Goal: Task Accomplishment & Management: Manage account settings

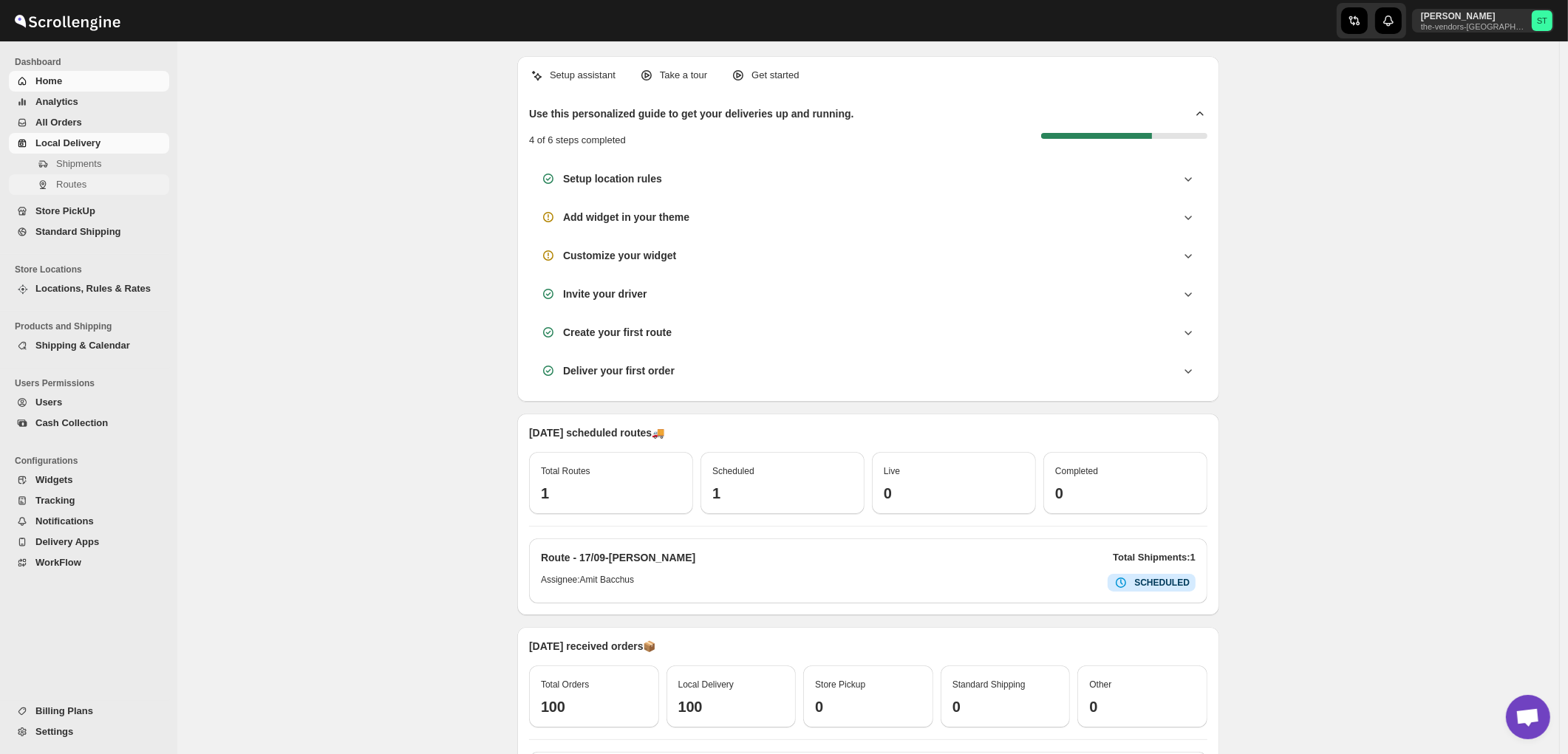
click at [75, 186] on span "Routes" at bounding box center [72, 184] width 30 height 11
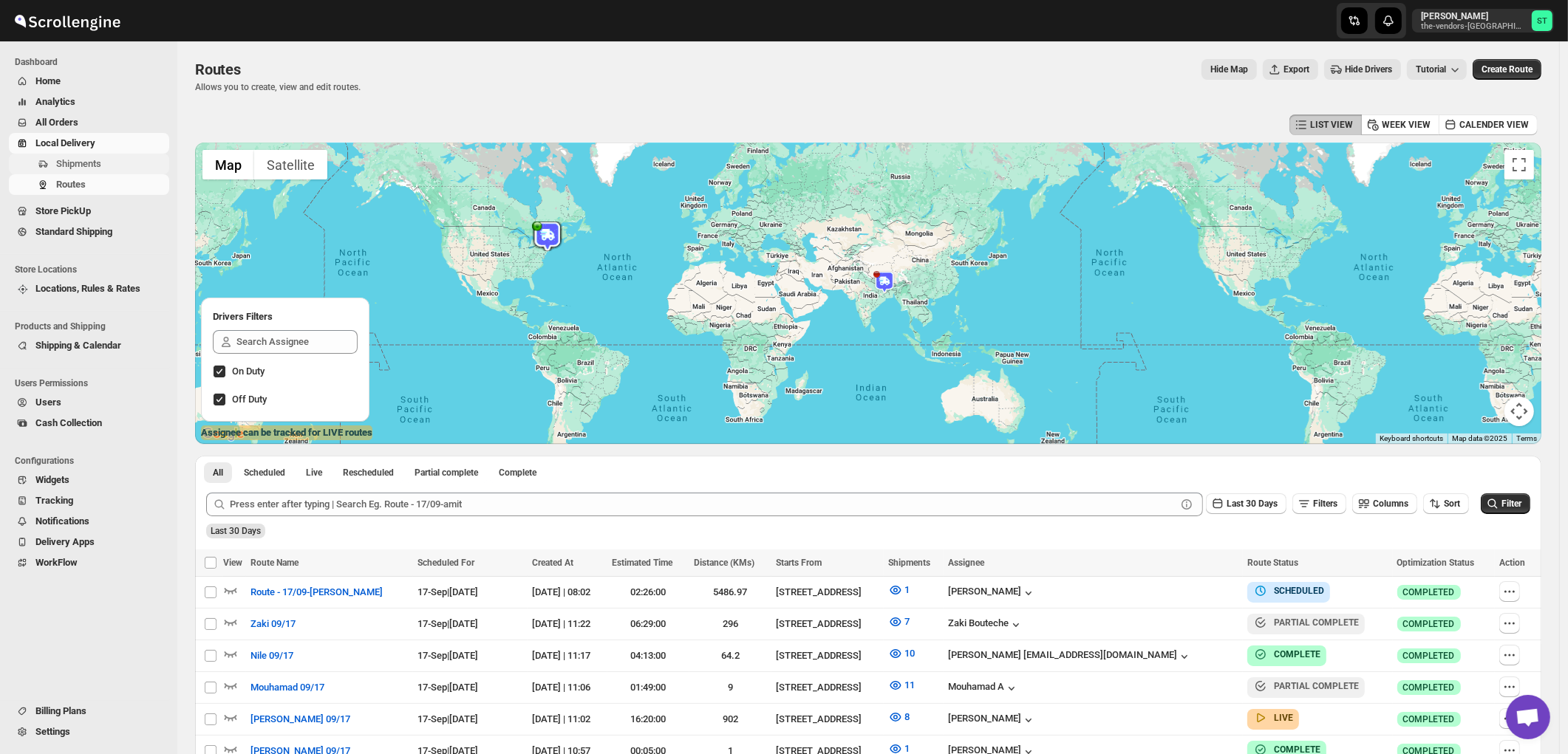
click at [78, 166] on span "Shipments" at bounding box center [79, 163] width 45 height 11
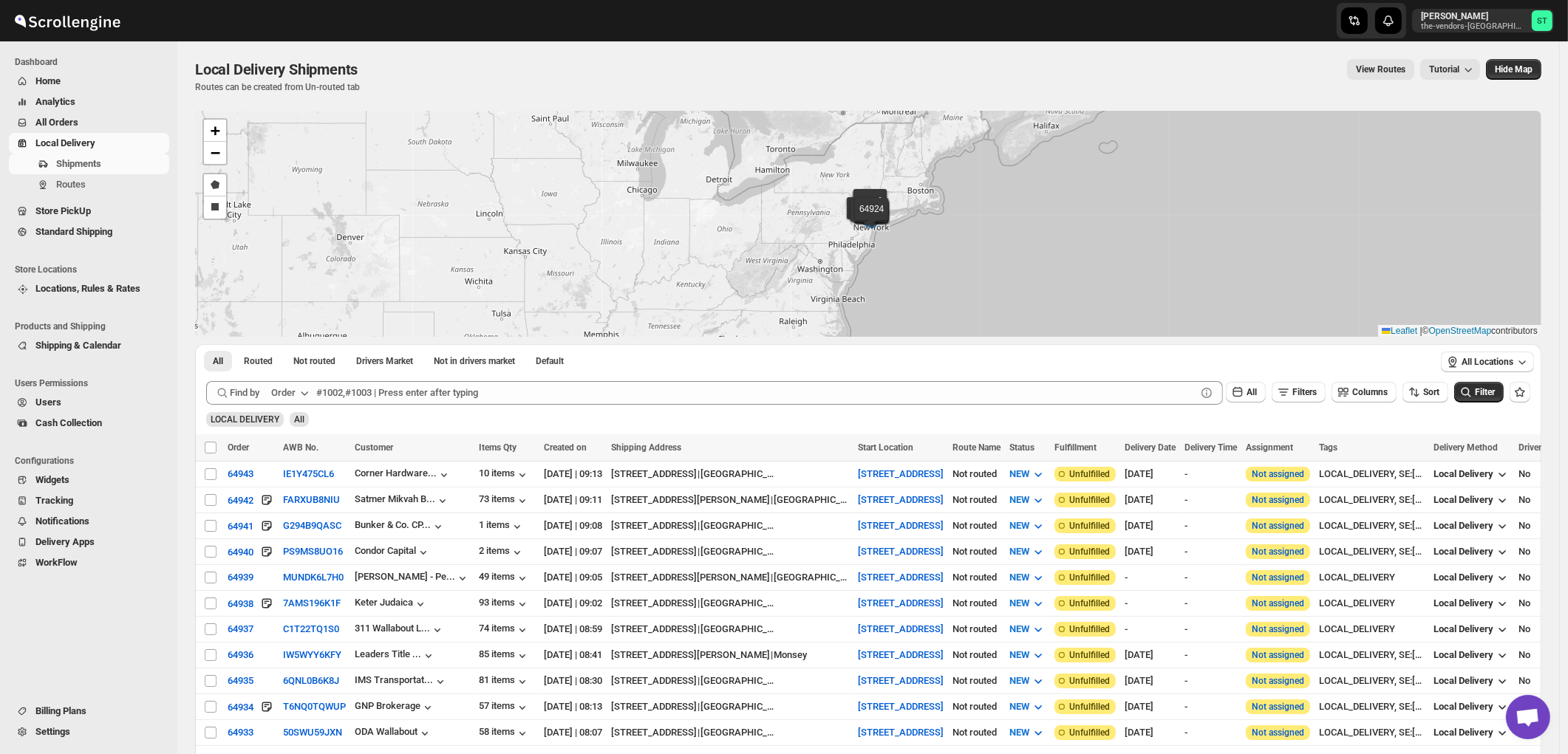
click at [285, 395] on div "Order" at bounding box center [283, 393] width 24 height 14
click at [292, 504] on div "Customer Name" at bounding box center [292, 504] width 68 height 14
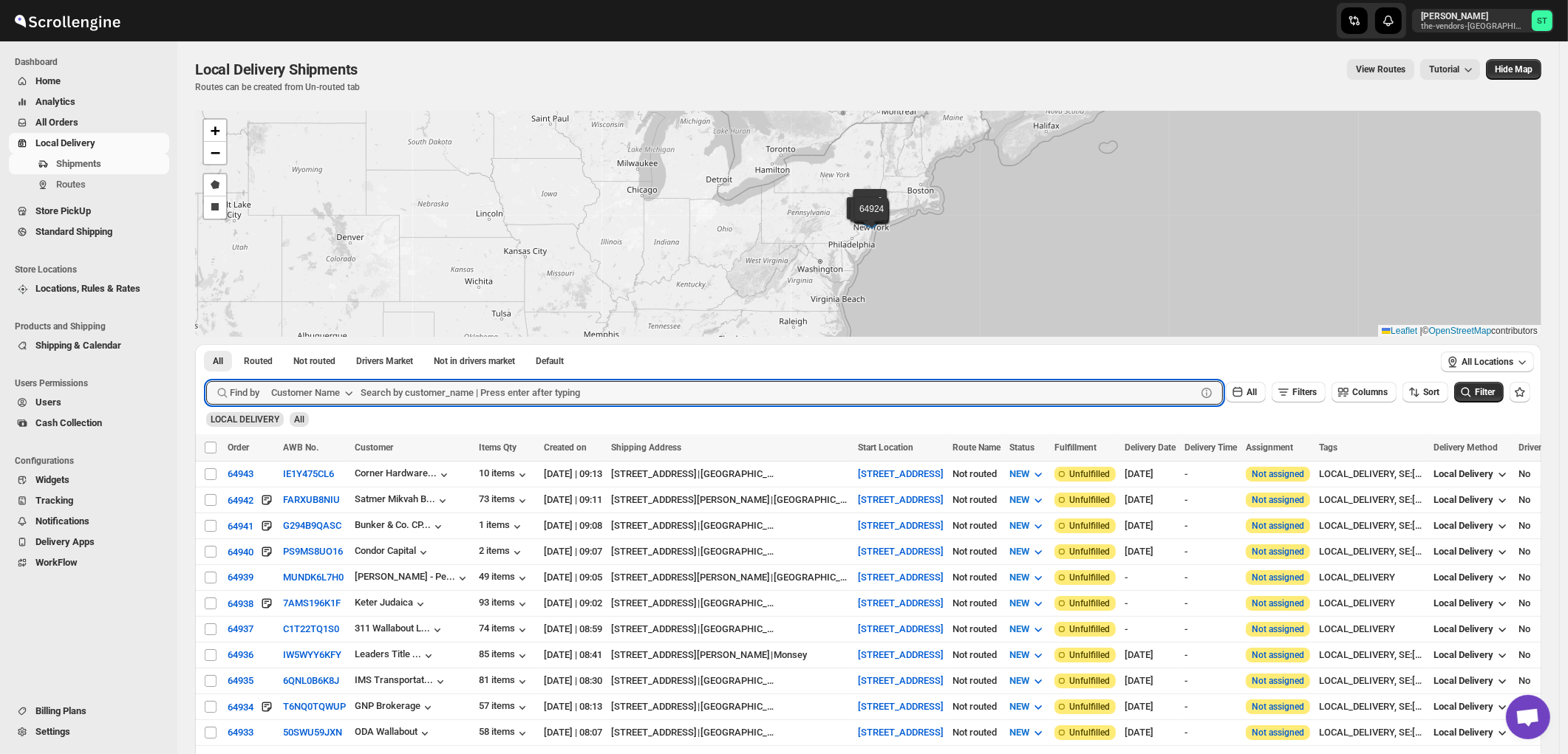
paste input "ODA Wallabout"
type input "ODA Wallabout"
click at [206, 344] on button "Submit" at bounding box center [227, 351] width 42 height 15
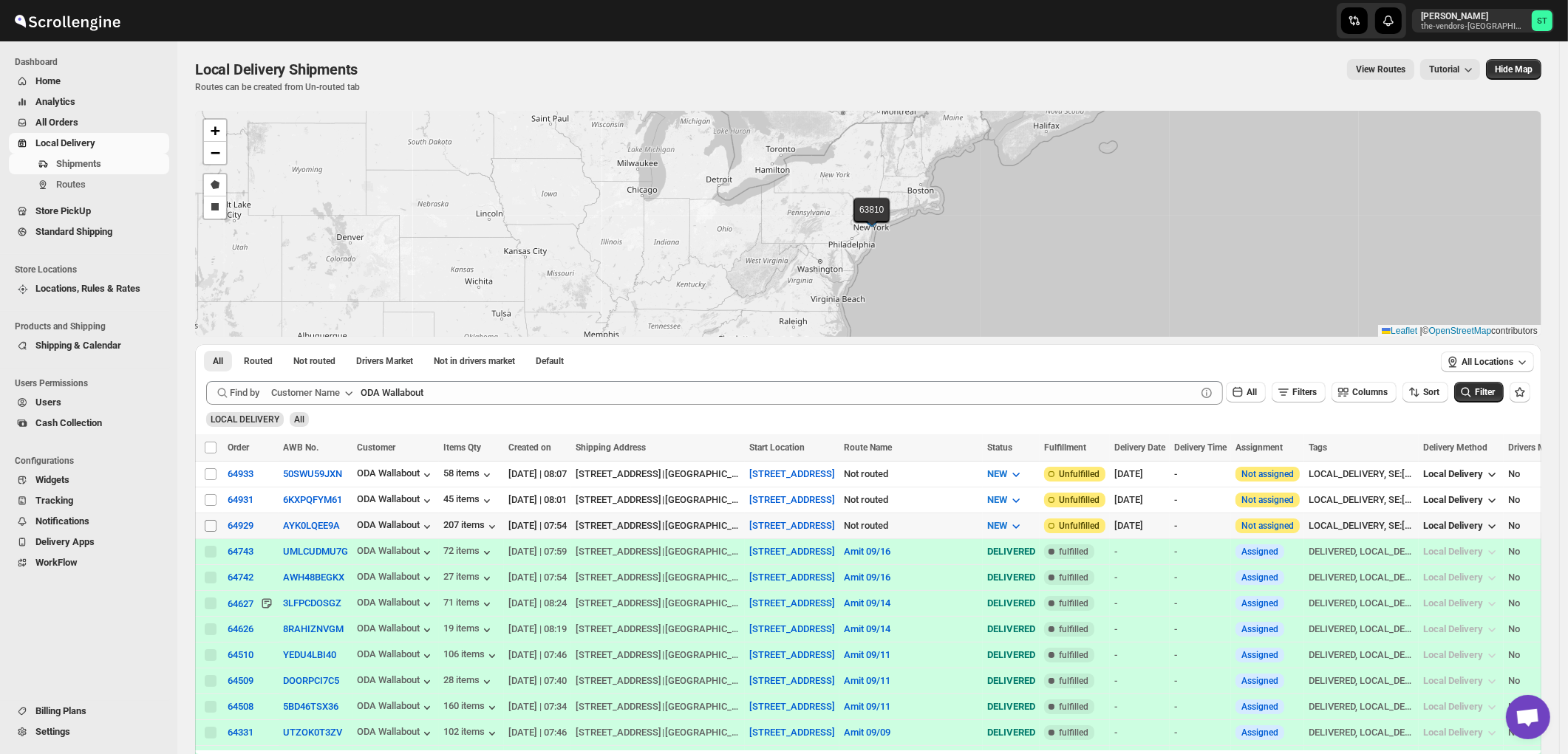
click at [213, 525] on input "Select shipment" at bounding box center [210, 525] width 12 height 12
checkbox input "true"
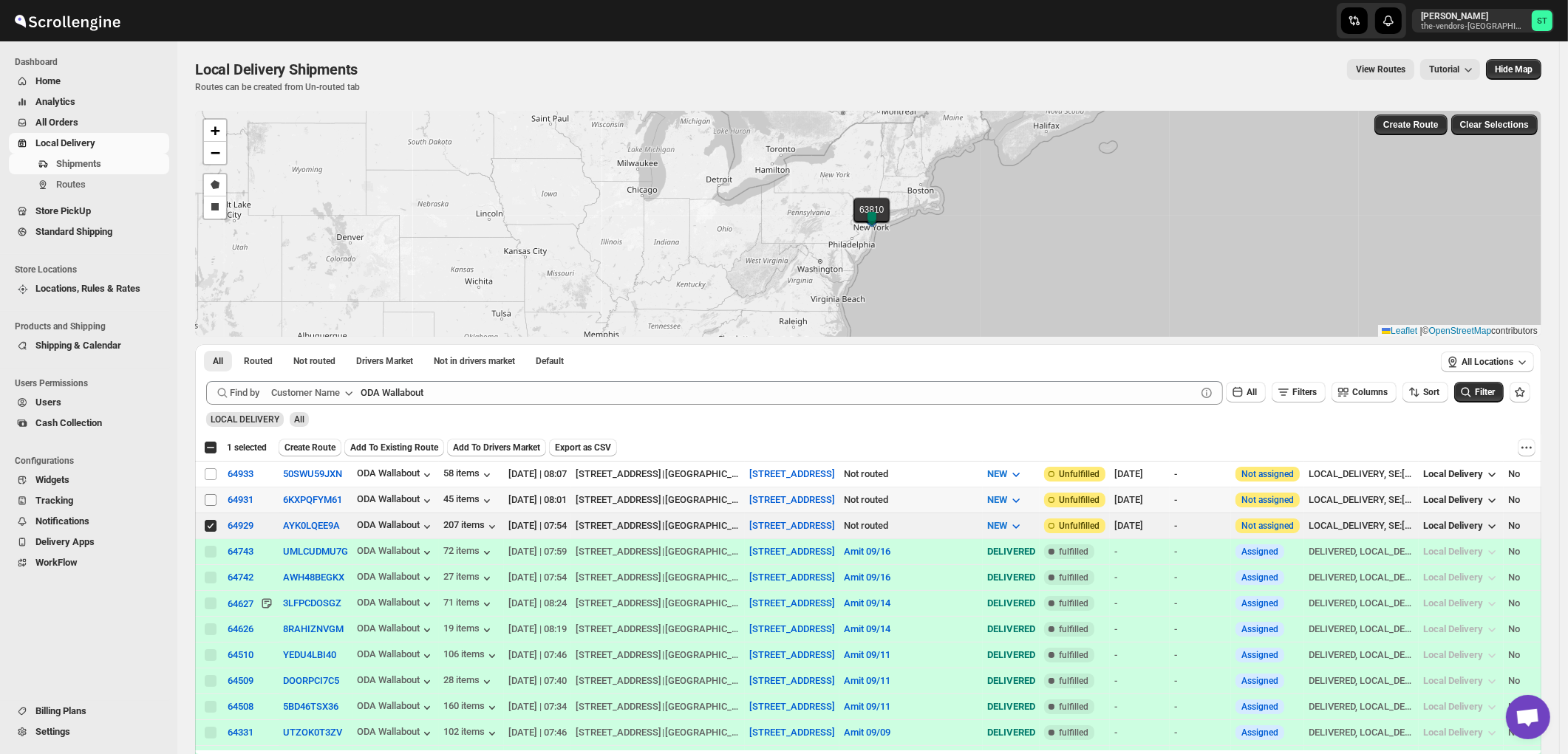
click at [208, 498] on input "Select shipment" at bounding box center [210, 499] width 12 height 12
checkbox input "true"
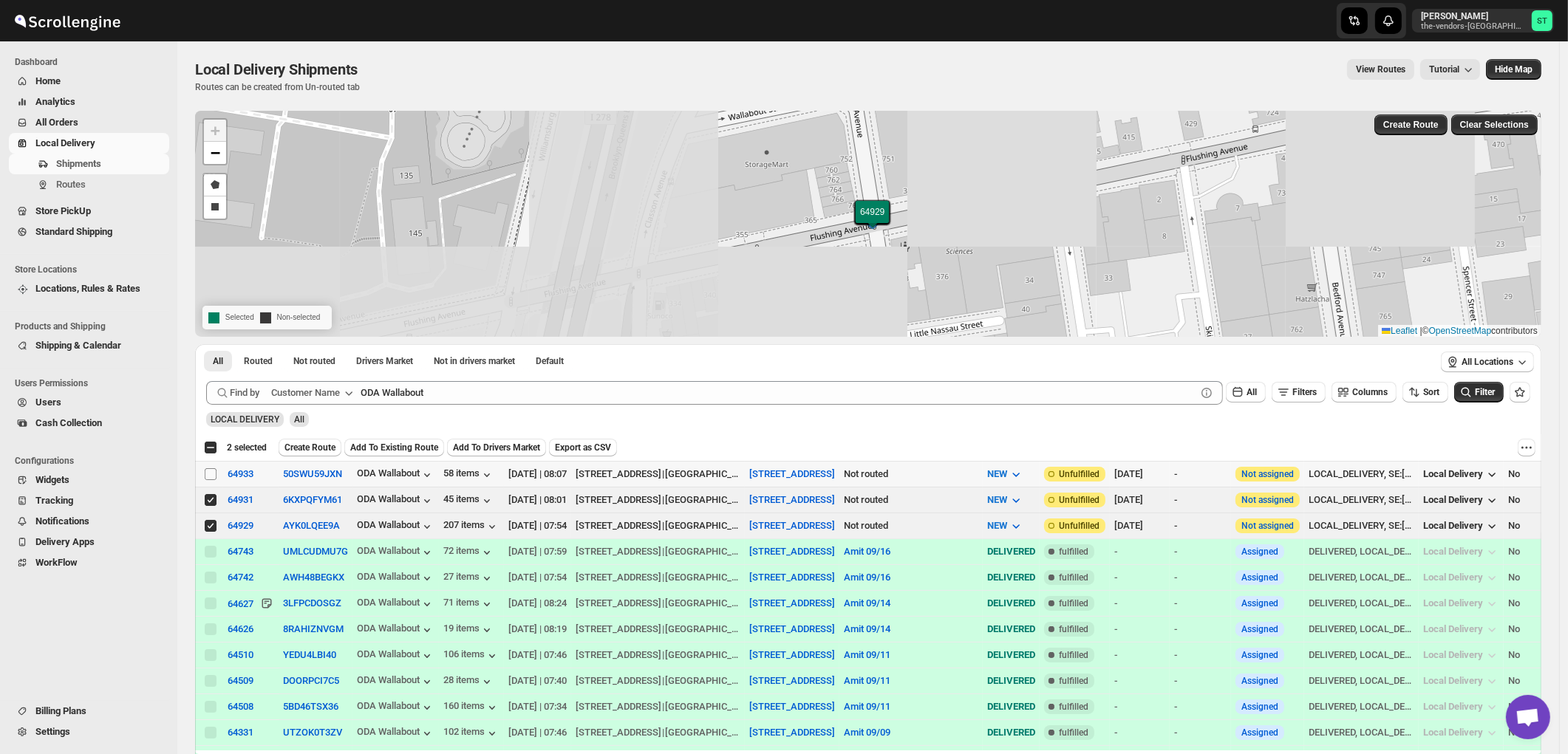
click at [209, 475] on input "Select shipment" at bounding box center [210, 473] width 12 height 12
checkbox input "true"
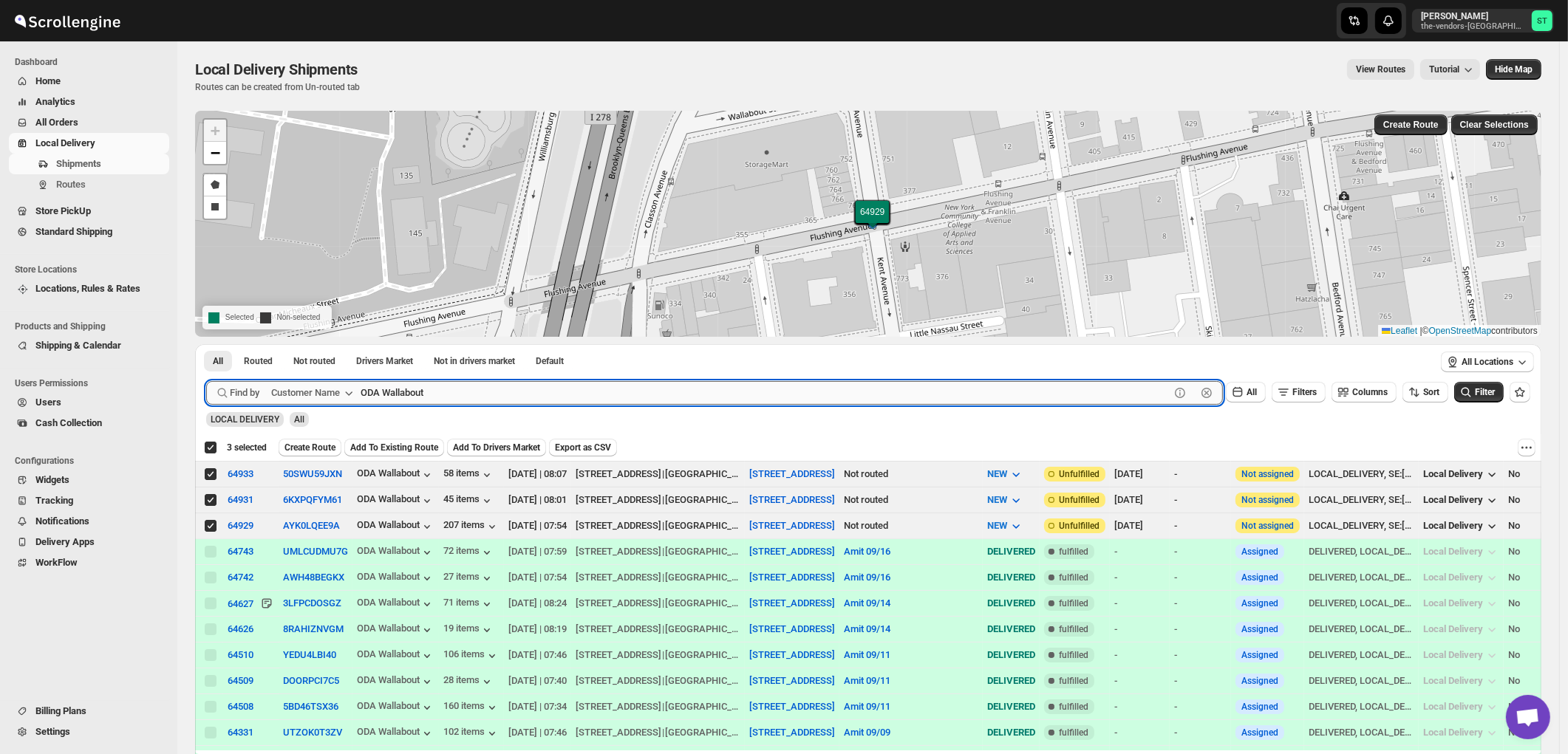
click at [451, 392] on input "ODA Wallabout" at bounding box center [765, 393] width 809 height 23
paste input "Bikur Cholim 101"
paste input "text"
type input "Bikur Cholim"
click at [206, 344] on button "Submit" at bounding box center [227, 351] width 42 height 15
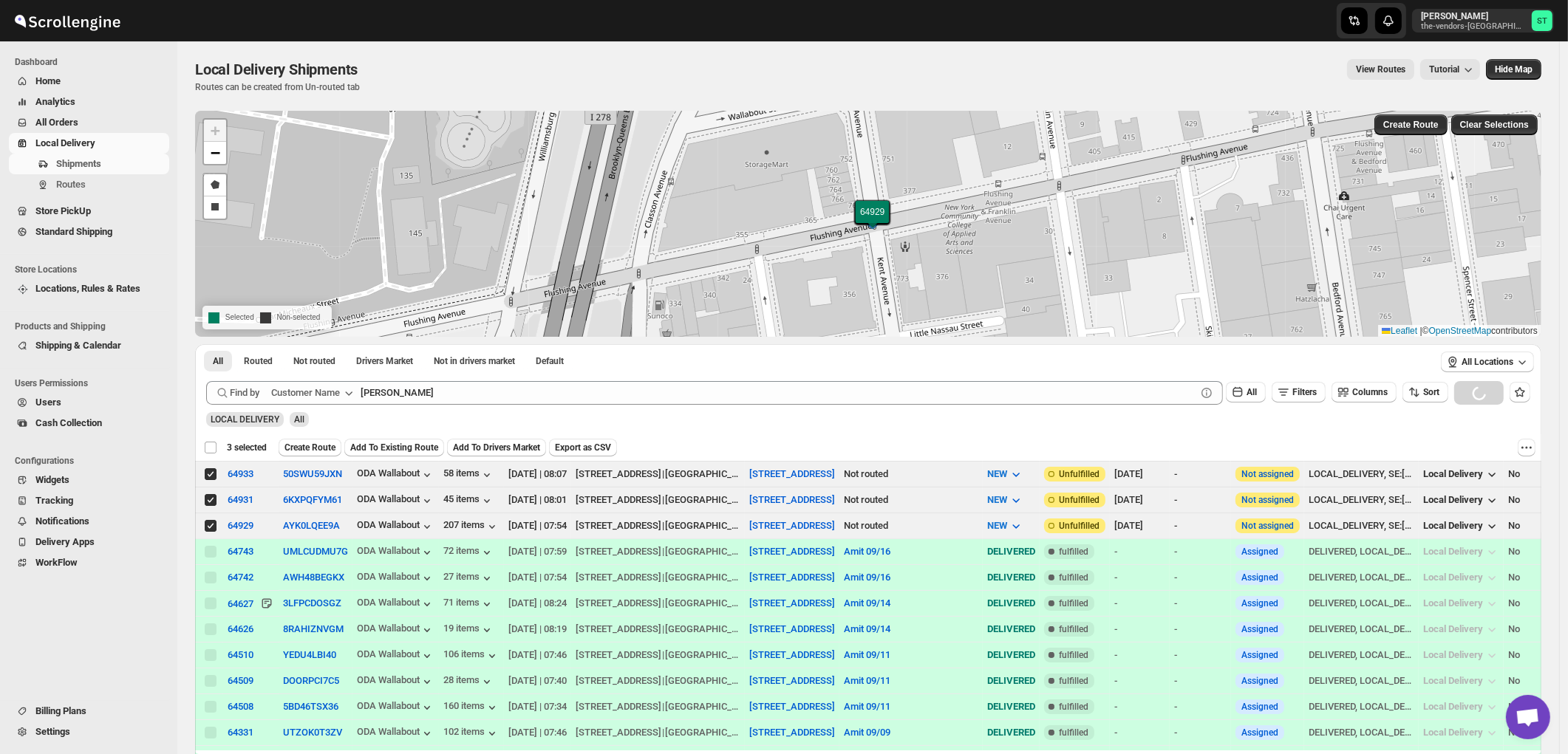
checkbox input "false"
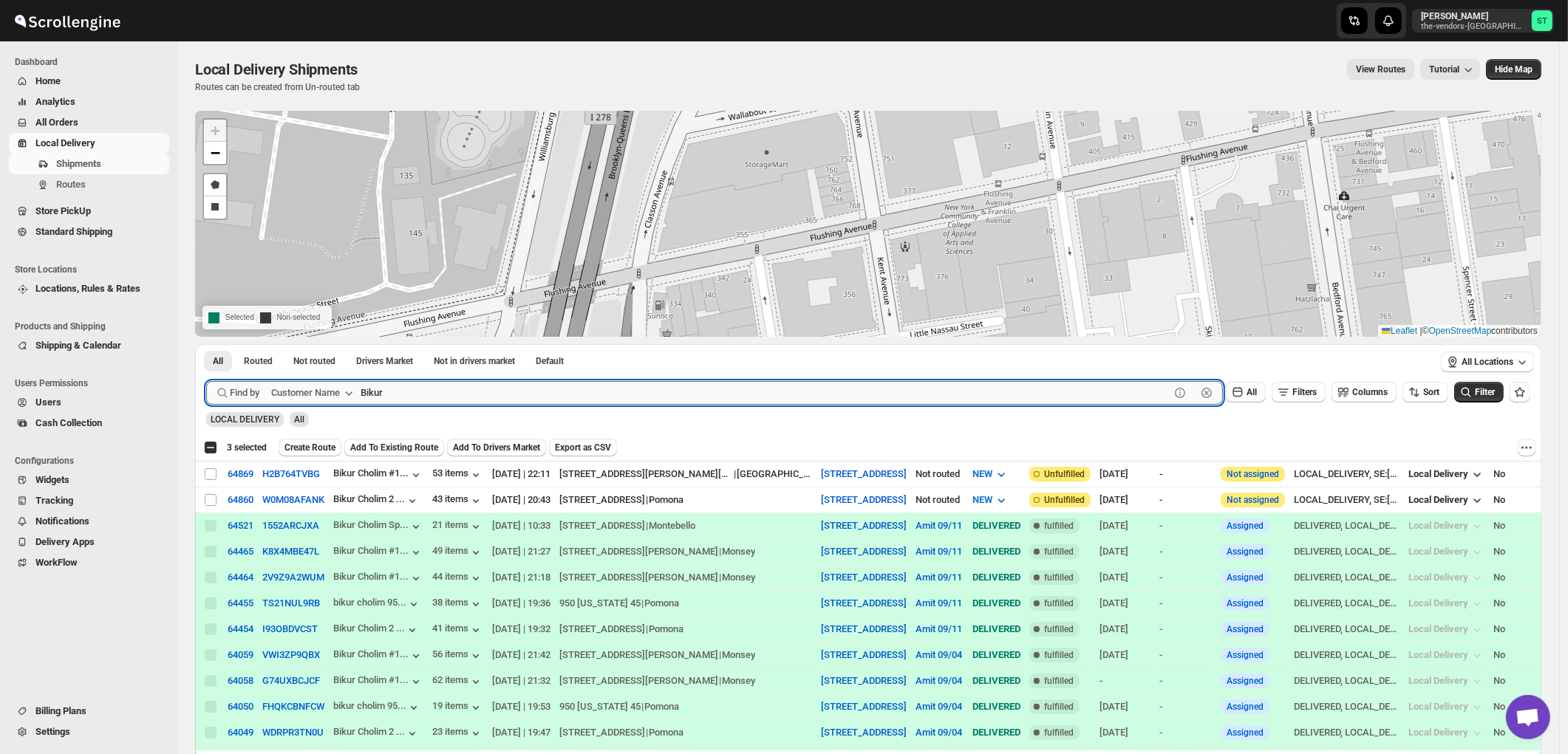
click at [206, 344] on button "Submit" at bounding box center [227, 351] width 42 height 15
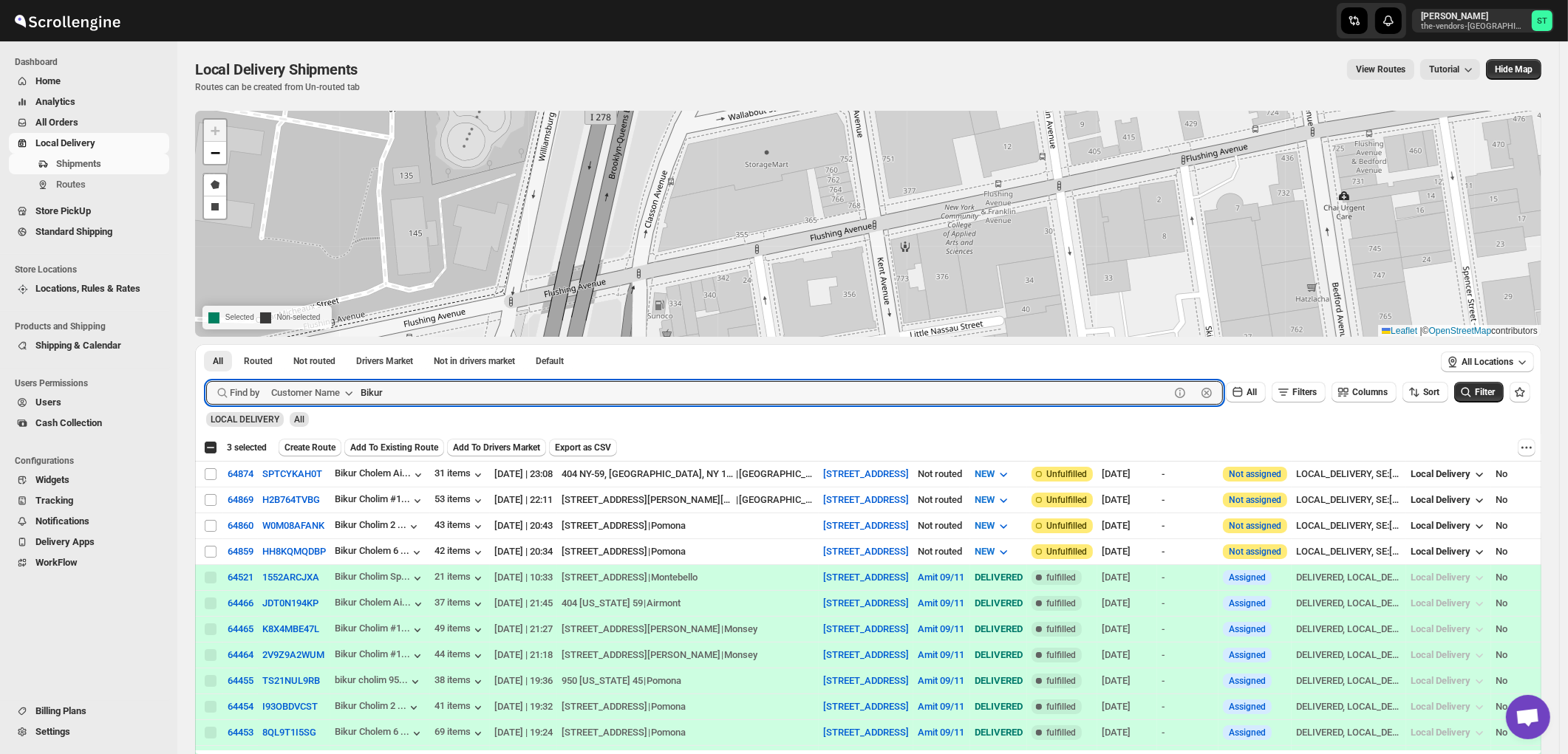
paste input "Cholim 101"
click at [206, 344] on button "Submit" at bounding box center [227, 351] width 42 height 15
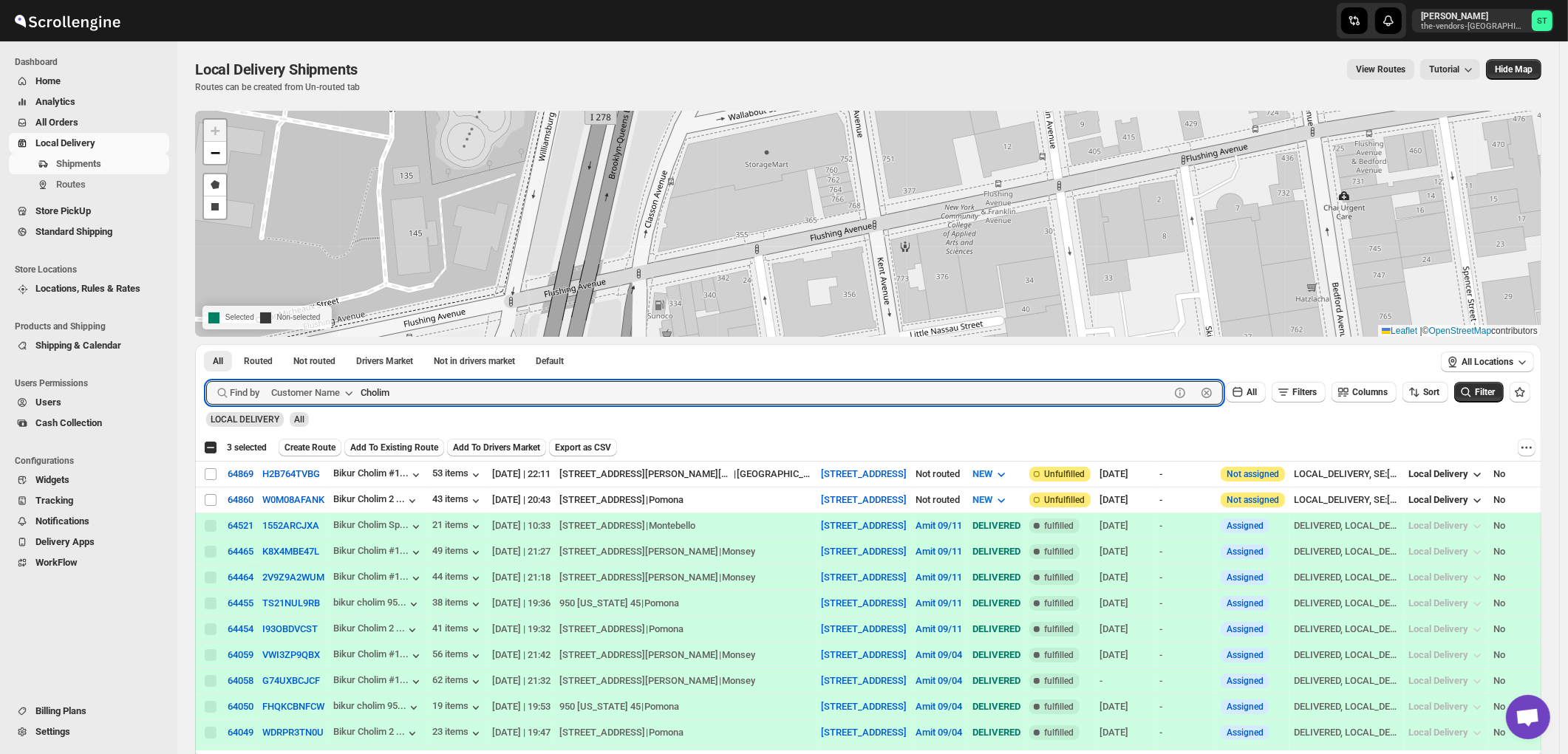
paste input "Bikur Cholim 101"
type input "Bikur"
click at [206, 344] on button "Submit" at bounding box center [227, 351] width 42 height 15
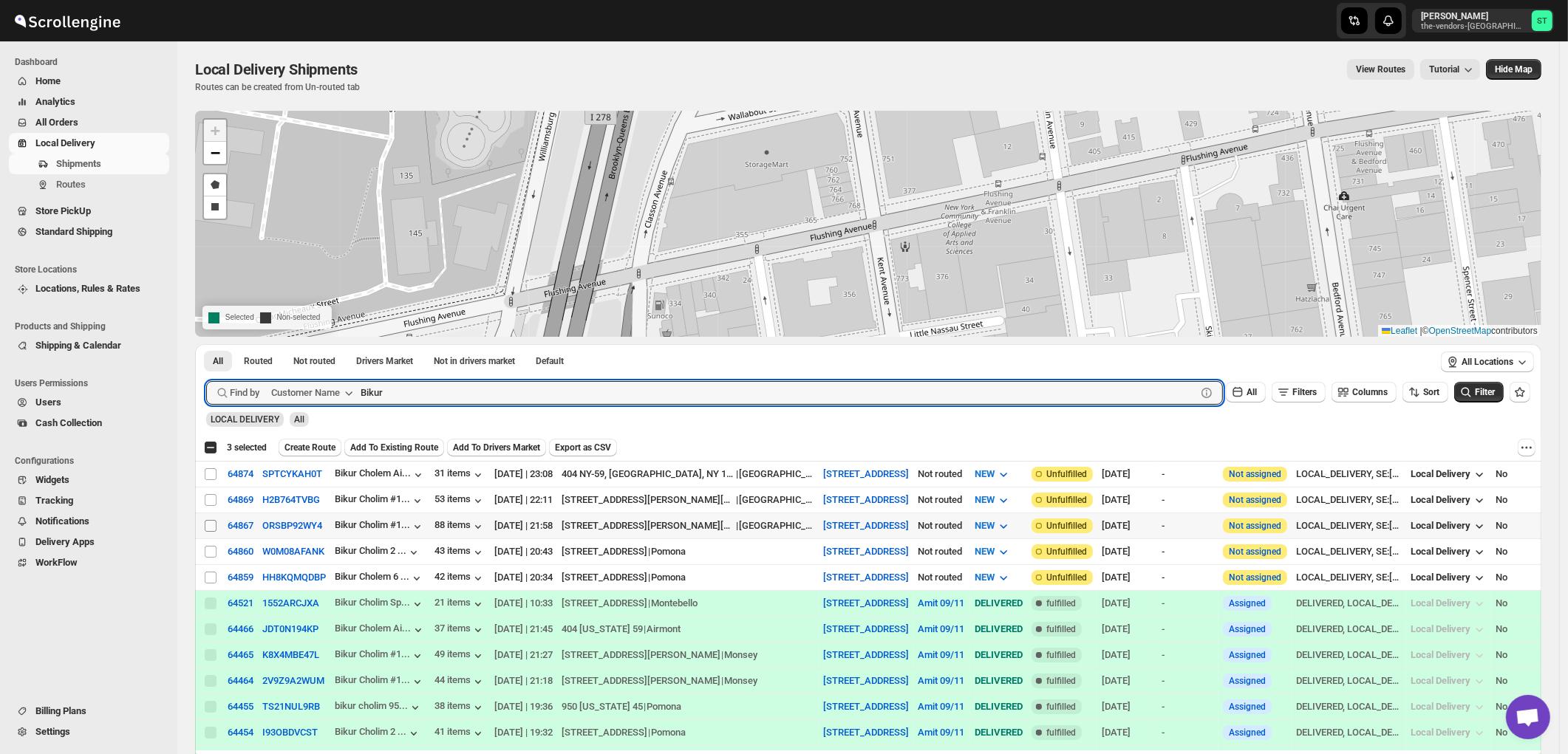
click at [210, 525] on input "Select shipment" at bounding box center [210, 525] width 12 height 12
checkbox input "true"
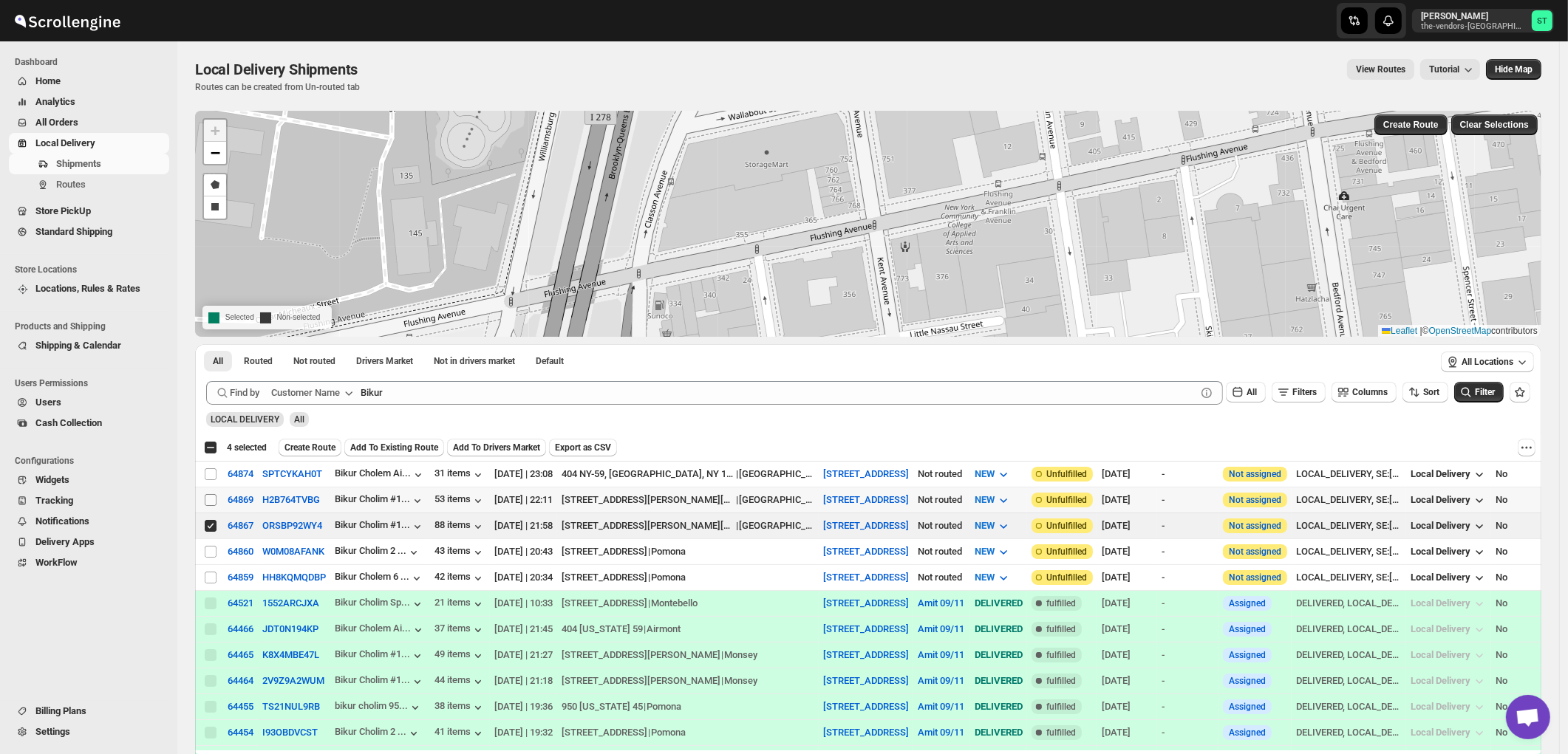
click at [212, 499] on input "Select shipment" at bounding box center [210, 499] width 12 height 12
checkbox input "true"
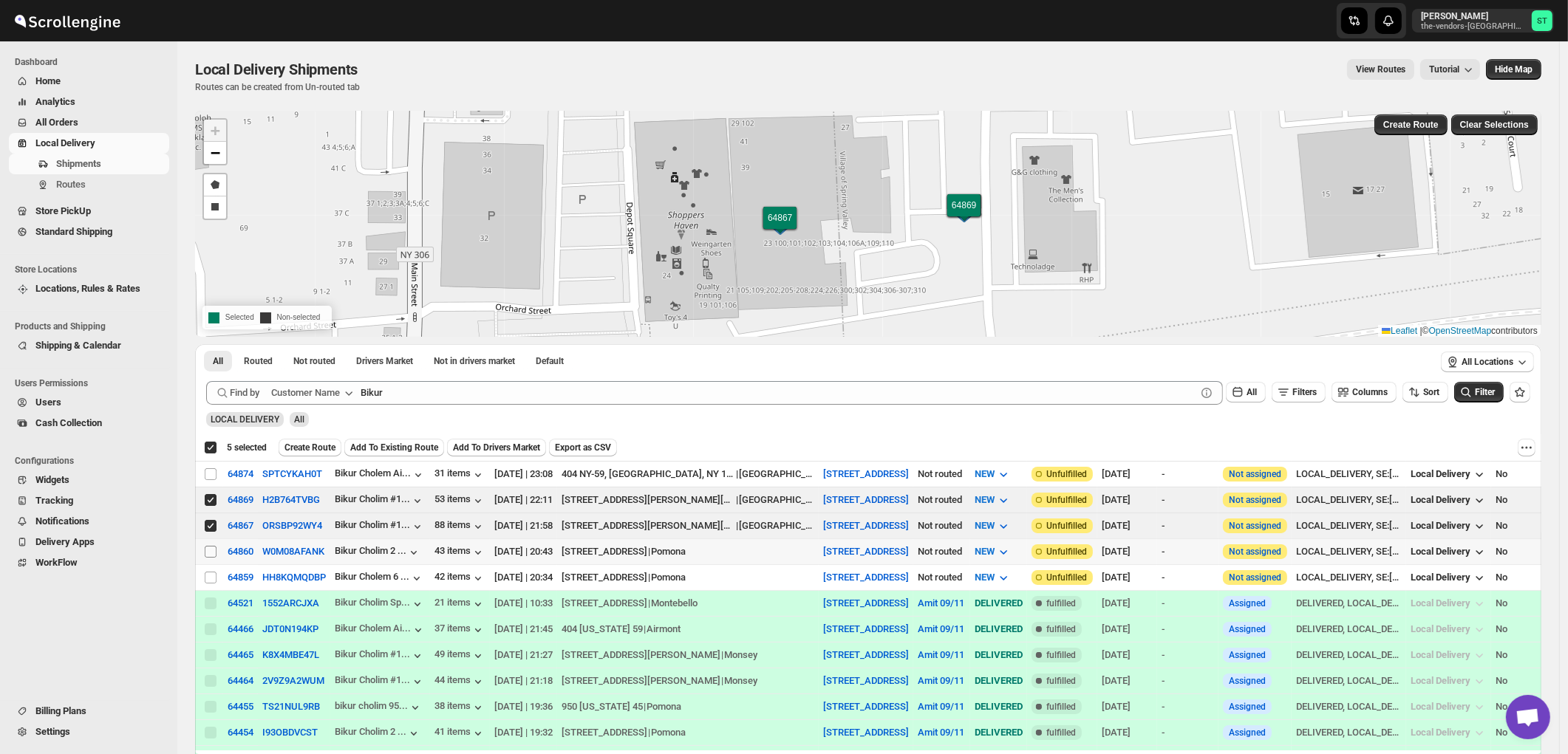
click at [213, 554] on input "Select shipment" at bounding box center [210, 551] width 12 height 12
checkbox input "true"
checkbox input "false"
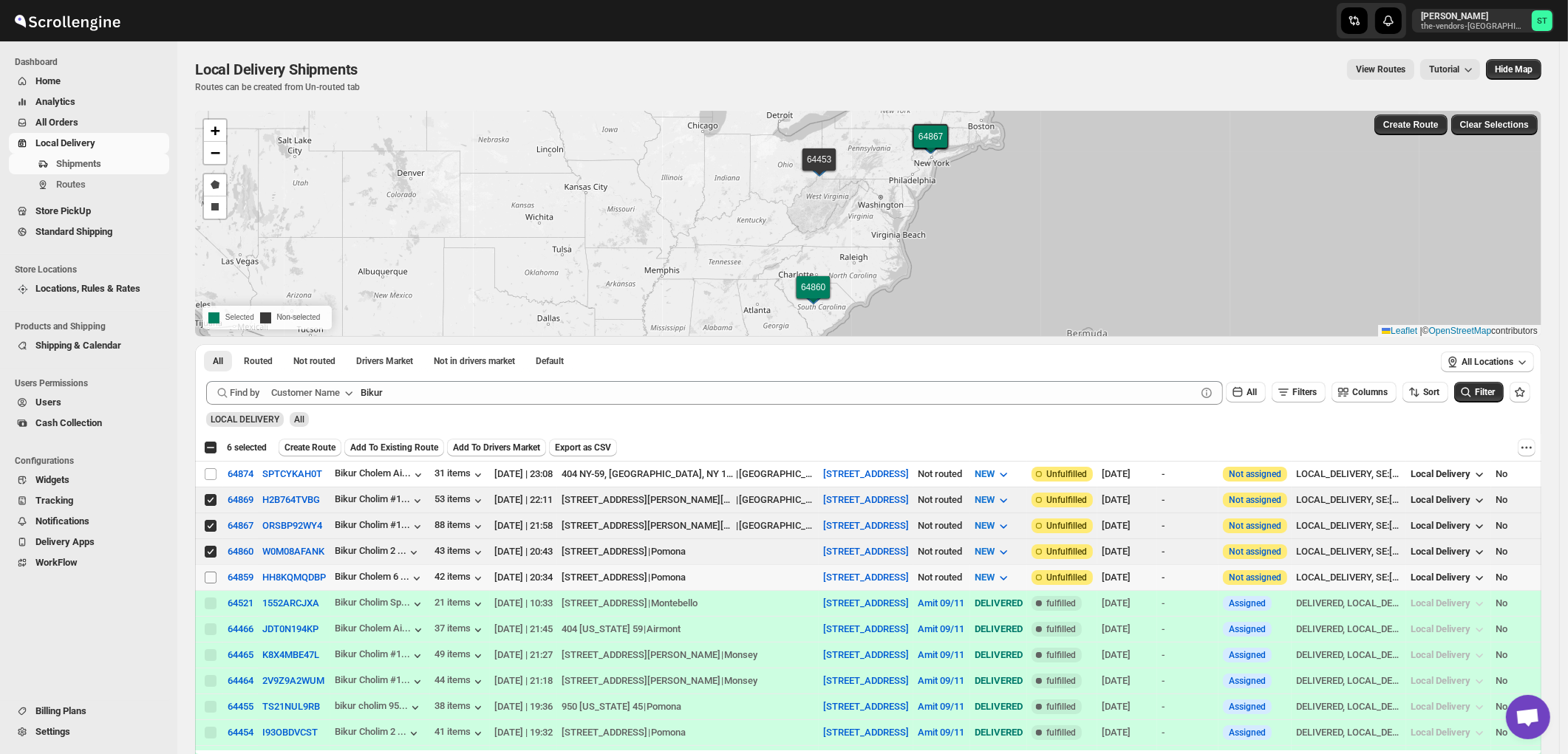
click at [208, 575] on input "Select shipment" at bounding box center [210, 577] width 12 height 12
checkbox input "true"
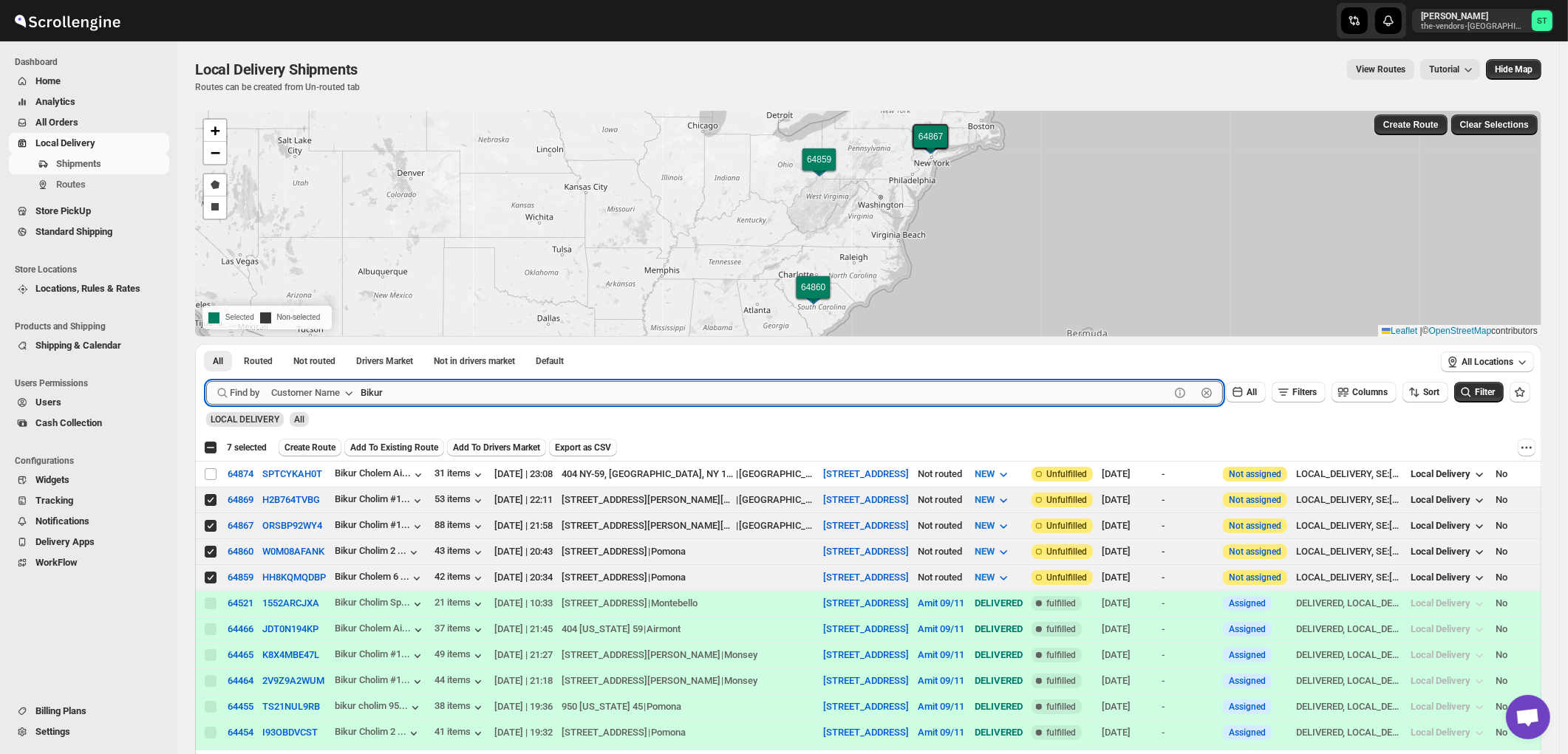
click at [426, 387] on input "Bikur" at bounding box center [765, 393] width 809 height 23
click at [206, 344] on button "Submit" at bounding box center [227, 351] width 42 height 15
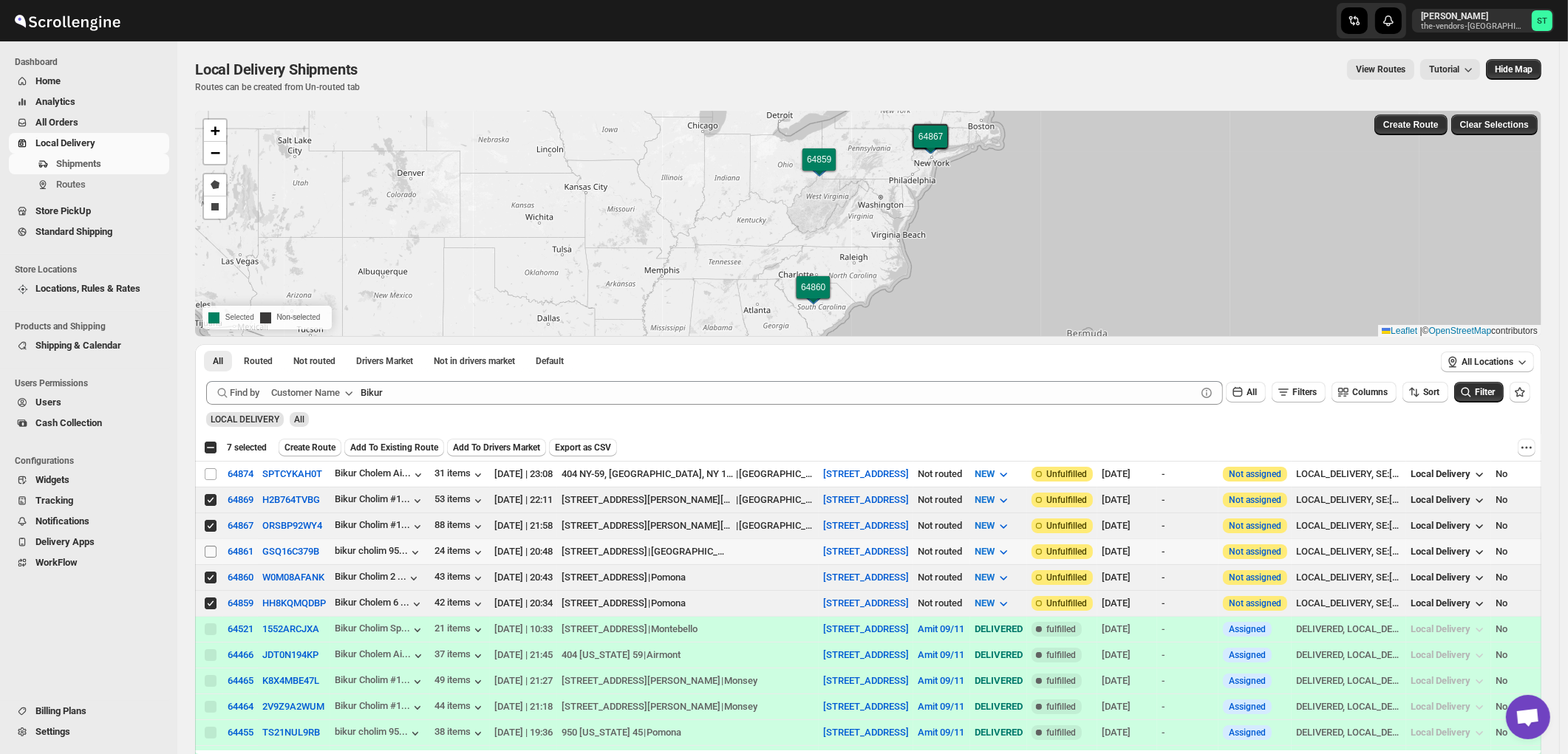
click at [205, 552] on input "Select shipment" at bounding box center [210, 551] width 12 height 12
checkbox input "true"
click at [210, 474] on input "Select shipment" at bounding box center [210, 473] width 12 height 12
checkbox input "true"
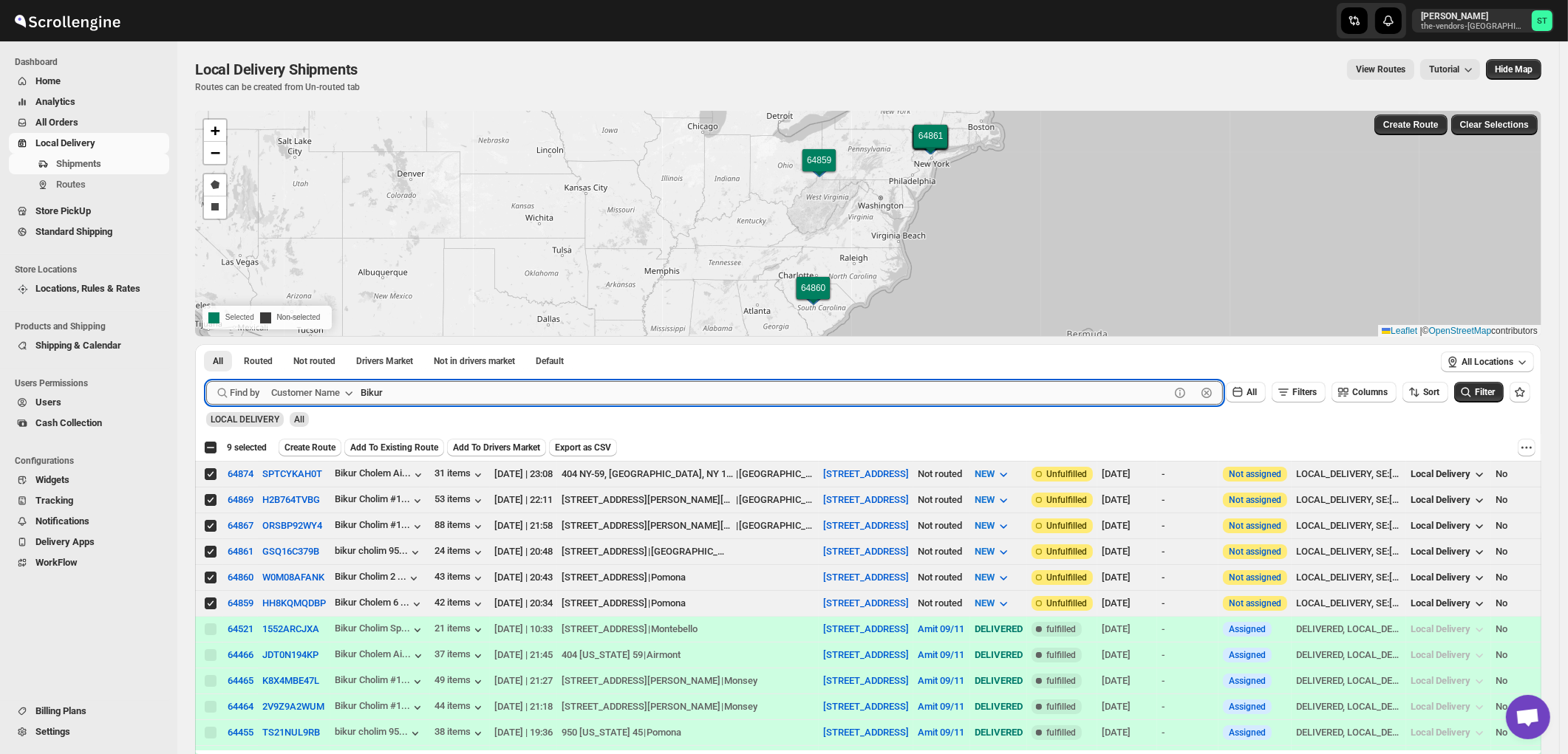
click at [447, 394] on input "Bikur" at bounding box center [765, 393] width 809 height 23
paste input "HCS 308"
paste input "text"
type input "HCS 308"
click at [206, 344] on button "Submit" at bounding box center [227, 351] width 42 height 15
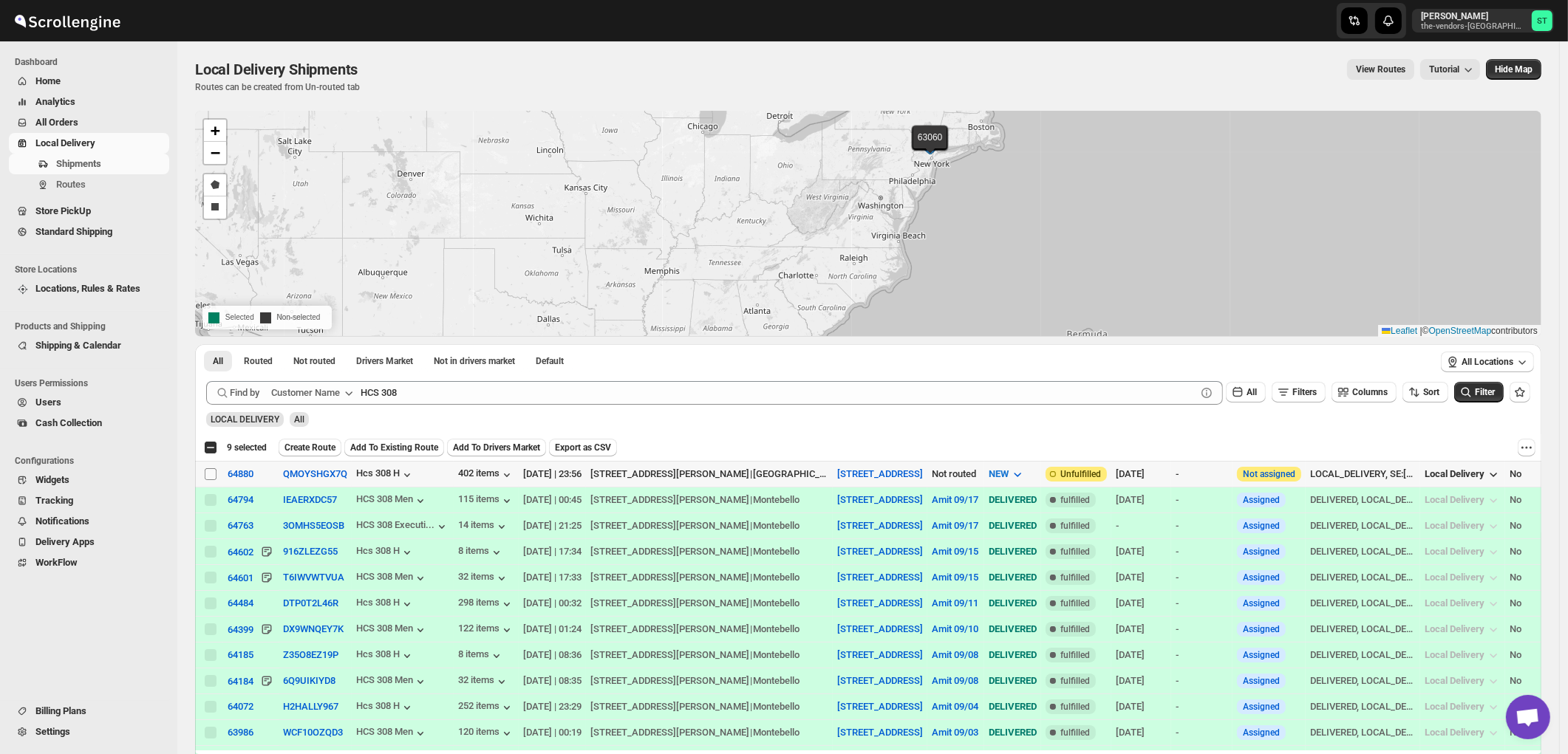
click at [210, 473] on input "Select shipment" at bounding box center [210, 473] width 12 height 12
checkbox input "true"
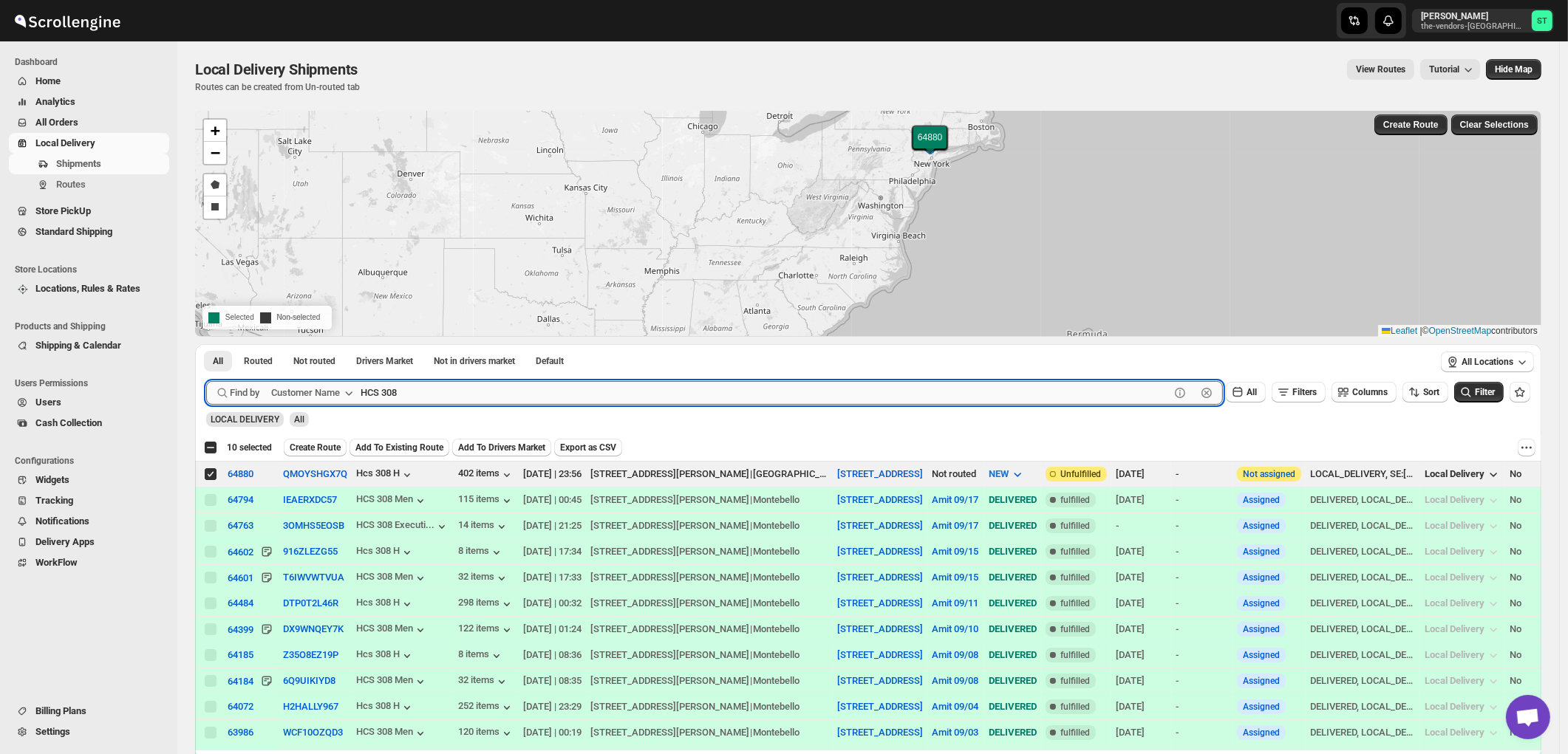
click at [515, 392] on input "HCS 308" at bounding box center [765, 393] width 809 height 23
paste input "Okg Tech"
click at [206, 344] on button "Submit" at bounding box center [227, 351] width 42 height 15
click at [535, 389] on input "HCS 308Okg Tech" at bounding box center [765, 393] width 809 height 23
paste input "text"
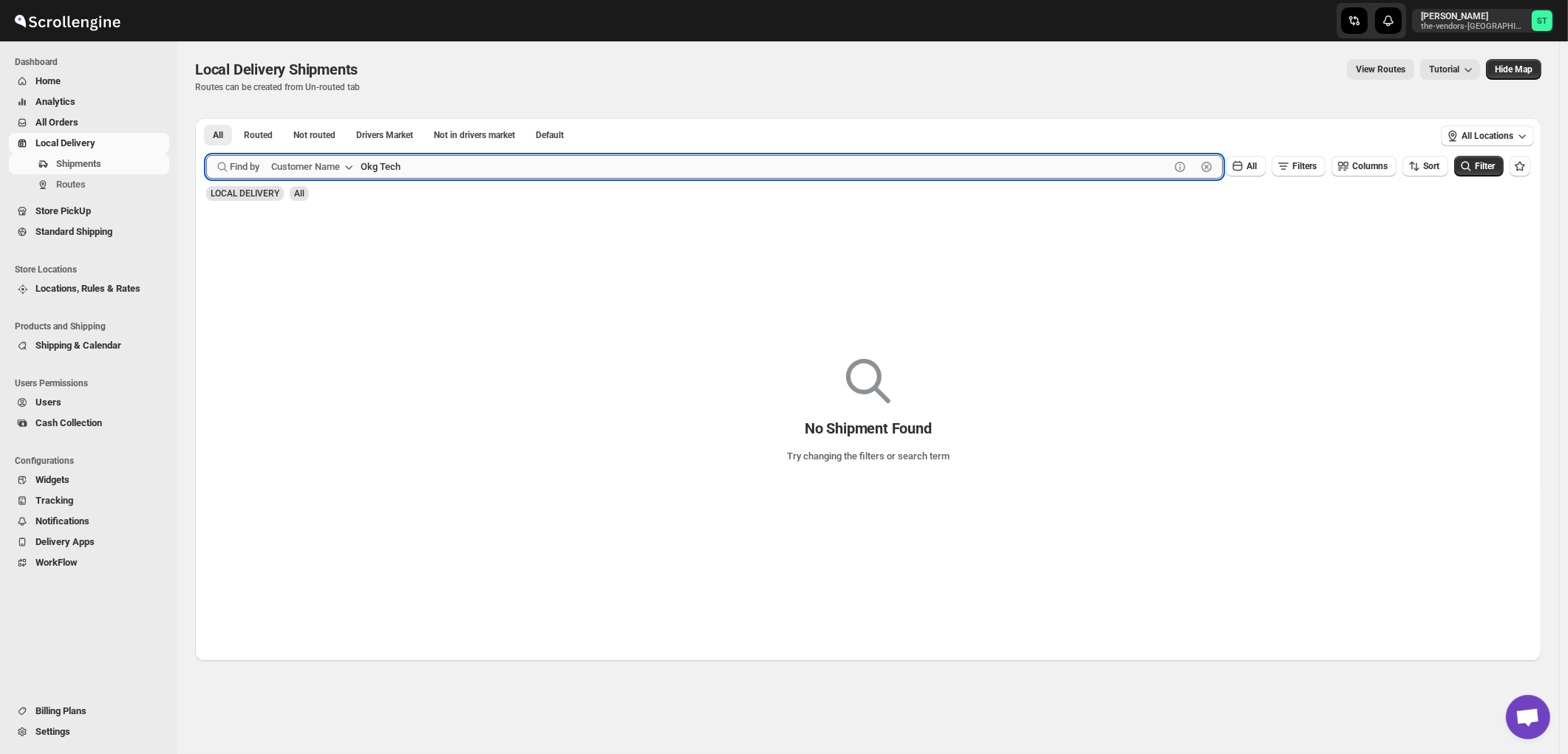
type input "Okg Tech"
click at [206, 118] on button "Submit" at bounding box center [227, 126] width 42 height 15
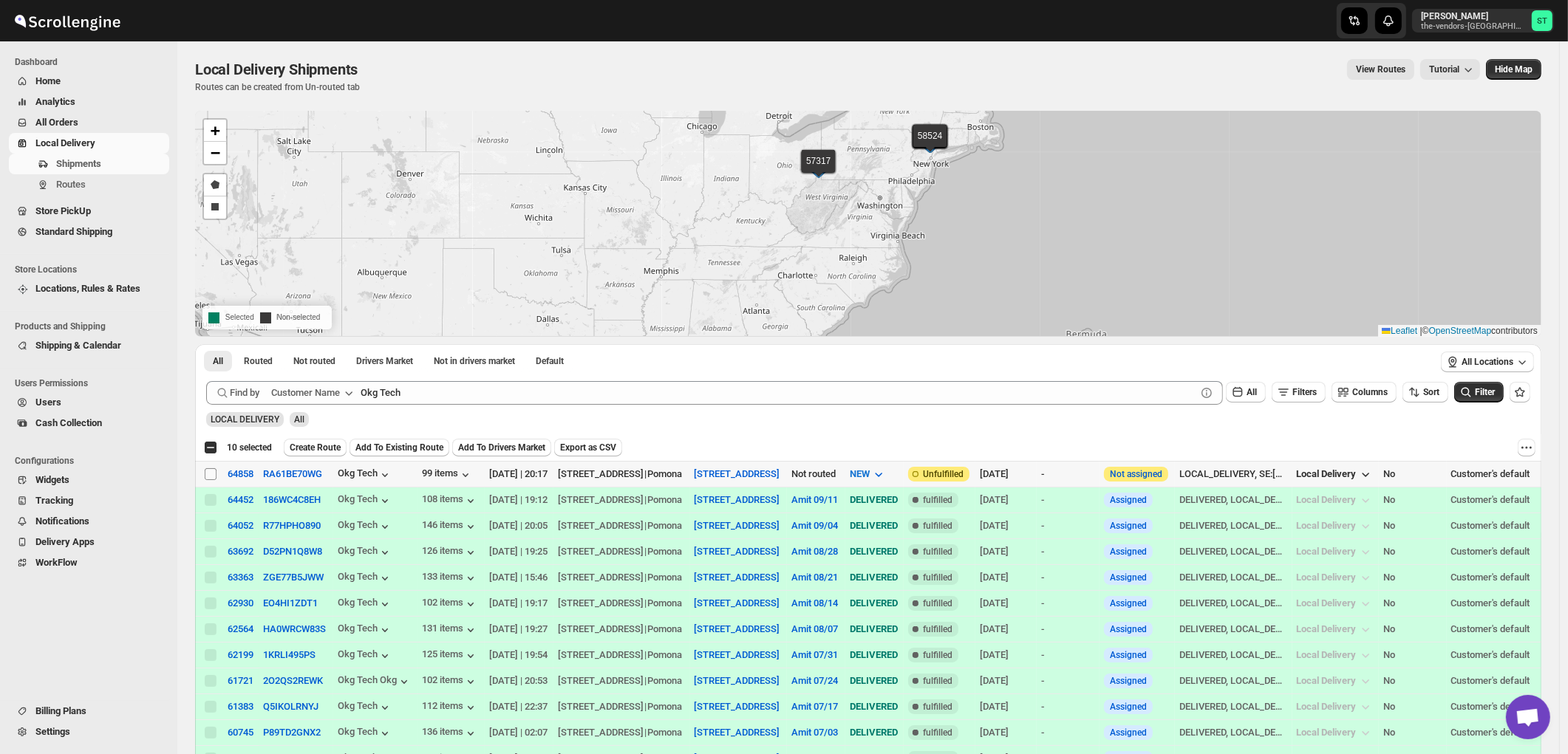
click at [210, 475] on input "Select shipment" at bounding box center [210, 473] width 12 height 12
checkbox input "true"
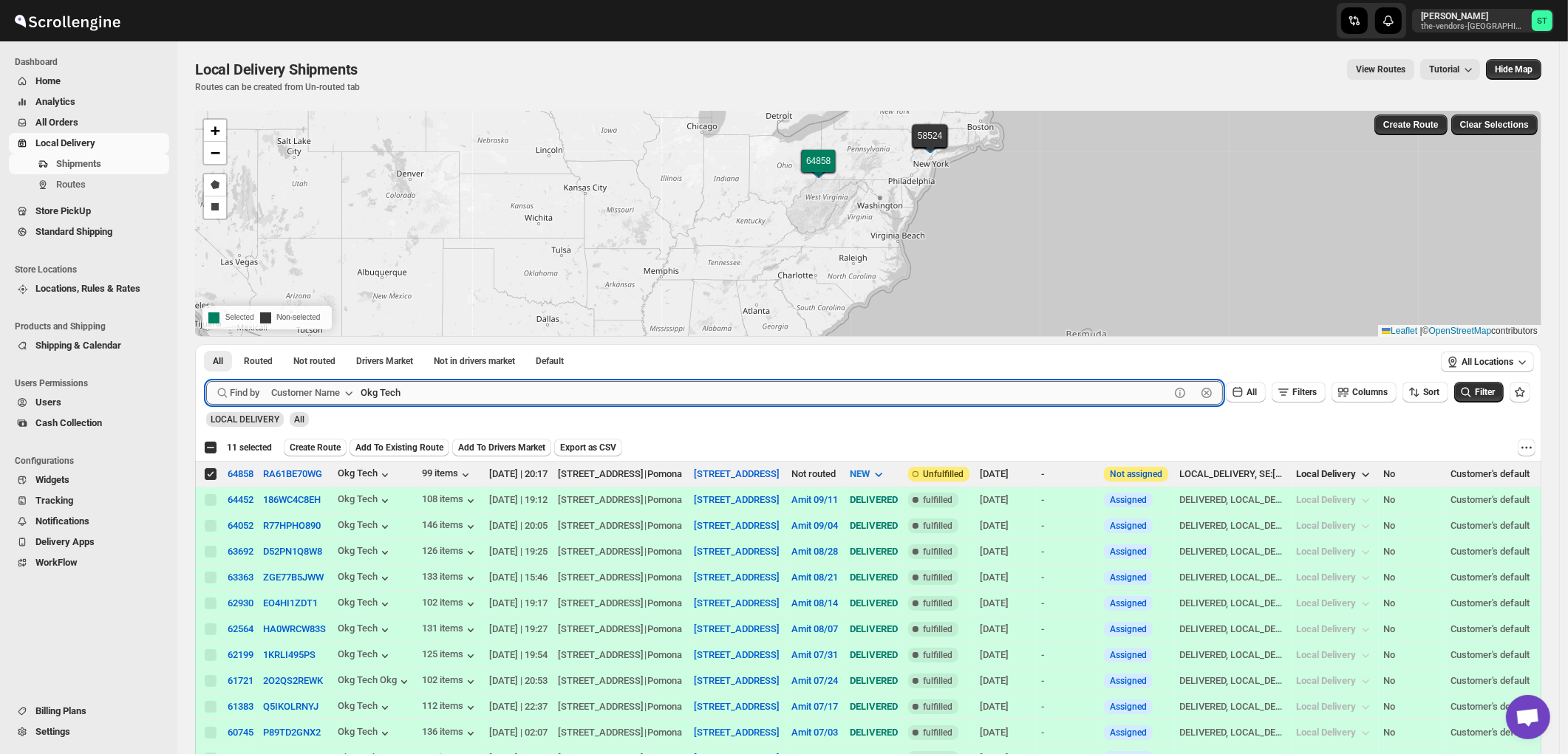
click at [440, 387] on input "Okg Tech" at bounding box center [765, 393] width 809 height 23
paste input "Yossi Spitser"
type input "Yossi Spitser"
click at [206, 344] on button "Submit" at bounding box center [227, 351] width 42 height 15
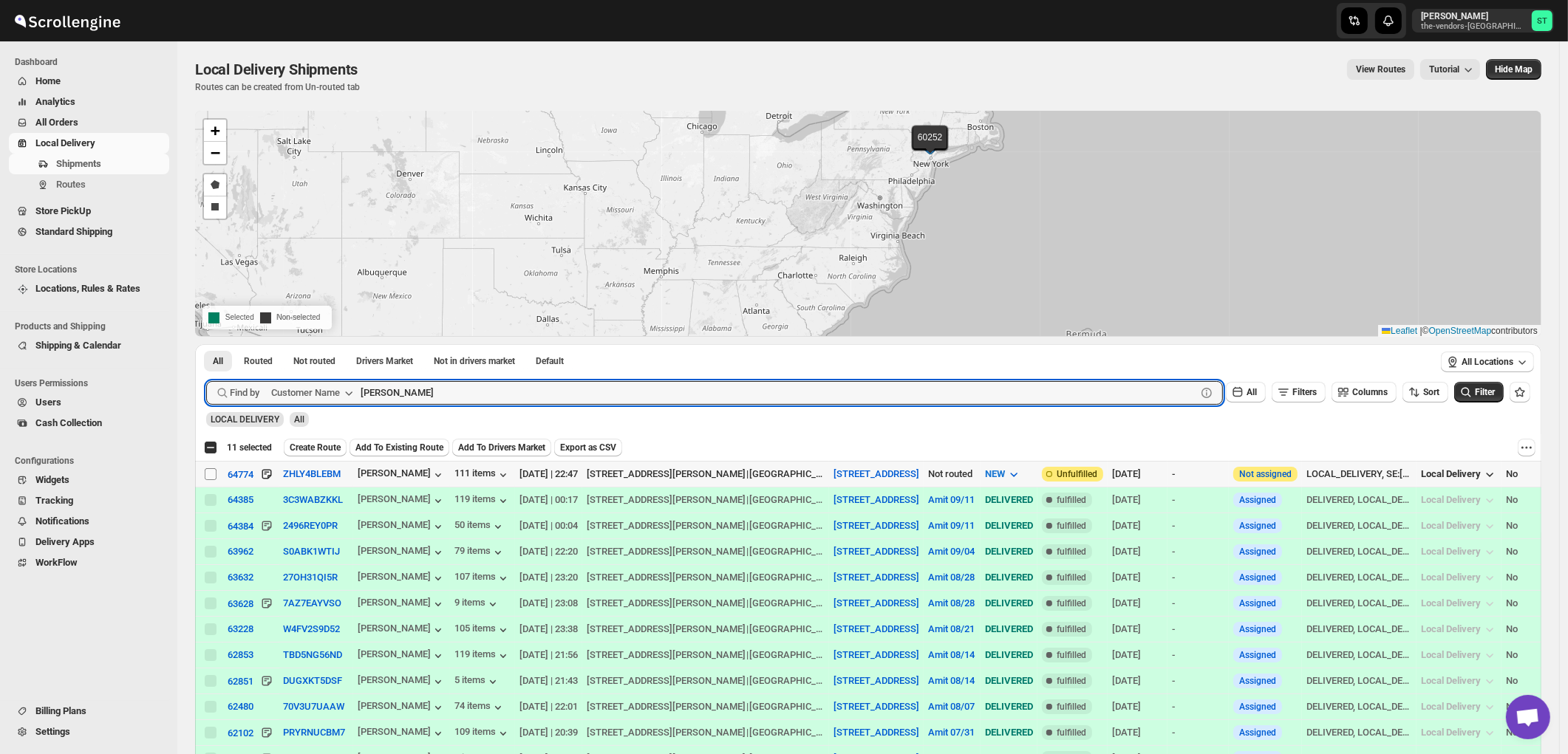
click at [211, 474] on input "Select shipment" at bounding box center [210, 473] width 12 height 12
checkbox input "true"
click at [651, 393] on input "Yossi Spitser" at bounding box center [765, 393] width 809 height 23
paste input "Leaders Title agency"
click at [206, 344] on button "Submit" at bounding box center [227, 351] width 42 height 15
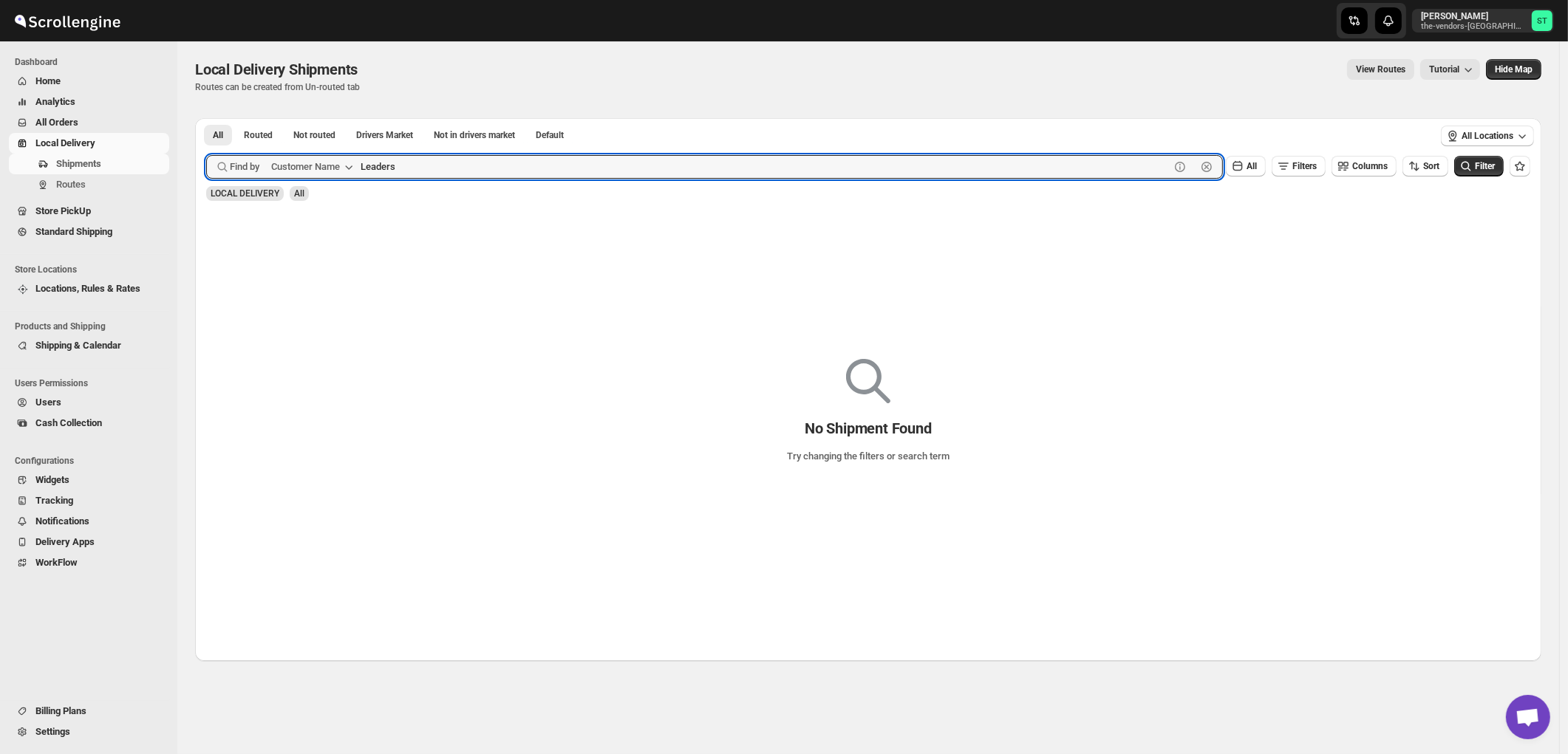
type input "Leaders"
click at [206, 118] on button "Submit" at bounding box center [227, 126] width 42 height 15
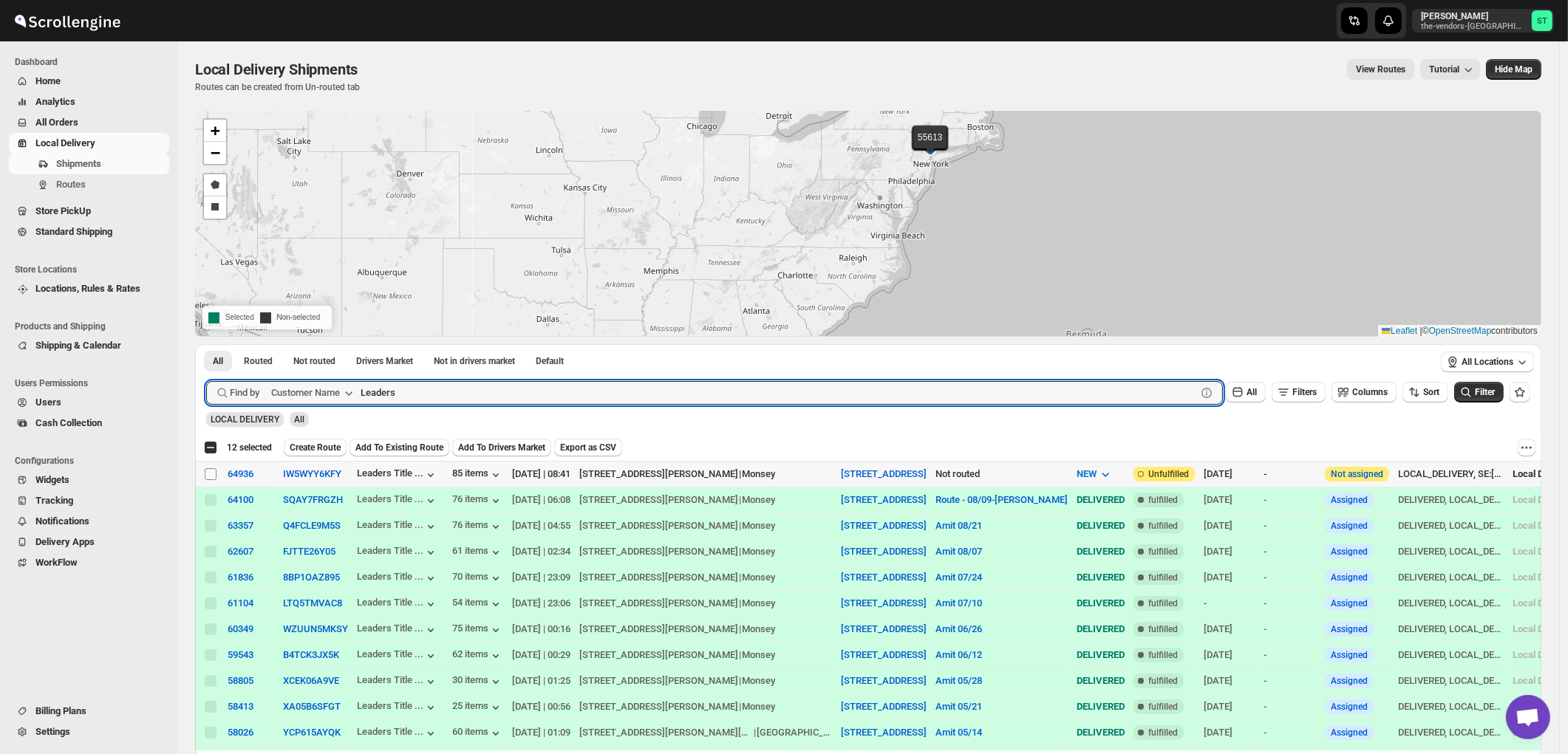
click at [215, 474] on input "Select shipment" at bounding box center [210, 473] width 12 height 12
checkbox input "true"
click at [475, 392] on input "Leaders" at bounding box center [765, 393] width 809 height 23
paste input "Flow Mark plumbing supplies"
type input "Flow Mark plumbing supplies"
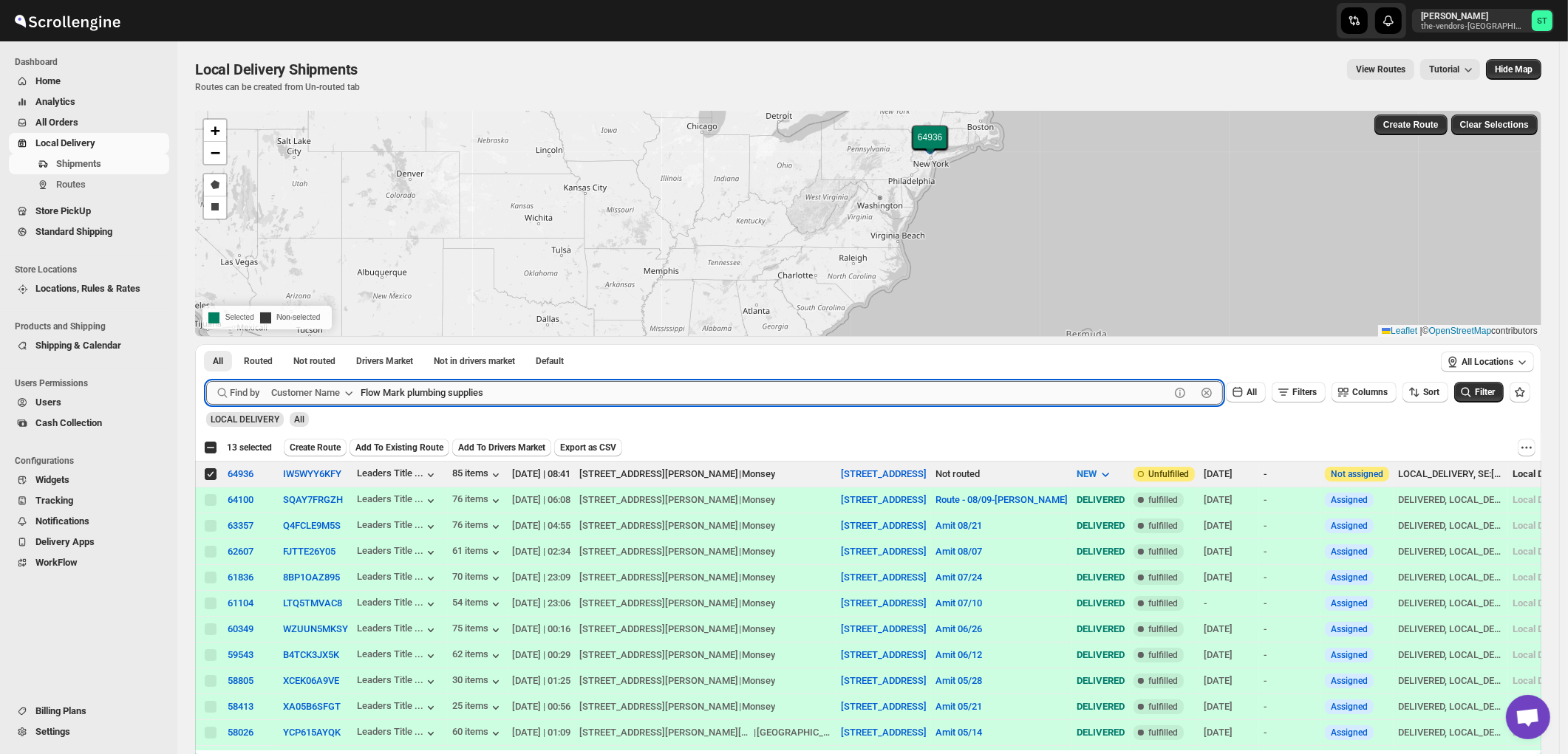
click at [206, 344] on button "Submit" at bounding box center [227, 351] width 42 height 15
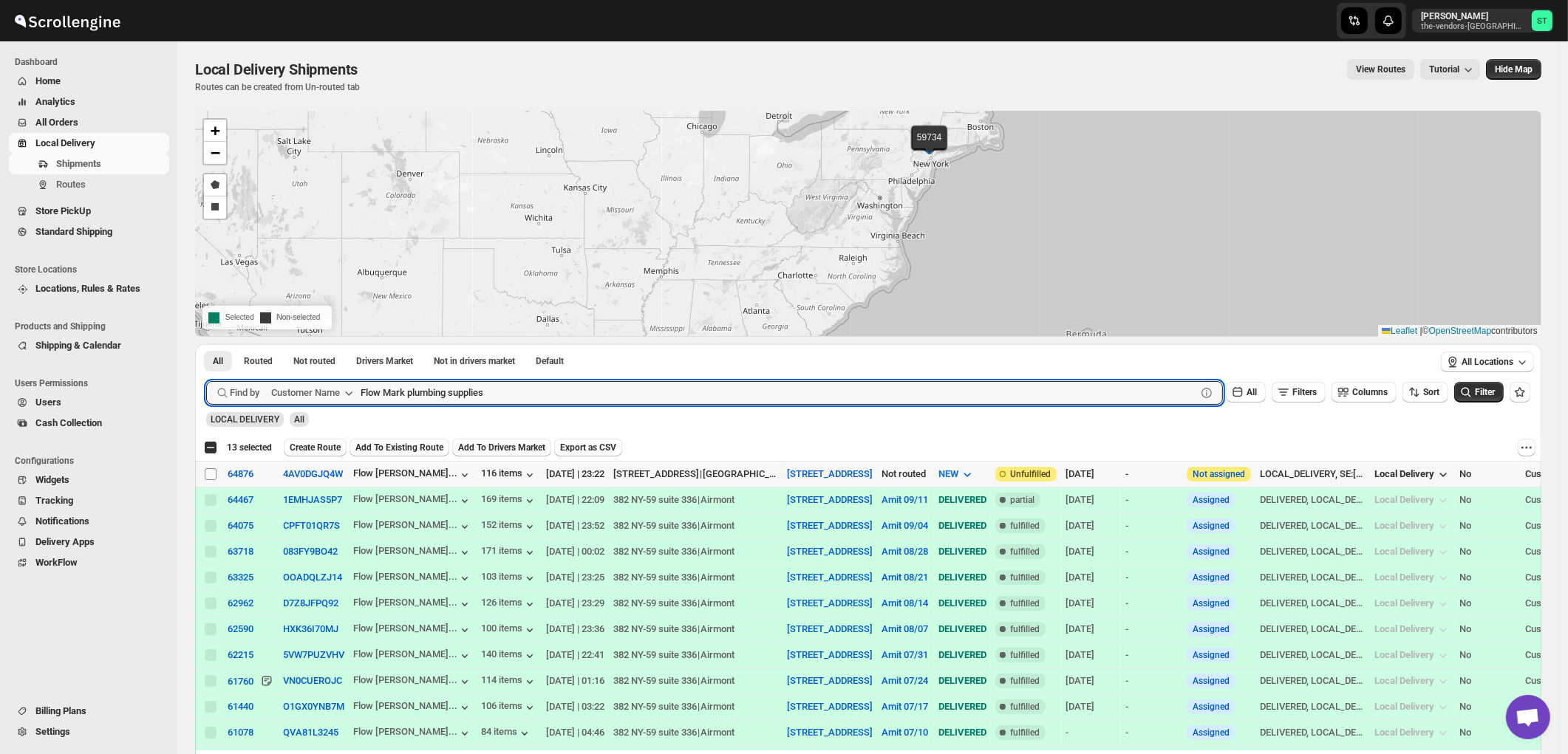
click at [209, 475] on input "Select shipment" at bounding box center [210, 473] width 12 height 12
checkbox input "true"
click at [538, 387] on input "Flow Mark plumbing supplies" at bounding box center [765, 393] width 809 height 23
paste input "Onyx Equity"
type input "Onyx Equity"
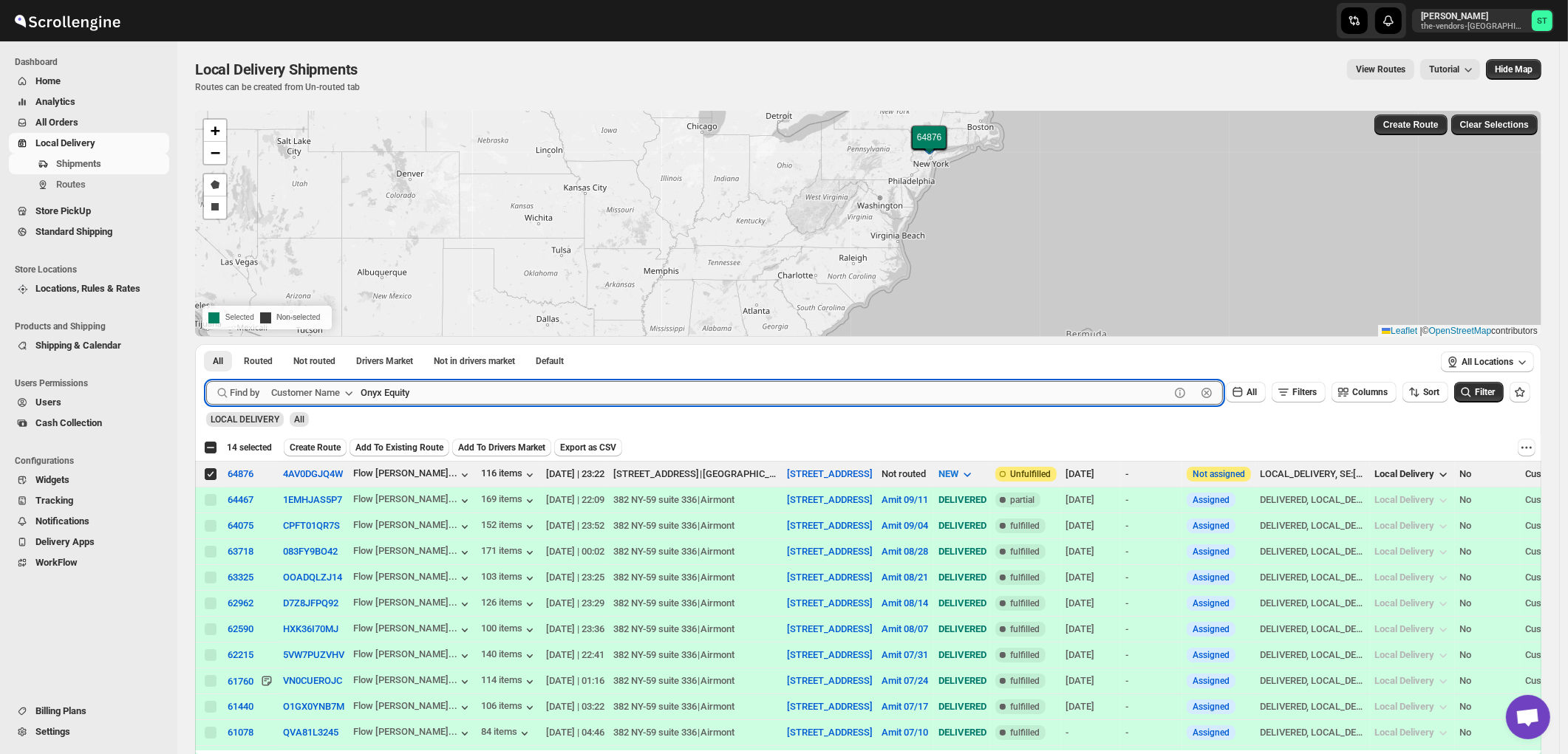
click at [206, 344] on button "Submit" at bounding box center [227, 351] width 42 height 15
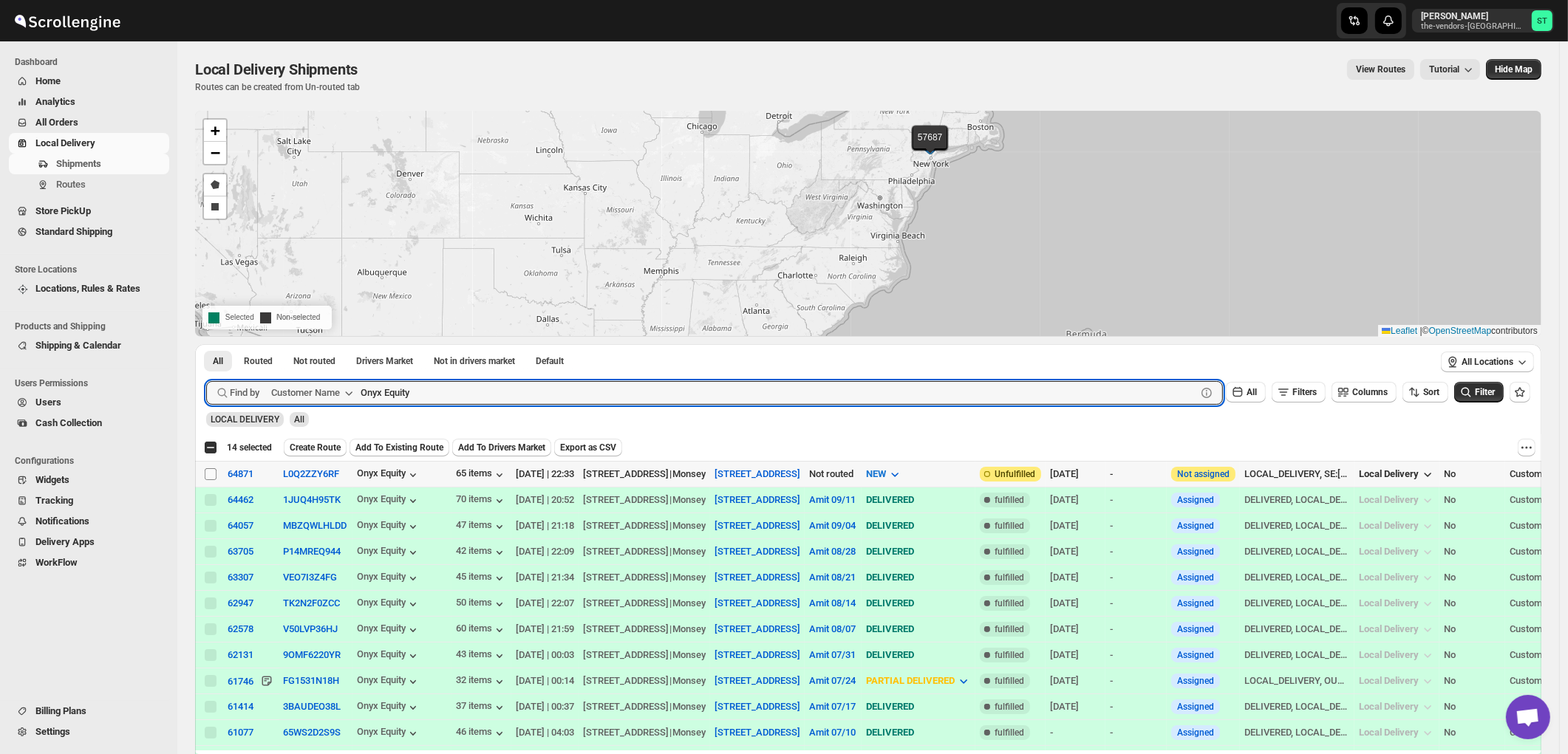
click at [207, 475] on input "Select shipment" at bounding box center [210, 473] width 12 height 12
checkbox input "true"
click at [442, 386] on input "Onyx Equity" at bounding box center [765, 393] width 809 height 23
paste input "Yossi Spitser"
click at [206, 344] on button "Submit" at bounding box center [227, 351] width 42 height 15
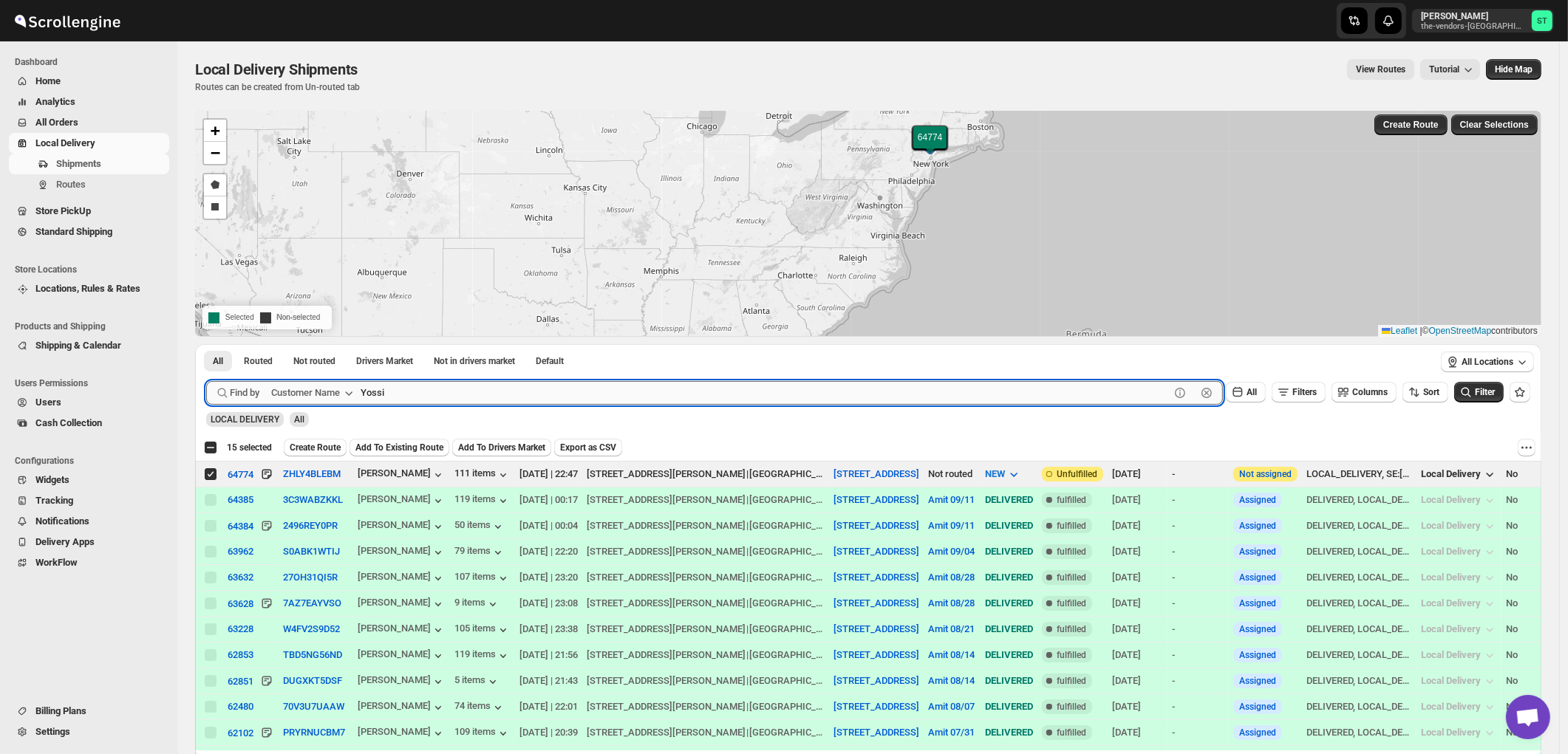
click at [206, 344] on button "Submit" at bounding box center [227, 351] width 42 height 15
paste input "IMS Transportation"
type input "IMS Transportation"
click at [206, 344] on button "Submit" at bounding box center [227, 351] width 42 height 15
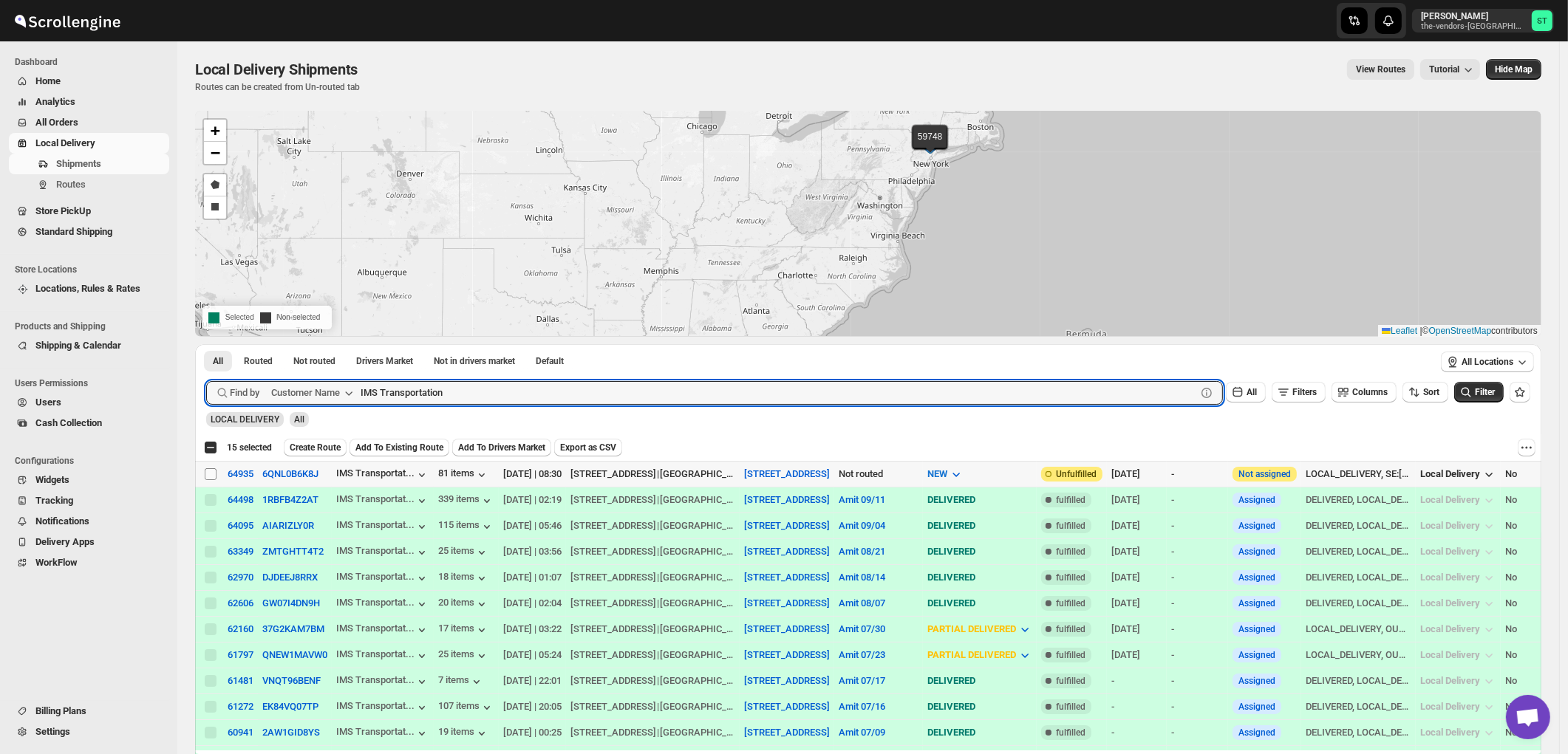
click at [207, 475] on input "Select shipment" at bounding box center [210, 473] width 12 height 12
checkbox input "true"
click at [520, 392] on input "IMS Transportation" at bounding box center [765, 393] width 809 height 23
paste input "Thalwei Abstract"
type input "Thalwei Abstract"
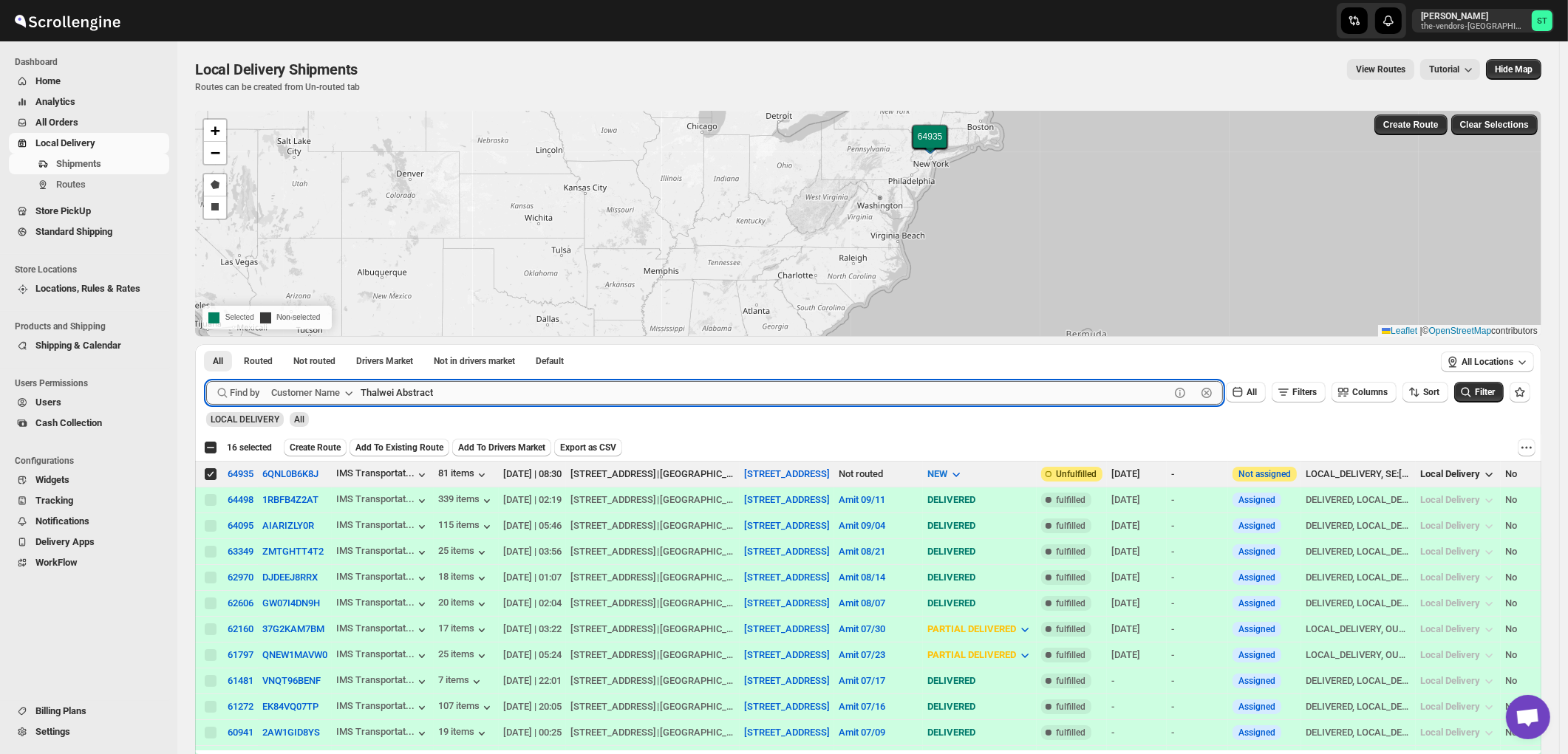
click at [206, 344] on button "Submit" at bounding box center [227, 351] width 42 height 15
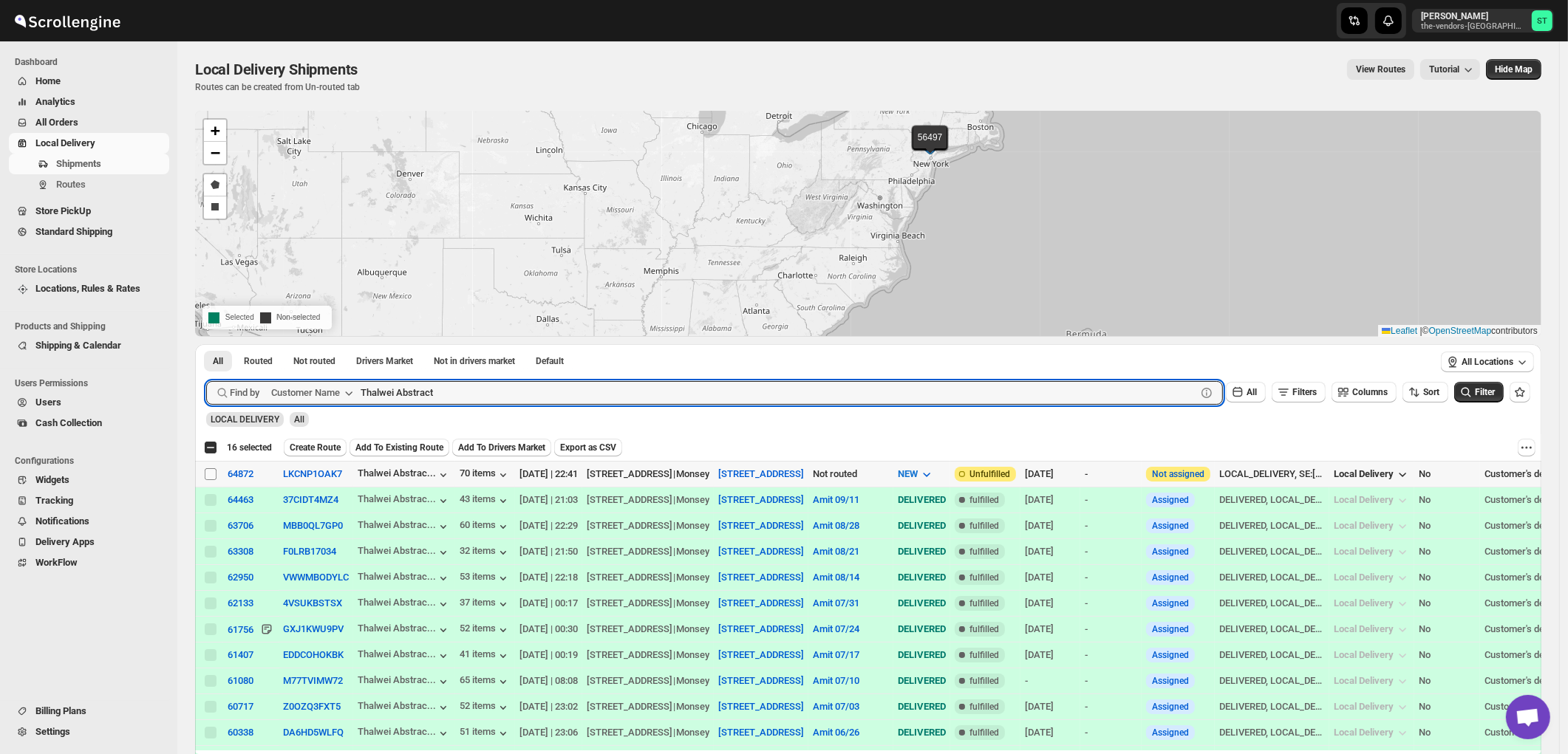
click at [213, 476] on input "Select shipment" at bounding box center [210, 473] width 12 height 12
checkbox input "true"
click at [473, 399] on input "Thalwei Abstract" at bounding box center [765, 393] width 809 height 23
paste input "Construction Expediting"
click at [206, 344] on button "Submit" at bounding box center [227, 351] width 42 height 15
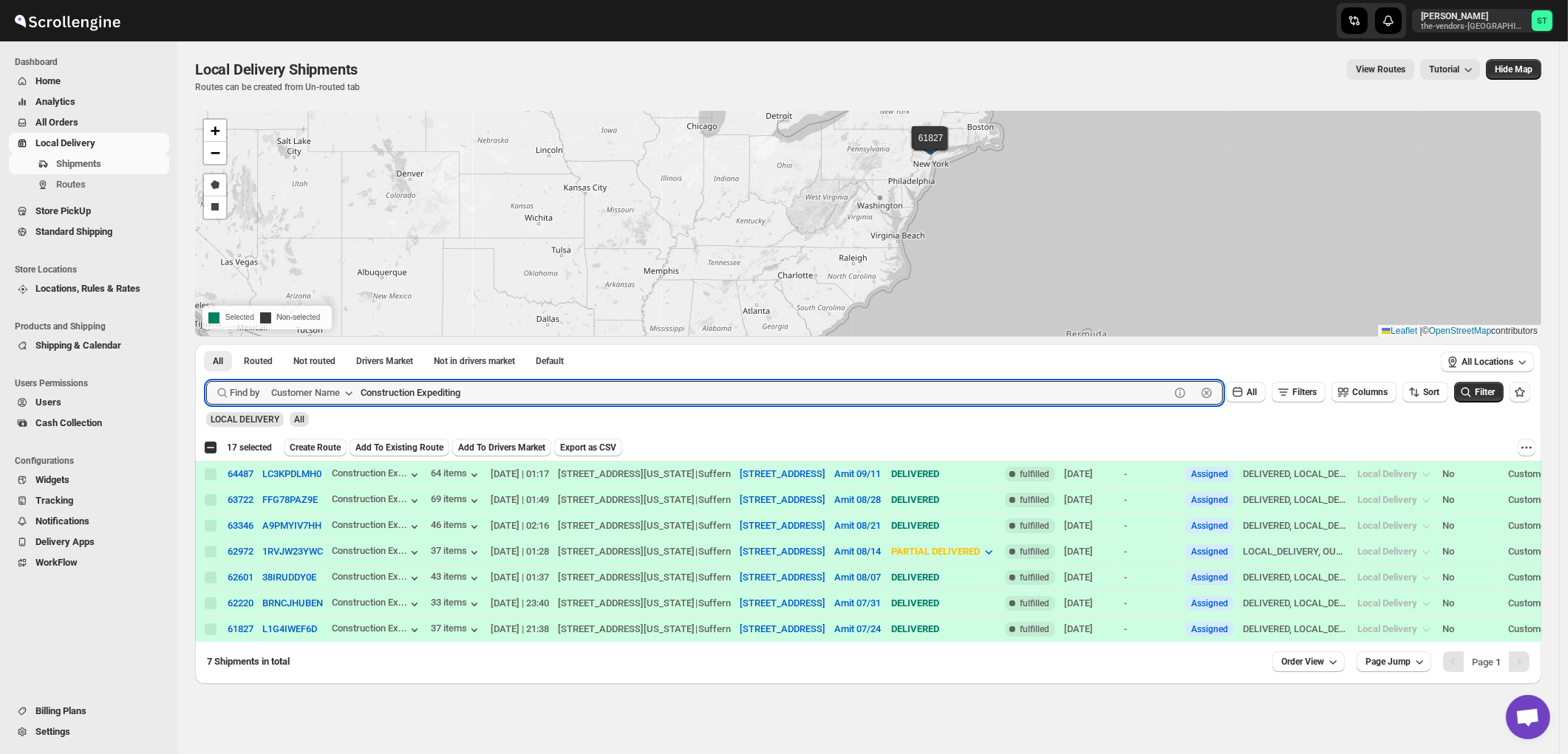
paste input "rown Risk Services NY"
type input "Crown Risk Services NY"
click at [206, 344] on button "Submit" at bounding box center [227, 351] width 42 height 15
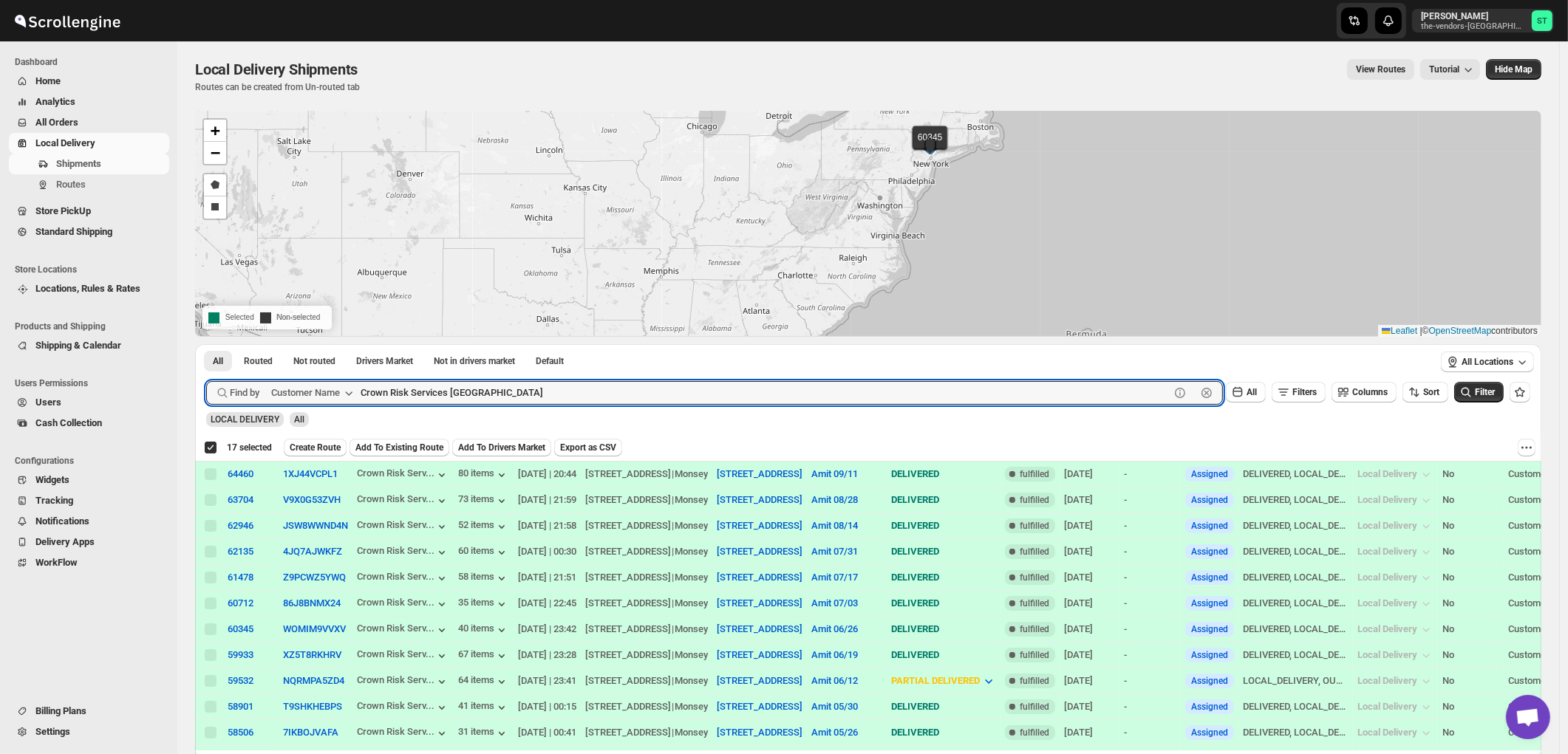
checkbox input "true"
paste input "Whisper Laser MO LLC (Monsey)"
click at [206, 344] on button "Submit" at bounding box center [227, 351] width 42 height 15
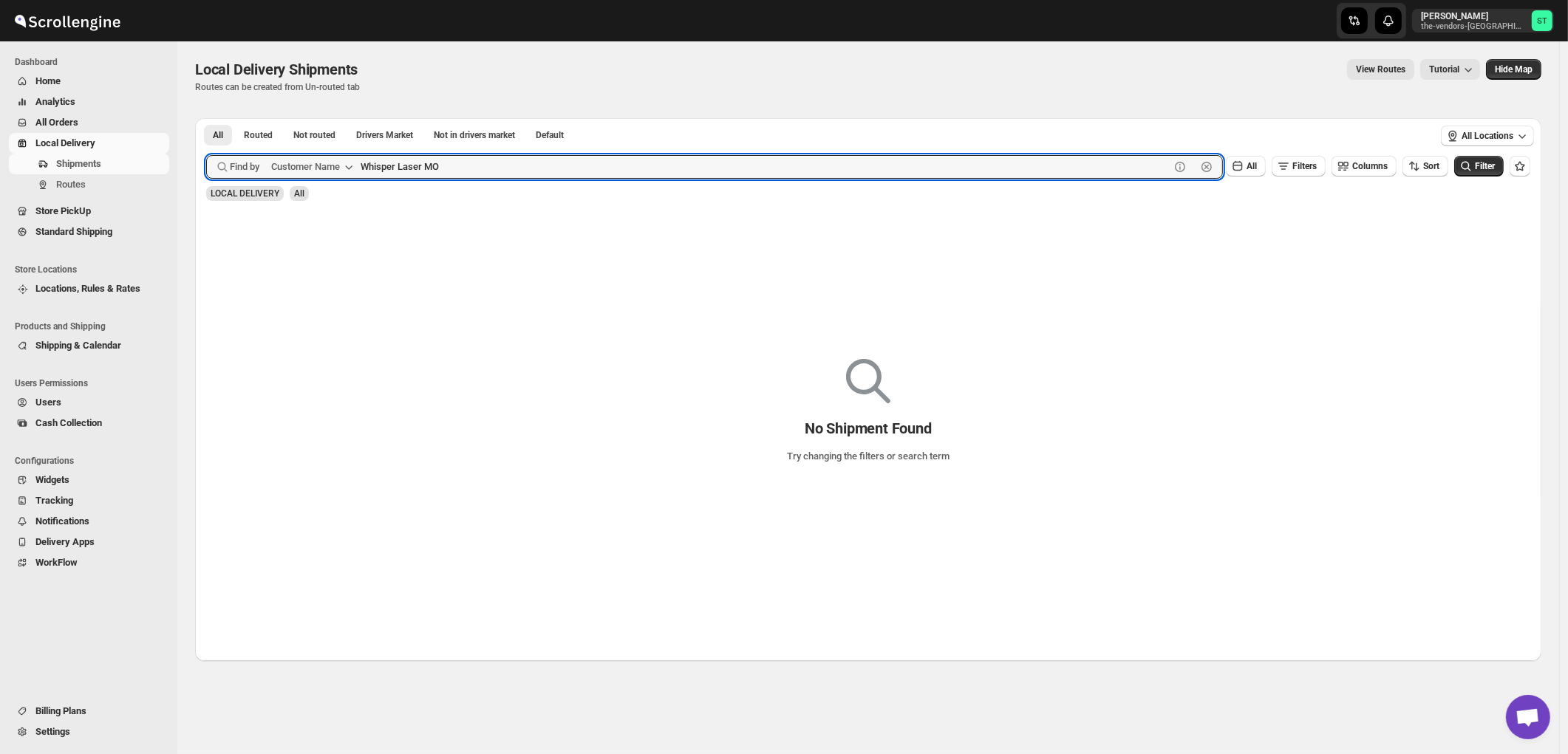
type input "Whisper Laser MO"
click at [206, 118] on button "Submit" at bounding box center [227, 126] width 42 height 15
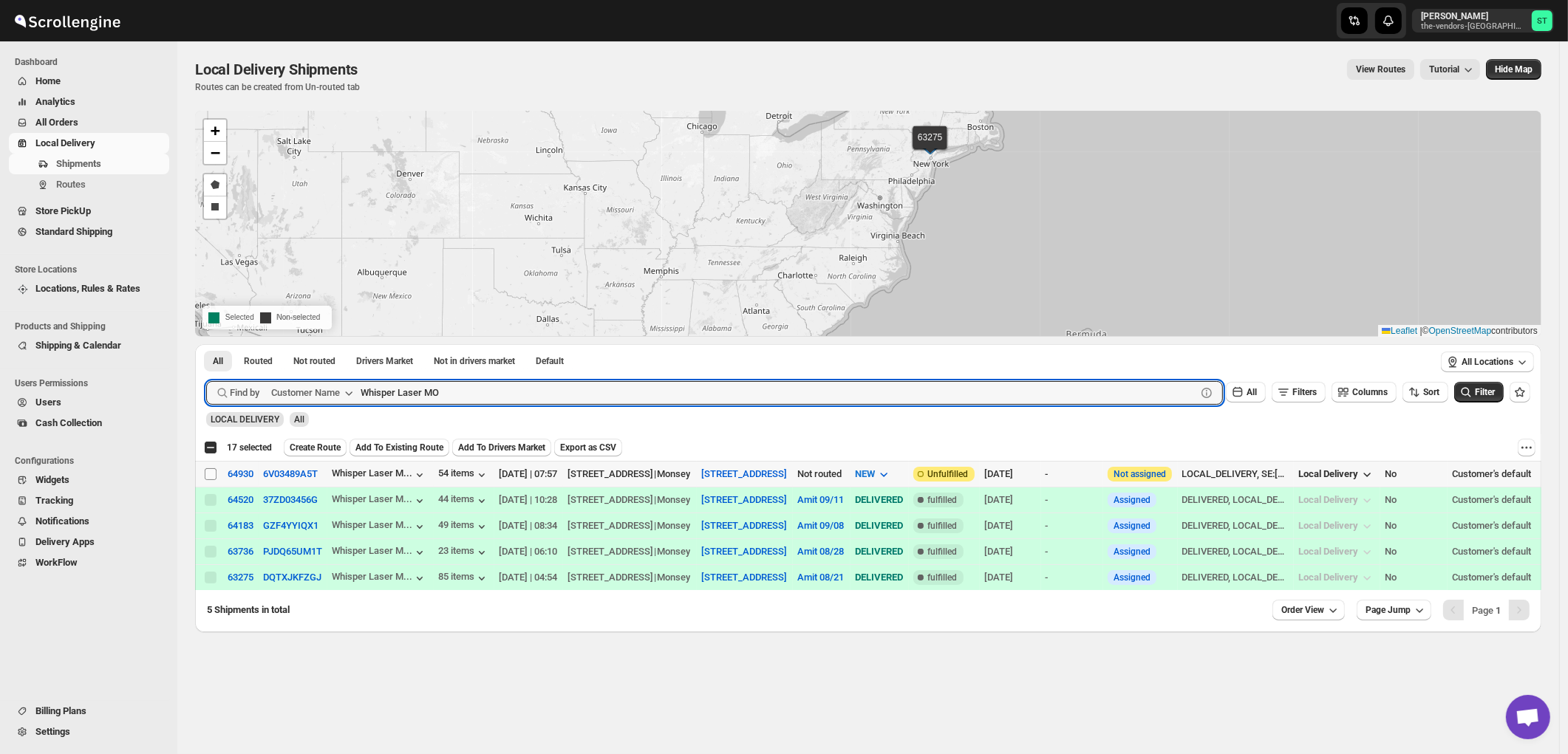
click at [212, 473] on input "Select shipment" at bounding box center [210, 473] width 12 height 12
checkbox input "true"
click at [475, 395] on input "Whisper Laser MO" at bounding box center [765, 393] width 809 height 23
paste input "First Choice Property Management"
paste input "text"
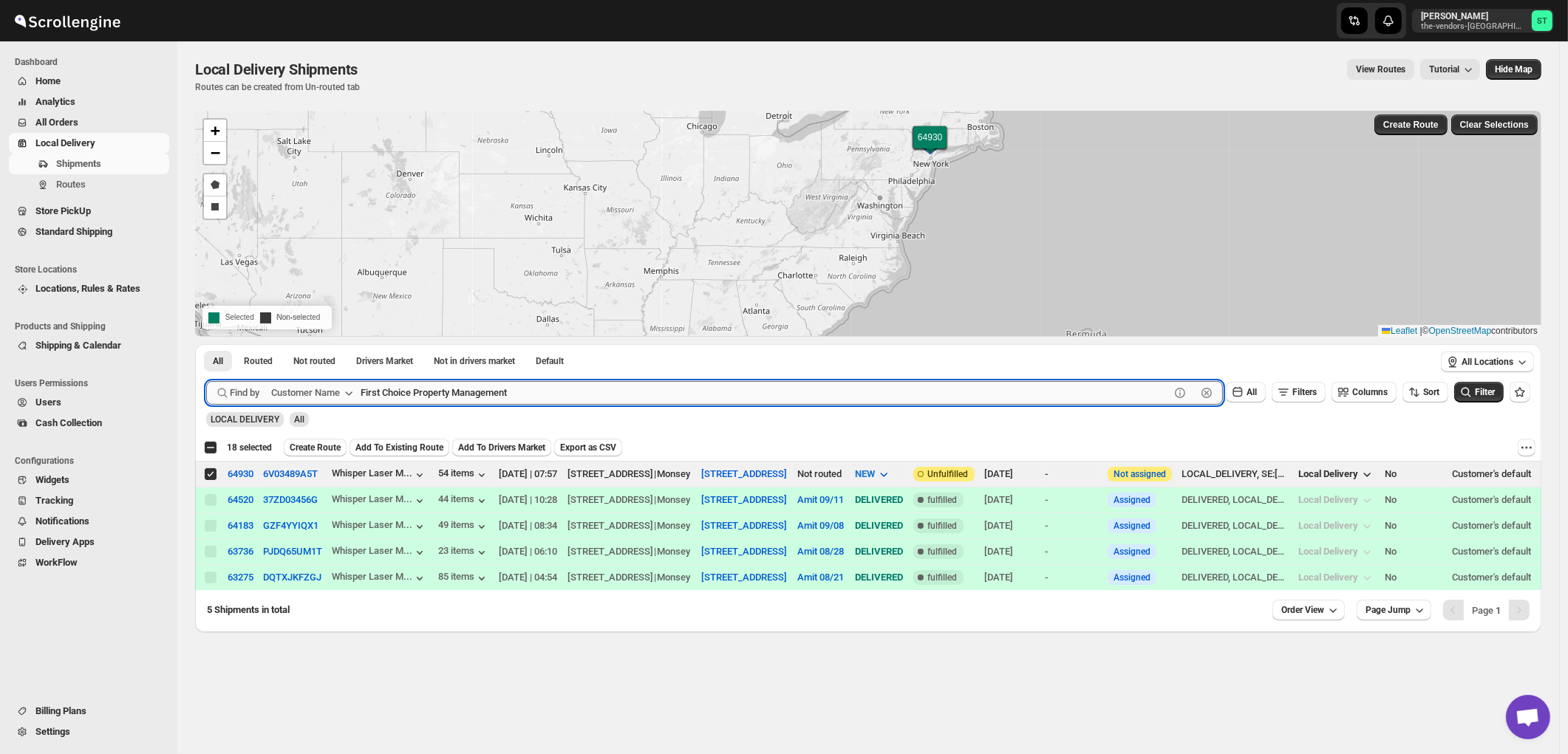
type input "First Choice Property Management"
click at [206, 344] on button "Submit" at bounding box center [227, 351] width 42 height 15
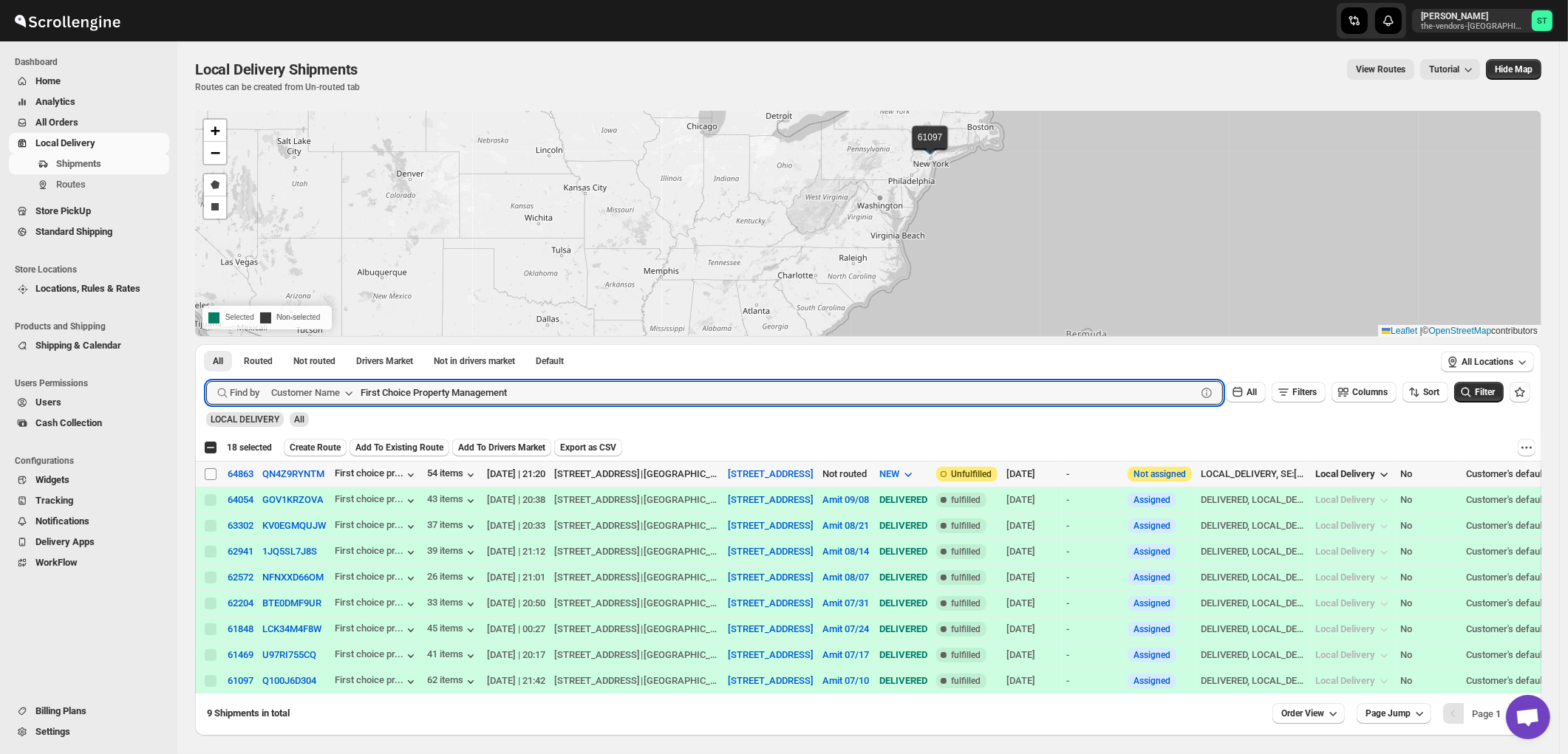
click at [209, 476] on input "Select shipment" at bounding box center [210, 473] width 12 height 12
checkbox input "true"
click at [534, 386] on input "First Choice Property Management" at bounding box center [765, 393] width 809 height 23
paste input "Kitchen Wholesale Marke"
type input "Kitchen Wholesale Market"
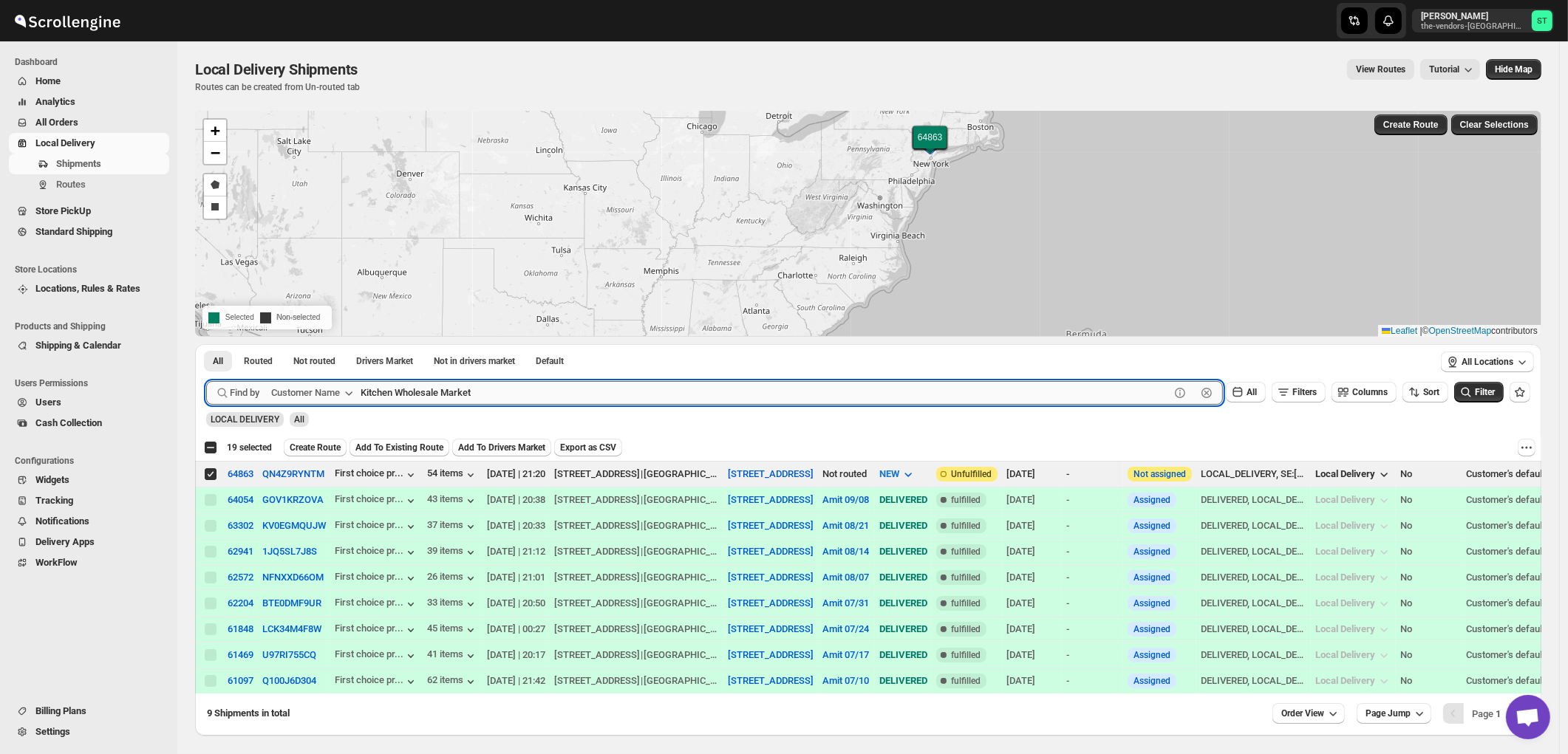
click at [206, 344] on button "Submit" at bounding box center [227, 351] width 42 height 15
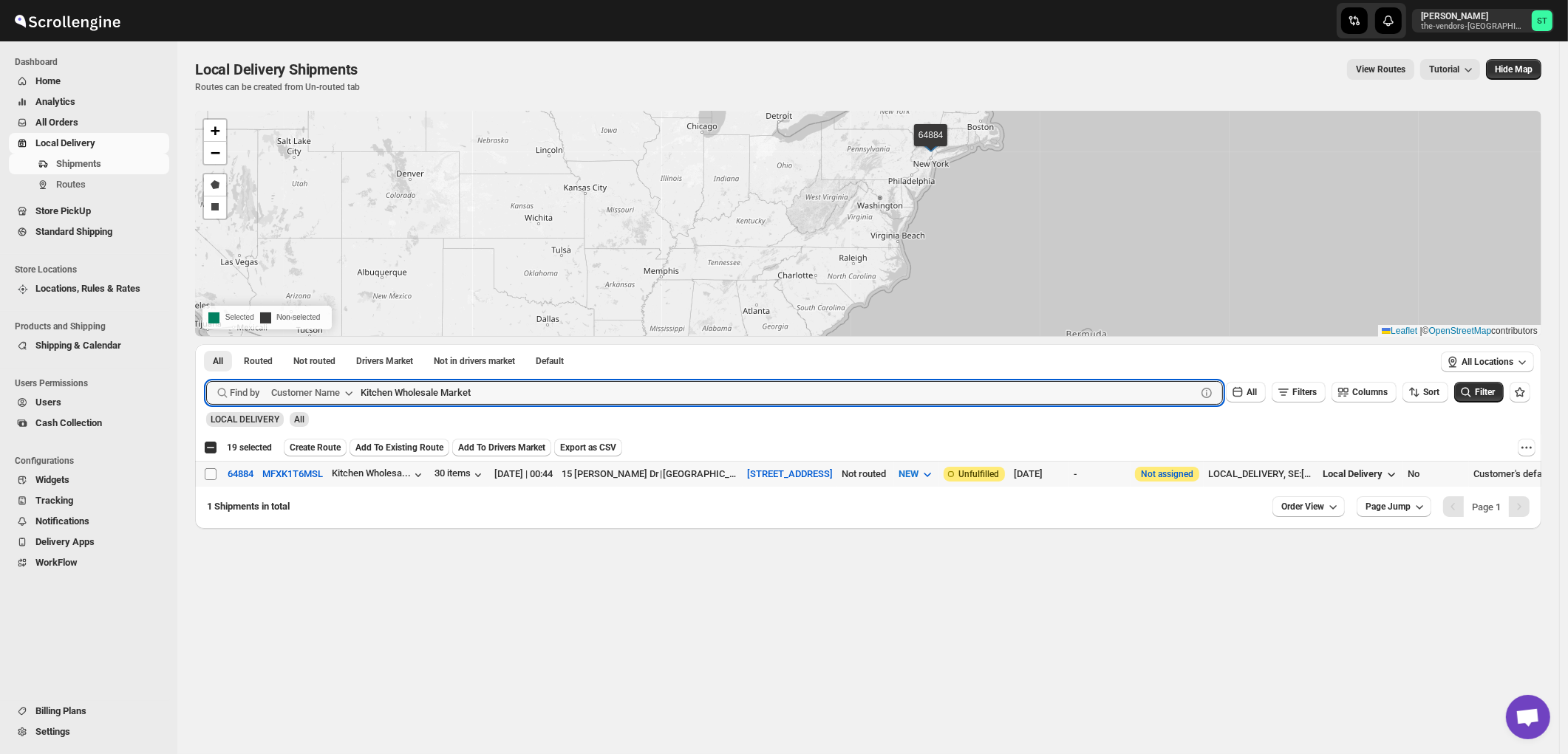
click at [212, 475] on input "Select shipment" at bounding box center [210, 473] width 12 height 12
checkbox input "true"
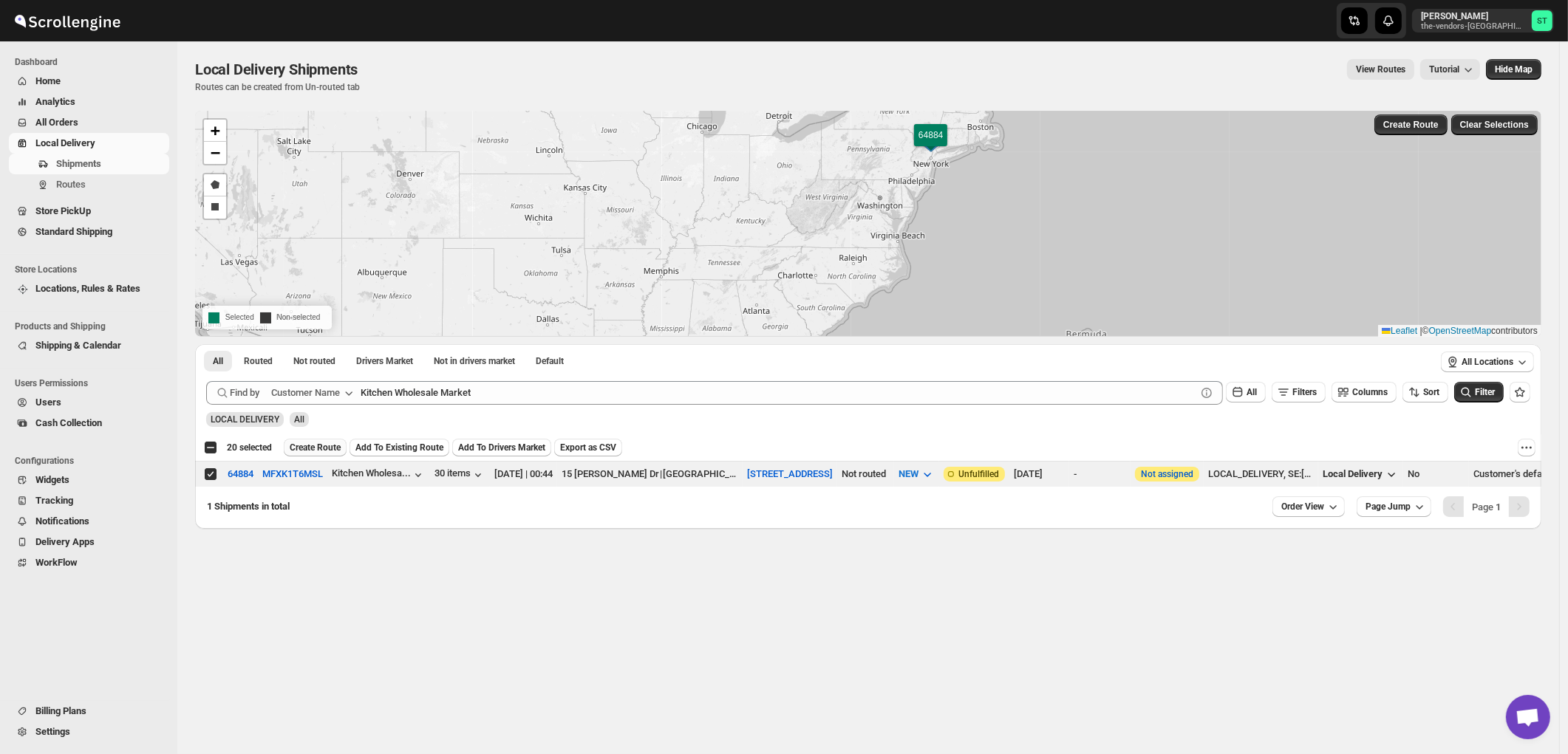
click at [316, 447] on span "Create Route" at bounding box center [315, 447] width 51 height 12
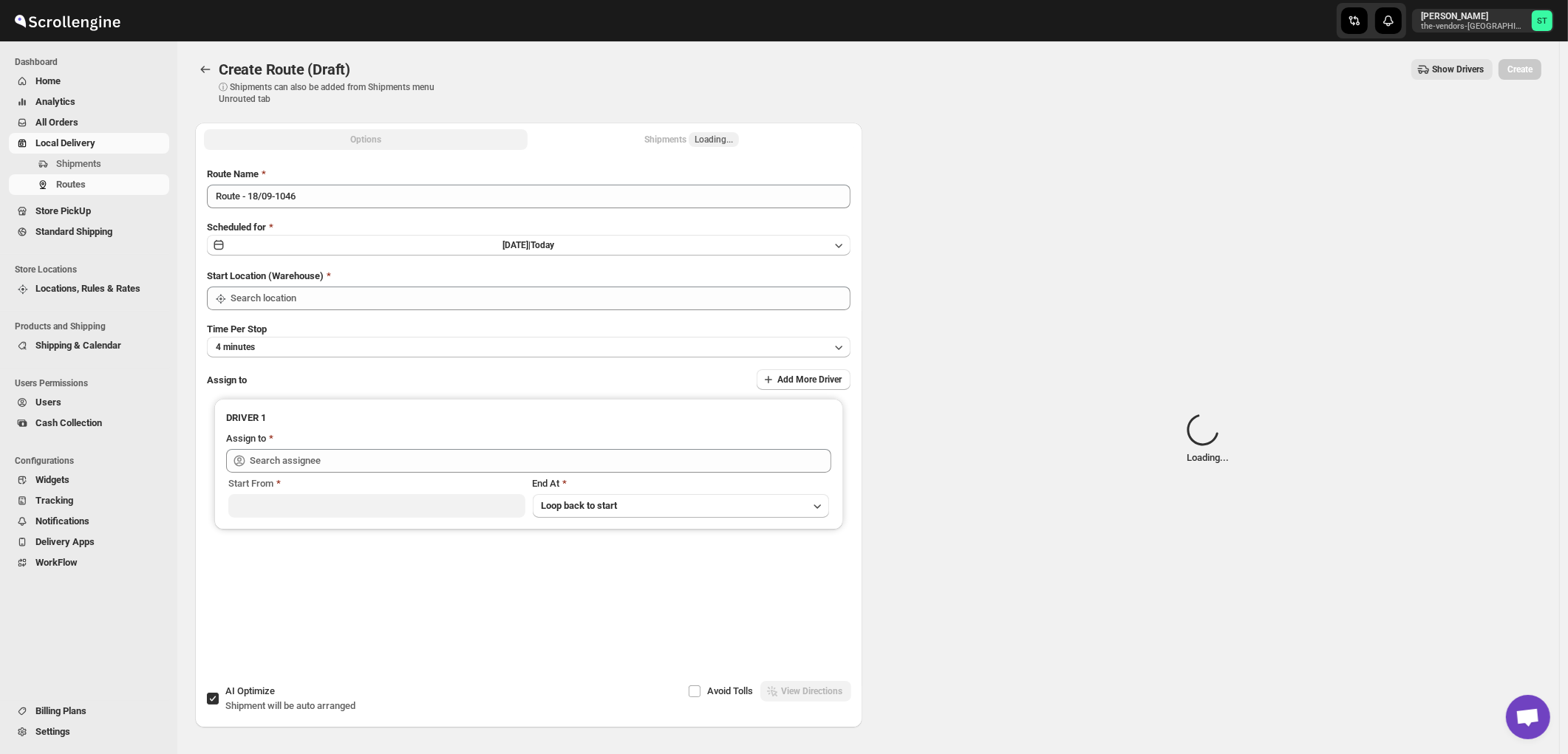
type input "445 Park Ave"
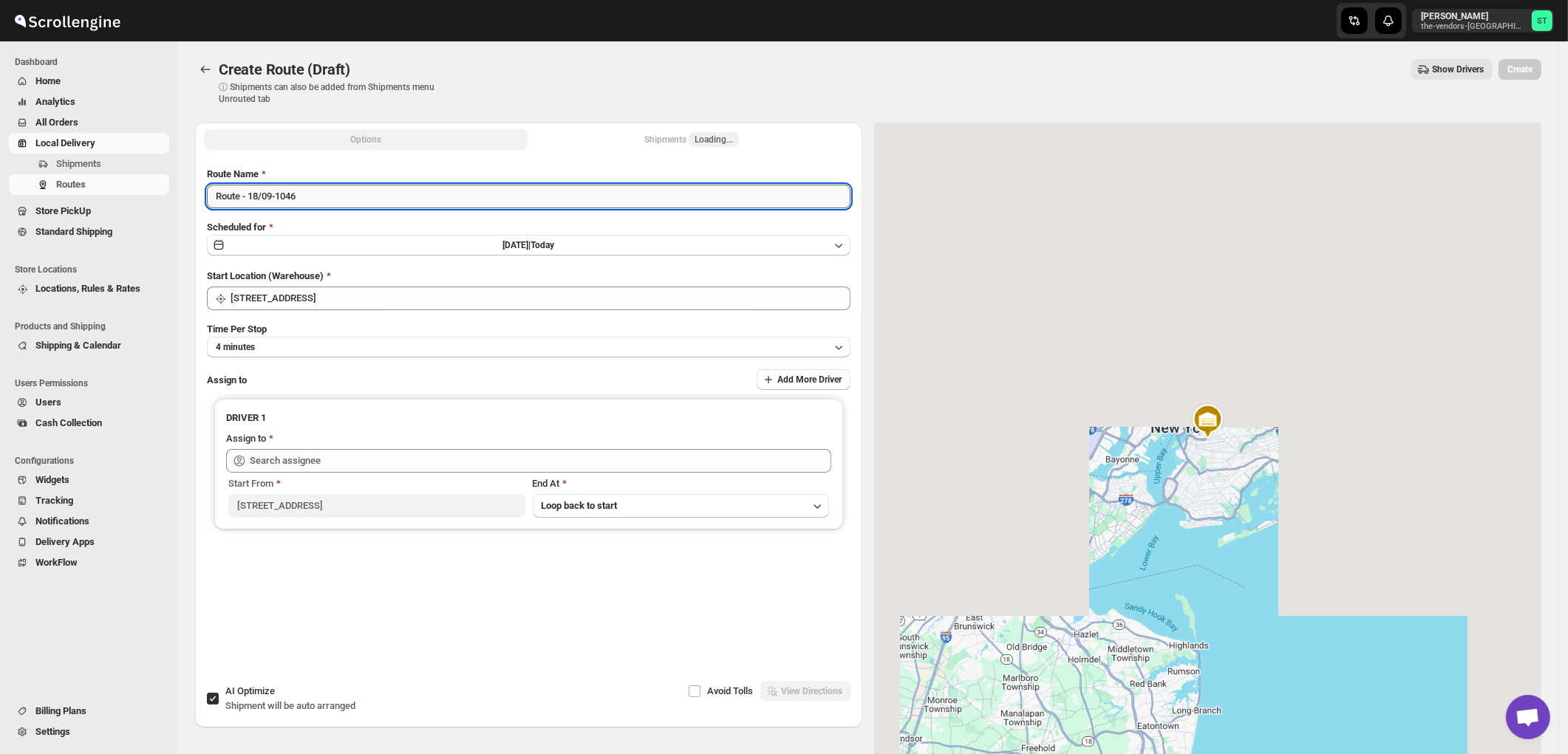
click at [320, 200] on input "Route - 18/09-1046" at bounding box center [528, 196] width 643 height 23
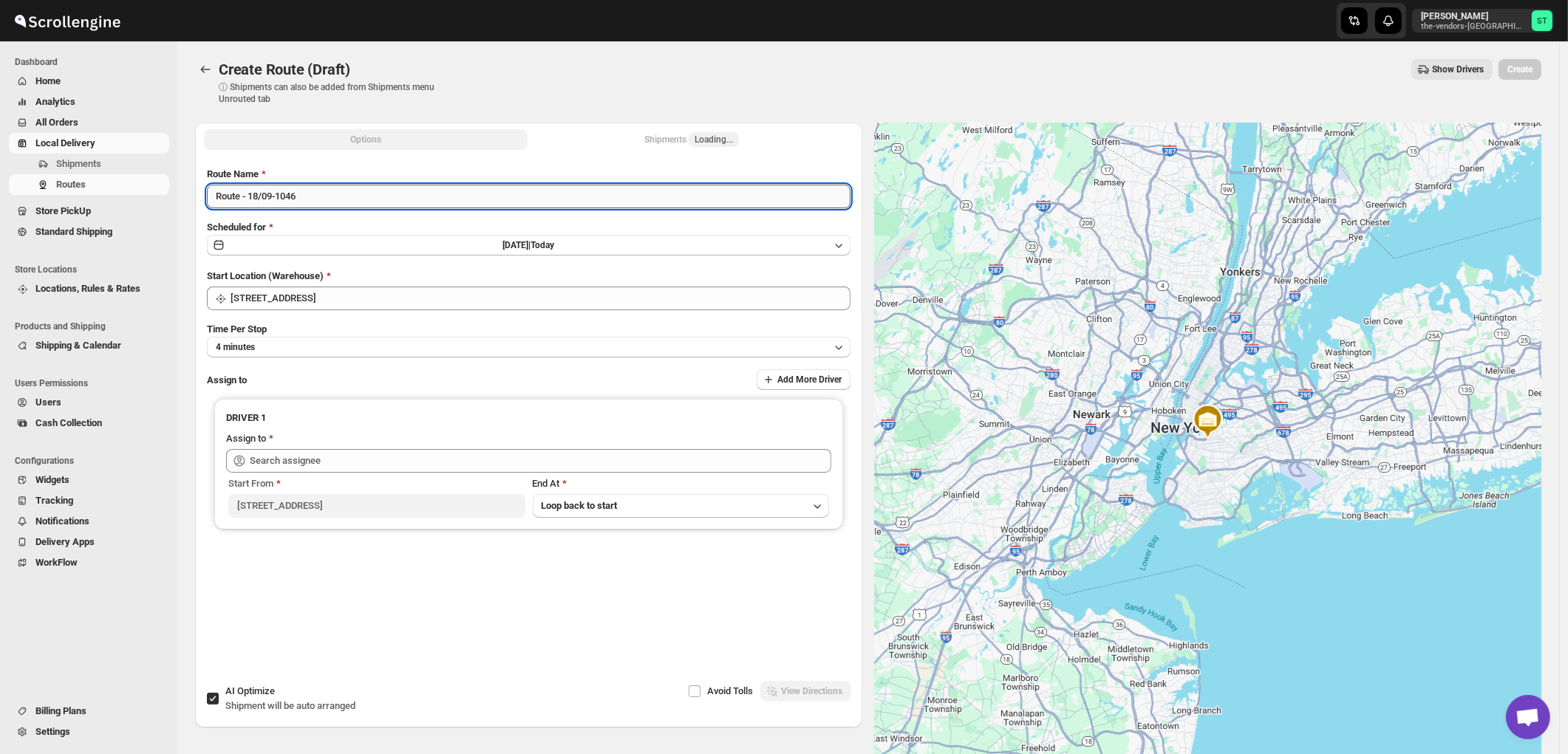
paste input "Amit"
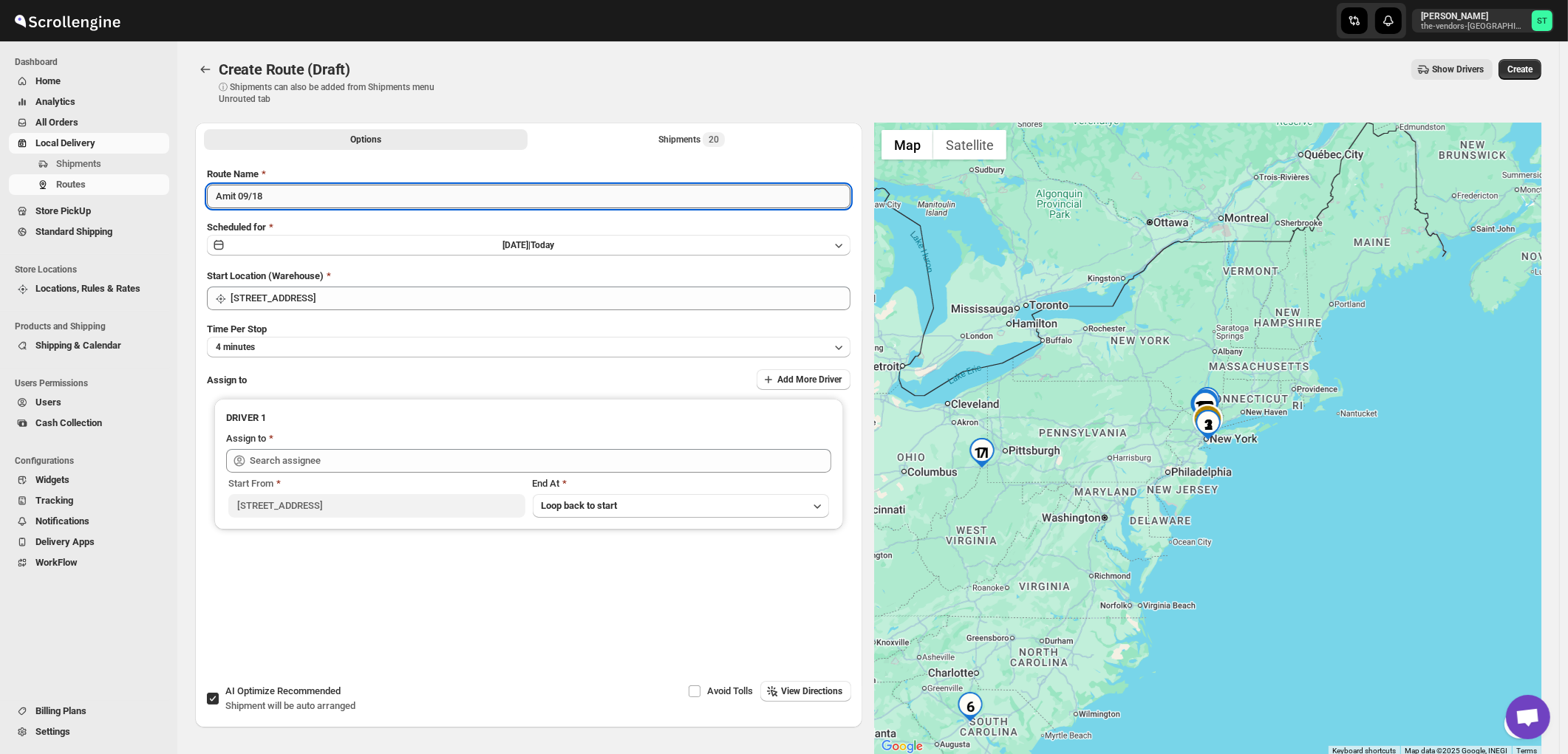
type input "Amit 09/18"
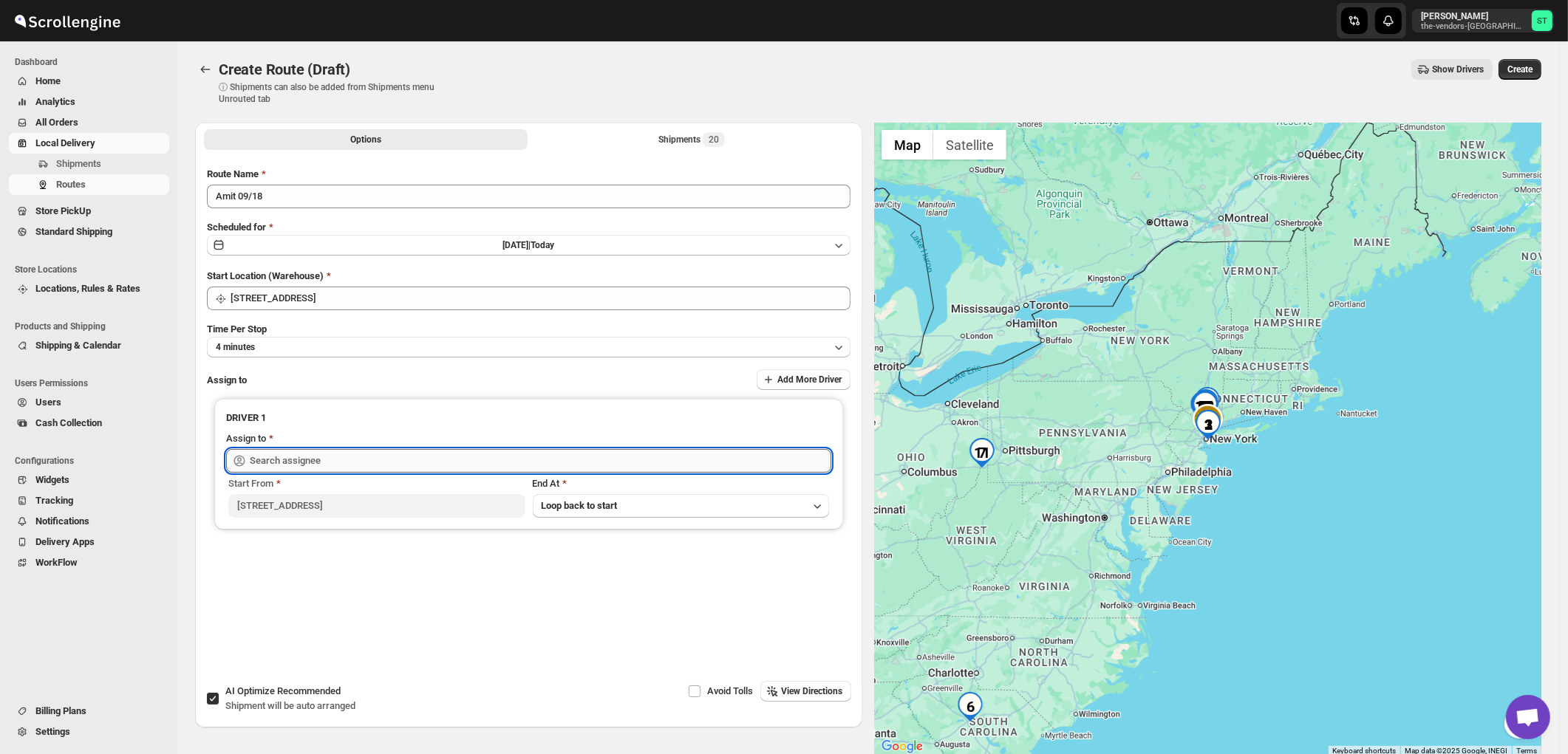
click at [325, 458] on input "text" at bounding box center [540, 461] width 581 height 23
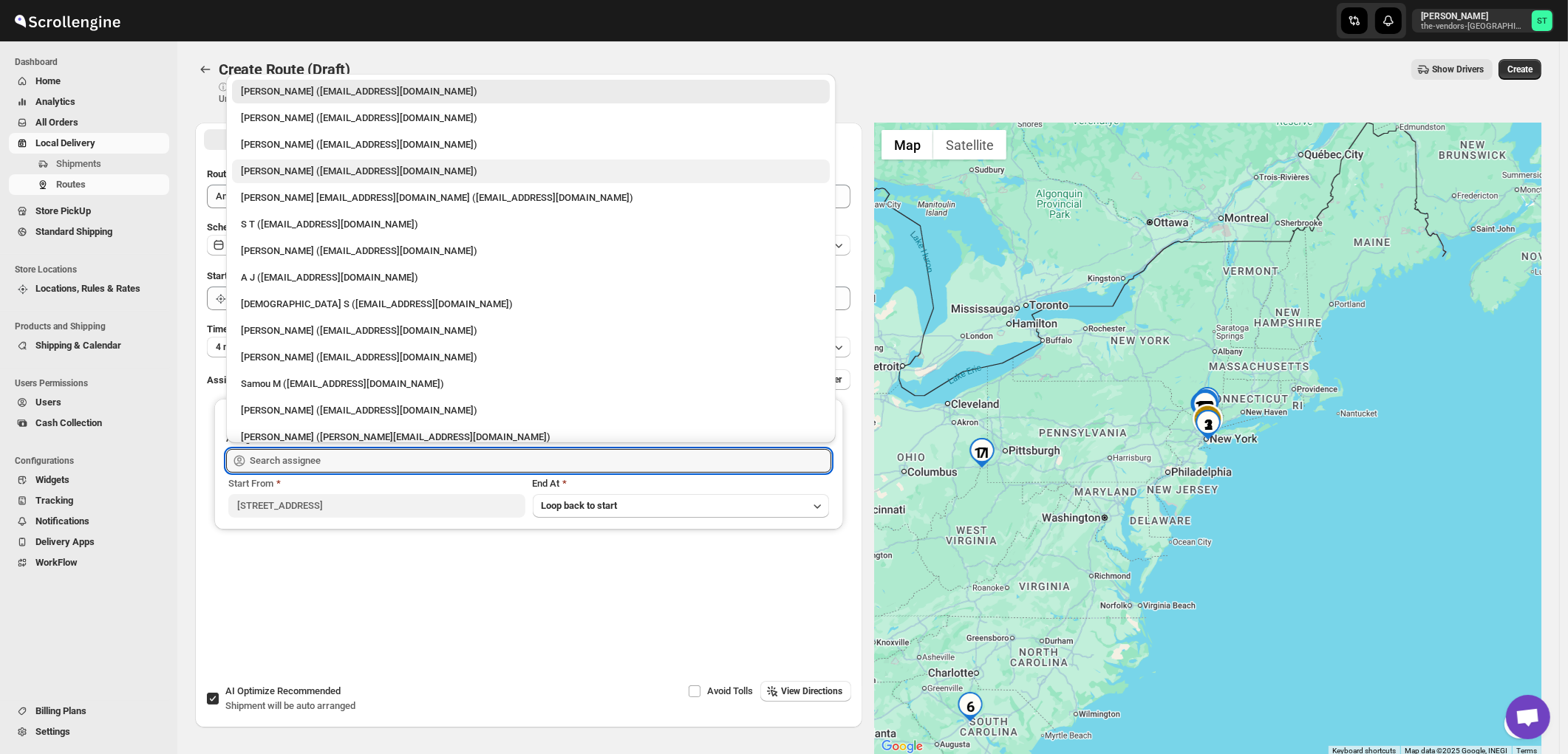
click at [274, 175] on div "Amit Bacchus (Amitbacchus90@icloud.com)" at bounding box center [531, 171] width 580 height 14
type input "Amit Bacchus (Amitbacchus90@icloud.com)"
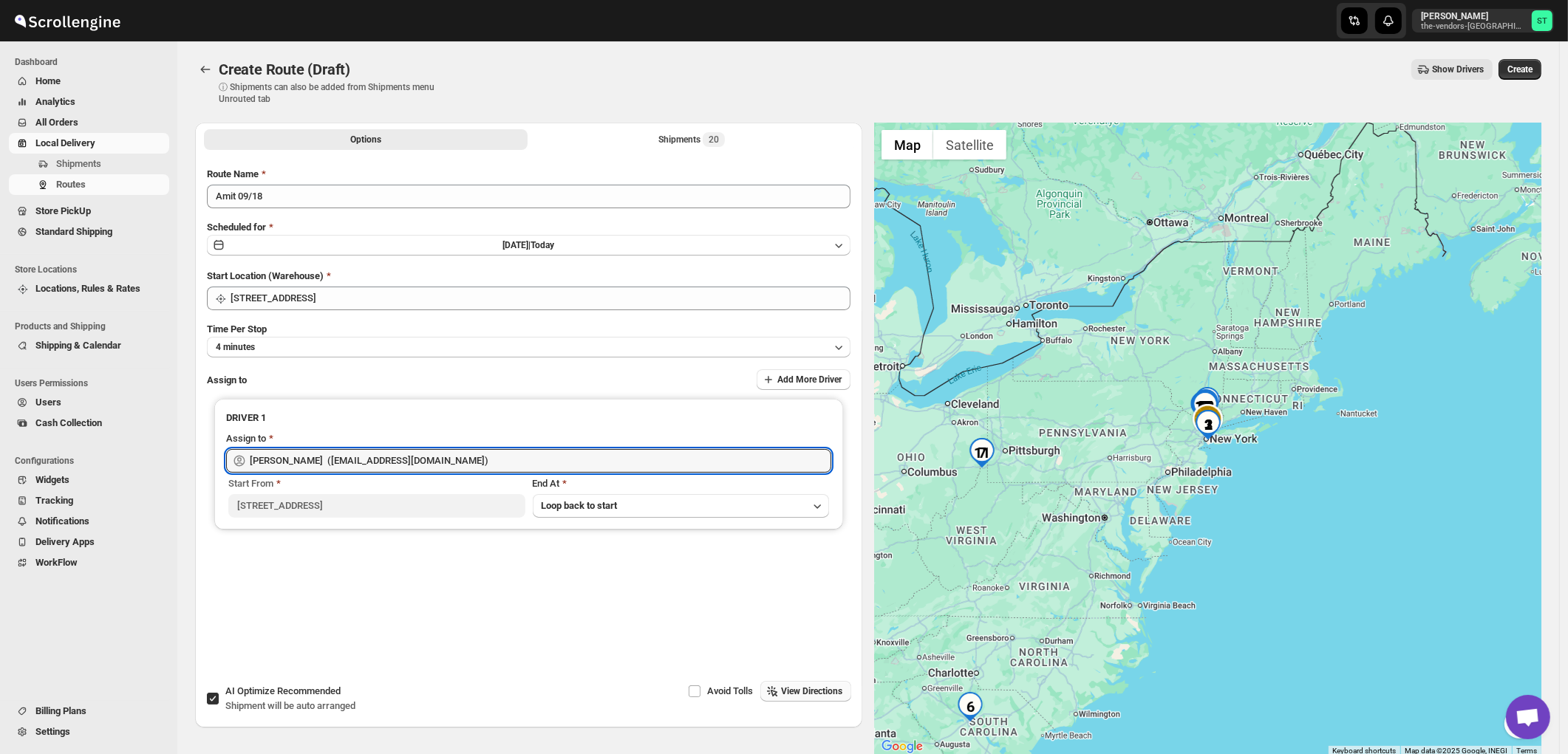
click at [803, 690] on span "View Directions" at bounding box center [812, 690] width 61 height 12
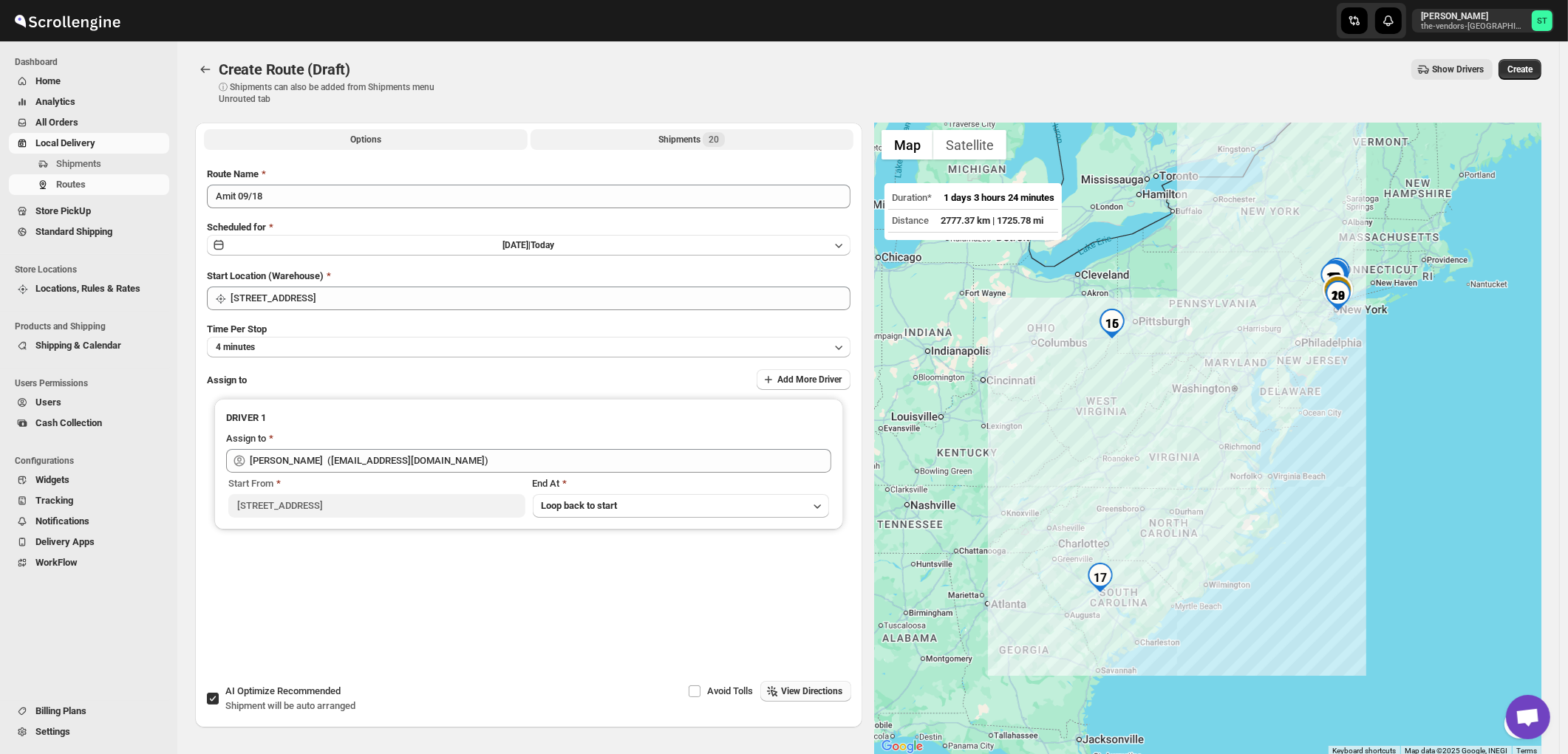
click at [683, 144] on div "Shipments 20" at bounding box center [692, 139] width 66 height 14
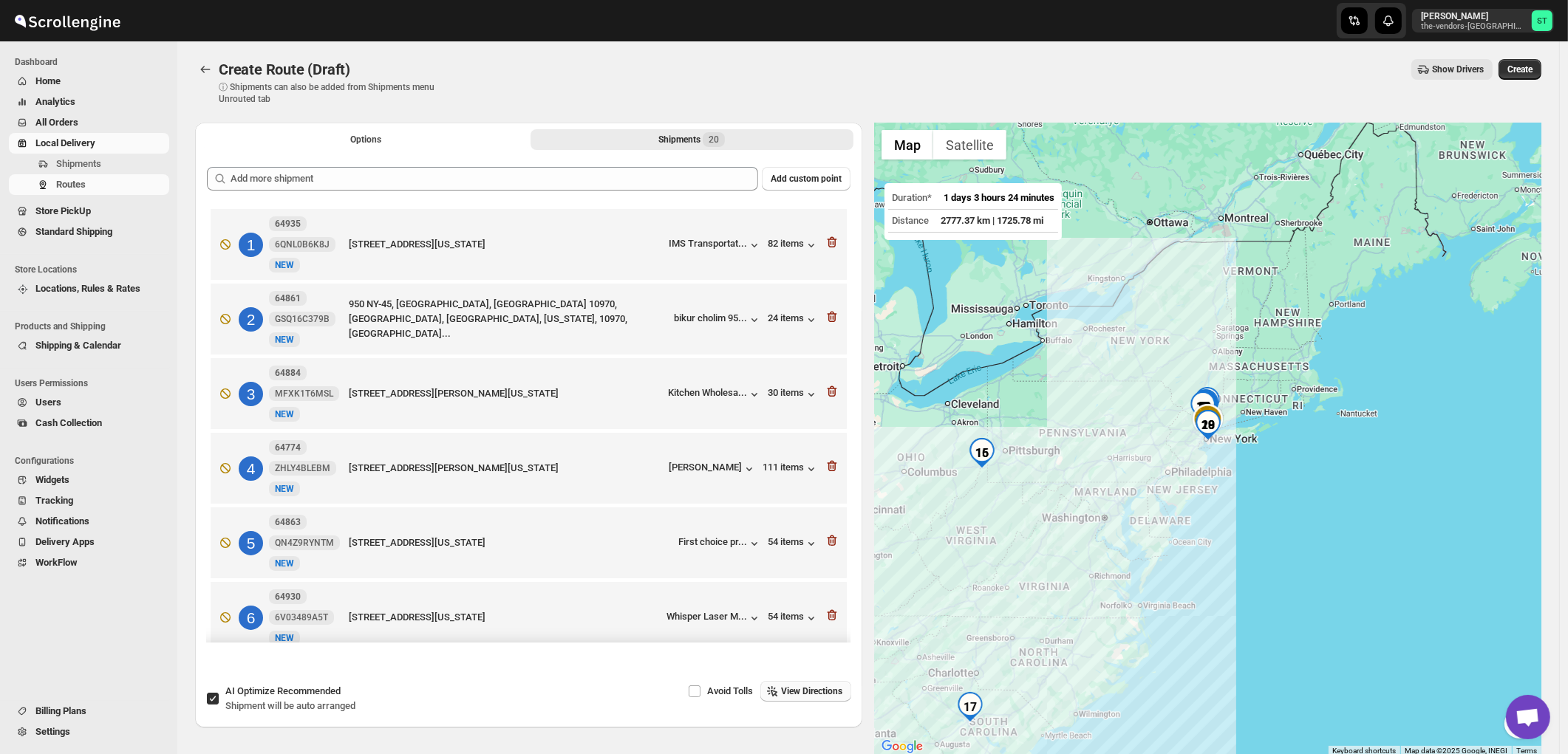
click at [281, 697] on span "Recommended" at bounding box center [309, 690] width 64 height 11
click at [219, 698] on input "AI Optimize Recommended Shipment will be auto arranged" at bounding box center [213, 698] width 12 height 12
checkbox input "false"
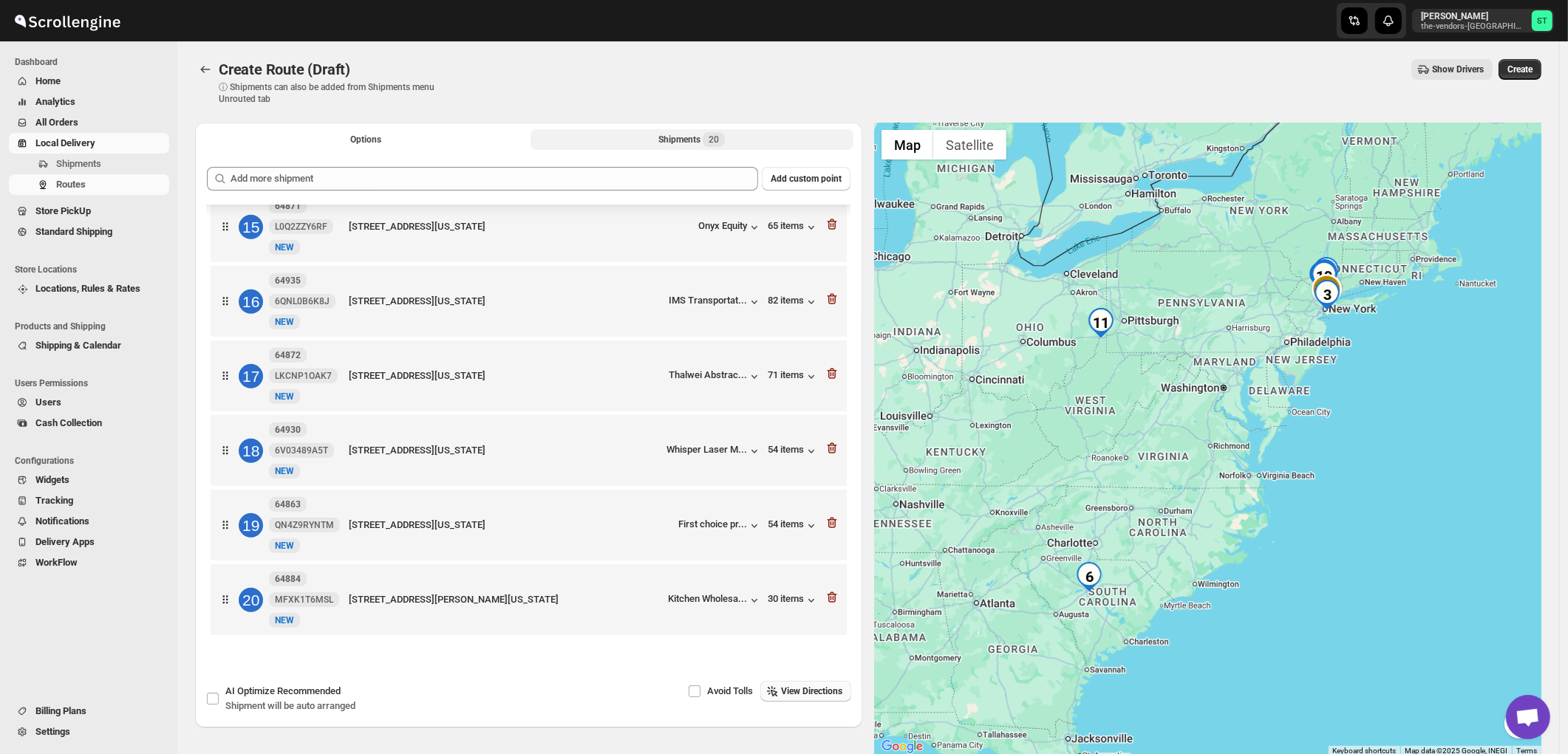
scroll to position [1121, 0]
click at [806, 694] on span "View Directions" at bounding box center [812, 690] width 61 height 12
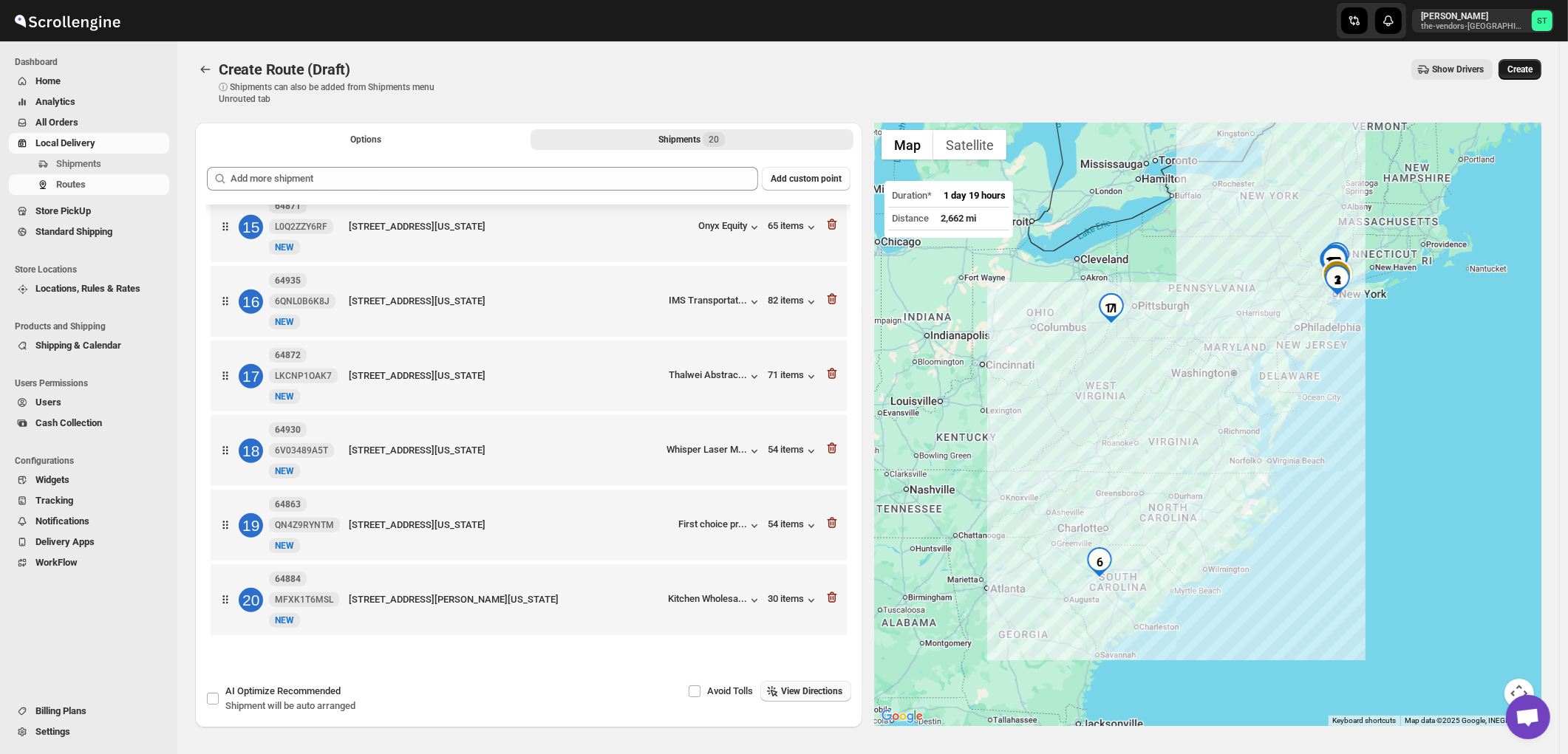
click at [1528, 71] on span "Create" at bounding box center [1520, 69] width 25 height 12
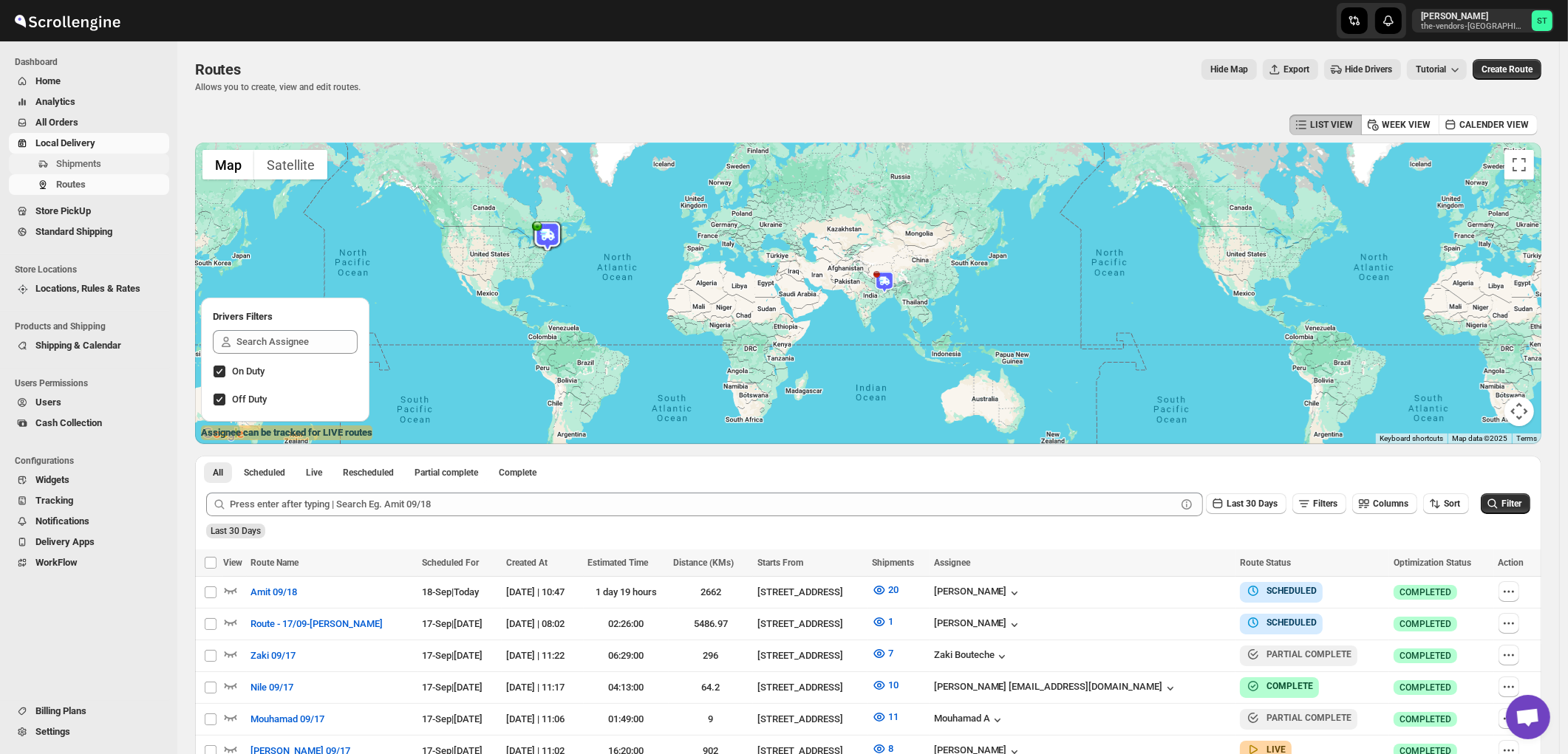
click at [71, 165] on span "Shipments" at bounding box center [79, 163] width 45 height 11
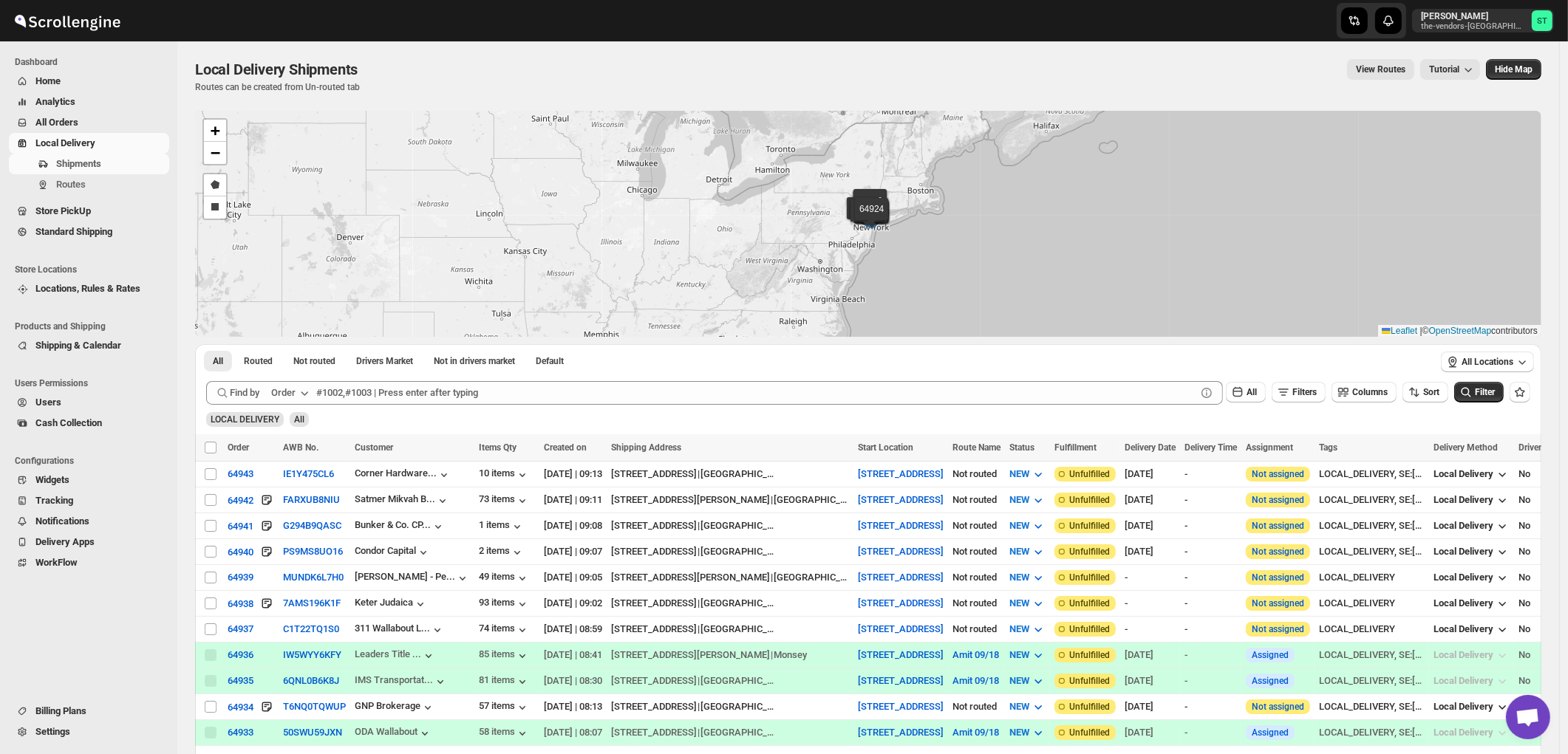
click at [277, 389] on div "Order" at bounding box center [283, 393] width 24 height 14
click at [283, 498] on div "Customer Name" at bounding box center [292, 504] width 68 height 14
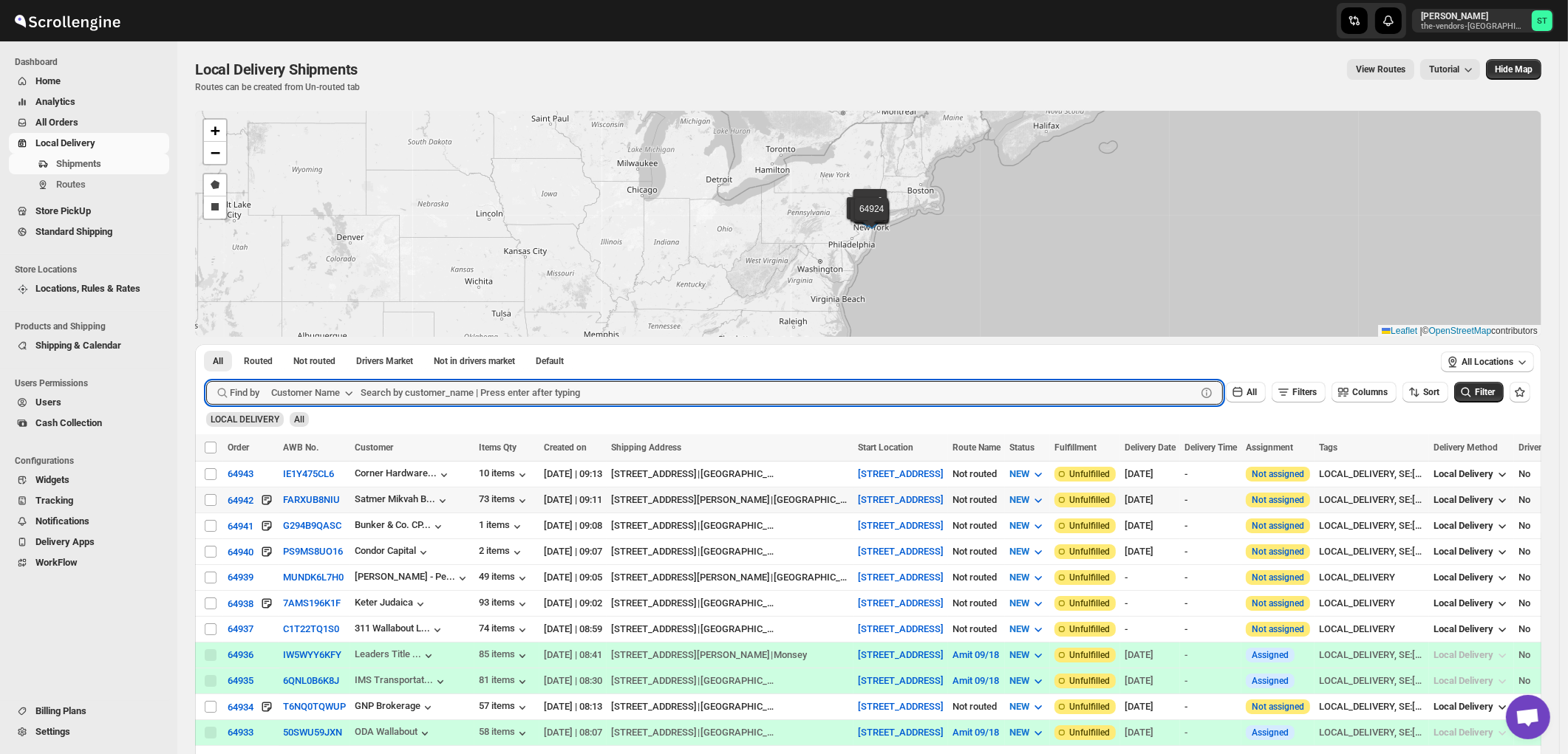
paste input "B"H Photo"
type input "B&H Photo"
click at [206, 344] on button "Submit" at bounding box center [227, 351] width 42 height 15
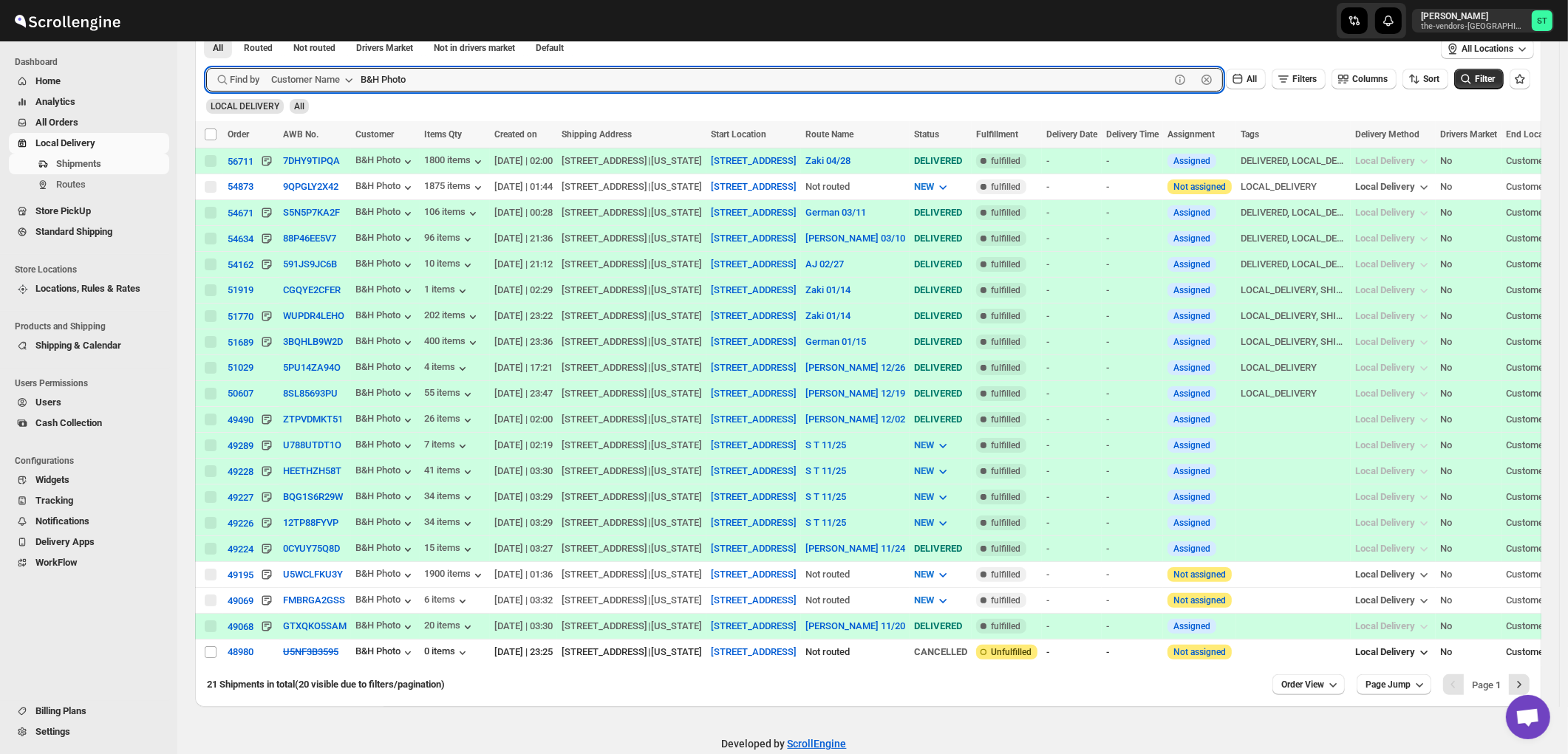
scroll to position [336, 0]
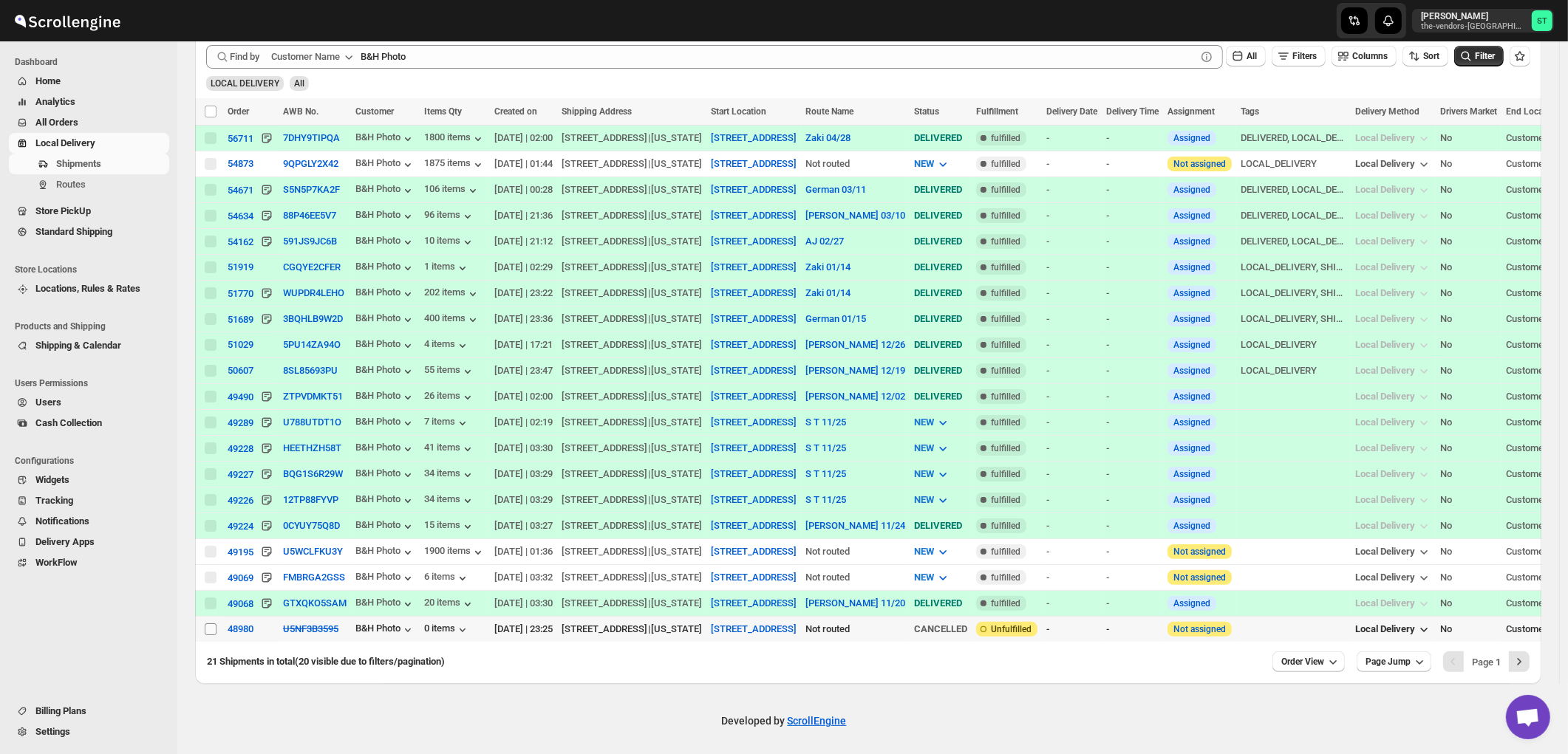
click at [209, 623] on input "Select shipment" at bounding box center [210, 628] width 12 height 12
checkbox input "true"
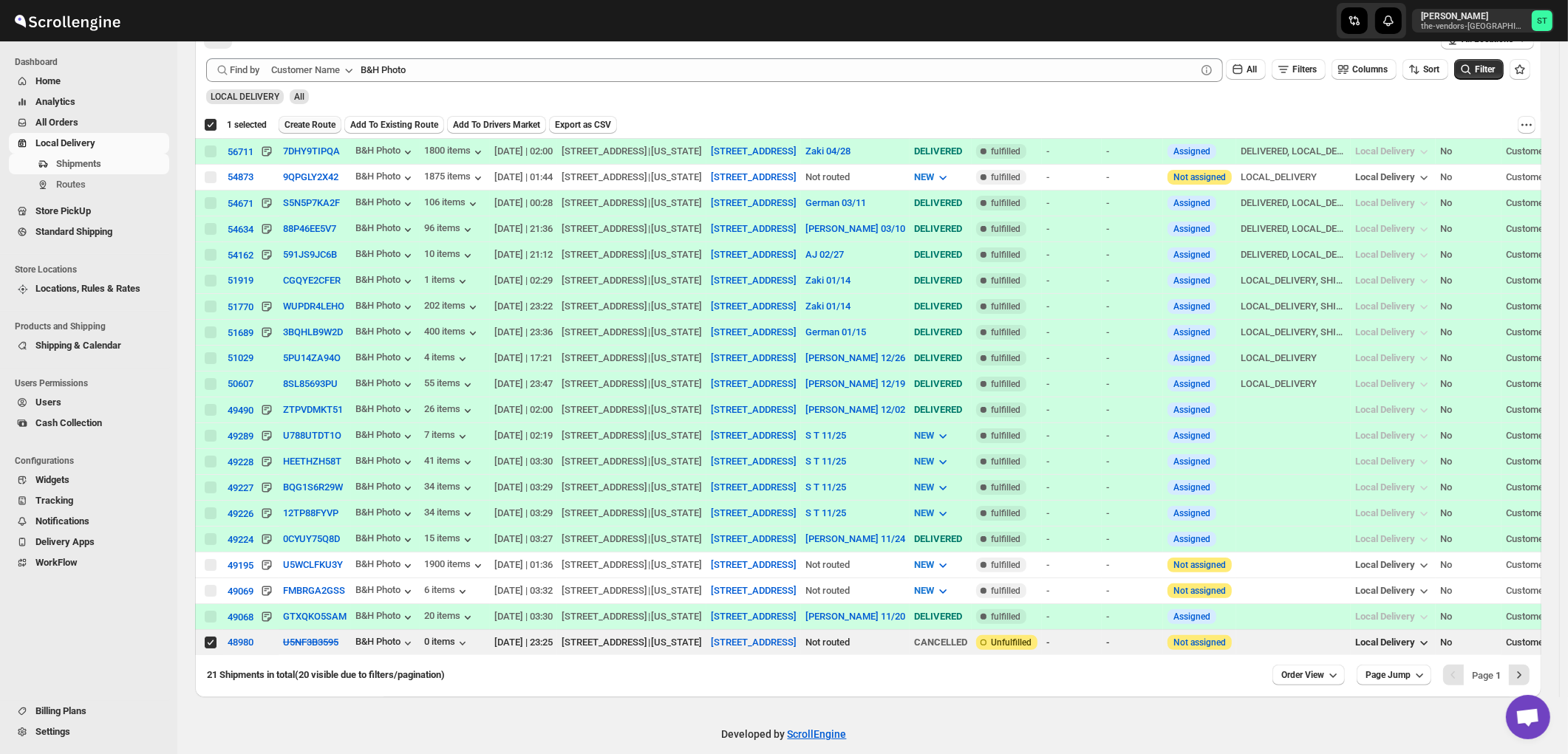
scroll to position [90, 0]
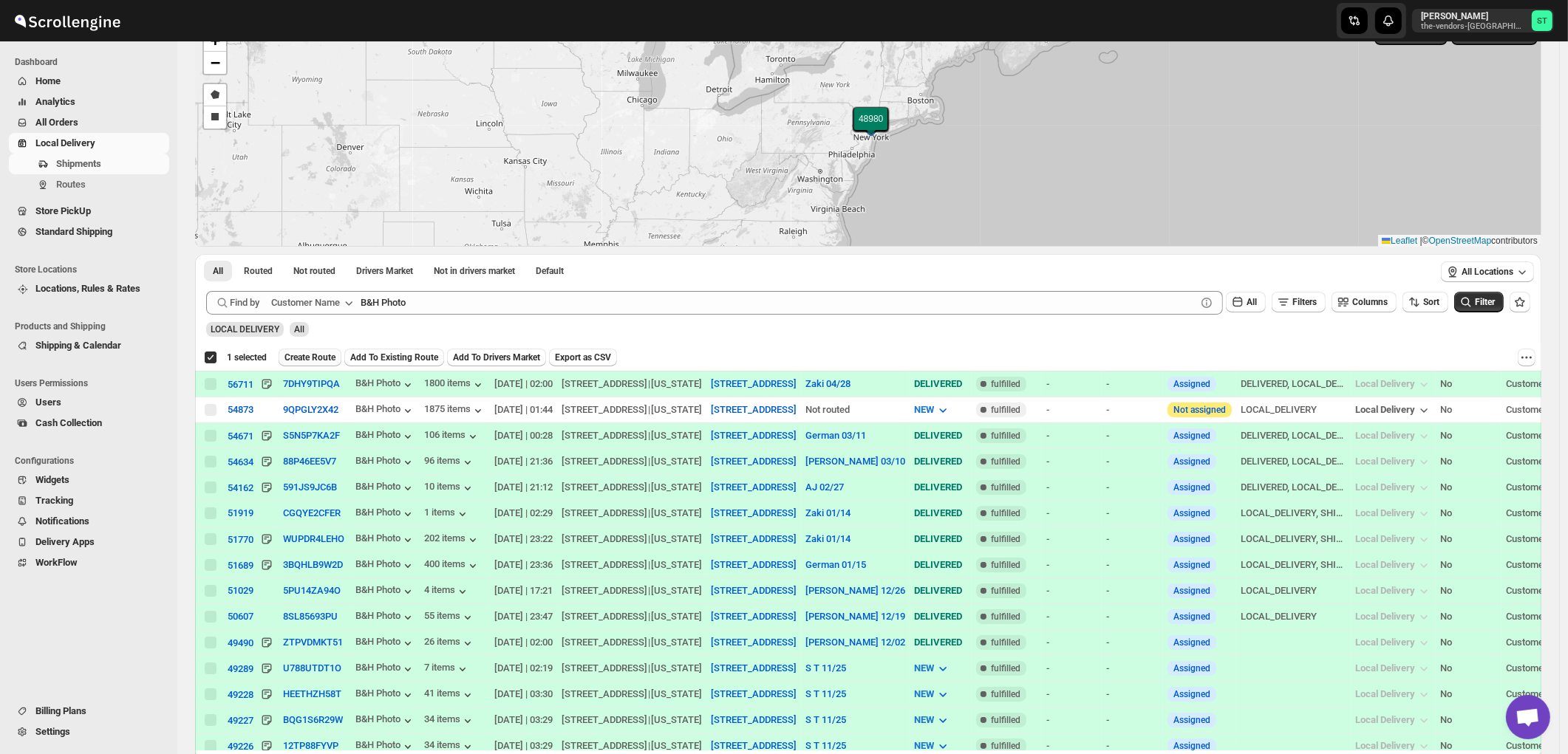
click at [301, 358] on span "Create Route" at bounding box center [309, 357] width 51 height 12
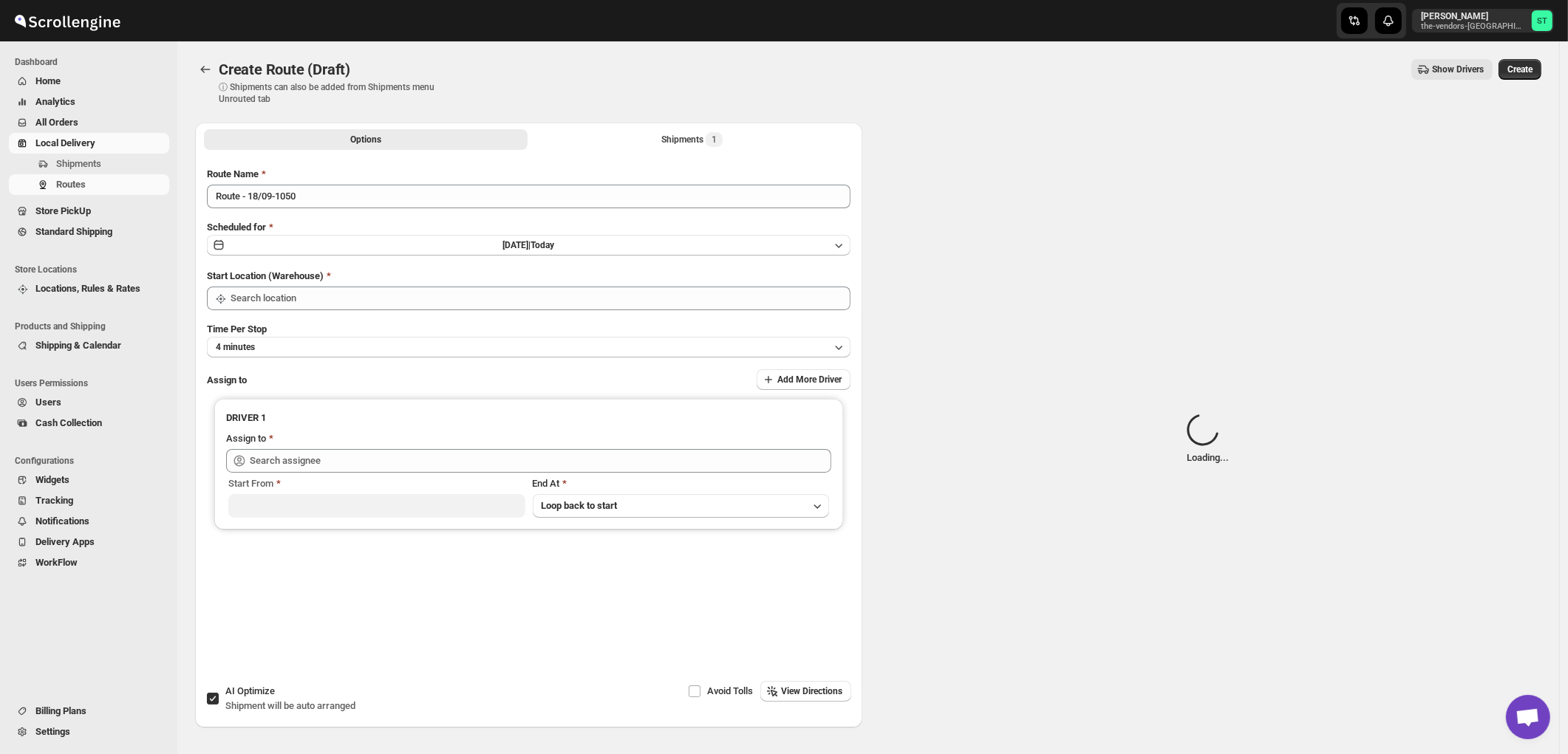
type input "445 Park Ave"
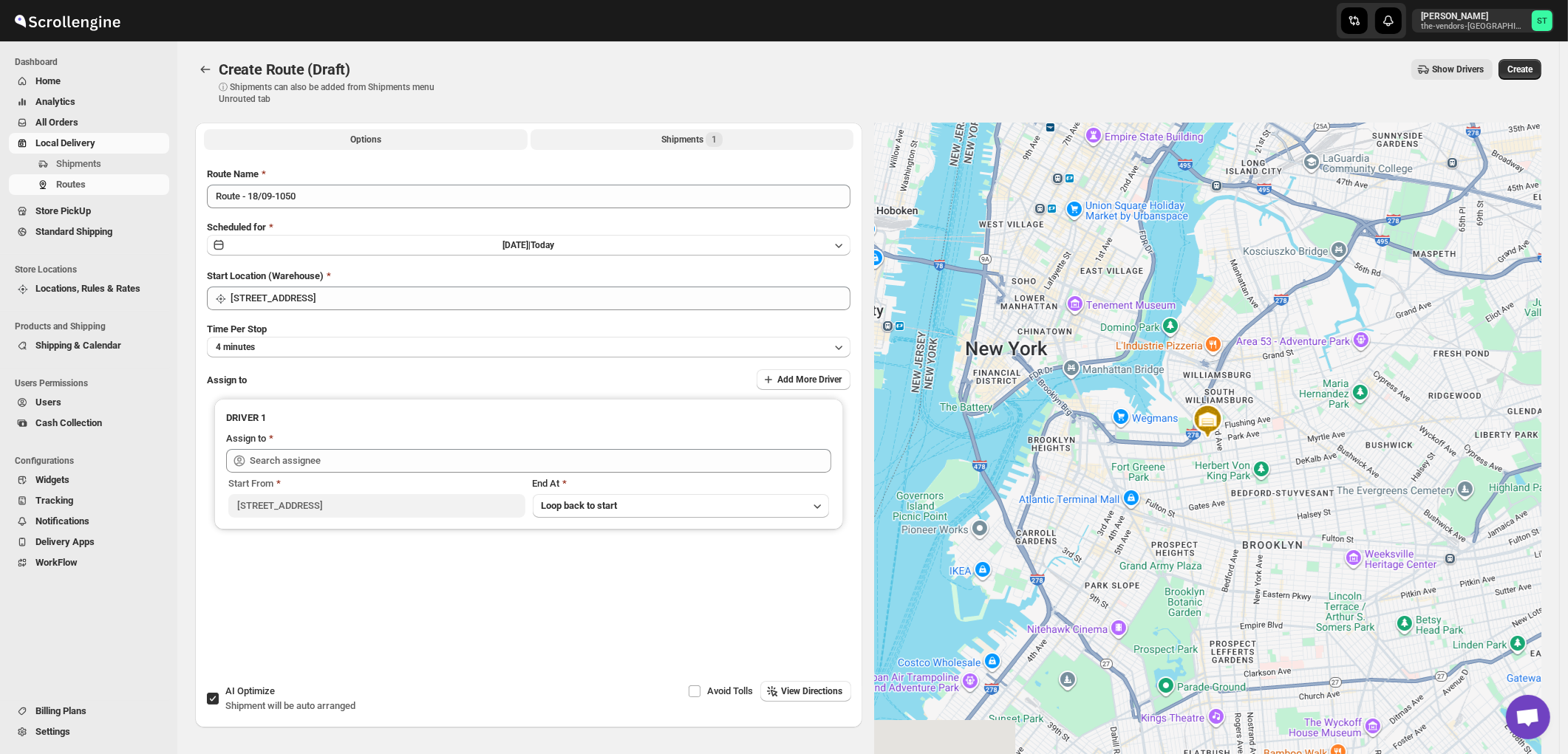
click at [687, 142] on div "Shipments 1" at bounding box center [692, 139] width 61 height 14
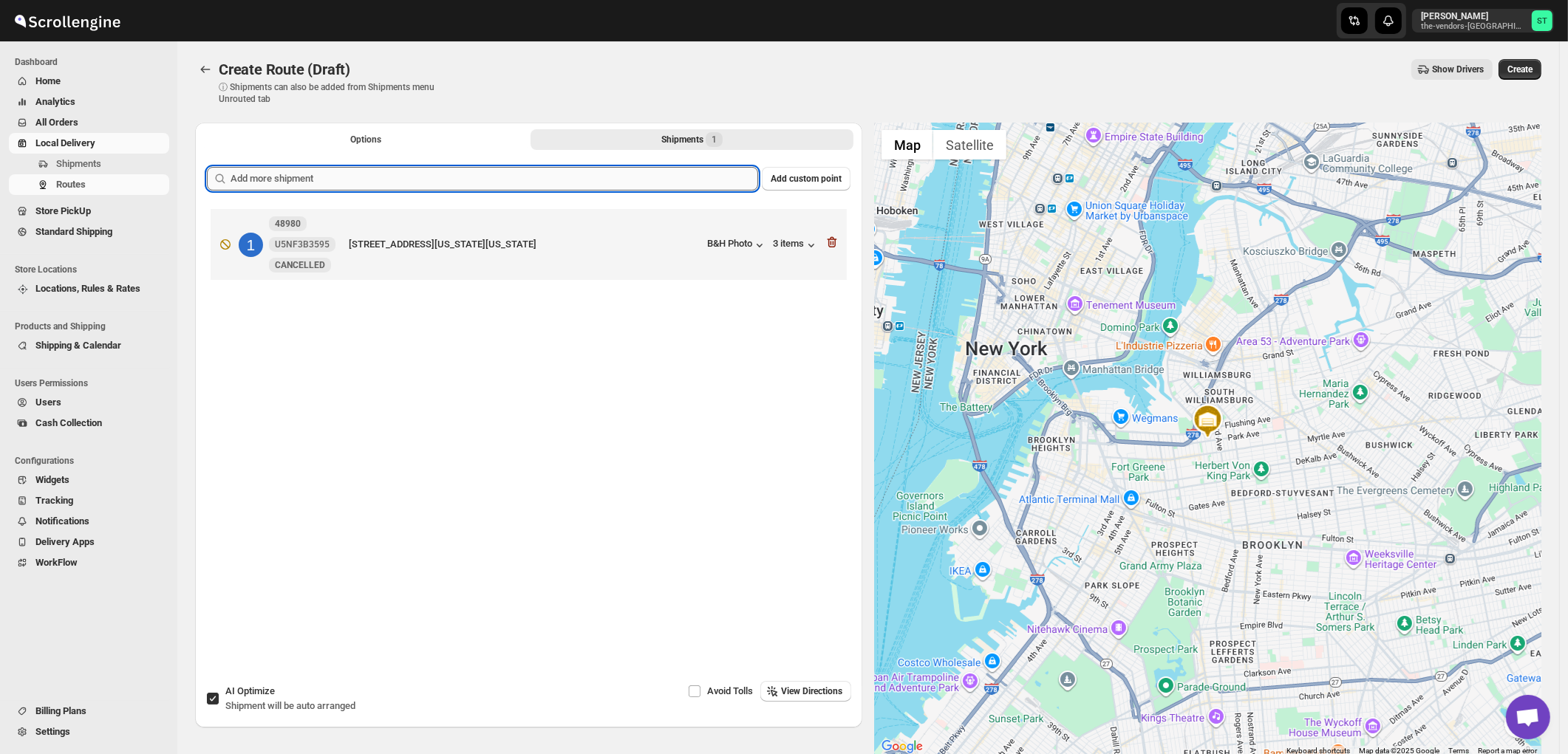
click at [483, 183] on input "text" at bounding box center [494, 178] width 527 height 23
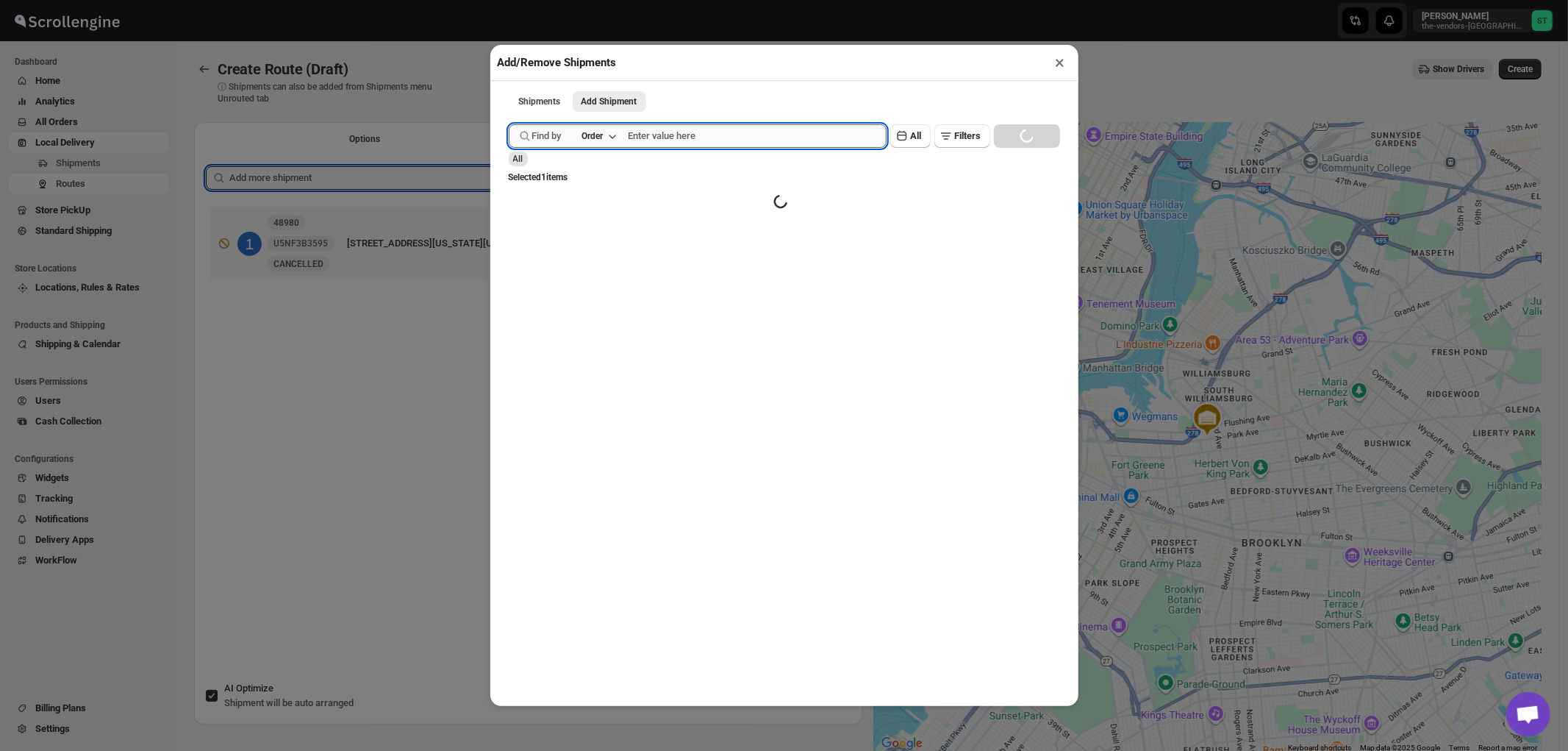
click at [733, 134] on input "text" at bounding box center [757, 136] width 258 height 23
paste input "B"H Photo"
type input "B"H Photo"
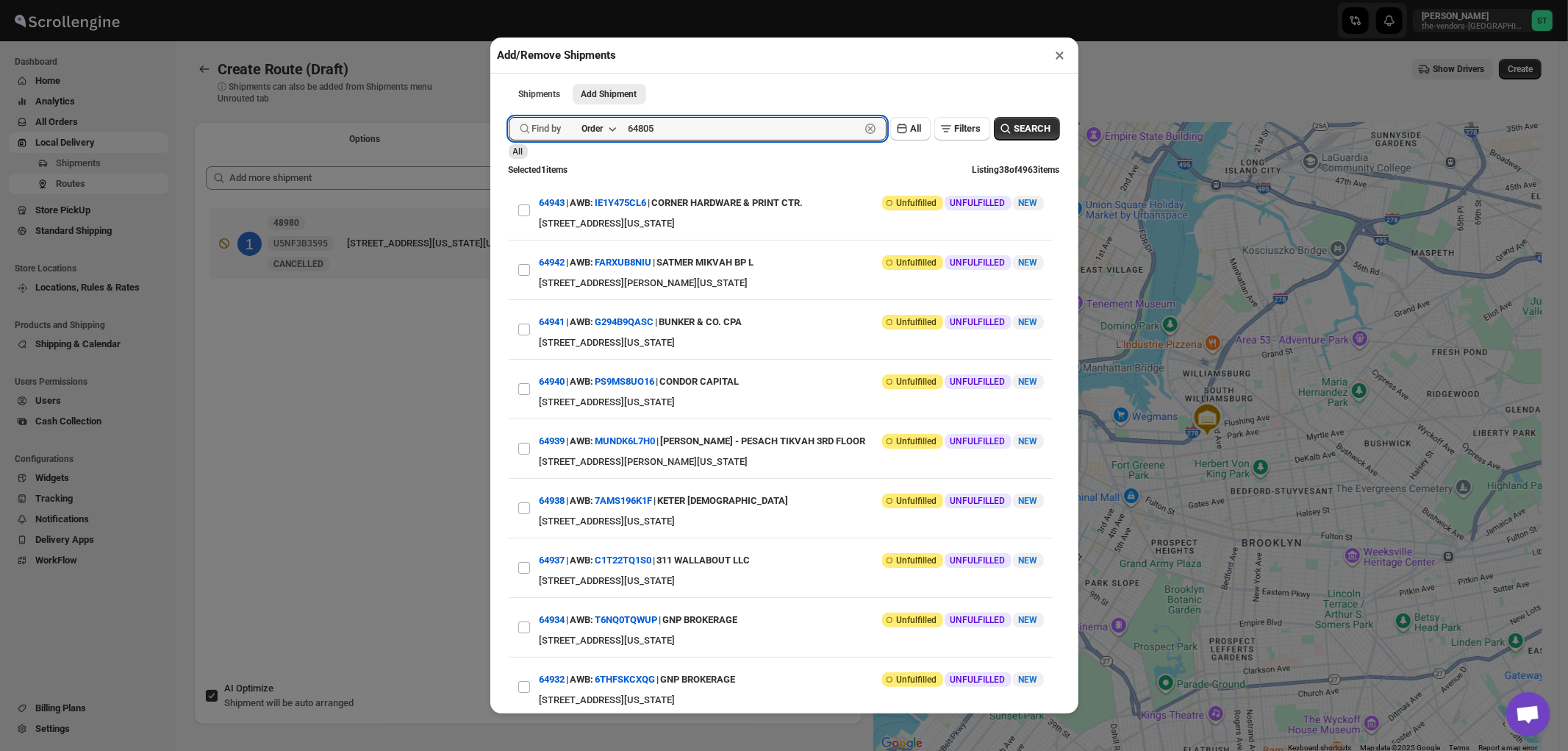
type input "64805"
click at [509, 0] on button "Submit" at bounding box center [529, 7] width 42 height 15
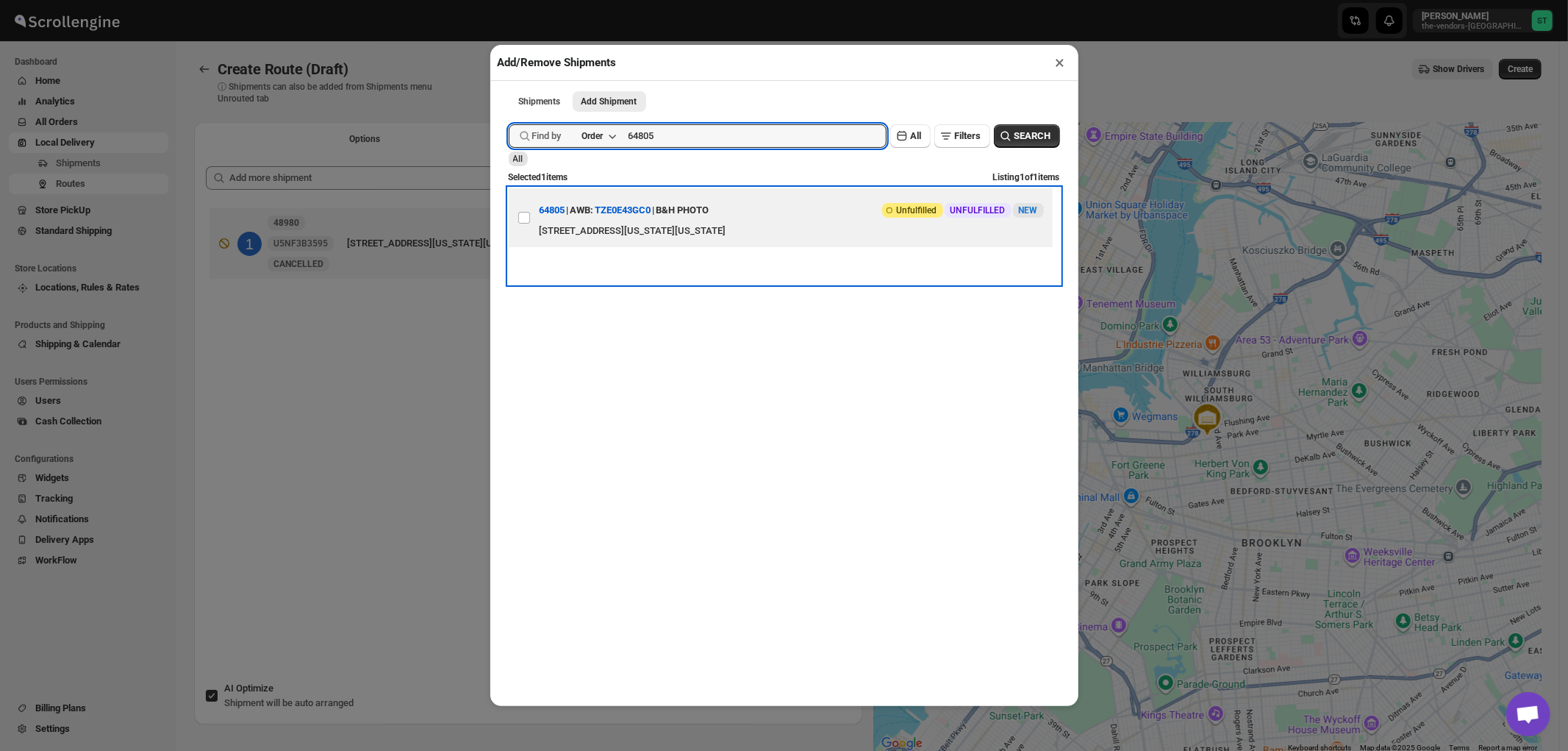
click at [708, 224] on div "355 W 33rd St, New York, New York, 10001, United States" at bounding box center [792, 230] width 504 height 14
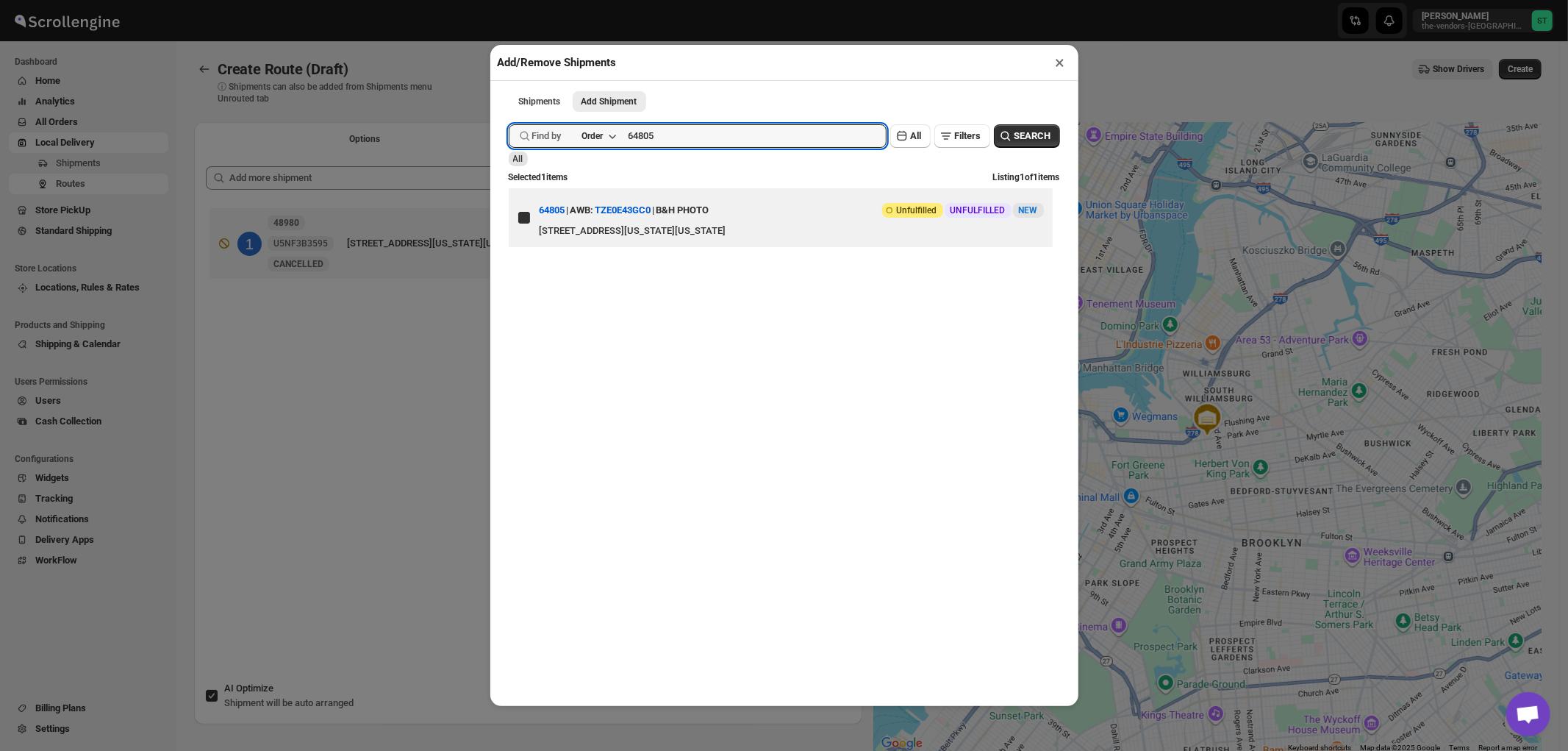
checkbox input "true"
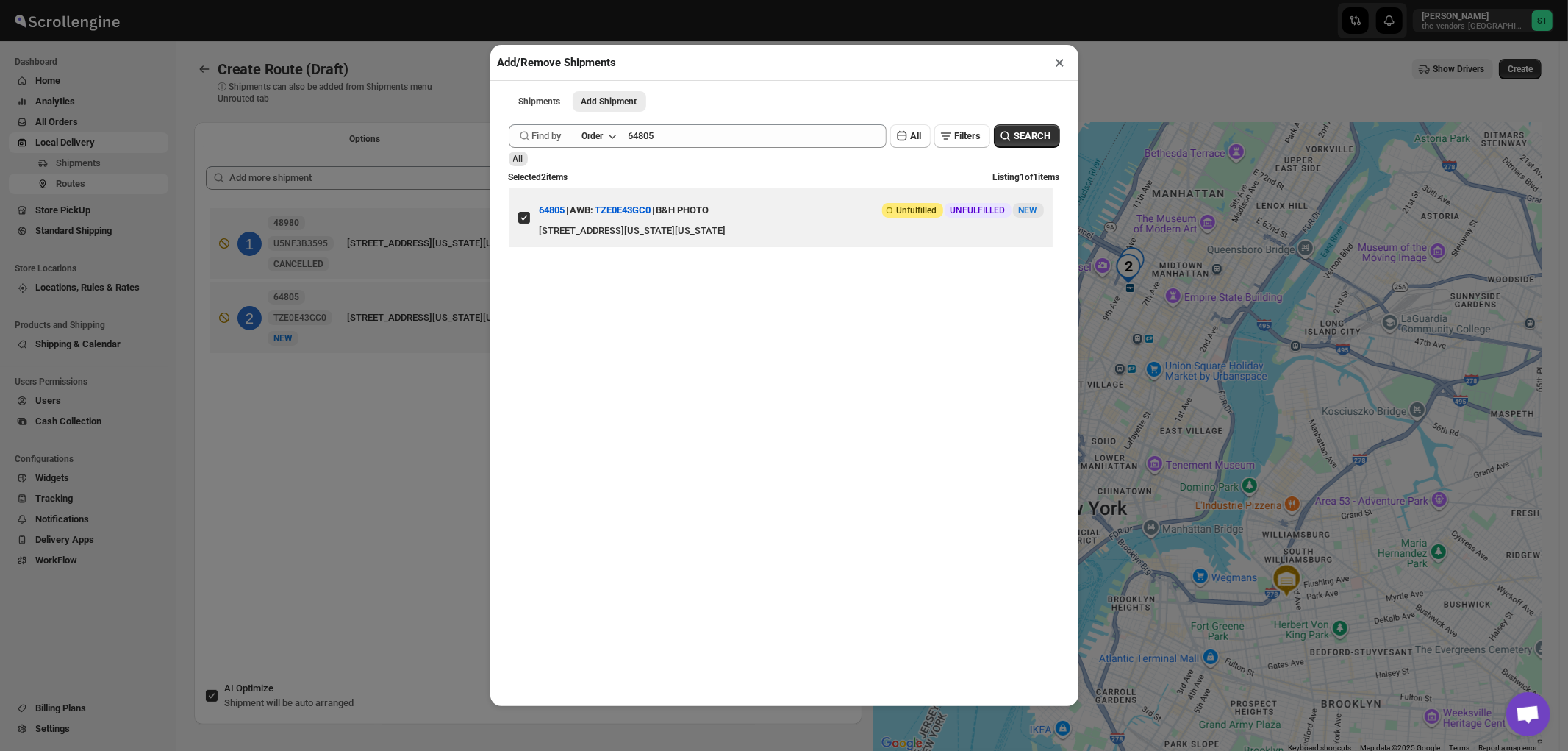
click at [1056, 64] on button "×" at bounding box center [1060, 62] width 21 height 21
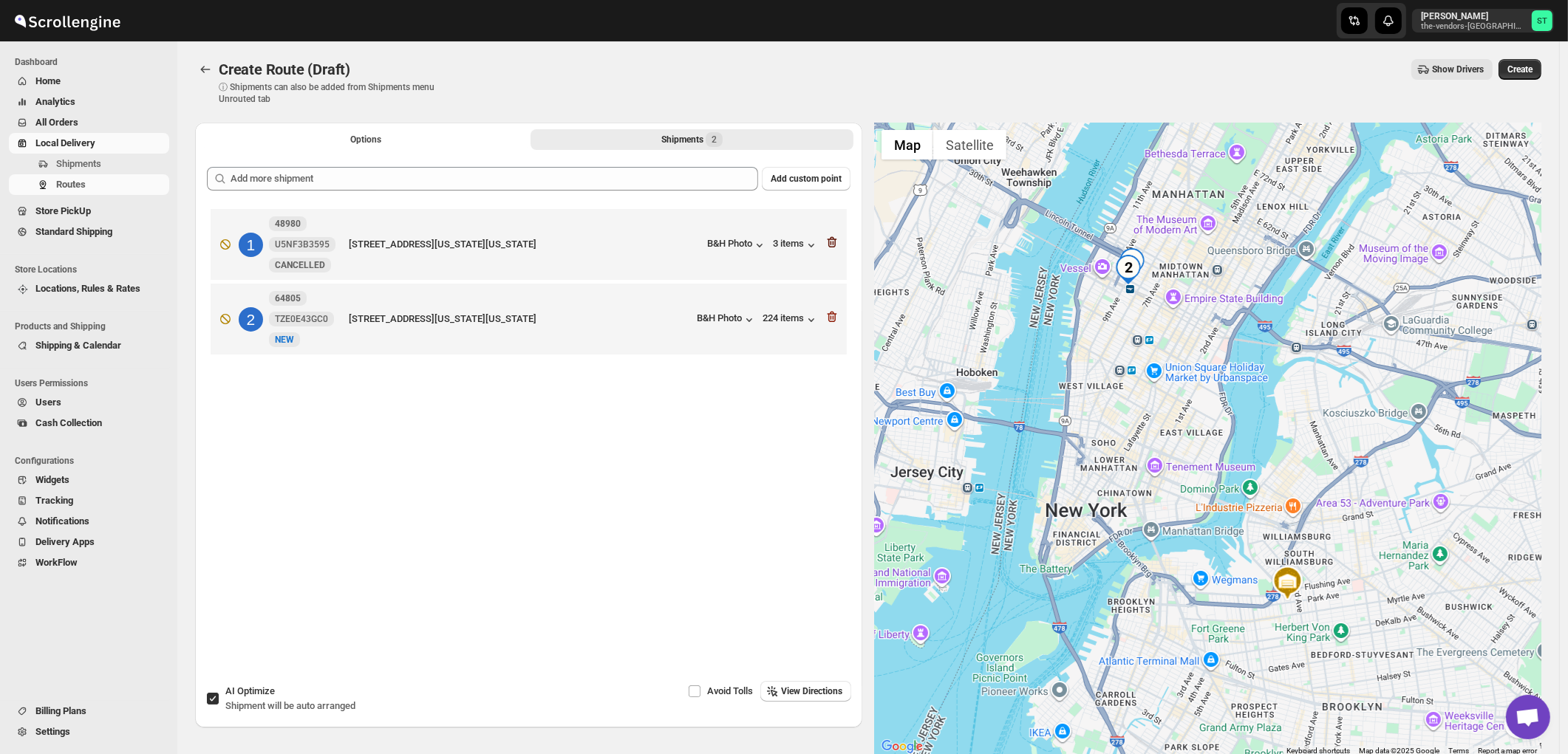
click at [836, 242] on icon "button" at bounding box center [832, 242] width 14 height 14
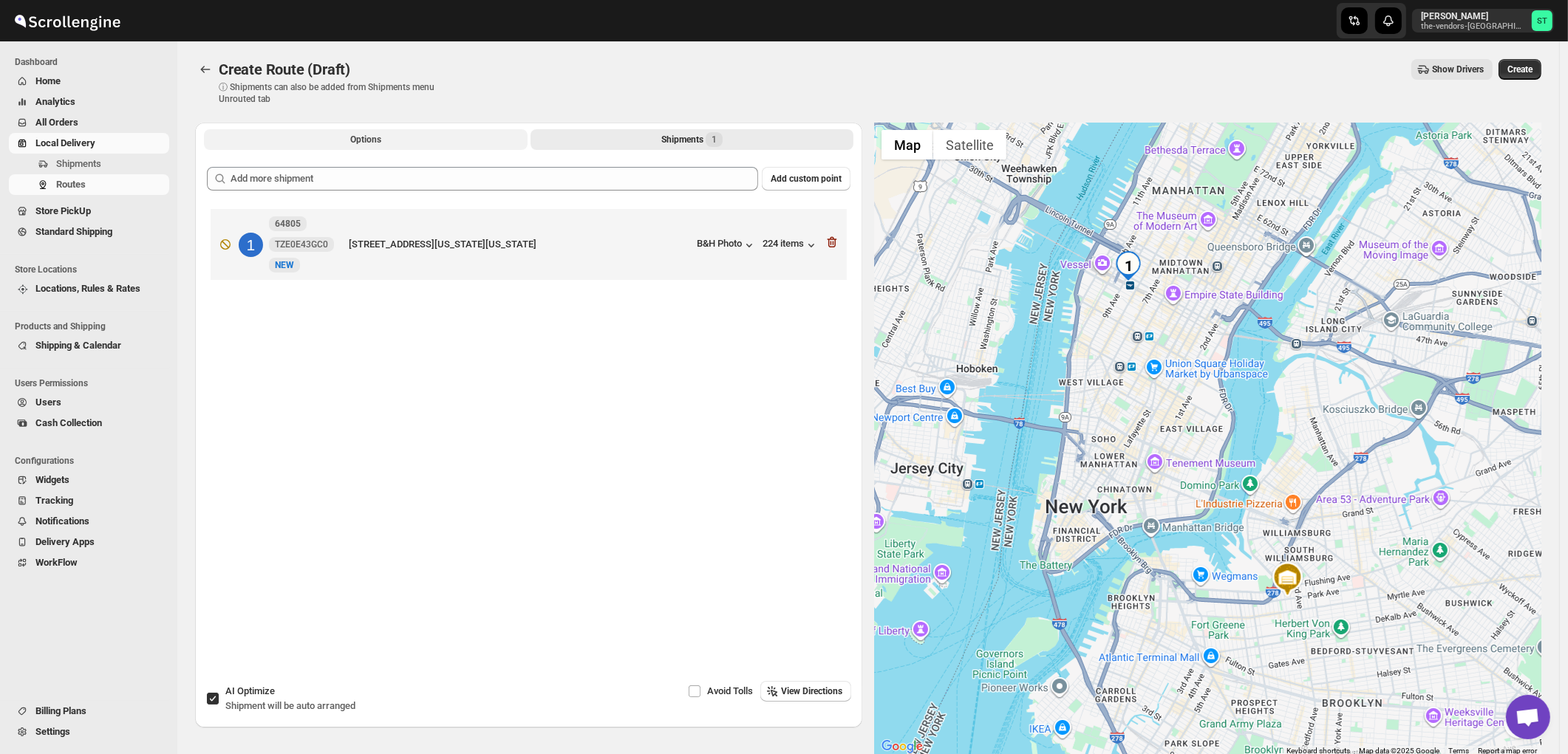
click at [368, 146] on button "Options" at bounding box center [365, 139] width 324 height 21
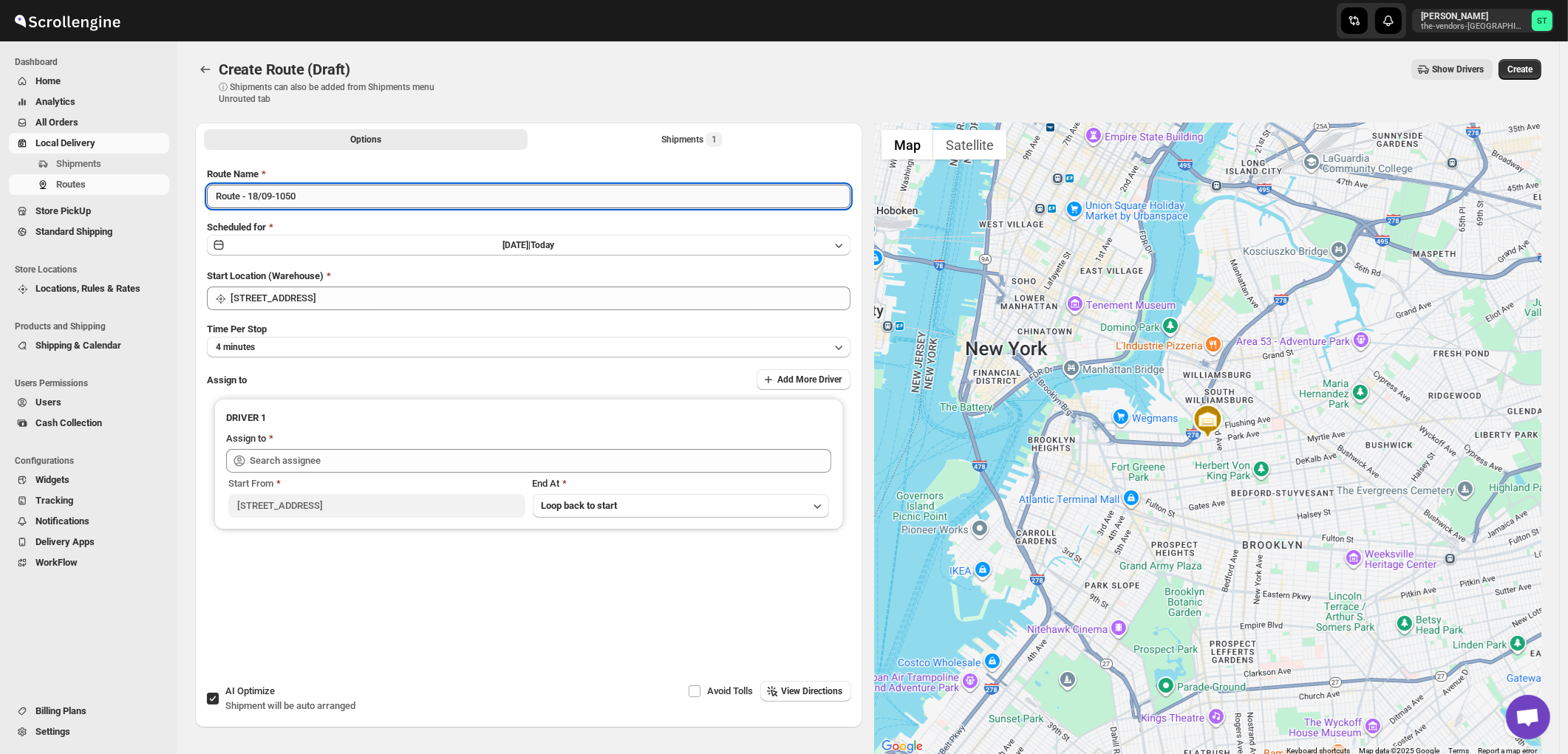
click at [343, 204] on input "Route - 18/09-1050" at bounding box center [528, 196] width 643 height 23
paste input "Edvin"
type input "Edvin 09/18"
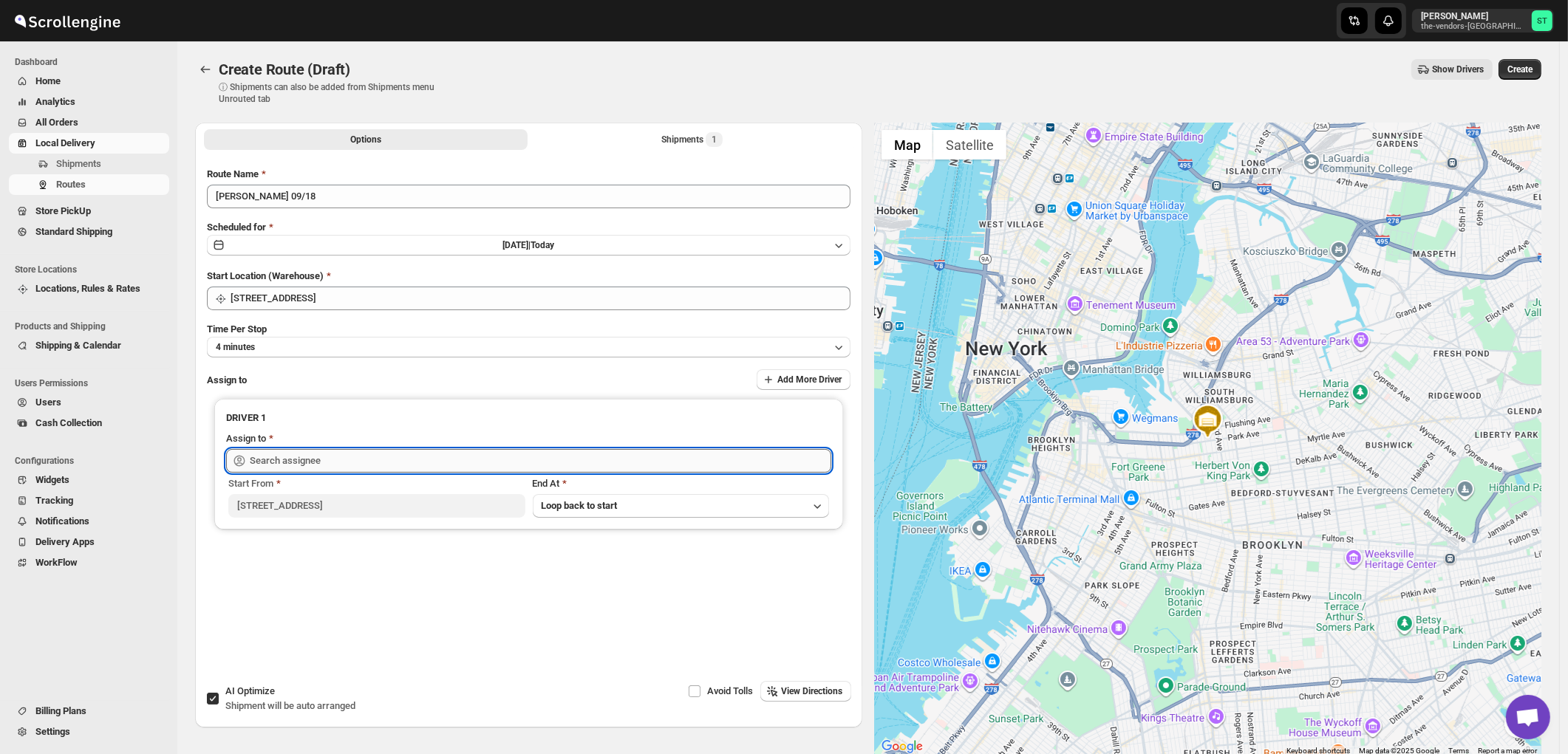
click at [333, 459] on input "text" at bounding box center [540, 461] width 581 height 23
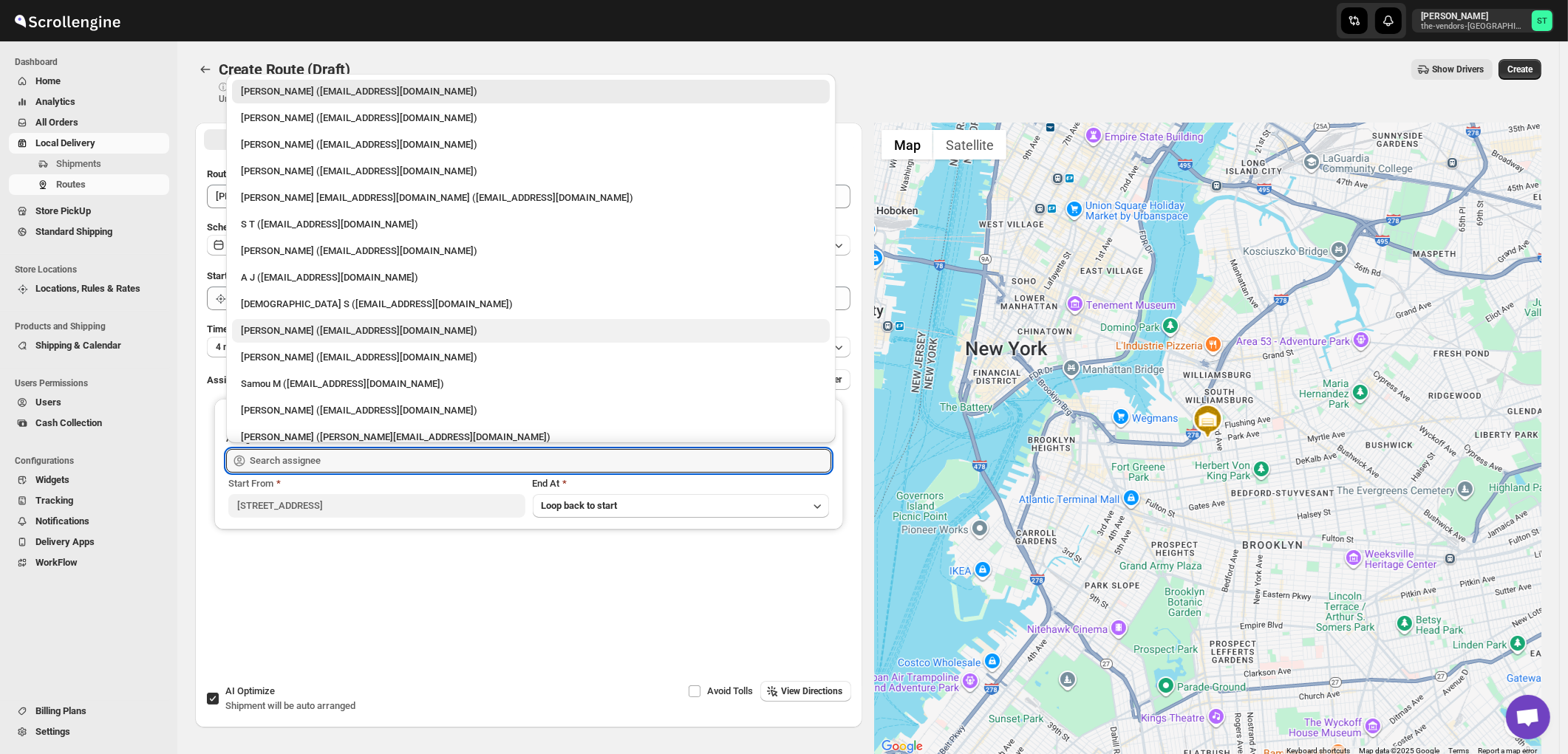
click at [282, 329] on div "Mendes Edvin (edvinmendez429@gmail.com)" at bounding box center [531, 331] width 580 height 14
type input "Mendes Edvin (edvinmendez429@gmail.com)"
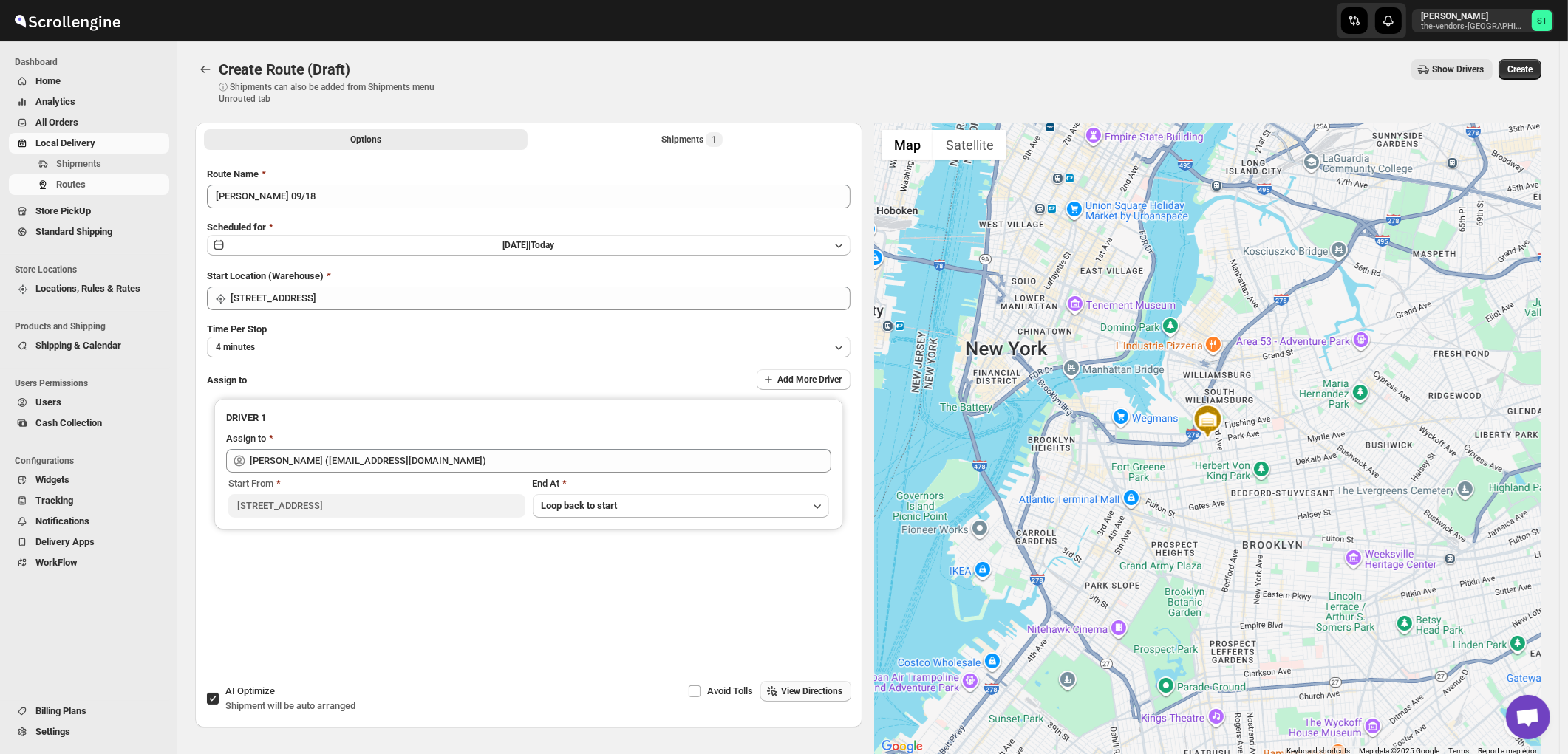
click at [819, 691] on span "View Directions" at bounding box center [812, 690] width 61 height 12
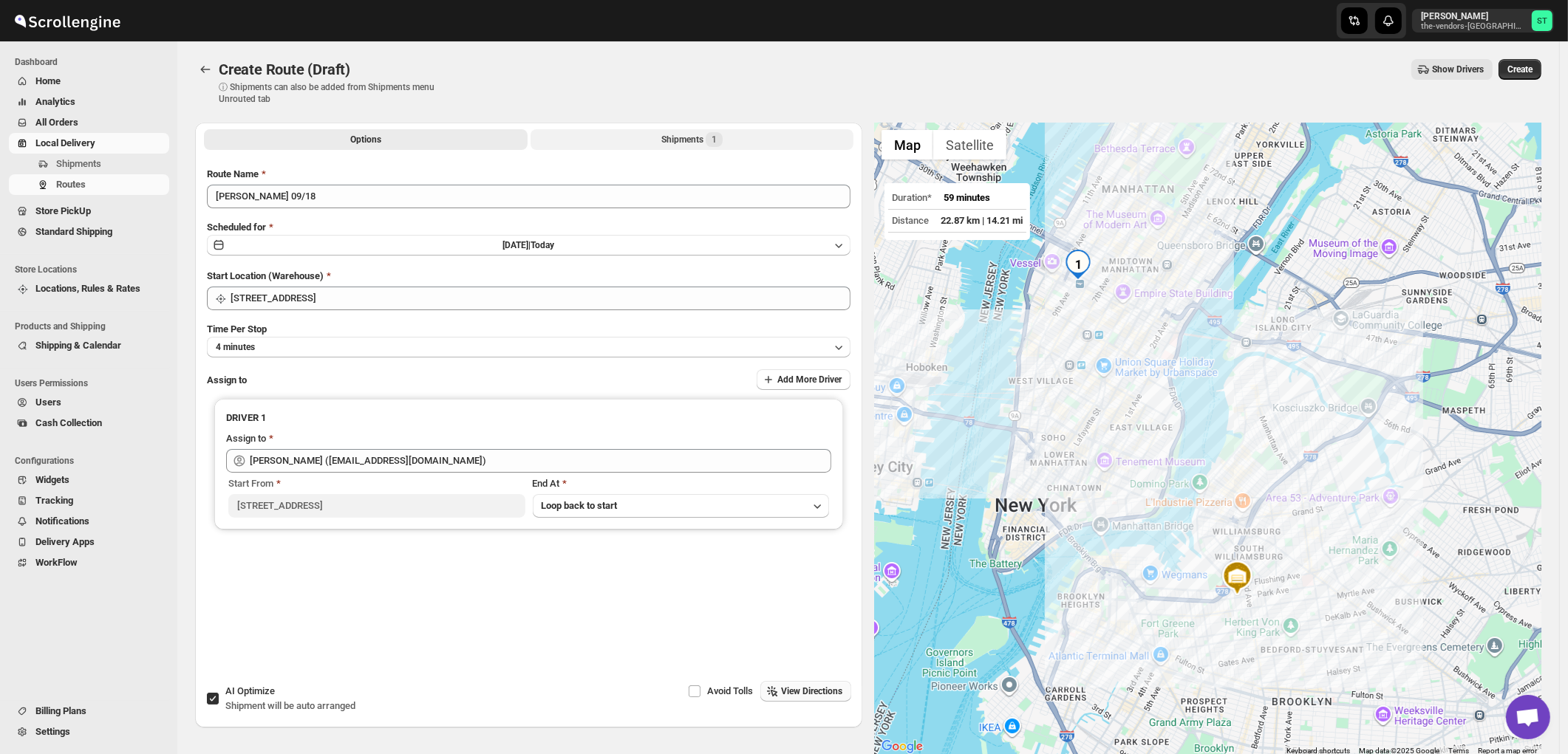
click at [710, 134] on span "1" at bounding box center [714, 139] width 17 height 14
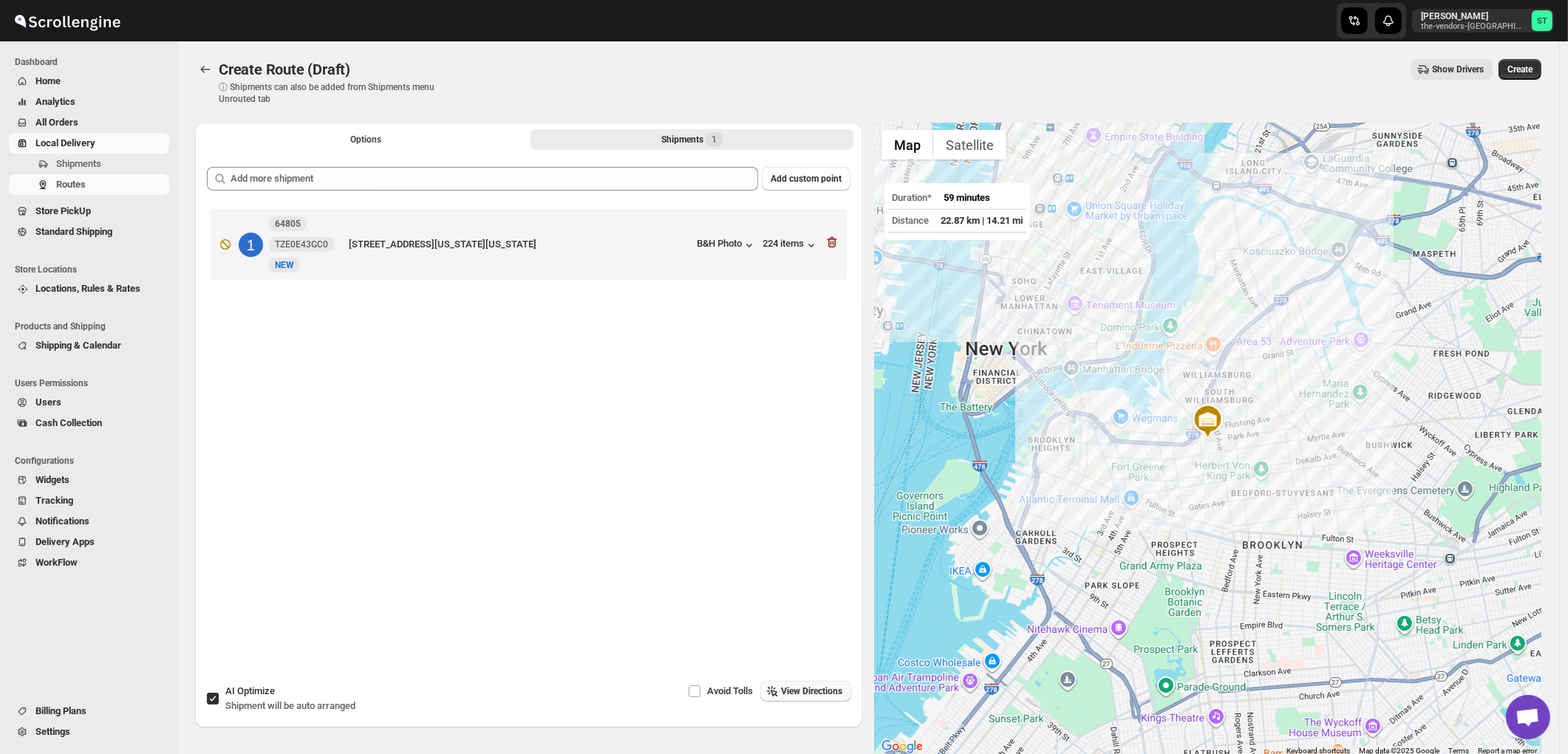
click at [284, 701] on span "Shipment will be auto arranged" at bounding box center [290, 706] width 130 height 11
click at [219, 701] on input "AI Optimize Shipment will be auto arranged" at bounding box center [213, 698] width 12 height 12
checkbox input "false"
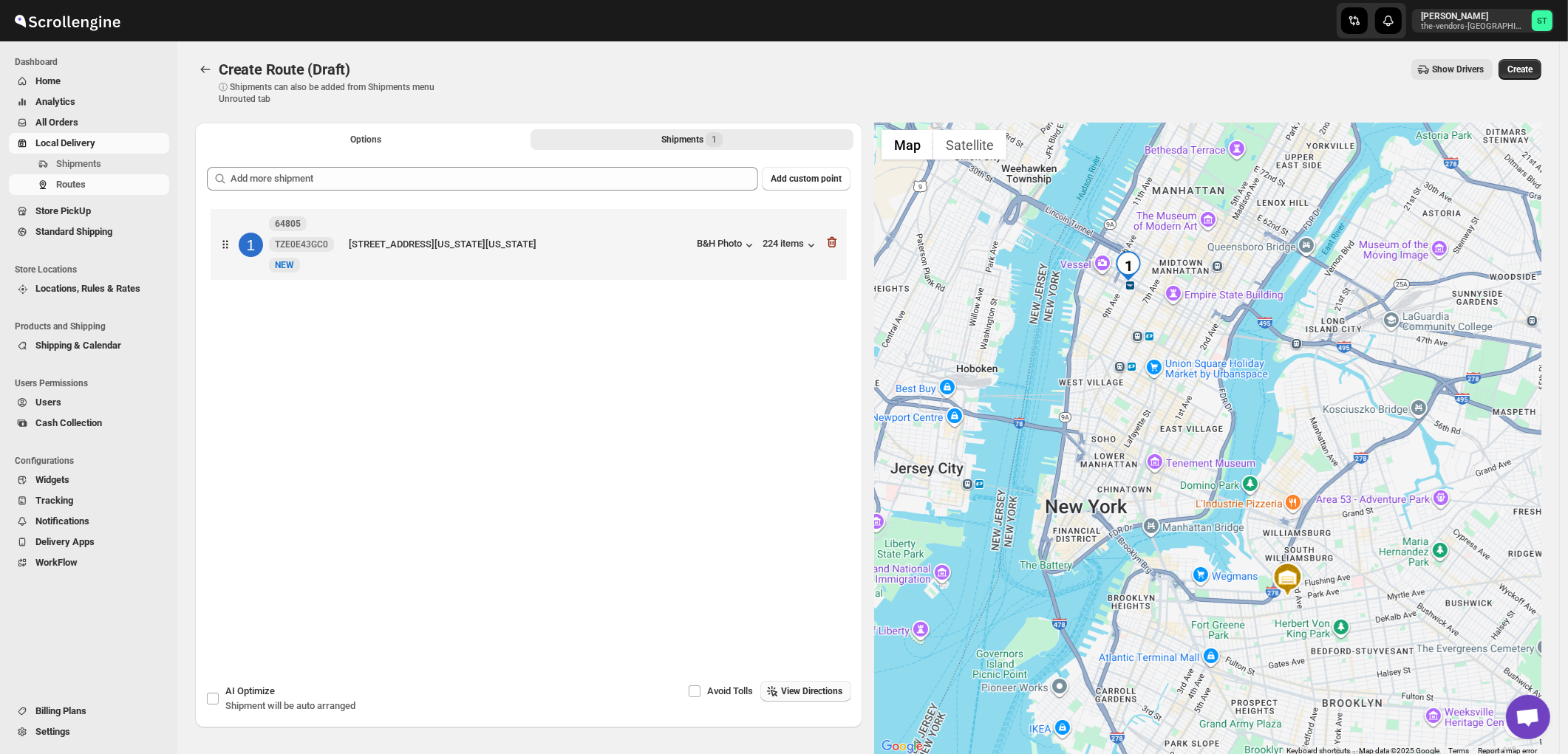
click at [819, 693] on span "View Directions" at bounding box center [812, 690] width 61 height 12
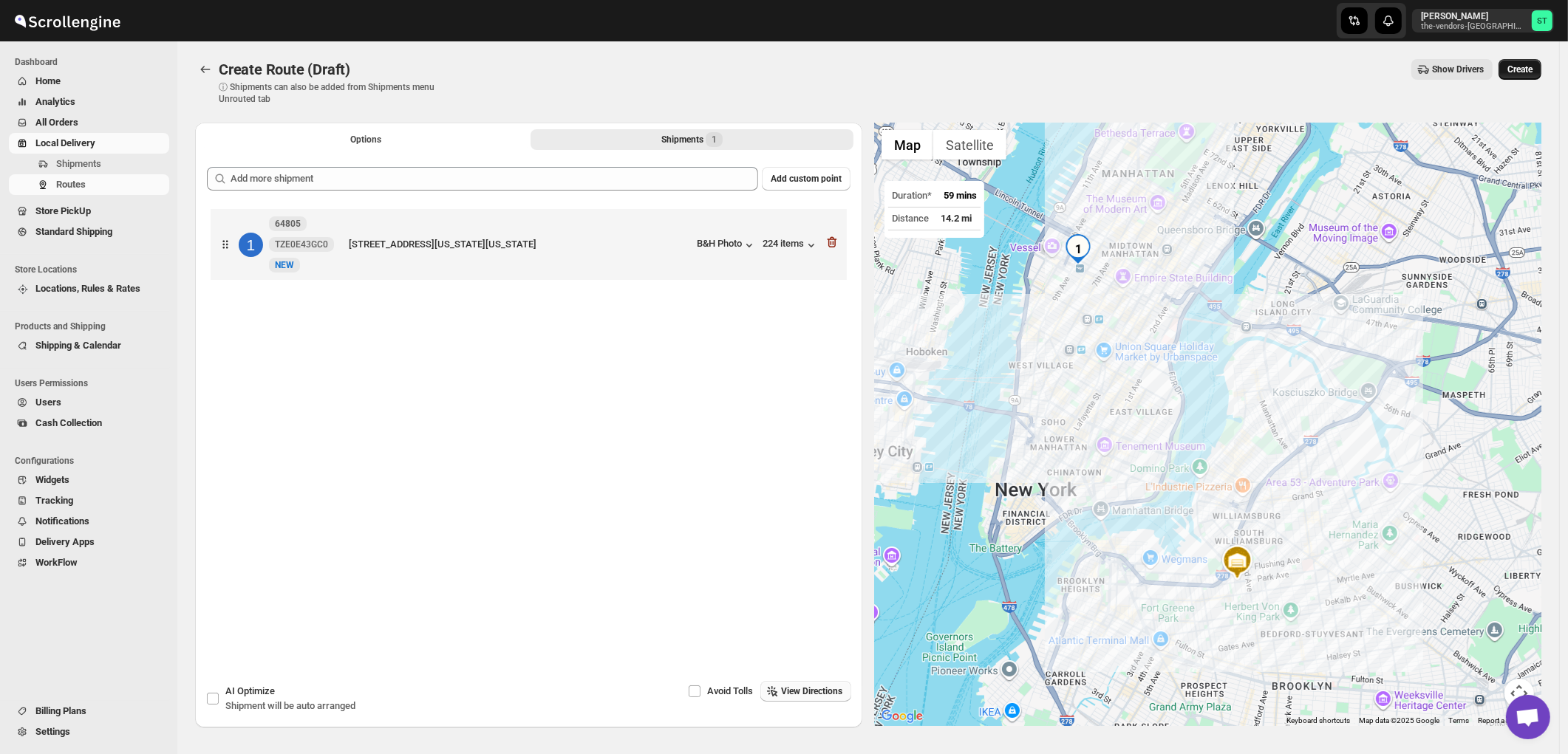
click at [1530, 69] on span "Create" at bounding box center [1520, 69] width 25 height 12
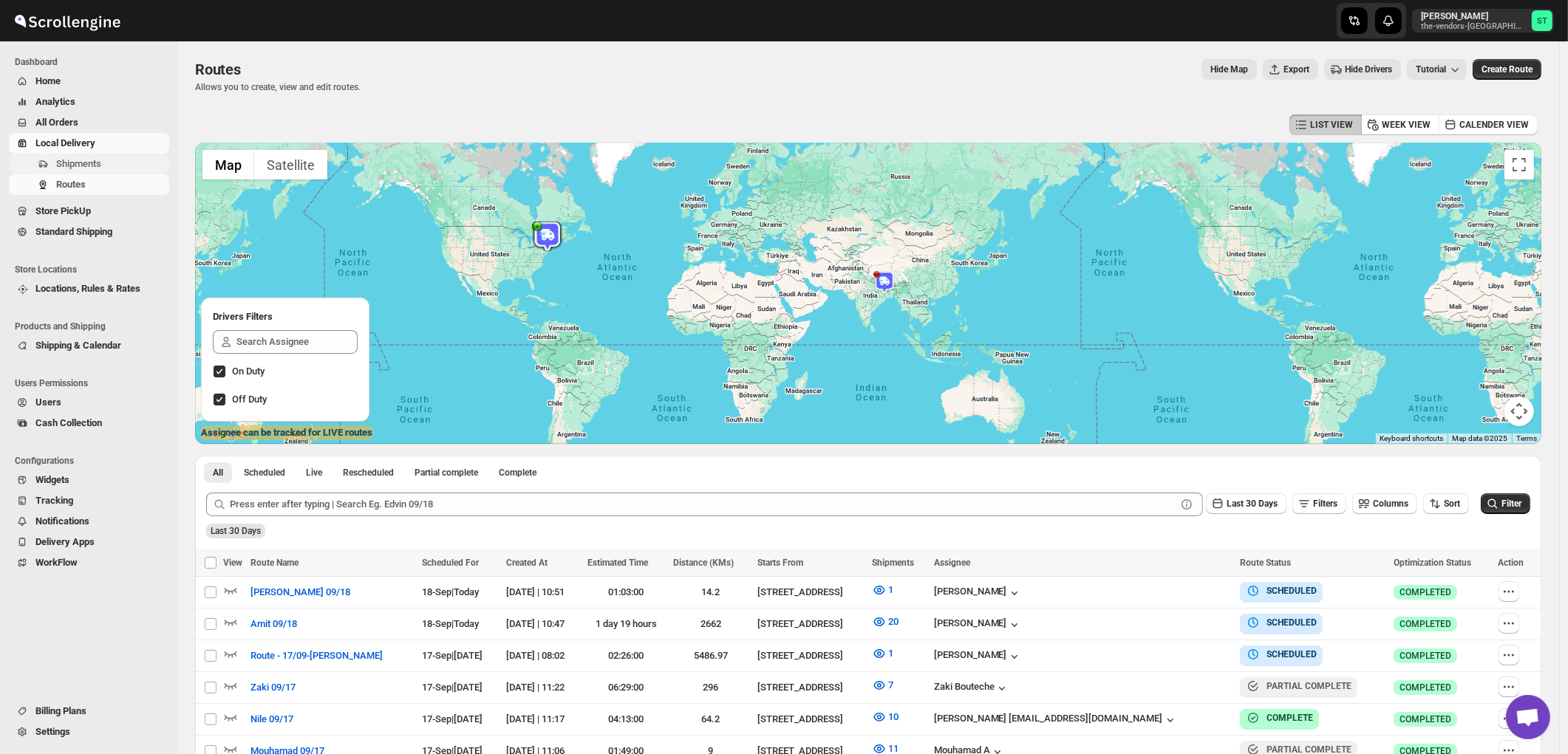
click at [64, 166] on span "Shipments" at bounding box center [79, 163] width 45 height 11
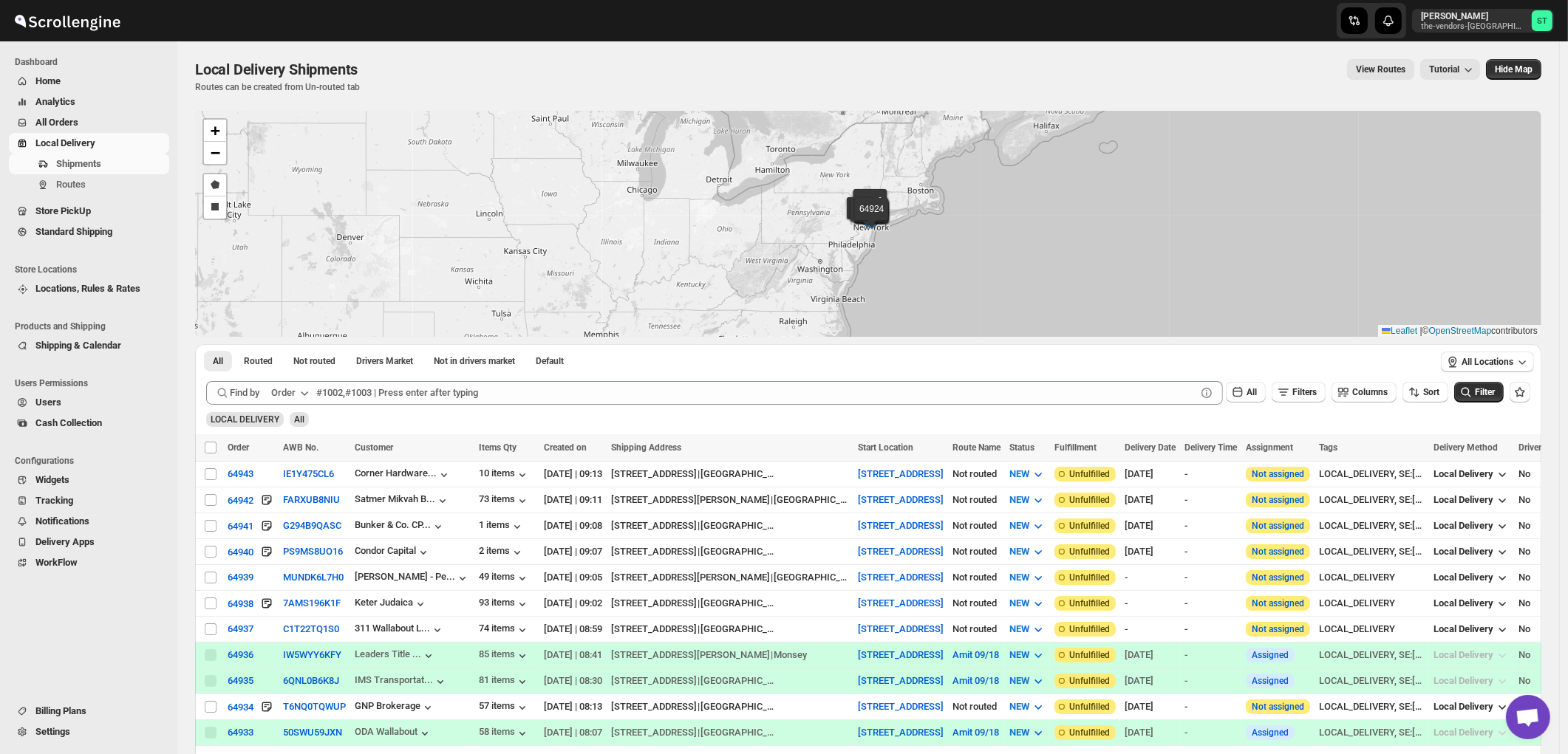
click at [309, 395] on icon "button" at bounding box center [304, 393] width 14 height 14
click at [310, 507] on div "Customer Name" at bounding box center [292, 504] width 68 height 14
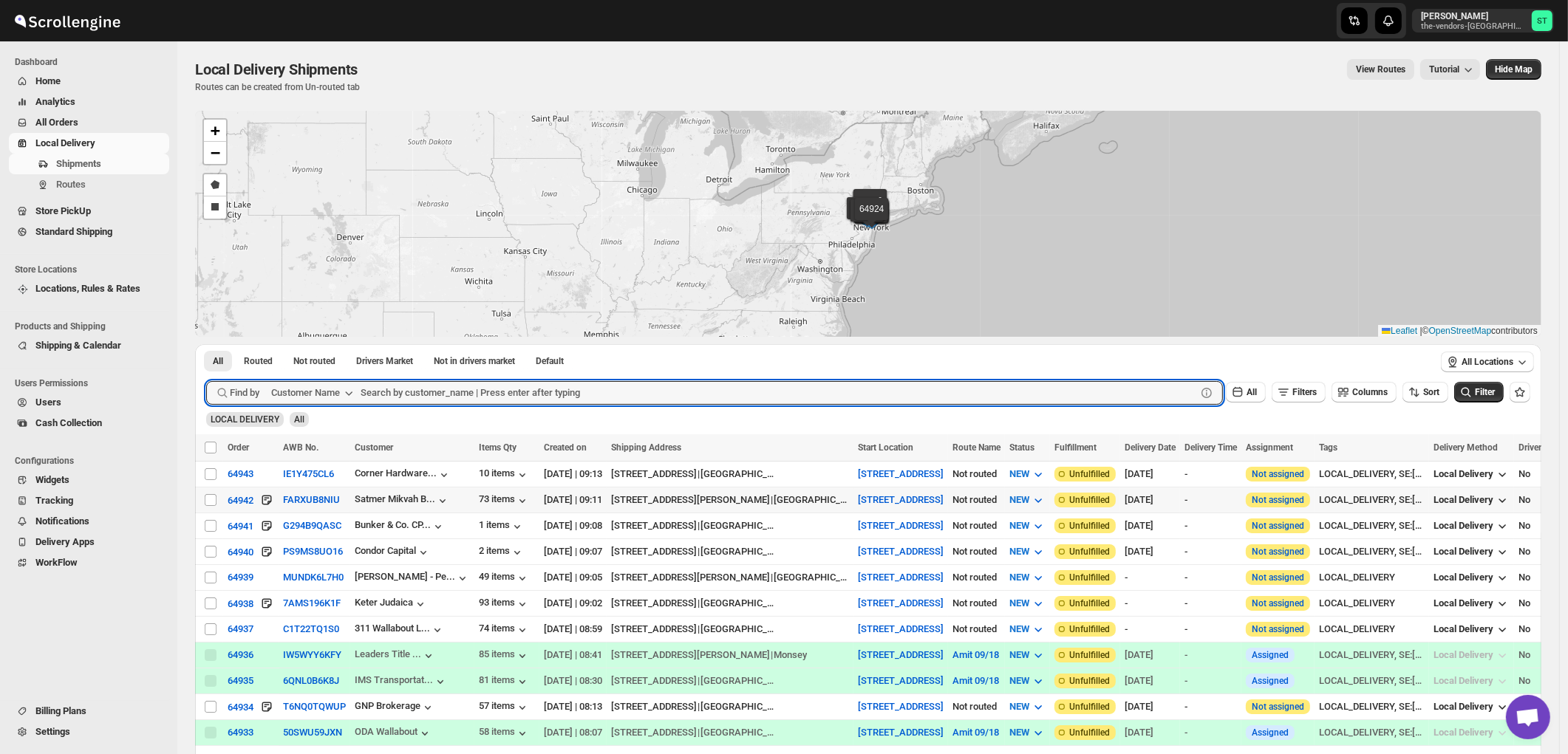
paste input "Yeled V'Yalda ECC Inc"
type input "Yeled V'Yalda ECC Inc"
click at [206, 344] on button "Submit" at bounding box center [227, 351] width 42 height 15
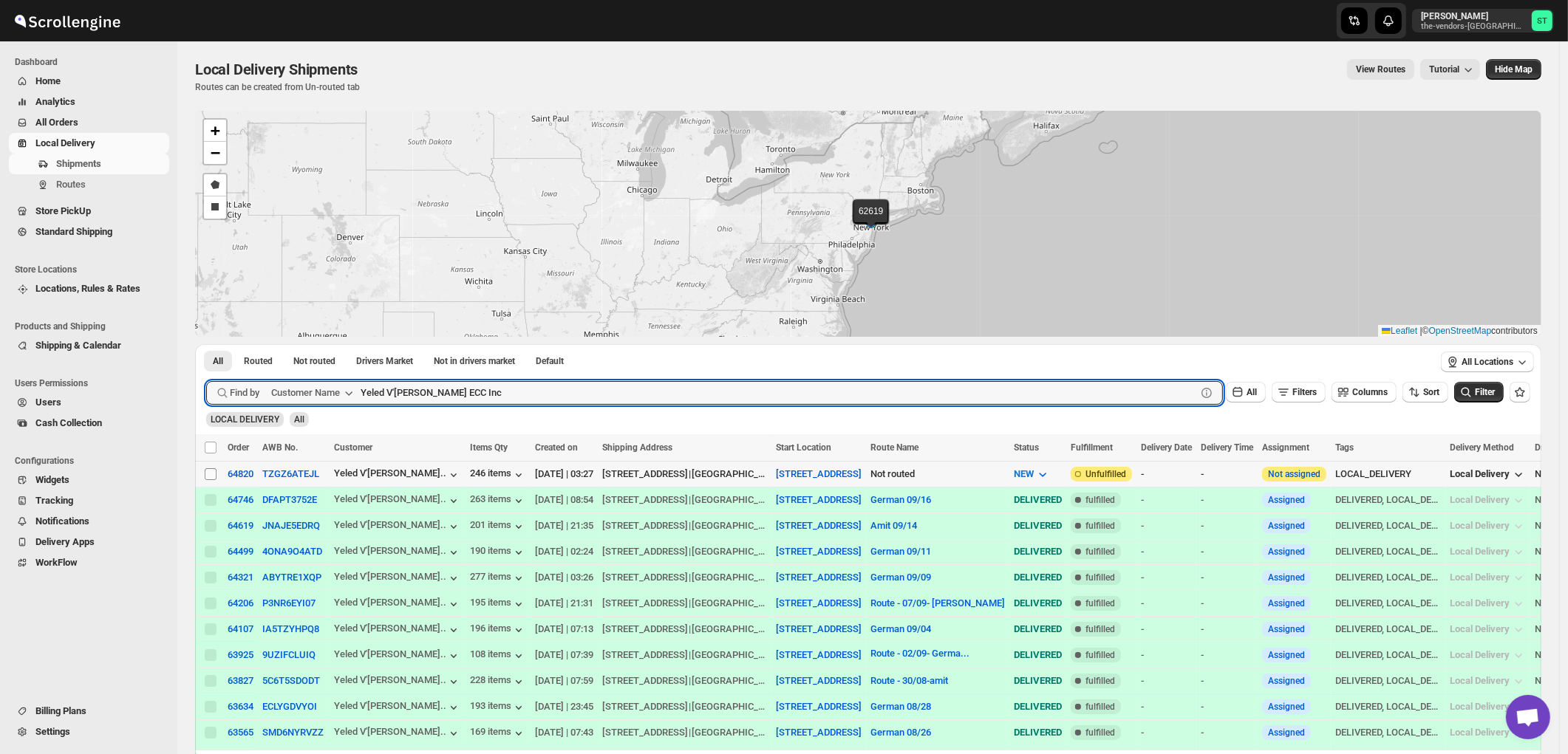
click at [211, 475] on input "Select shipment" at bounding box center [210, 473] width 12 height 12
checkbox input "true"
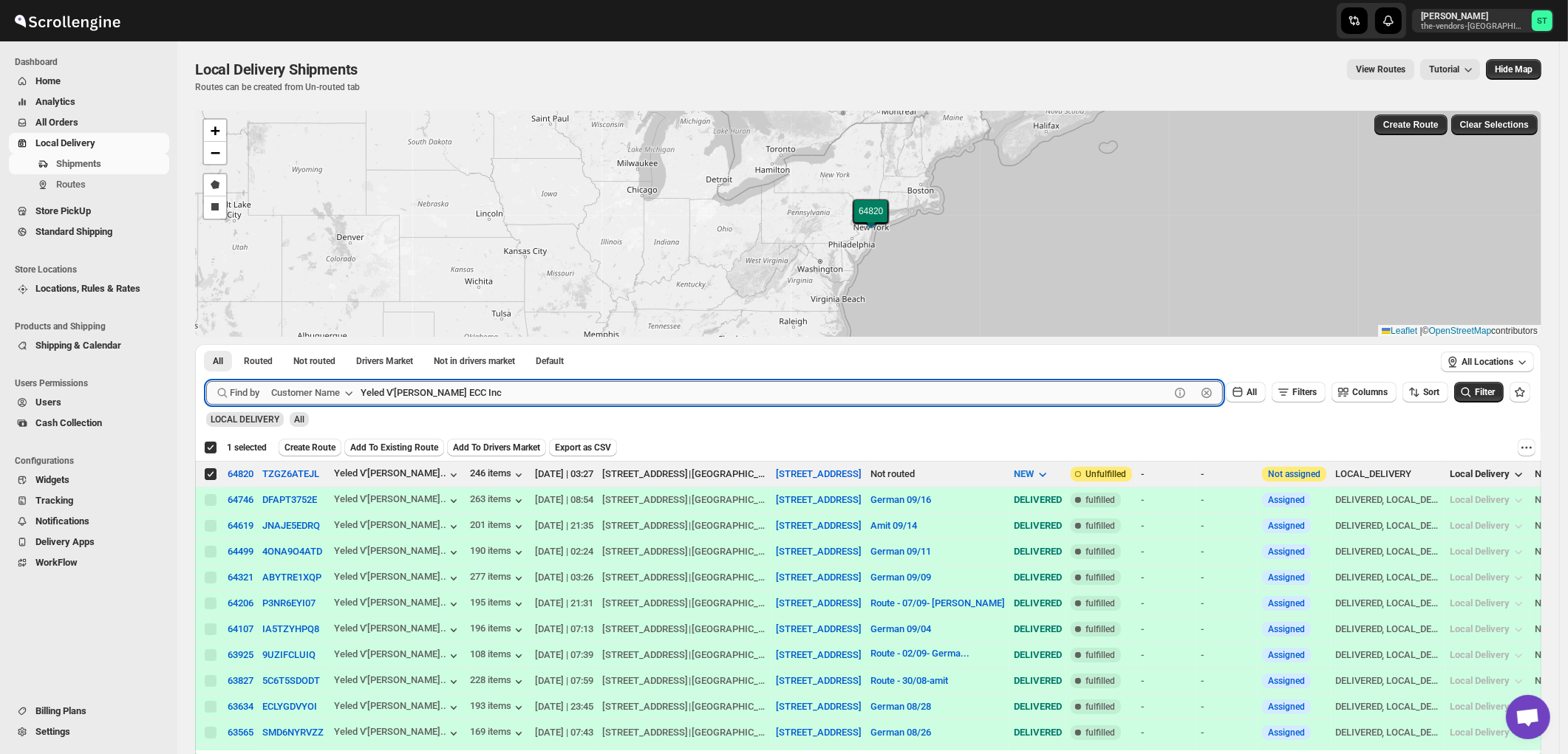
click at [555, 395] on input "Yeled V'Yalda ECC Inc" at bounding box center [765, 393] width 809 height 23
paste input "Spectrum Medical Management Bay Parkway"
click at [206, 344] on button "Submit" at bounding box center [227, 351] width 42 height 15
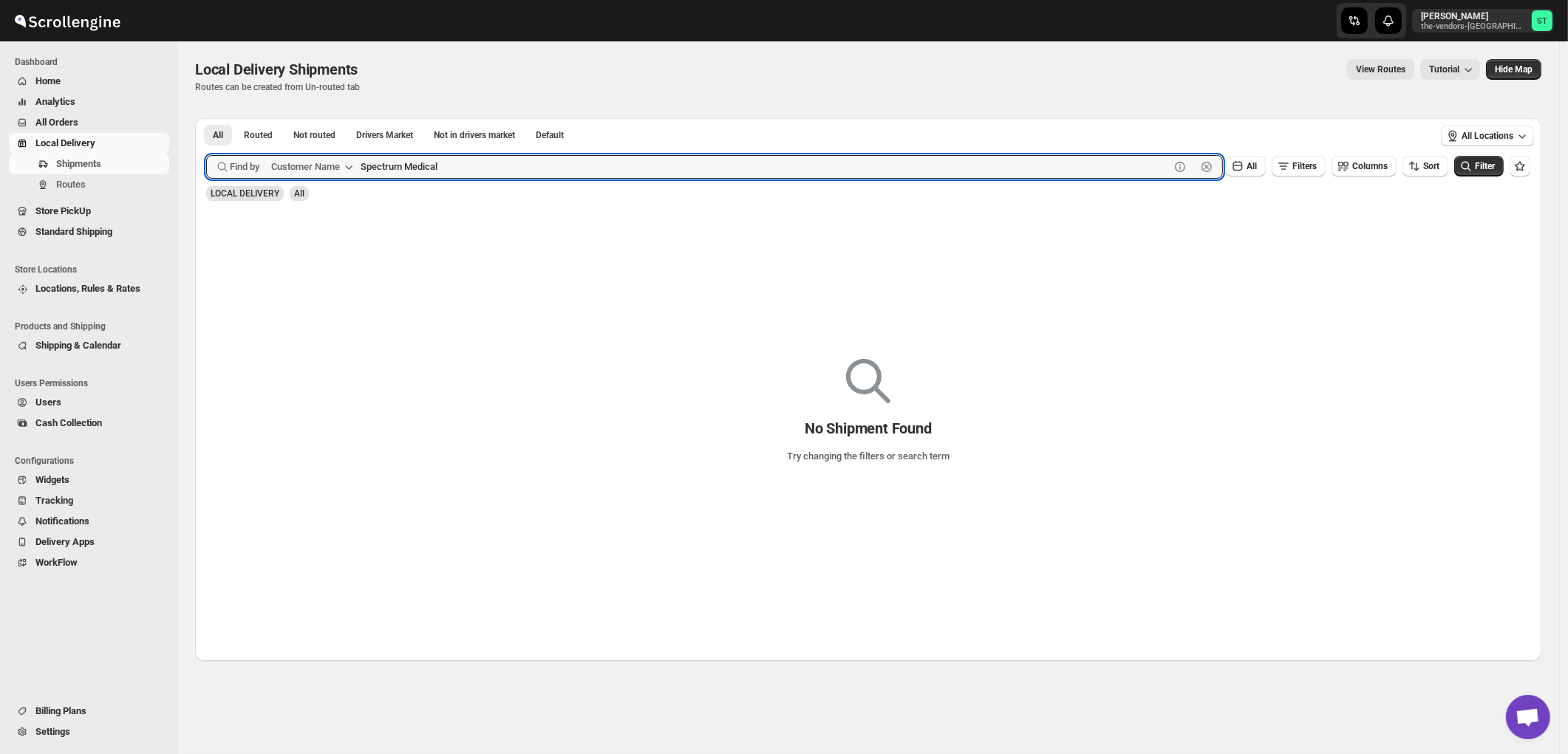
type input "Spectrum Medical"
click at [206, 118] on button "Submit" at bounding box center [227, 126] width 42 height 15
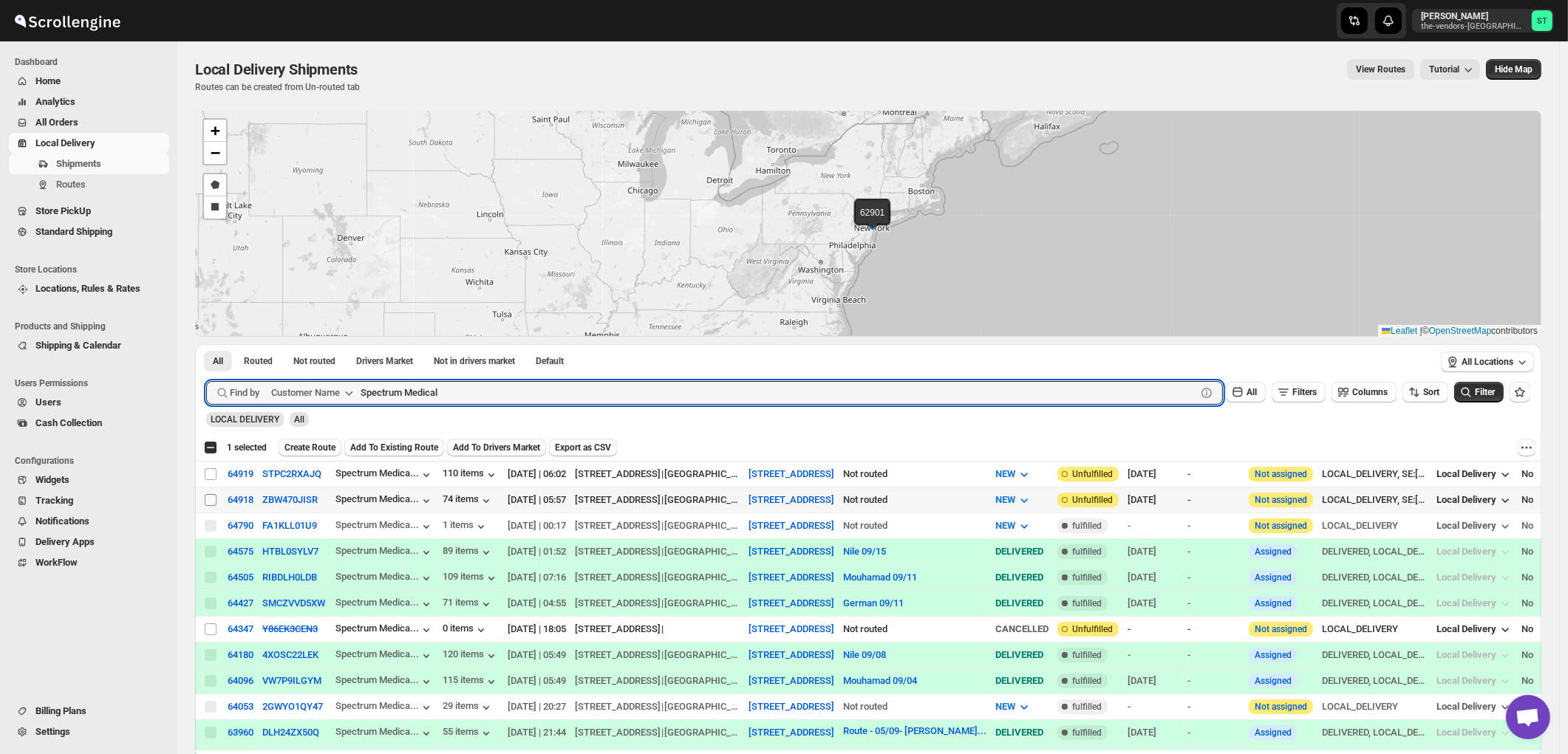
click at [212, 498] on input "Select shipment" at bounding box center [210, 499] width 12 height 12
checkbox input "true"
click at [579, 396] on input "Spectrum Medical" at bounding box center [765, 393] width 809 height 23
paste input "Tri State Fire Sprinklers"
paste input "text"
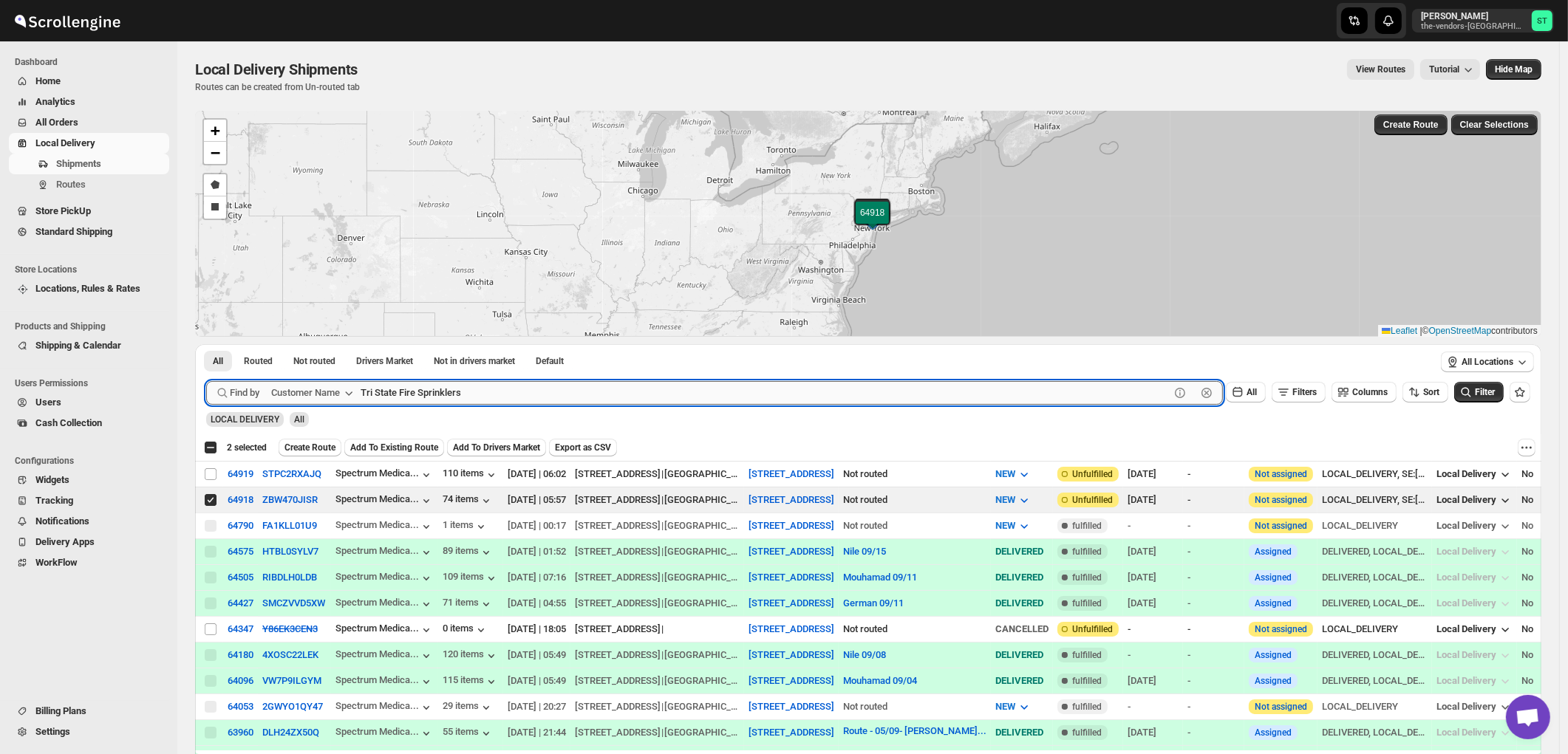
click at [206, 344] on button "Submit" at bounding box center [227, 351] width 42 height 15
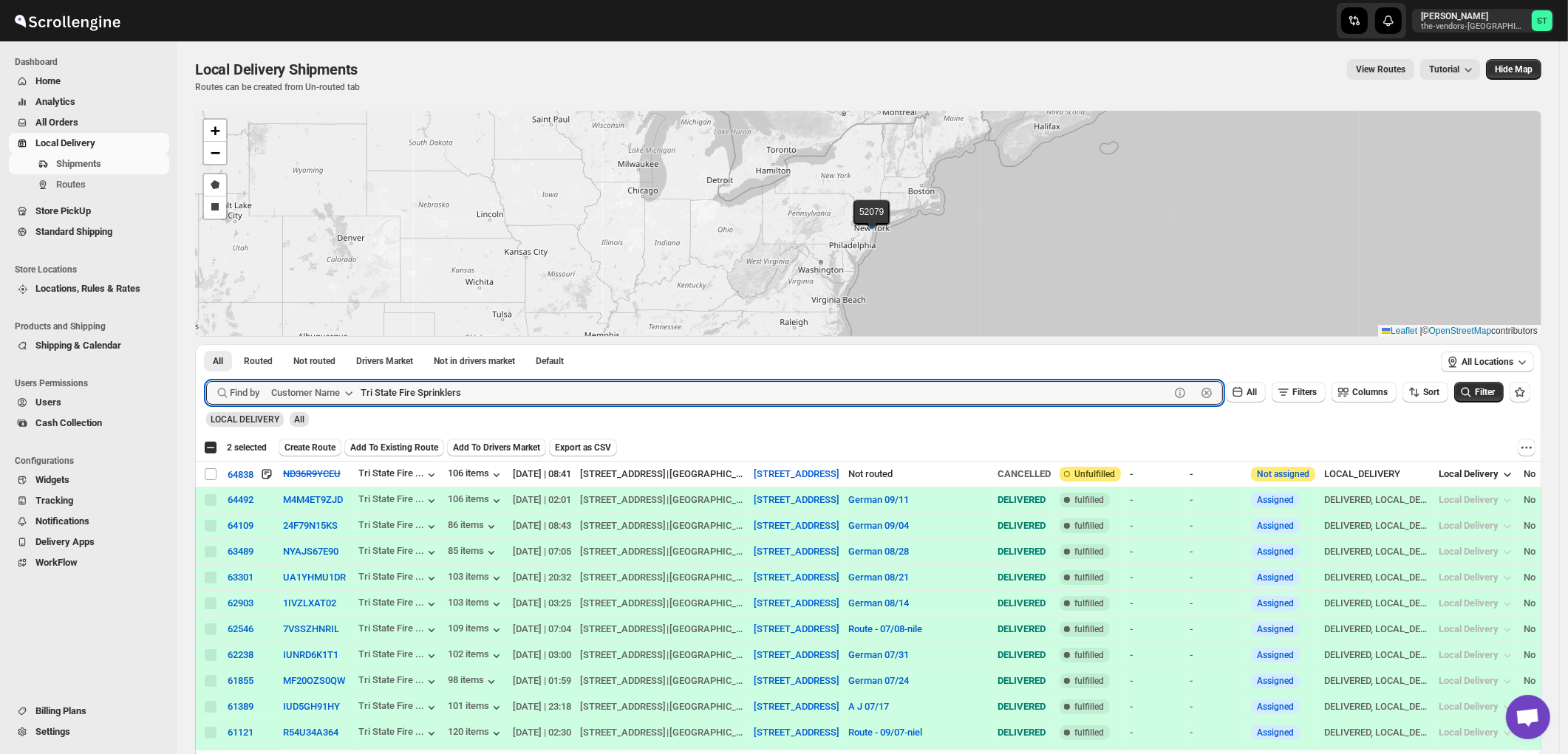
paste input "Advanced Care"
type input "Advanced Care"
click at [206, 344] on button "Submit" at bounding box center [227, 351] width 42 height 15
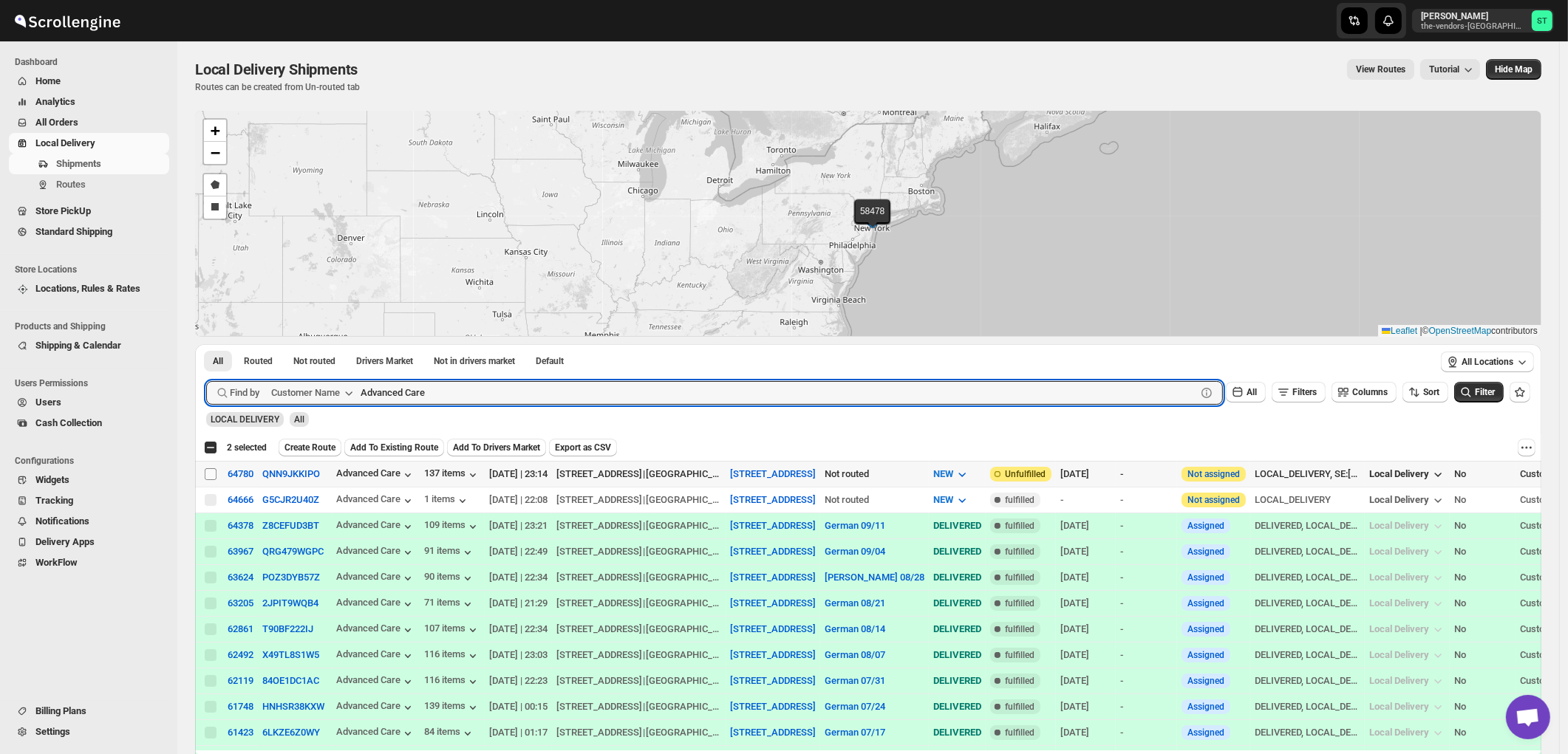
click at [212, 474] on input "Select shipment" at bounding box center [210, 473] width 12 height 12
checkbox input "true"
click at [505, 392] on input "Advanced Care" at bounding box center [765, 393] width 809 height 23
paste input "Keren Hatzalah"
type input "Keren Hatzalah"
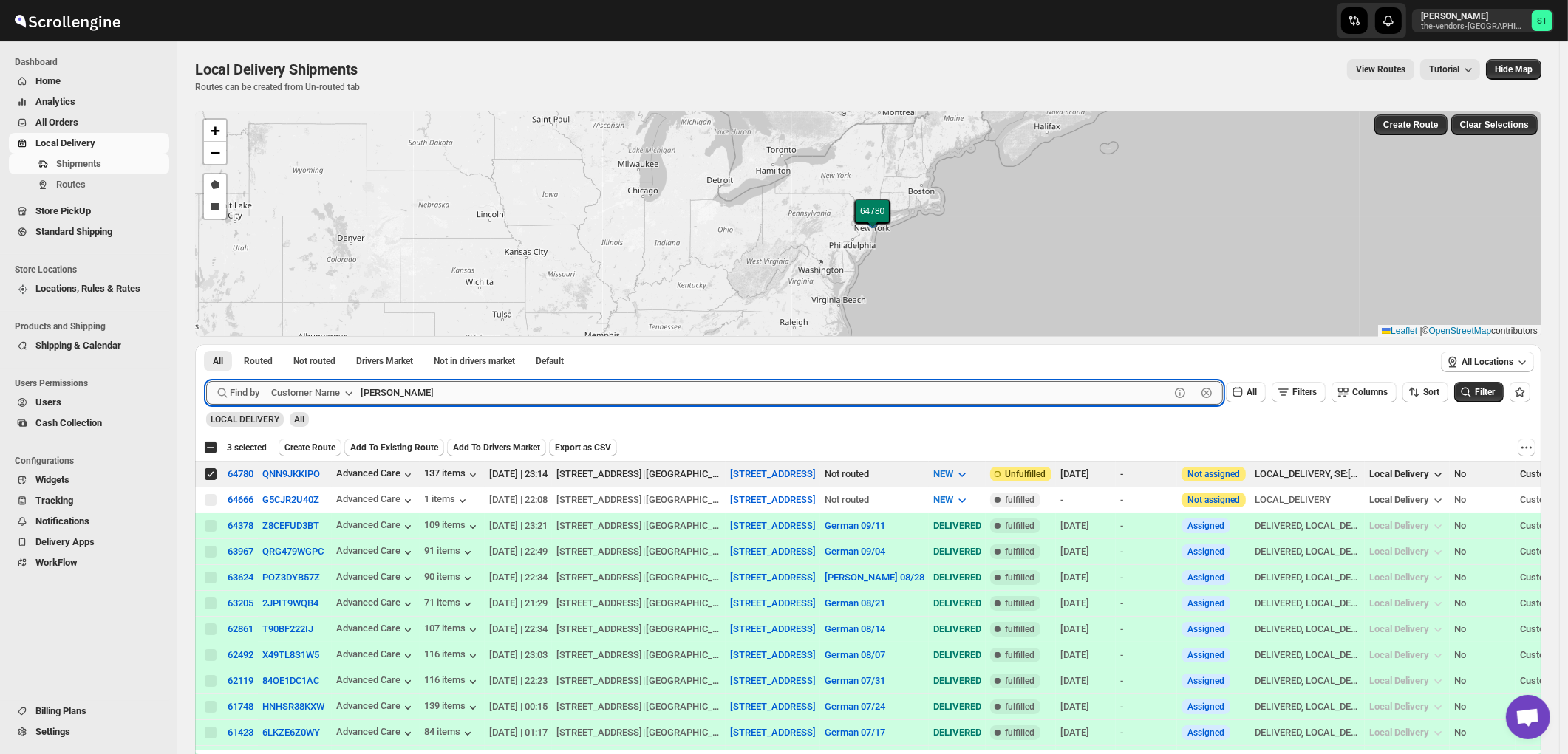
click at [206, 344] on button "Submit" at bounding box center [227, 351] width 42 height 15
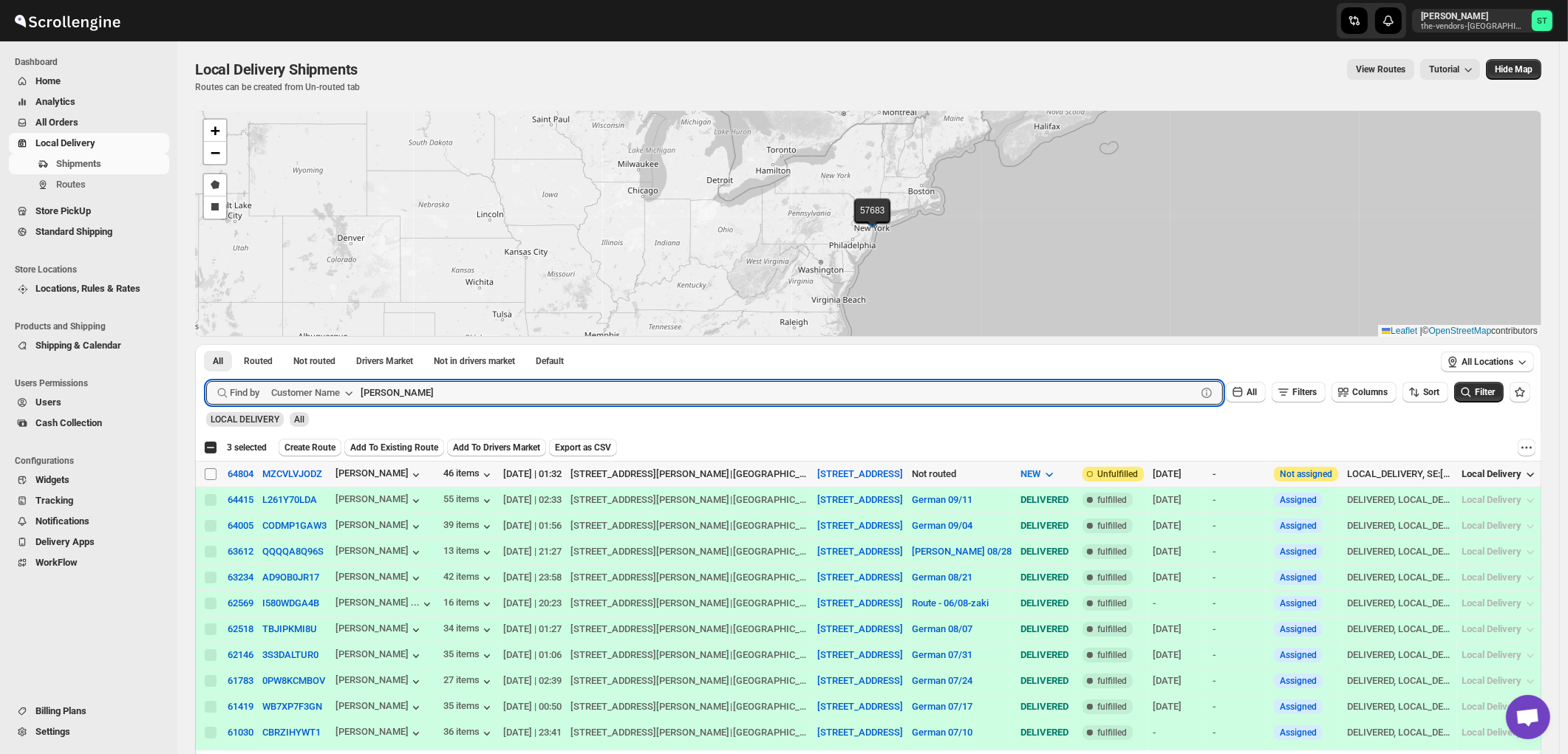
click at [207, 475] on input "Select shipment" at bounding box center [210, 473] width 12 height 12
checkbox input "true"
click at [481, 390] on input "Keren Hatzalah" at bounding box center [765, 393] width 809 height 23
paste input "Twin Group"
type input "Twin Group"
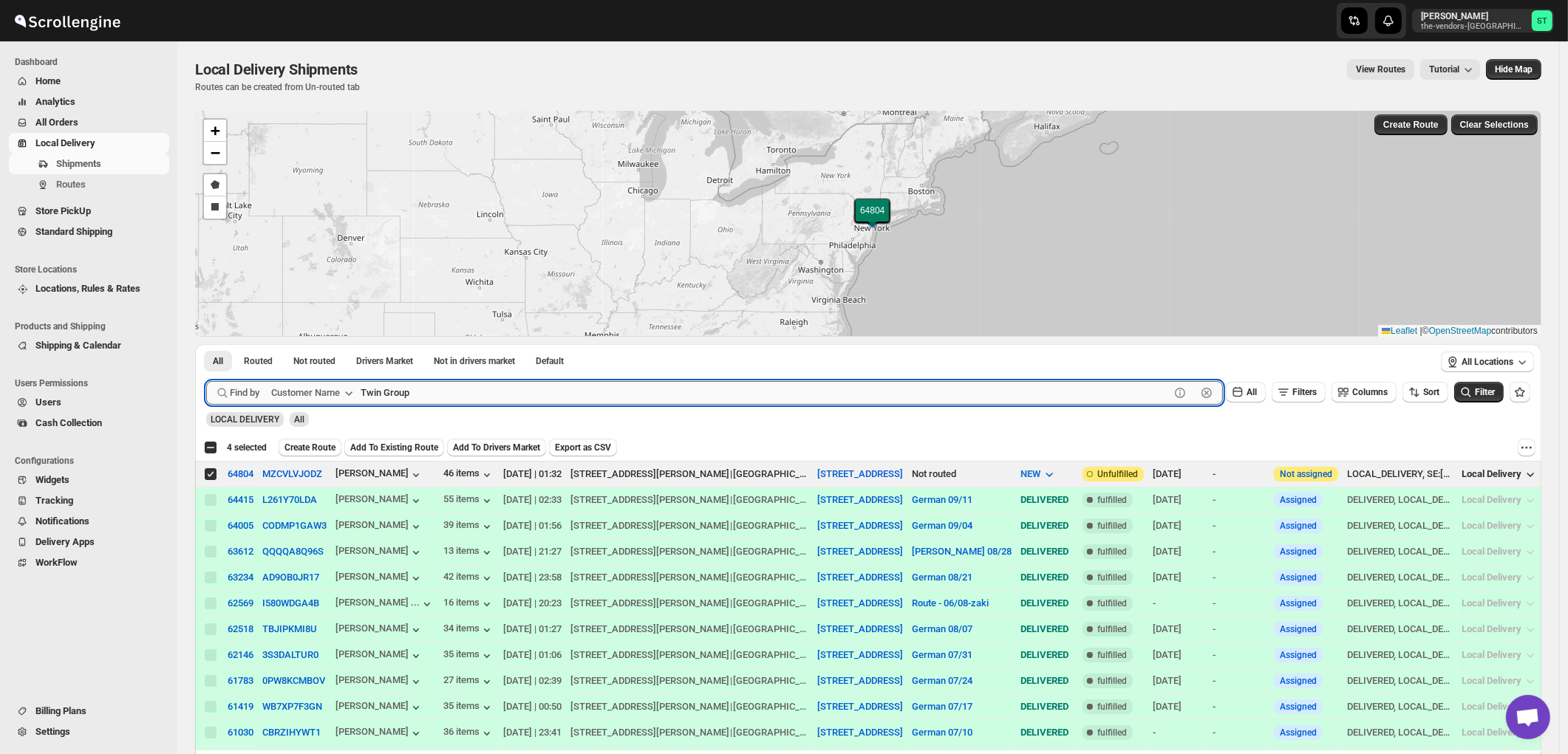
click at [206, 344] on button "Submit" at bounding box center [227, 351] width 42 height 15
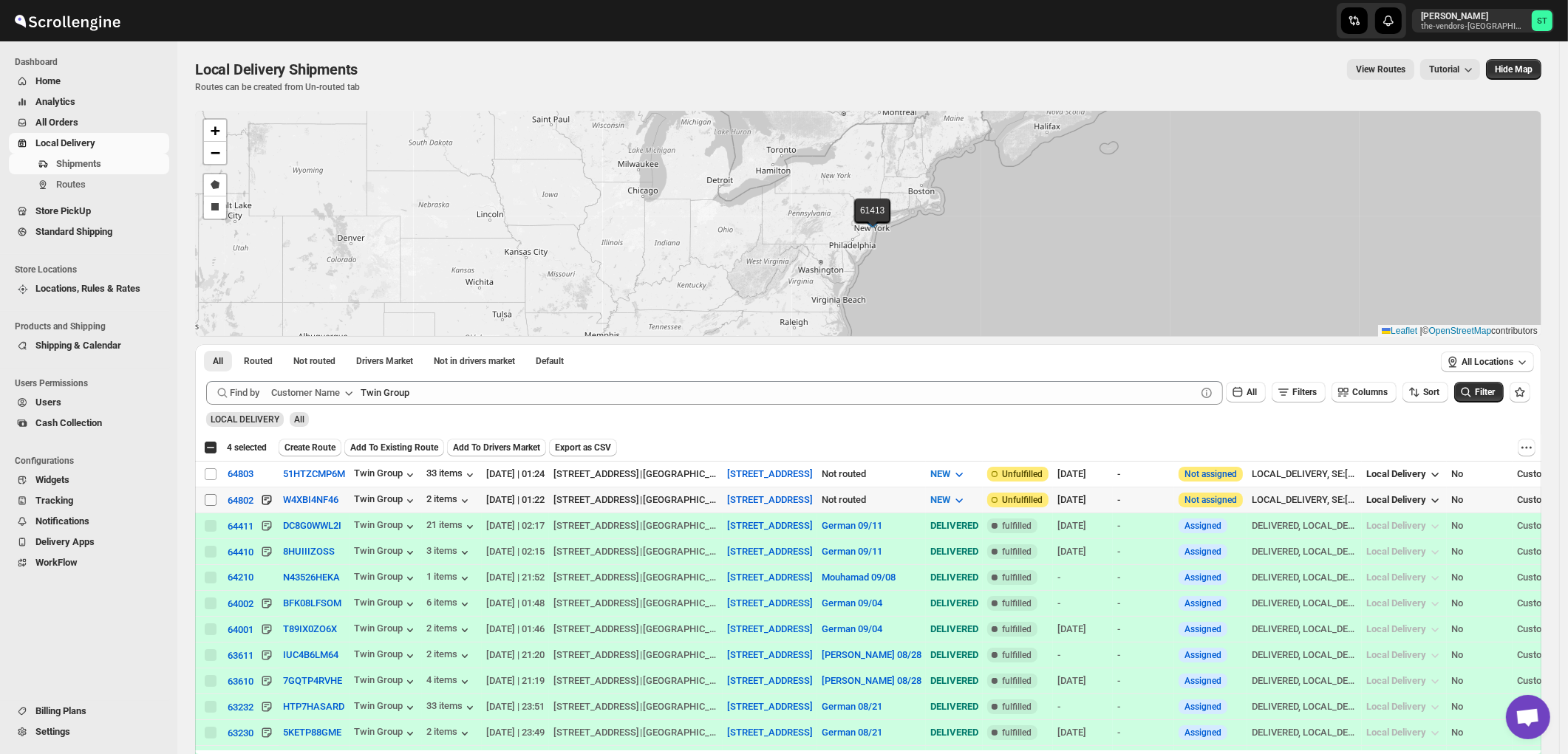
click at [209, 500] on input "Select shipment" at bounding box center [210, 499] width 12 height 12
checkbox input "true"
click at [208, 475] on input "Select shipment" at bounding box center [210, 473] width 12 height 12
checkbox input "true"
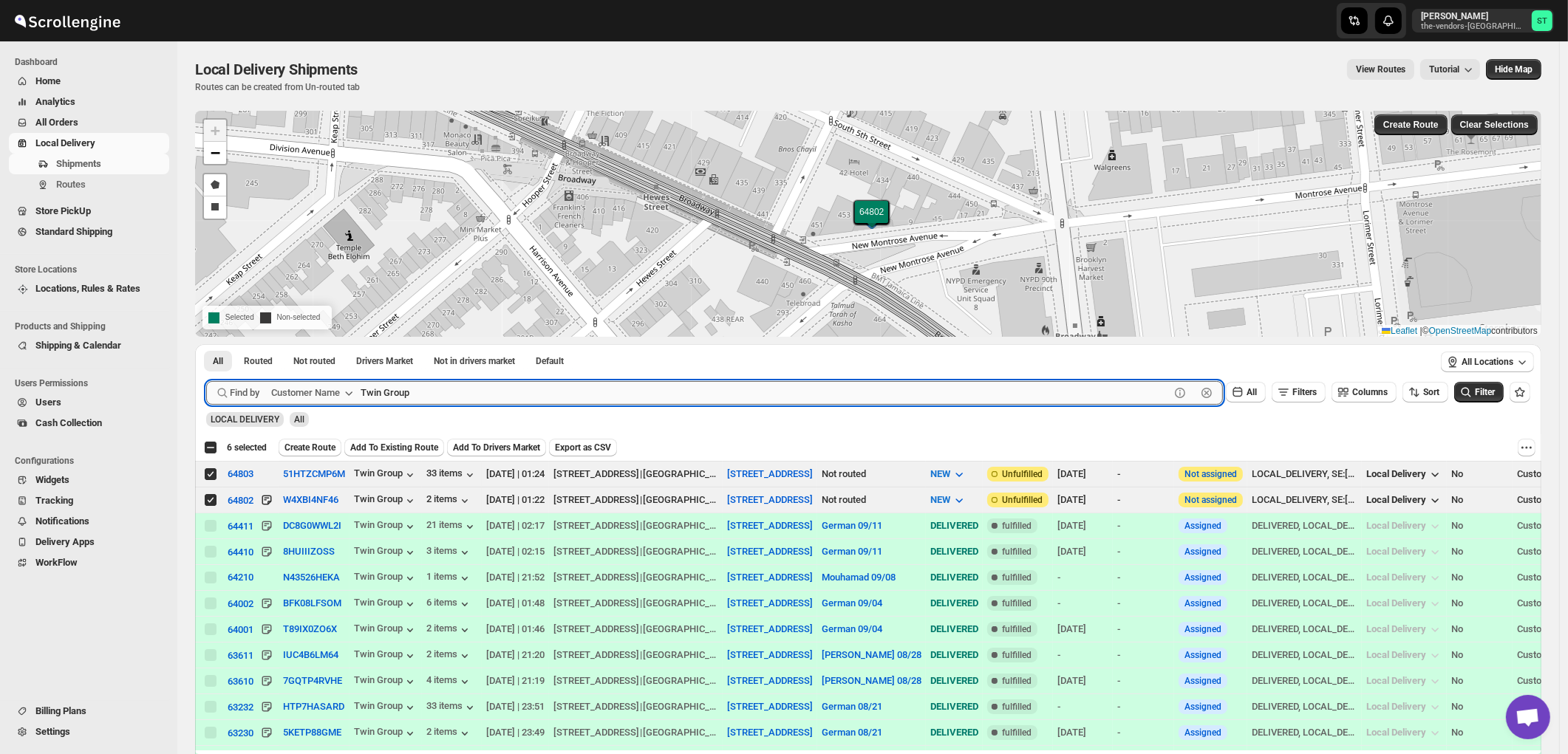
click at [550, 395] on input "Twin Group" at bounding box center [765, 393] width 809 height 23
paste input "Y&Y Realty Group"
paste input "text"
type input "Y&Y Realty Group"
click at [206, 344] on button "Submit" at bounding box center [227, 351] width 42 height 15
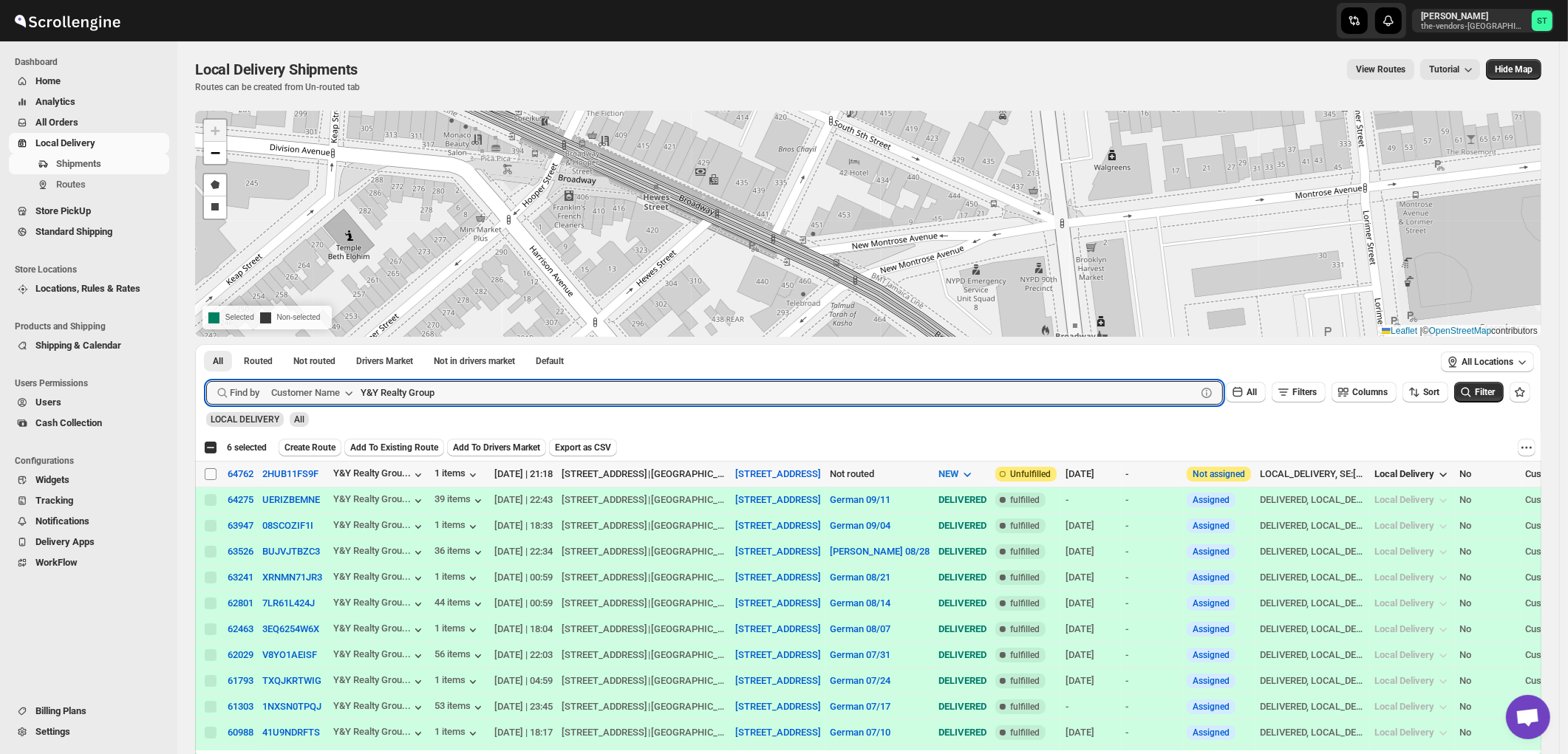
click at [209, 474] on input "Select shipment" at bounding box center [210, 473] width 12 height 12
checkbox input "true"
click at [480, 388] on input "Y&Y Realty Group" at bounding box center [765, 393] width 809 height 23
paste input "Hamaspik Of Kings County Williamsburg"
click at [206, 344] on button "Submit" at bounding box center [227, 351] width 42 height 15
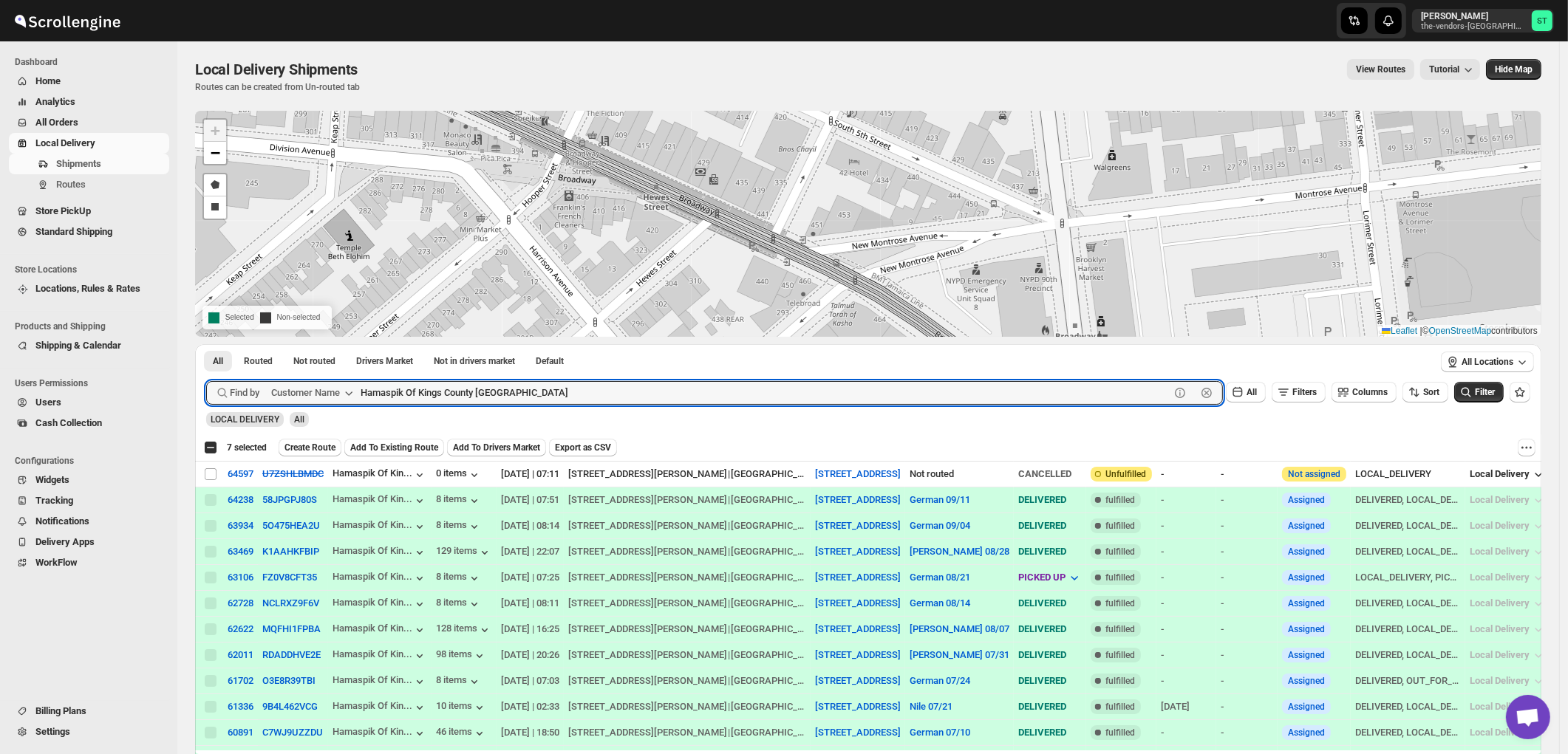
paste input "EZ Filling NY"
click at [206, 344] on button "Submit" at bounding box center [227, 351] width 42 height 15
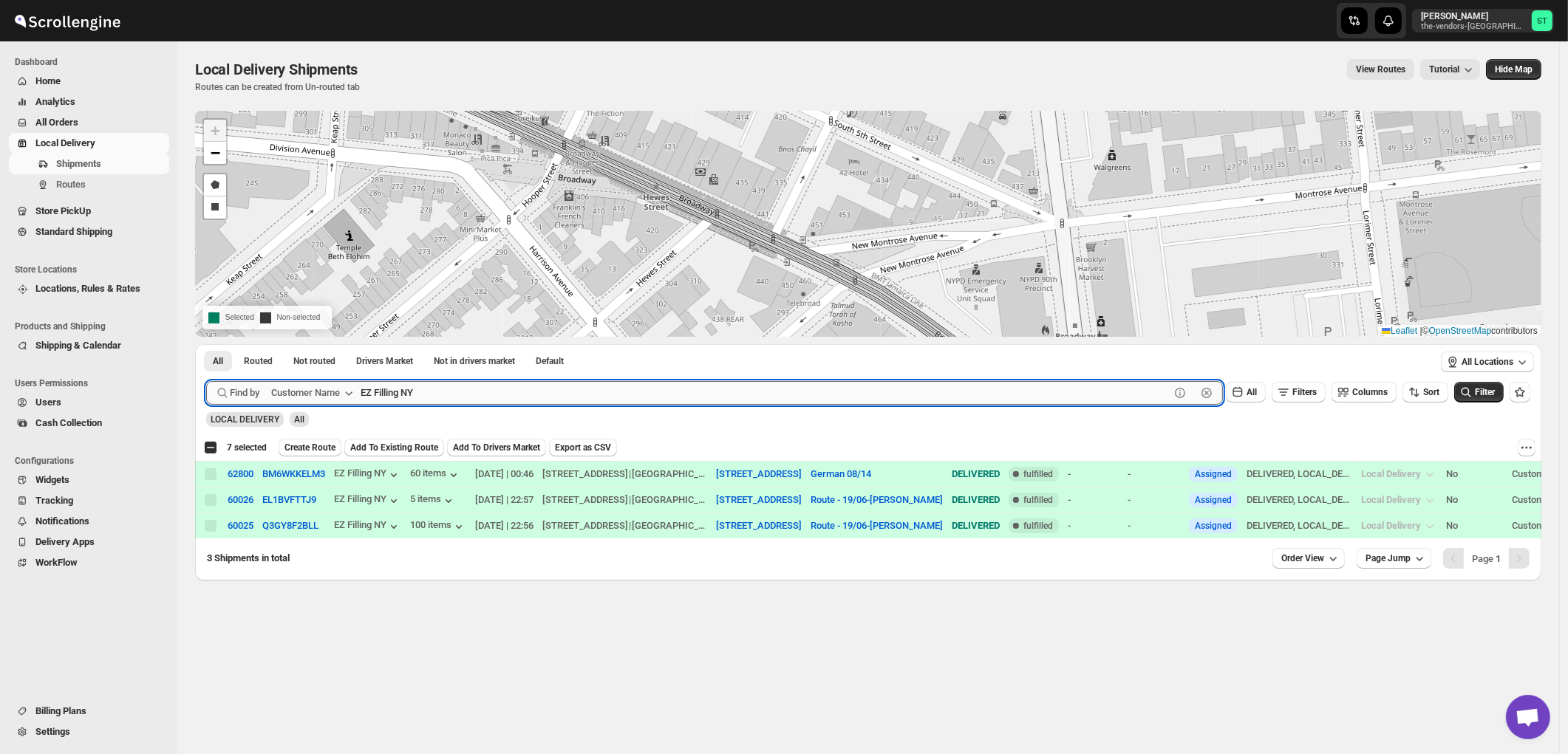
paste input "GNP Brokerage"
click at [206, 344] on button "Submit" at bounding box center [227, 351] width 42 height 15
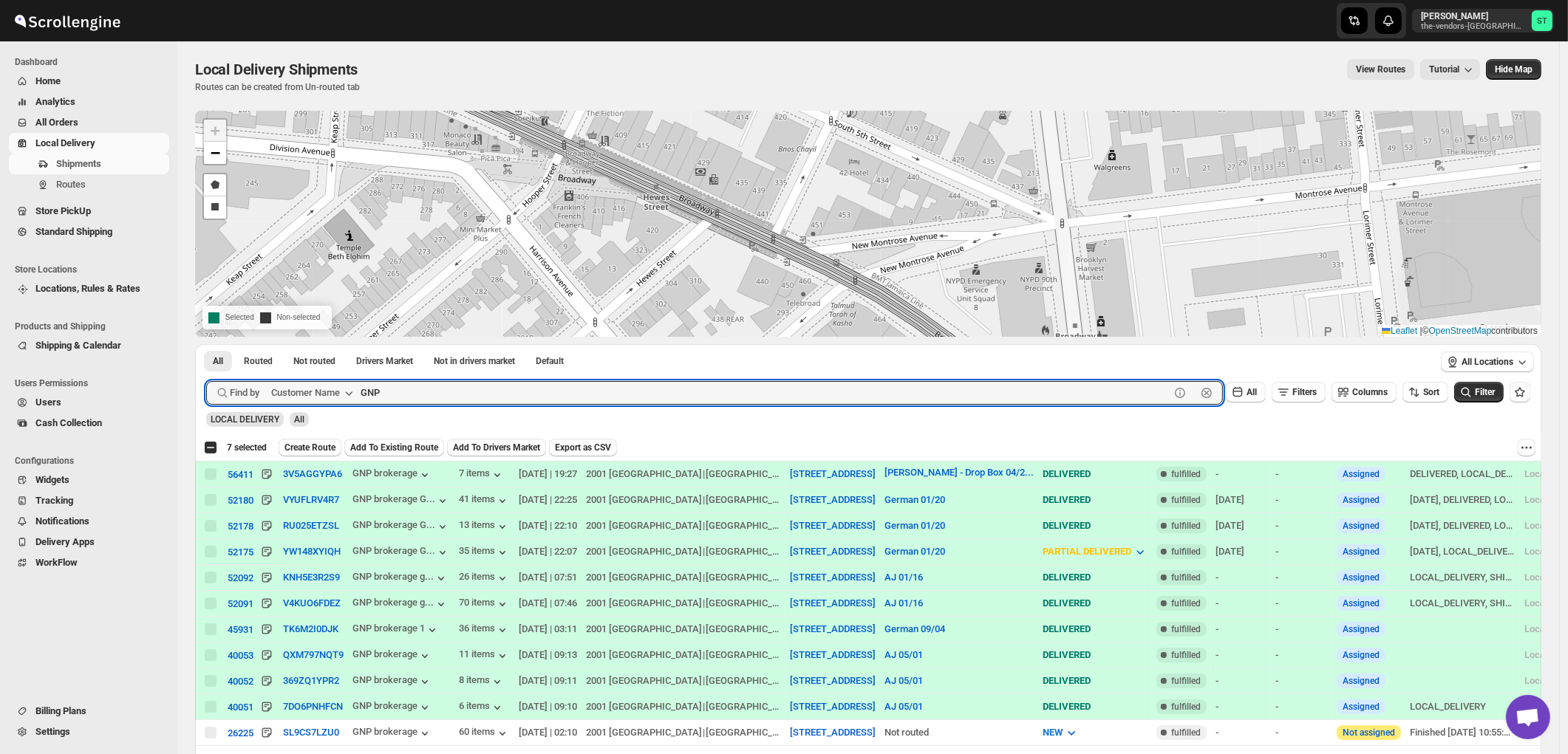
type input "GNP"
click at [206, 344] on button "Submit" at bounding box center [227, 351] width 42 height 15
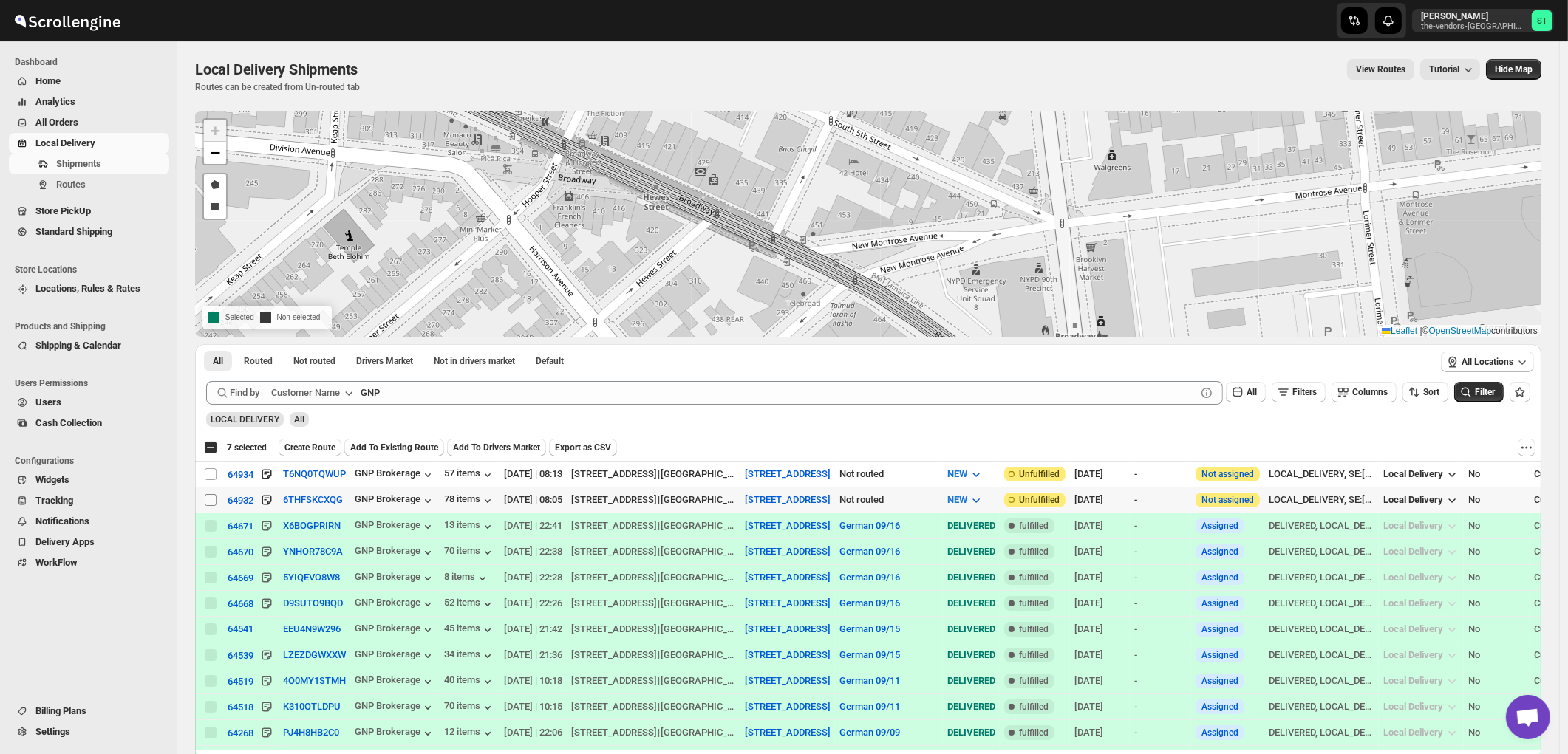
click at [207, 502] on input "Select shipment" at bounding box center [210, 499] width 12 height 12
checkbox input "true"
click at [211, 474] on input "Select shipment" at bounding box center [210, 473] width 12 height 12
checkbox input "true"
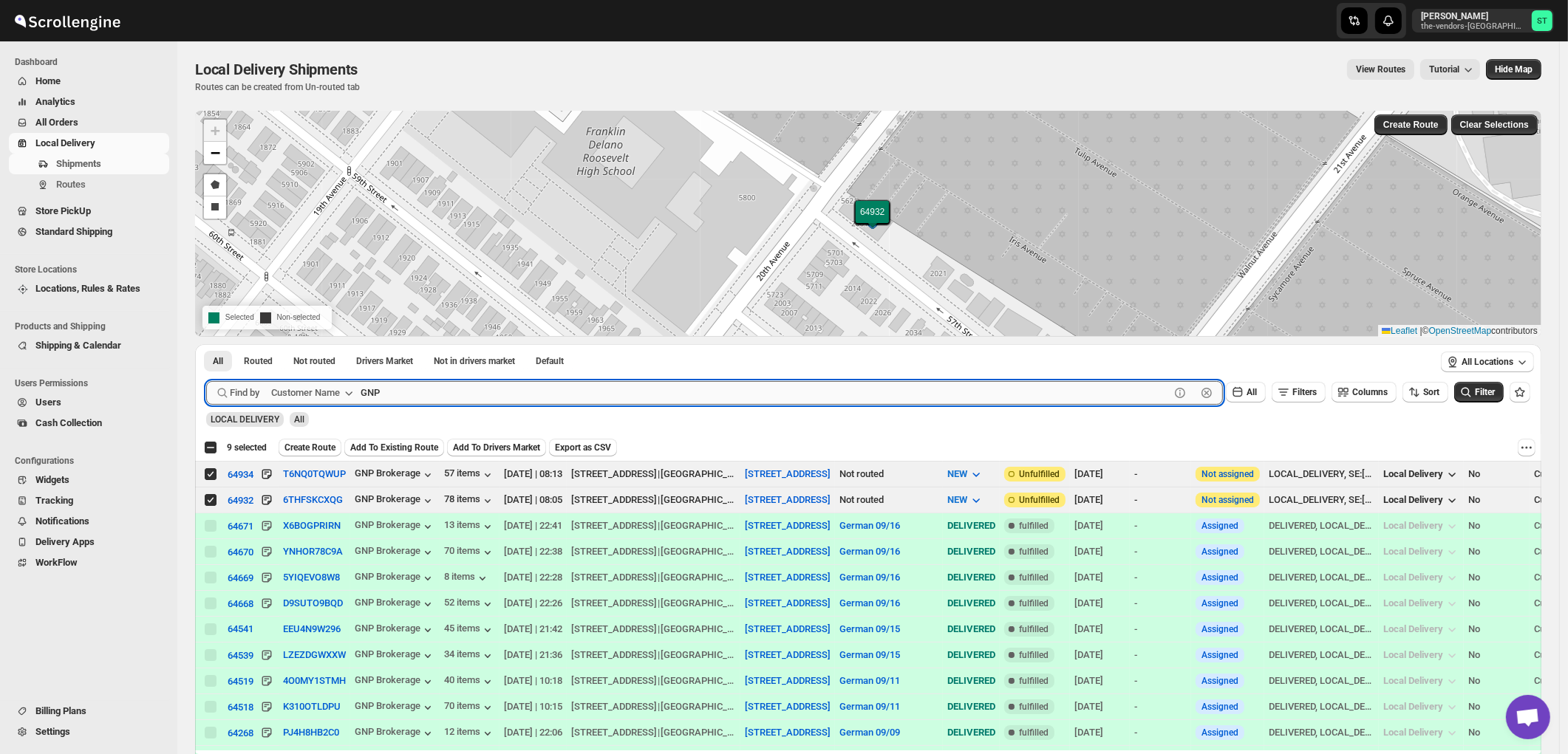
click at [574, 392] on input "GNP" at bounding box center [765, 393] width 809 height 23
paste input "Eli Freidman production"
paste input "text"
click at [206, 344] on button "Submit" at bounding box center [227, 351] width 42 height 15
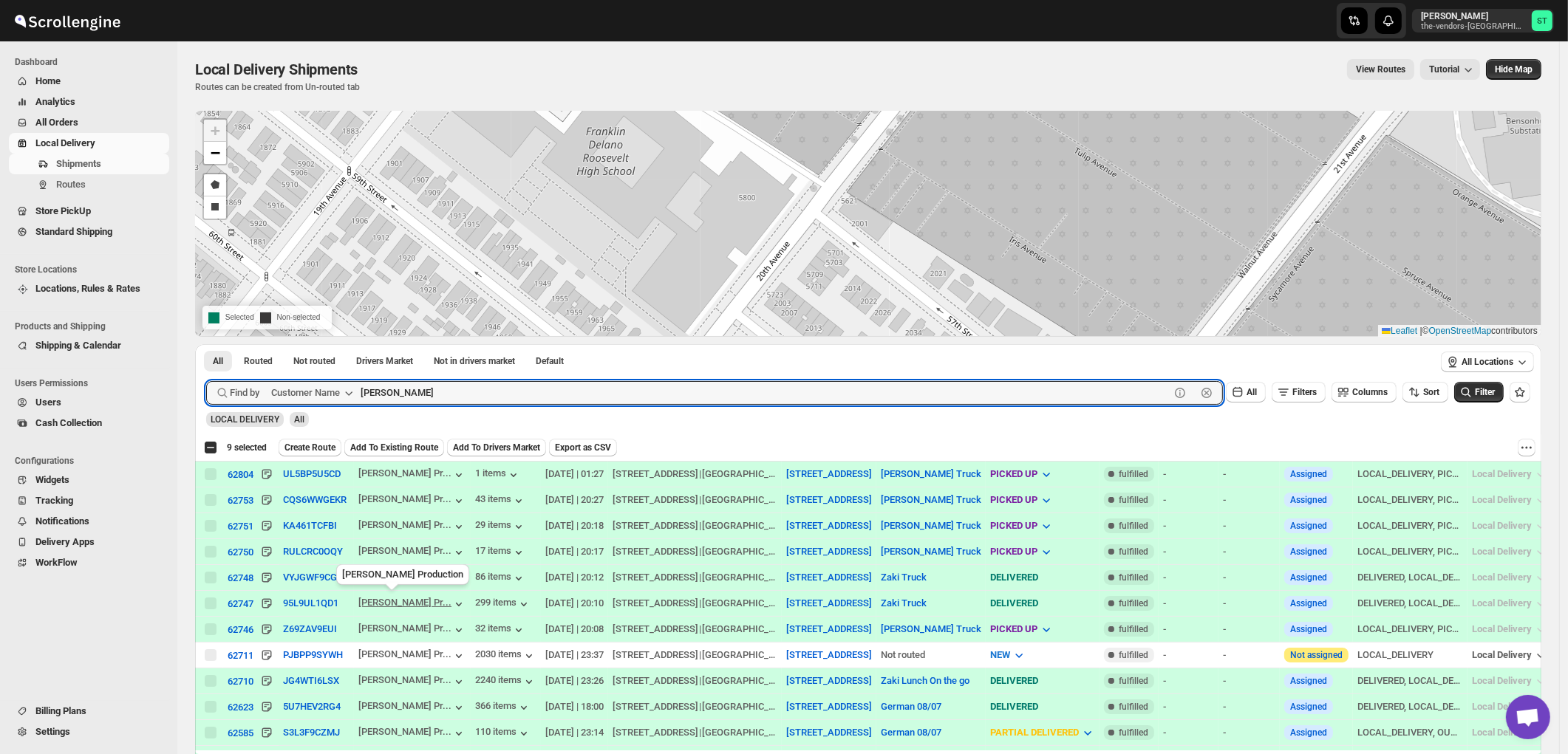
type input "Eli"
click at [206, 344] on button "Submit" at bounding box center [227, 351] width 42 height 15
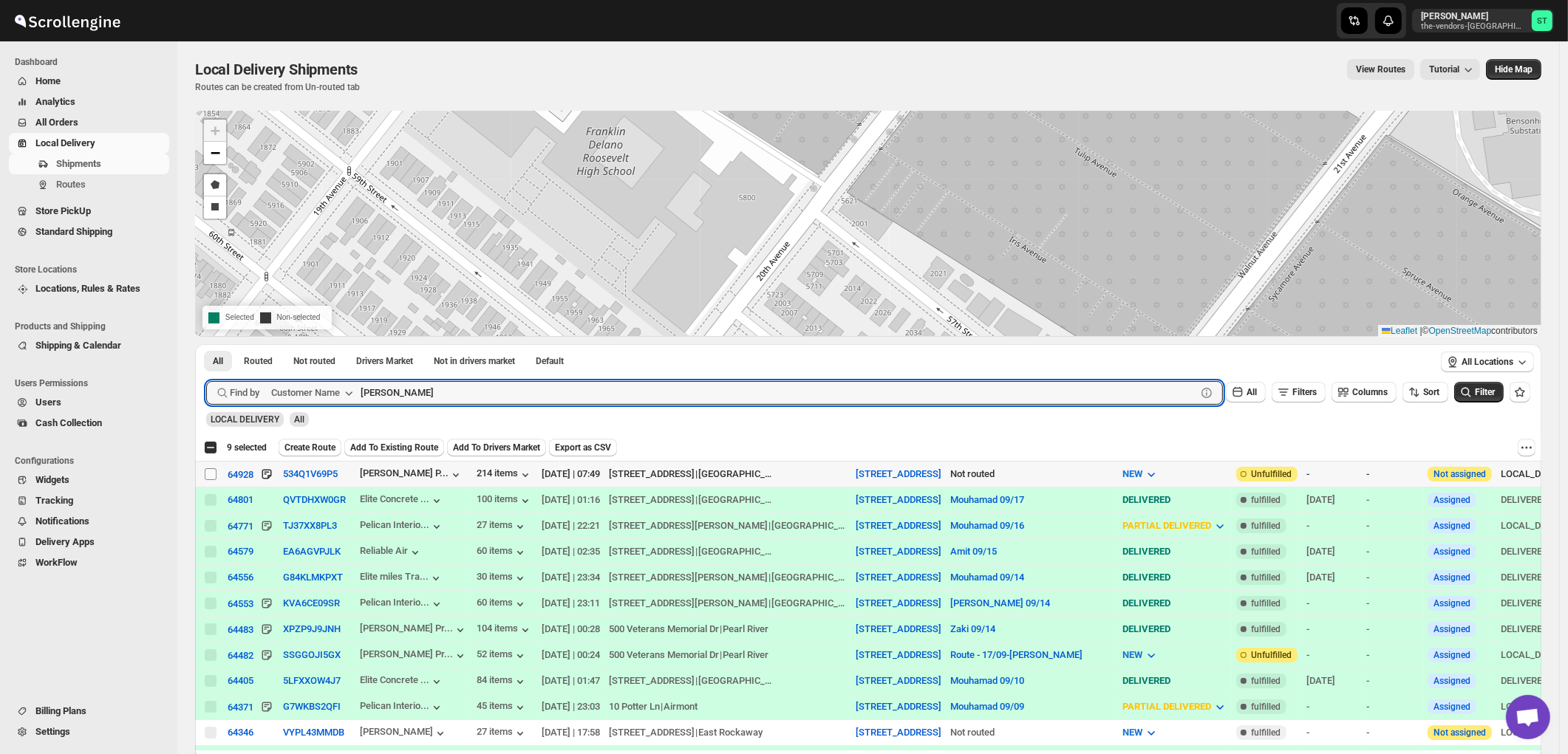
click at [210, 472] on input "Select shipment" at bounding box center [210, 473] width 12 height 12
checkbox input "true"
click at [396, 397] on input "Eli" at bounding box center [765, 393] width 809 height 23
paste input "David Breier"
type input "Breier"
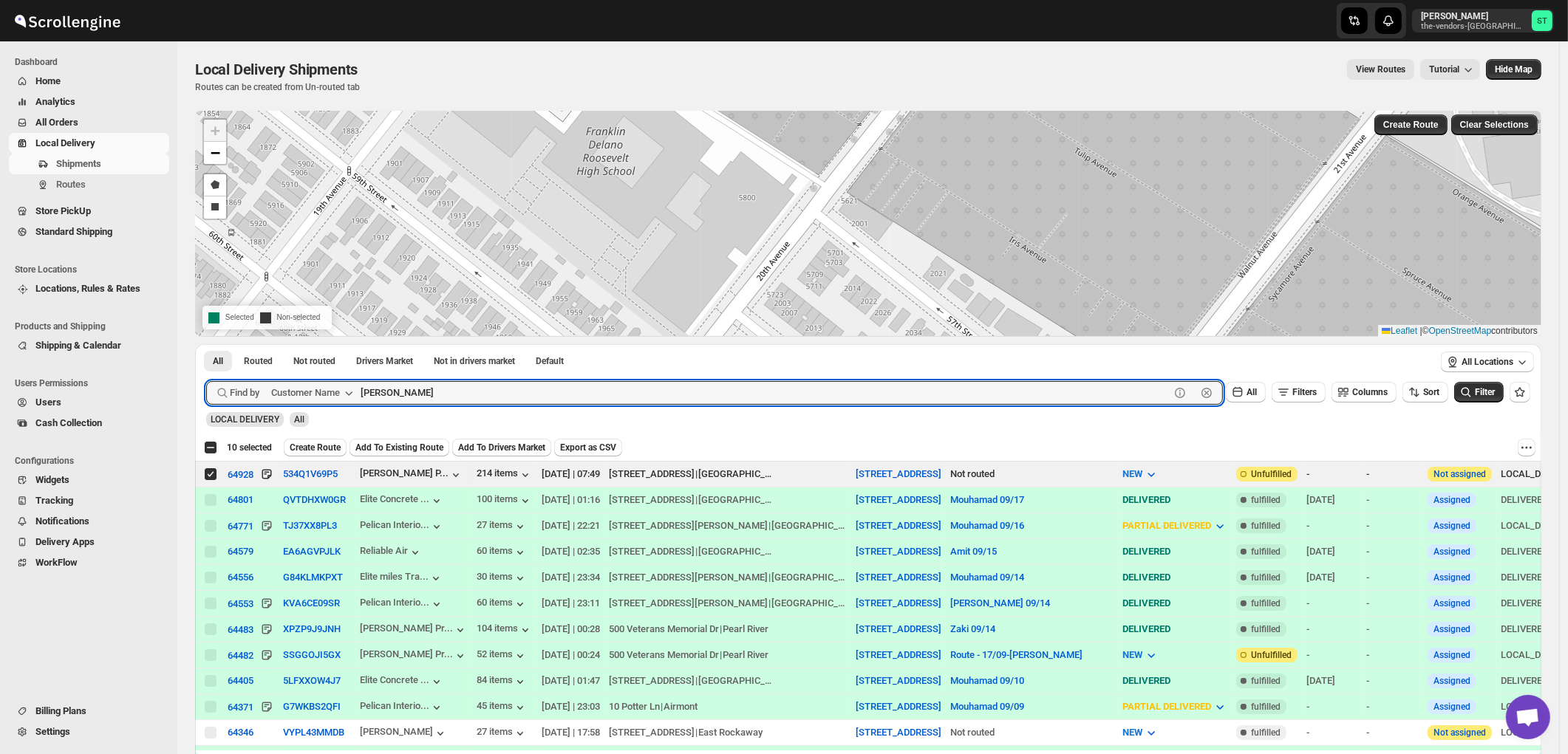
click at [206, 344] on button "Submit" at bounding box center [227, 351] width 42 height 15
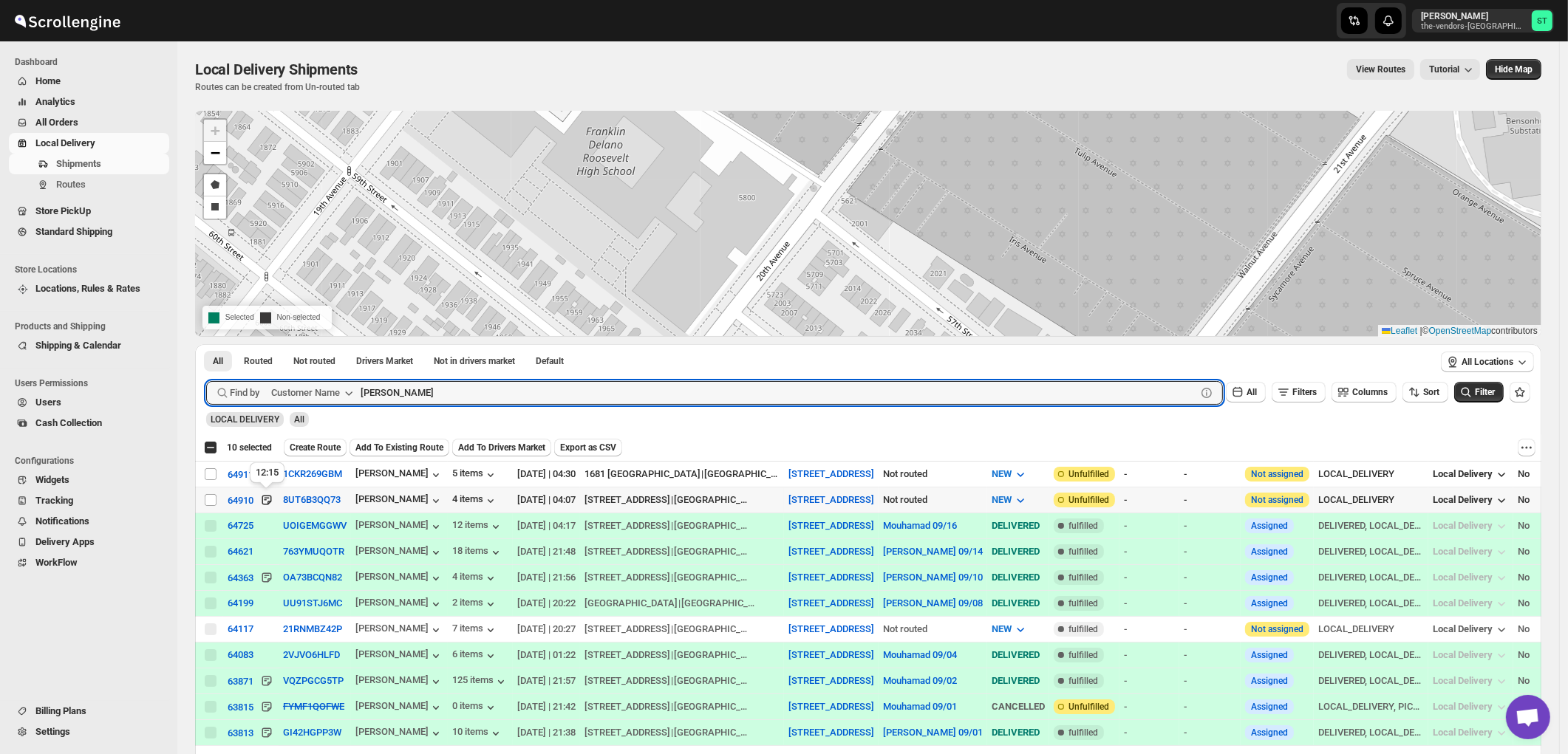
click at [267, 498] on icon at bounding box center [267, 498] width 5 height 1
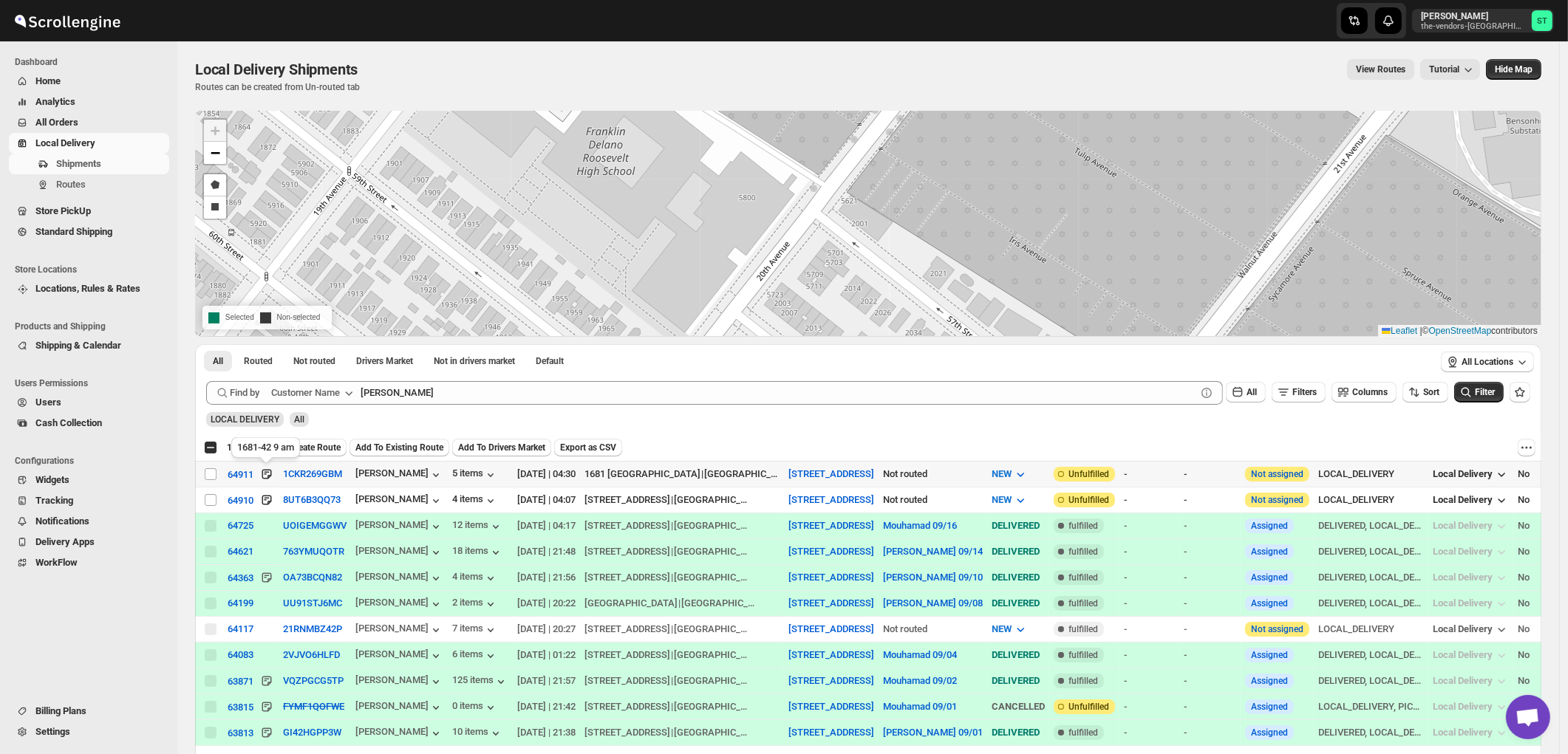
click at [270, 472] on icon at bounding box center [266, 474] width 14 height 14
click at [212, 499] on input "Select shipment" at bounding box center [210, 499] width 12 height 12
checkbox input "true"
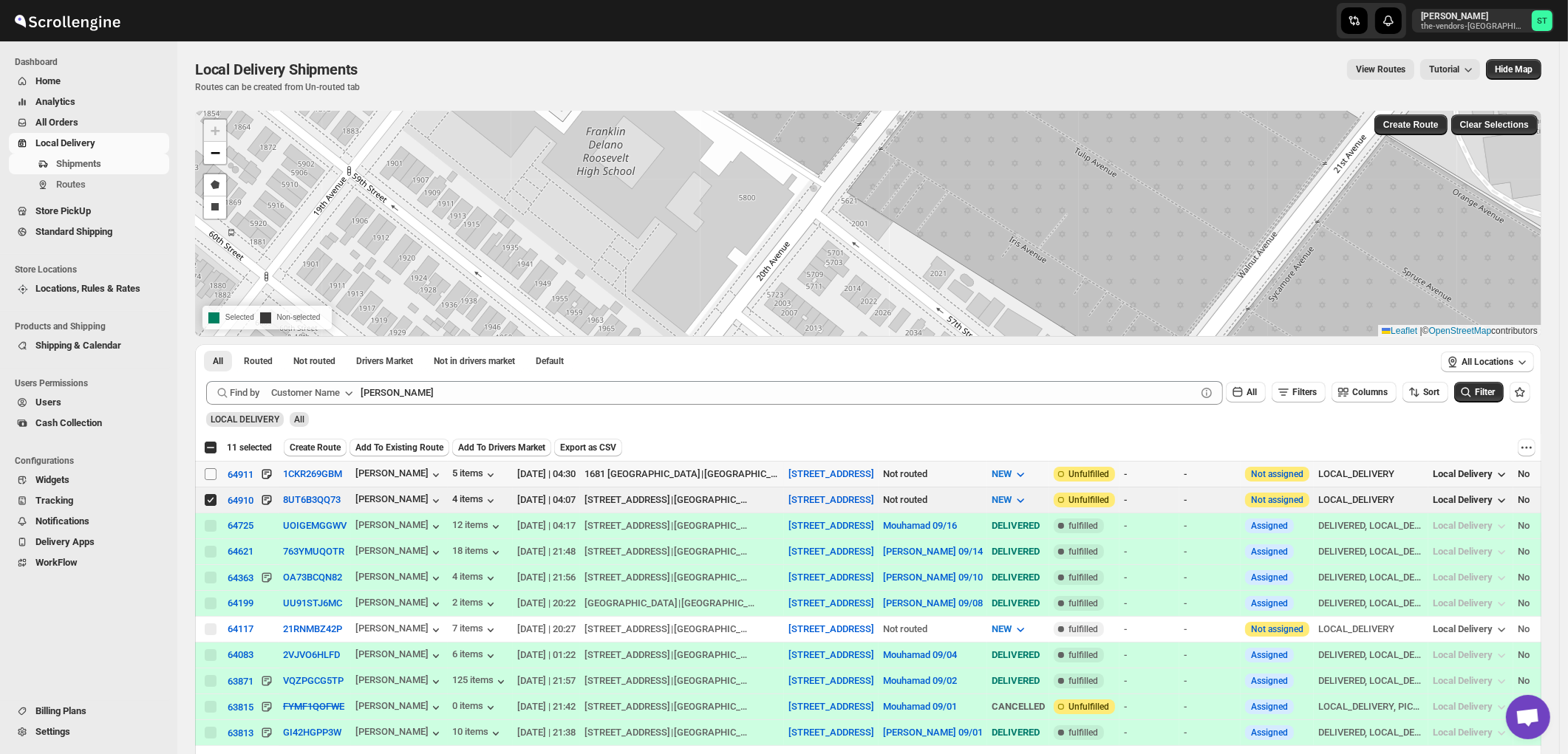
click at [212, 475] on input "Select shipment" at bounding box center [210, 473] width 12 height 12
checkbox input "true"
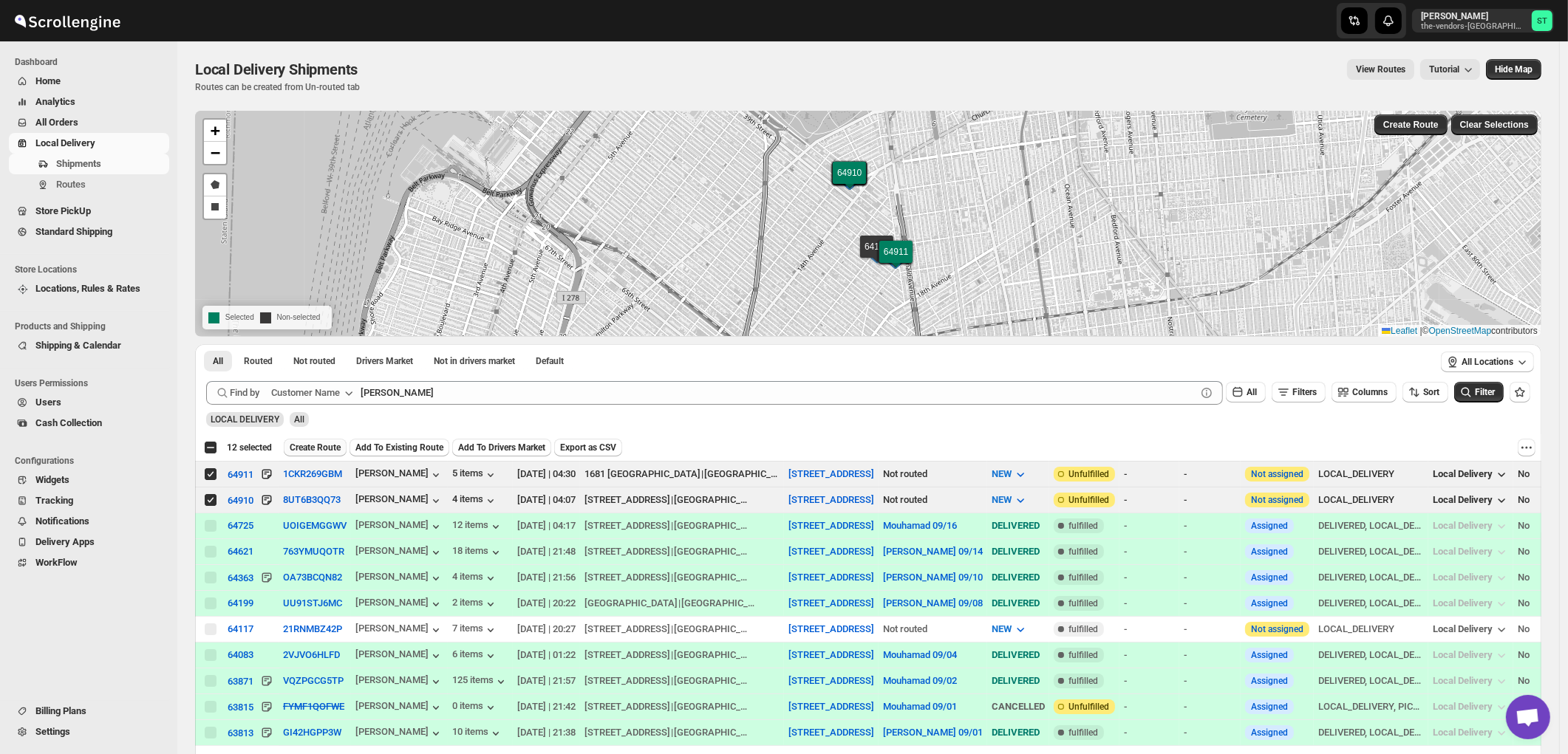
click at [304, 447] on span "Create Route" at bounding box center [315, 447] width 51 height 12
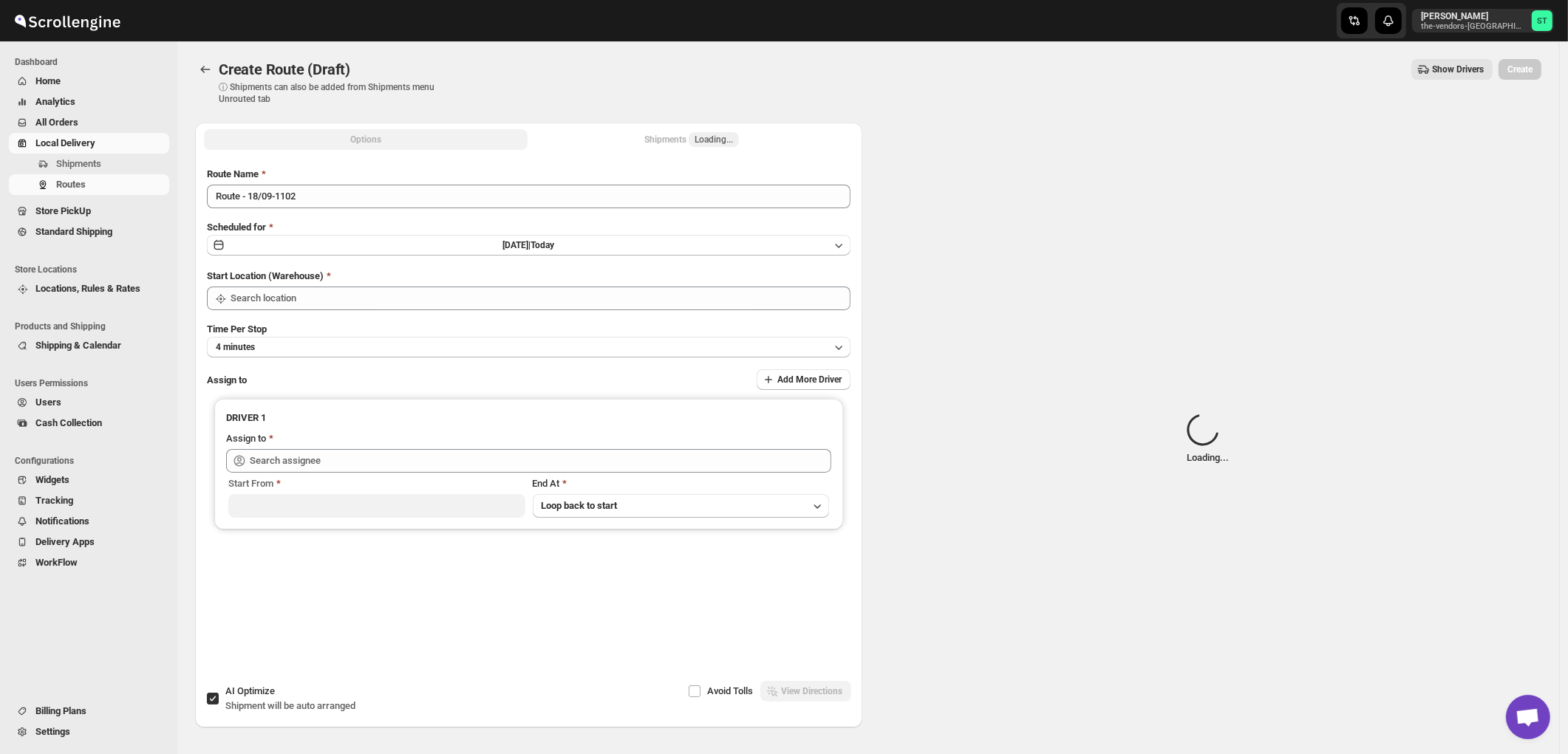
type input "445 Park Ave"
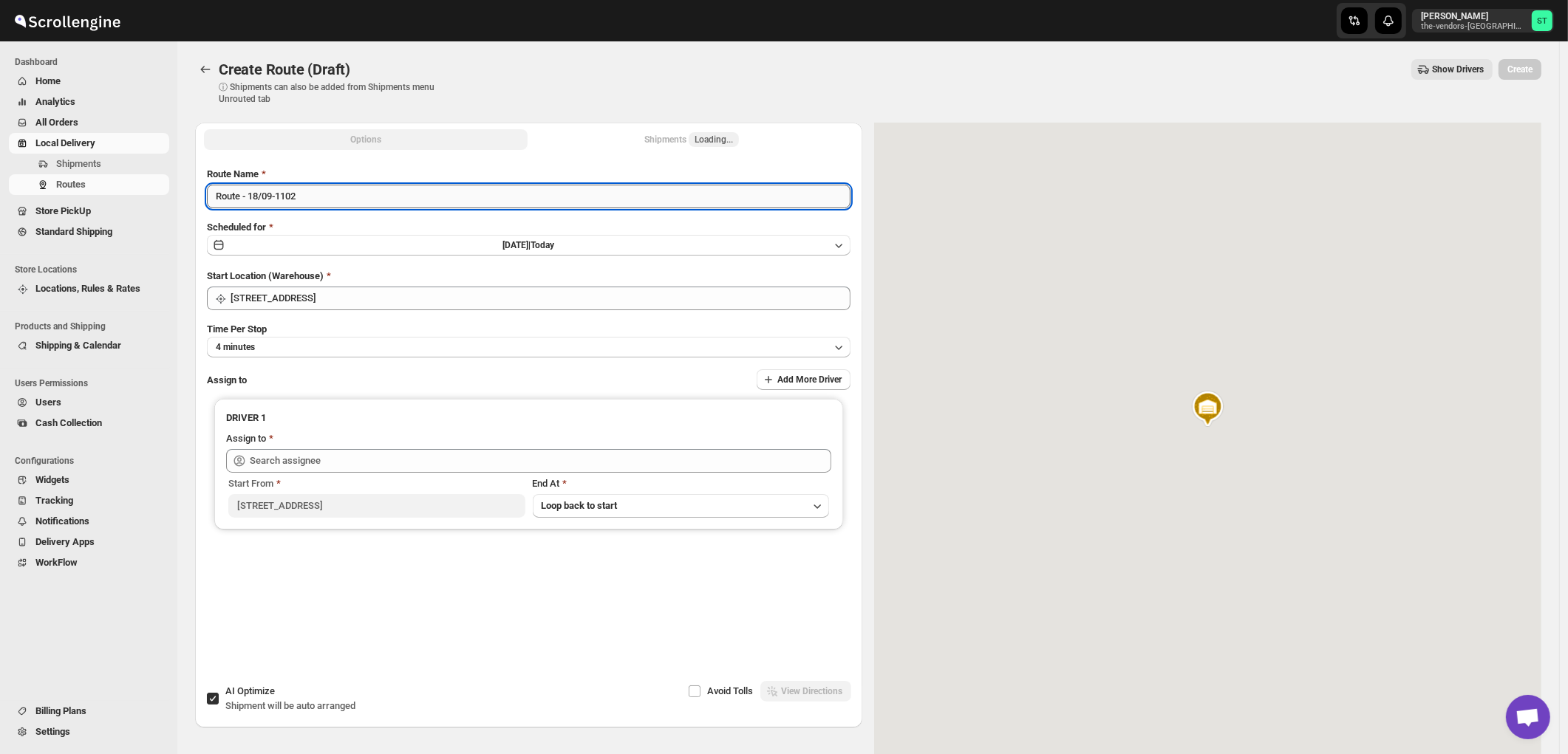
click at [382, 195] on input "Route - 18/09-1102" at bounding box center [528, 196] width 643 height 23
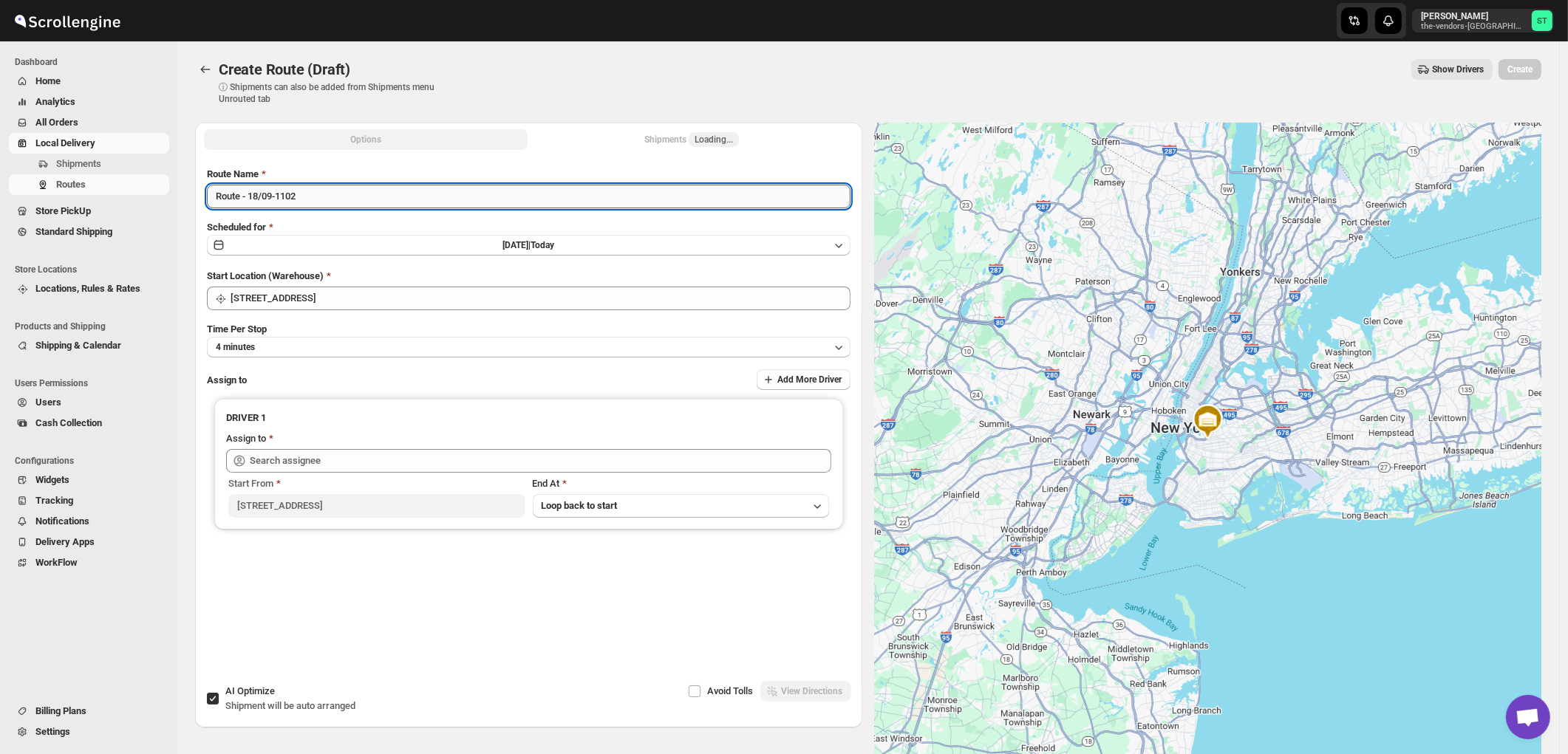
paste input "German"
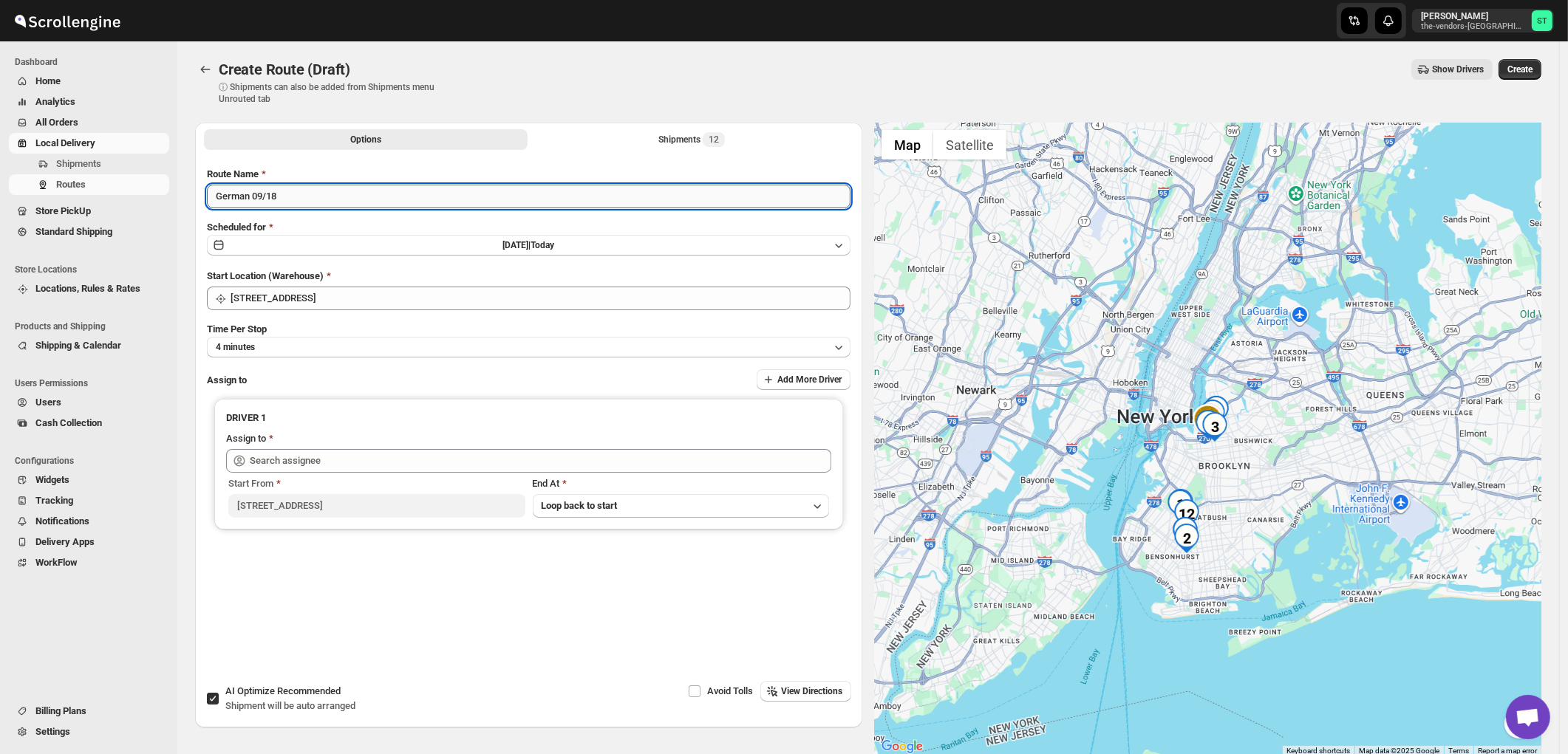
type input "German 09/18"
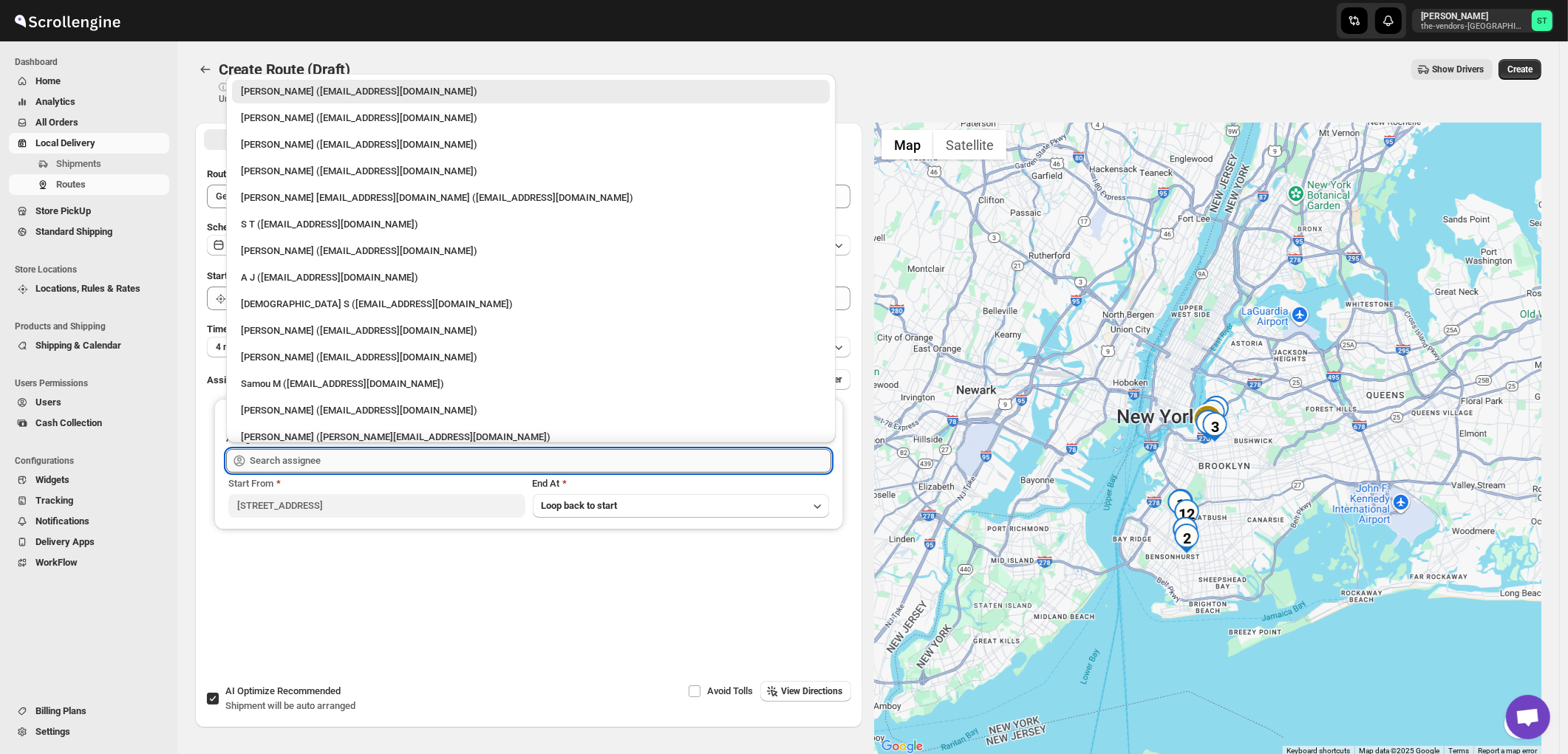
click at [300, 453] on input "text" at bounding box center [540, 461] width 581 height 23
click at [291, 308] on div "German S (germansarri@gmail.com)" at bounding box center [531, 304] width 580 height 14
type input "German S (germansarri@gmail.com)"
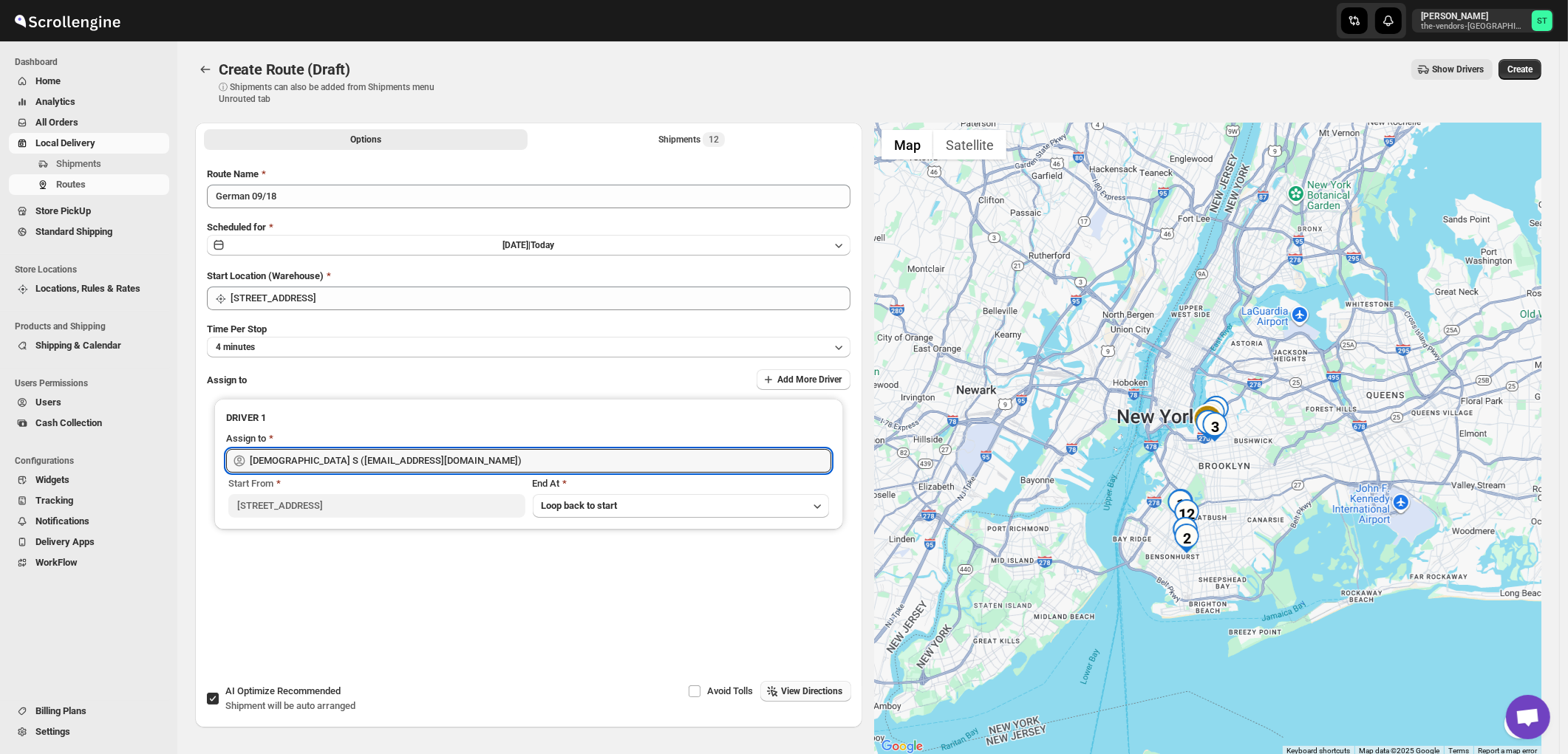
click at [832, 697] on span "View Directions" at bounding box center [812, 690] width 61 height 12
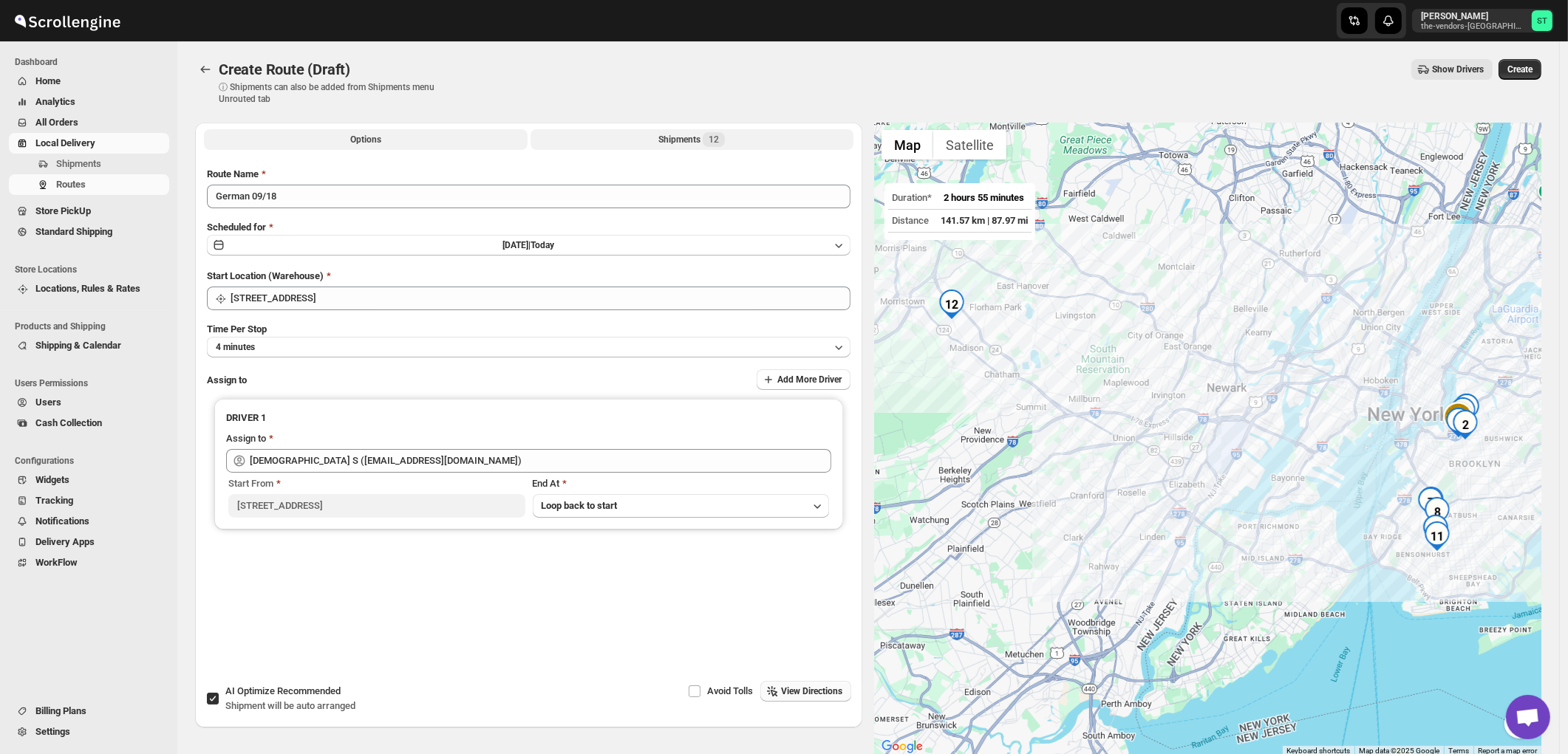
click at [689, 135] on div "Shipments 12" at bounding box center [692, 139] width 66 height 14
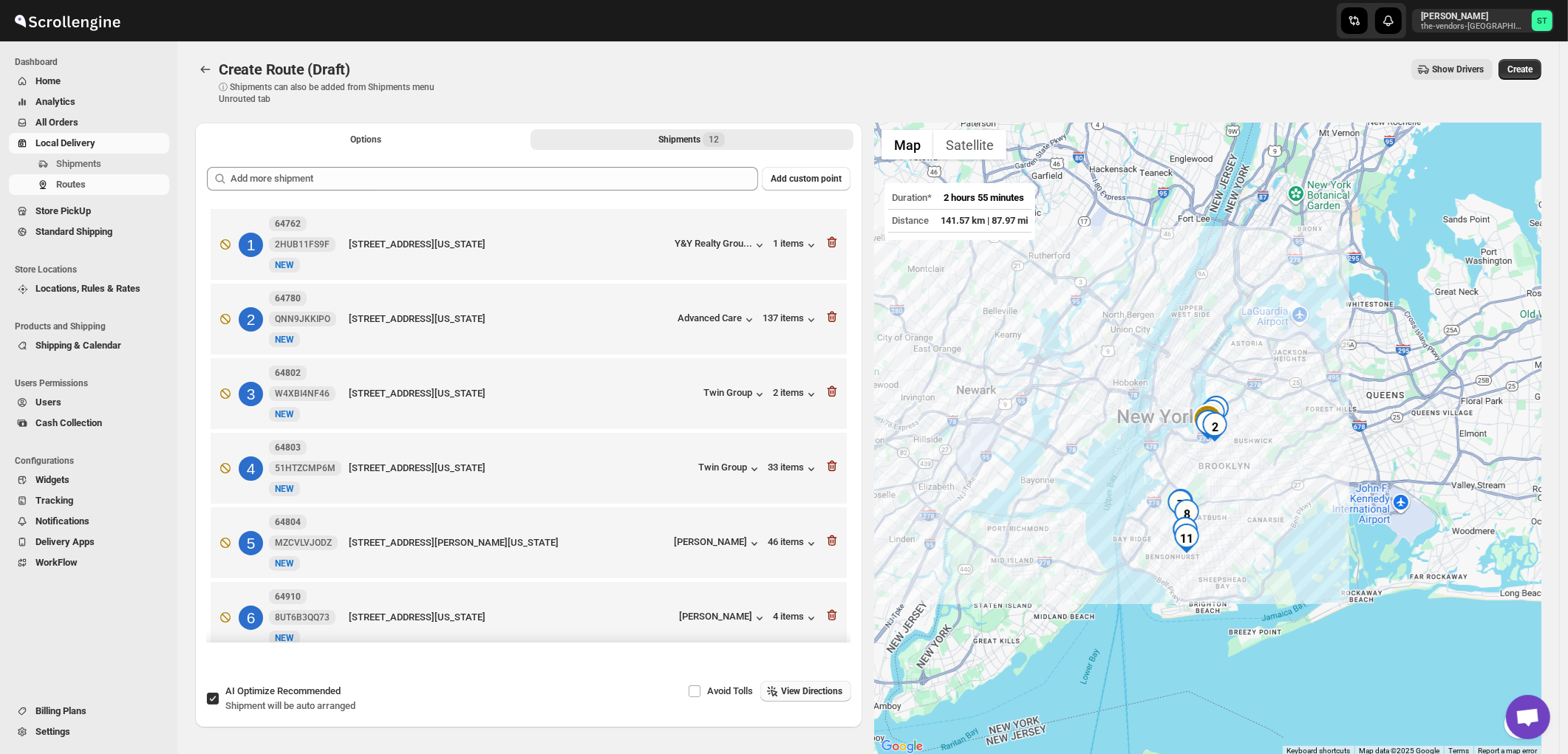
click at [276, 700] on span "Shipment will be auto arranged" at bounding box center [290, 706] width 130 height 11
click at [219, 699] on input "AI Optimize Recommended Shipment will be auto arranged" at bounding box center [213, 698] width 12 height 12
checkbox input "false"
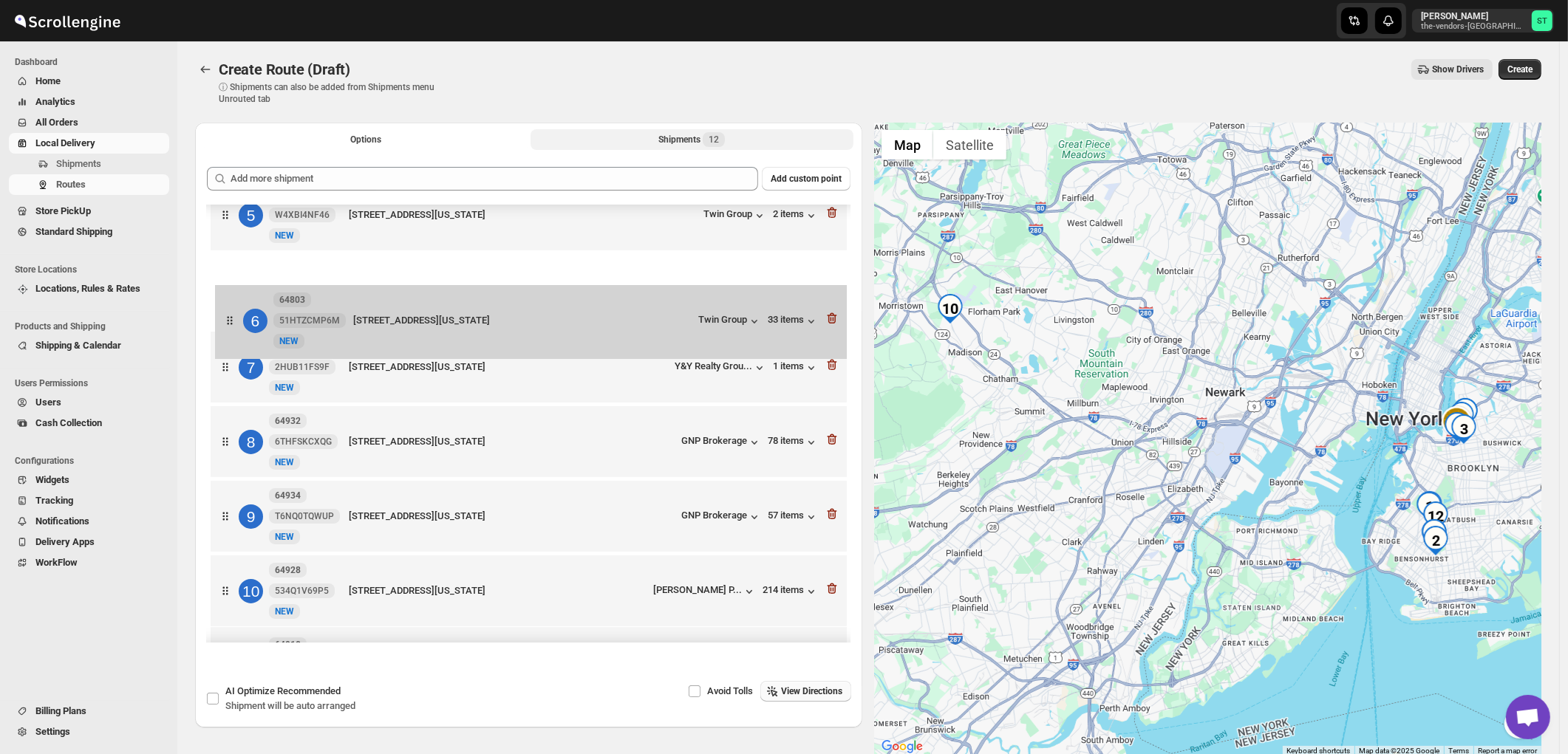
scroll to position [327, 0]
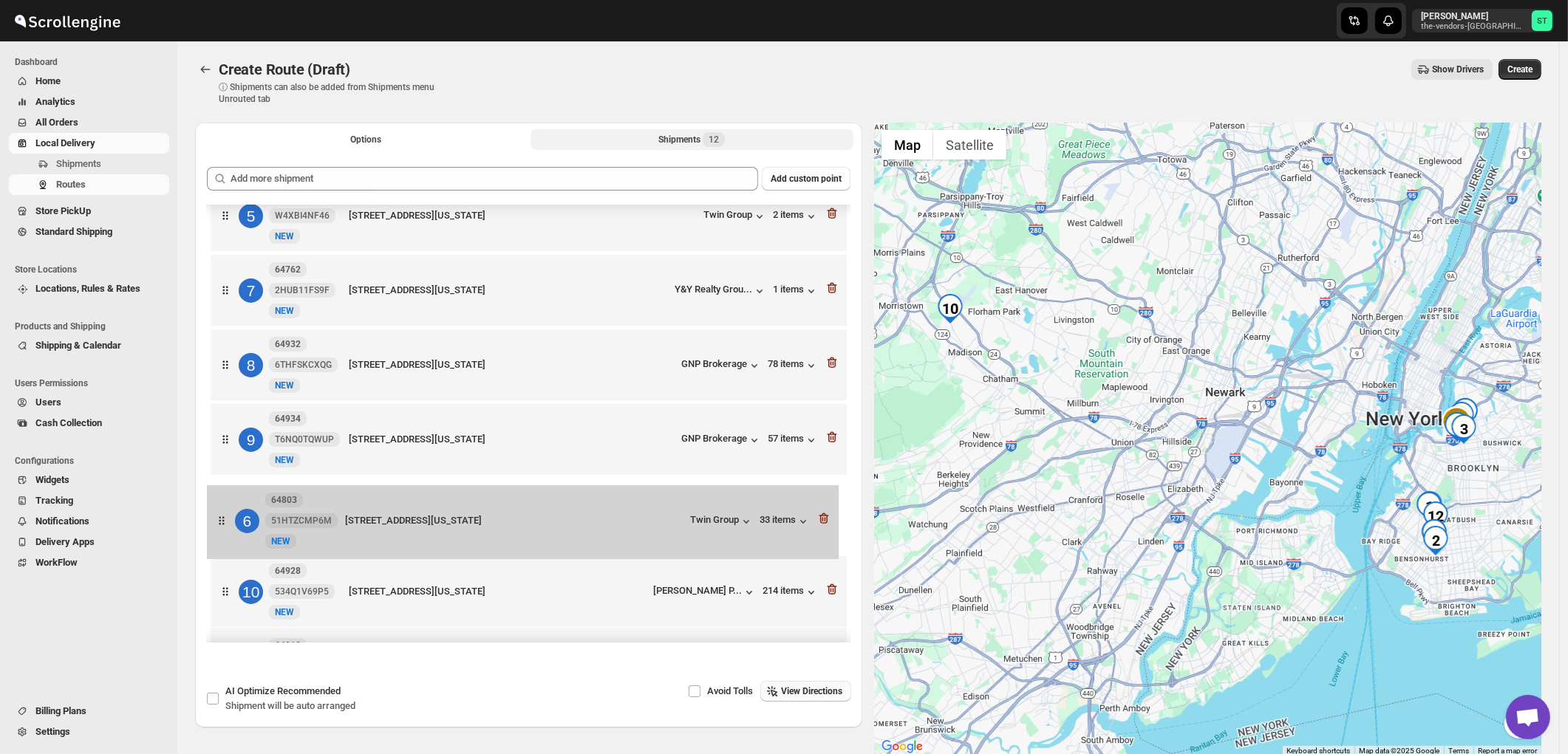
drag, startPoint x: 651, startPoint y: 307, endPoint x: 648, endPoint y: 528, distance: 221.0
click at [648, 528] on div "1 64820 TZGZ6ATEJL New NEW 1312 38th Street, Brooklyn, New York, 11218, United …" at bounding box center [528, 331] width 643 height 906
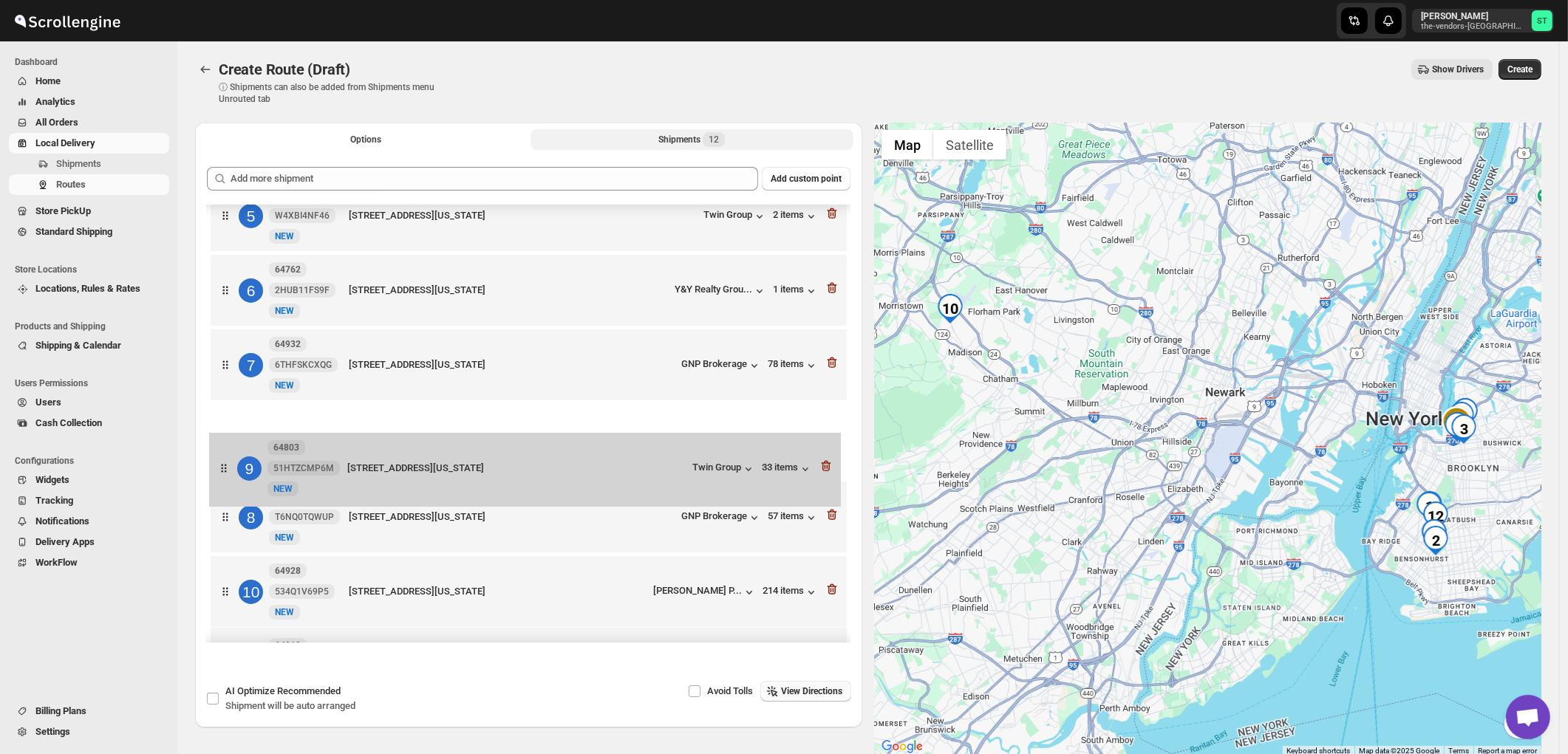
scroll to position [328, 0]
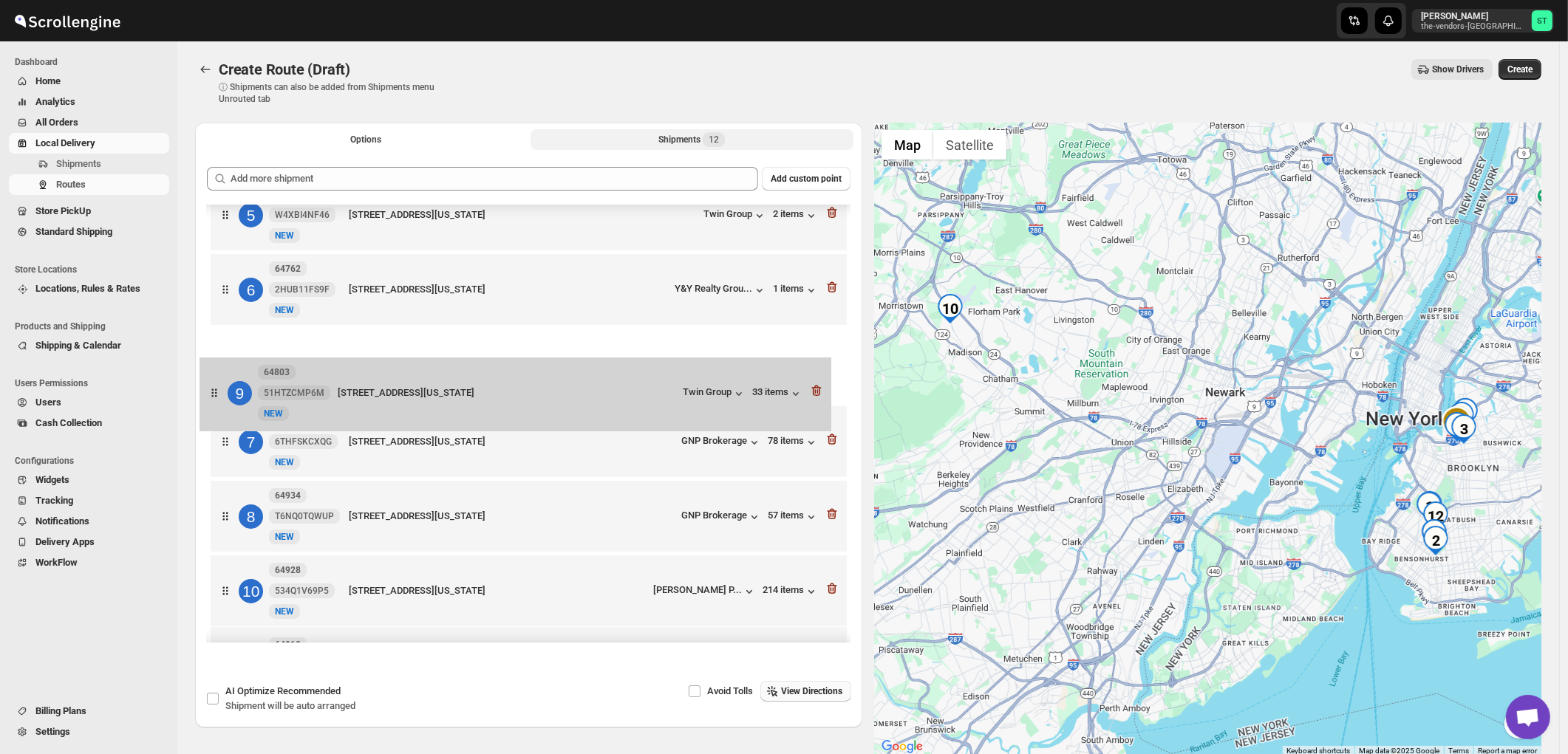
drag, startPoint x: 645, startPoint y: 542, endPoint x: 634, endPoint y: 395, distance: 147.4
click at [634, 395] on div "1 64820 TZGZ6ATEJL New NEW 1312 38th Street, Brooklyn, New York, 11218, United …" at bounding box center [528, 330] width 643 height 906
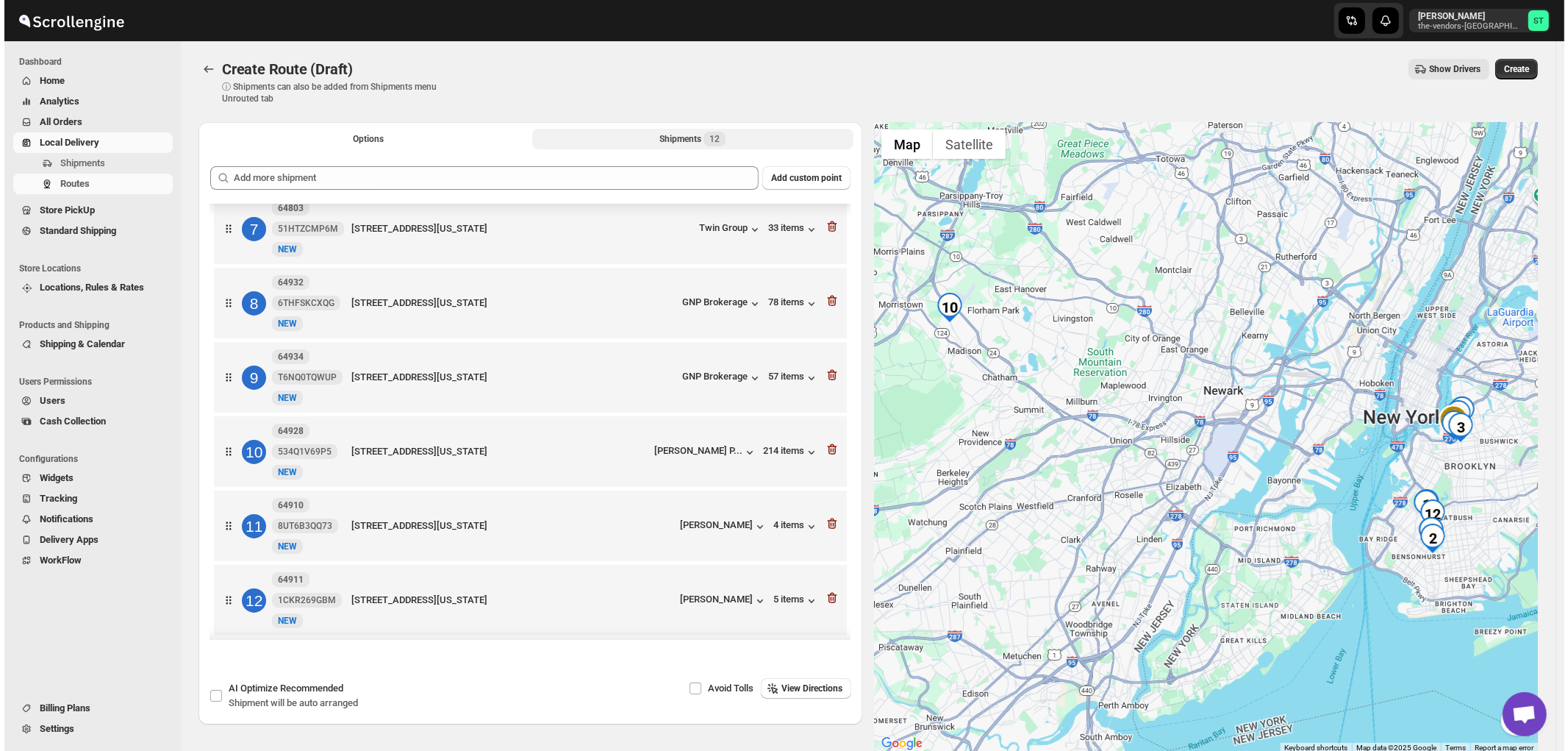
scroll to position [498, 0]
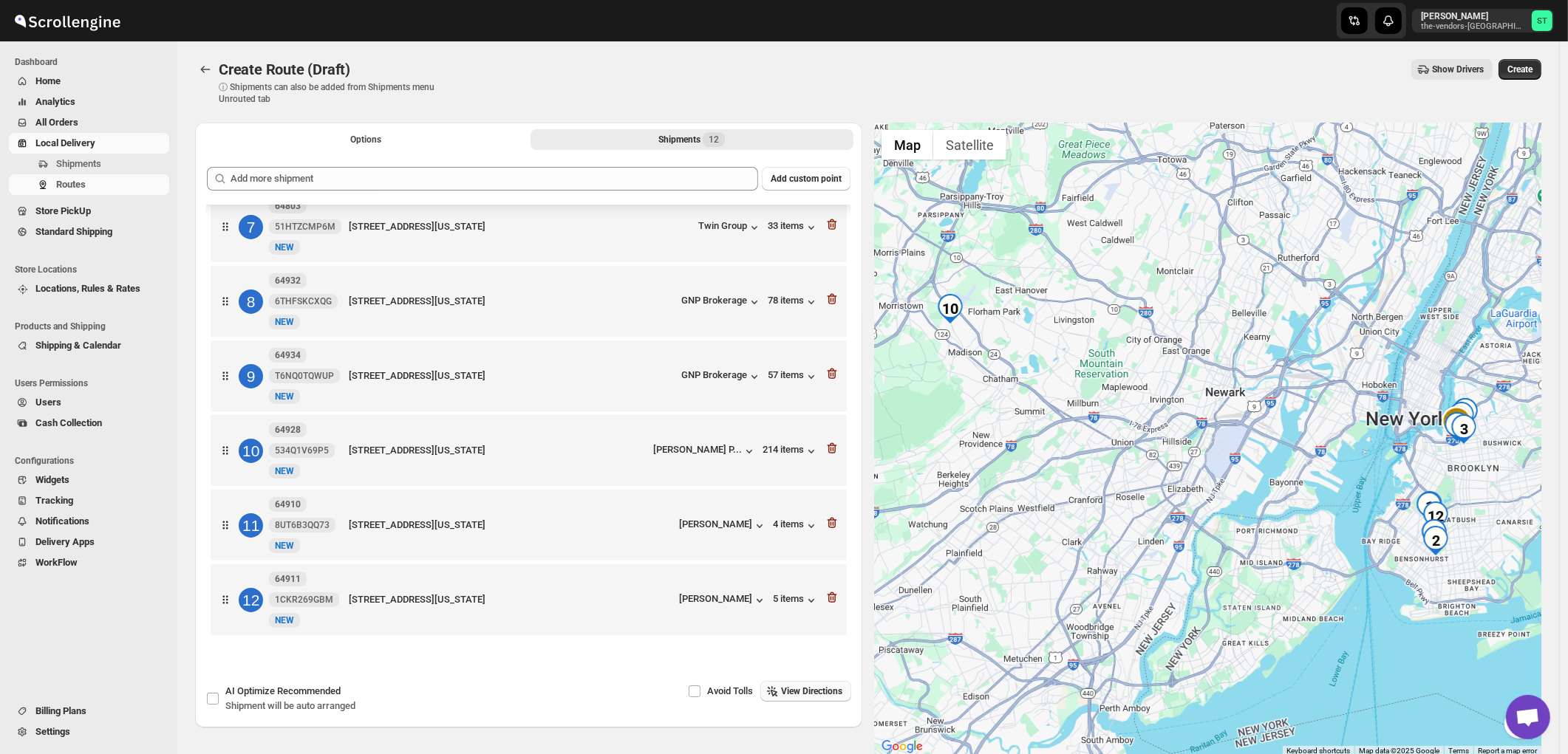
click at [825, 685] on span "View Directions" at bounding box center [812, 690] width 61 height 12
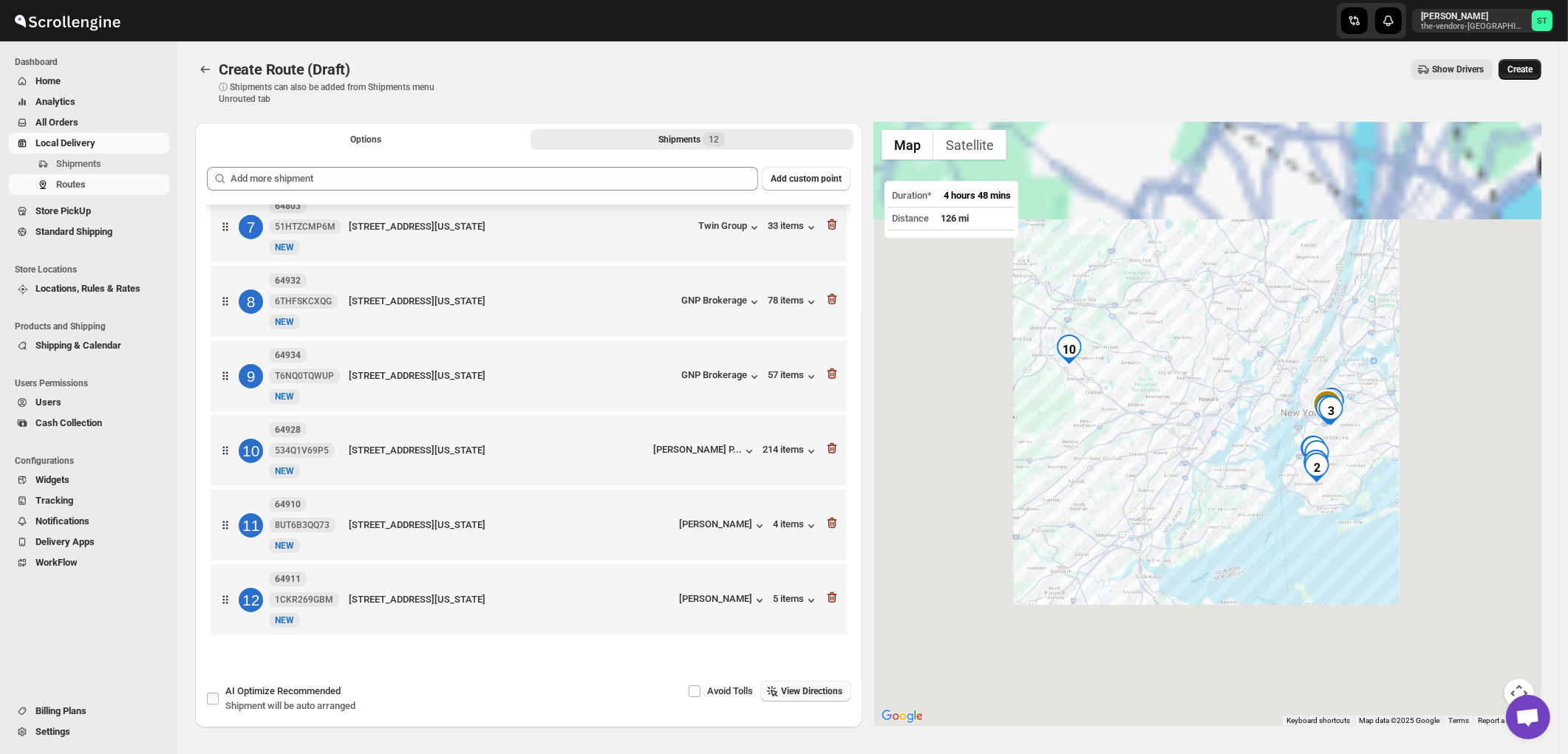
click at [1531, 70] on span "Create" at bounding box center [1520, 69] width 25 height 12
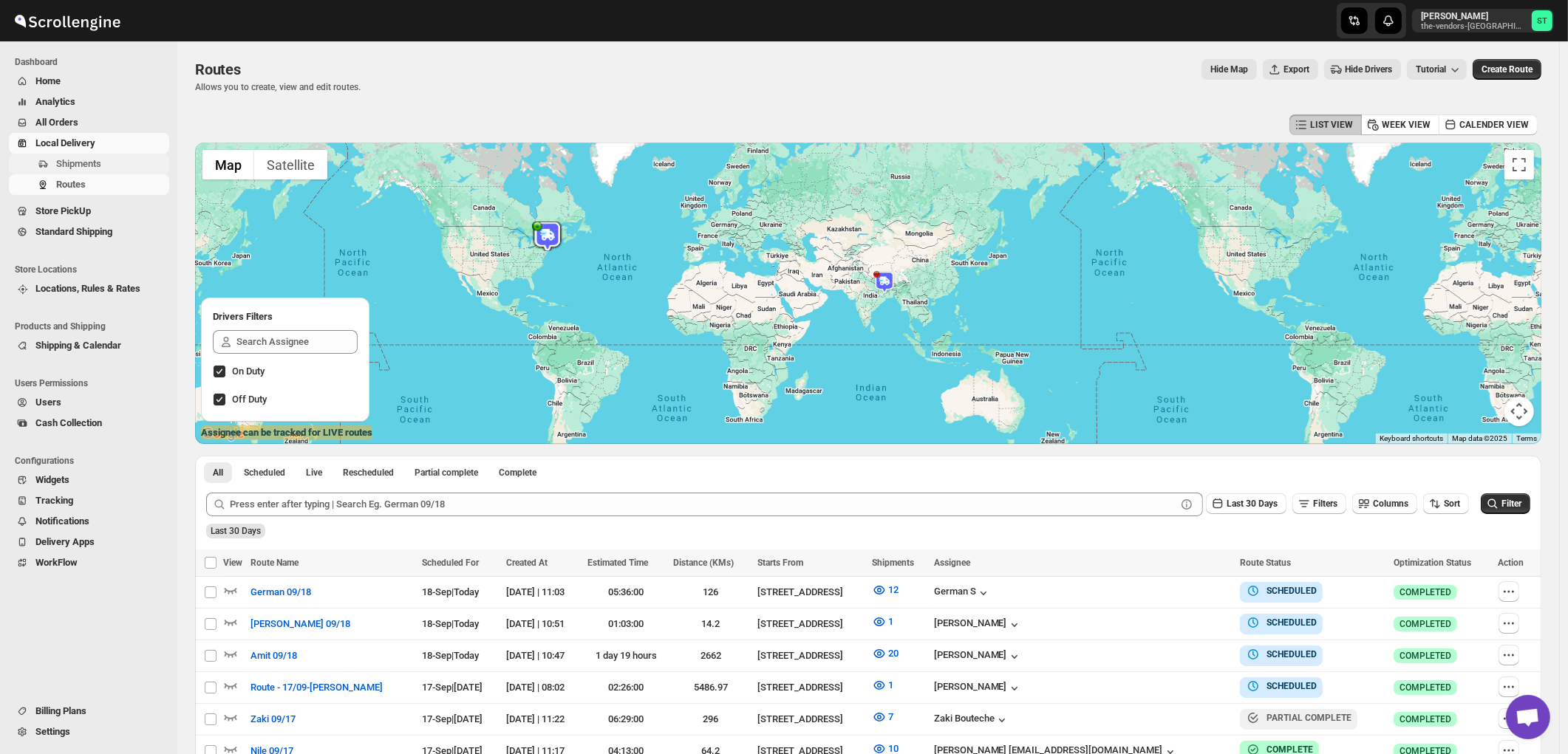
click at [62, 160] on span "Shipments" at bounding box center [79, 163] width 45 height 11
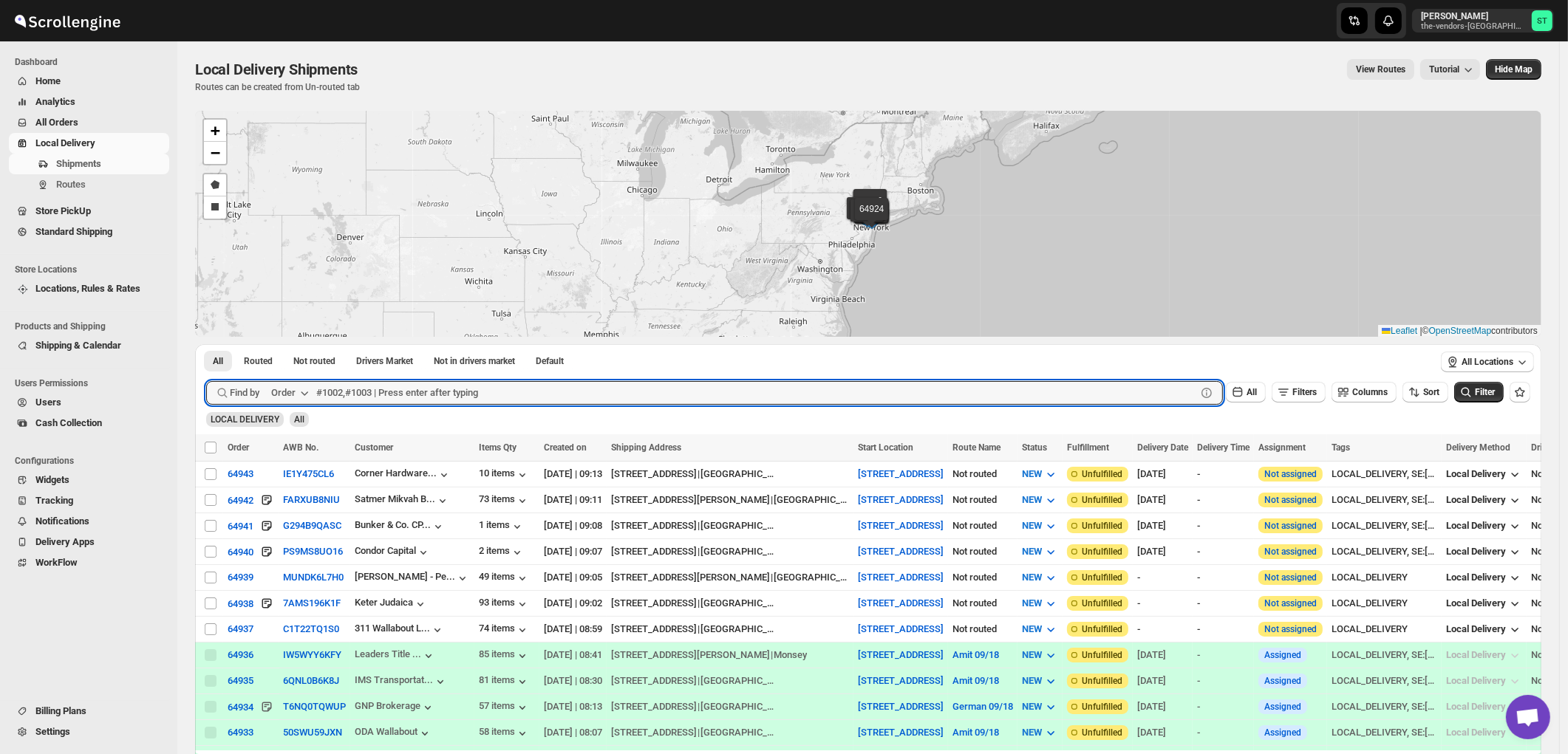
click at [300, 392] on icon "button" at bounding box center [304, 393] width 14 height 14
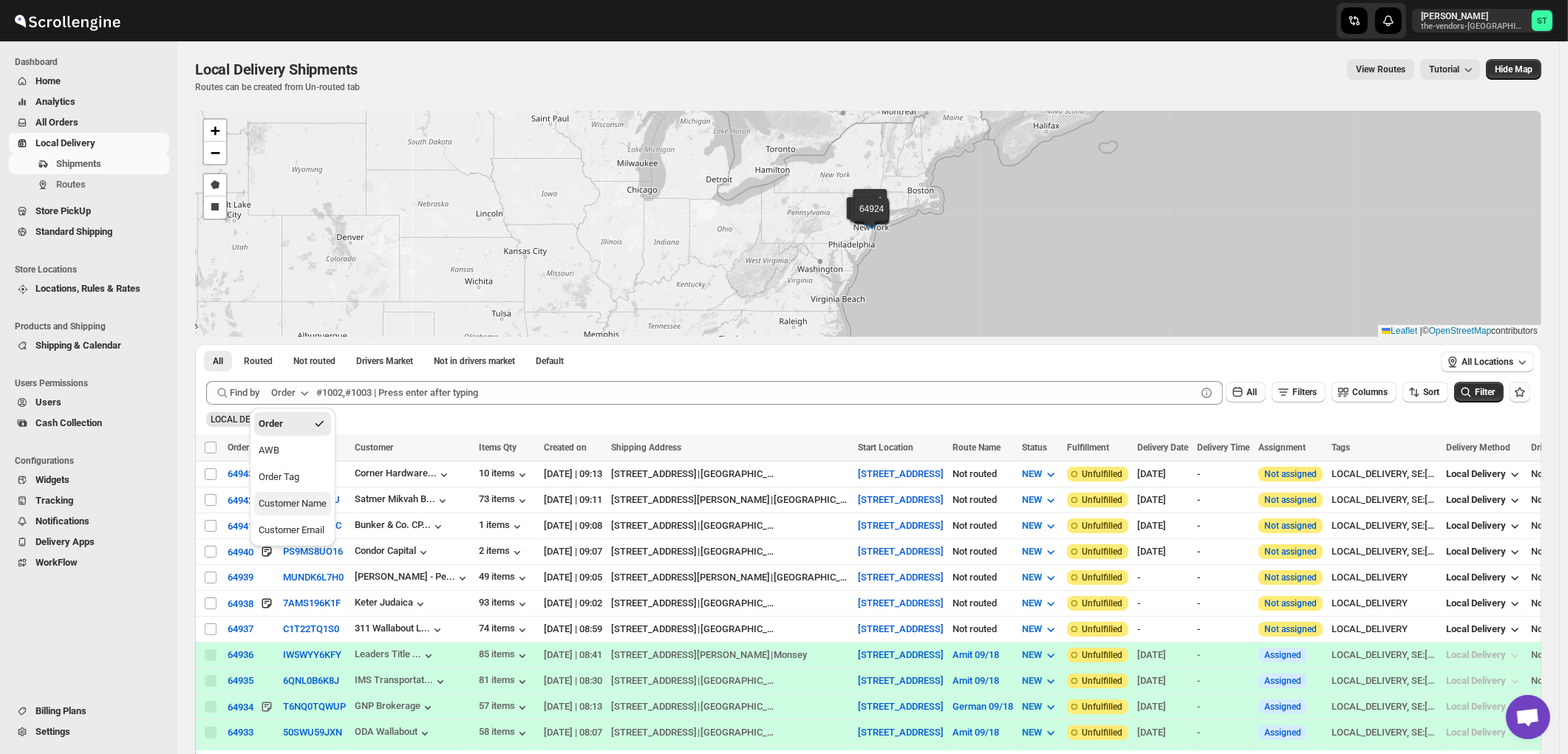
click at [279, 508] on div "Customer Name" at bounding box center [292, 504] width 68 height 14
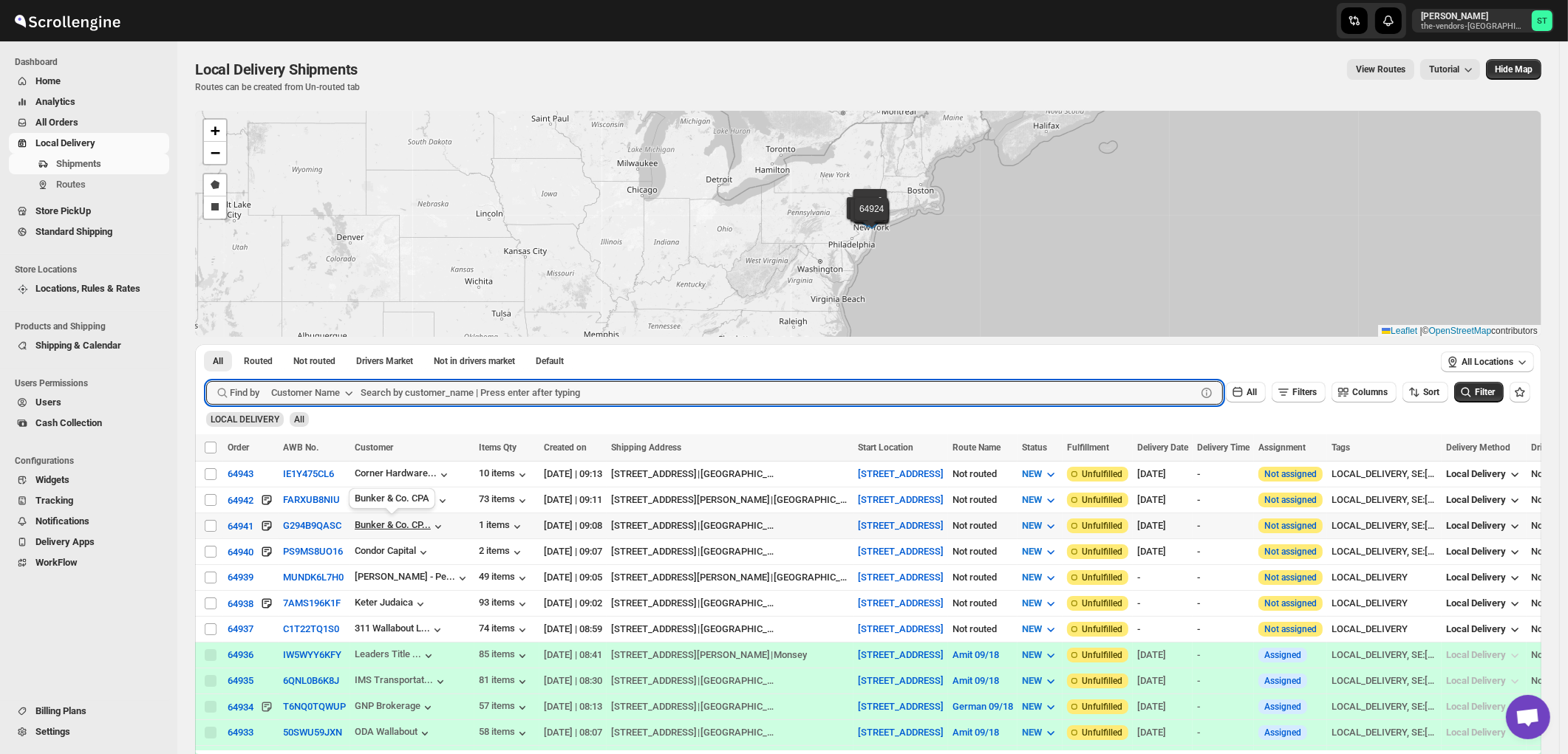
paste input "Corner Hardware & Print Ctr."
type input "Corner Hardware & Print Ctr."
click at [206, 344] on button "Submit" at bounding box center [227, 351] width 42 height 15
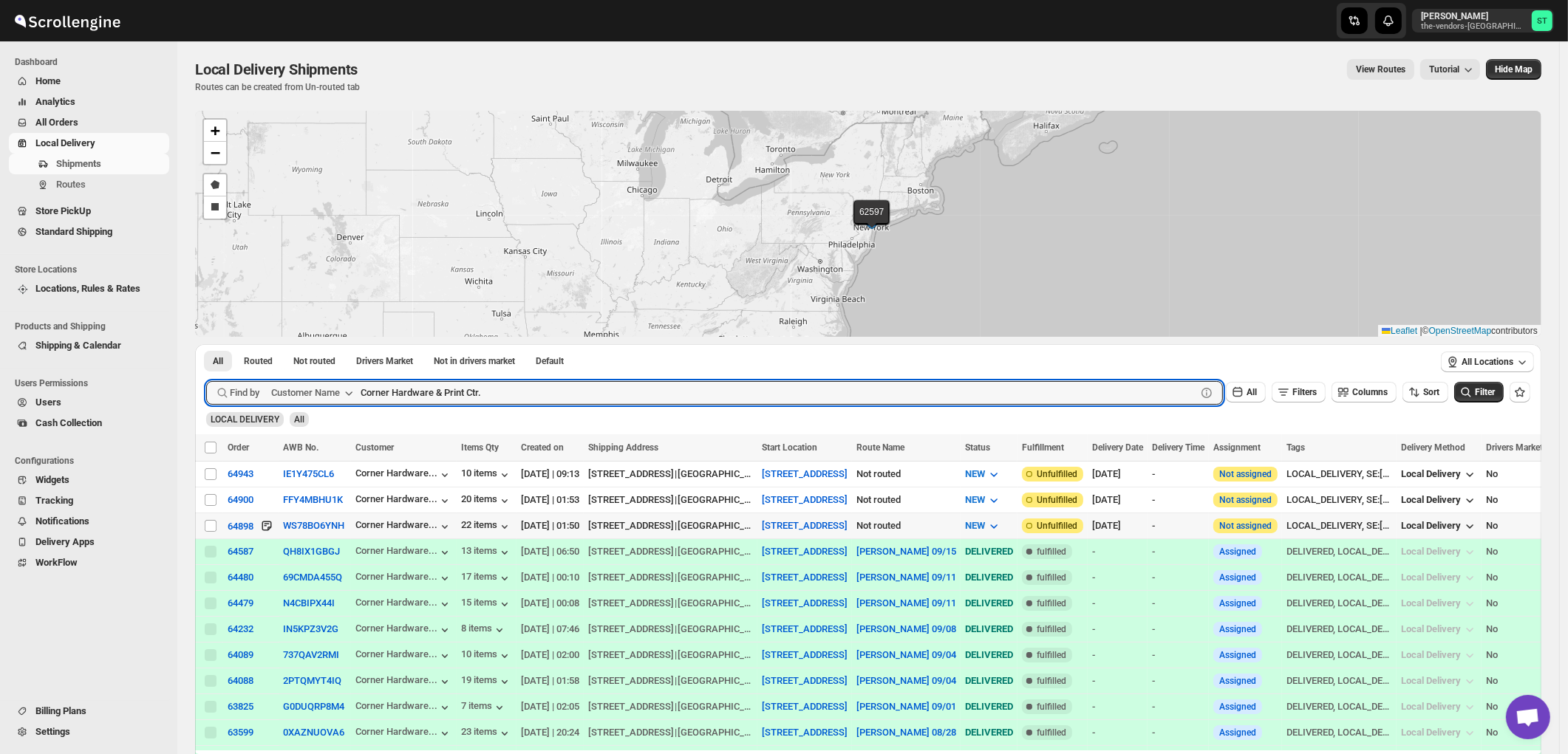
click at [209, 526] on input "Select shipment" at bounding box center [210, 525] width 12 height 12
checkbox input "true"
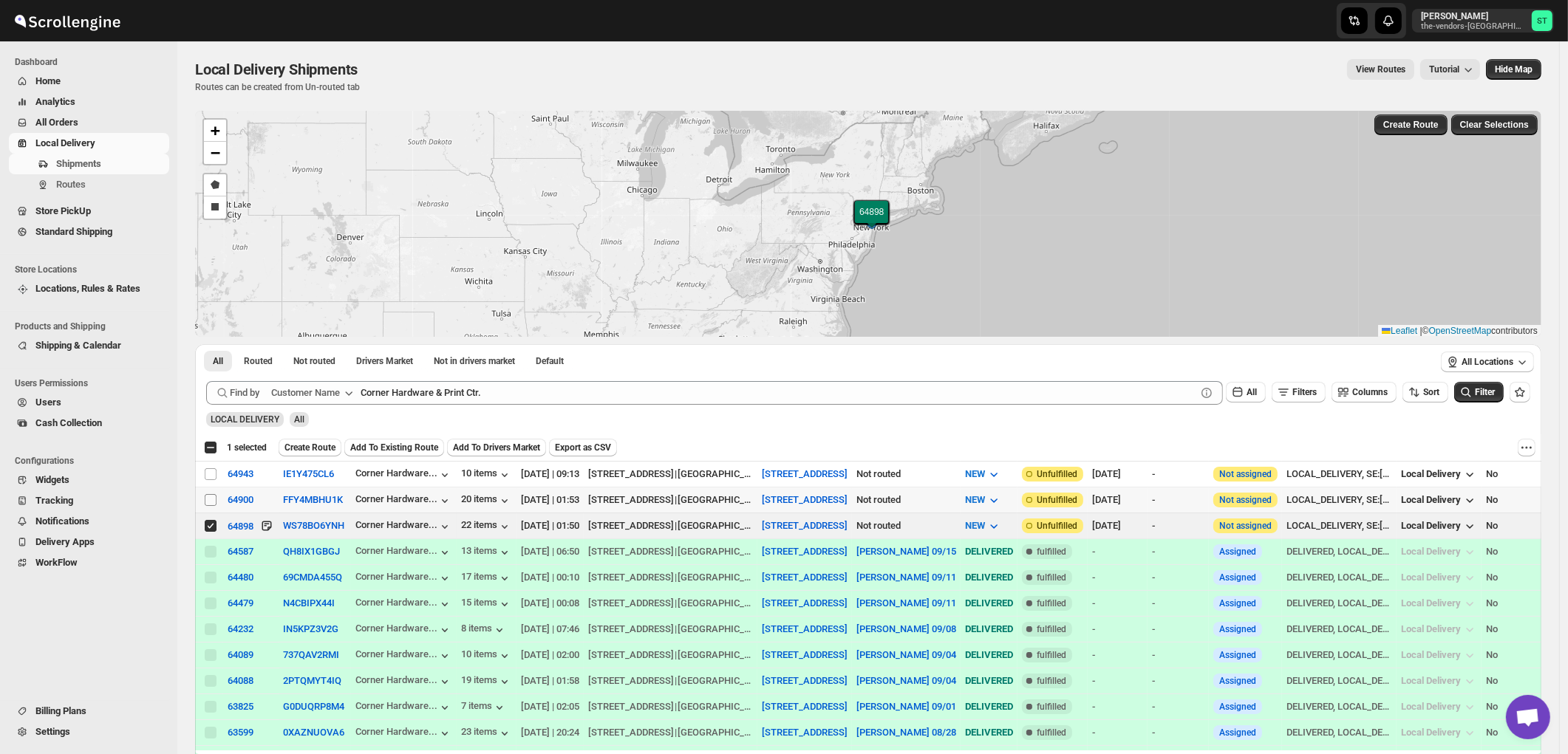
click at [209, 500] on input "Select shipment" at bounding box center [210, 499] width 12 height 12
checkbox input "true"
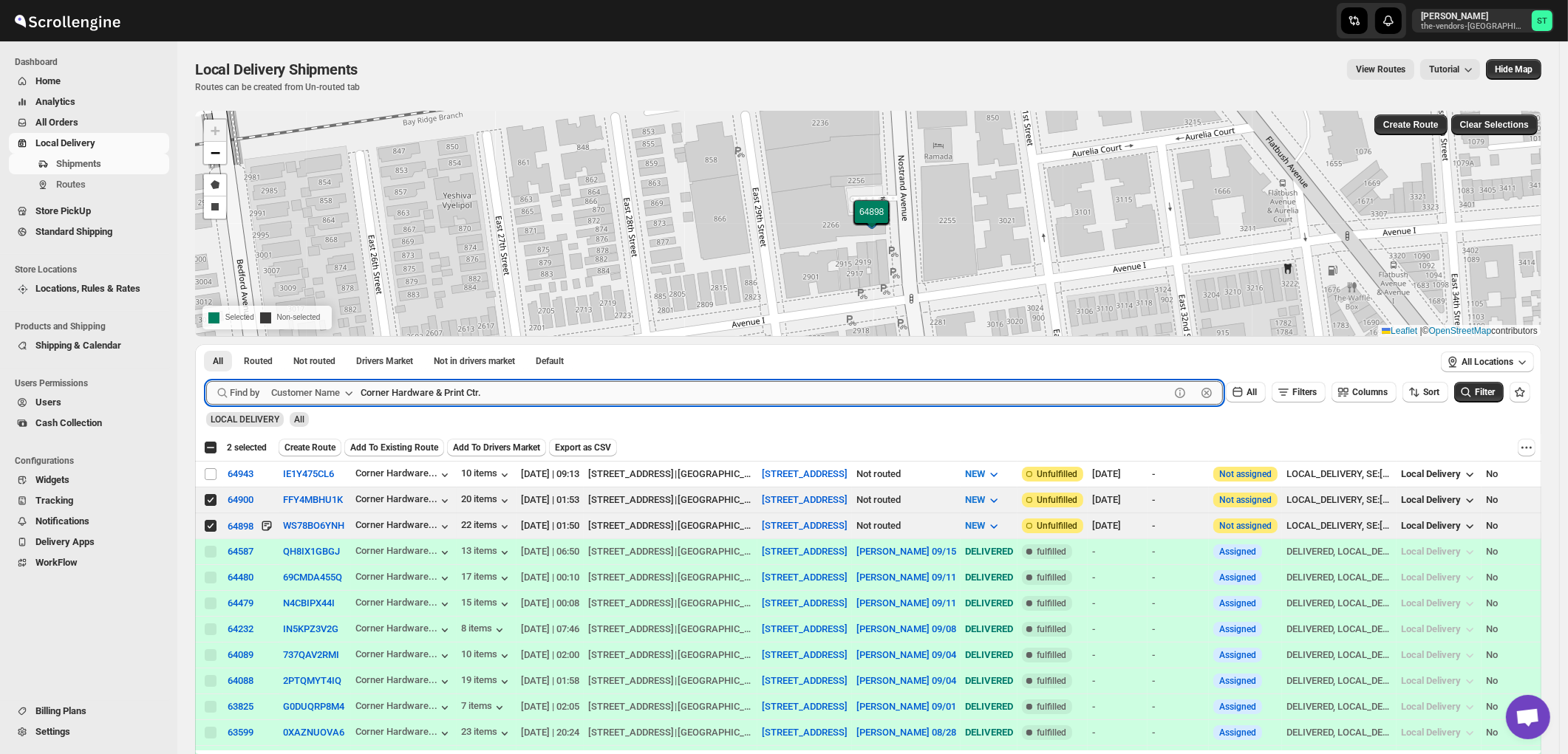
click at [588, 392] on input "Corner Hardware & Print Ctr." at bounding box center [765, 393] width 809 height 23
paste input "Dialog Marketing Williamsburg"
paste input "text"
type input "Dialog Marketing Williamsburg"
click at [206, 344] on button "Submit" at bounding box center [227, 351] width 42 height 15
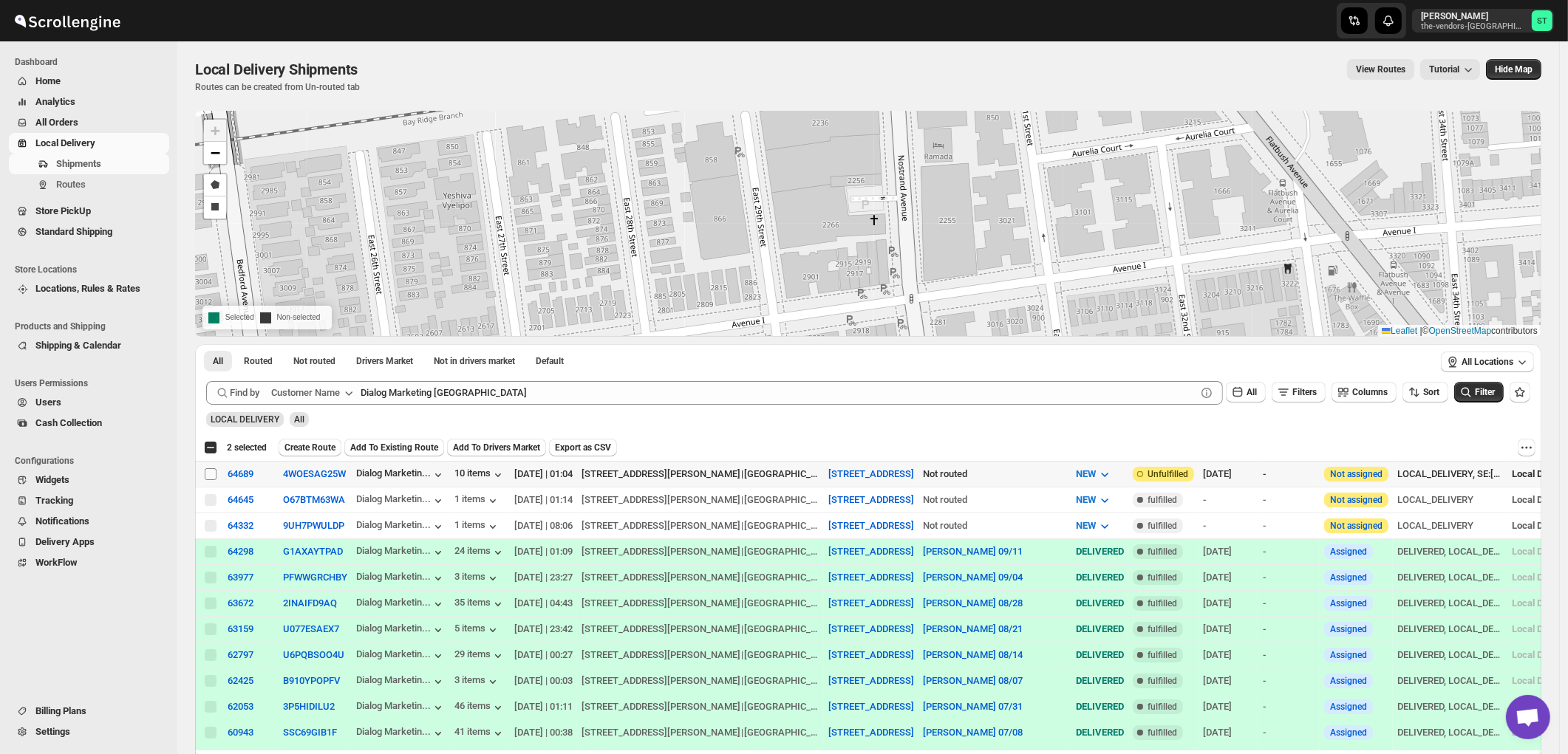
click at [205, 473] on input "Select shipment" at bounding box center [210, 473] width 12 height 12
checkbox input "true"
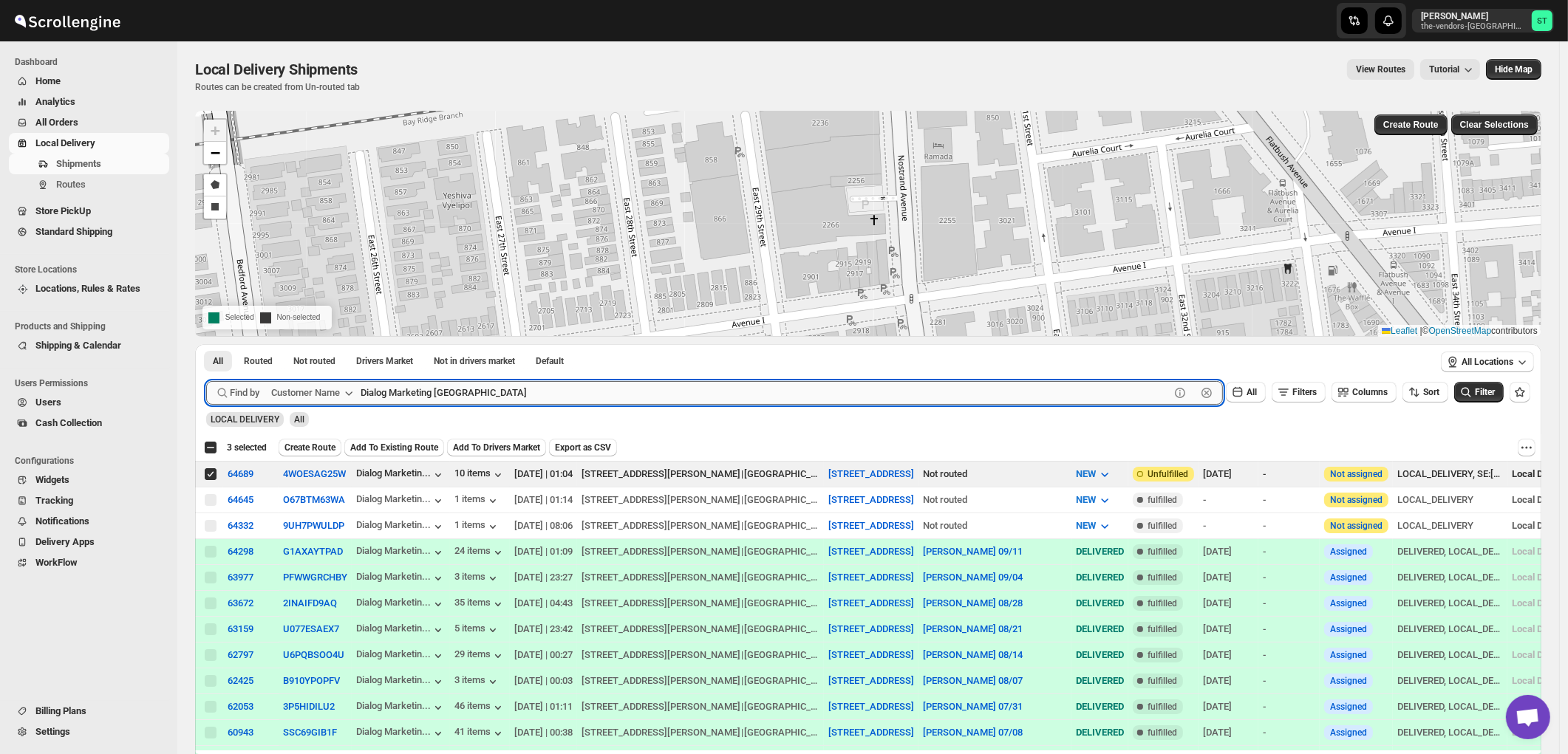
click at [544, 394] on input "Dialog Marketing Williamsburg" at bounding box center [765, 393] width 809 height 23
paste input "Funding Nexus"
click at [206, 344] on button "Submit" at bounding box center [227, 351] width 42 height 15
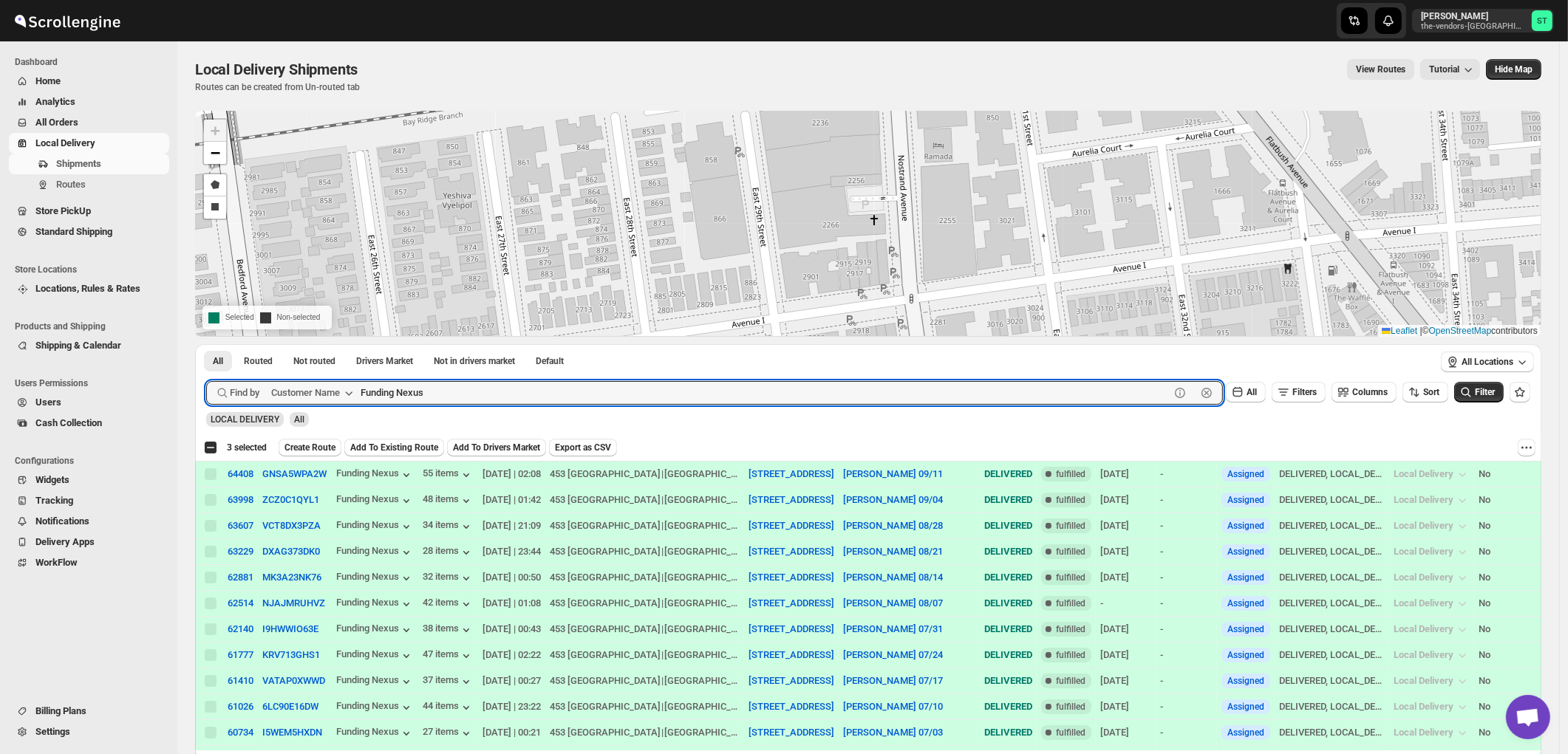
paste input "Hospitality Opening"
type input "Hospitality Openings"
click at [206, 344] on button "Submit" at bounding box center [227, 351] width 42 height 15
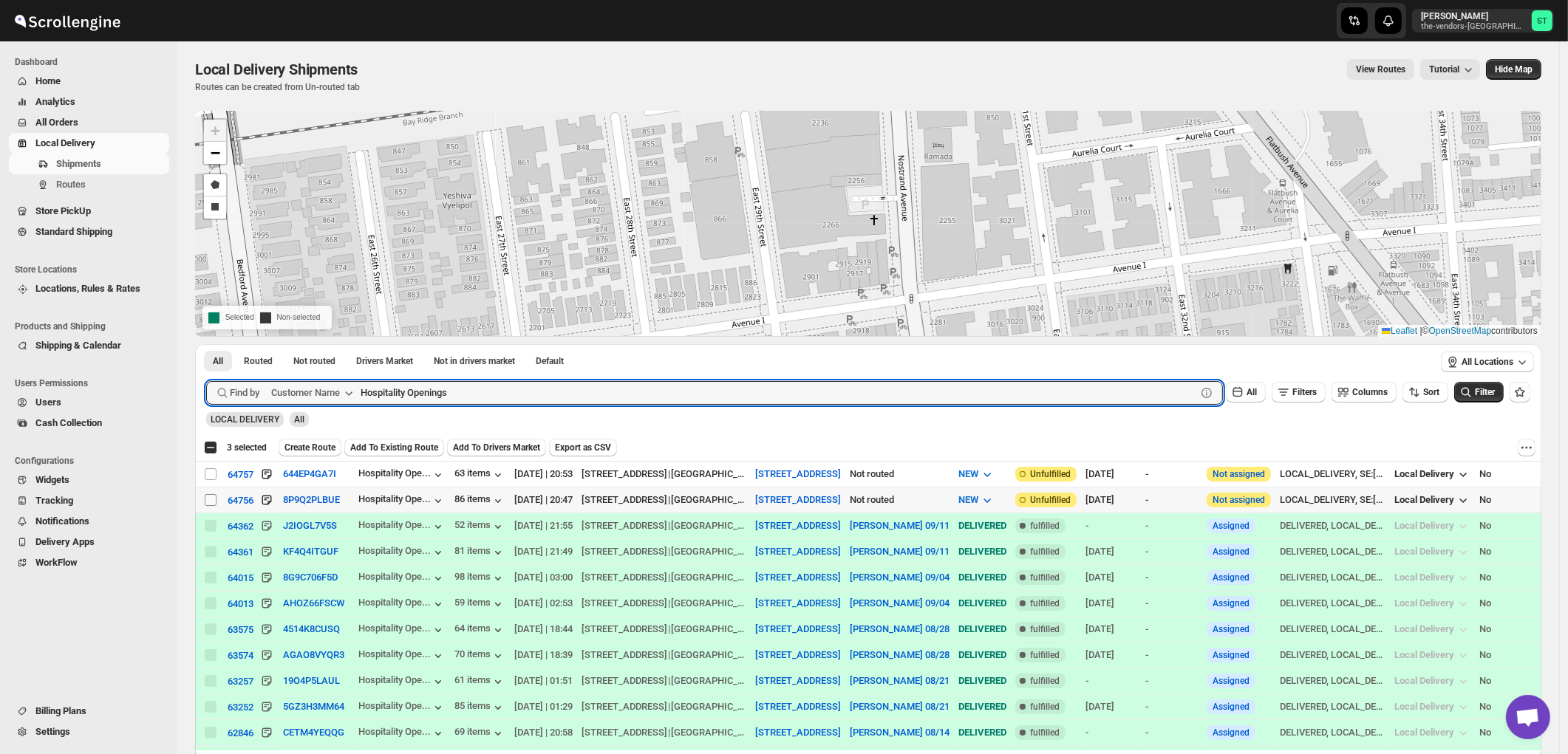
drag, startPoint x: 212, startPoint y: 502, endPoint x: 212, endPoint y: 484, distance: 18.0
click at [212, 500] on input "Select shipment" at bounding box center [210, 499] width 12 height 12
checkbox input "true"
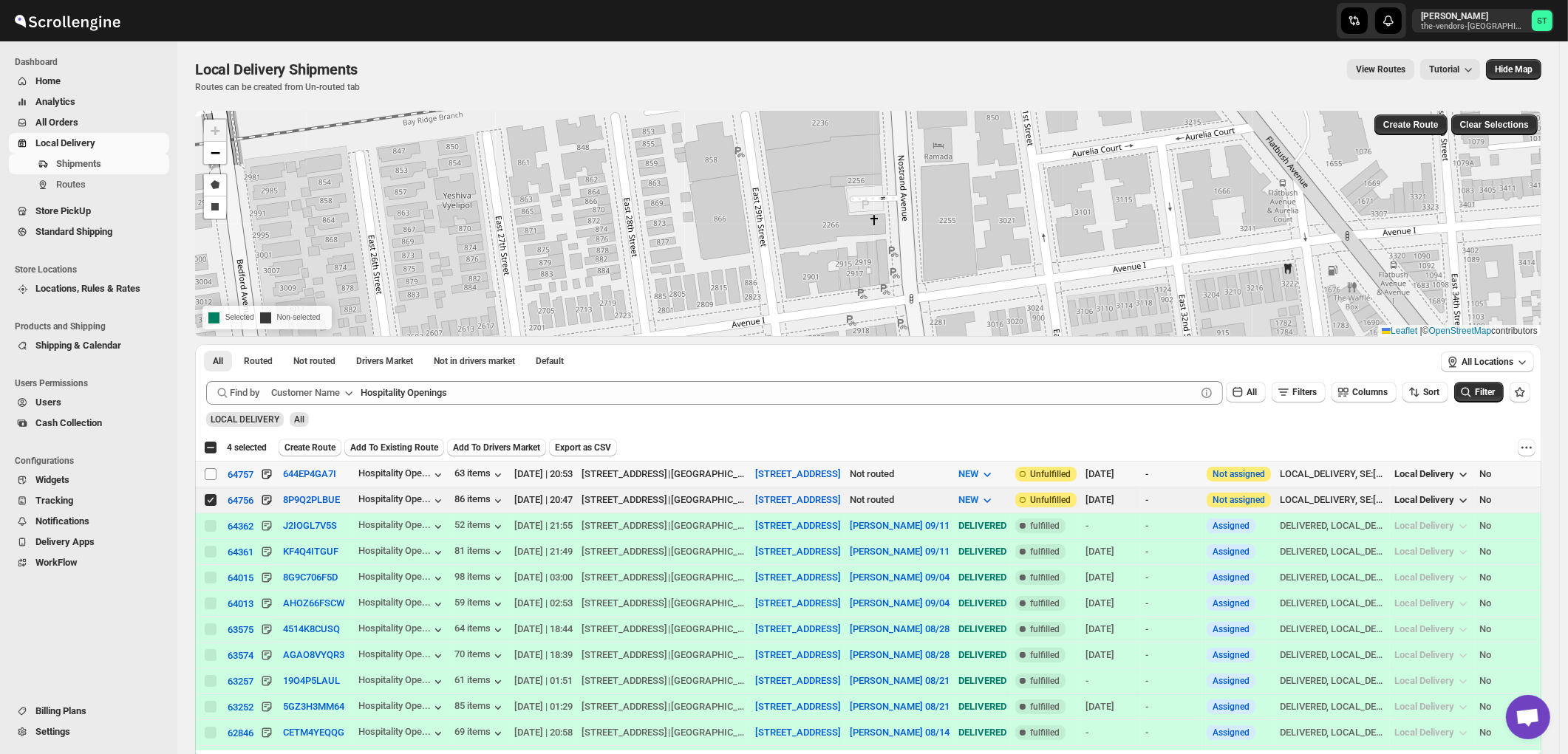
click at [212, 472] on input "Select shipment" at bounding box center [210, 473] width 12 height 12
checkbox input "true"
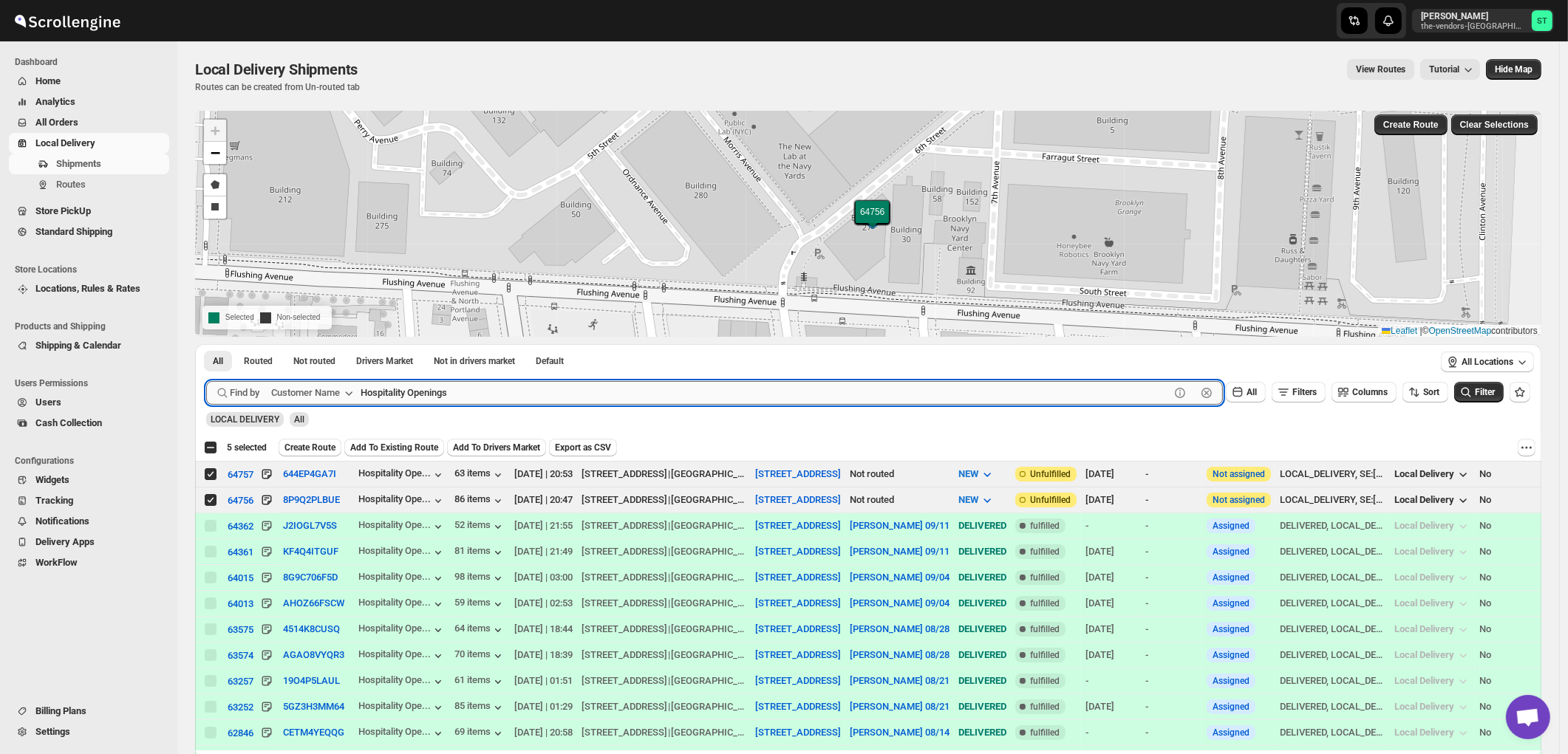
click at [660, 392] on input "Hospitality Openings" at bounding box center [765, 393] width 809 height 23
paste input "Smart Cafe Anchor Health Homecare Services Inc"
paste input "text"
type input "Smart Cafe Anchor Health Homecare Services Inc"
click at [206, 344] on button "Submit" at bounding box center [227, 351] width 42 height 15
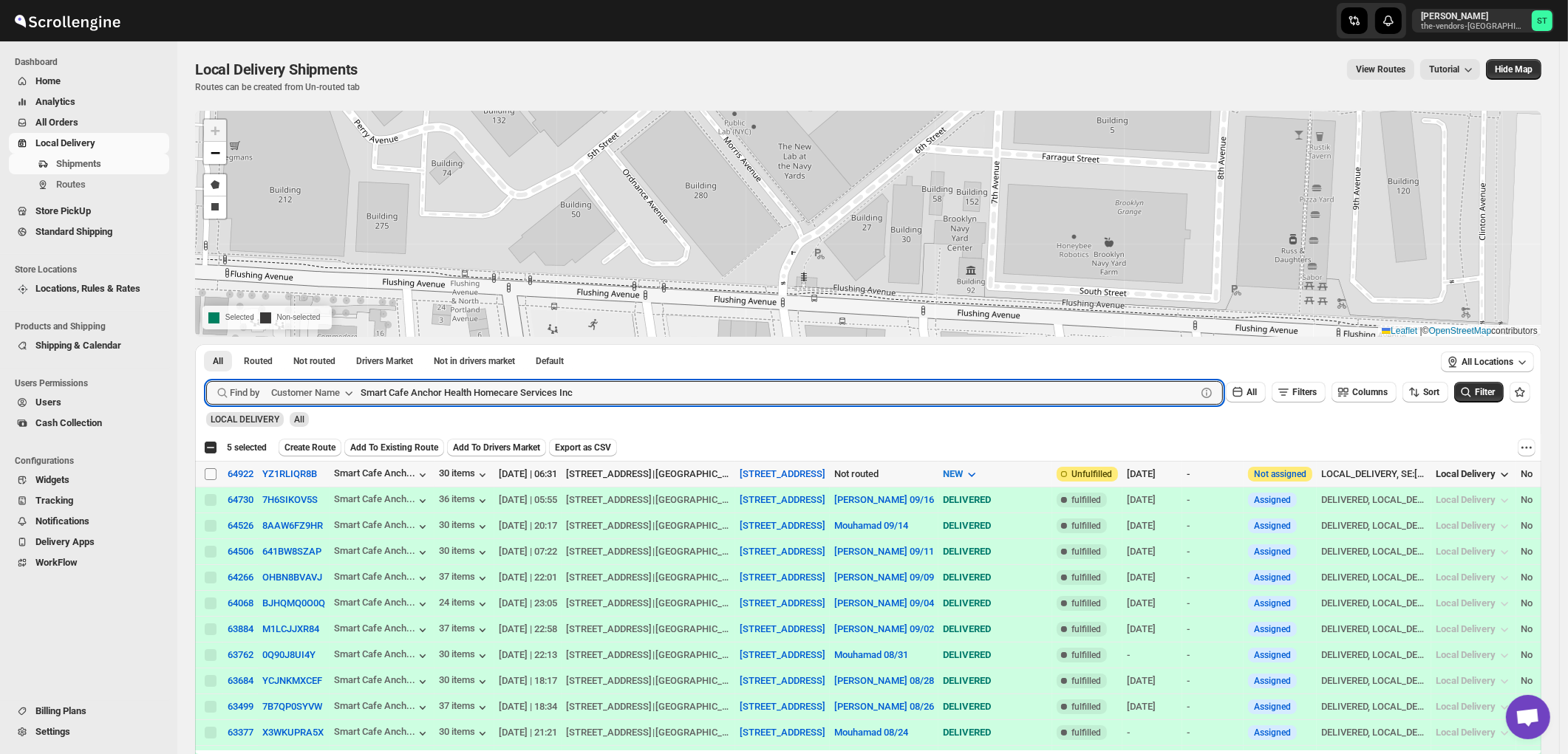
click at [211, 472] on input "Select shipment" at bounding box center [210, 473] width 12 height 12
checkbox input "true"
click at [646, 396] on input "Smart Cafe Anchor Health Homecare Services Inc" at bounding box center [765, 393] width 809 height 23
paste input "The Vendors - Trieger"
type input "The Vendors - Trieger"
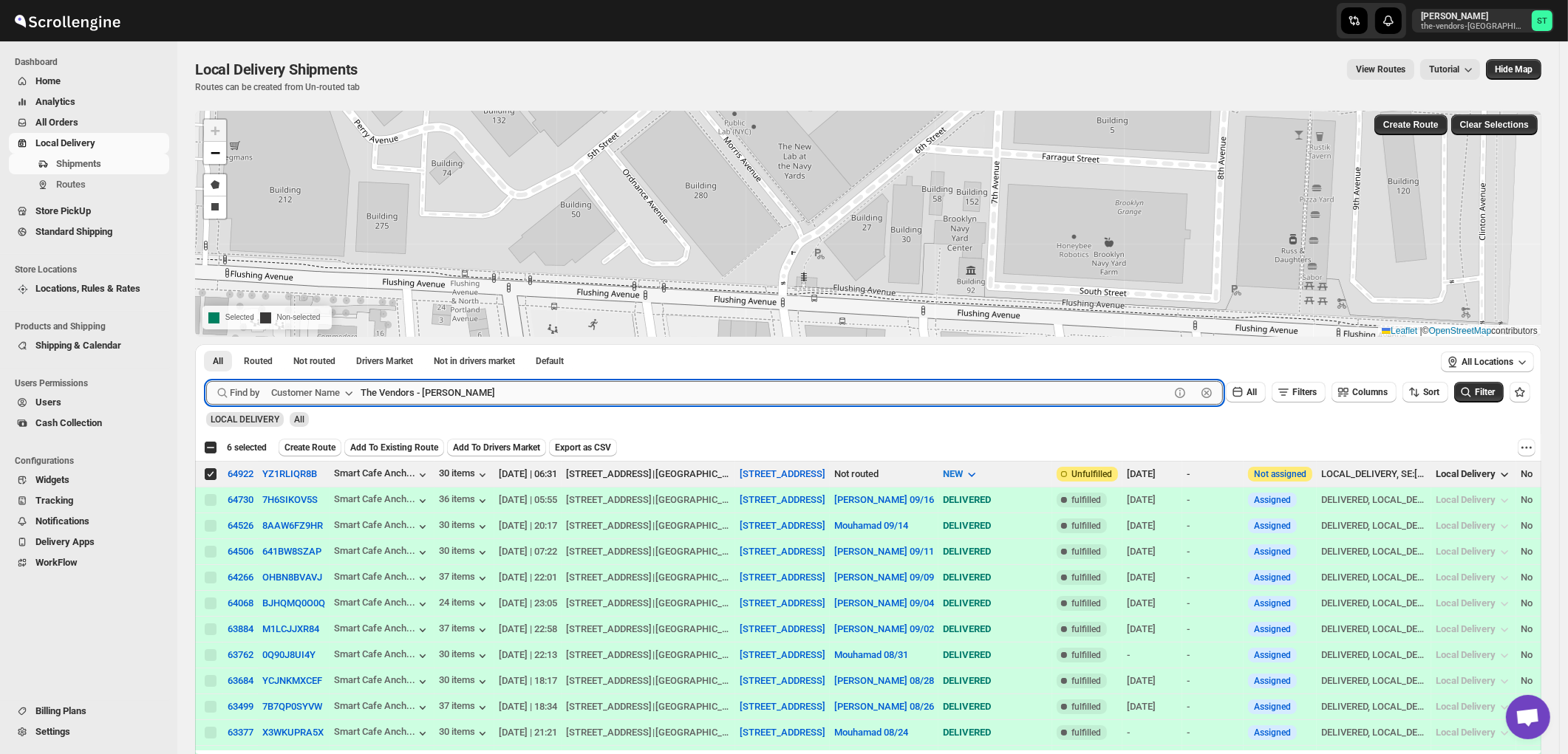
click at [206, 344] on button "Submit" at bounding box center [227, 351] width 42 height 15
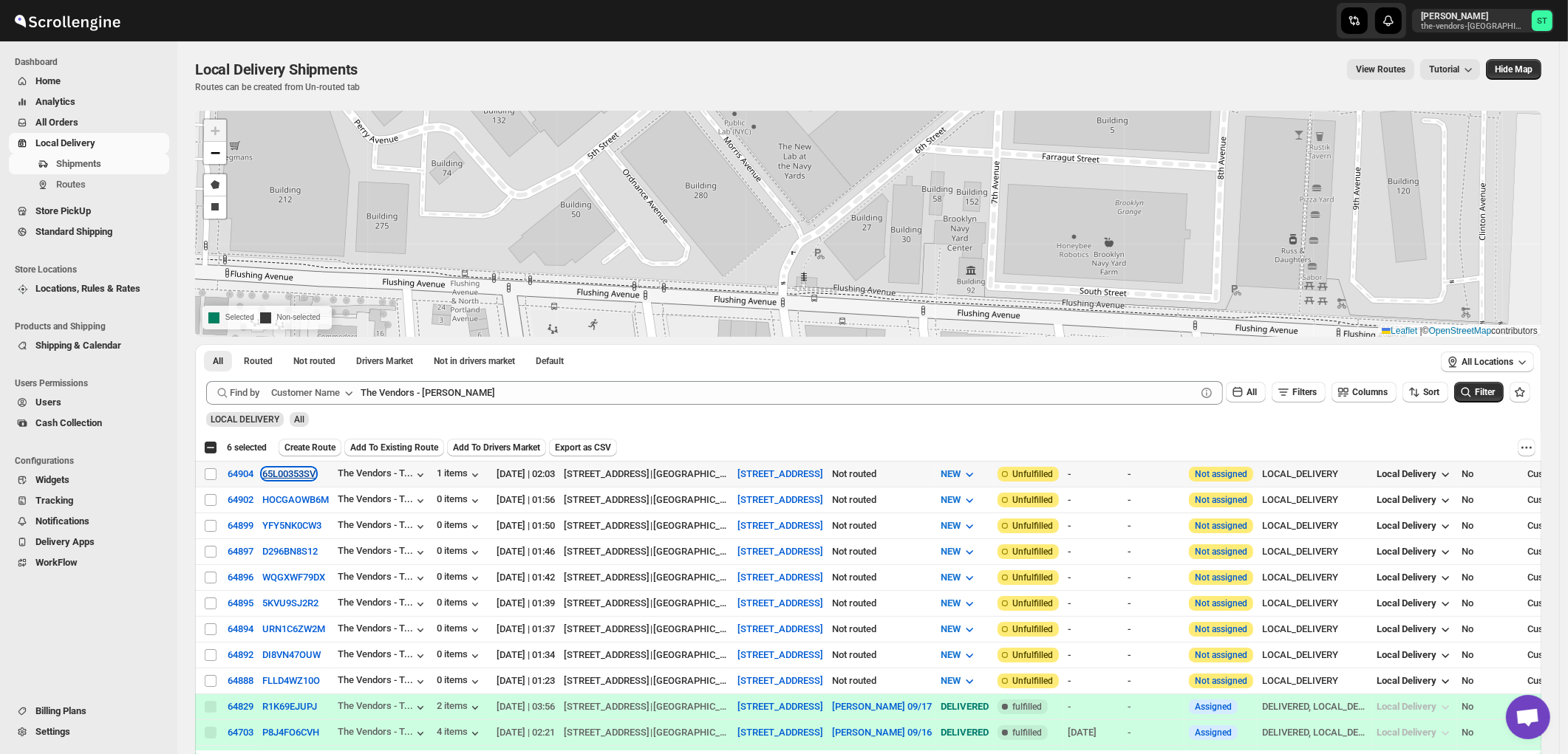
click at [289, 475] on button "65L00353SV" at bounding box center [288, 473] width 53 height 11
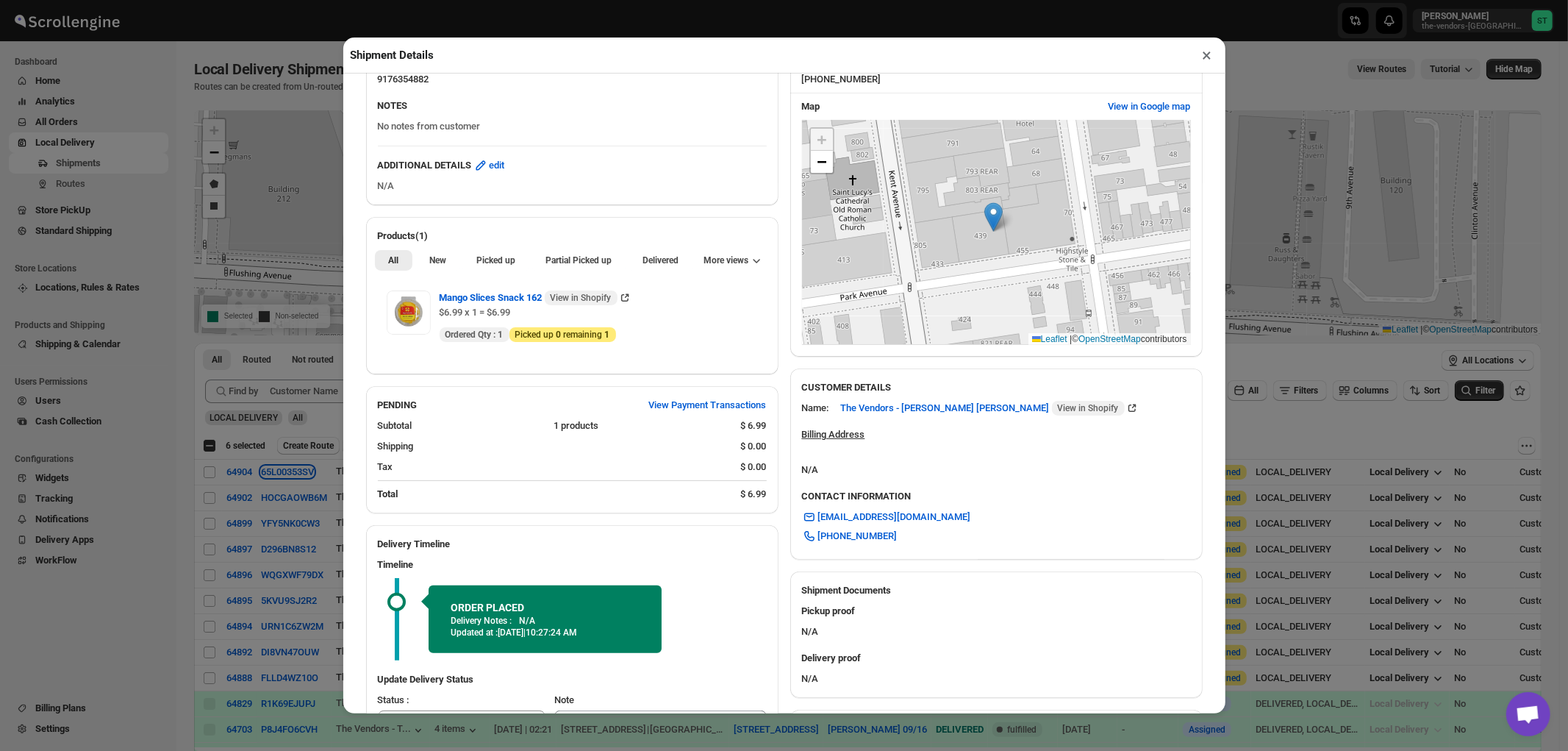
scroll to position [245, 0]
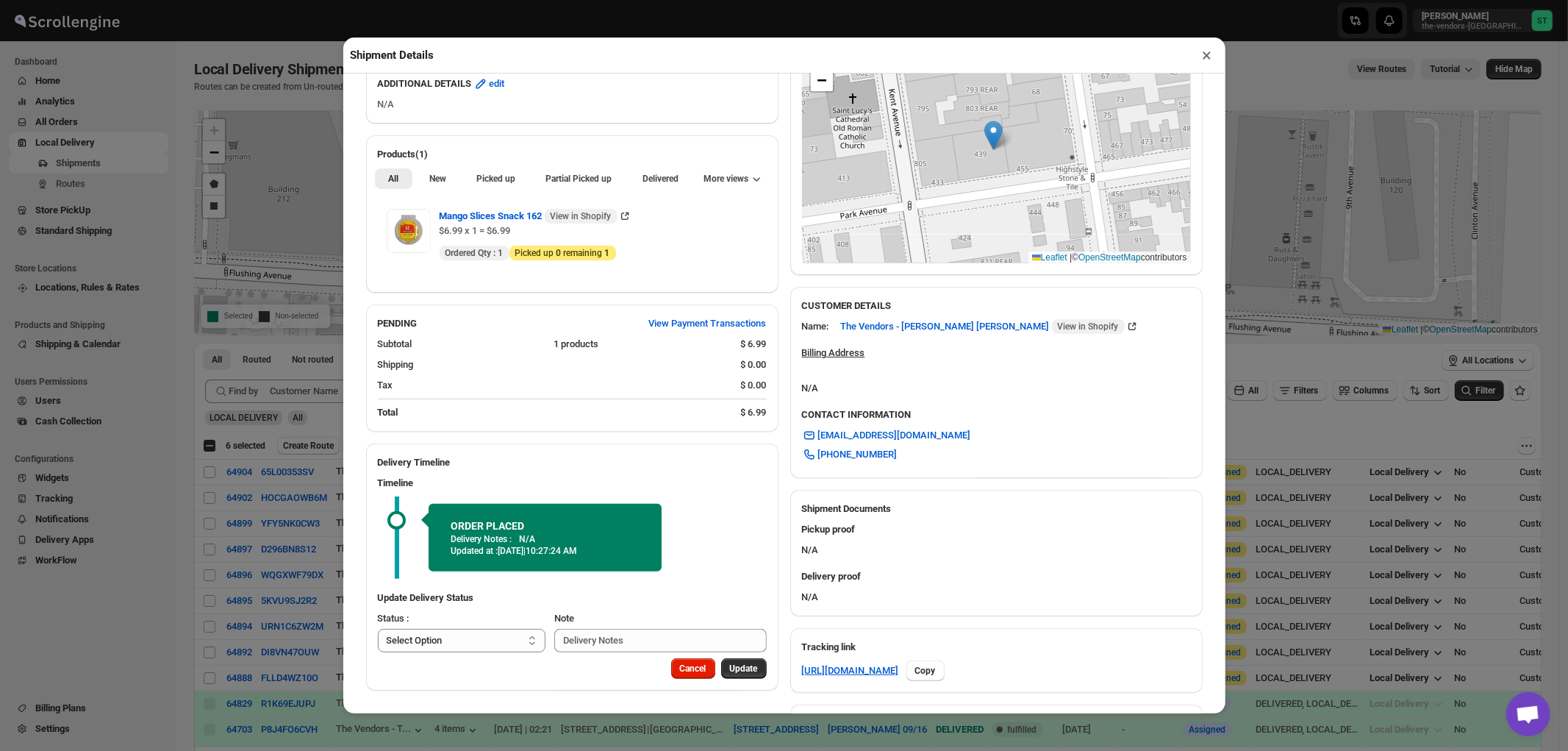
click at [1207, 61] on button "×" at bounding box center [1207, 54] width 21 height 21
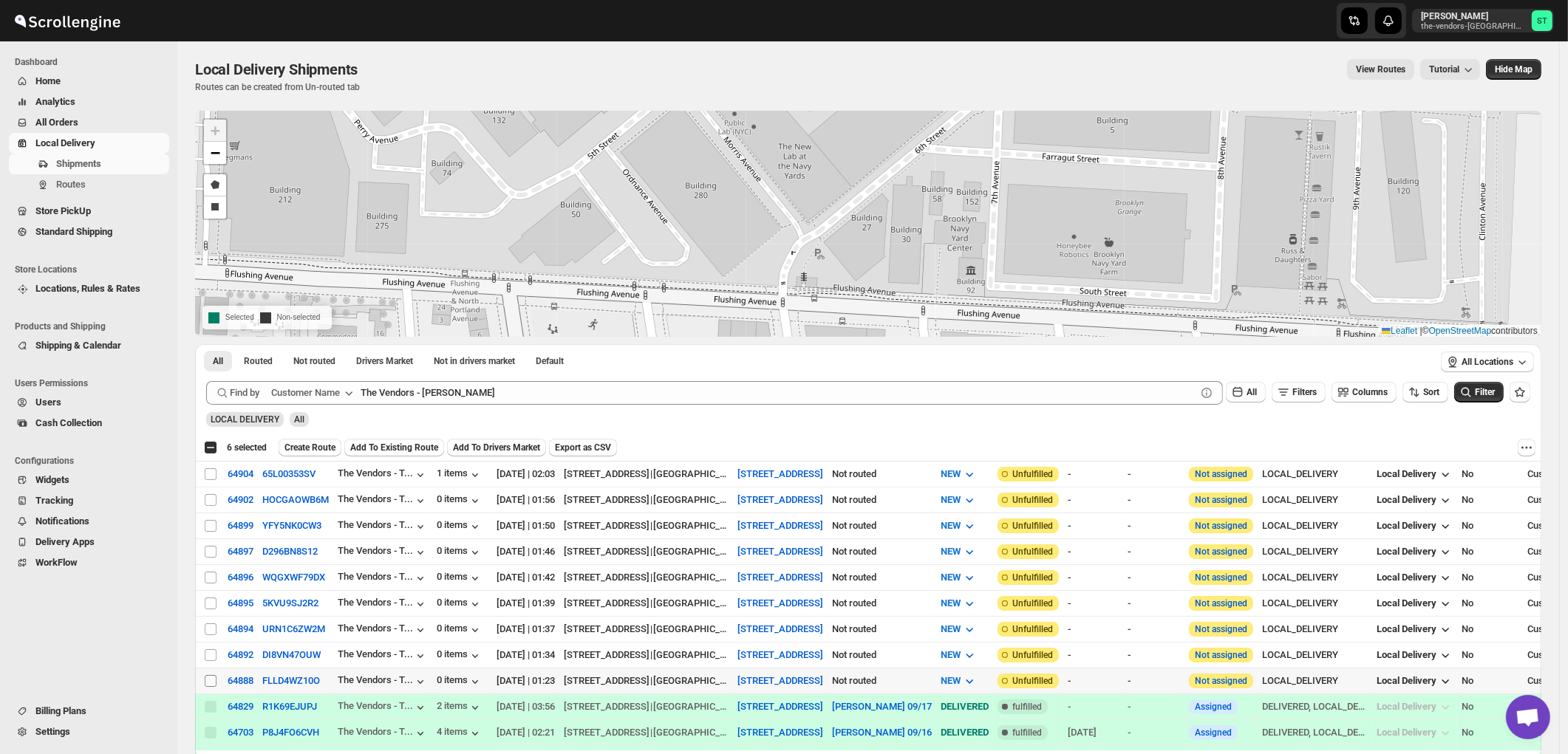
click at [210, 678] on input "Select shipment" at bounding box center [210, 680] width 12 height 12
checkbox input "true"
click at [208, 654] on input "Select shipment" at bounding box center [210, 654] width 12 height 12
checkbox input "true"
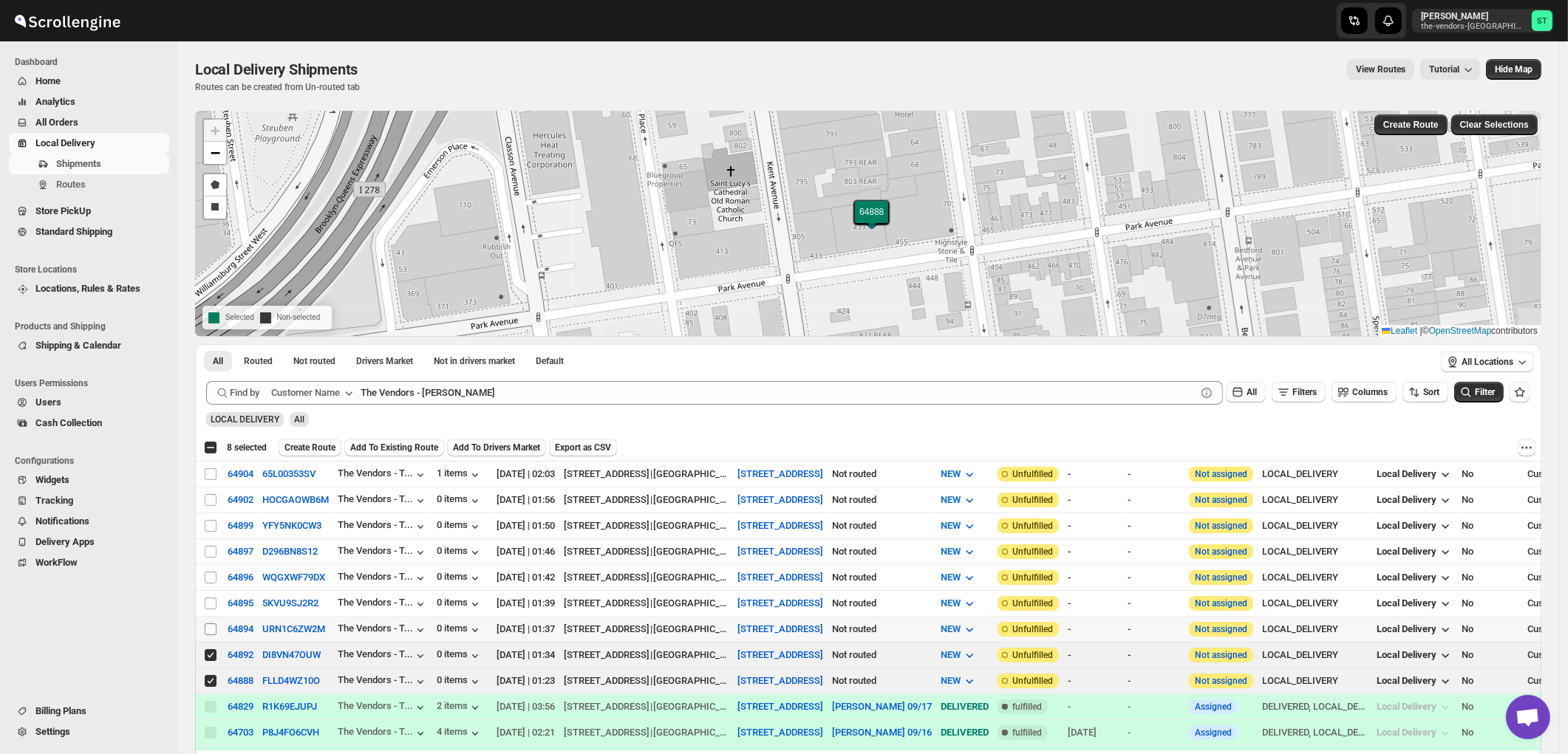
click at [212, 628] on input "Select shipment" at bounding box center [210, 628] width 12 height 12
checkbox input "true"
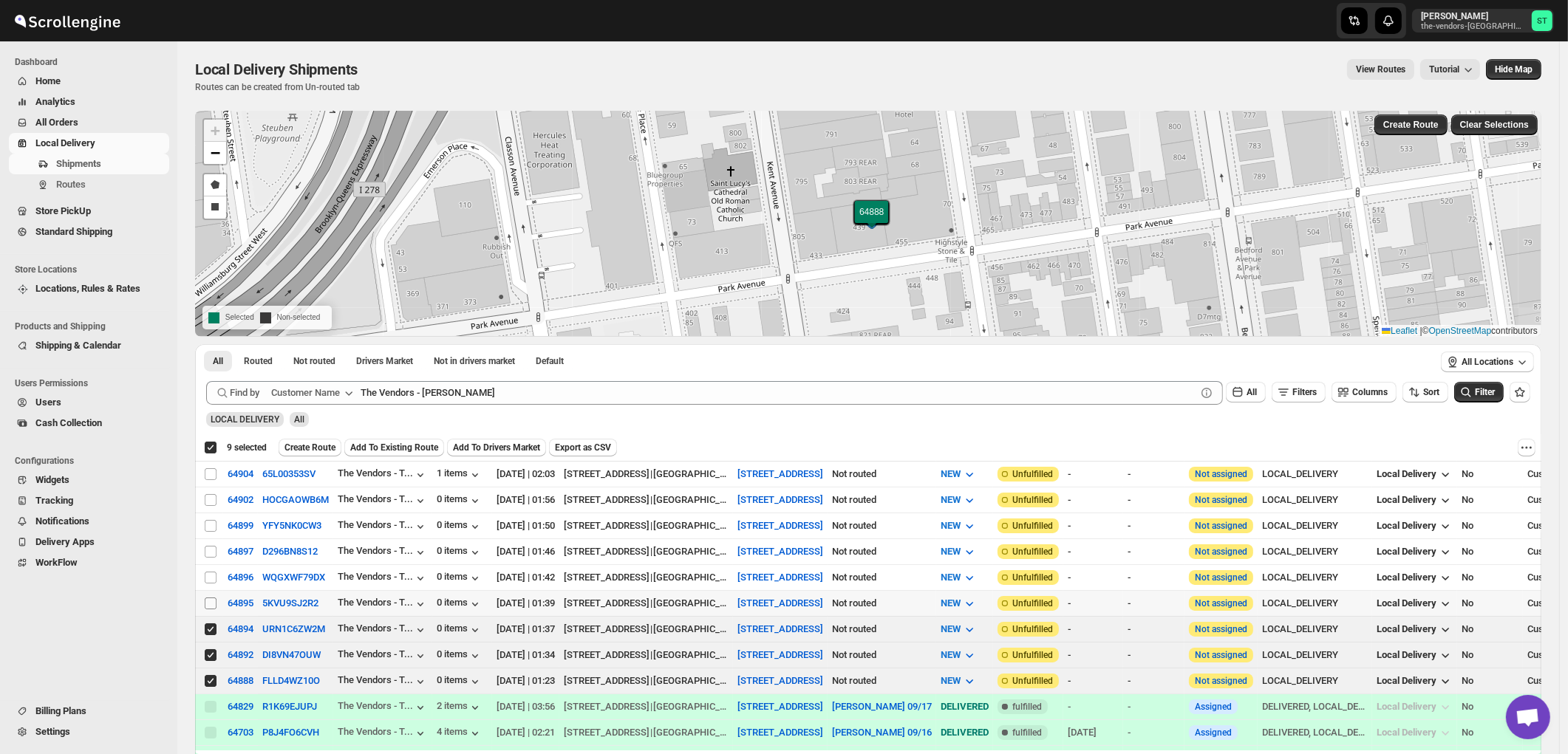
click at [211, 600] on input "Select shipment" at bounding box center [210, 602] width 12 height 12
checkbox input "true"
checkbox input "false"
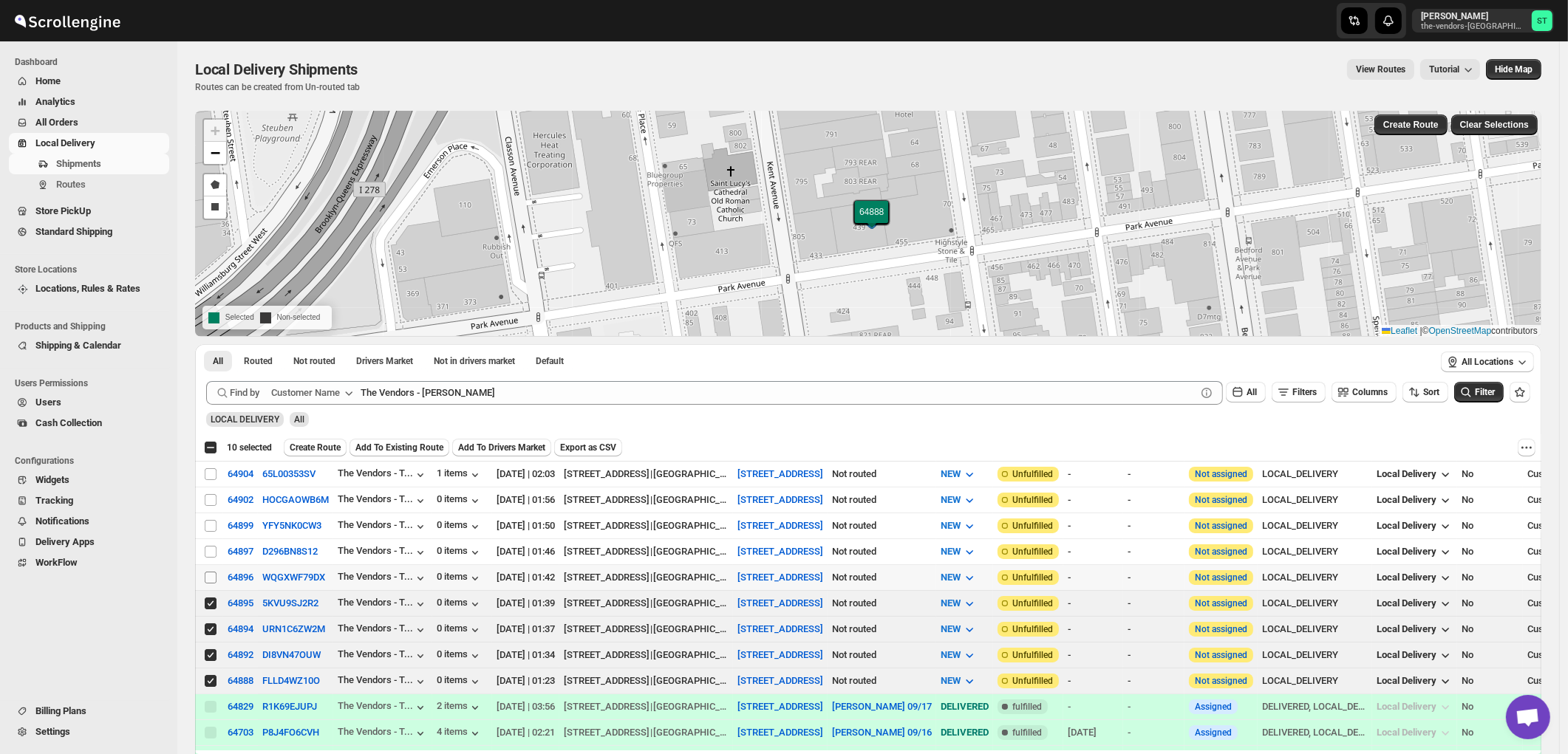
click at [212, 576] on input "Select shipment" at bounding box center [210, 577] width 12 height 12
checkbox input "true"
click at [209, 551] on input "Select shipment" at bounding box center [210, 551] width 12 height 12
checkbox input "true"
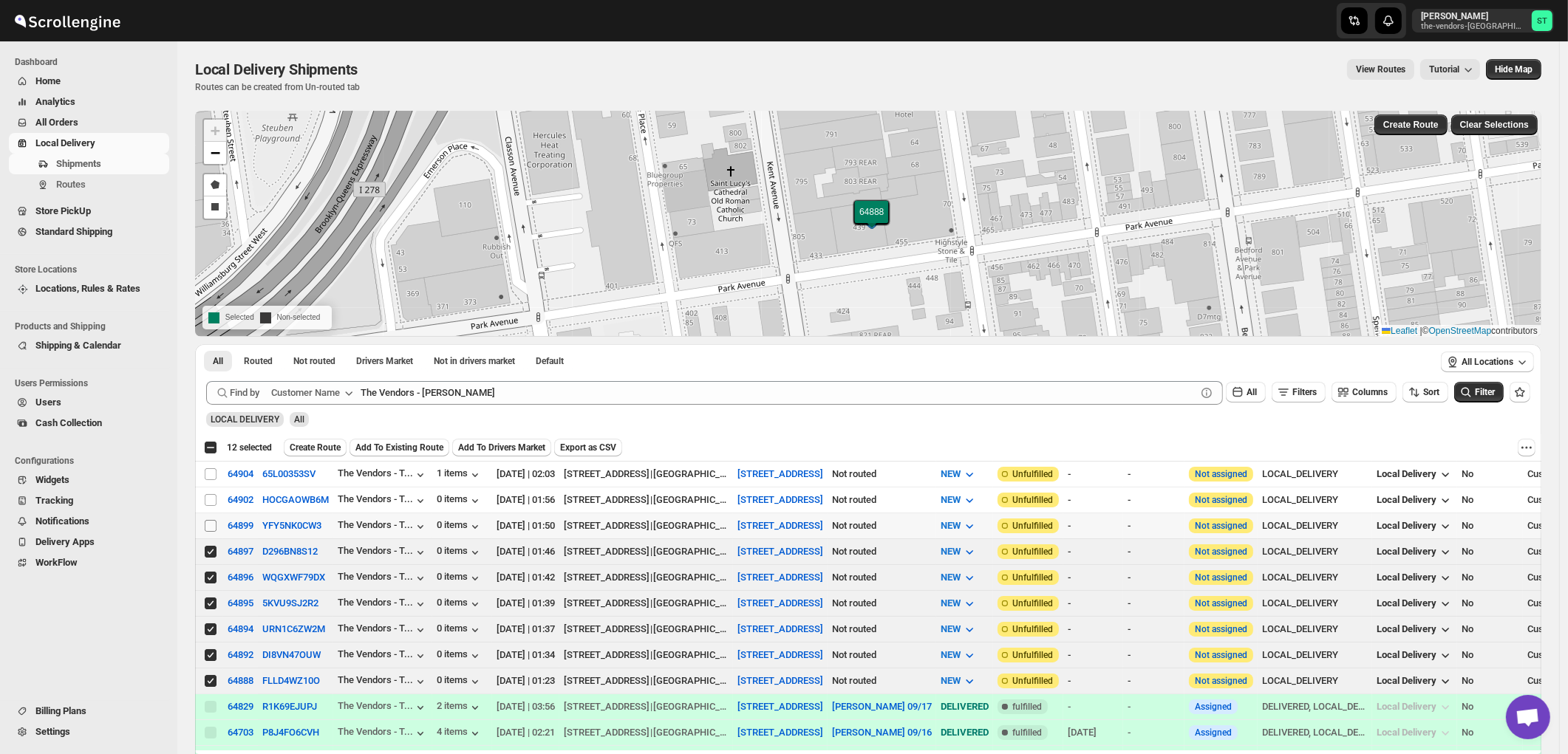
click at [212, 530] on span at bounding box center [210, 525] width 13 height 13
click at [212, 530] on input "Select shipment" at bounding box center [210, 525] width 12 height 12
drag, startPoint x: 210, startPoint y: 526, endPoint x: 211, endPoint y: 515, distance: 11.0
click at [211, 526] on input "Select shipment" at bounding box center [210, 525] width 12 height 12
checkbox input "true"
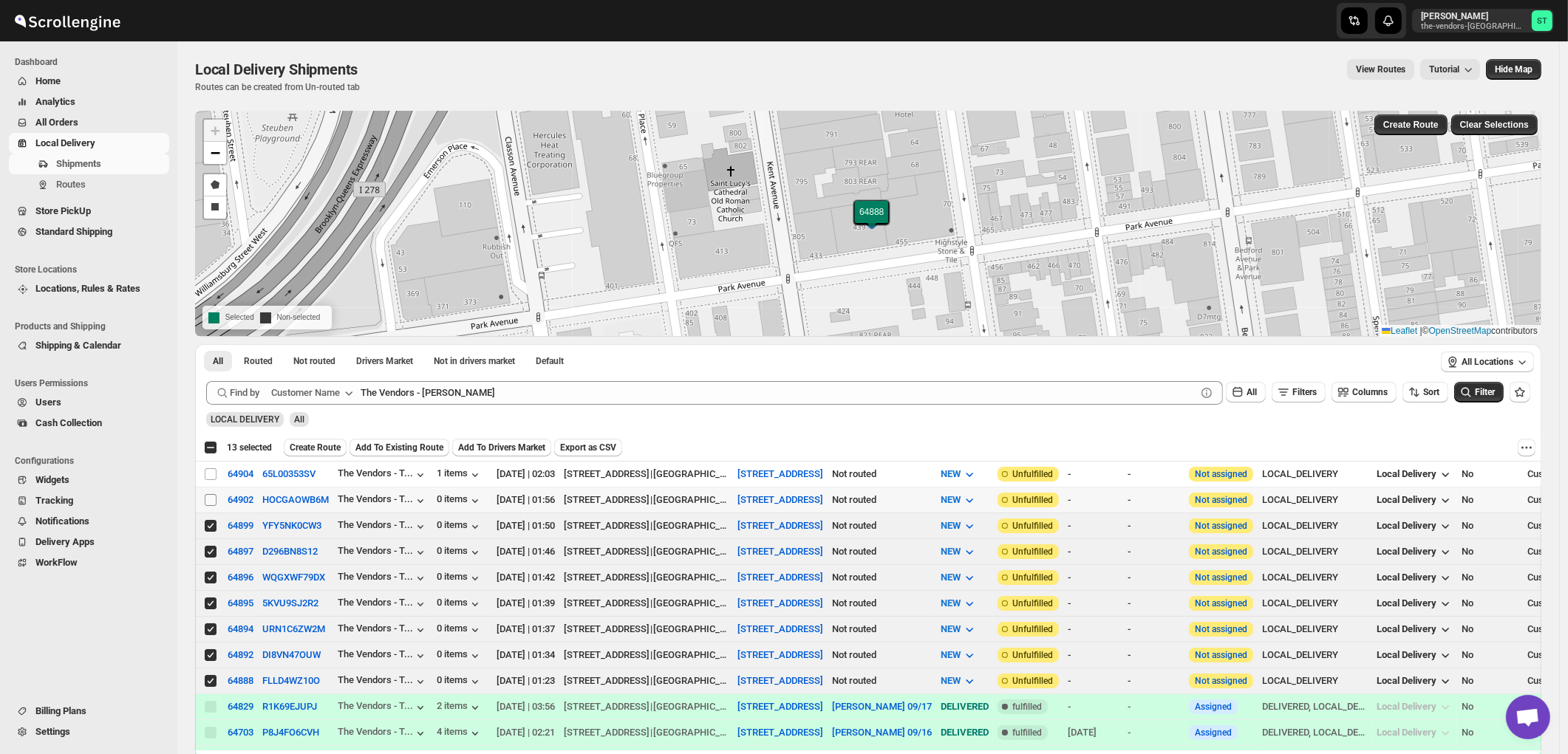
click at [212, 502] on input "Select shipment" at bounding box center [210, 499] width 12 height 12
checkbox input "true"
click at [211, 476] on input "Select shipment" at bounding box center [210, 473] width 12 height 12
checkbox input "true"
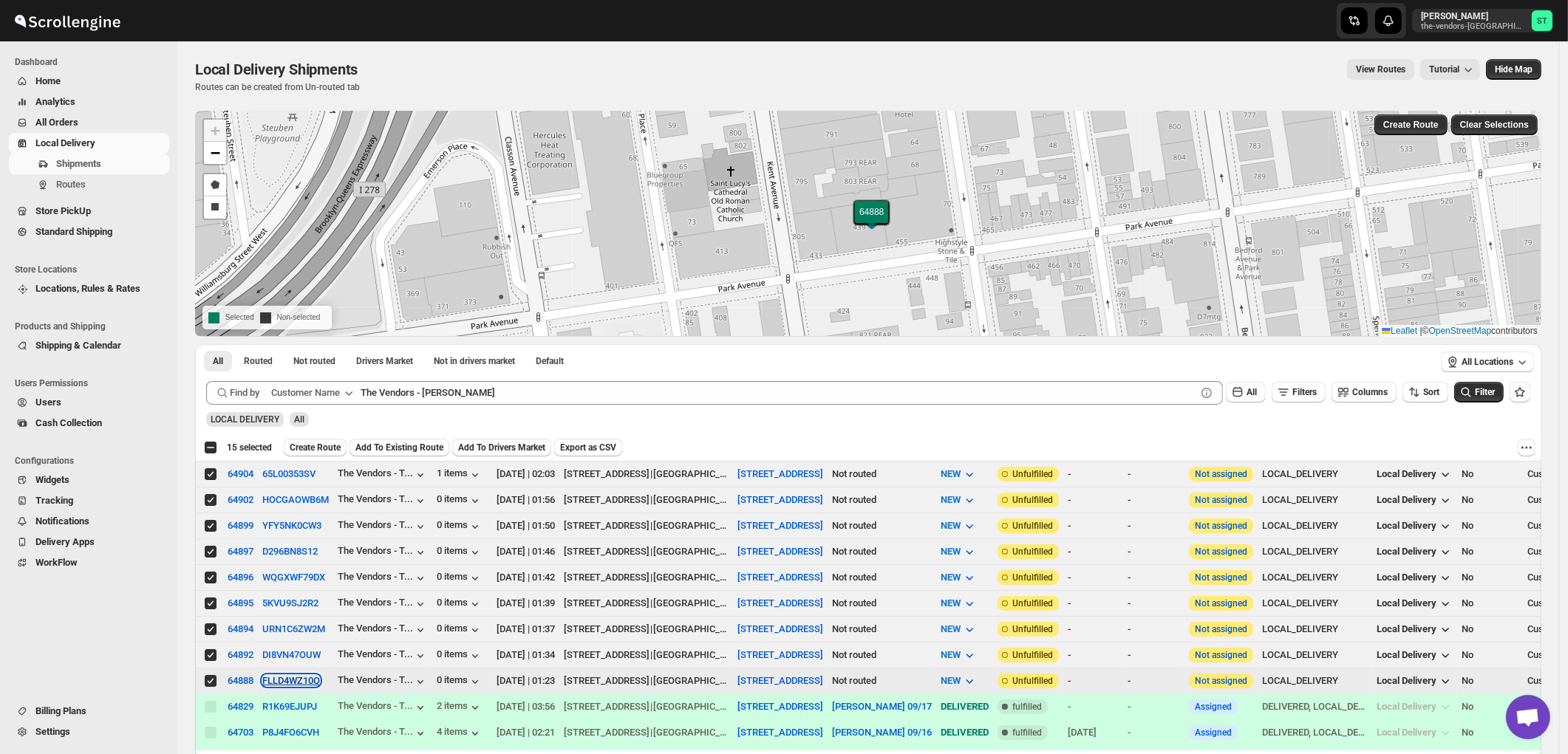
click at [304, 677] on button "FLLD4WZ10O" at bounding box center [291, 680] width 57 height 11
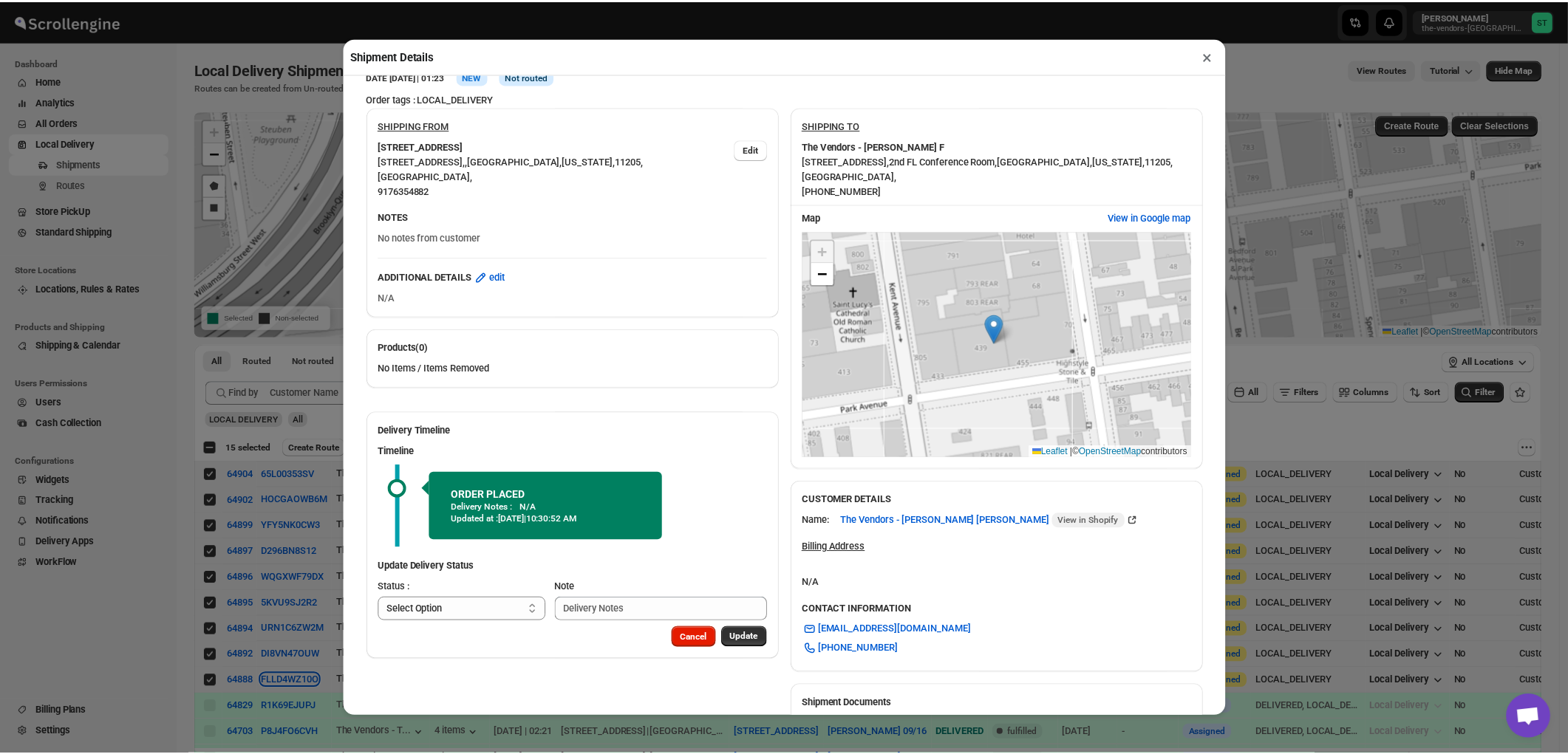
scroll to position [0, 0]
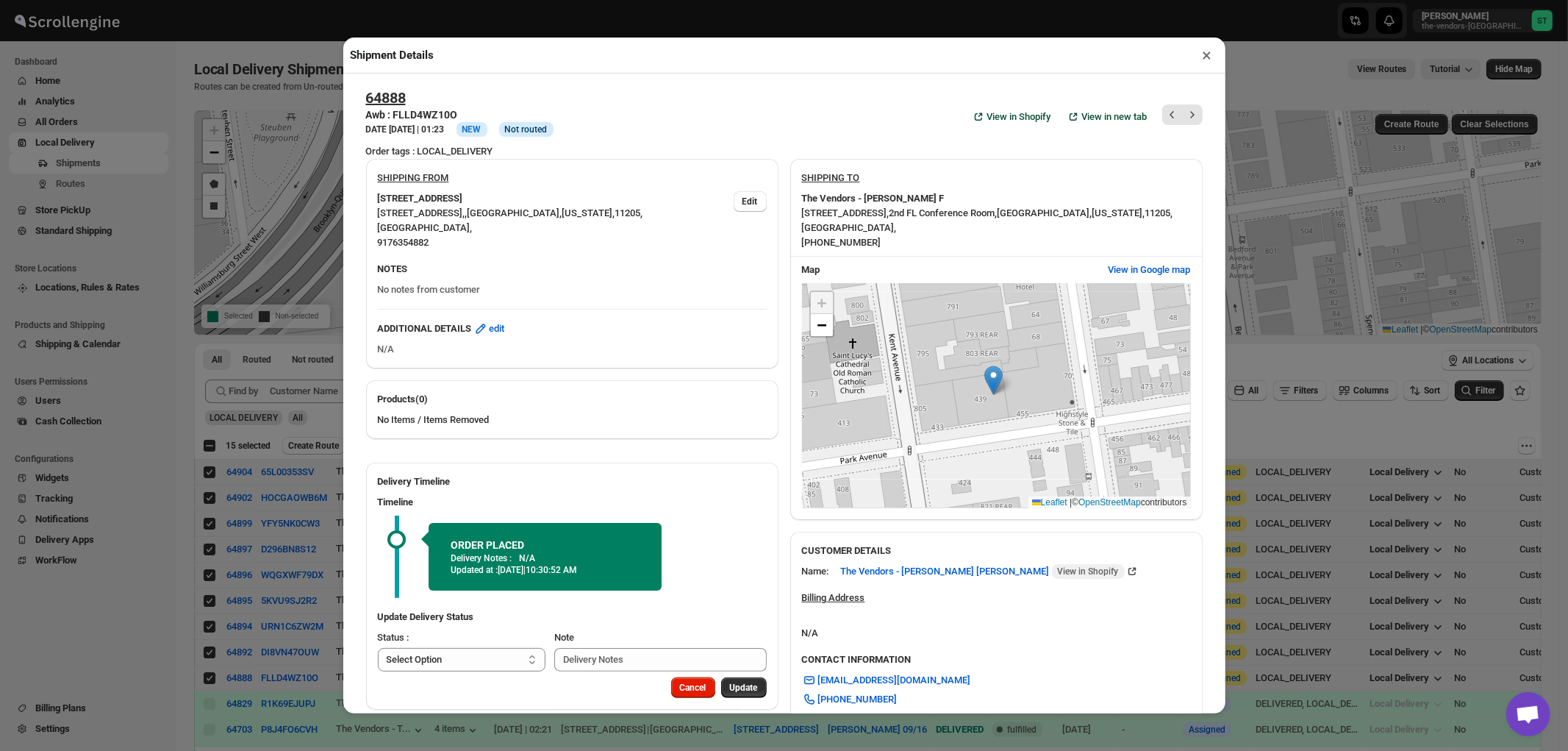
click at [1207, 55] on button "×" at bounding box center [1207, 54] width 21 height 21
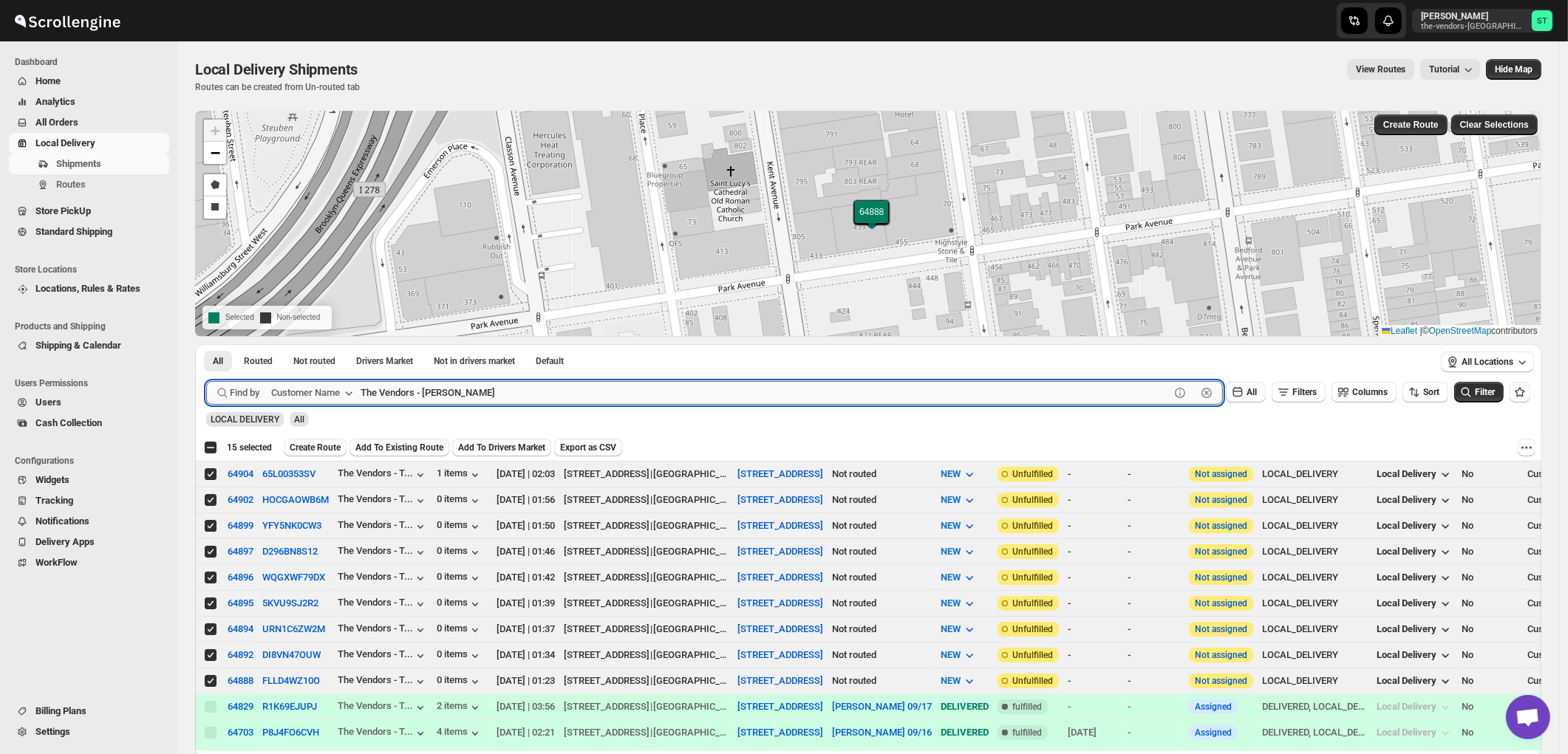
click at [562, 387] on input "The Vendors - Trieger" at bounding box center [765, 393] width 809 height 23
paste input "Zack Teper - Pesach Tikvah 3rd floor"
paste input "text"
type input "Zack Teper - Pesach Tikvah 3rd floor"
click at [206, 344] on button "Submit" at bounding box center [227, 351] width 42 height 15
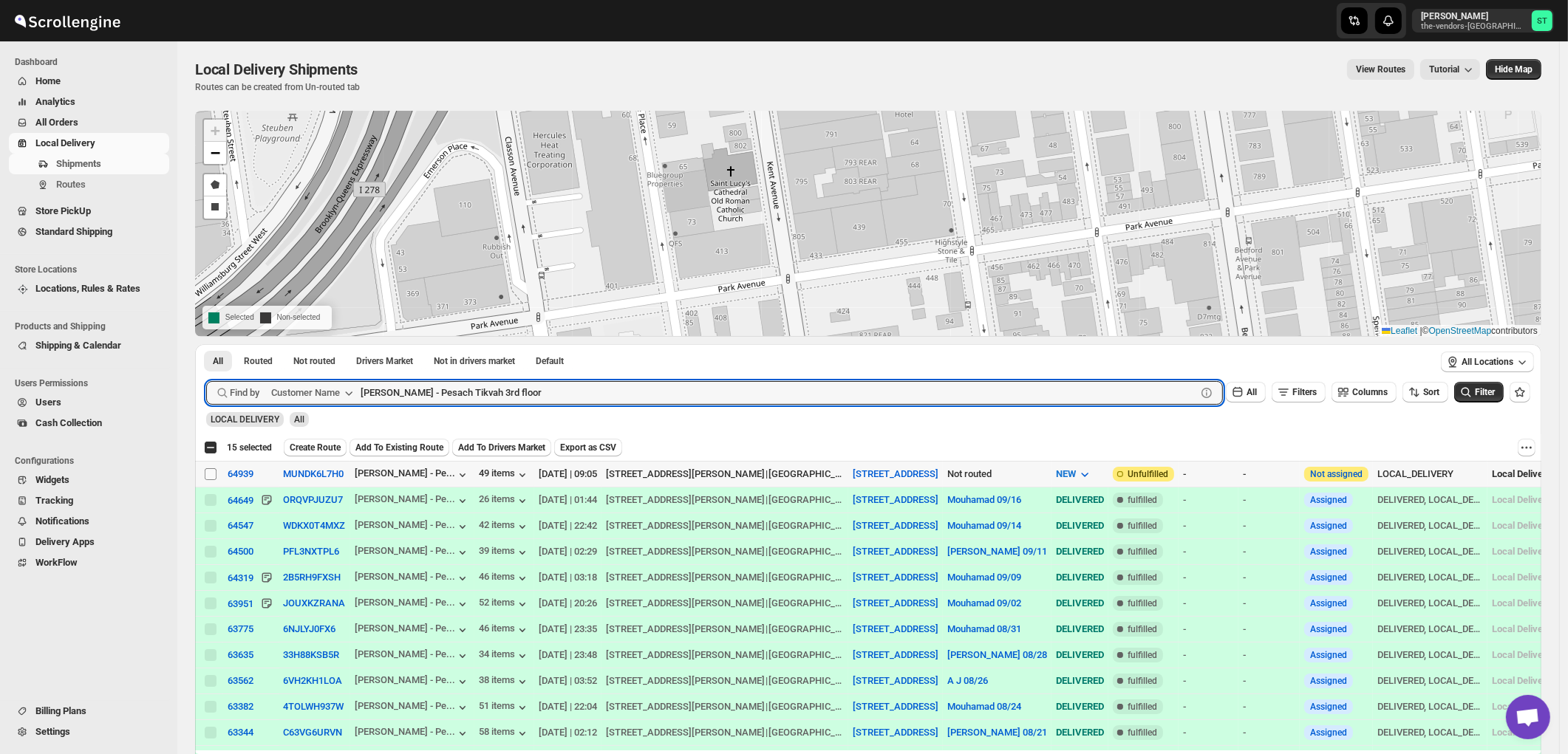
click at [208, 473] on input "Select shipment" at bounding box center [210, 473] width 12 height 12
checkbox input "true"
click at [667, 390] on input "Zack Teper - Pesach Tikvah 3rd floor" at bounding box center [765, 393] width 809 height 23
paste input "Anchor Health Homecare Services Inc."
paste input "text"
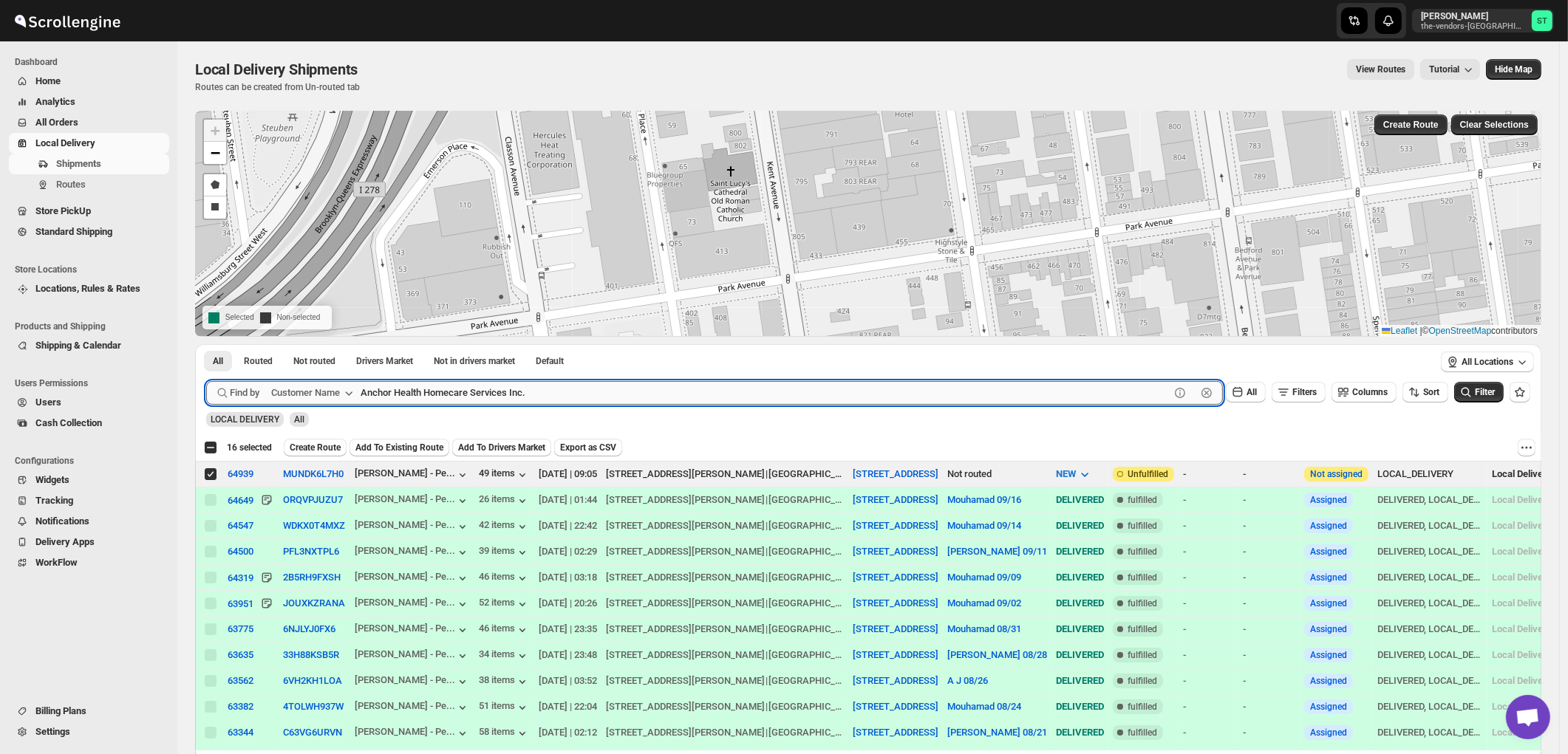
type input "Anchor Health Homecare Services Inc."
click at [206, 344] on button "Submit" at bounding box center [227, 351] width 42 height 15
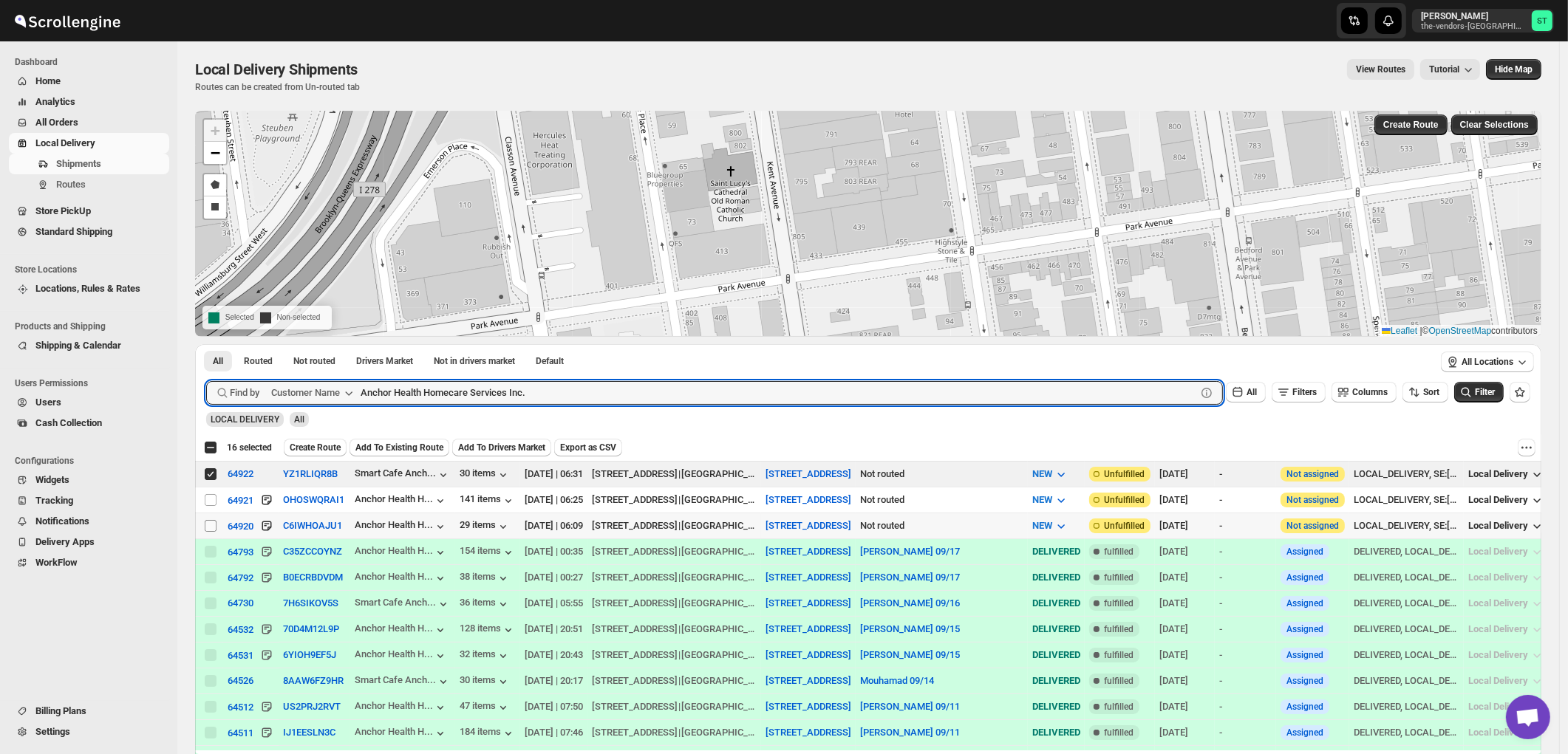
click at [212, 527] on input "Select shipment" at bounding box center [210, 525] width 12 height 12
checkbox input "true"
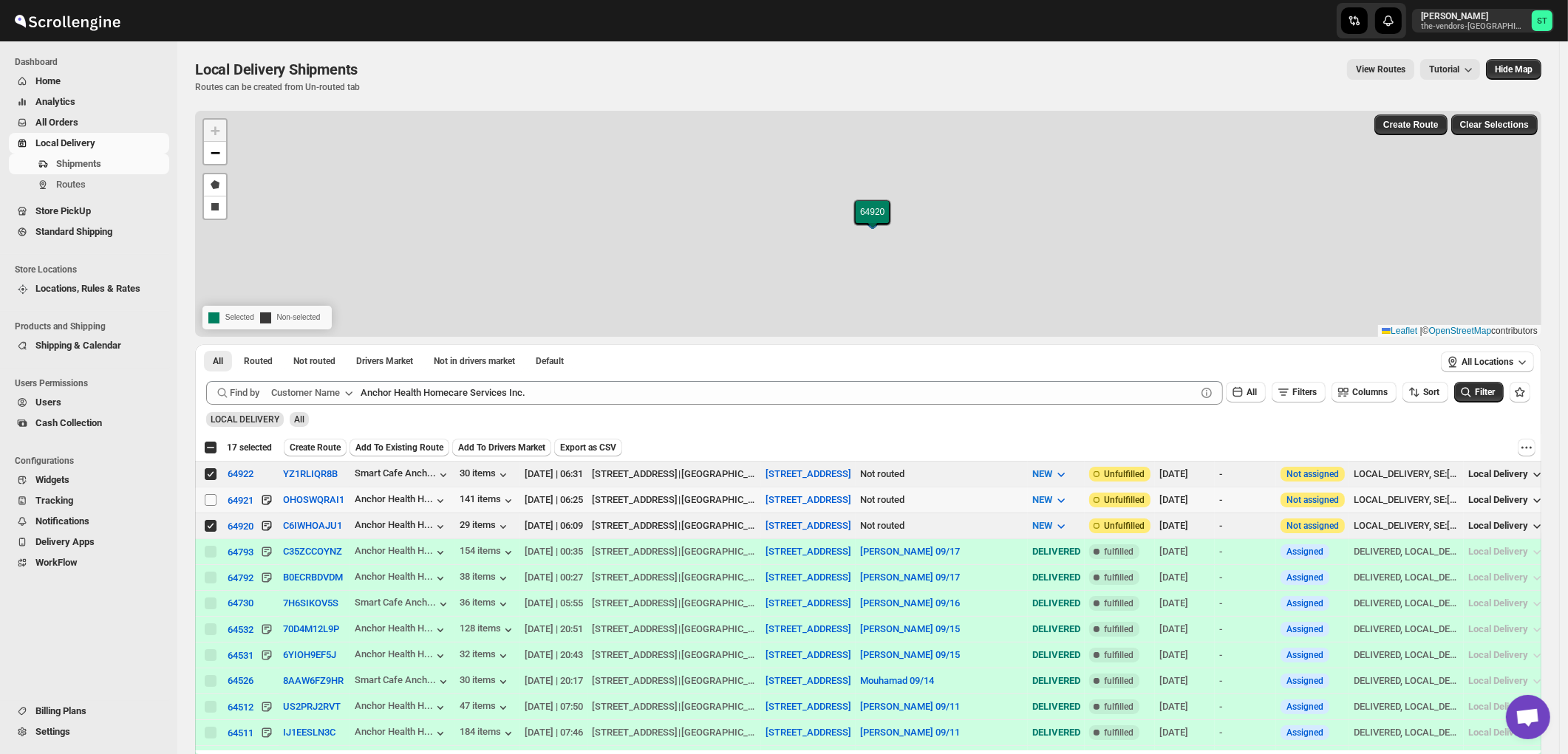
click at [207, 500] on input "Select shipment" at bounding box center [210, 499] width 12 height 12
checkbox input "true"
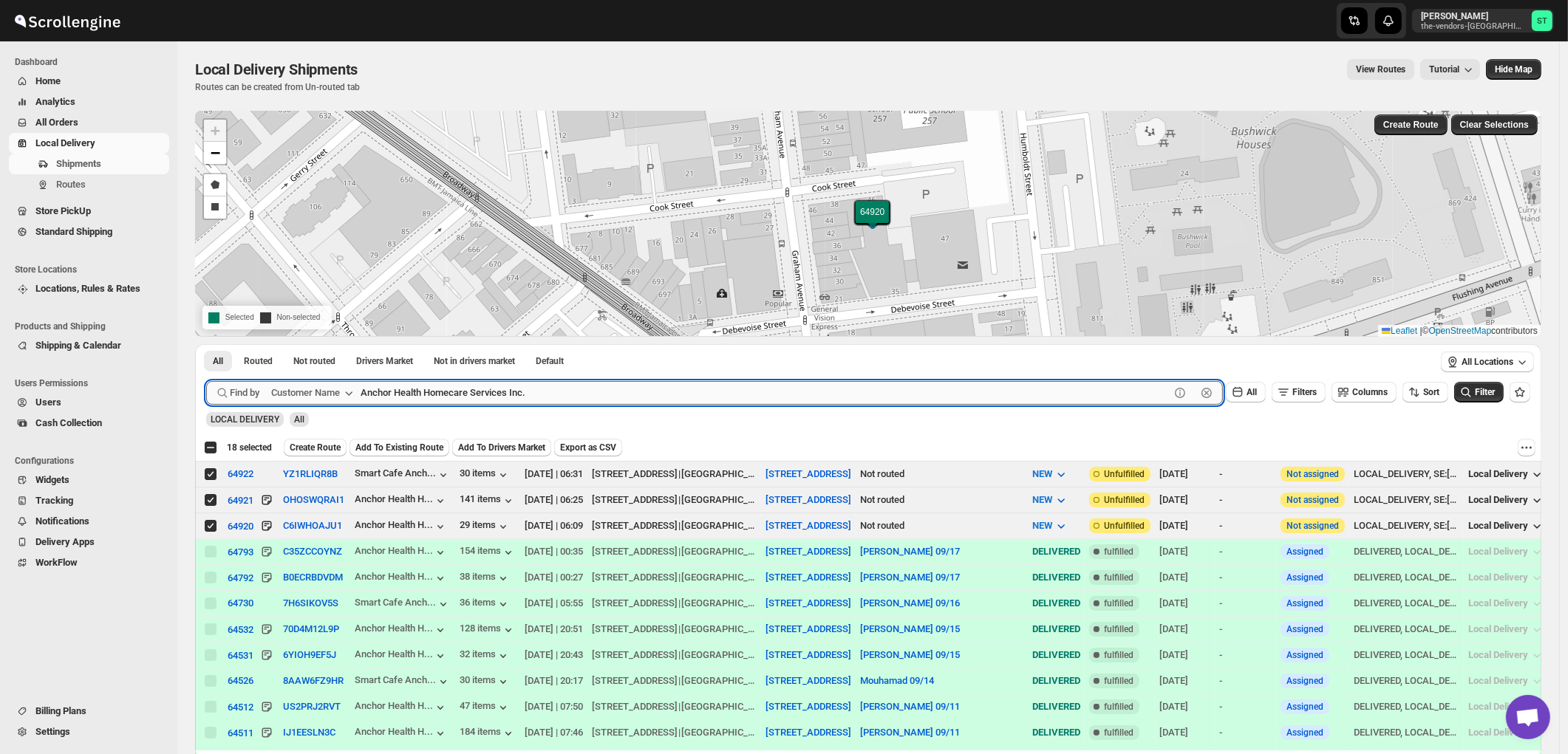
click at [604, 387] on input "Anchor Health Homecare Services Inc." at bounding box center [765, 393] width 809 height 23
paste input "Signature Management"
paste input "text"
type input "Signature Management"
click at [206, 344] on button "Submit" at bounding box center [227, 351] width 42 height 15
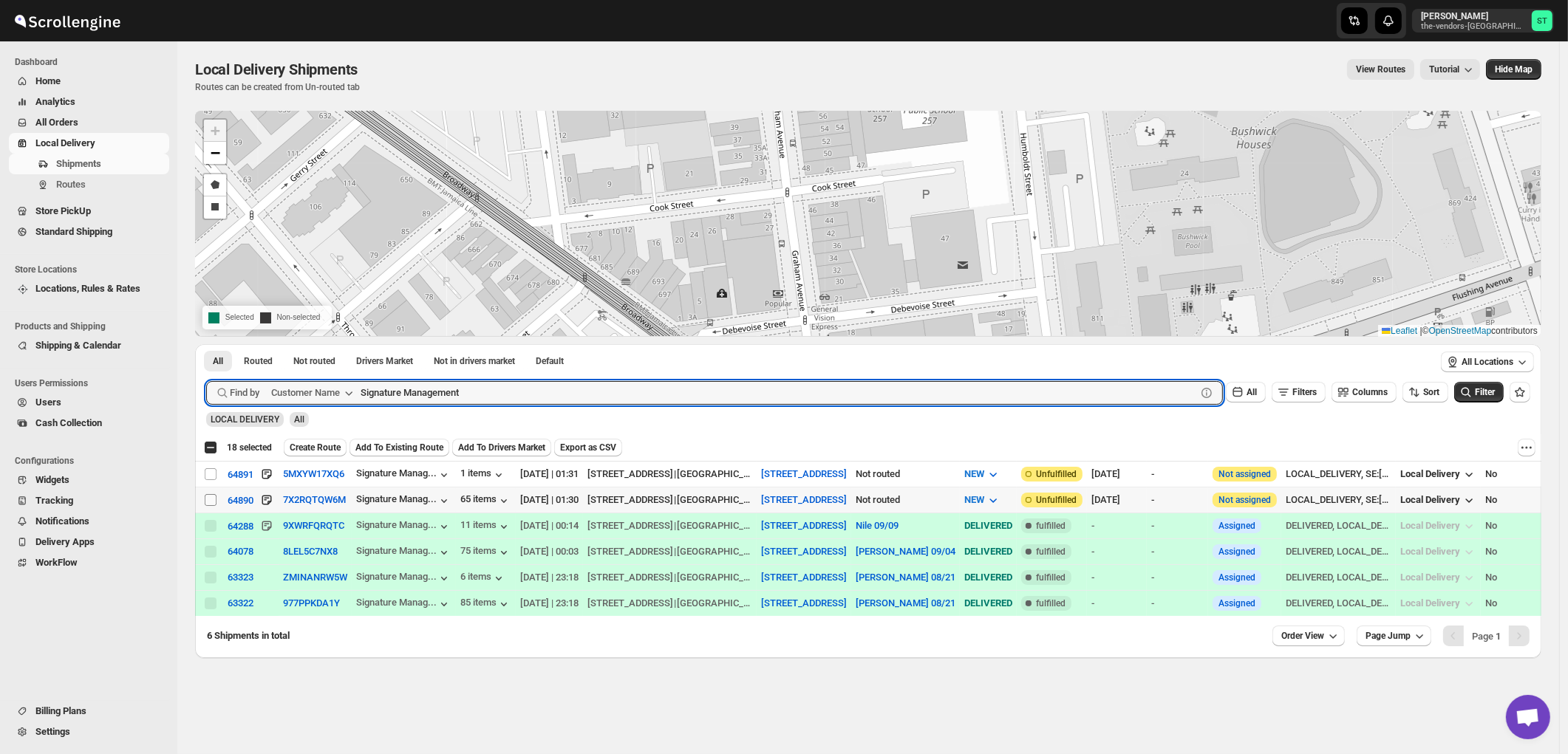
click at [210, 497] on input "Select shipment" at bounding box center [210, 499] width 12 height 12
checkbox input "true"
click at [492, 387] on input "Signature Management" at bounding box center [765, 393] width 809 height 23
paste input "The Vendors - Trieger"
type input "The Vendors - Trieger"
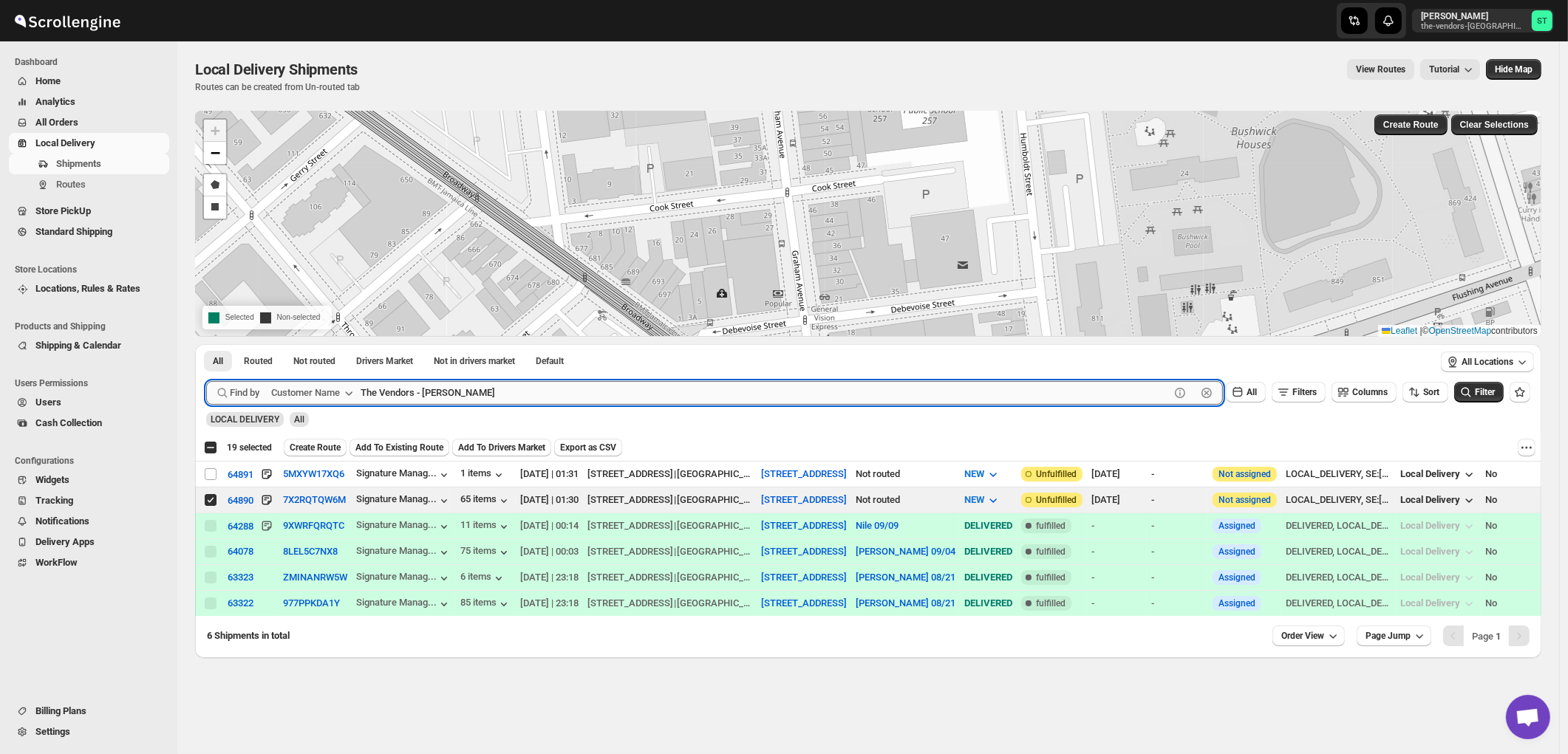
click at [206, 344] on button "Submit" at bounding box center [227, 351] width 42 height 15
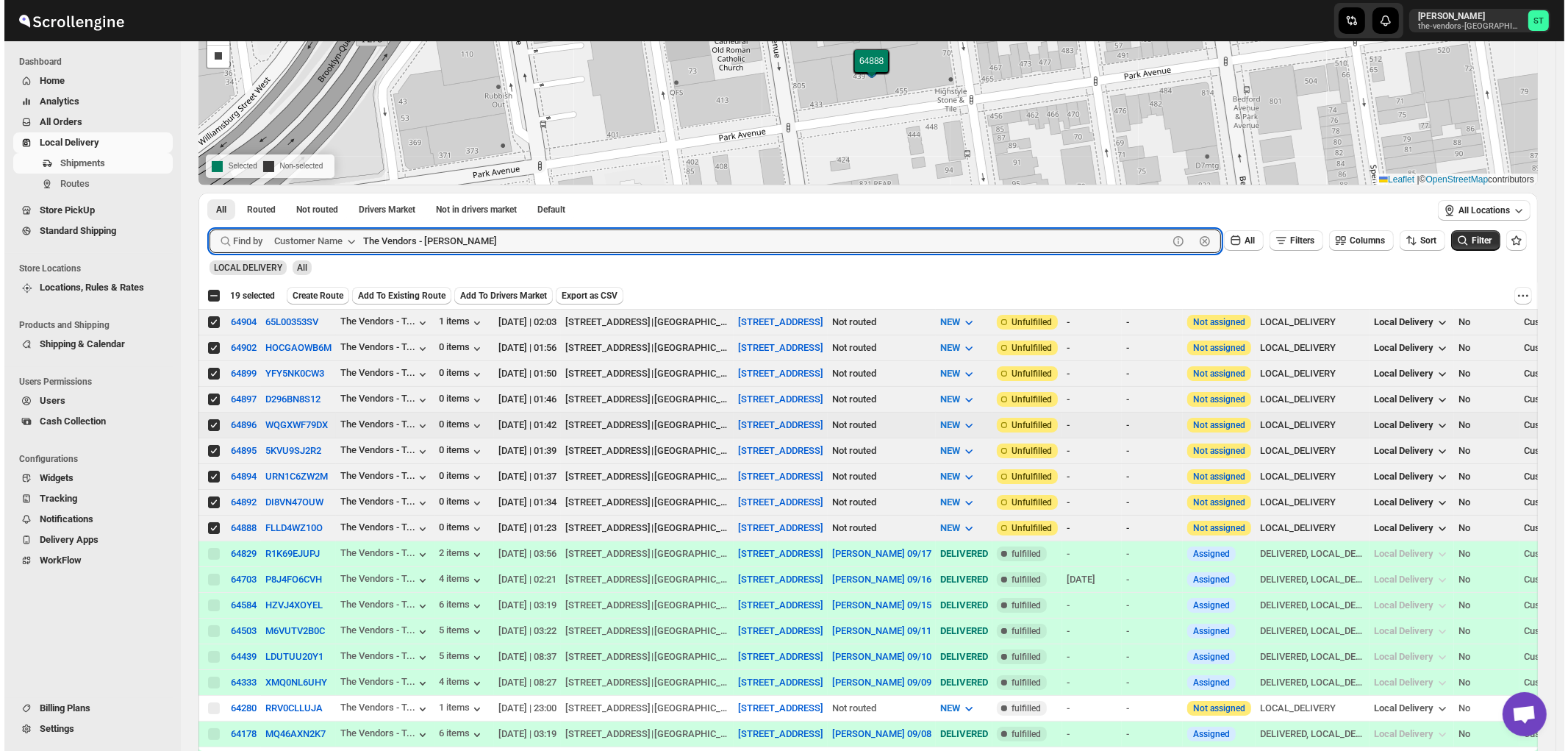
scroll to position [163, 0]
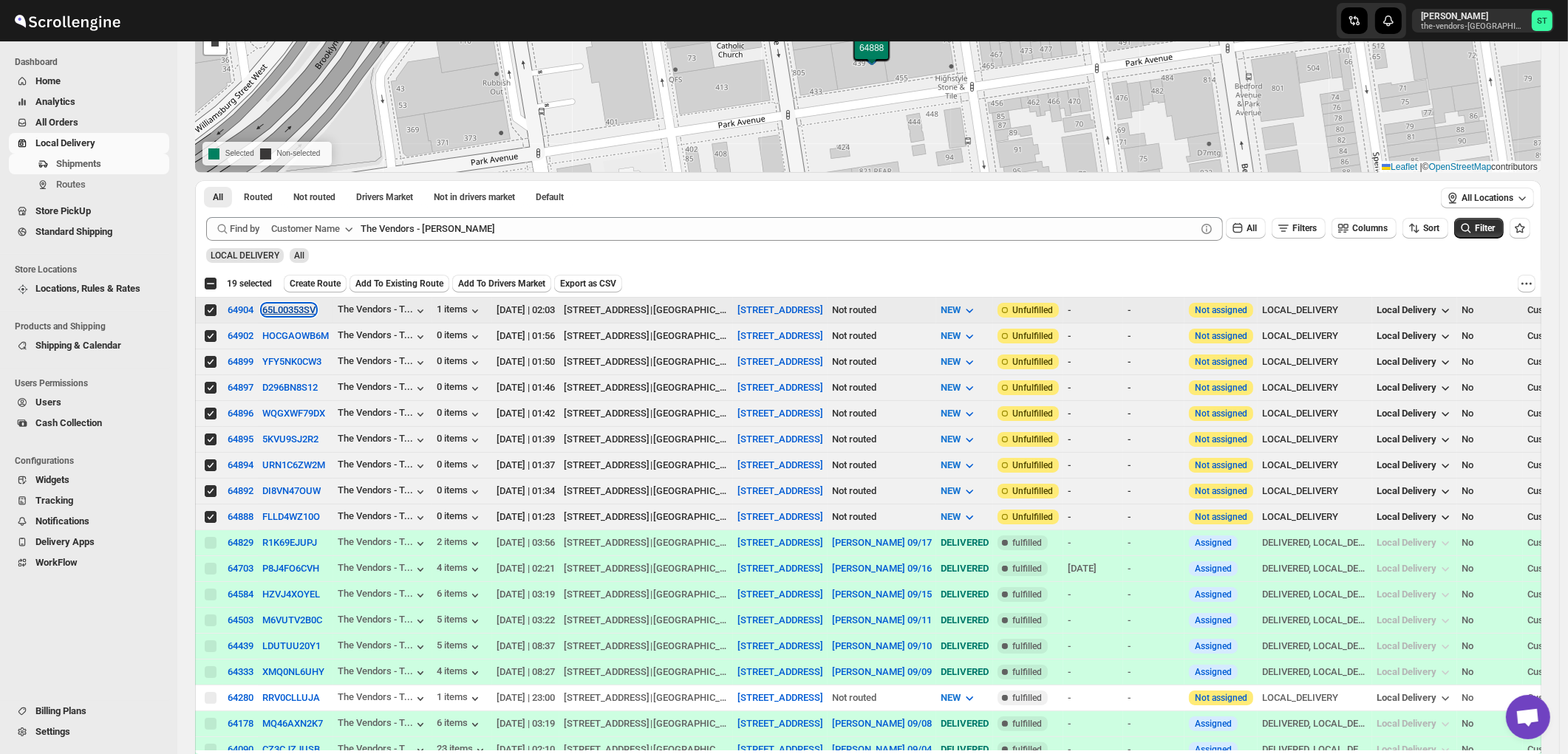
click at [291, 308] on button "65L00353SV" at bounding box center [288, 309] width 53 height 11
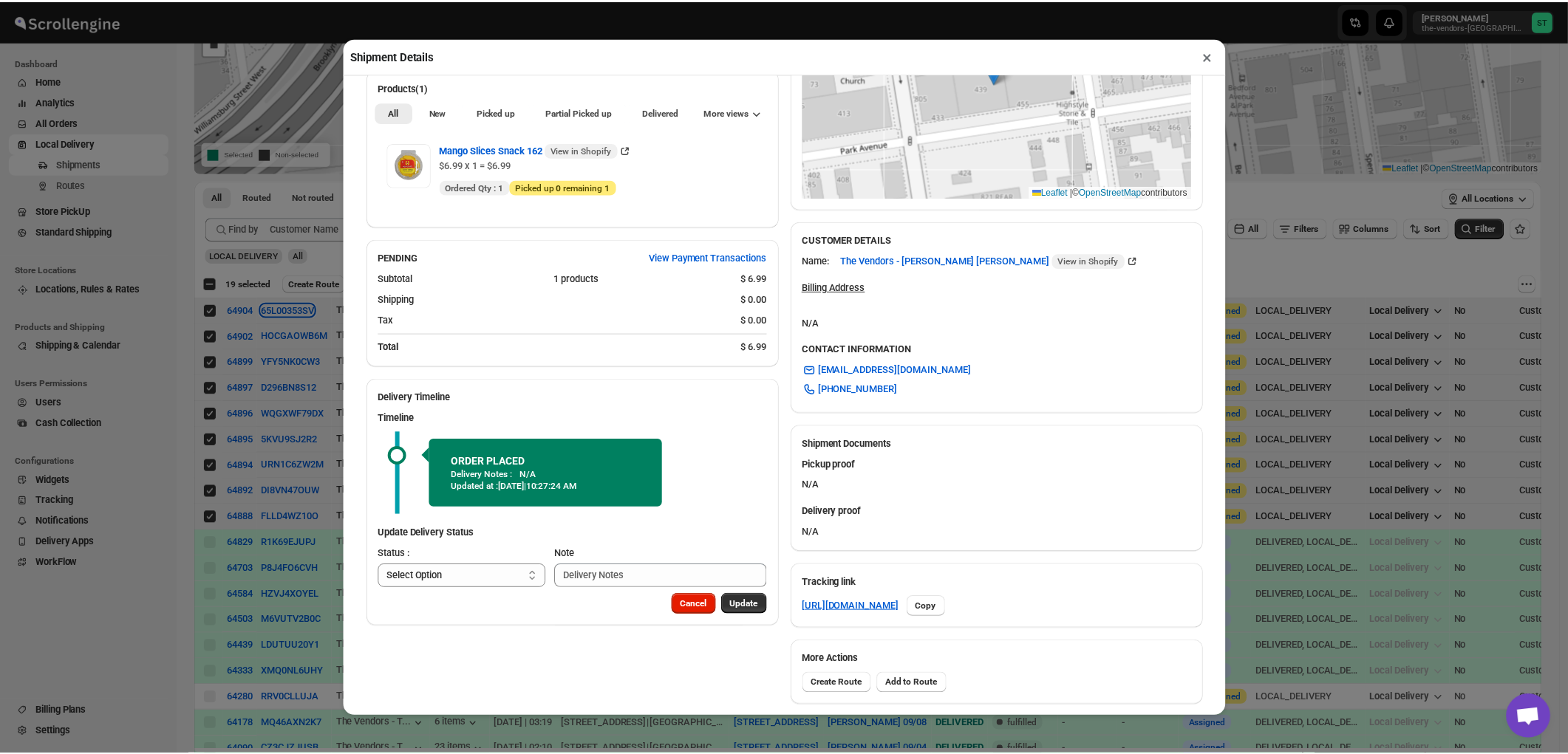
scroll to position [67, 0]
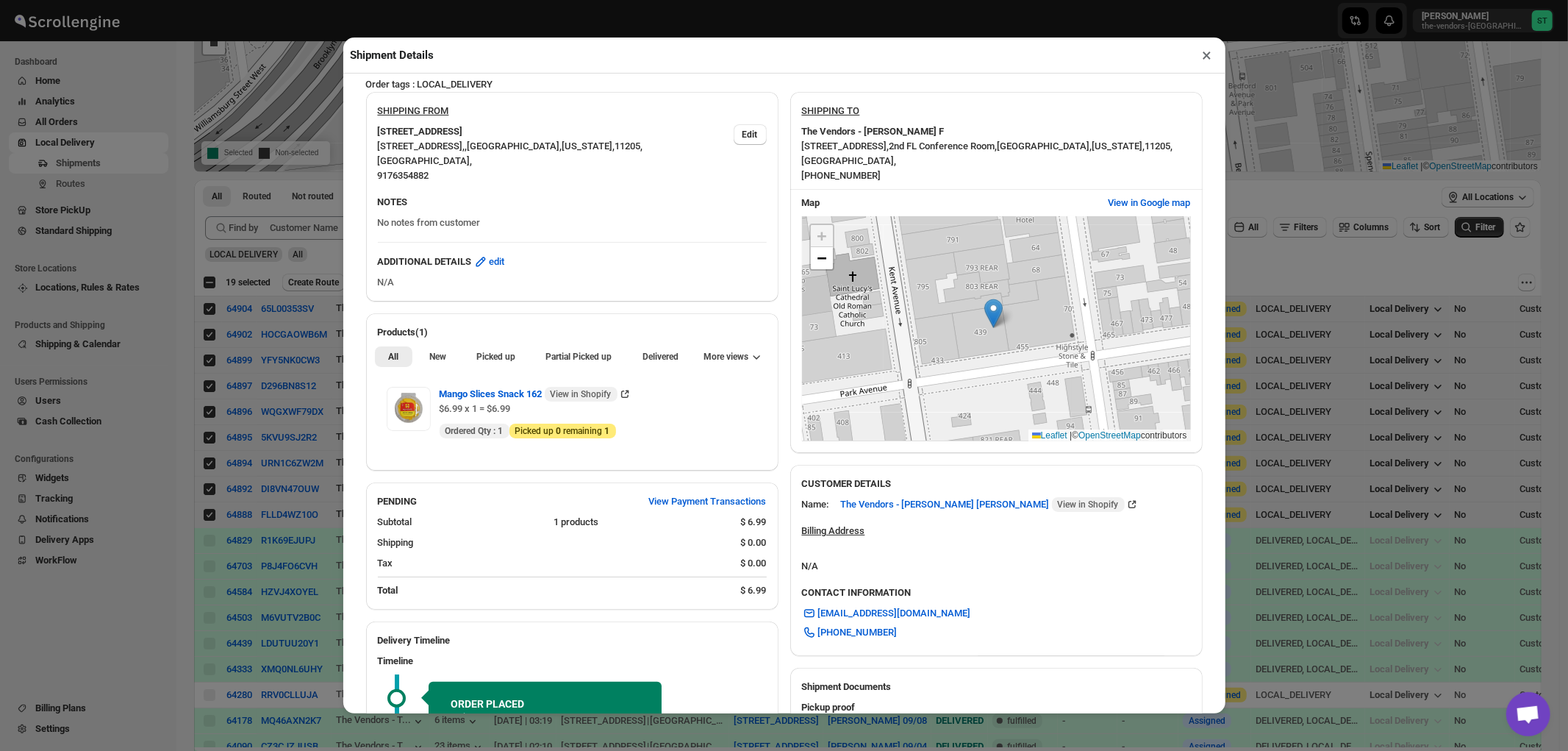
click at [1204, 56] on button "×" at bounding box center [1207, 54] width 21 height 21
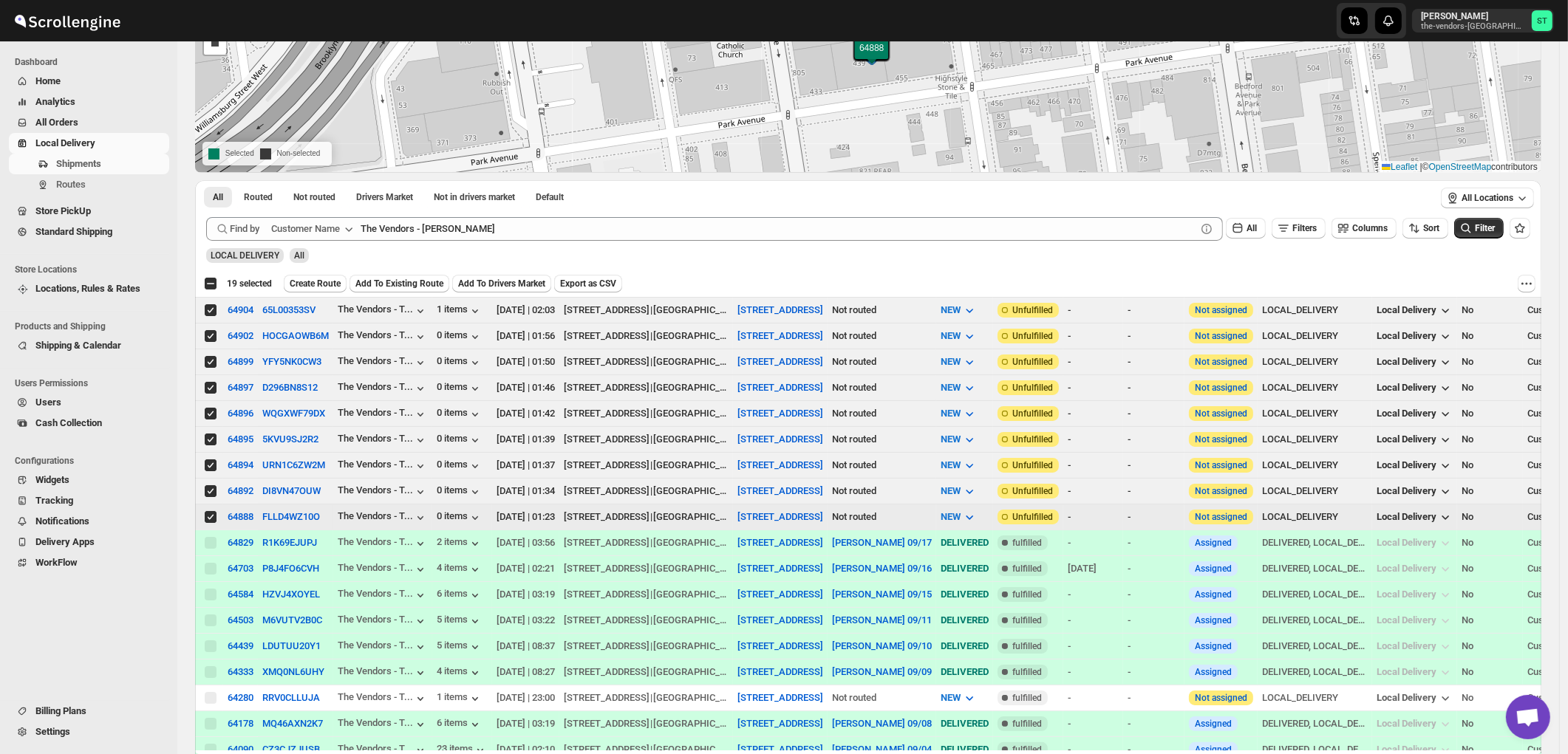
click at [210, 513] on input "Select shipment" at bounding box center [210, 516] width 12 height 12
checkbox input "false"
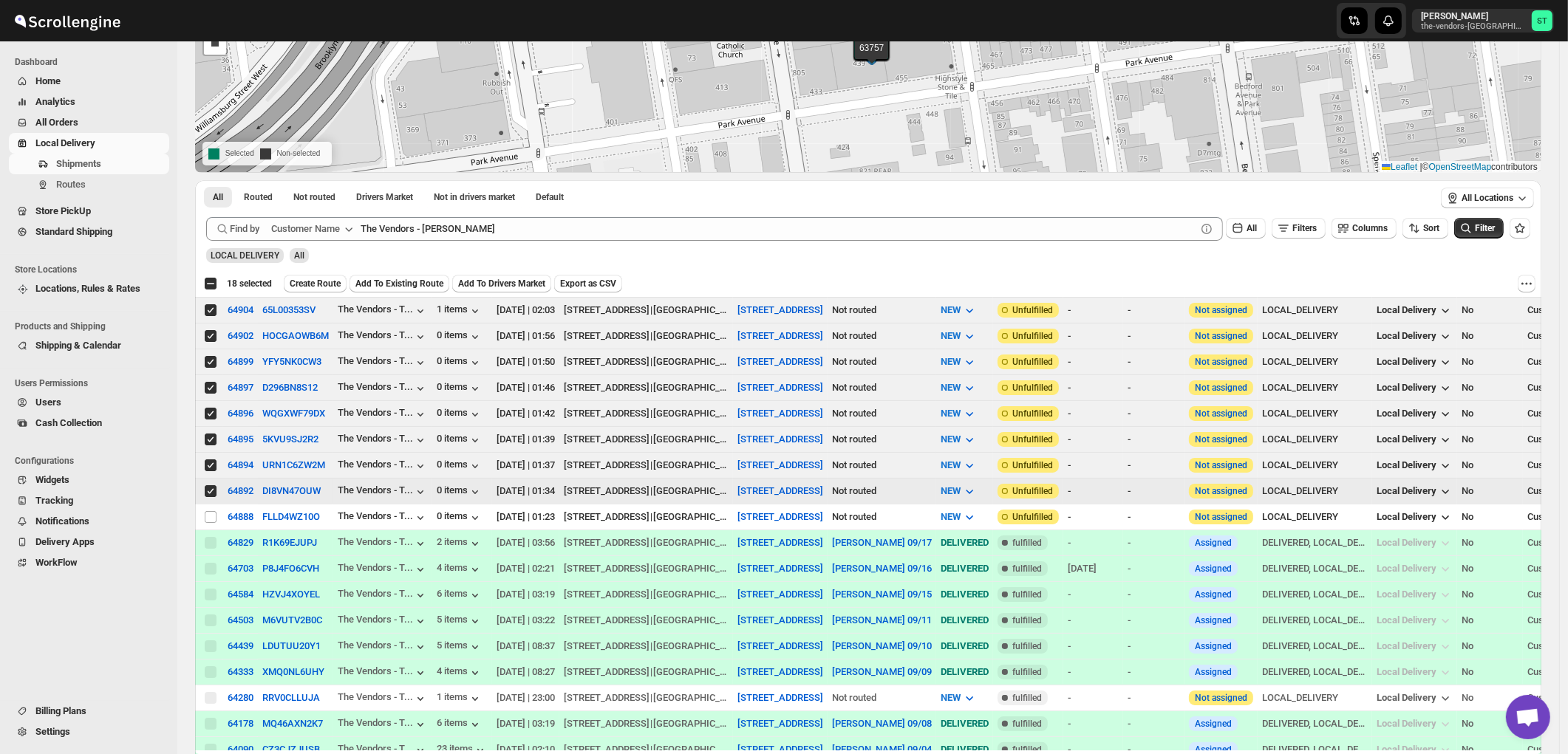
click at [211, 488] on input "Select shipment" at bounding box center [210, 490] width 12 height 12
checkbox input "false"
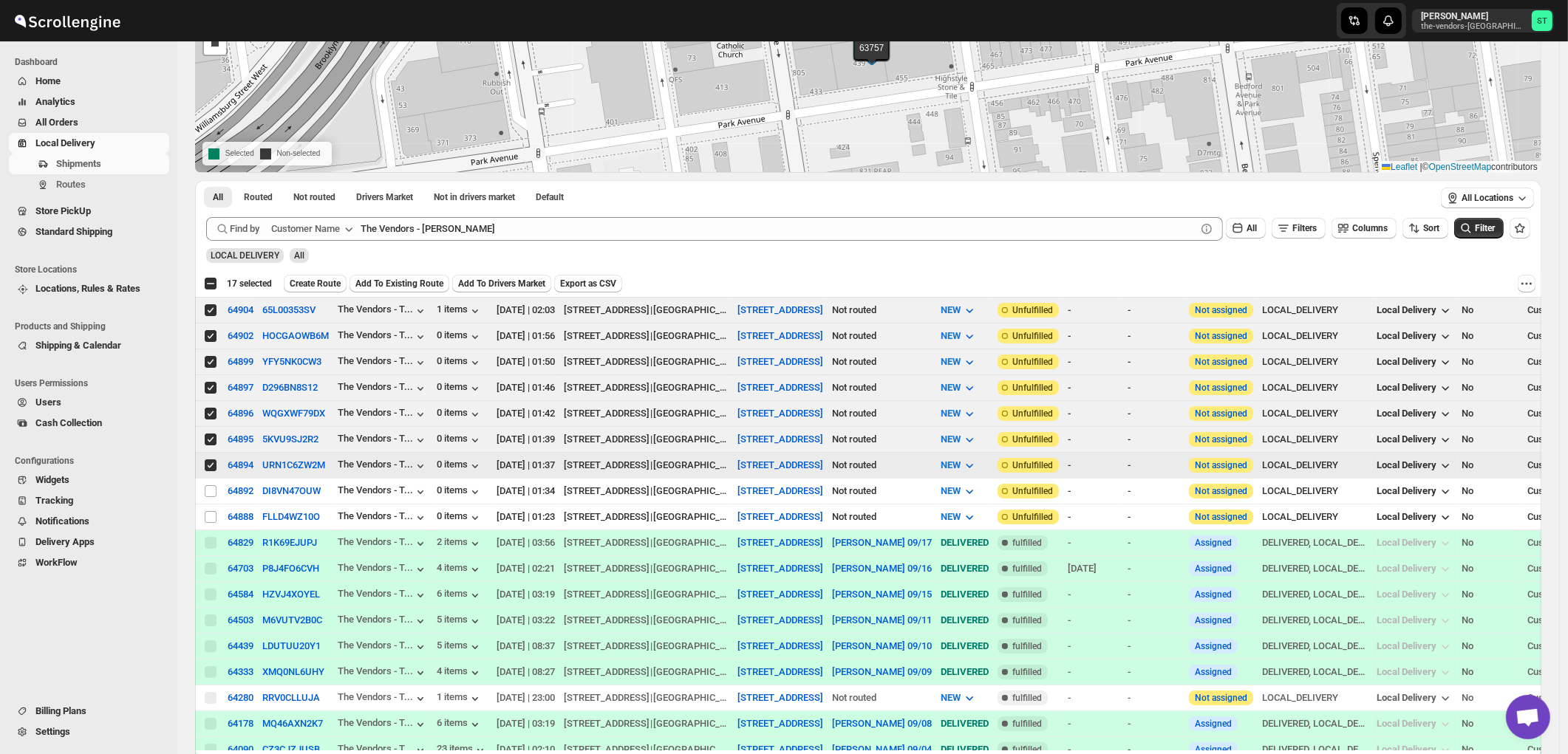
click at [211, 459] on input "Select shipment" at bounding box center [210, 464] width 12 height 12
checkbox input "false"
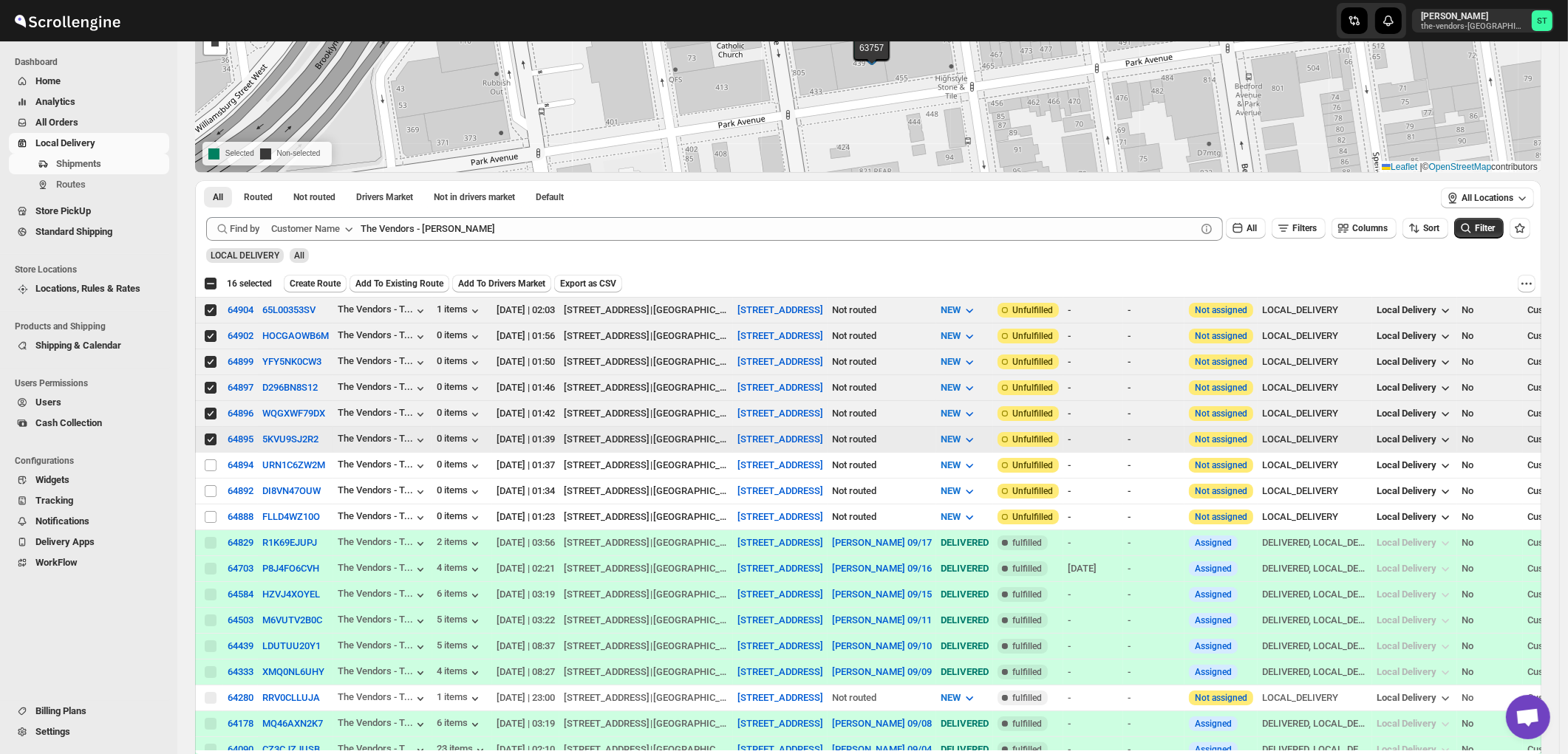
click at [214, 438] on input "Select shipment" at bounding box center [210, 438] width 12 height 12
checkbox input "false"
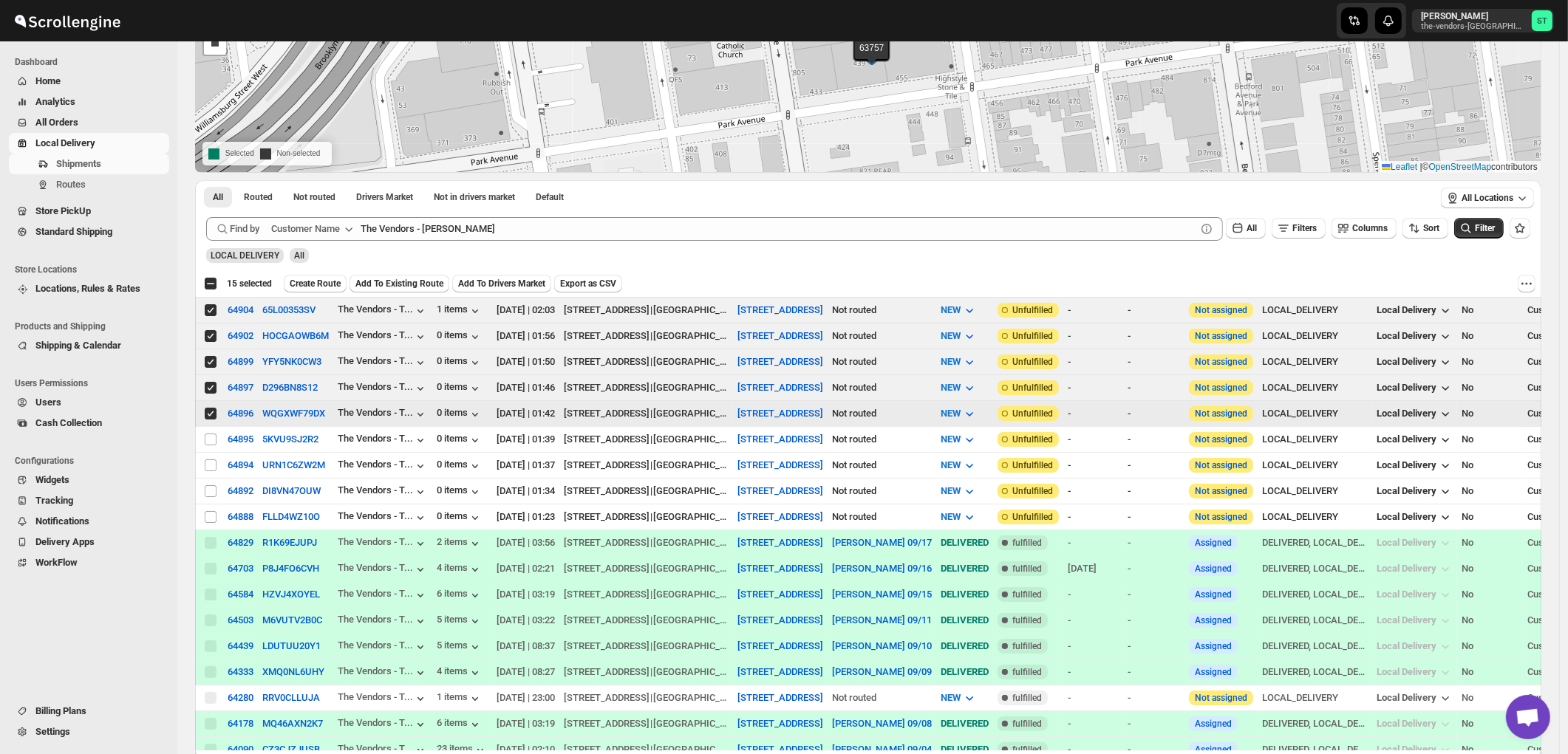
click at [214, 410] on input "Select shipment" at bounding box center [210, 413] width 12 height 12
checkbox input "false"
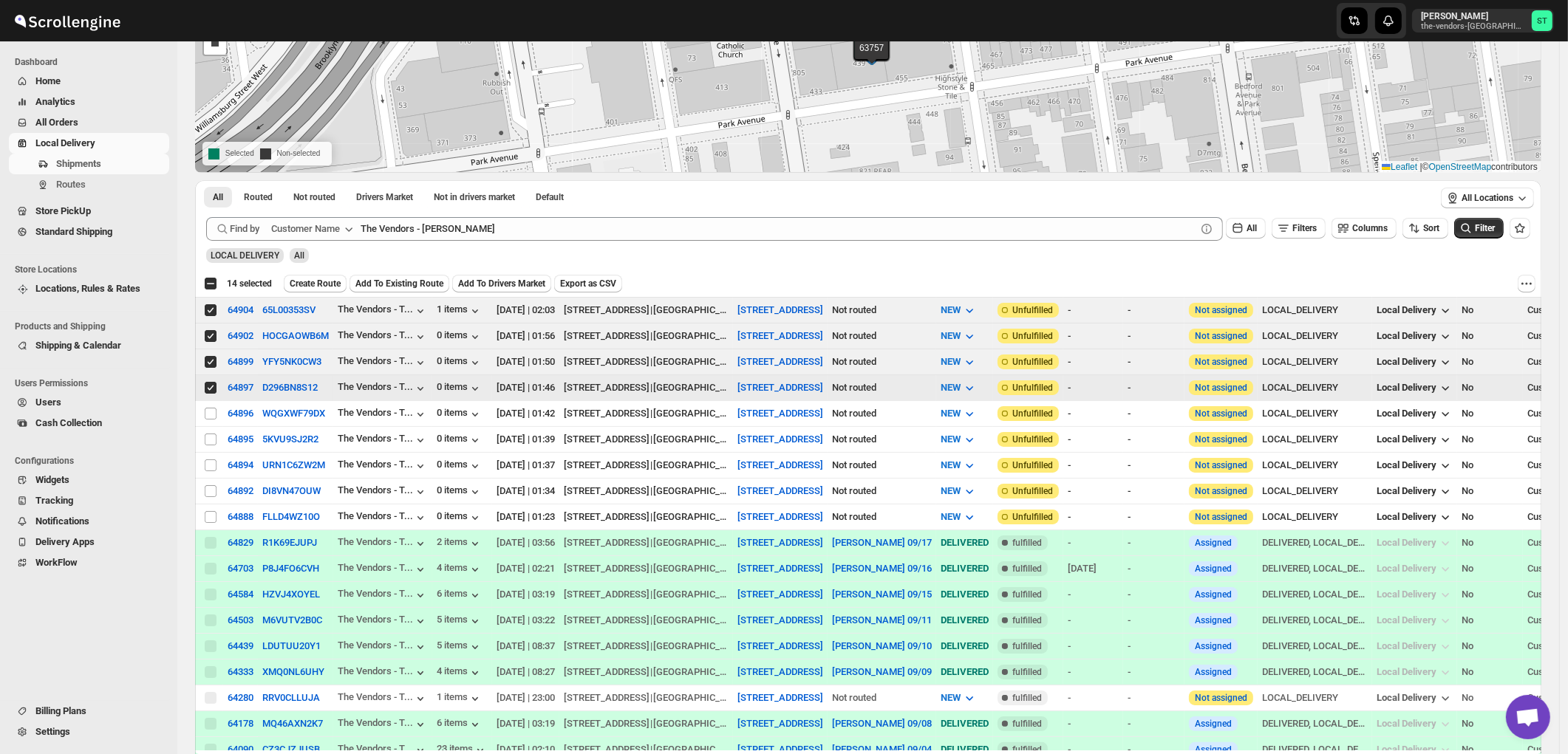
click at [212, 388] on input "Select shipment" at bounding box center [210, 387] width 12 height 12
checkbox input "false"
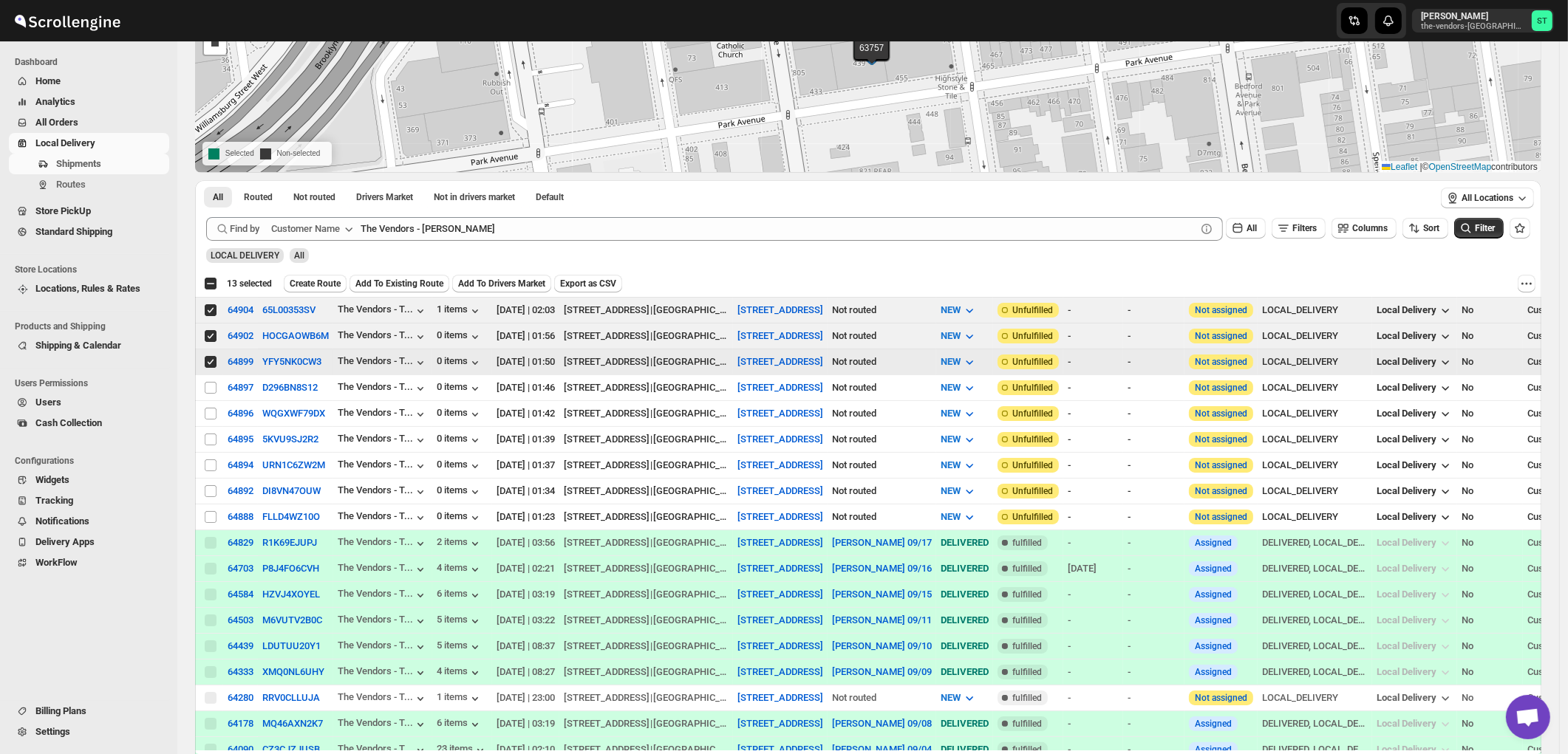
click at [212, 367] on span at bounding box center [210, 361] width 13 height 13
click at [212, 367] on input "Select shipment" at bounding box center [210, 361] width 12 height 12
click at [211, 360] on input "Select shipment" at bounding box center [210, 361] width 12 height 12
checkbox input "false"
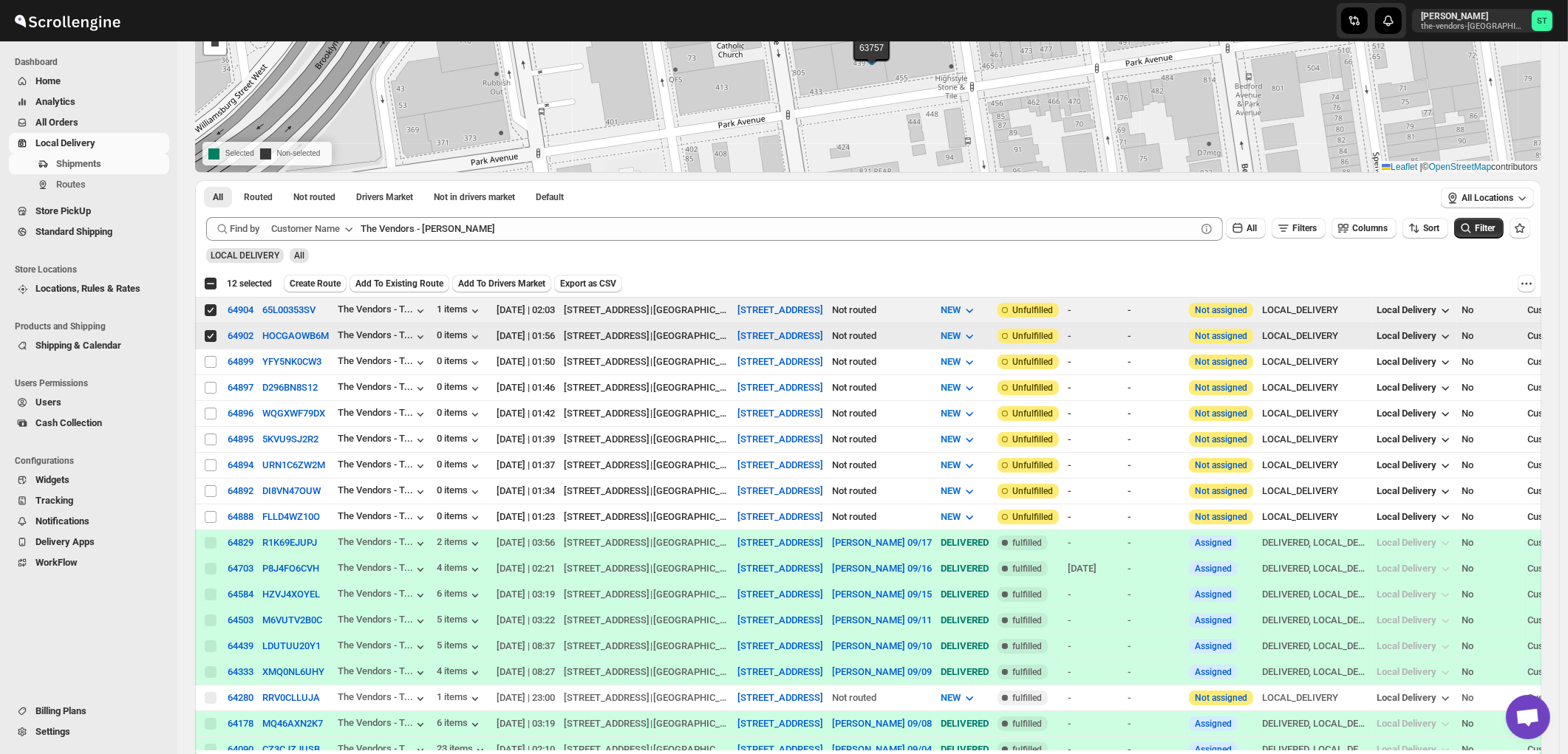
click at [210, 334] on input "Select shipment" at bounding box center [210, 335] width 12 height 12
checkbox input "false"
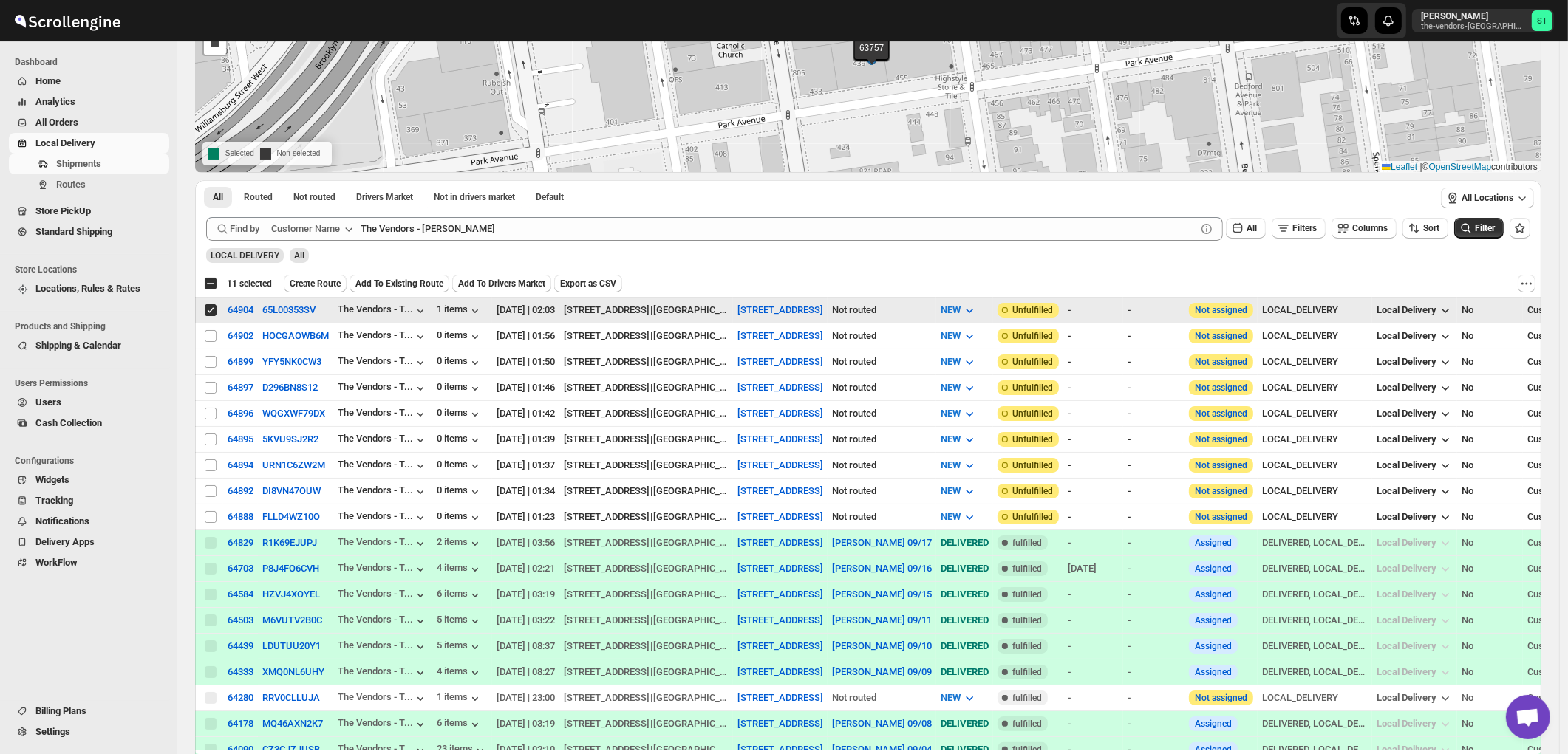
click at [212, 312] on input "Select shipment" at bounding box center [210, 309] width 12 height 12
checkbox input "false"
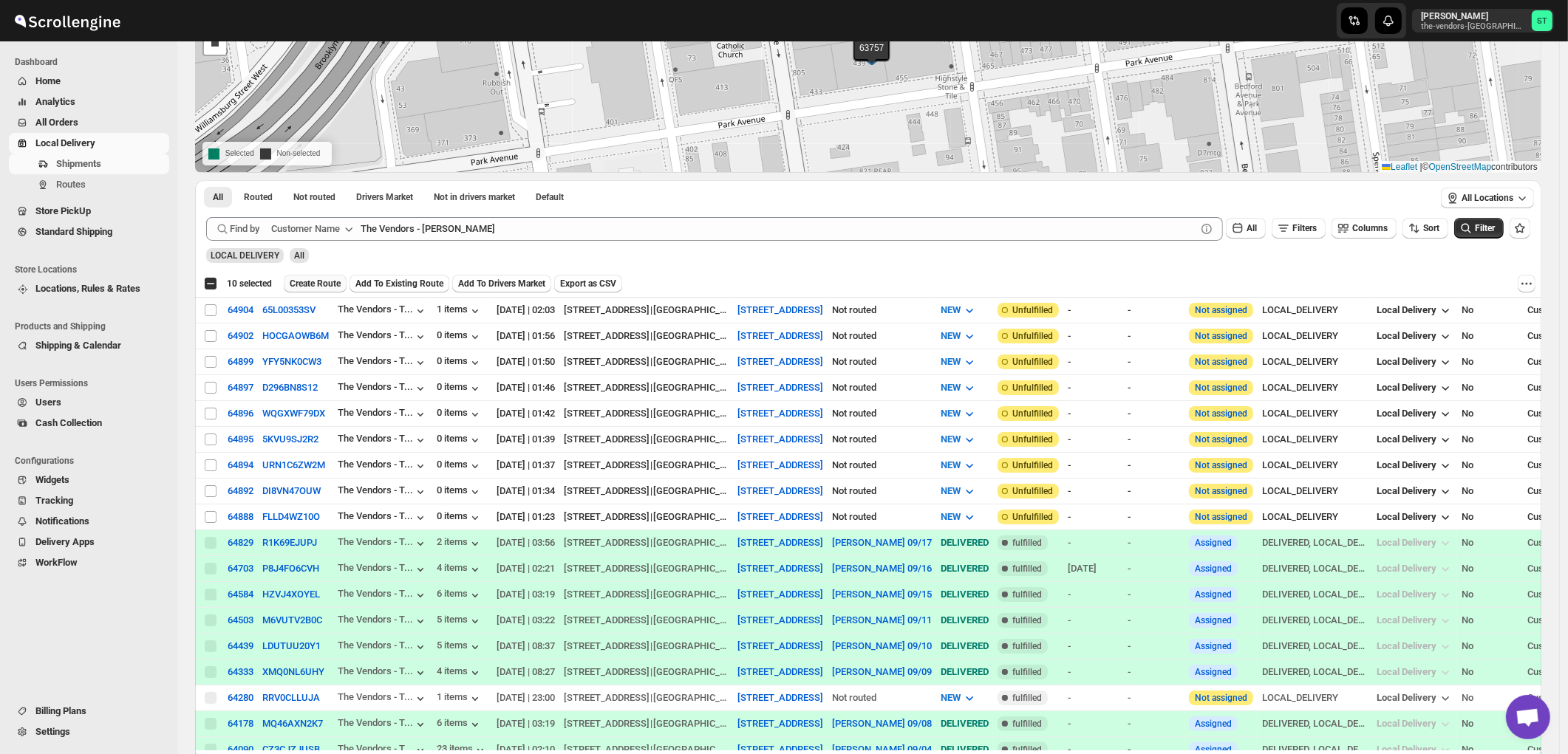
click at [331, 285] on span "Create Route" at bounding box center [315, 283] width 51 height 12
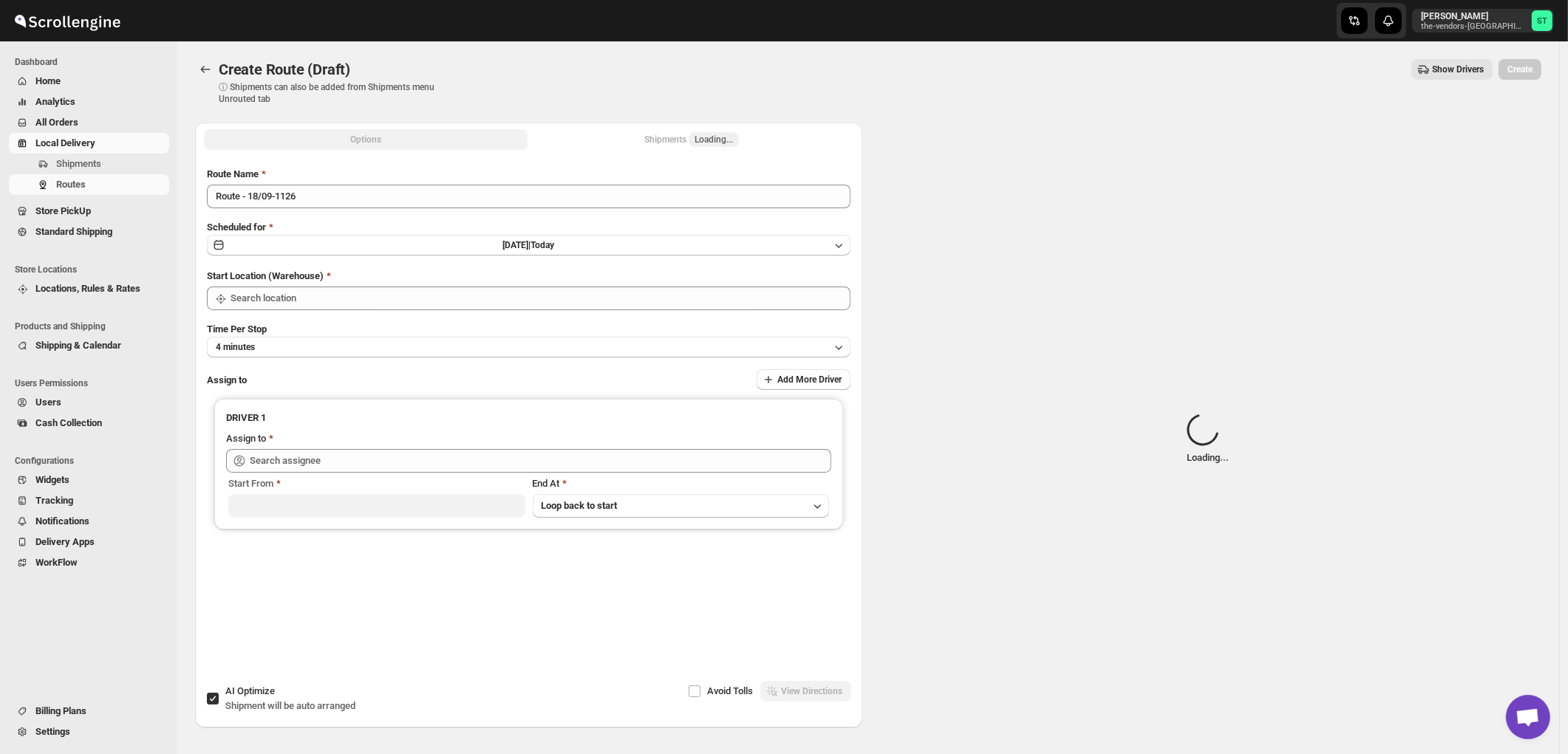
type input "445 Park Ave"
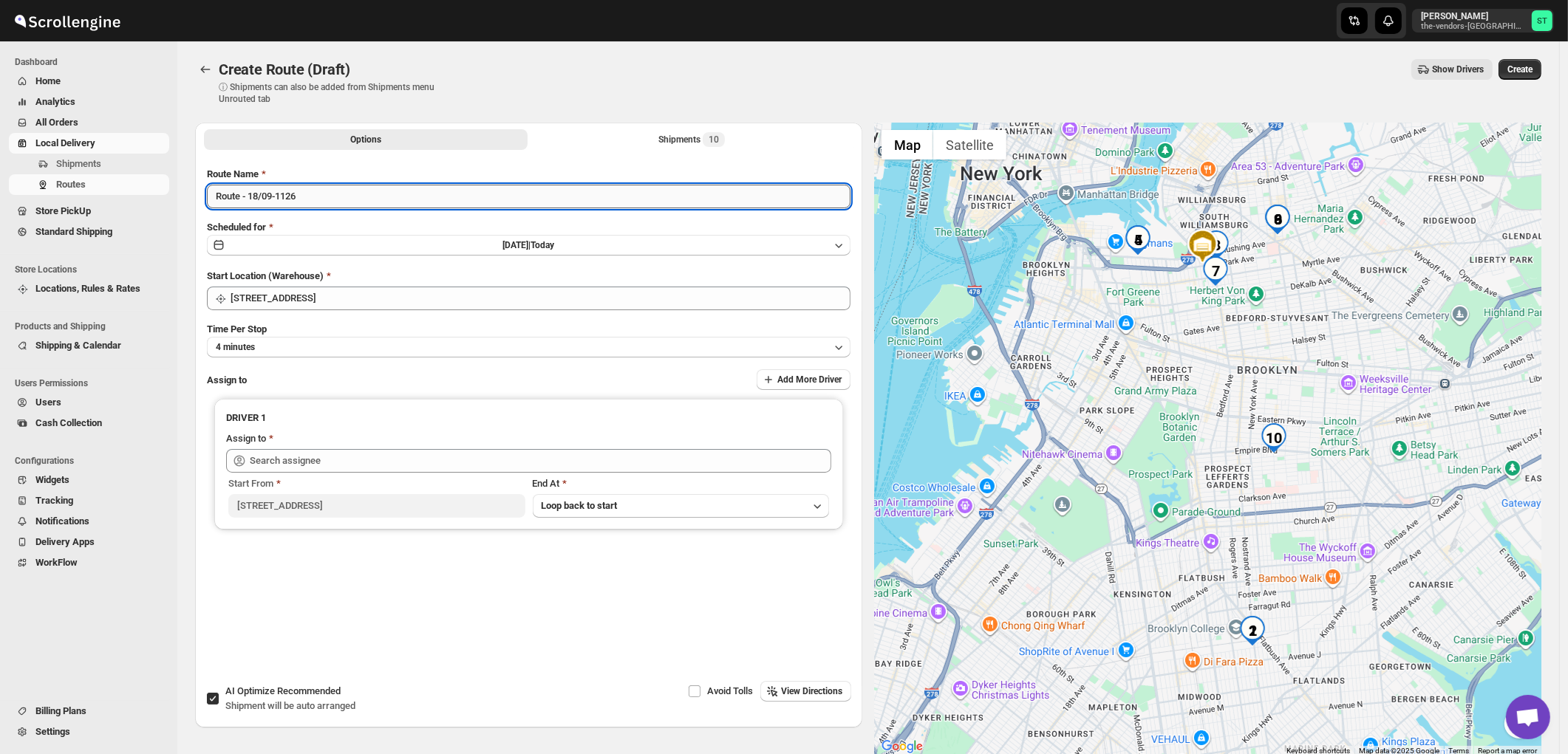
click at [442, 203] on input "Route - 18/09-1126" at bounding box center [528, 196] width 643 height 23
paste input "Milton"
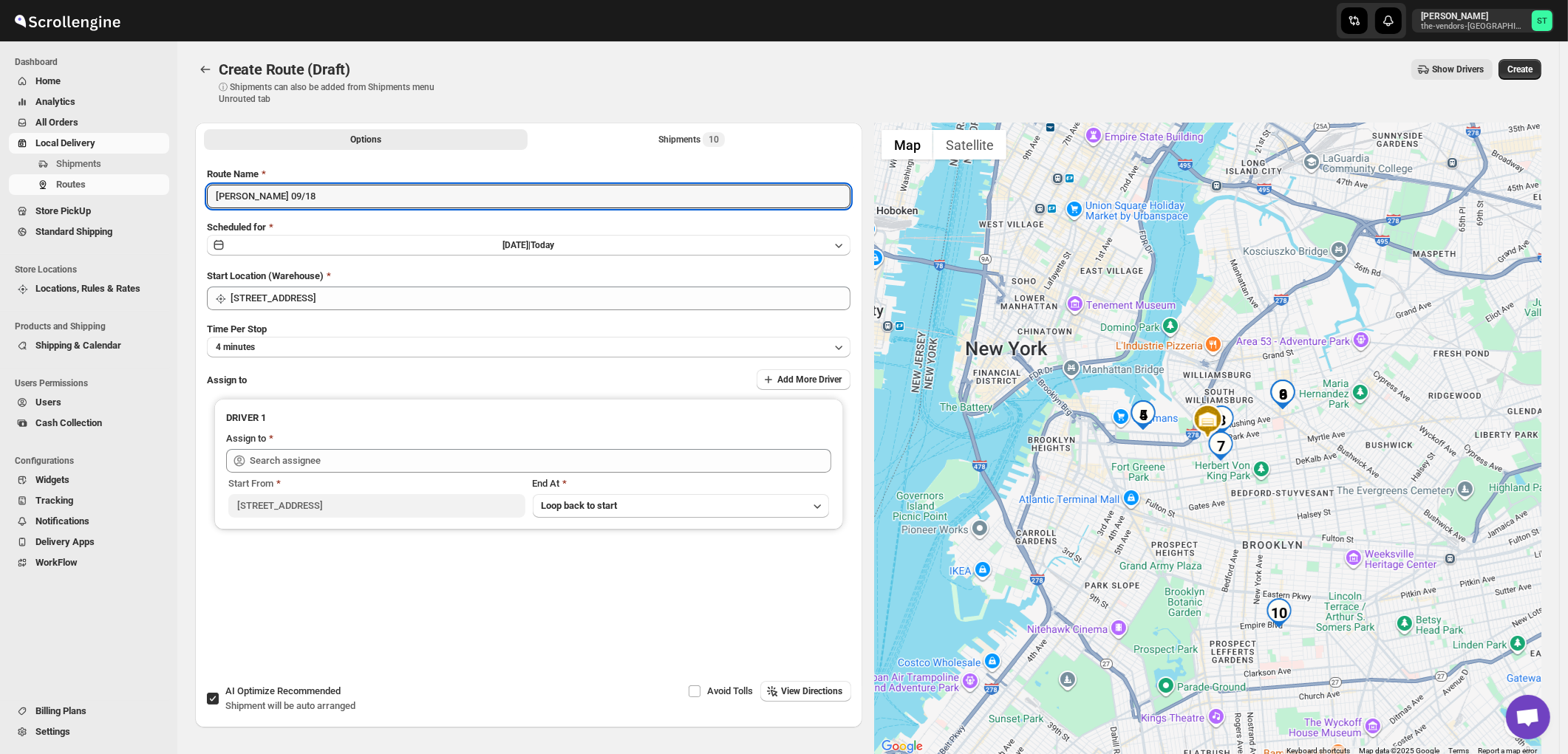
type input "Milton 09/18"
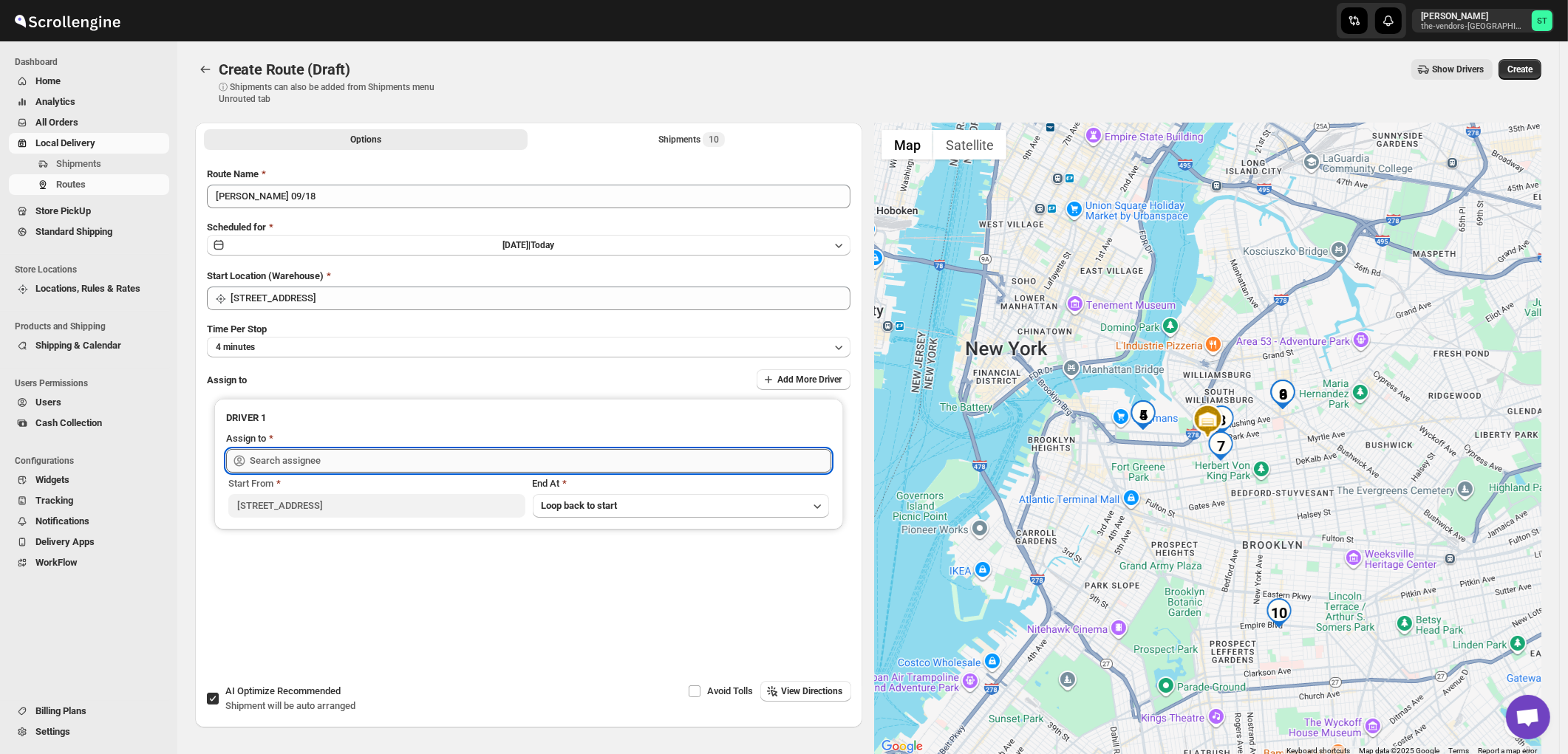
click at [362, 466] on input "text" at bounding box center [540, 461] width 581 height 23
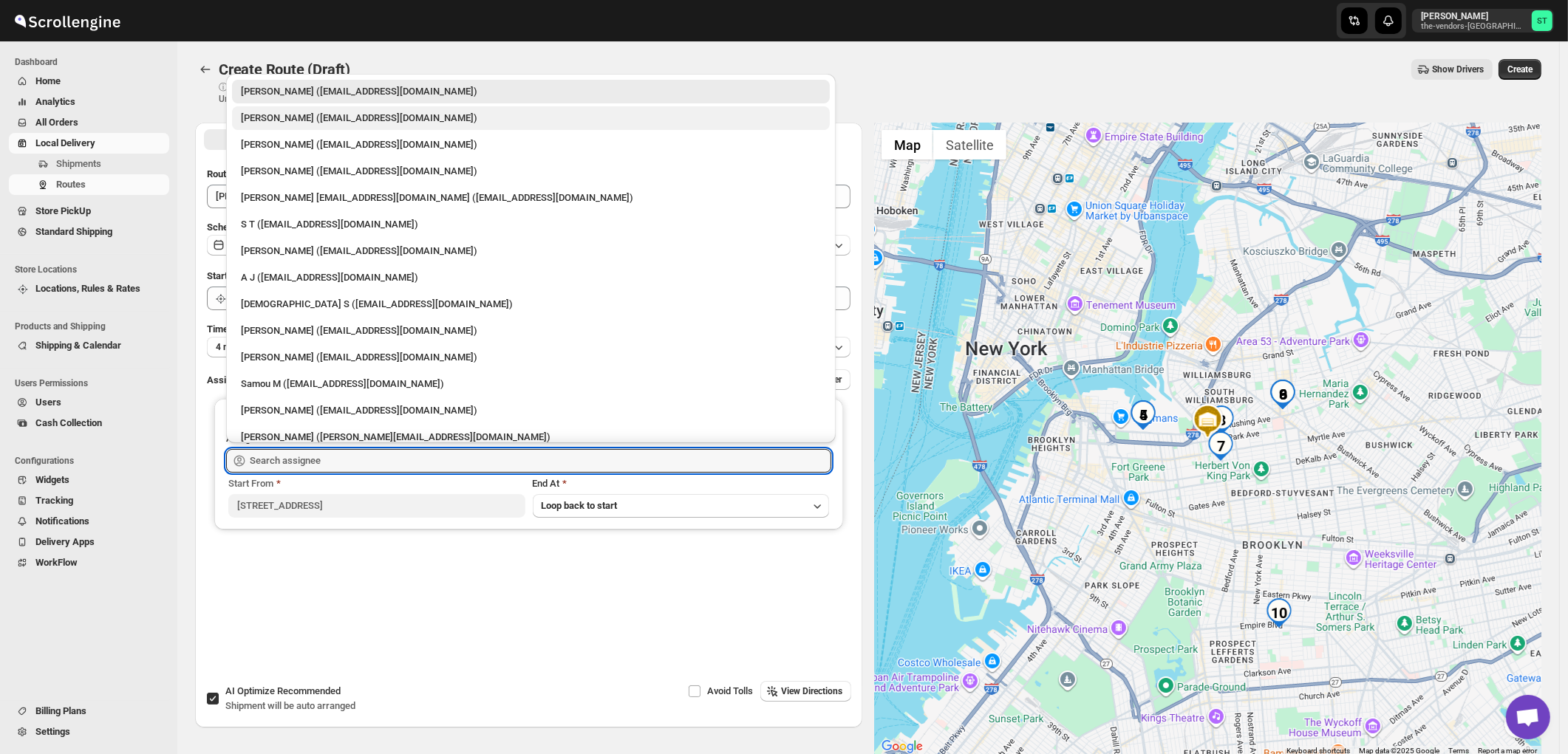
click at [294, 118] on div "Milton N (Miltonnajera1993@gmail.com)" at bounding box center [531, 118] width 580 height 14
type input "Milton N (Miltonnajera1993@gmail.com)"
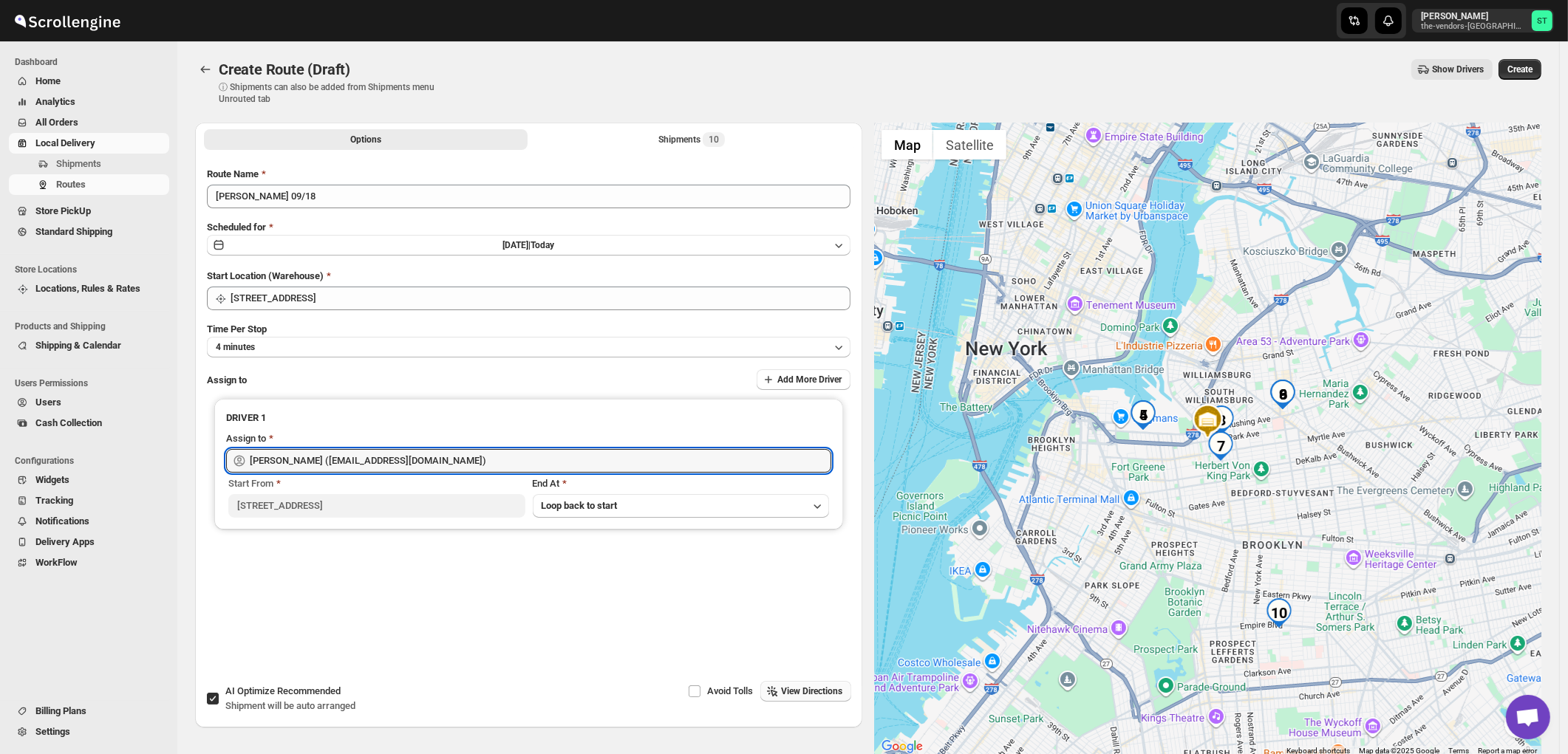
click at [794, 689] on span "View Directions" at bounding box center [812, 690] width 61 height 12
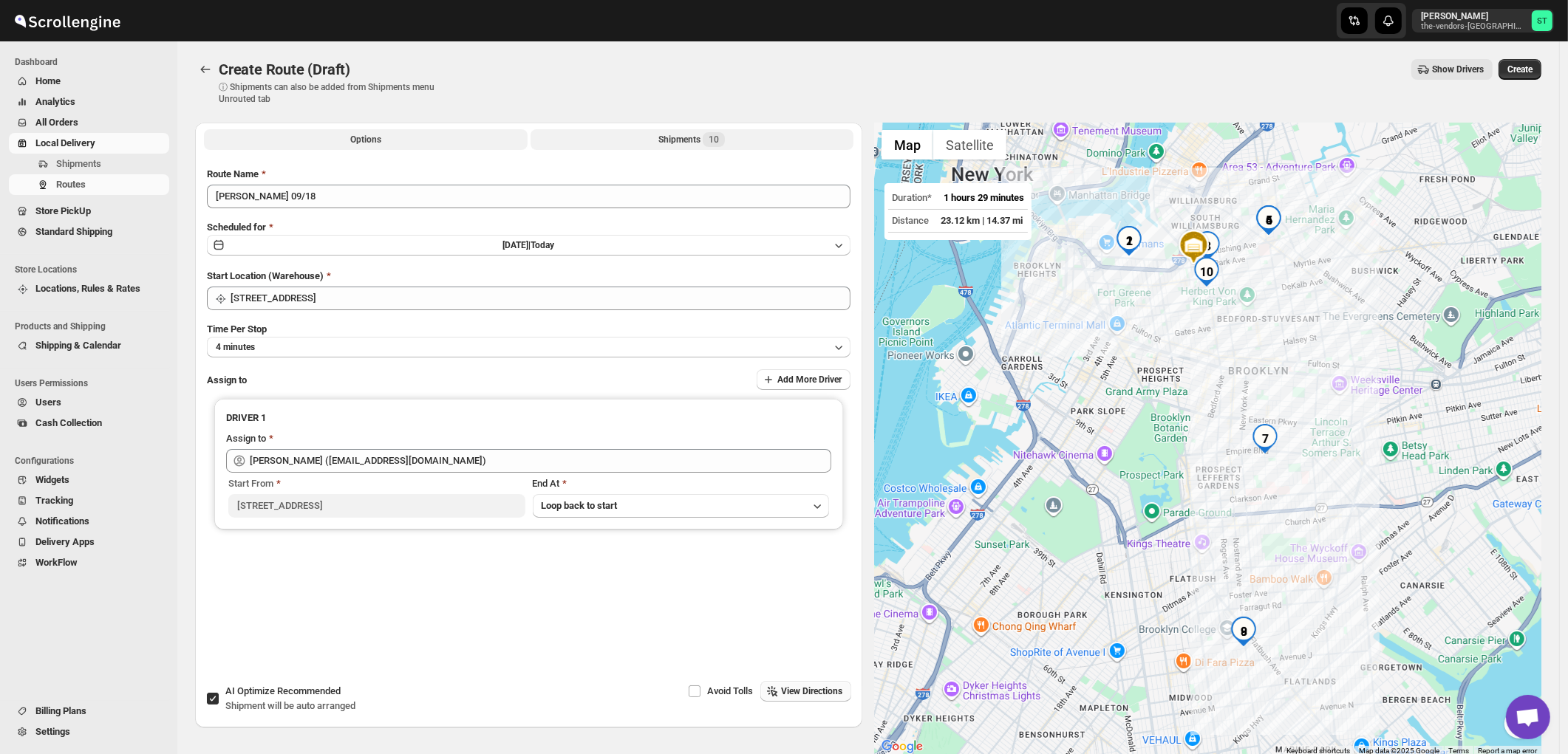
click at [712, 141] on span "10" at bounding box center [714, 139] width 11 height 12
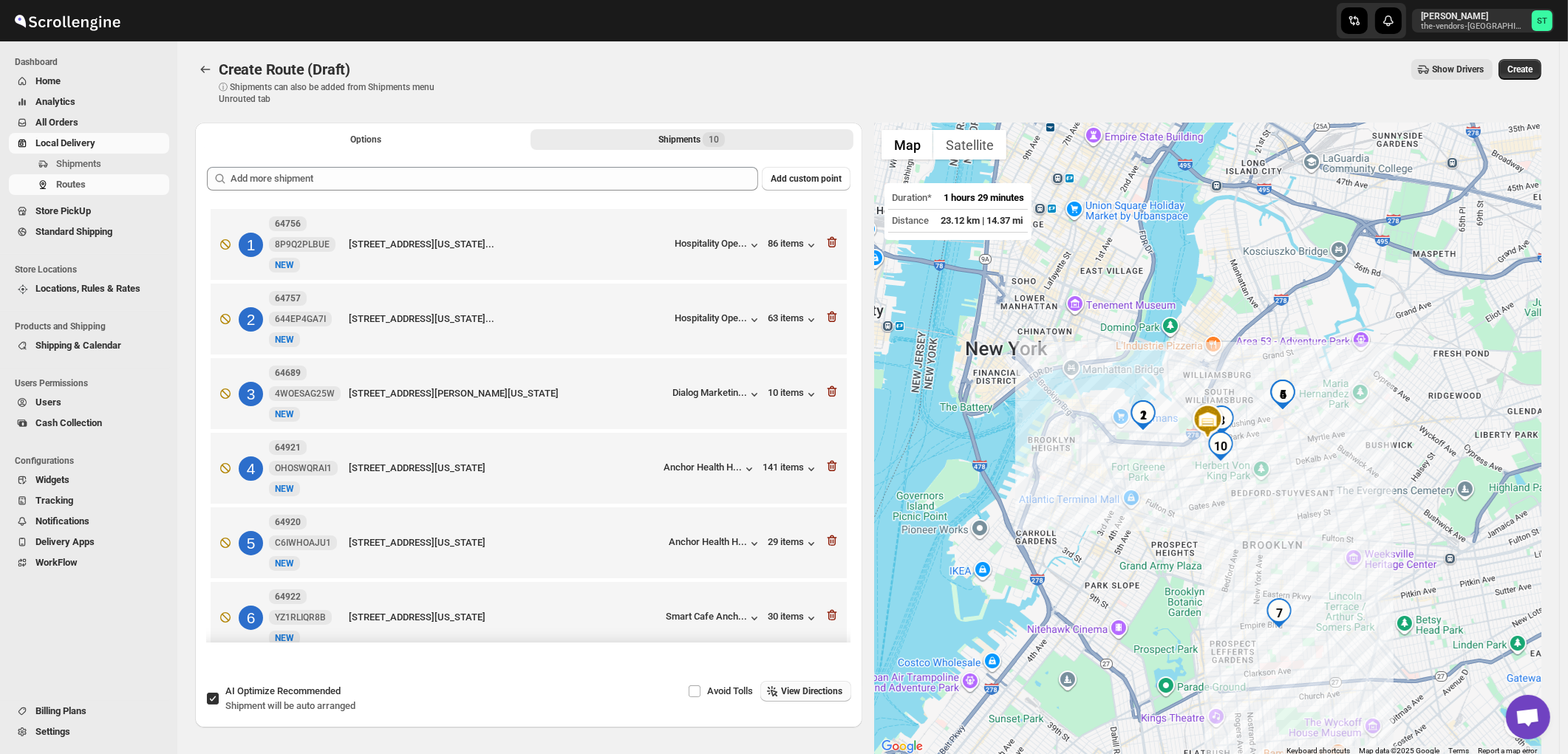
click at [325, 694] on span "Recommended" at bounding box center [309, 690] width 64 height 11
click at [219, 694] on input "AI Optimize Recommended Shipment will be auto arranged" at bounding box center [213, 698] width 12 height 12
checkbox input "false"
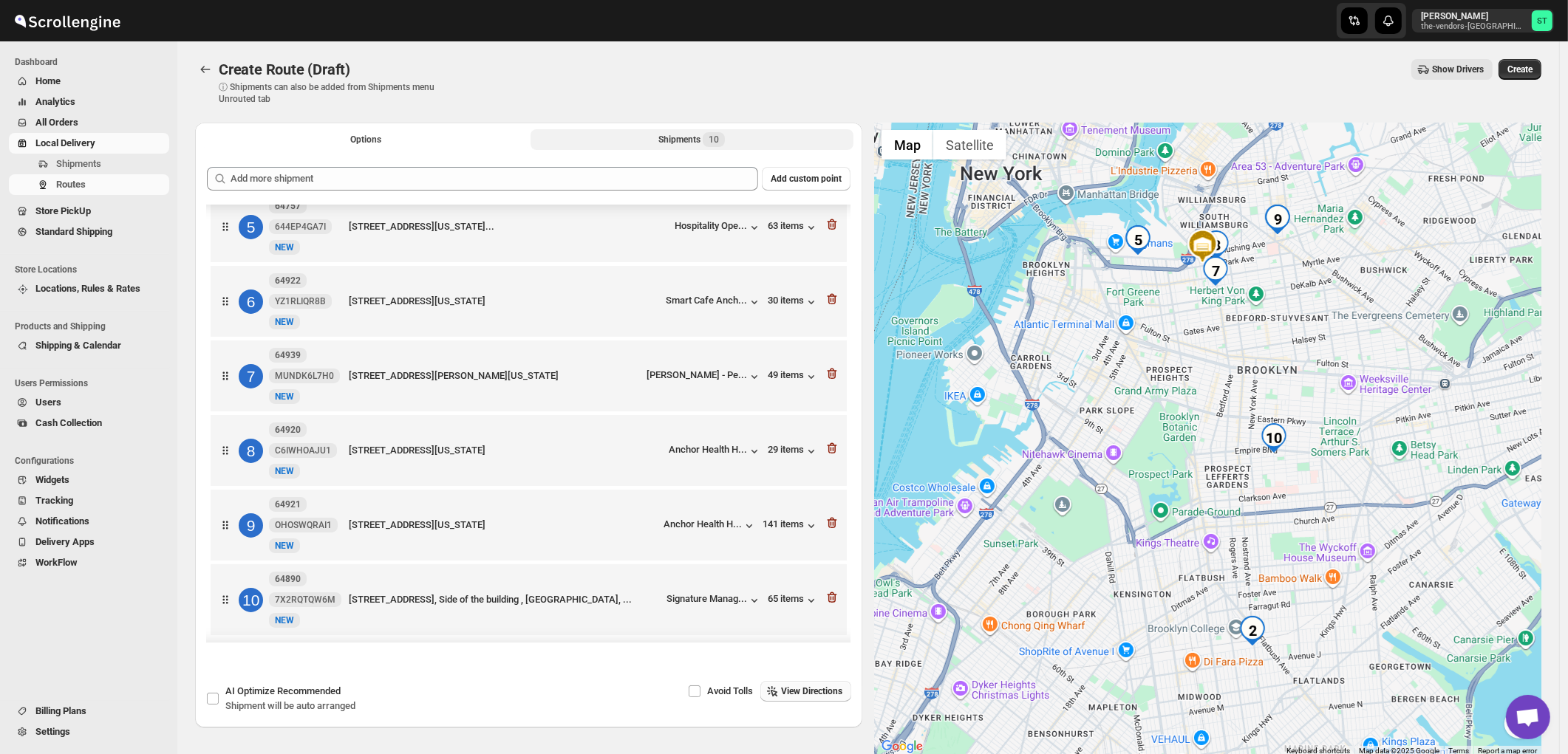
scroll to position [345, 0]
click at [813, 690] on span "View Directions" at bounding box center [812, 690] width 61 height 12
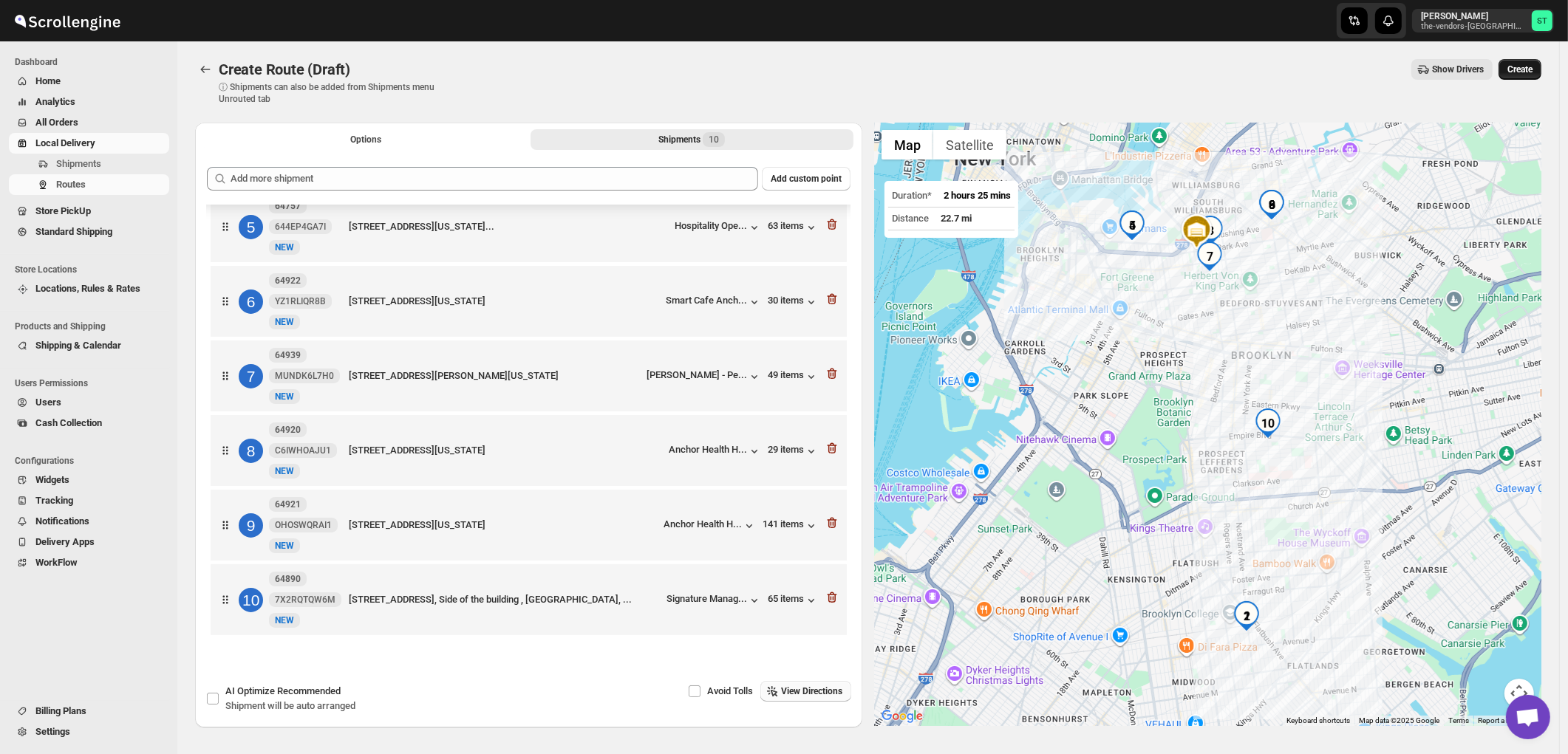
click at [1530, 69] on span "Create" at bounding box center [1520, 69] width 25 height 12
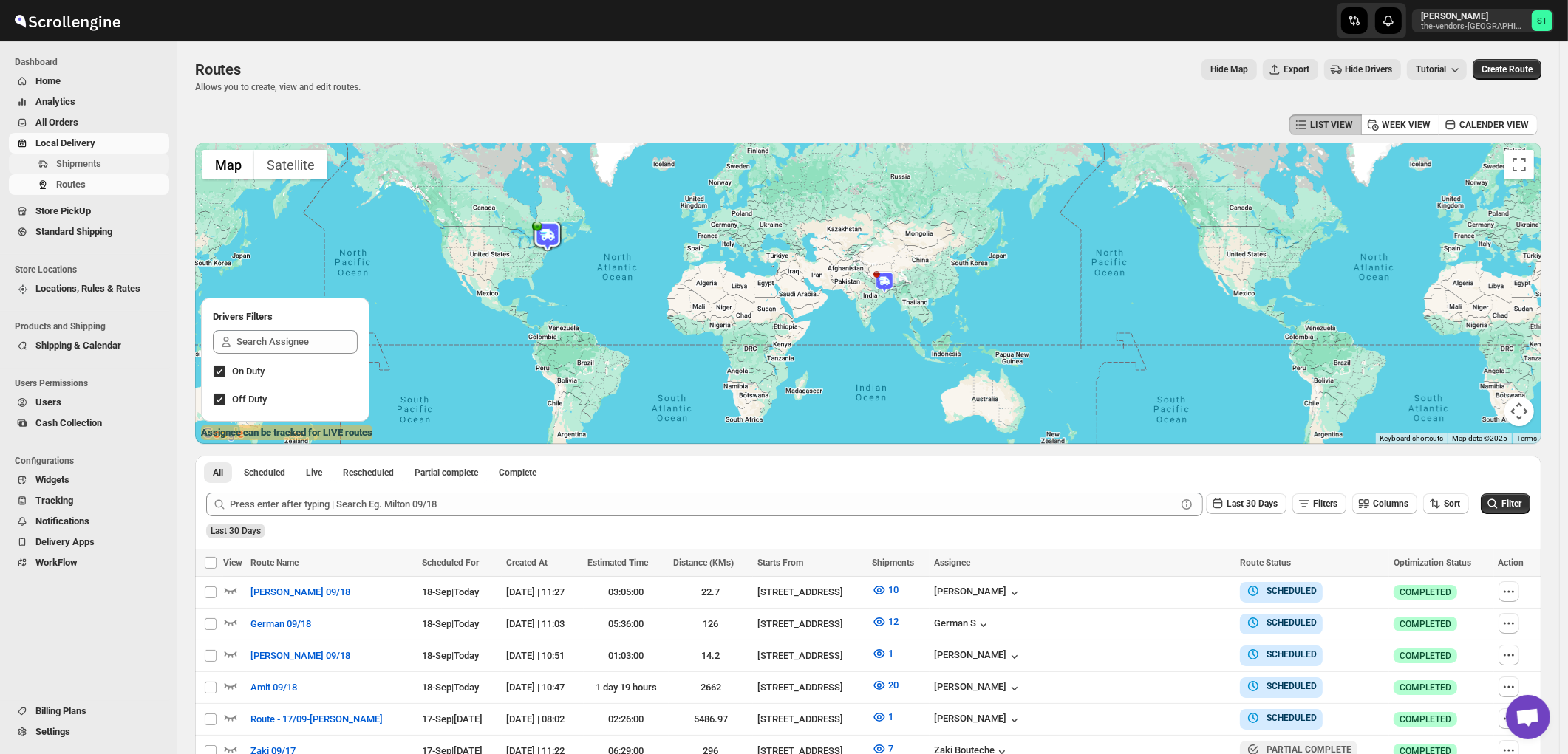
click at [72, 165] on span "Shipments" at bounding box center [79, 163] width 45 height 11
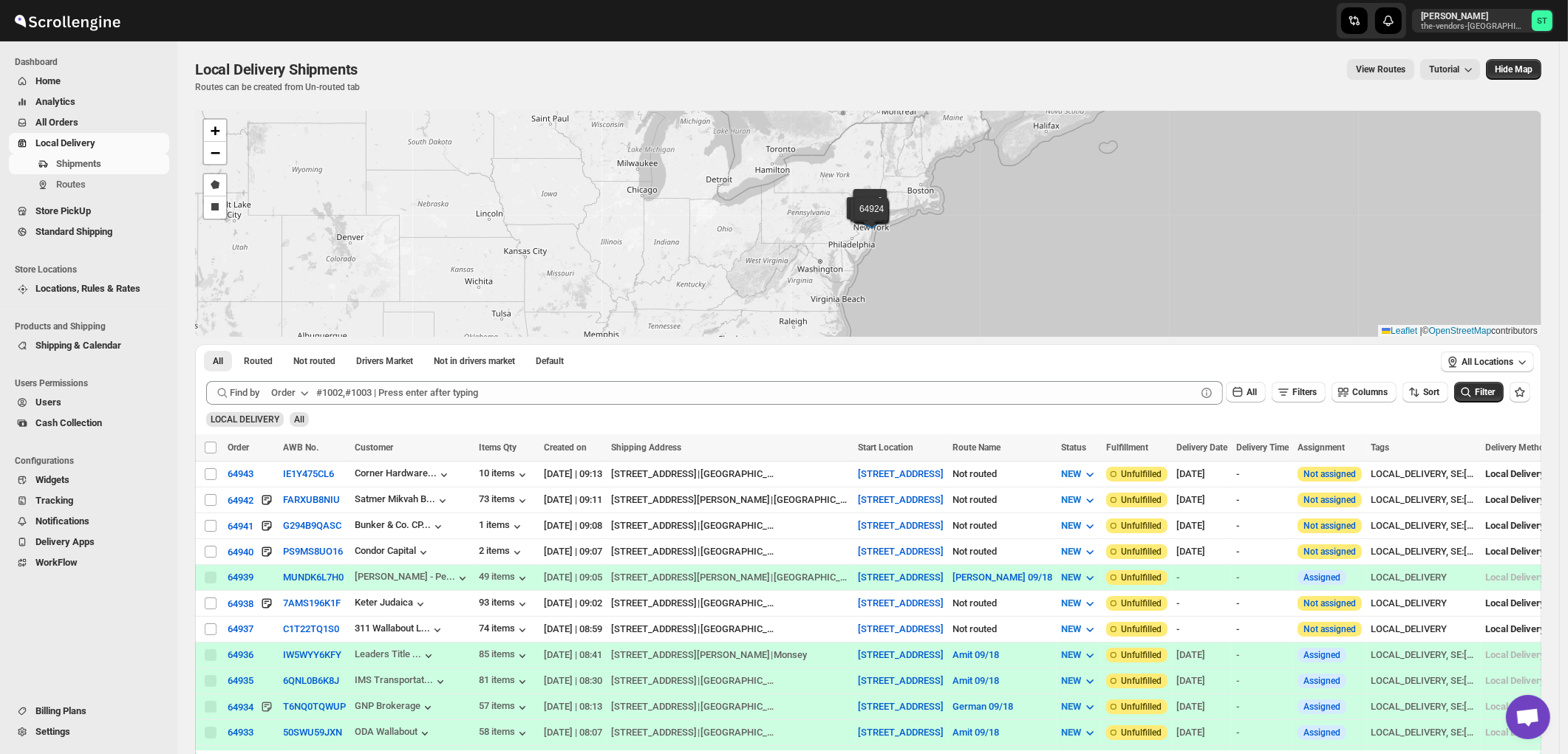
click at [293, 392] on div "Order" at bounding box center [283, 393] width 24 height 14
click at [290, 505] on div "Customer Name" at bounding box center [292, 504] width 68 height 14
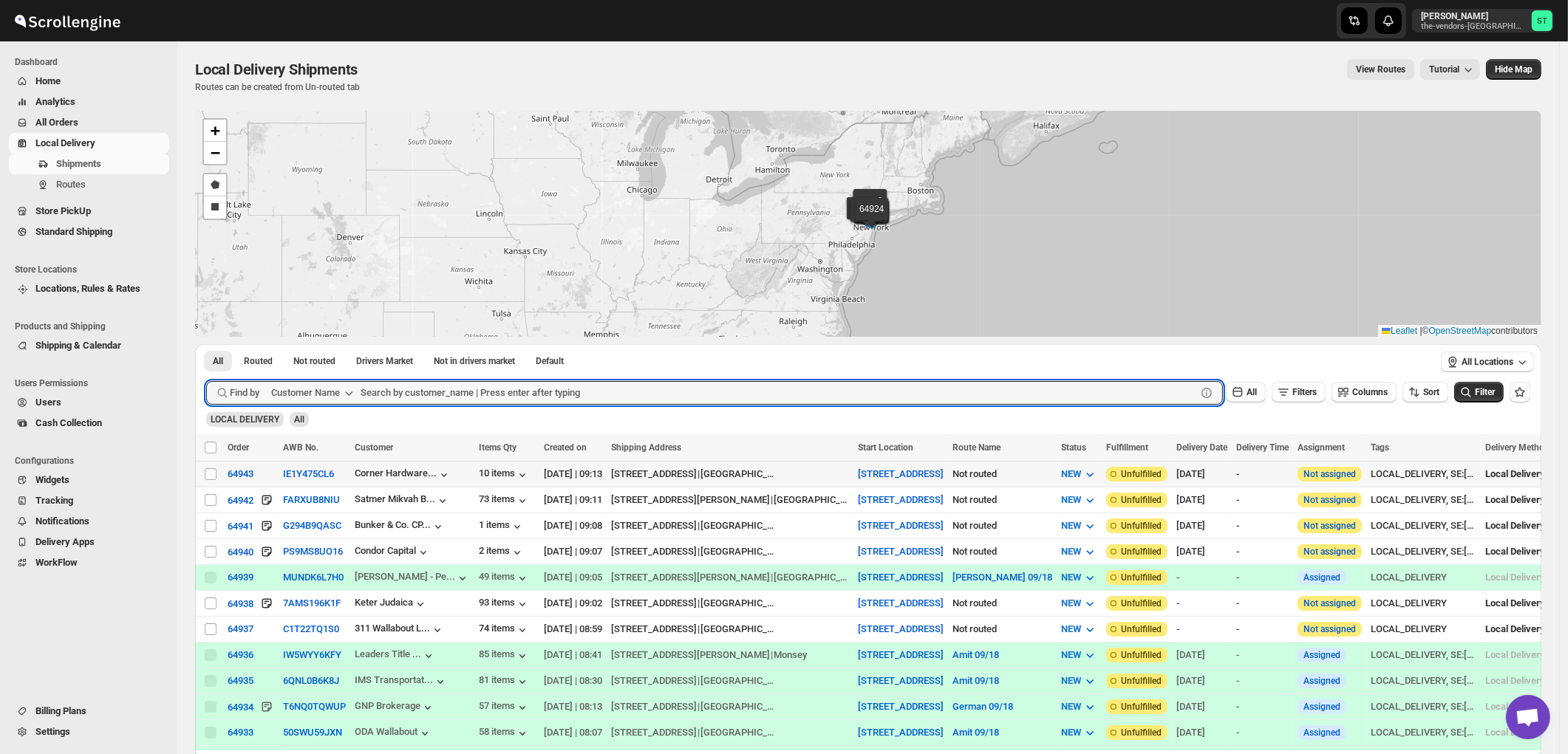
paste input "311 Wallabout LLC"
type input "311 Wallabout LLC"
click at [206, 344] on button "Submit" at bounding box center [227, 351] width 42 height 15
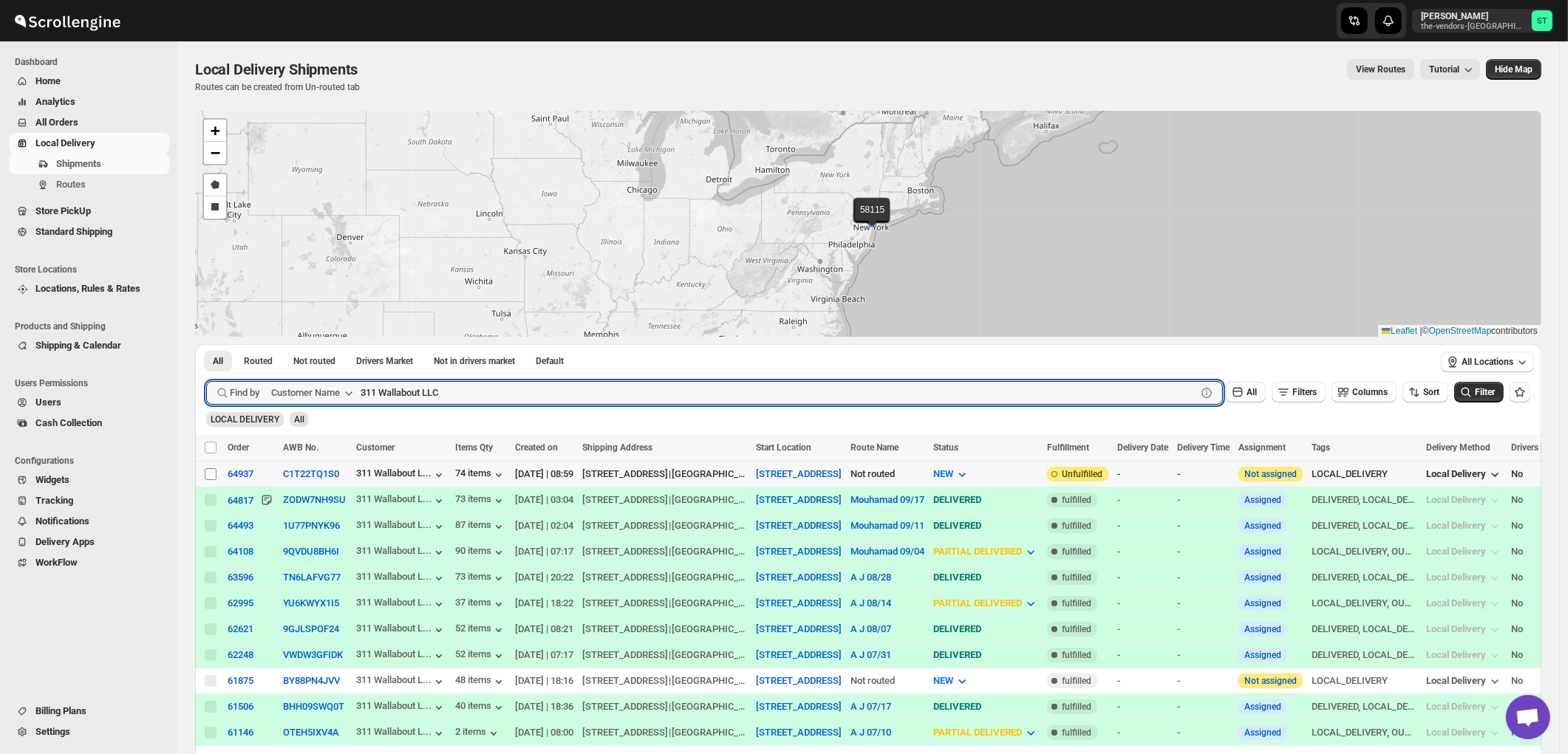
click at [205, 475] on input "Select shipment" at bounding box center [210, 473] width 12 height 12
checkbox input "true"
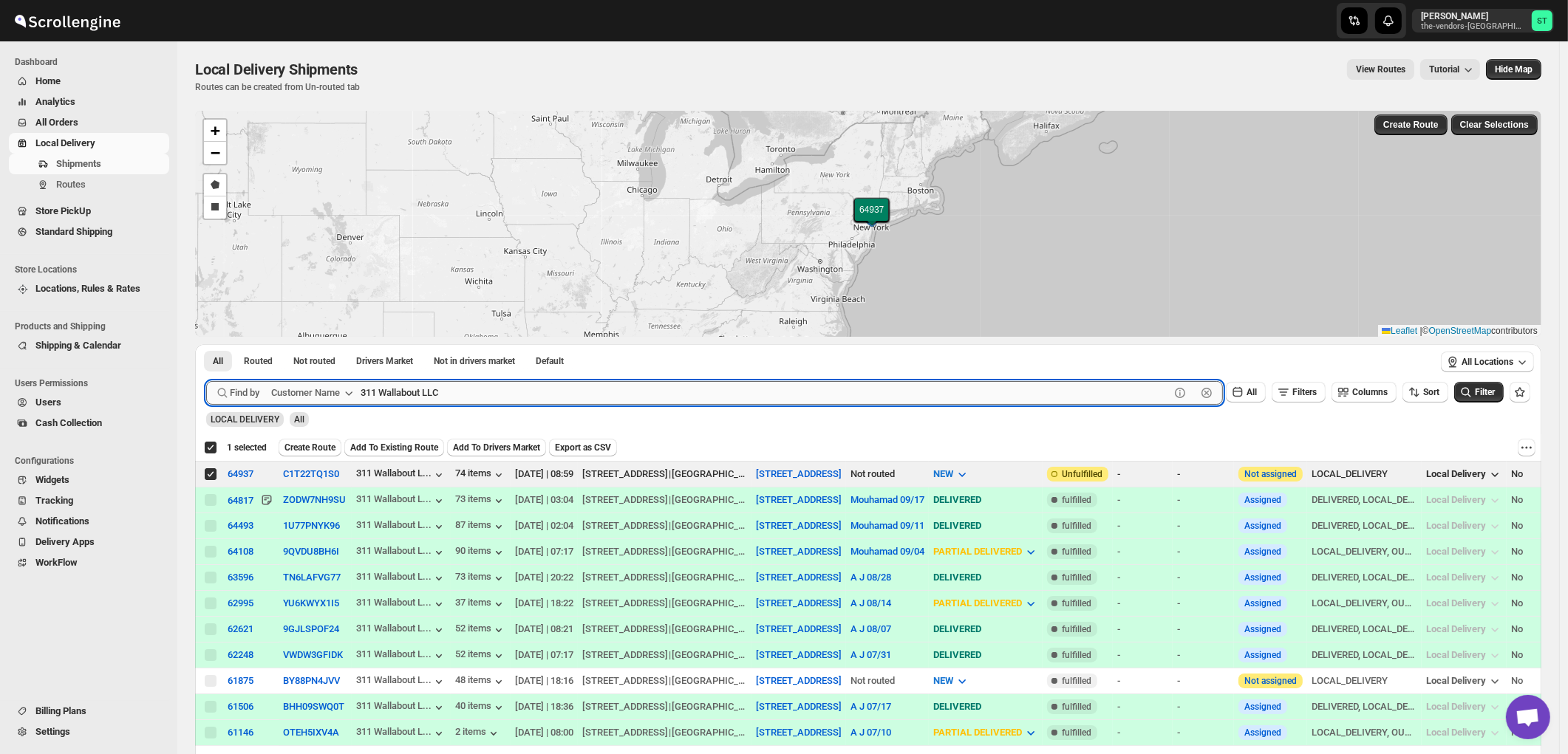
click at [464, 384] on input "311 Wallabout LLC" at bounding box center [765, 393] width 809 height 23
paste input "Spectrum Medical Management Ground Floor"
paste input "text"
type input "Spectrum Medical Management Ground Floor"
click at [206, 344] on button "Submit" at bounding box center [227, 351] width 42 height 15
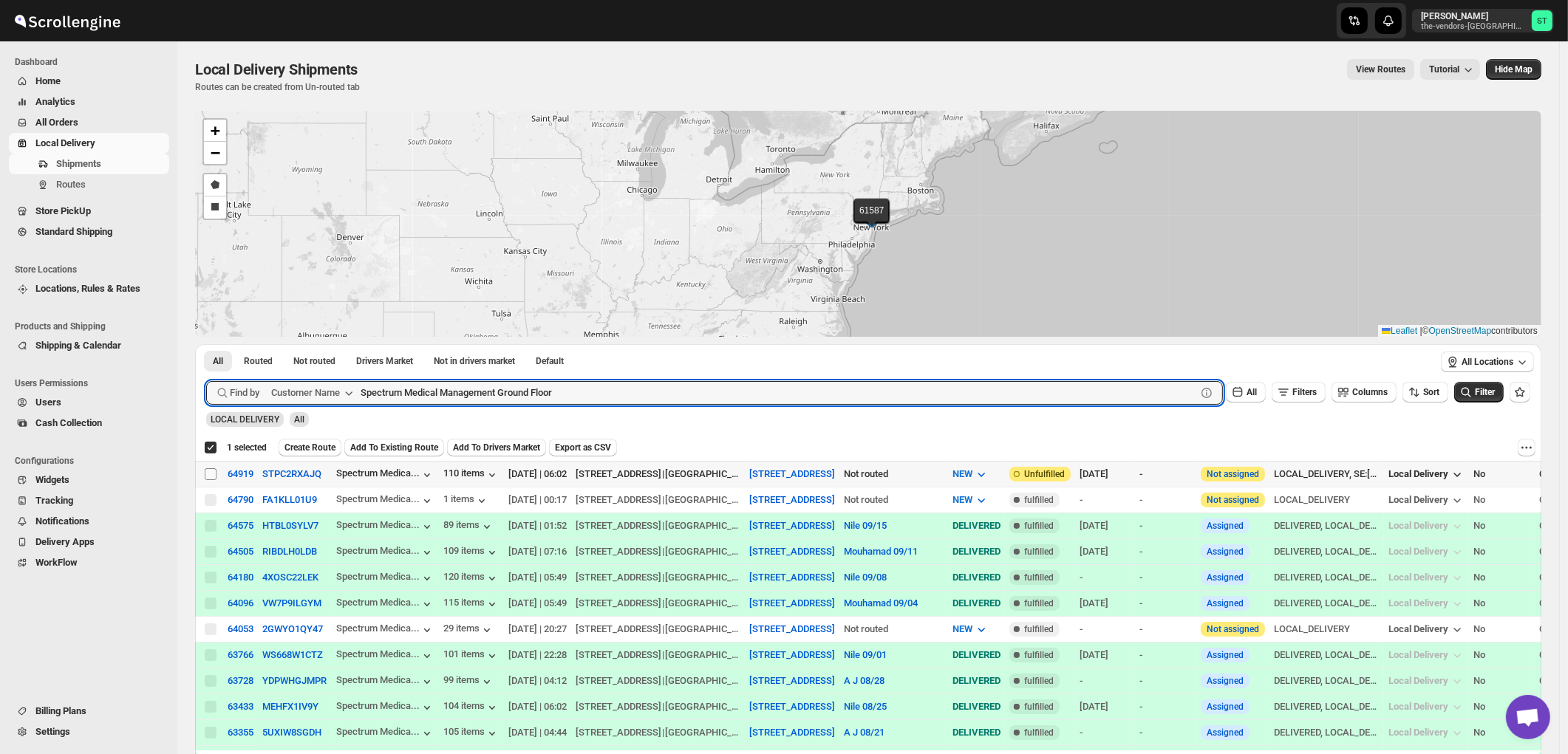
click at [212, 474] on input "Select shipment" at bounding box center [210, 473] width 12 height 12
checkbox input "true"
checkbox input "false"
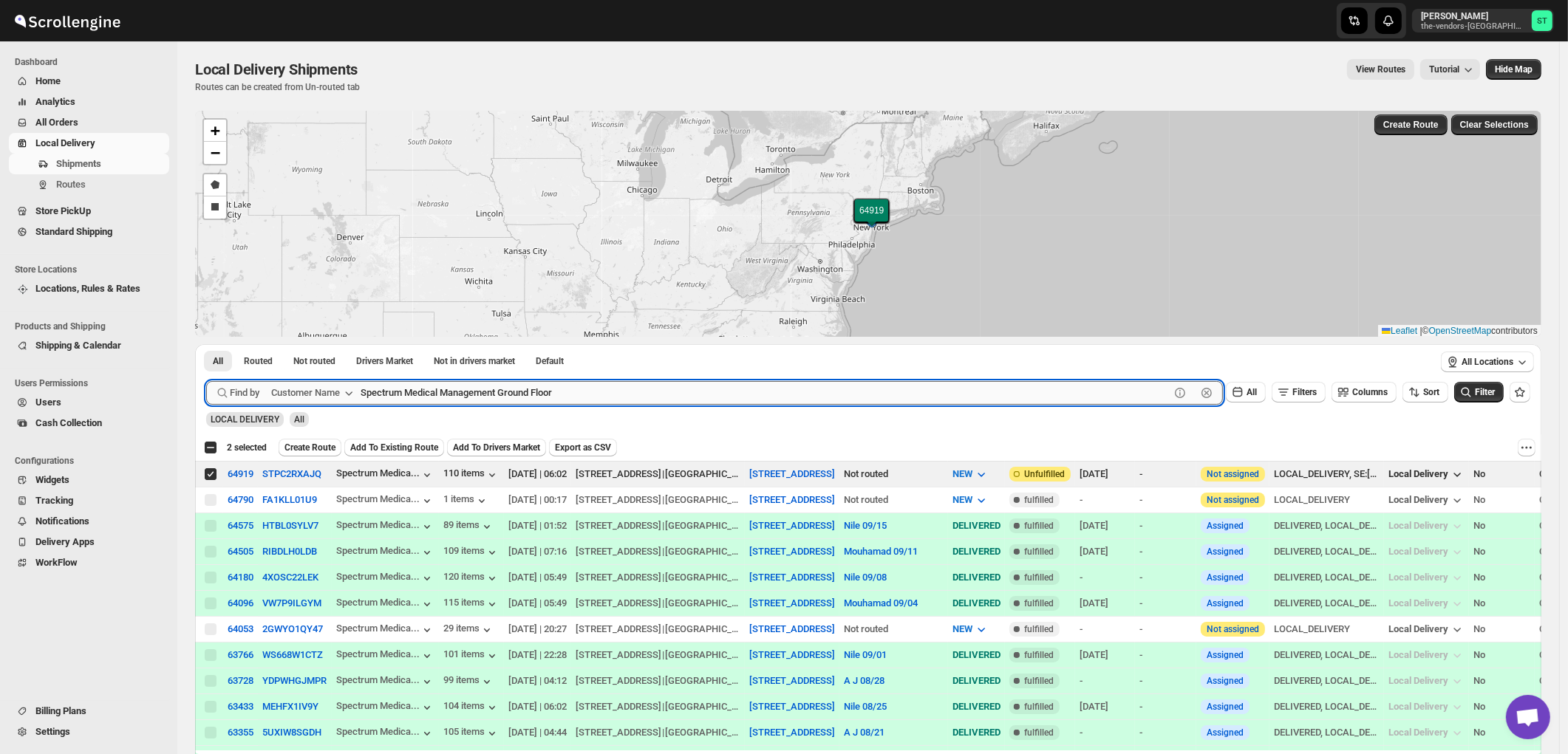
click at [587, 394] on input "Spectrum Medical Management Ground Floor" at bounding box center [765, 393] width 809 height 23
paste input "Artistic Framers Inc"
type input "Artistic Framers Inc"
click at [206, 344] on button "Submit" at bounding box center [227, 351] width 42 height 15
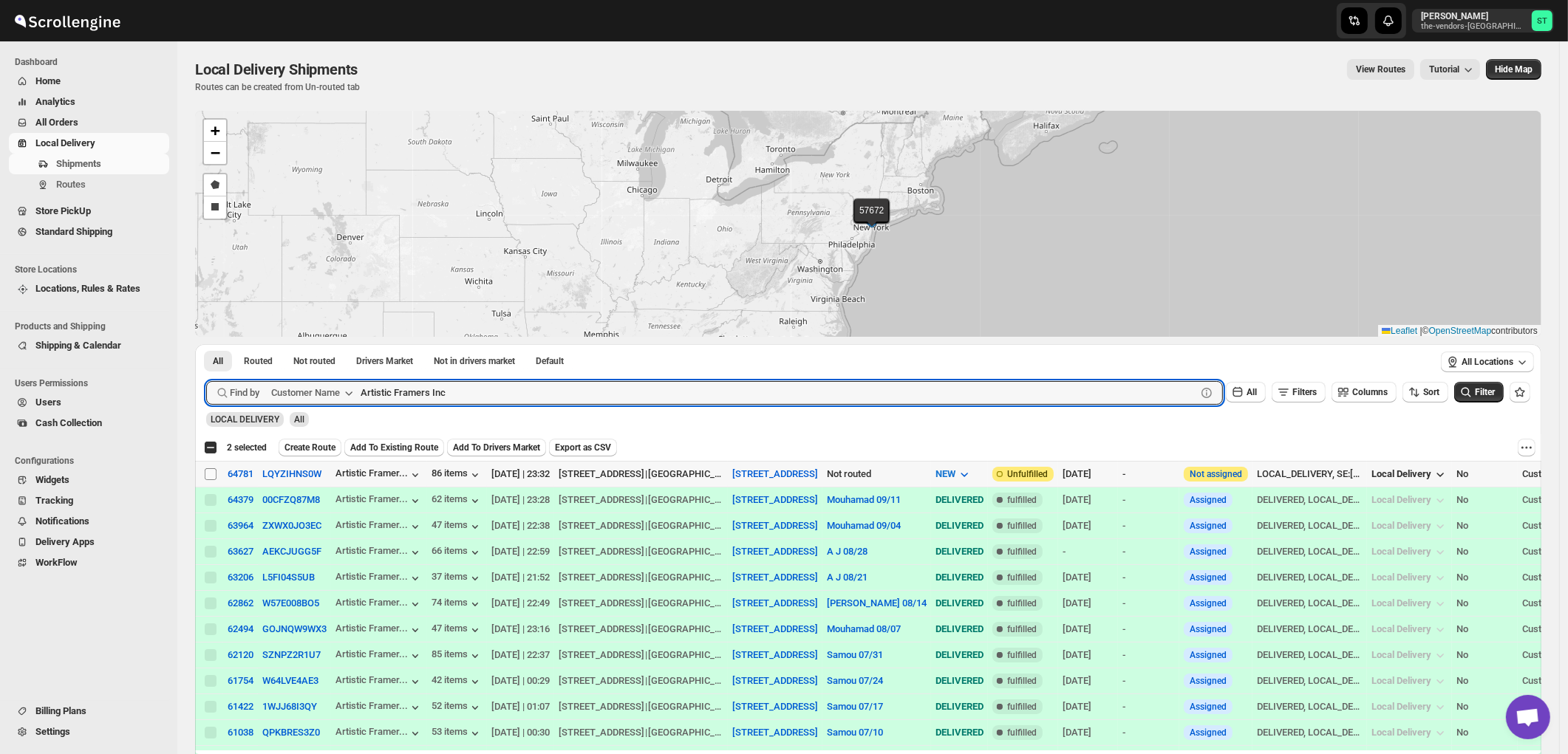
click at [212, 474] on input "Select shipment" at bounding box center [210, 473] width 12 height 12
checkbox input "true"
click at [513, 394] on input "Artistic Framers Inc" at bounding box center [765, 393] width 809 height 23
paste input "Energy Plus NY"
click at [206, 344] on button "Submit" at bounding box center [227, 351] width 42 height 15
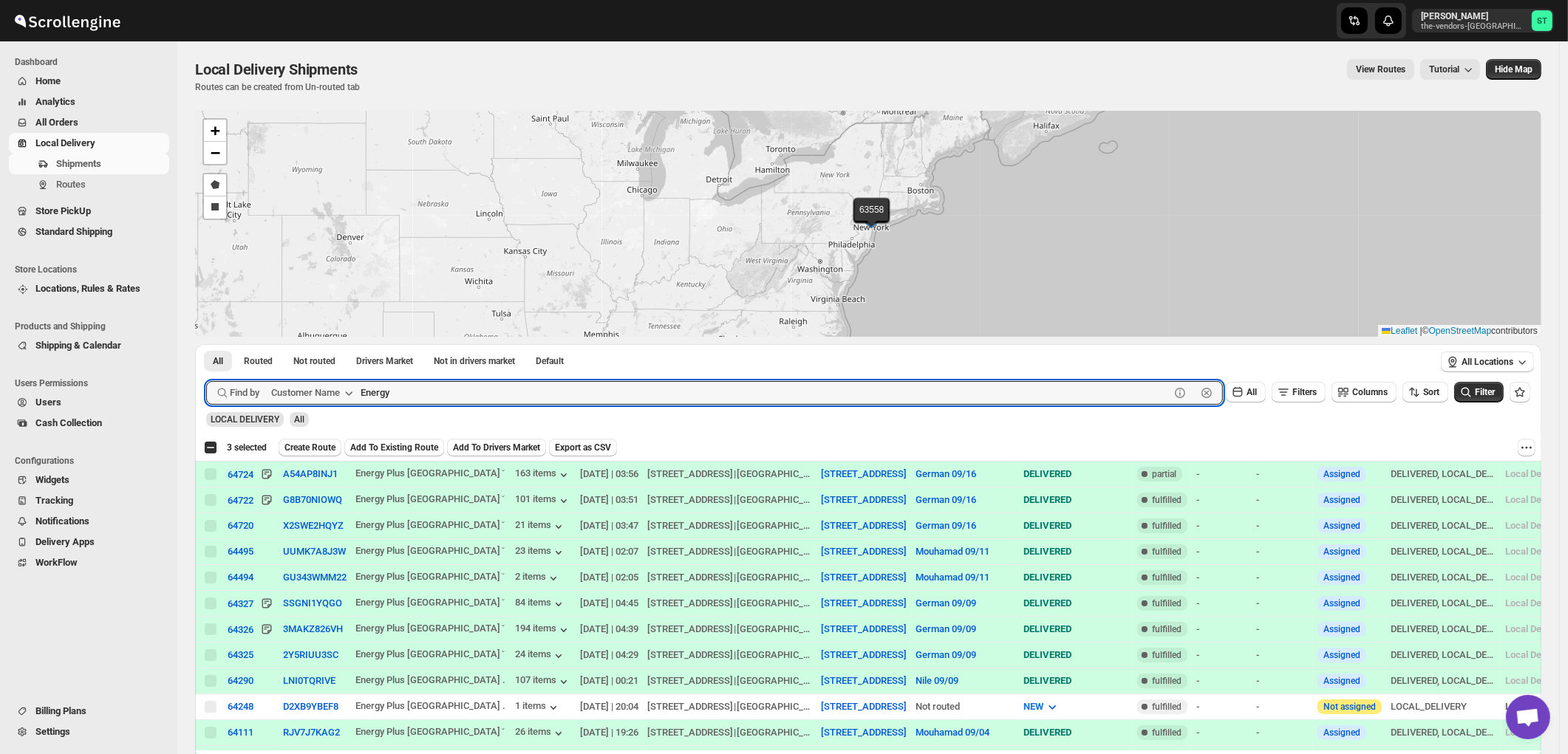
click at [206, 344] on button "Submit" at bounding box center [227, 351] width 42 height 15
paste input "The Yid"
type input "The Yid"
click at [206, 344] on button "Submit" at bounding box center [227, 351] width 42 height 15
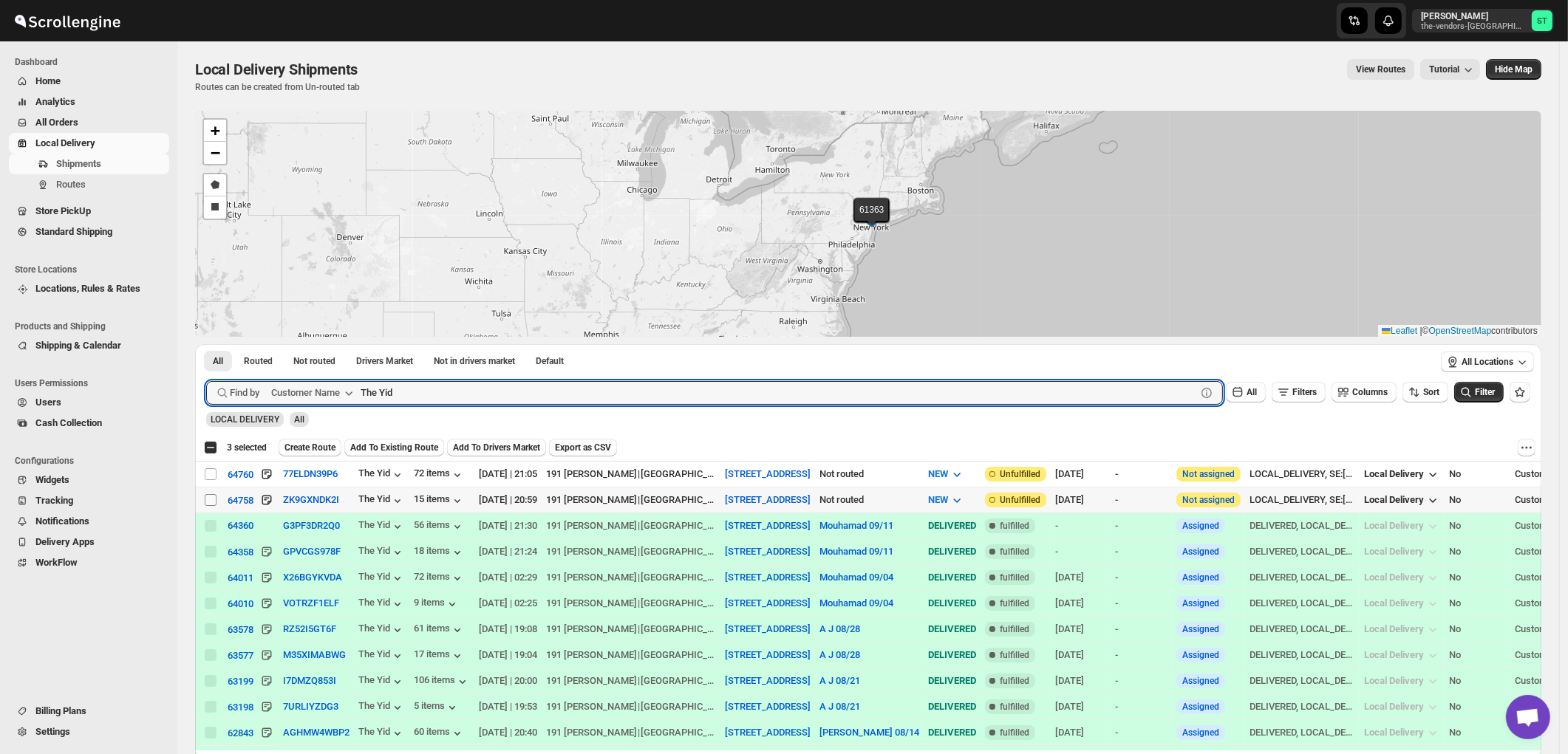
click at [209, 500] on input "Select shipment" at bounding box center [210, 499] width 12 height 12
checkbox input "true"
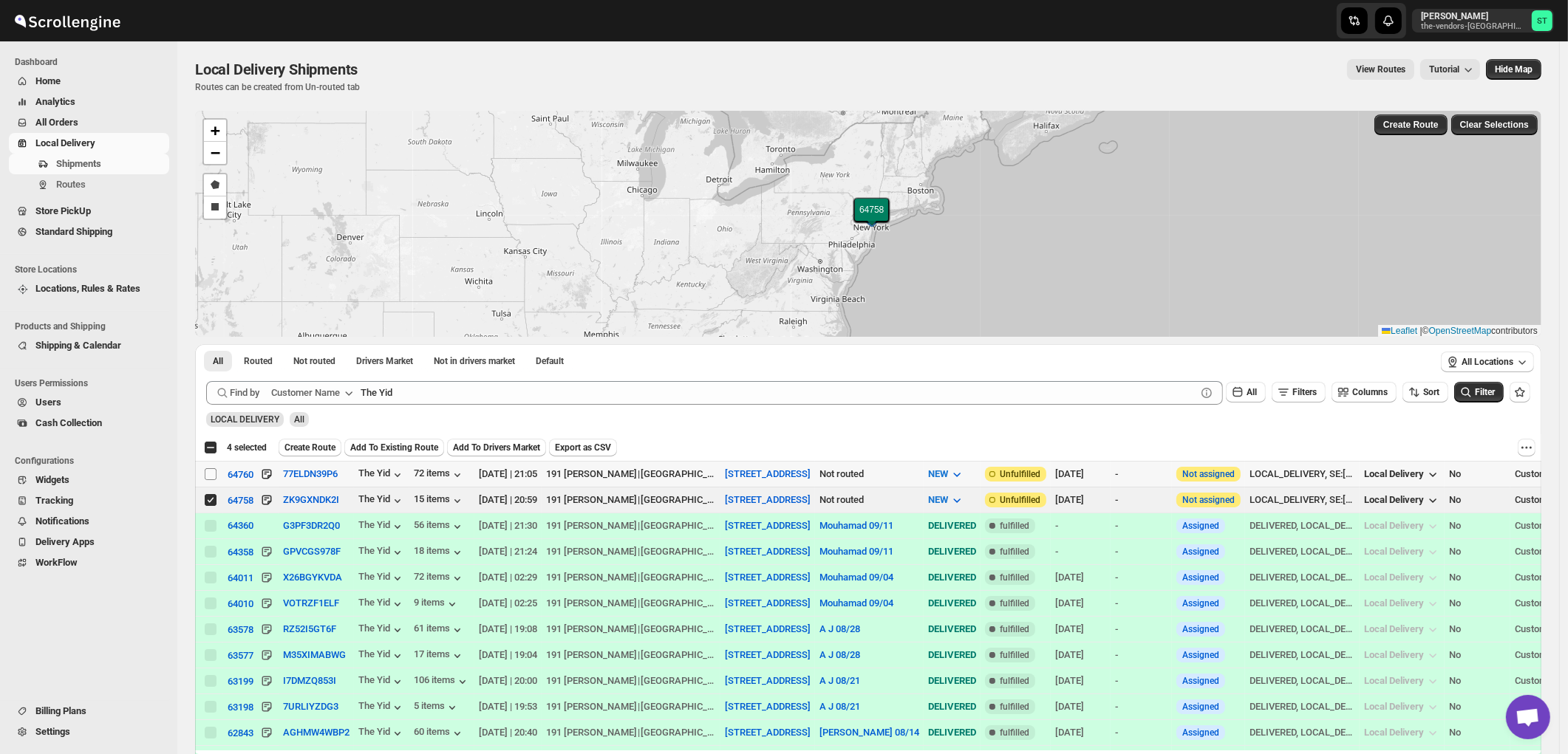
click at [208, 474] on input "Select shipment" at bounding box center [210, 473] width 12 height 12
checkbox input "true"
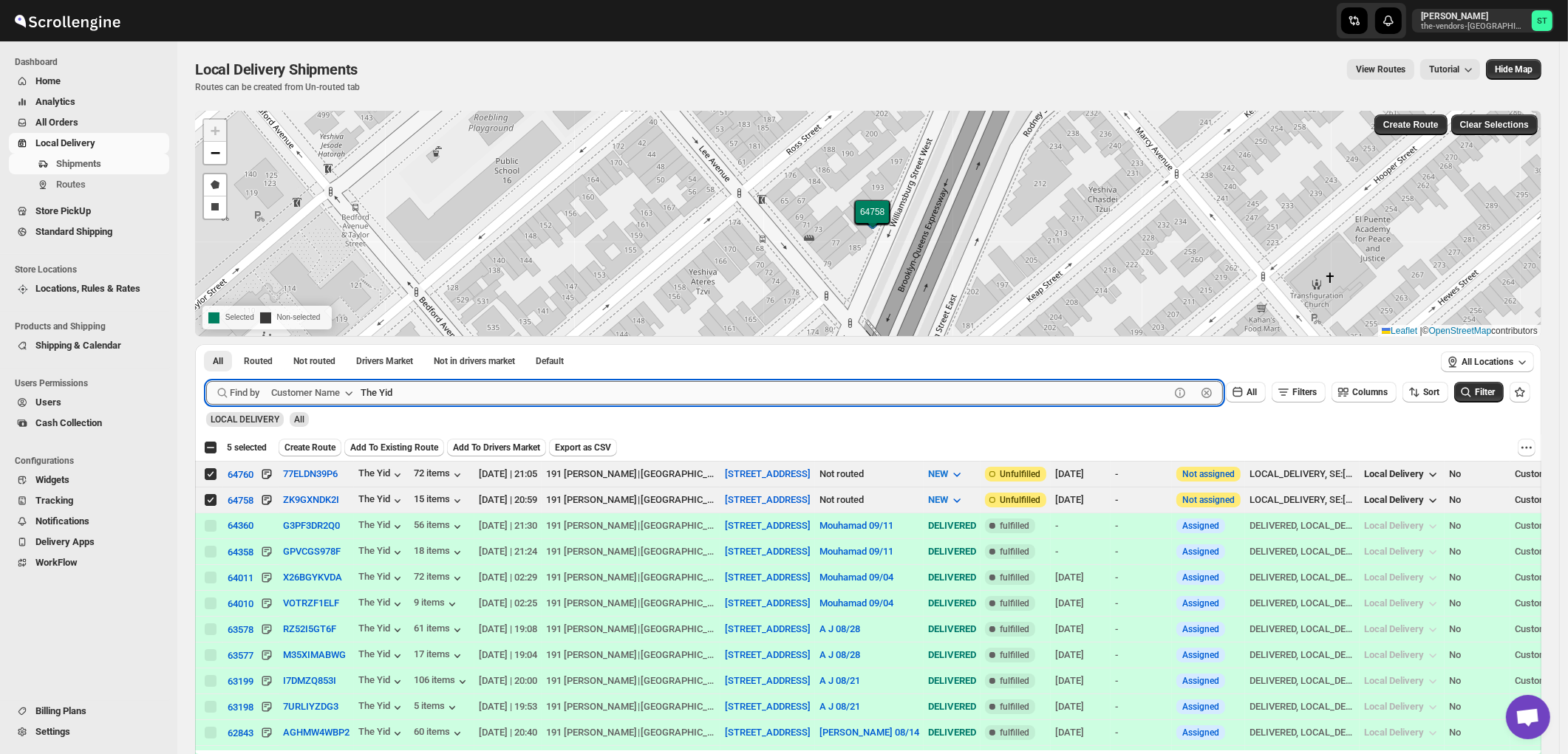
click at [411, 390] on input "The Yid" at bounding box center [765, 393] width 809 height 23
paste input "Baron Hospital Supplies"
click at [206, 344] on button "Submit" at bounding box center [227, 351] width 42 height 15
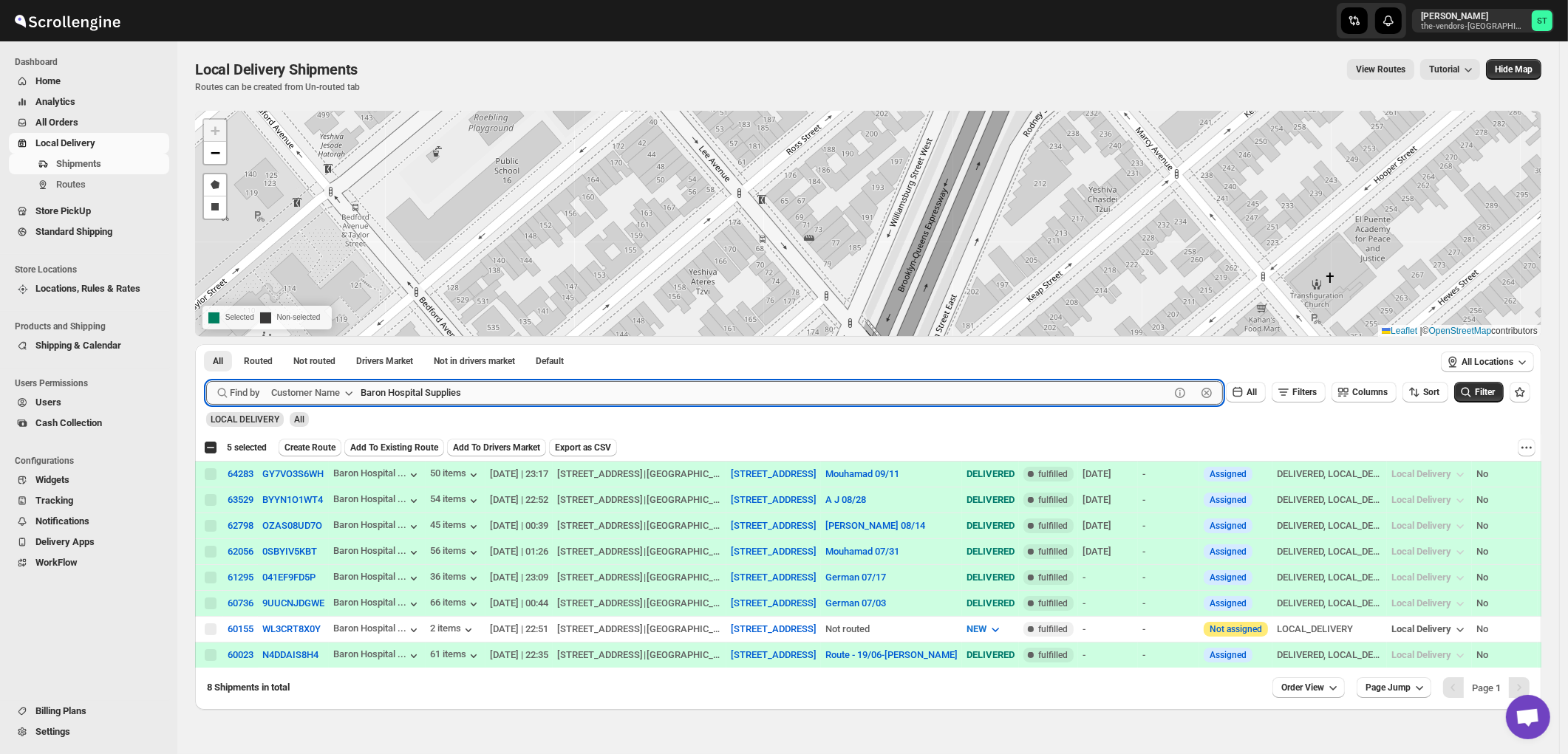
paste input "Lead It Builders LLC"
type input "Lead It Builders LLC"
click at [206, 344] on button "Submit" at bounding box center [227, 351] width 42 height 15
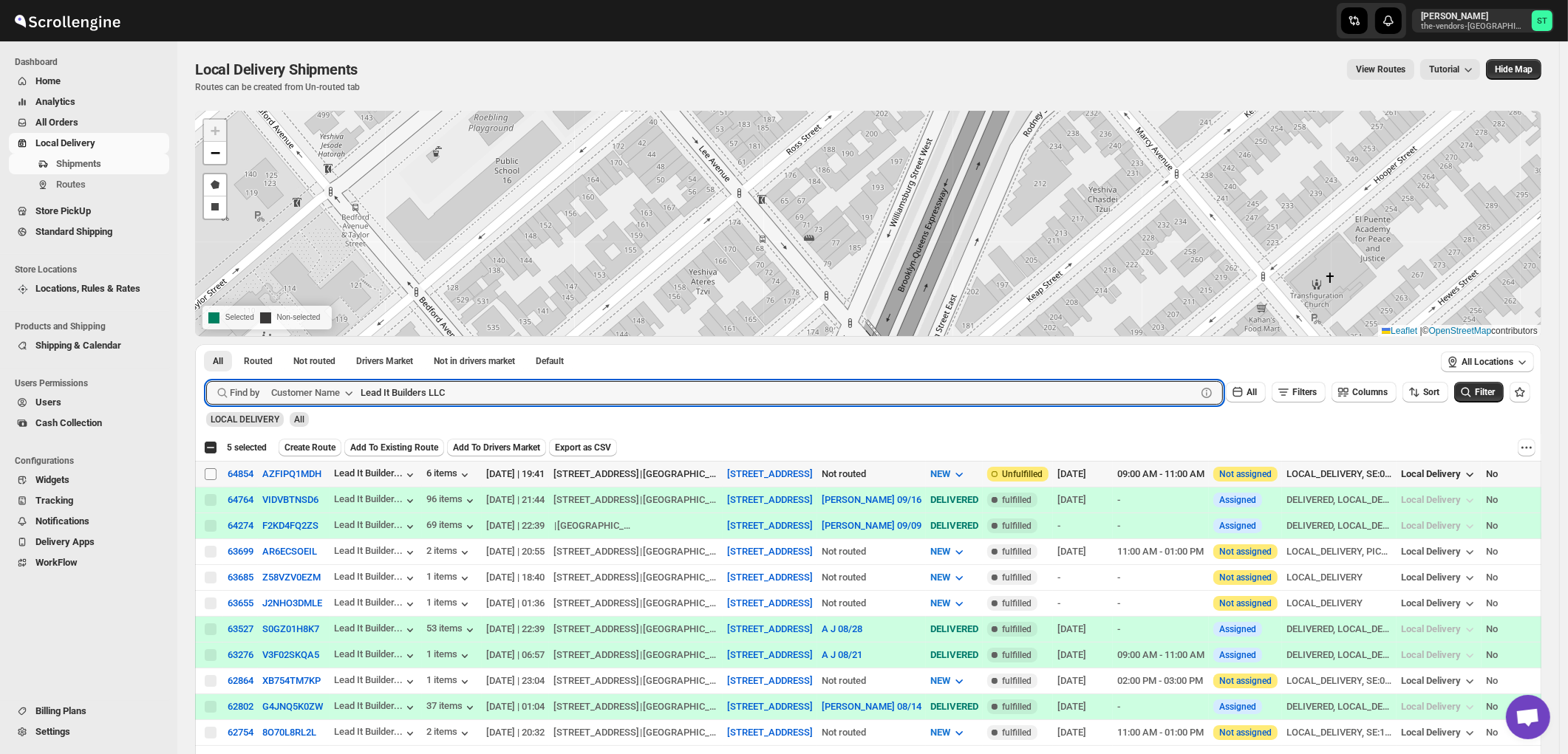
click at [209, 473] on input "Select shipment" at bounding box center [210, 473] width 12 height 12
checkbox input "true"
click at [501, 396] on input "Lead It Builders LLC" at bounding box center [765, 393] width 809 height 23
paste input "S Wieder architect P"
click at [206, 344] on button "Submit" at bounding box center [227, 351] width 42 height 15
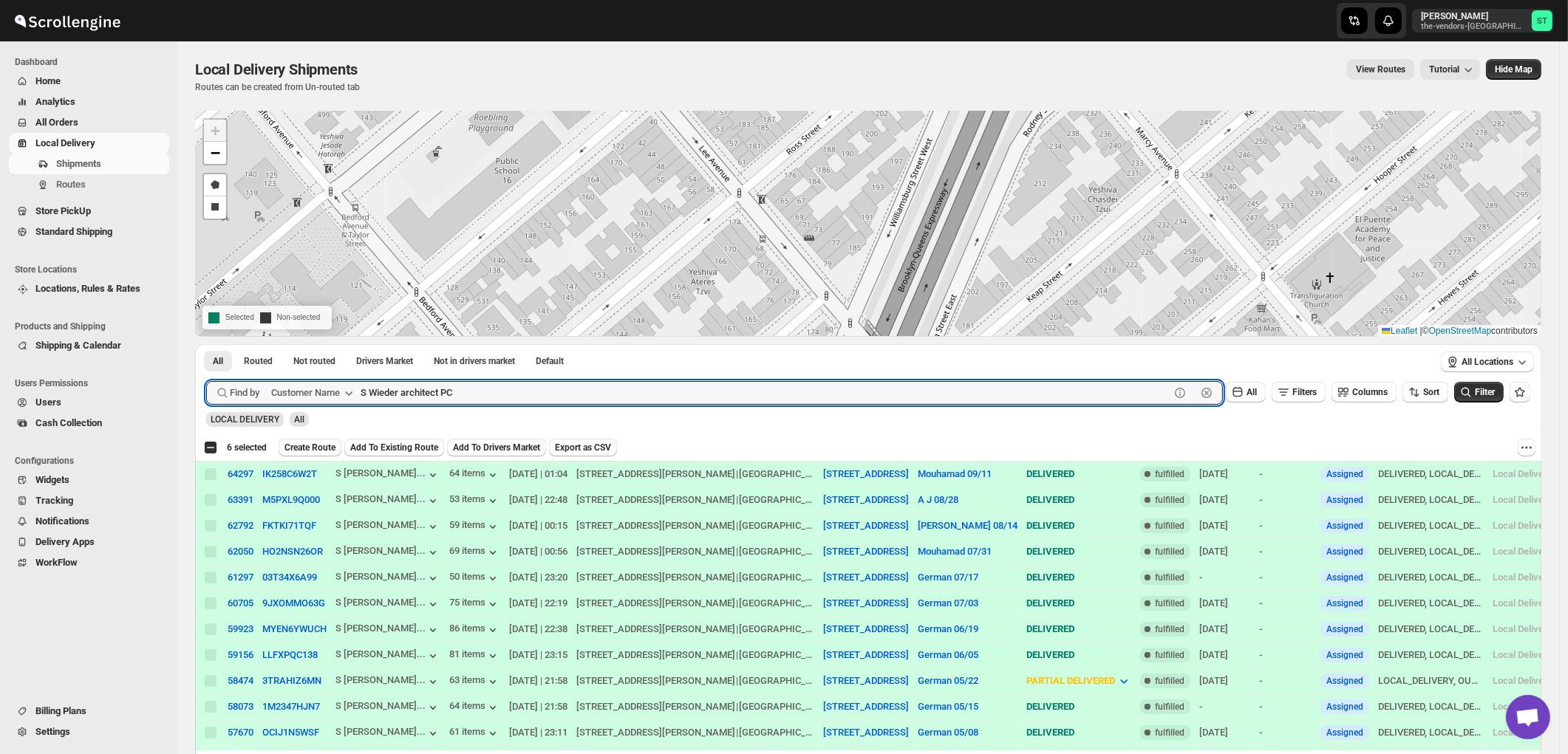
paste input "Capital Plus Williamsburg"
click at [206, 344] on button "Submit" at bounding box center [227, 351] width 42 height 15
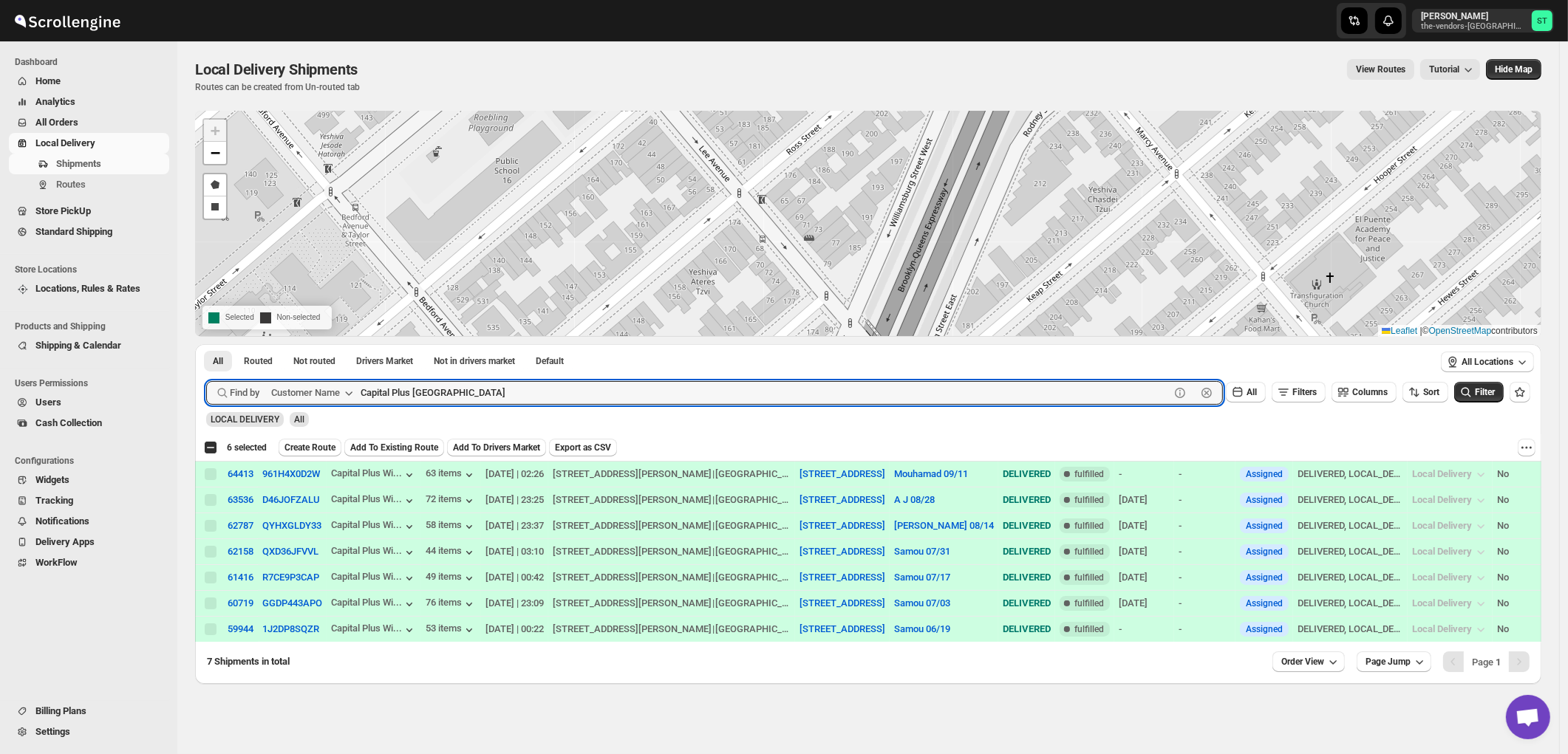
paste input "Global Risk Services"
click at [206, 344] on button "Submit" at bounding box center [227, 351] width 42 height 15
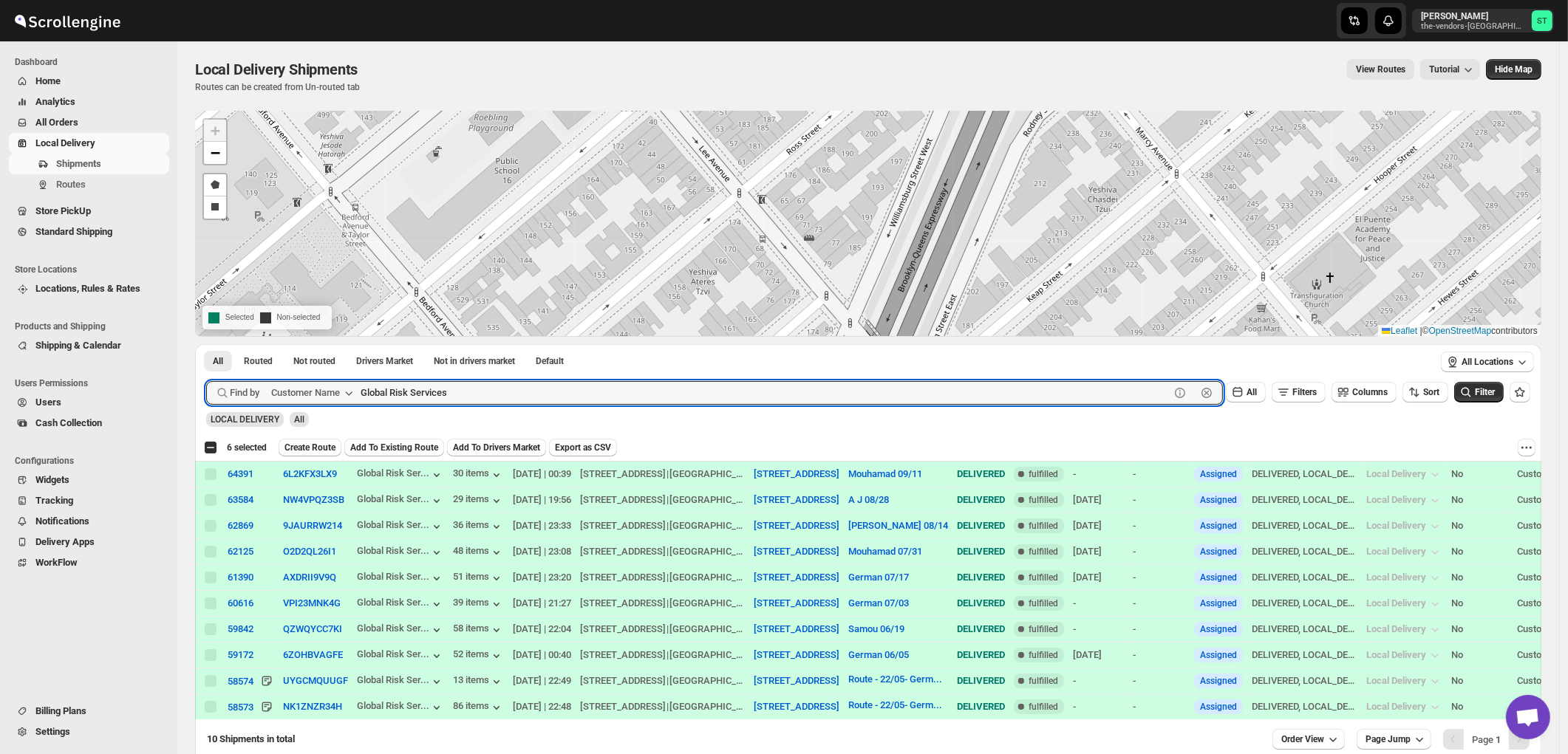
paste input "Excellent interior Inc"
click at [206, 344] on button "Submit" at bounding box center [227, 351] width 42 height 15
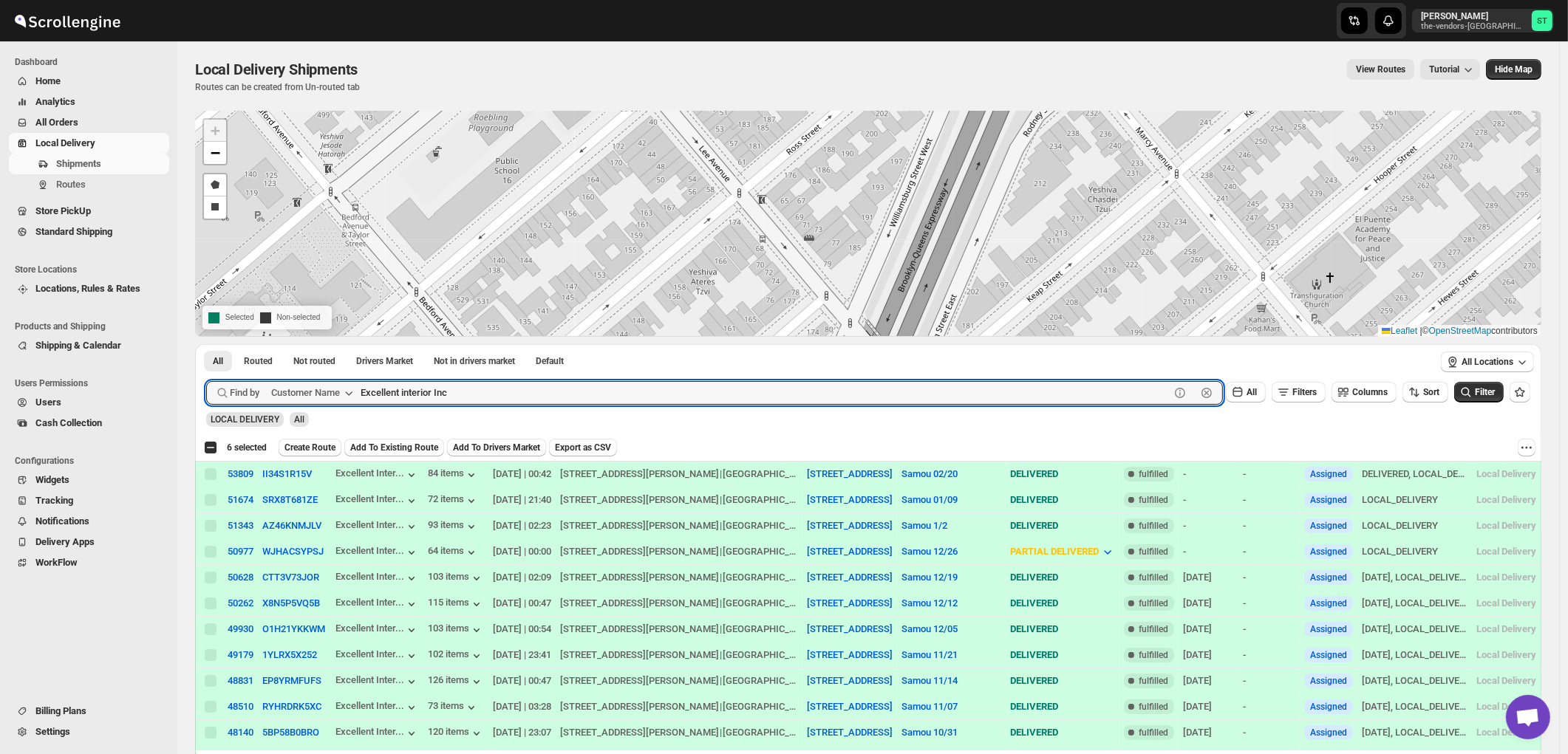
paste input "press Filing"
click at [206, 344] on button "Submit" at bounding box center [227, 351] width 42 height 15
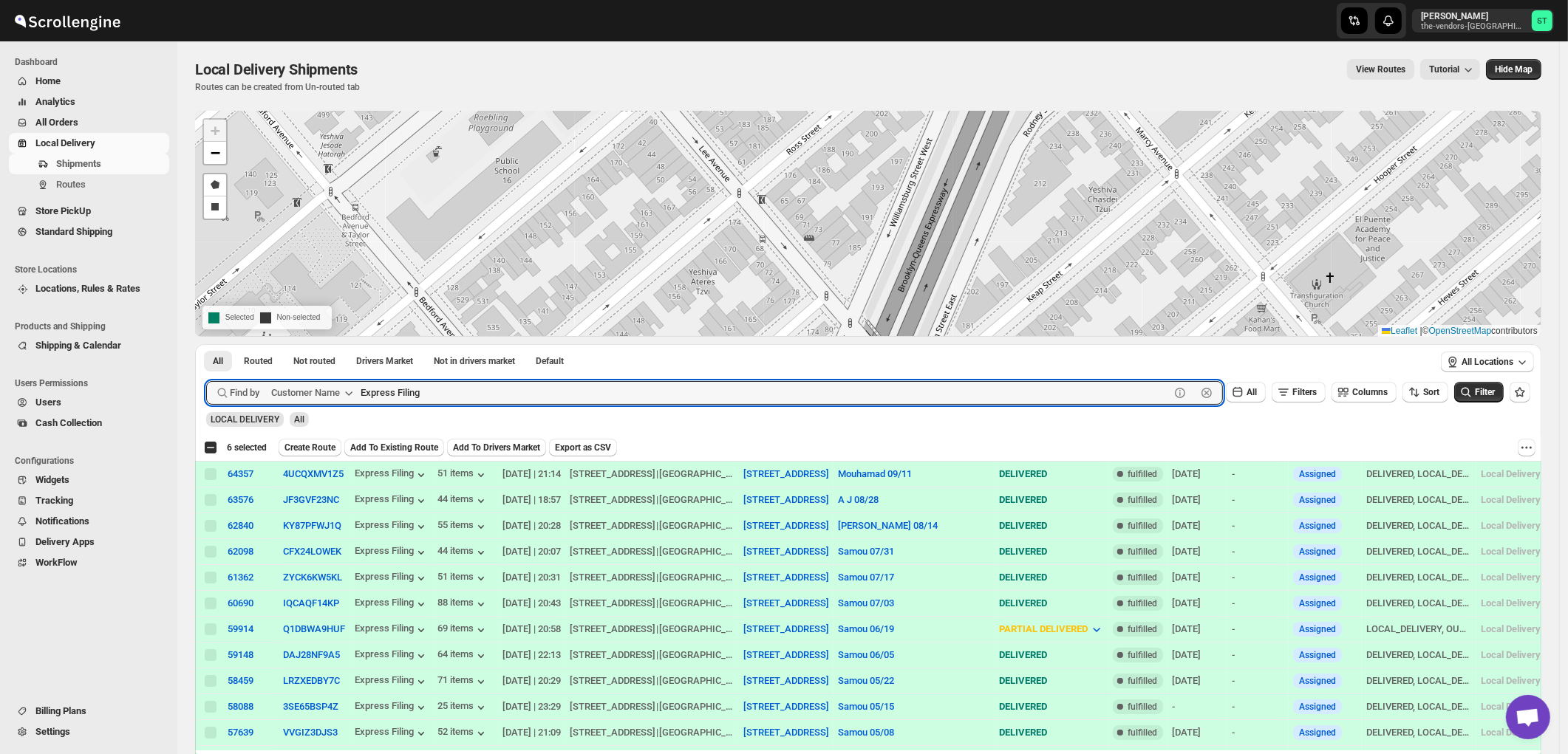
paste input "GM Insurance"
click at [206, 344] on button "Submit" at bounding box center [227, 351] width 42 height 15
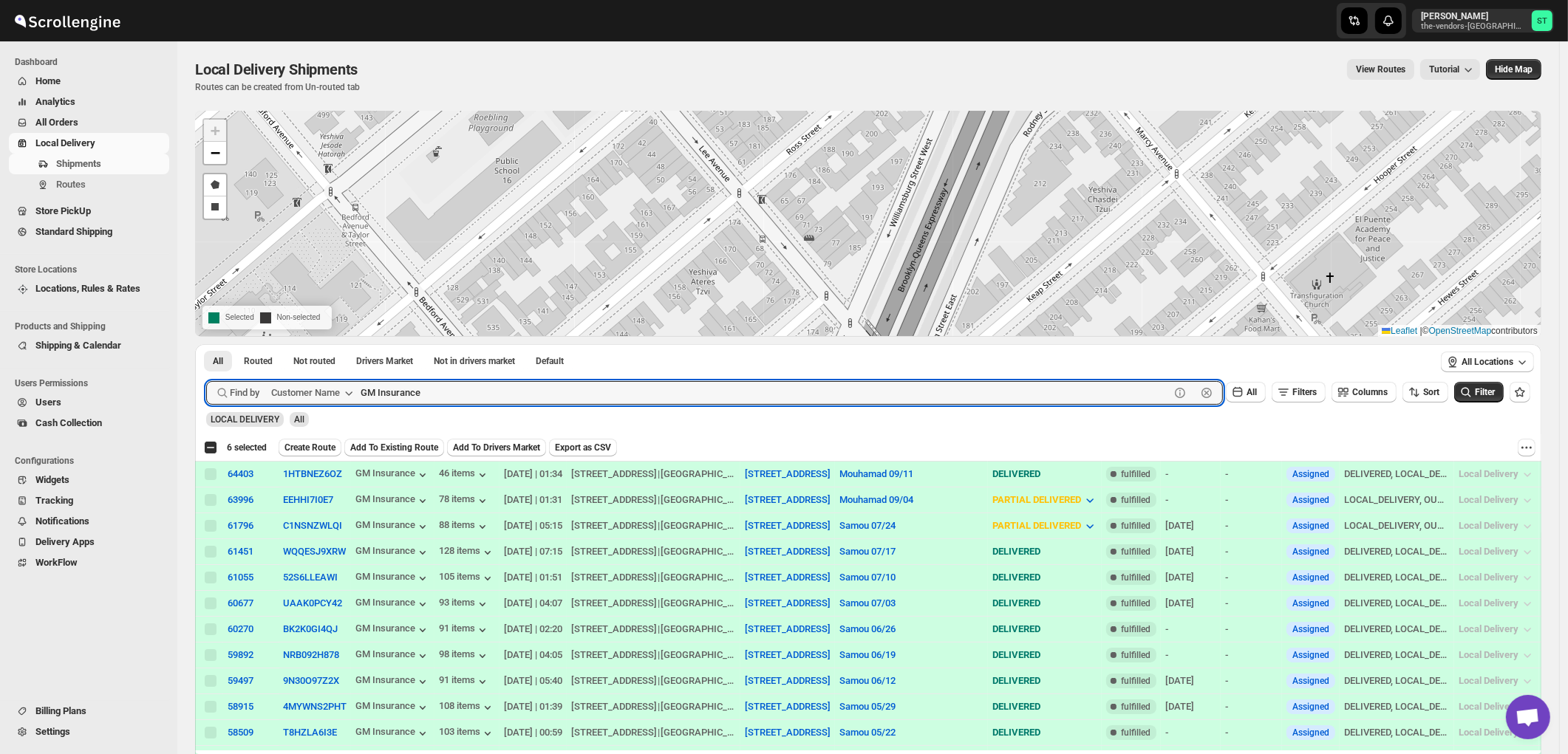
paste input "Xpdite Group LLC"
click at [206, 344] on button "Submit" at bounding box center [227, 351] width 42 height 15
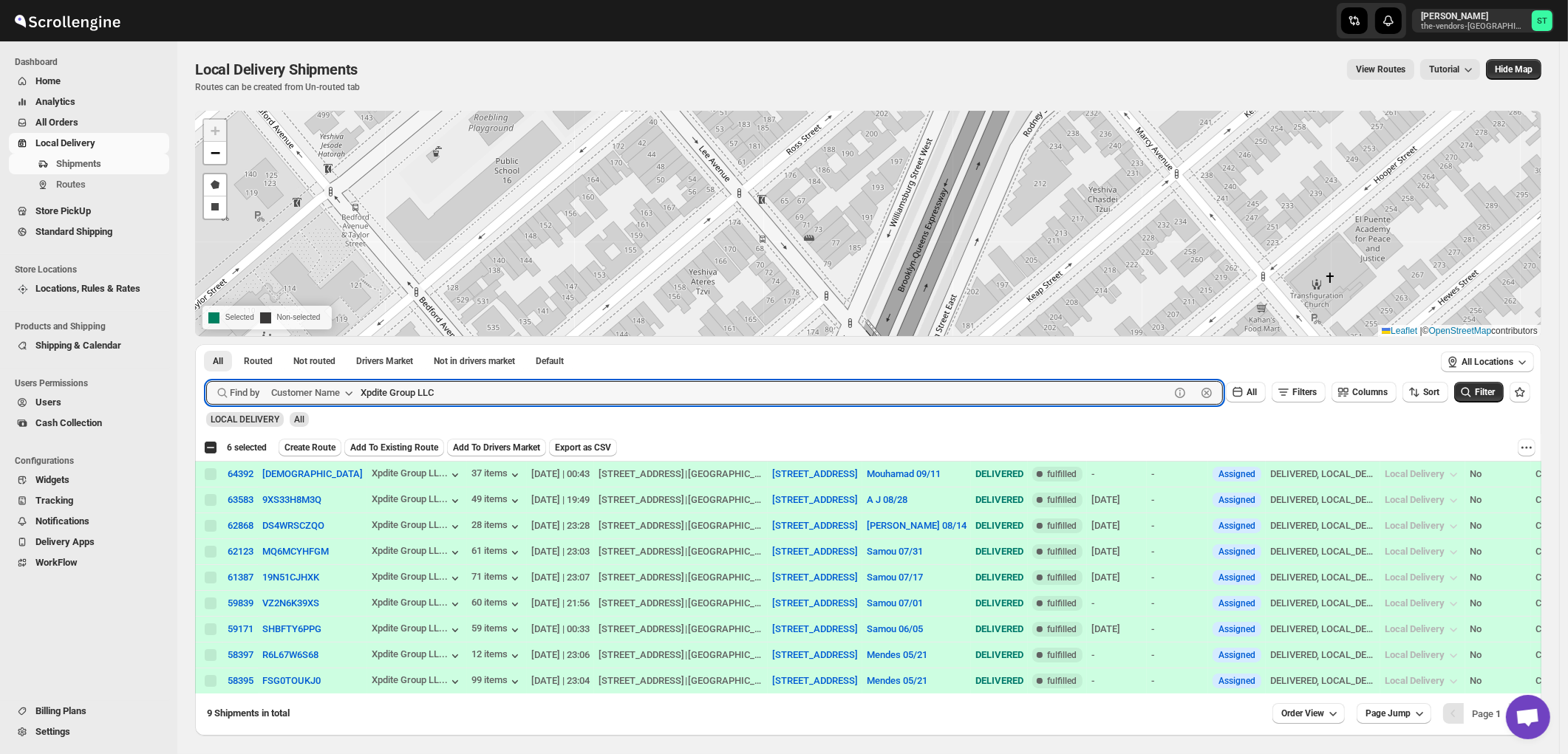
paste input "Kiddieland"
type input "Kiddieland"
click at [206, 344] on button "Submit" at bounding box center [227, 351] width 42 height 15
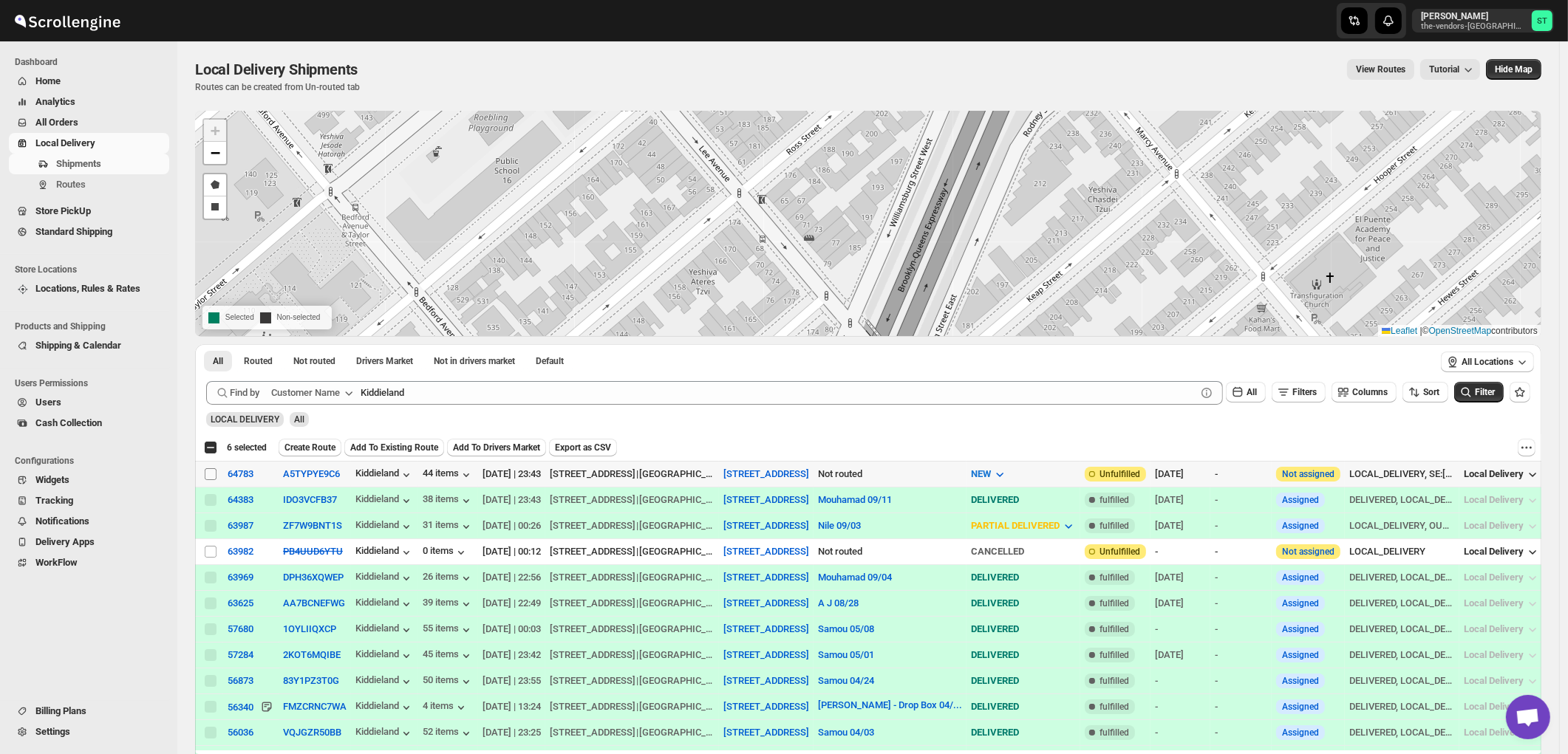
click at [209, 474] on input "Select shipment" at bounding box center [210, 473] width 12 height 12
checkbox input "true"
click at [314, 446] on span "Create Route" at bounding box center [309, 447] width 51 height 12
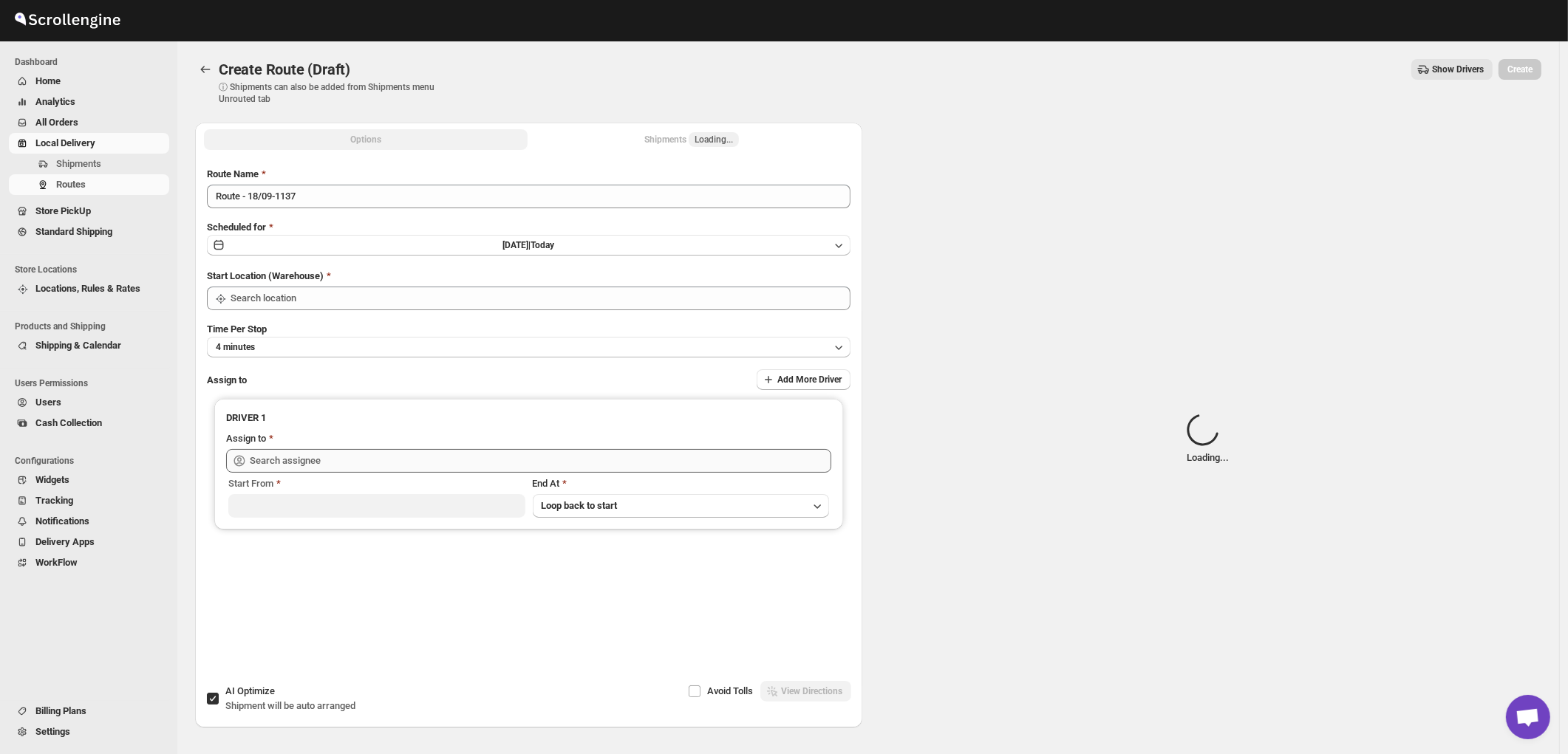
type input "445 Park Ave"
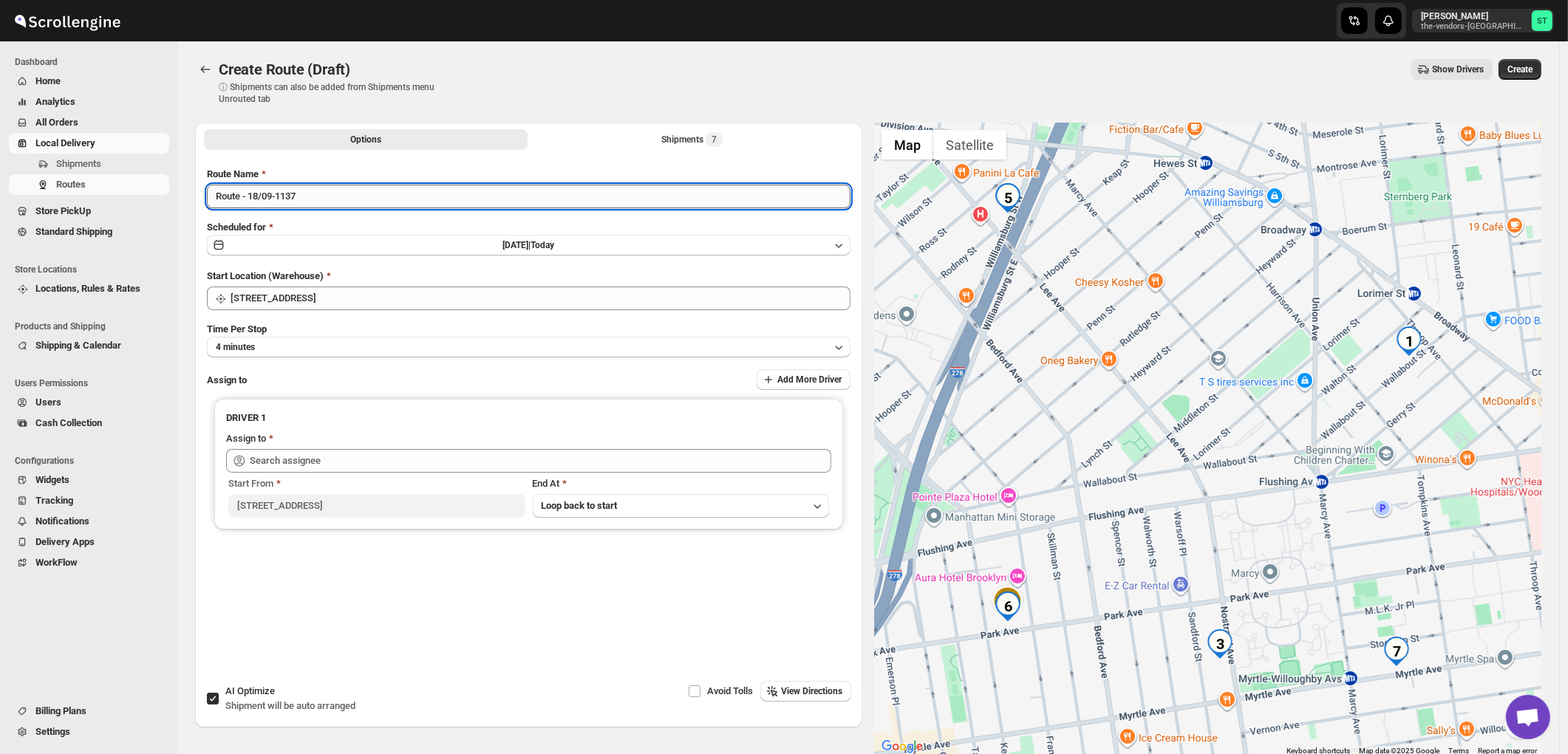
click at [353, 200] on input "Route - 18/09-1137" at bounding box center [528, 196] width 643 height 23
paste input "Mouhamad"
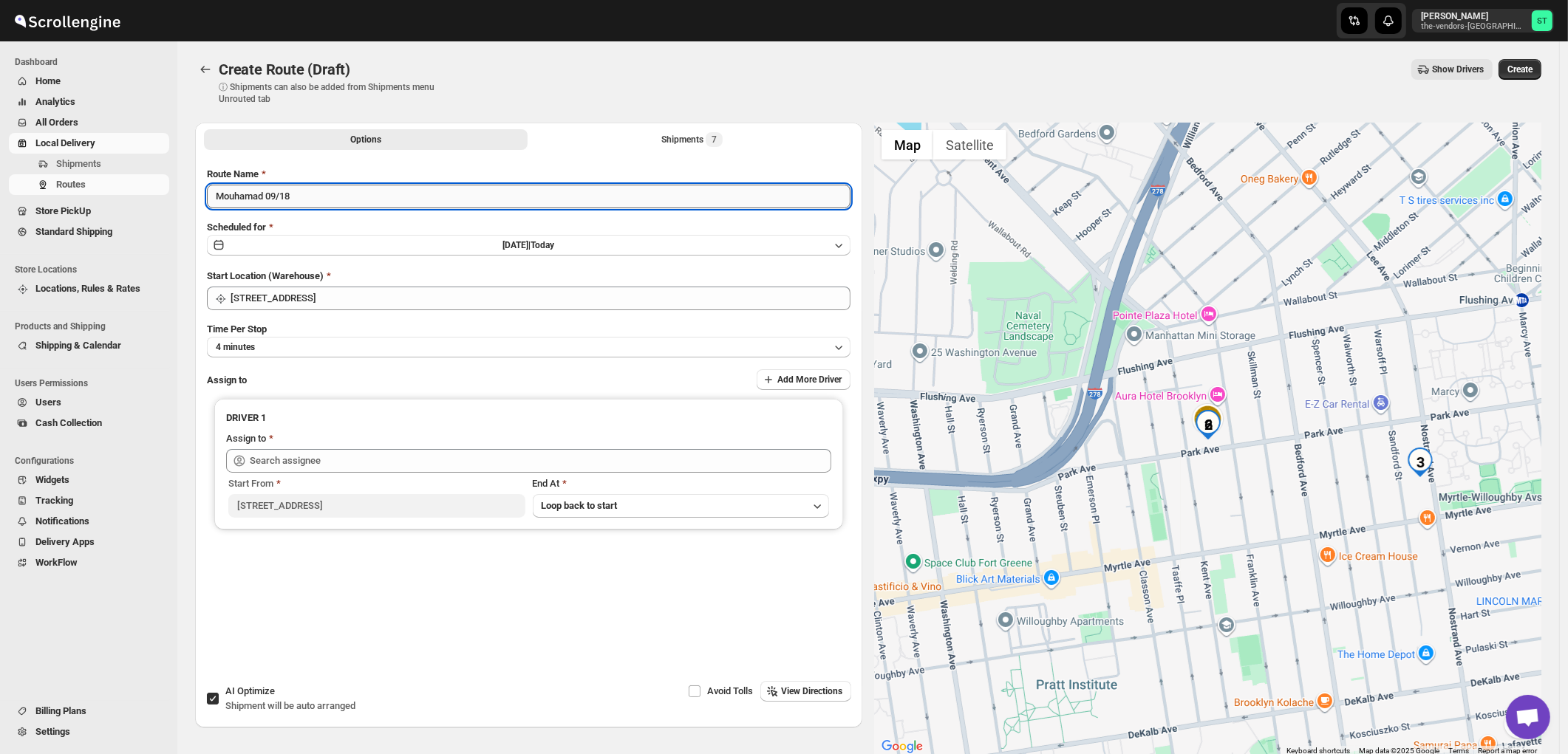
type input "Mouhamad 09/18"
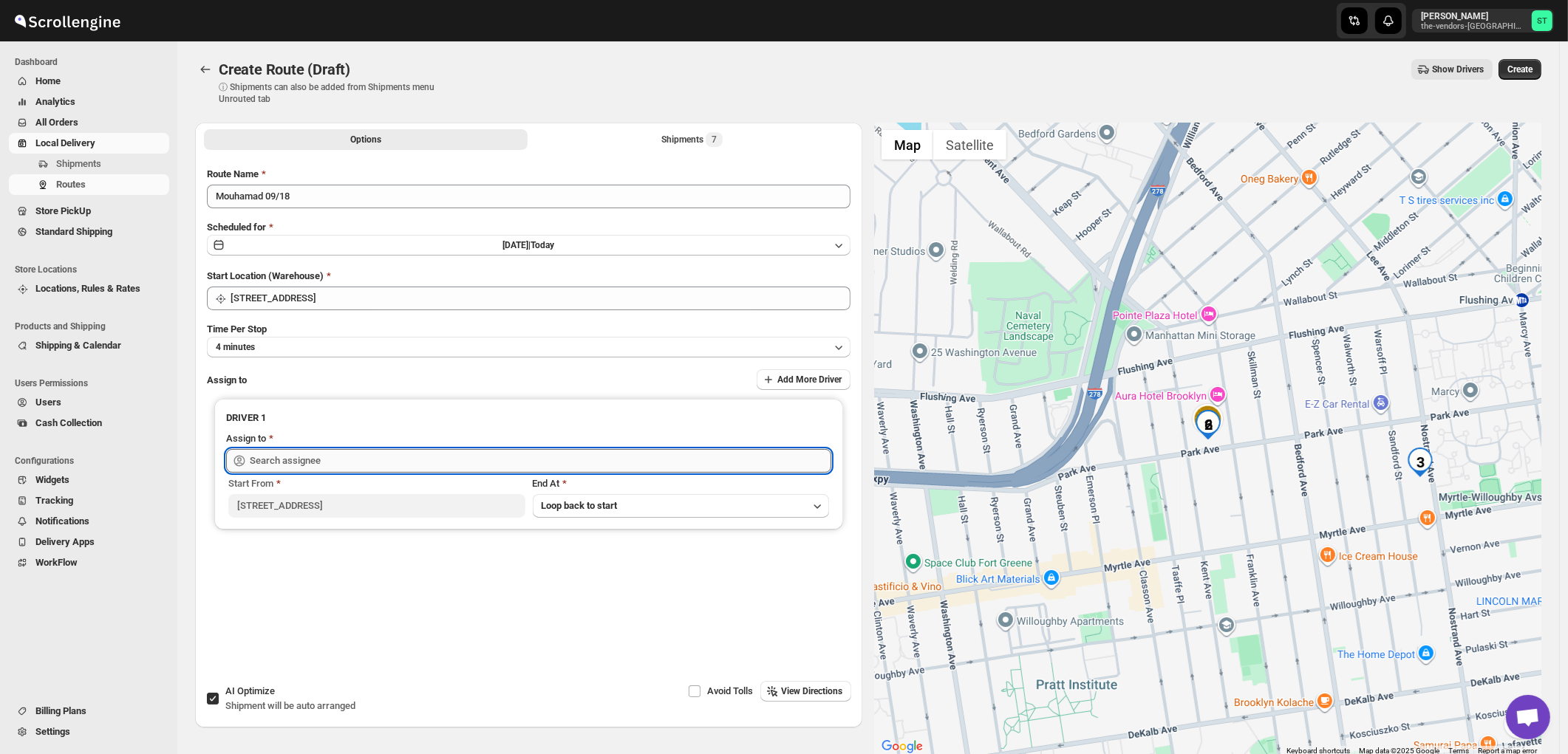
click at [305, 467] on input "text" at bounding box center [540, 461] width 581 height 23
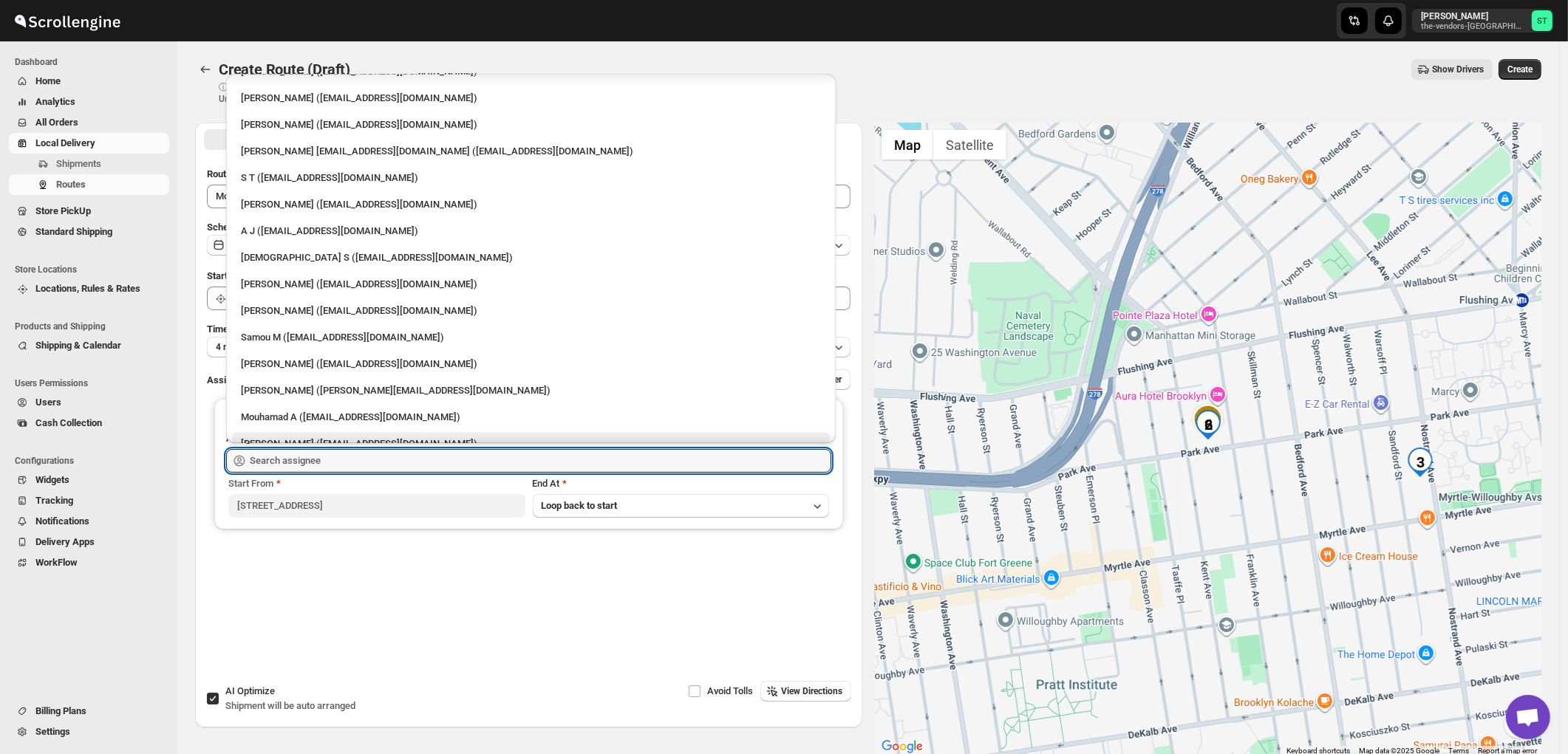
scroll to position [91, 0]
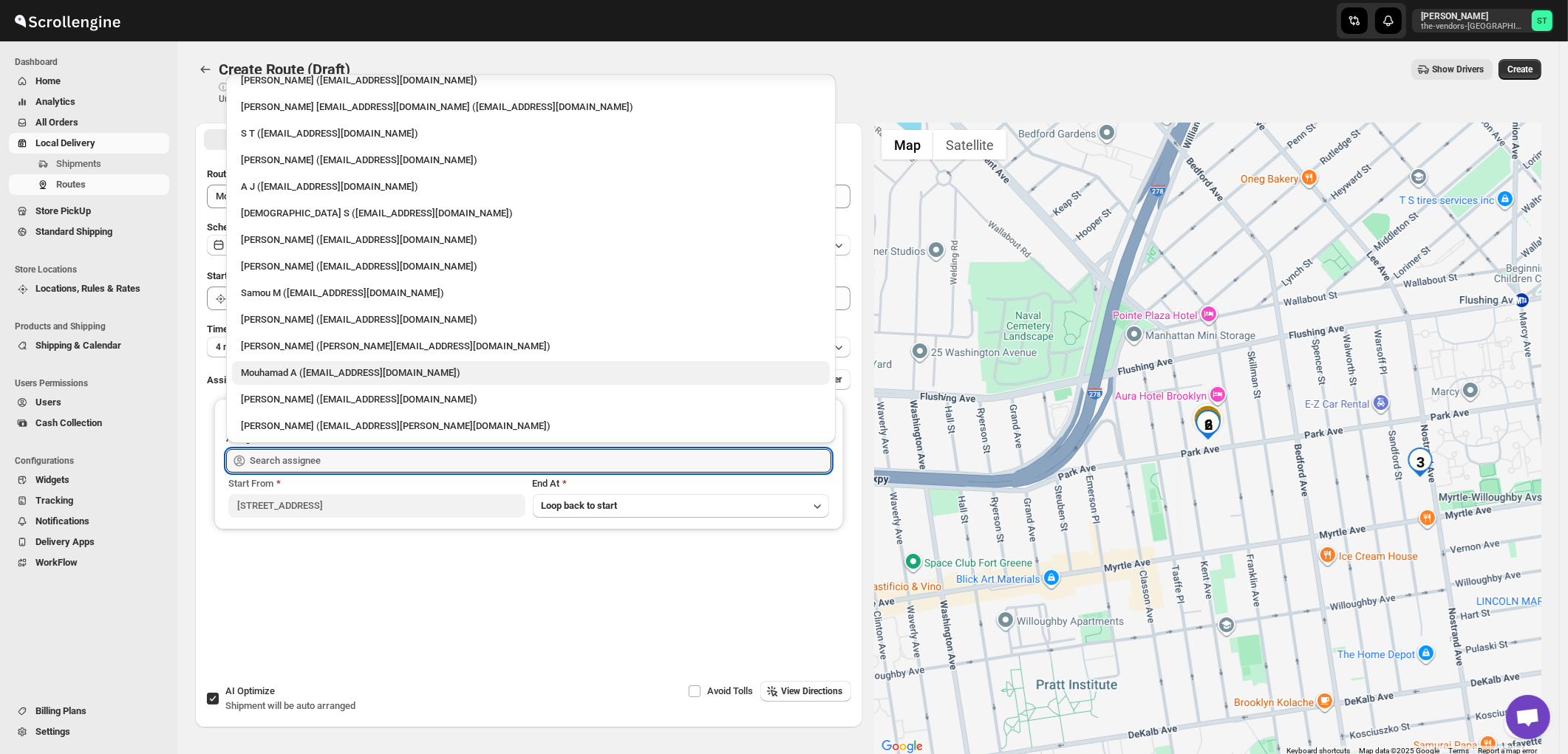
click at [272, 377] on div "Mouhamad A (akazzoumohamed6@gmail.com)" at bounding box center [531, 373] width 580 height 14
type input "Mouhamad A (akazzoumohamed6@gmail.com)"
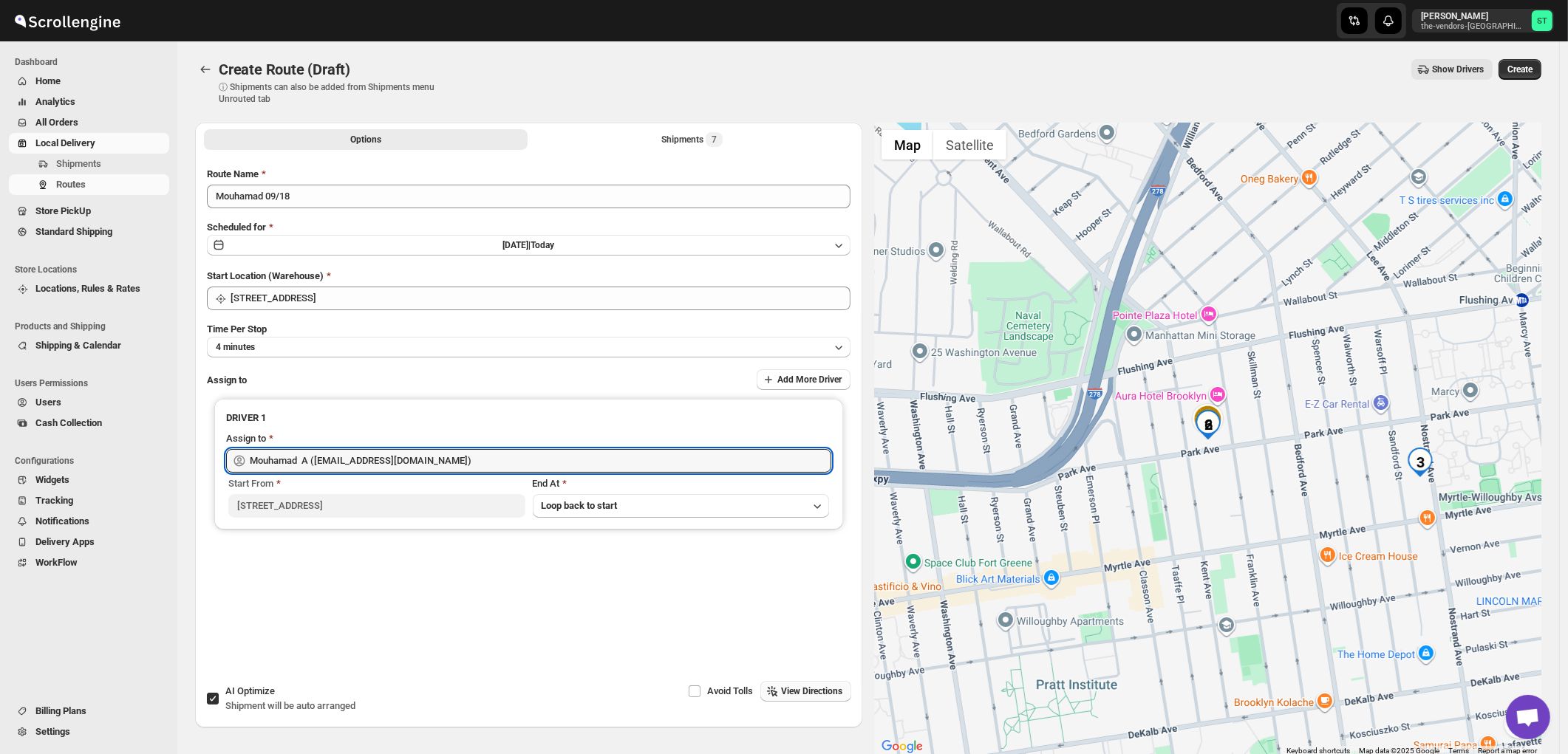
click at [819, 693] on span "View Directions" at bounding box center [812, 690] width 61 height 12
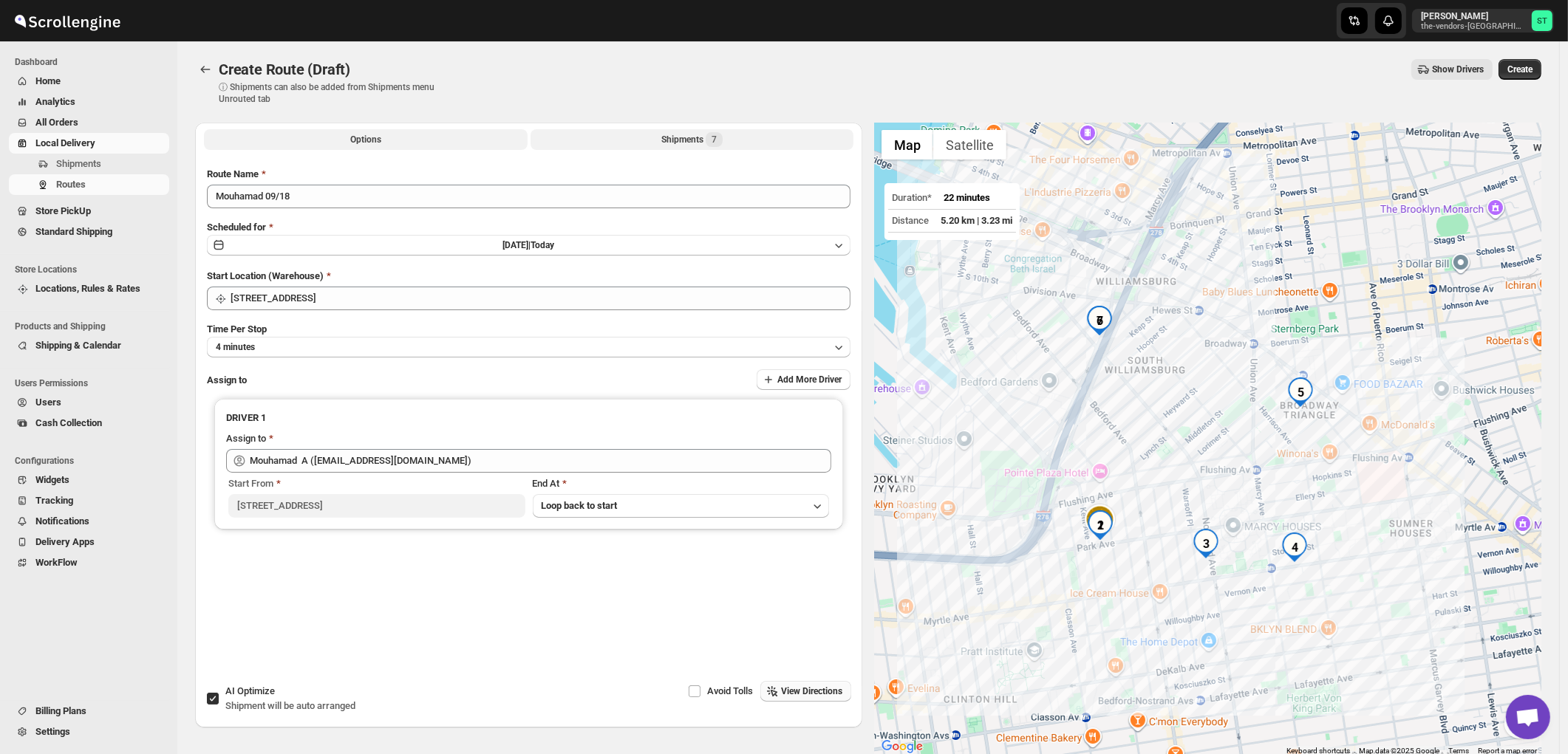
click at [702, 141] on div "Shipments 7" at bounding box center [692, 139] width 61 height 14
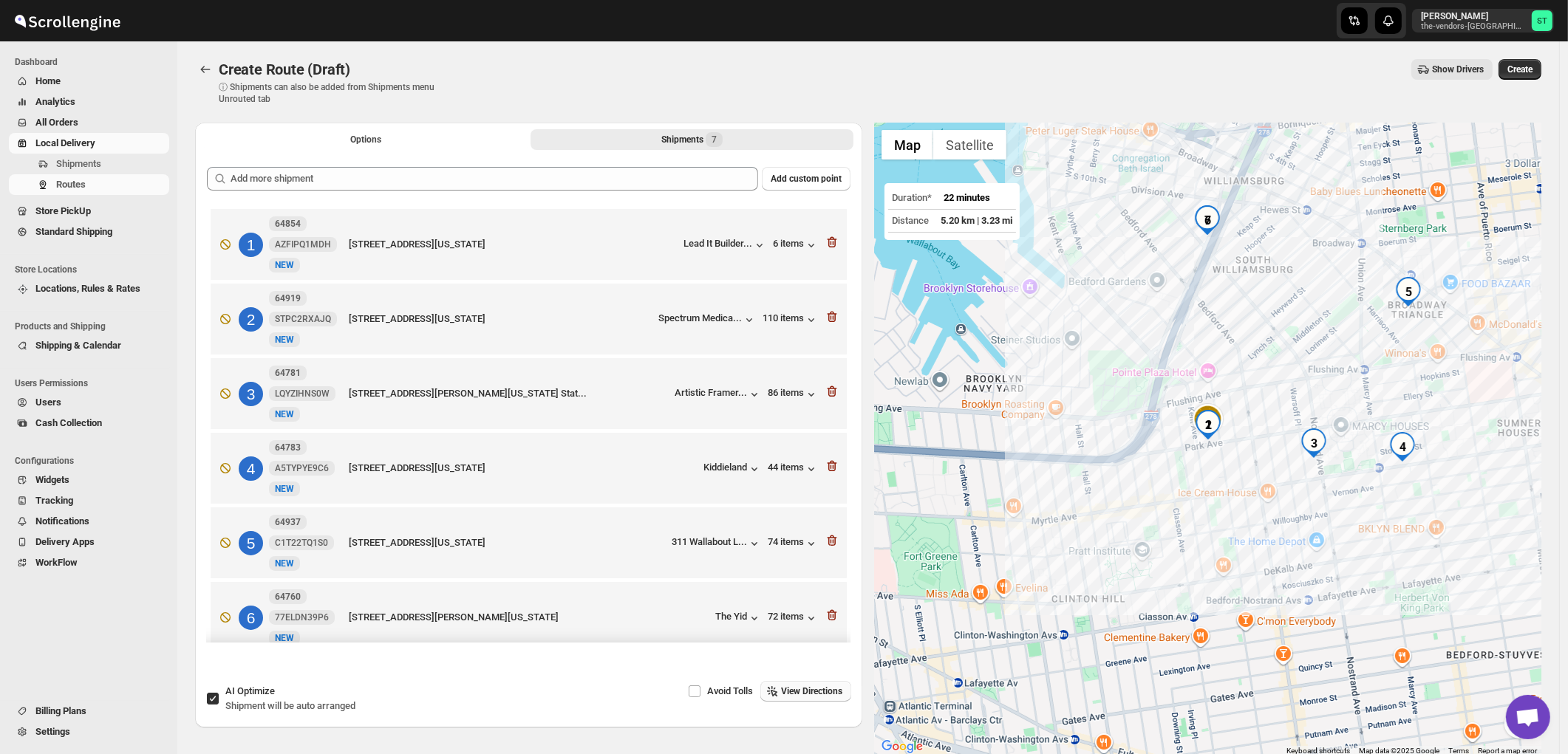
click at [291, 706] on span "Shipment will be auto arranged" at bounding box center [290, 706] width 130 height 11
click at [219, 705] on input "AI Optimize Shipment will be auto arranged" at bounding box center [213, 698] width 12 height 12
checkbox input "false"
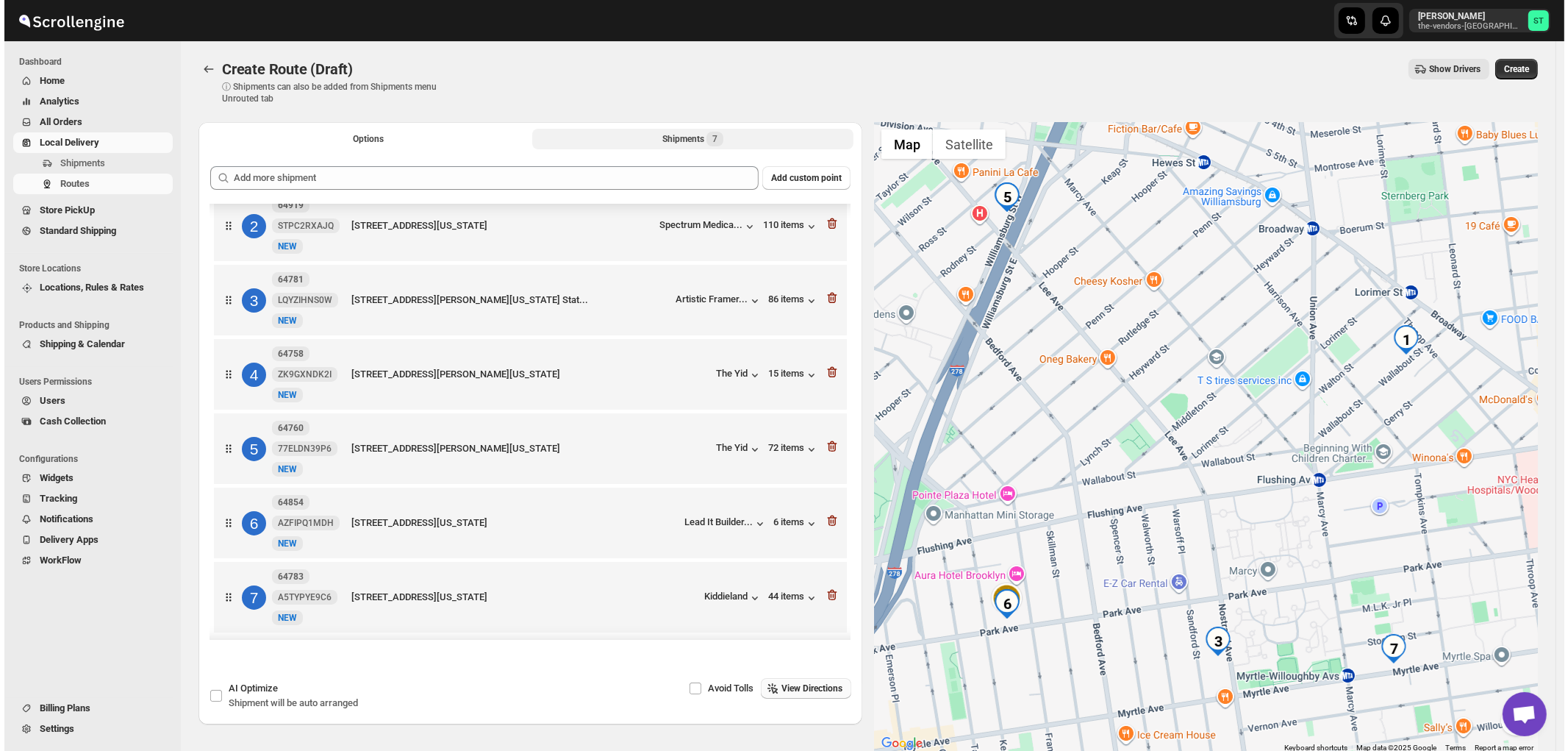
scroll to position [112, 0]
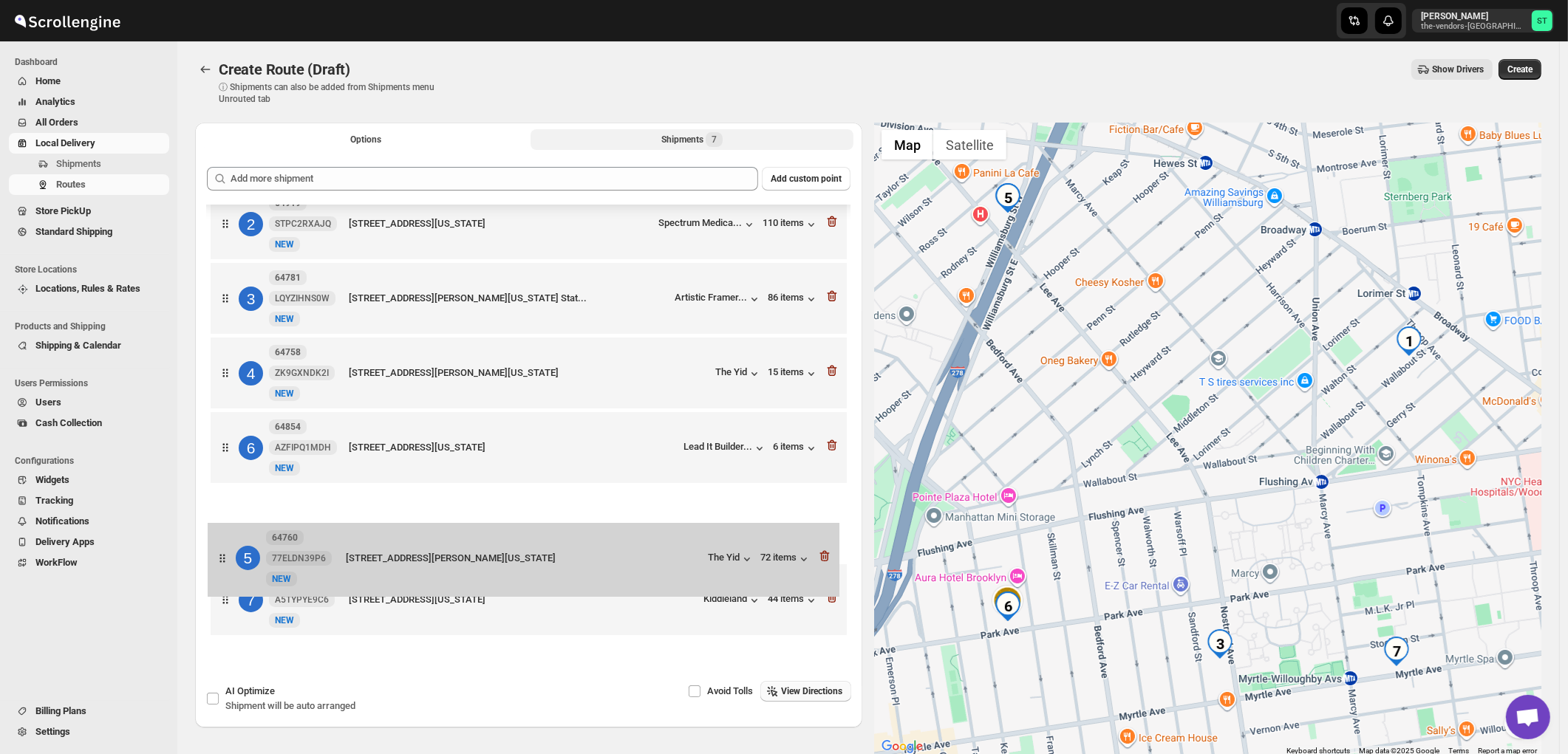
drag, startPoint x: 680, startPoint y: 438, endPoint x: 676, endPoint y: 561, distance: 123.1
click at [676, 561] on div "1 64937 C1T22TQ1S0 New NEW 311 Wallabout Street, Brooklyn, New York, 11206, Uni…" at bounding box center [528, 377] width 643 height 533
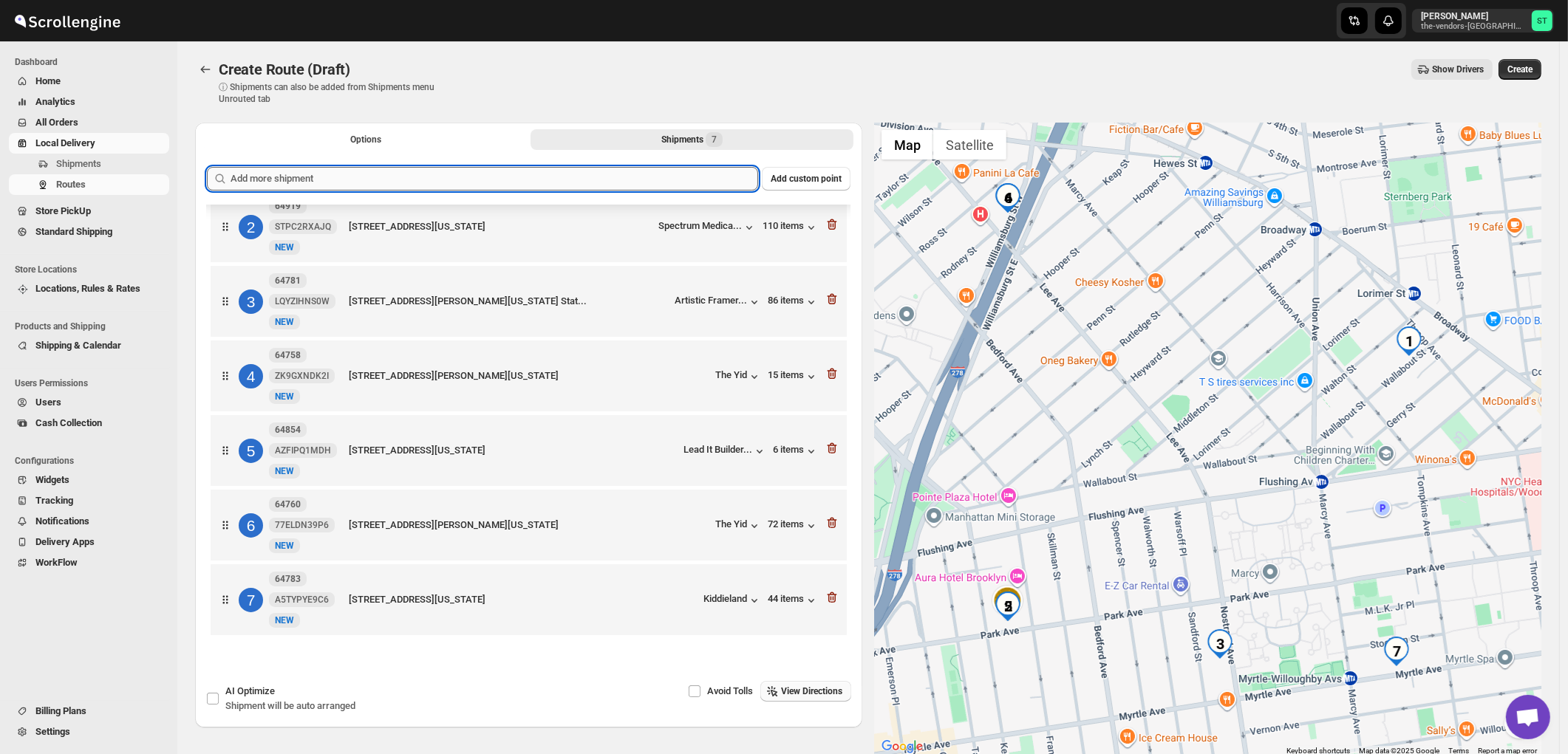
click at [535, 178] on input "text" at bounding box center [494, 178] width 527 height 23
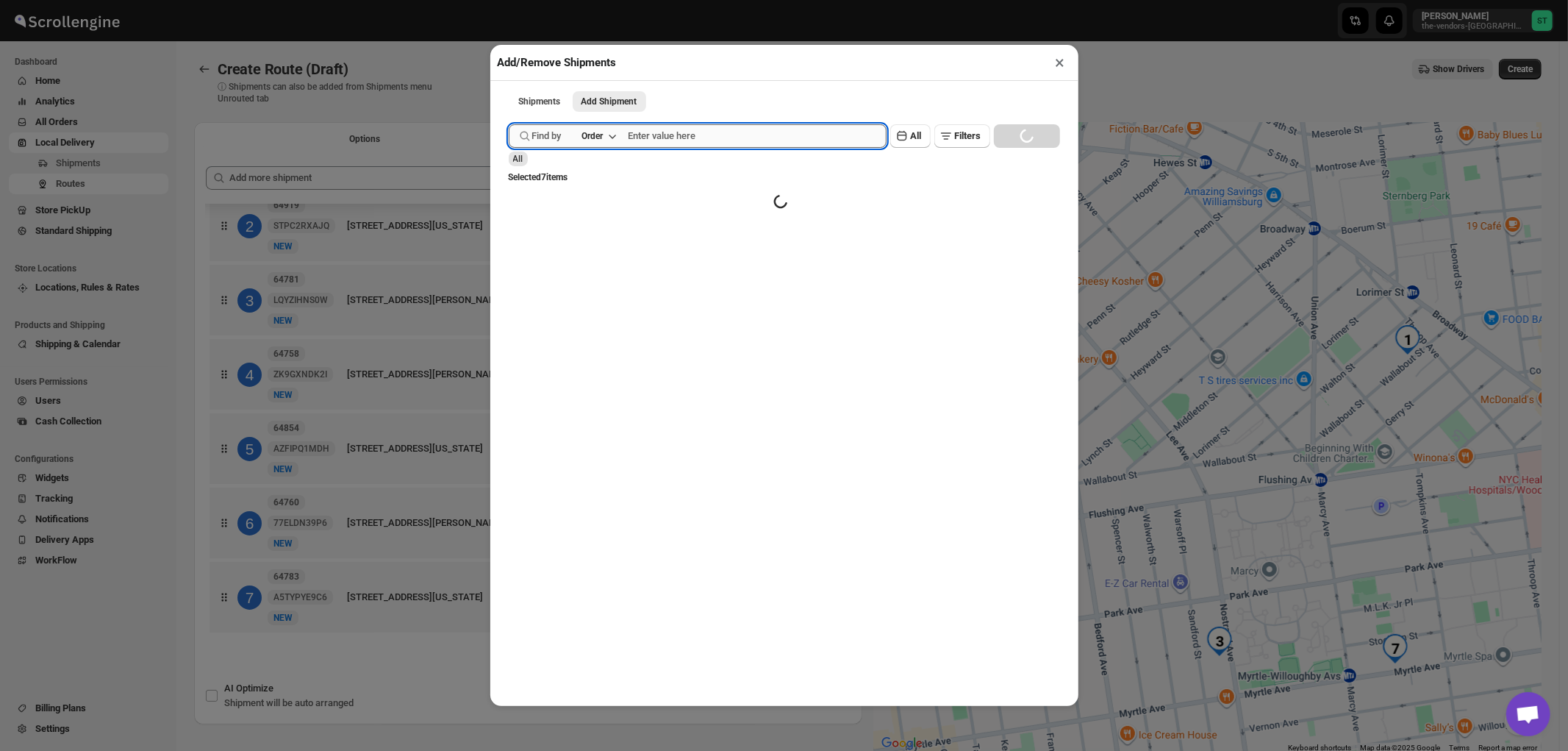
click at [715, 138] on input "text" at bounding box center [757, 136] width 258 height 23
paste input "64795"
type input "64795"
click at [509, 0] on button "Submit" at bounding box center [529, 7] width 42 height 15
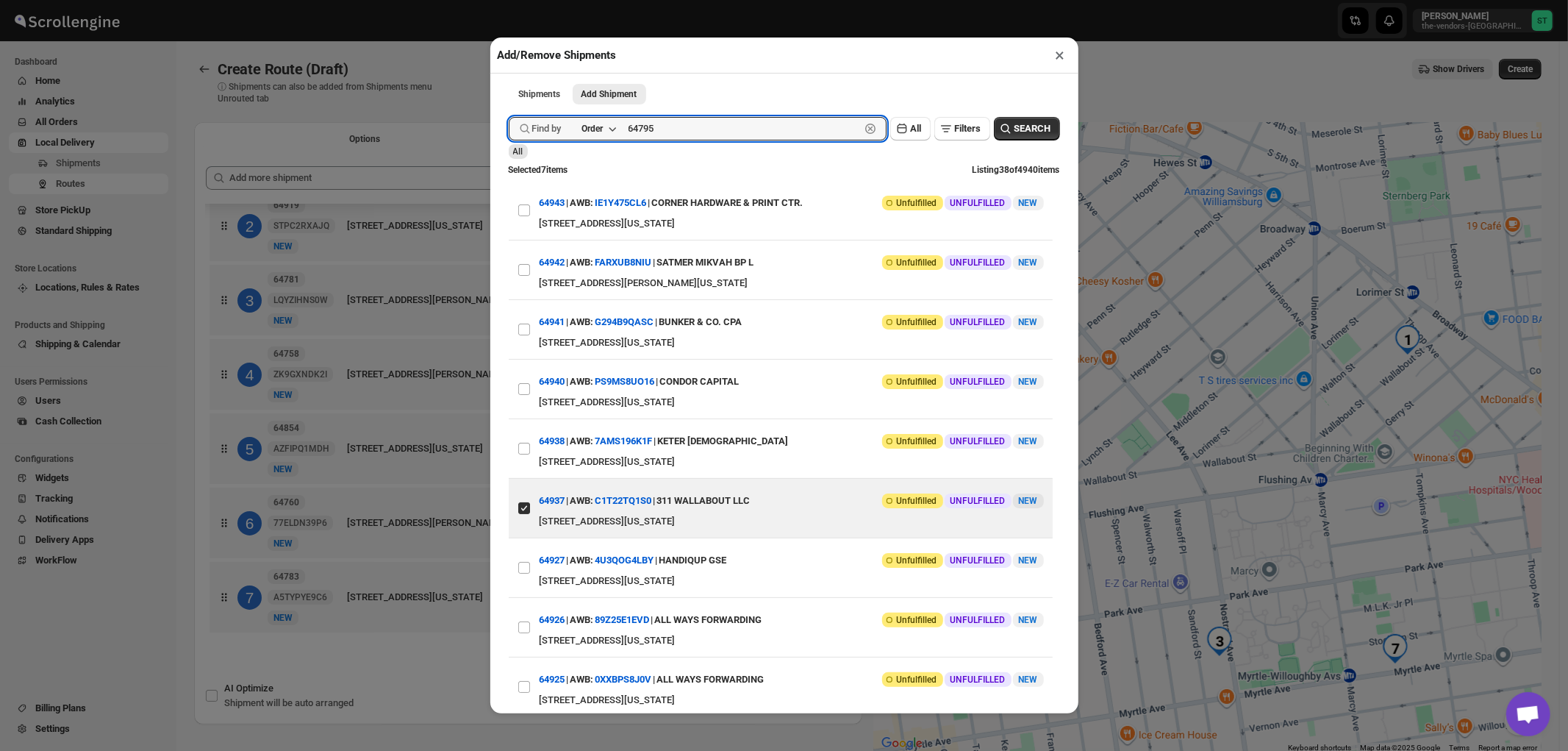
click at [509, 0] on button "Submit" at bounding box center [529, 7] width 42 height 15
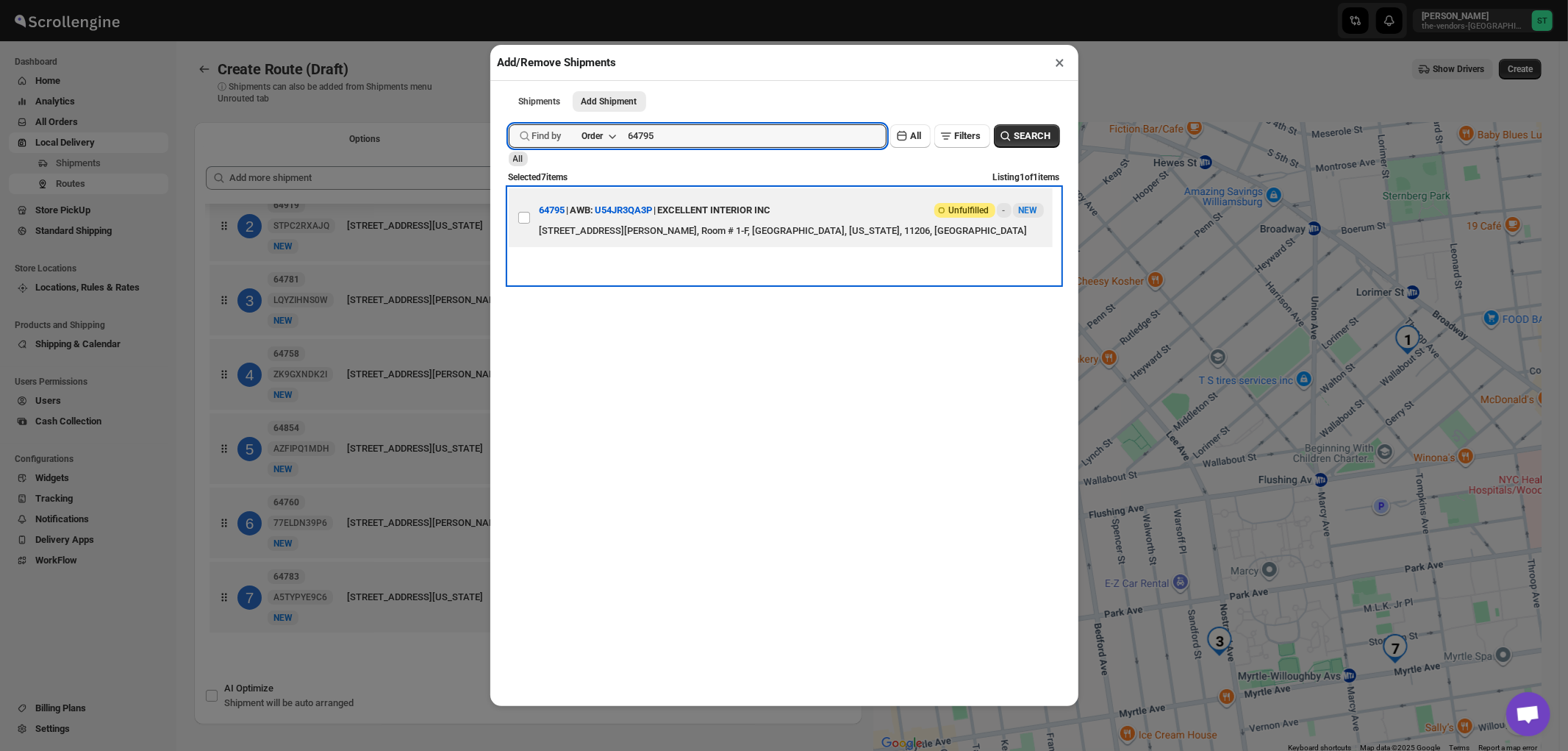
click at [745, 231] on div "242 Lynch St, Brooklyn, NY 11206, USA, Room # 1-F, Kings County, New York, 1120…" at bounding box center [792, 230] width 504 height 14
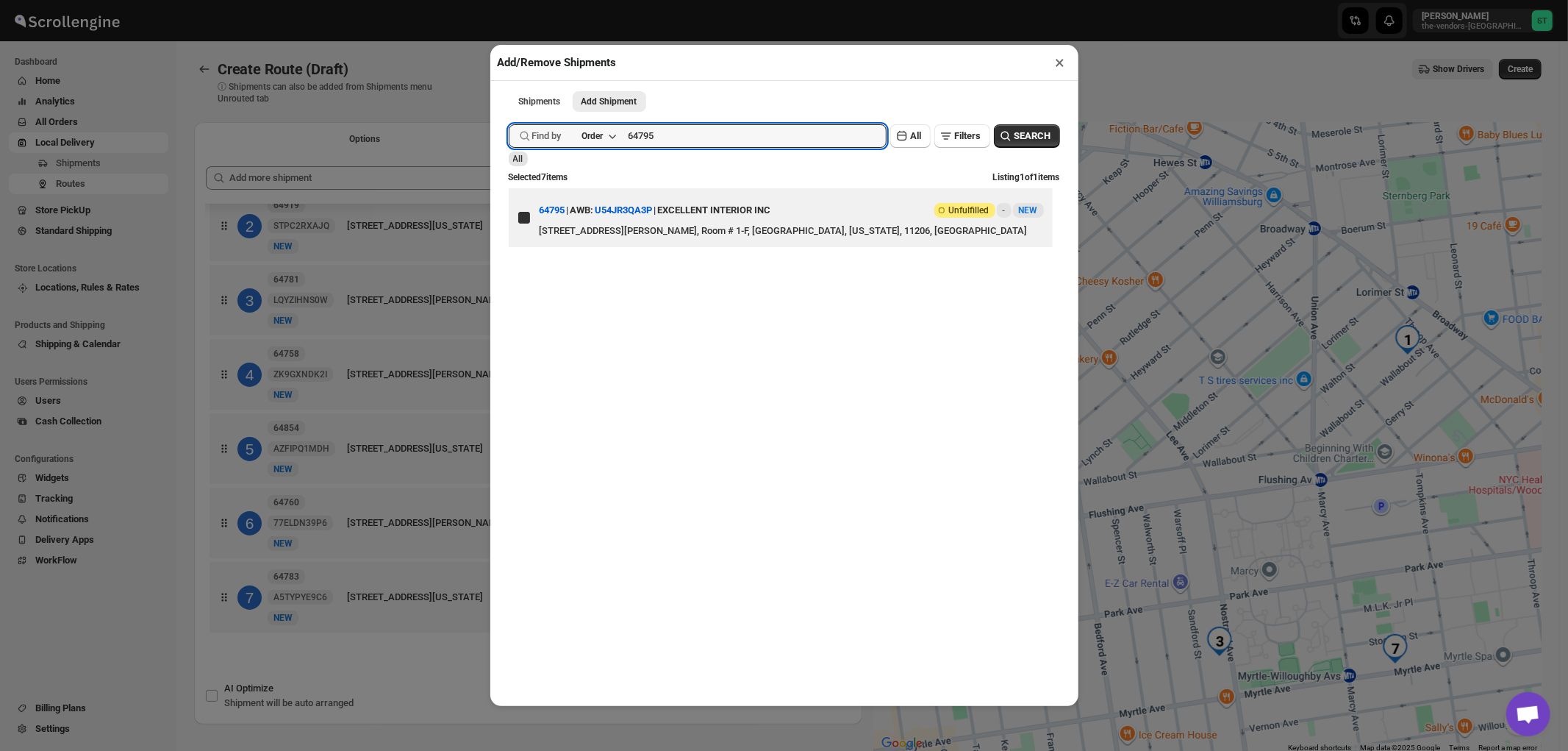
checkbox input "true"
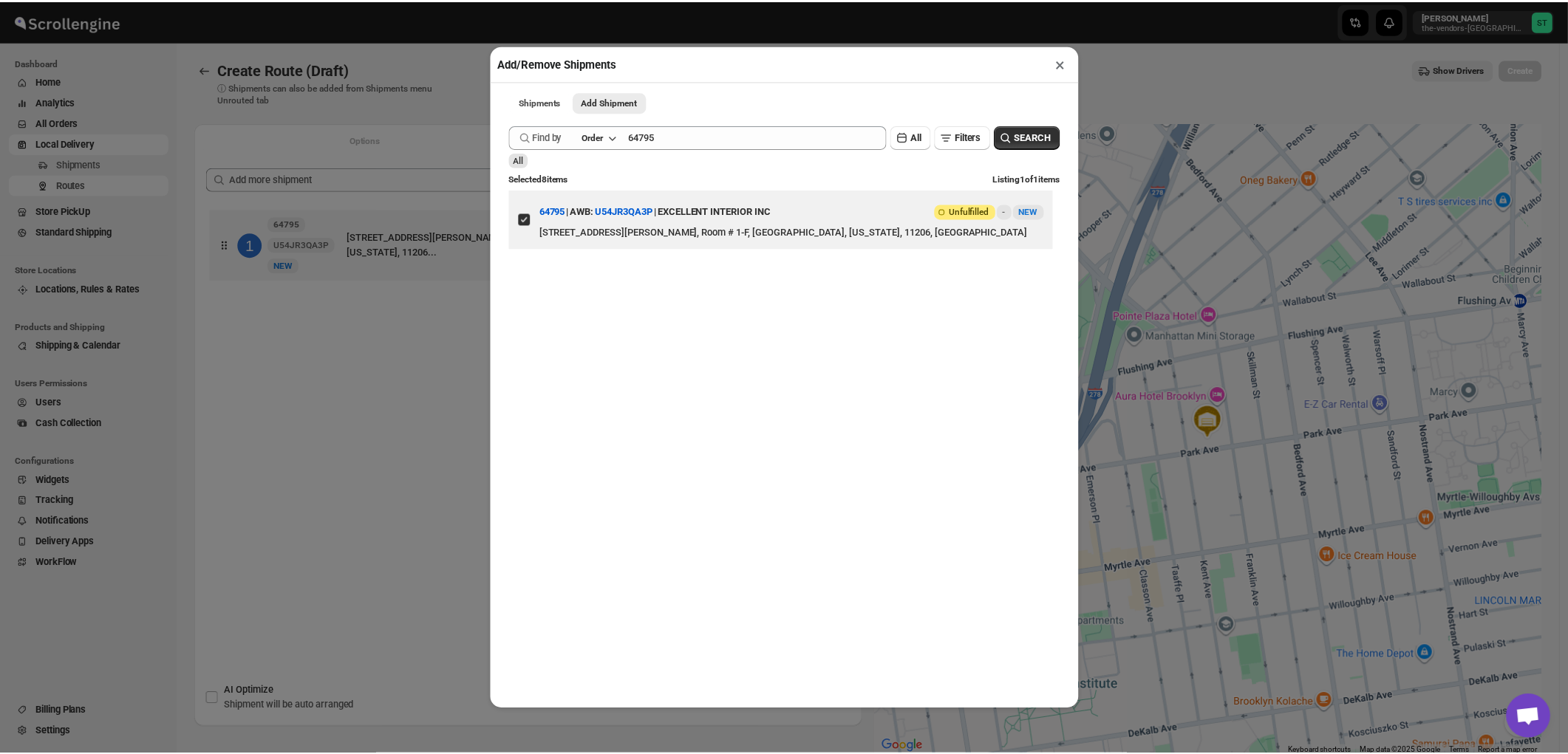
scroll to position [0, 0]
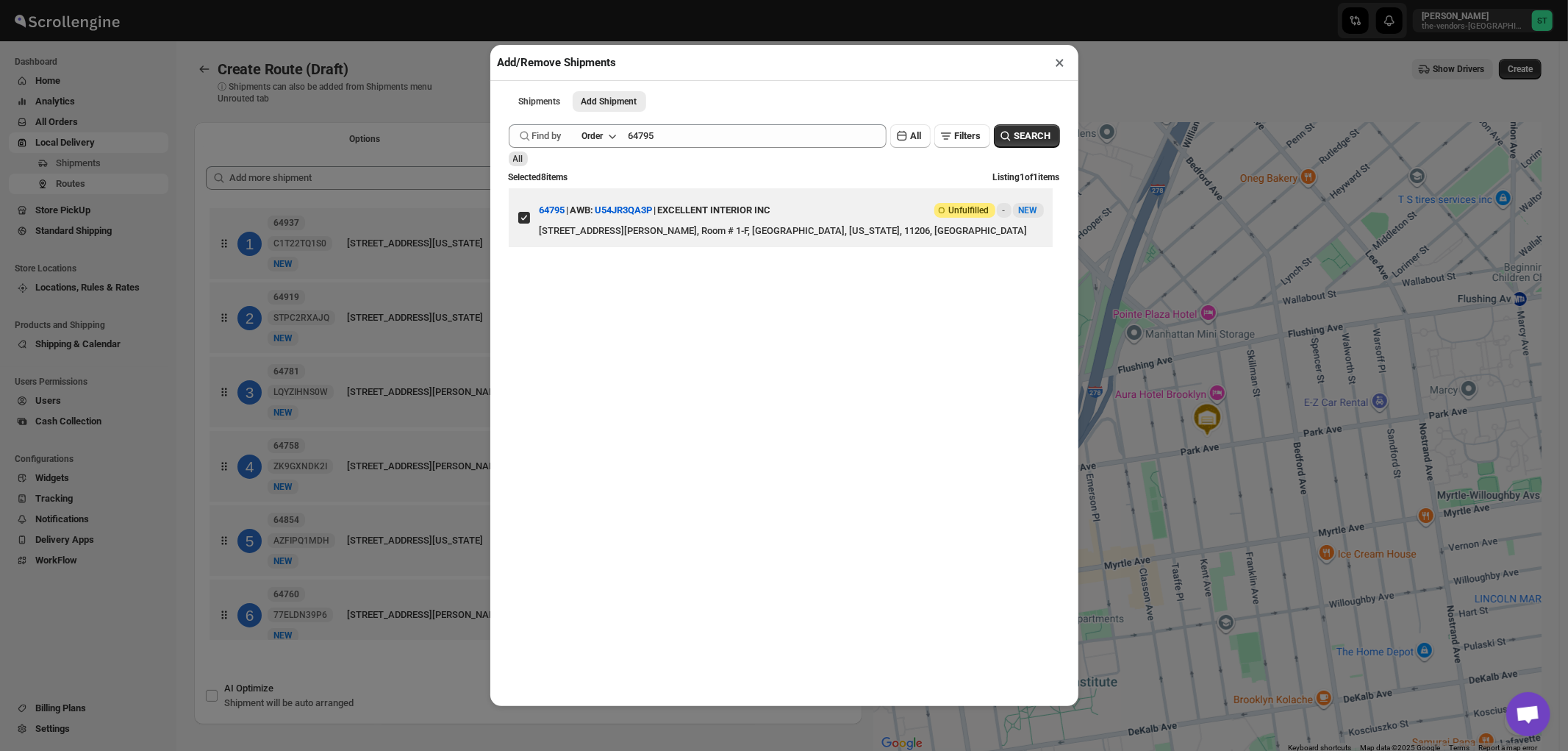
click at [1053, 63] on button "×" at bounding box center [1060, 62] width 21 height 21
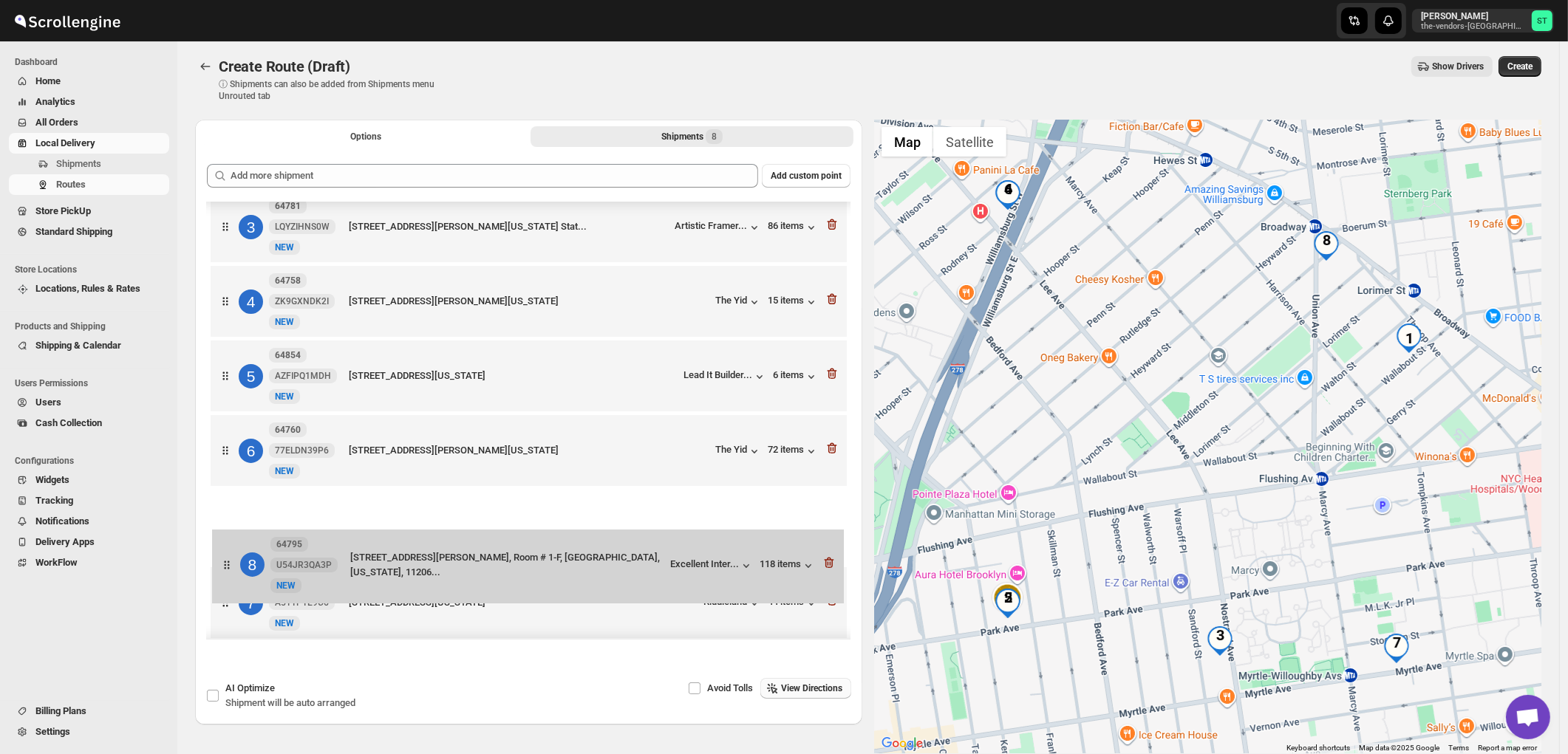
scroll to position [166, 0]
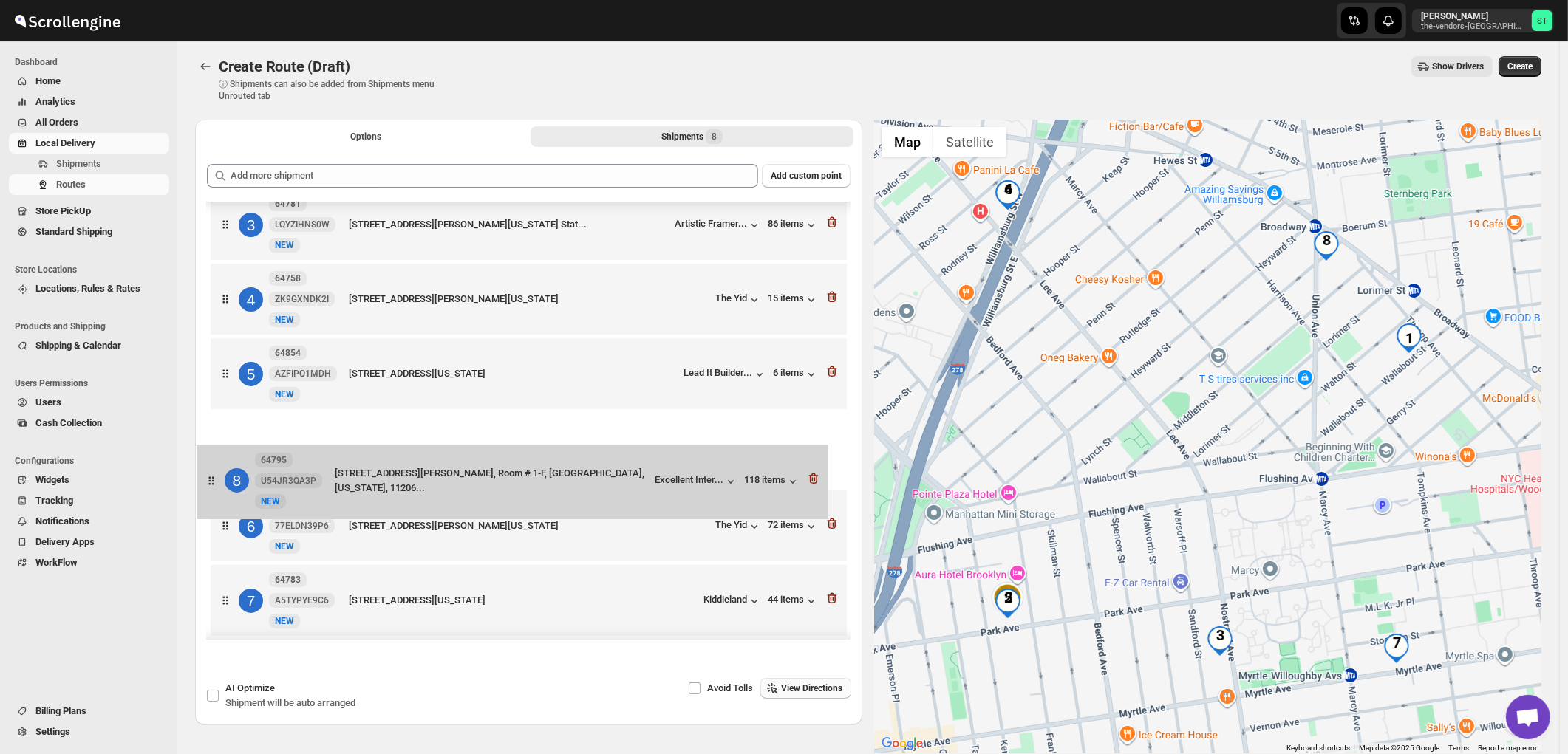
drag, startPoint x: 655, startPoint y: 618, endPoint x: 640, endPoint y: 458, distance: 160.7
click at [640, 458] on div "1 64937 C1T22TQ1S0 New NEW 311 Wallabout Street, Brooklyn, New York, 11206, Uni…" at bounding box center [528, 339] width 643 height 607
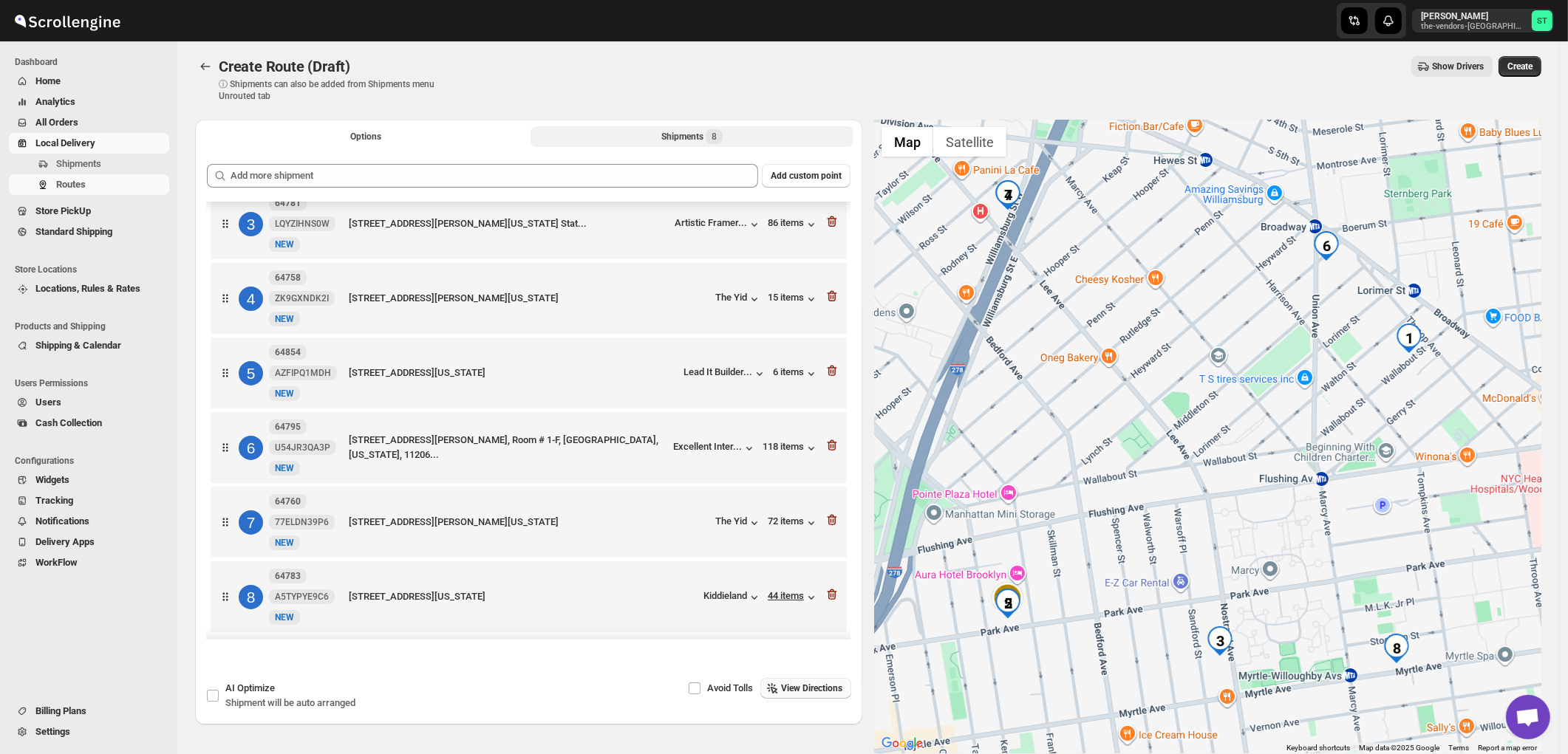
scroll to position [190, 0]
click at [821, 688] on span "View Directions" at bounding box center [812, 688] width 61 height 12
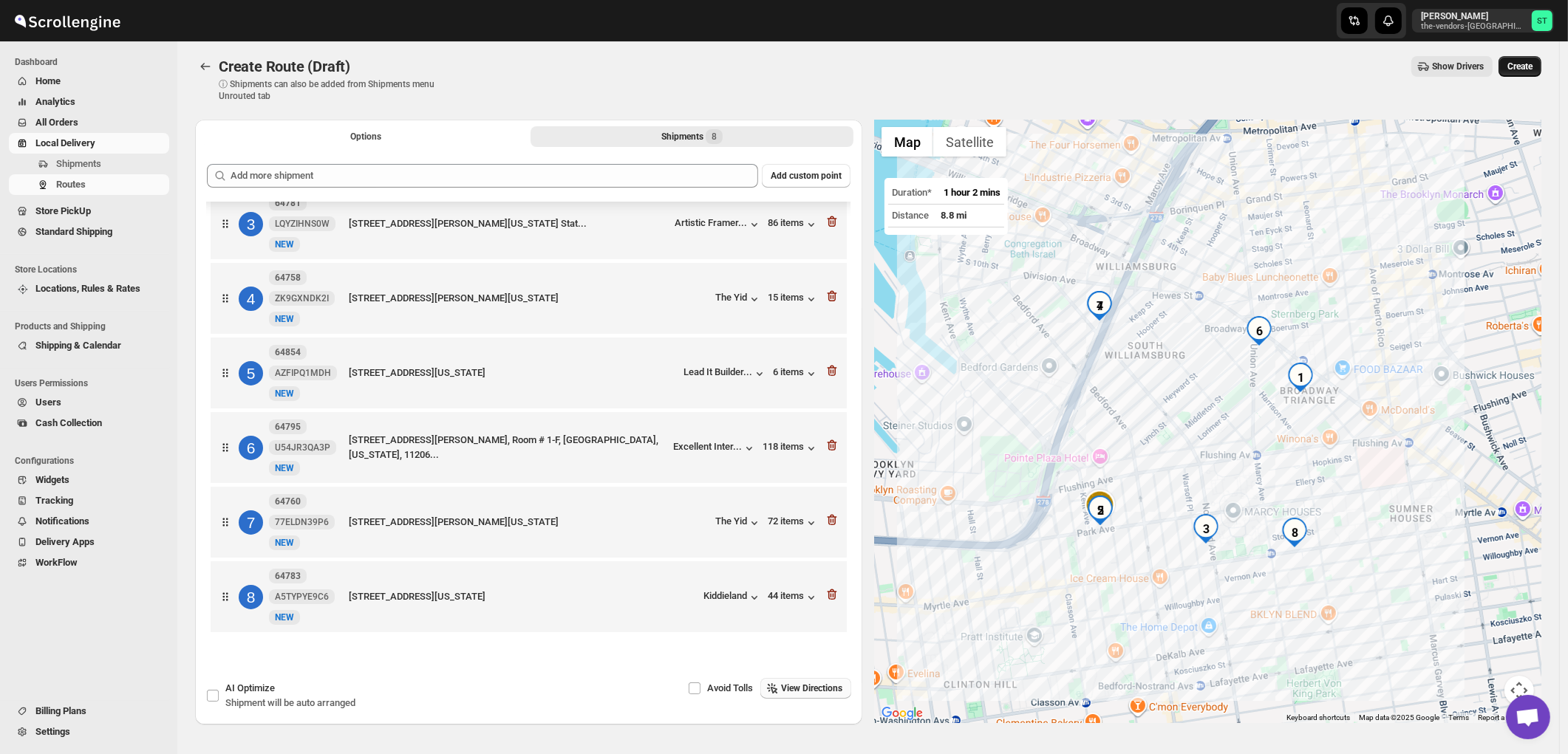
click at [1528, 67] on span "Create" at bounding box center [1520, 66] width 25 height 12
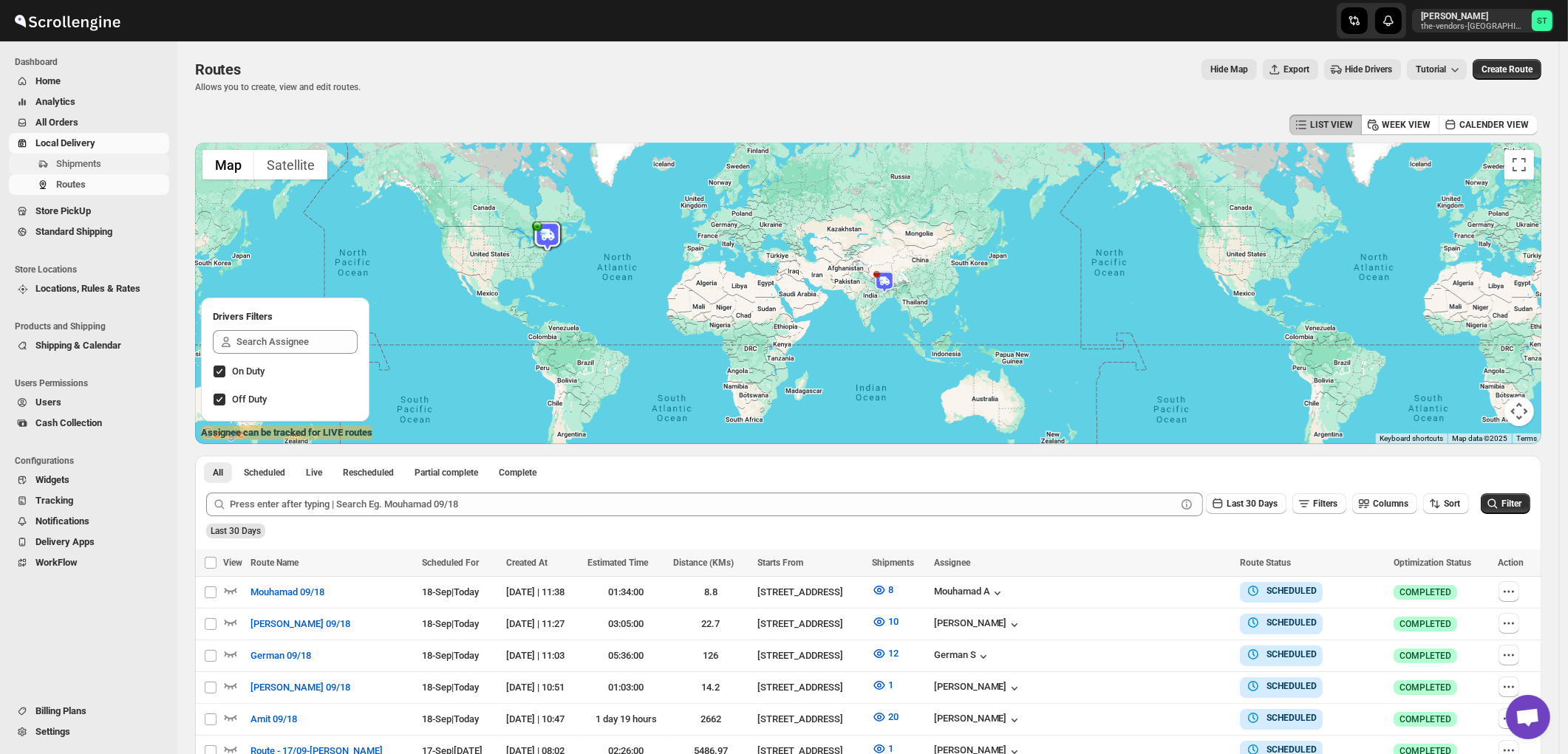
click at [90, 165] on span "Shipments" at bounding box center [79, 163] width 45 height 11
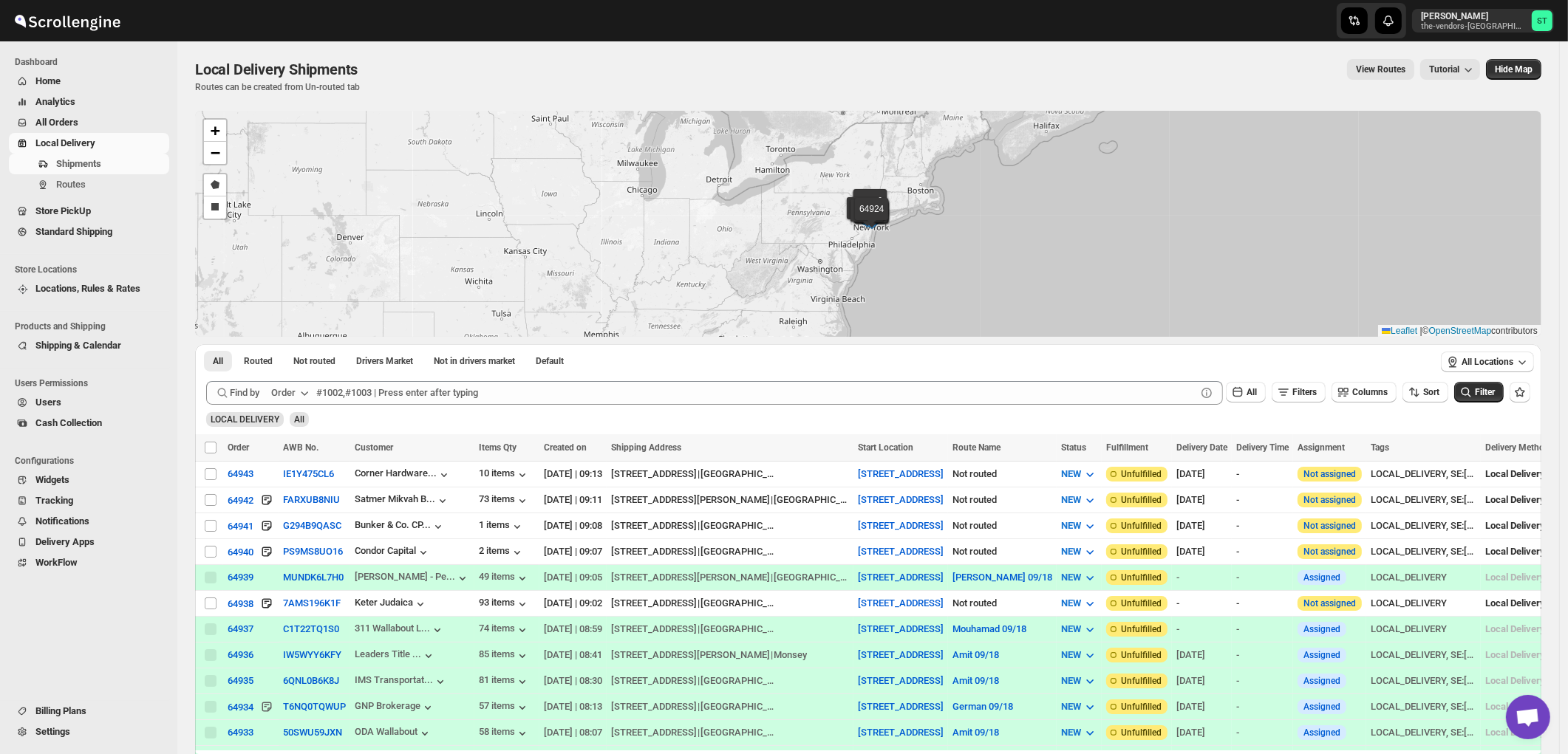
click at [292, 395] on div "Order" at bounding box center [283, 393] width 24 height 14
click at [283, 500] on div "Customer Name" at bounding box center [292, 504] width 68 height 14
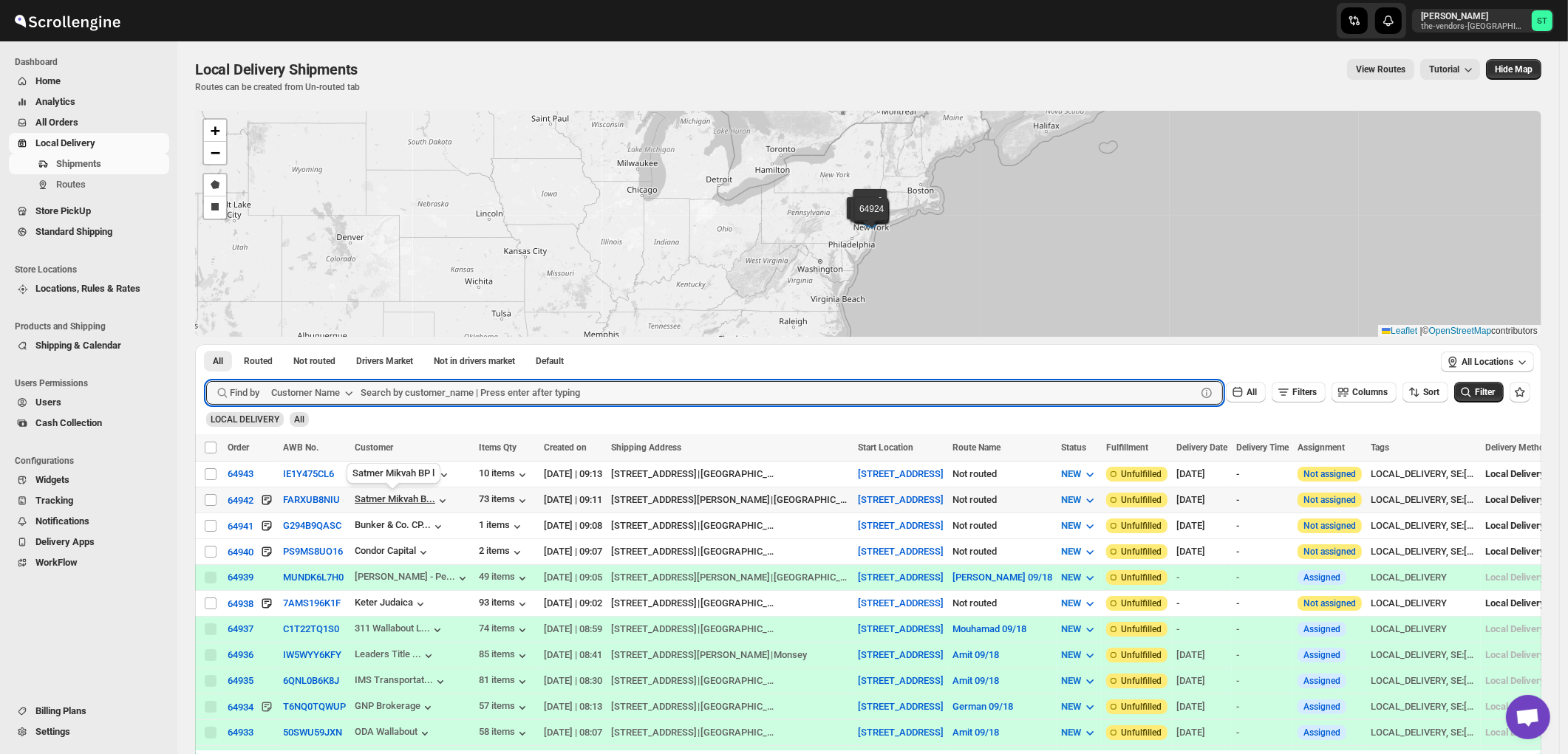
paste input "BP Medical Management"
type input "BP Medical Management"
click at [206, 344] on button "Submit" at bounding box center [227, 351] width 42 height 15
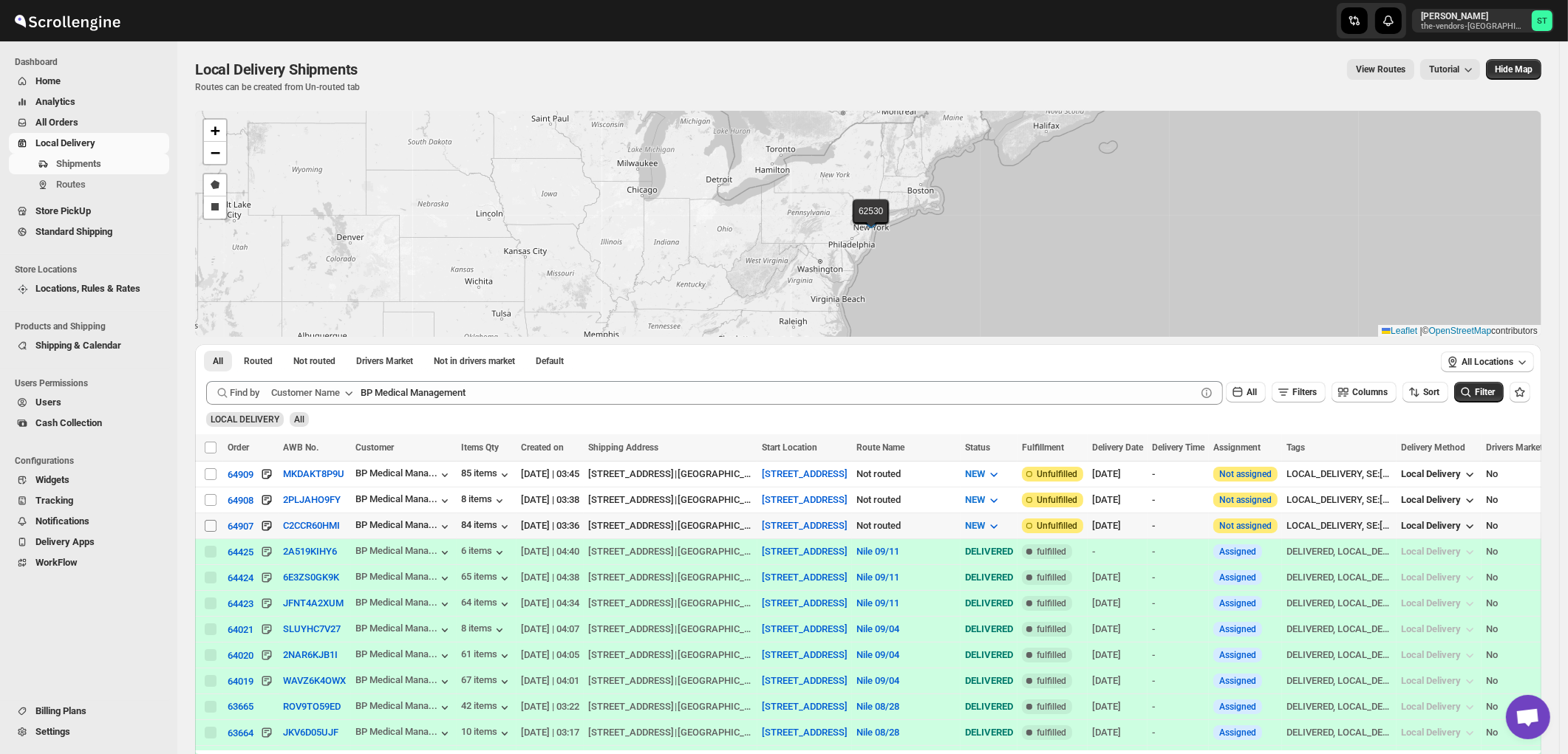
click at [207, 524] on input "Select shipment" at bounding box center [210, 525] width 12 height 12
checkbox input "true"
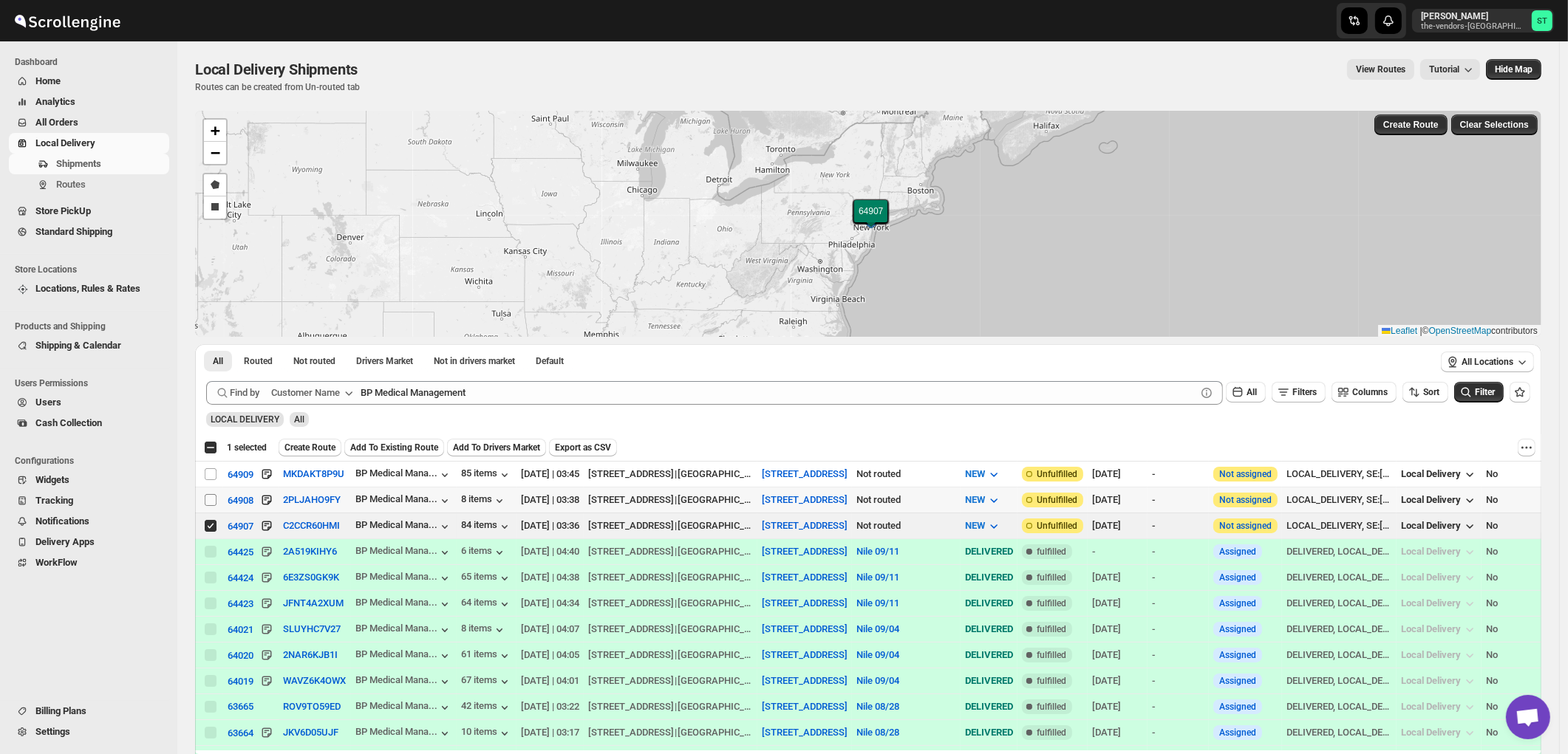
click at [211, 498] on input "Select shipment" at bounding box center [210, 499] width 12 height 12
checkbox input "true"
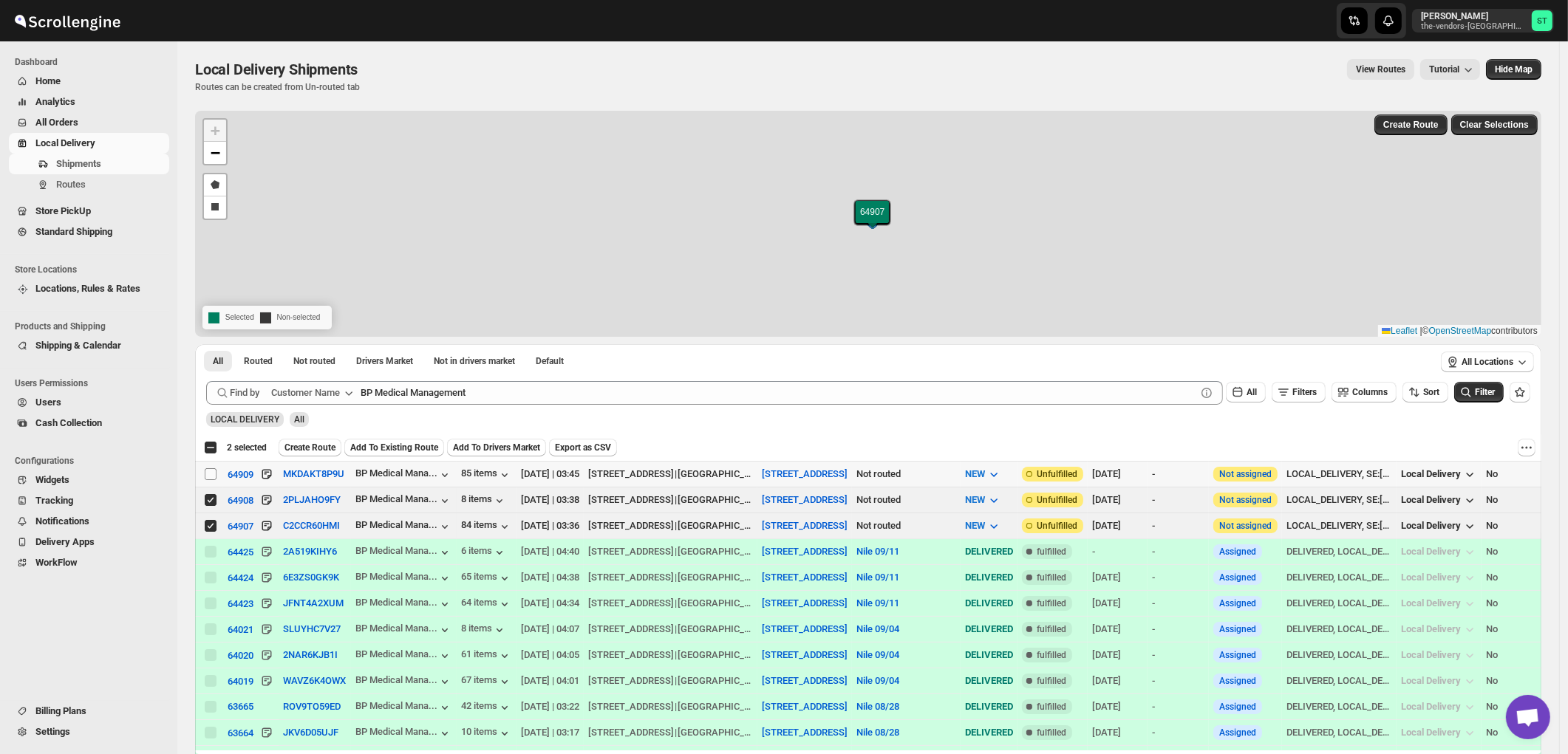
click at [208, 475] on input "Select shipment" at bounding box center [210, 473] width 12 height 12
checkbox input "true"
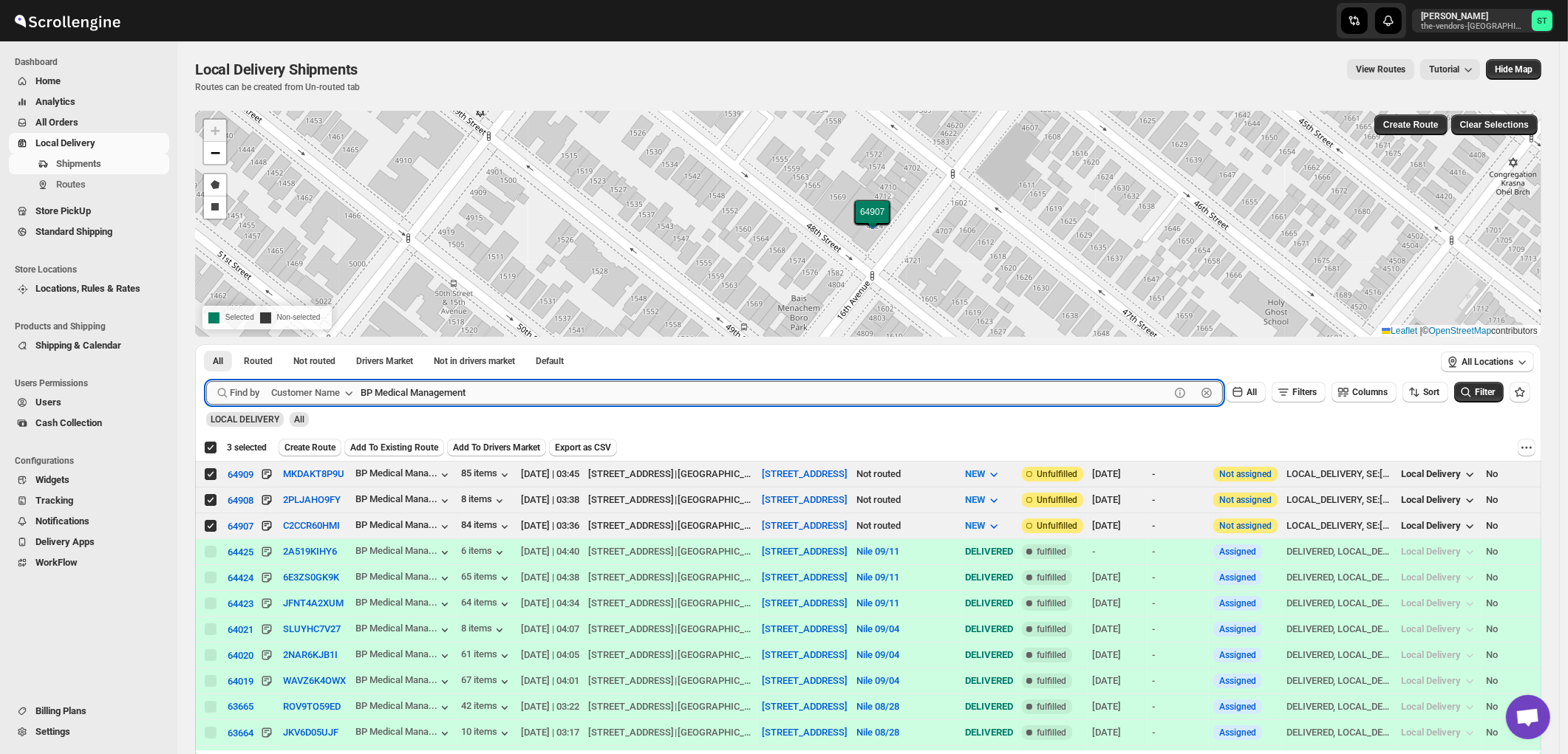
click at [512, 390] on input "BP Medical Management" at bounding box center [765, 393] width 809 height 23
paste input "Keter Judaica"
type input "Keter Judaica"
click at [206, 344] on button "Submit" at bounding box center [227, 351] width 42 height 15
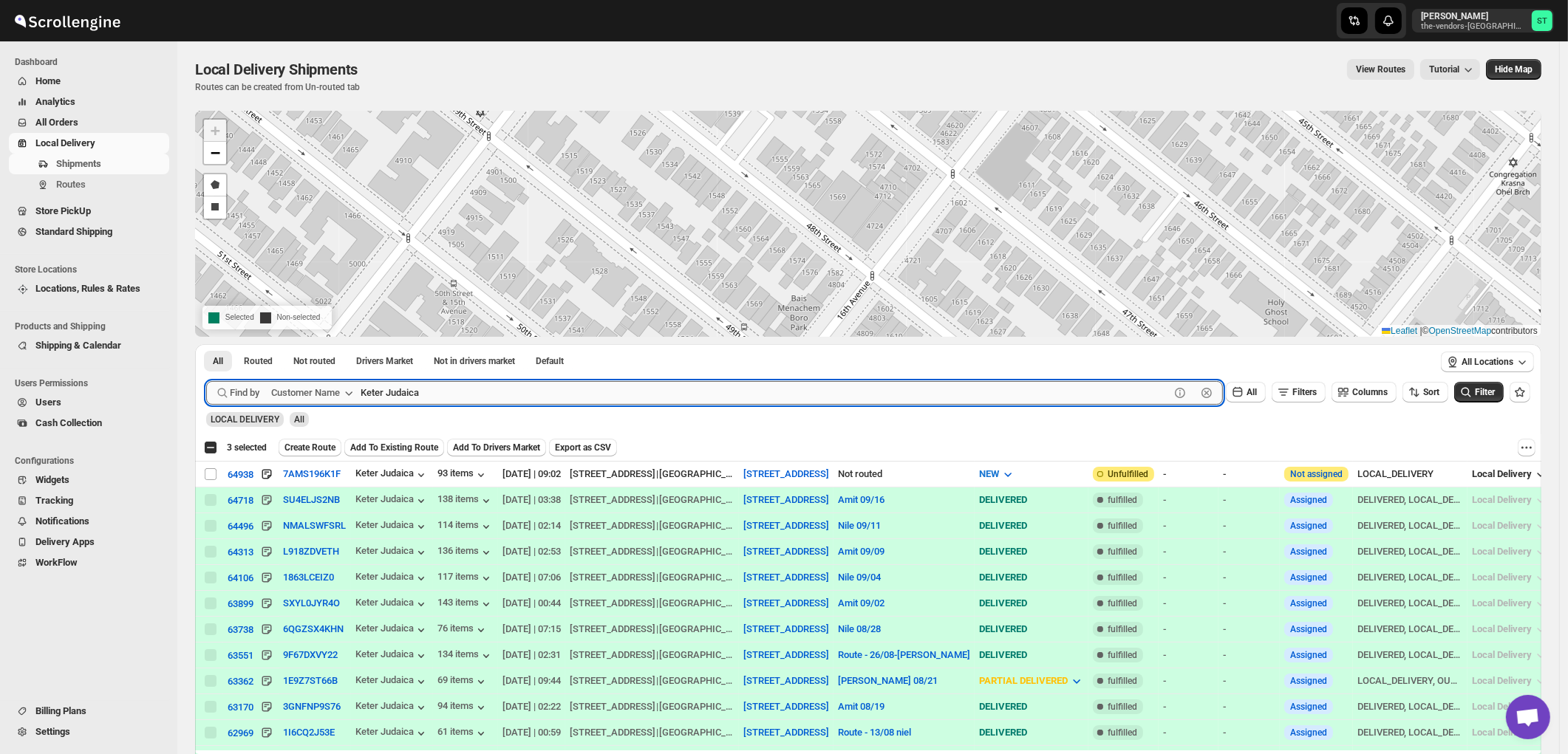
checkbox input "false"
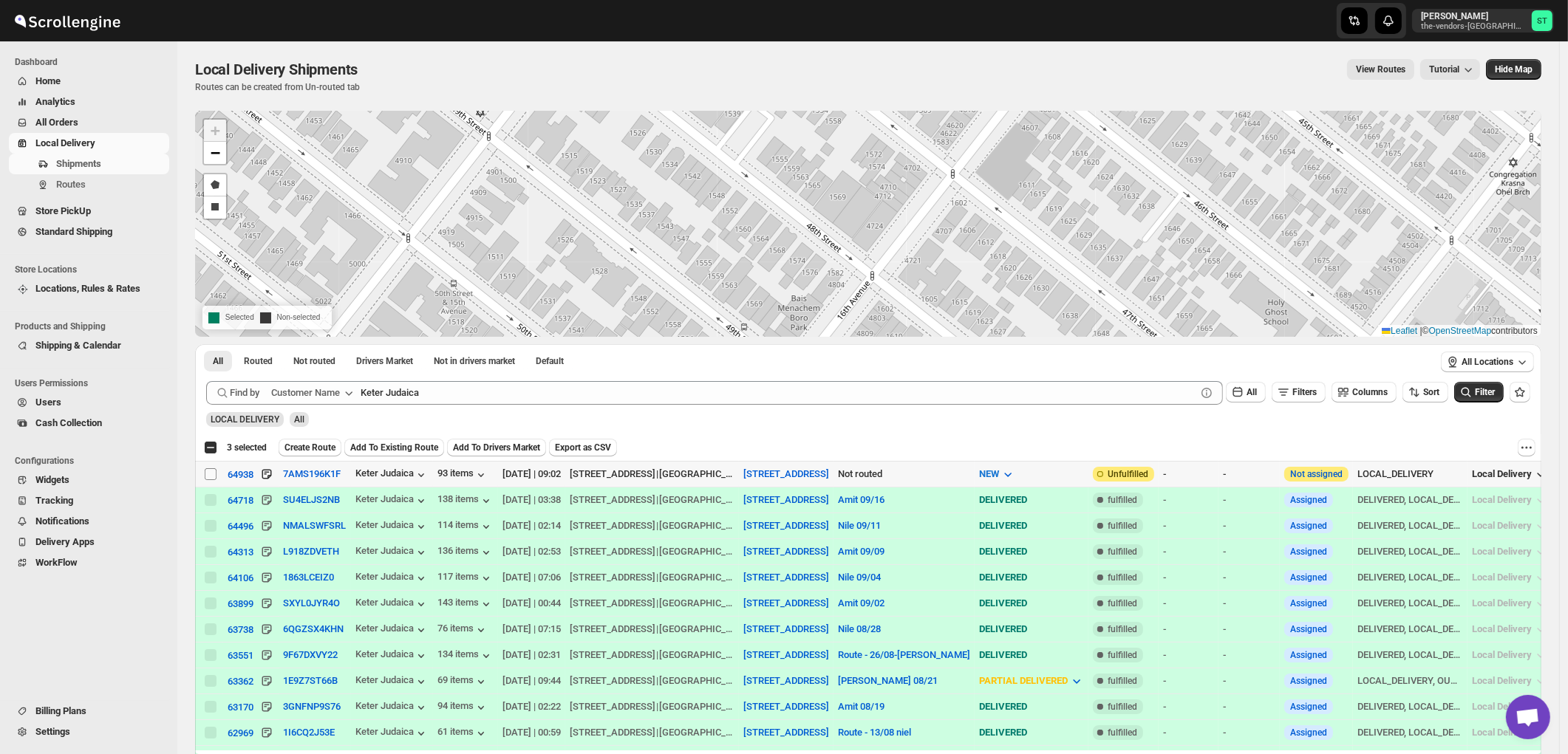
click at [211, 474] on input "Select shipment" at bounding box center [210, 473] width 12 height 12
checkbox input "true"
click at [431, 378] on div "All Routed Not routed Drivers Market Not in drivers market Default More Filters…" at bounding box center [814, 362] width 1238 height 37
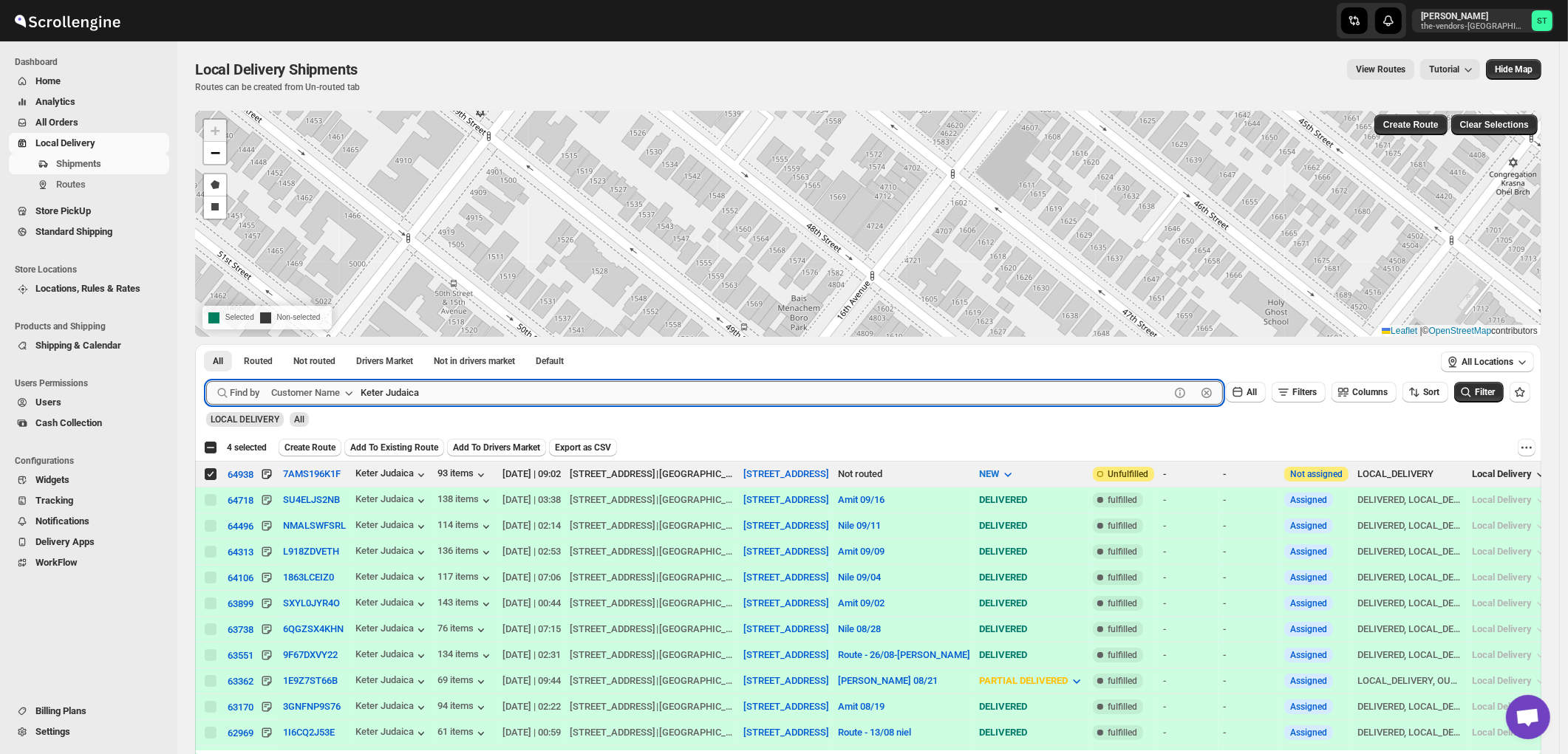
click at [434, 386] on input "Keter Judaica" at bounding box center [765, 393] width 809 height 23
paste input "Handiqup GSE"
type input "Handiqup GSE"
click at [206, 344] on button "Submit" at bounding box center [227, 351] width 42 height 15
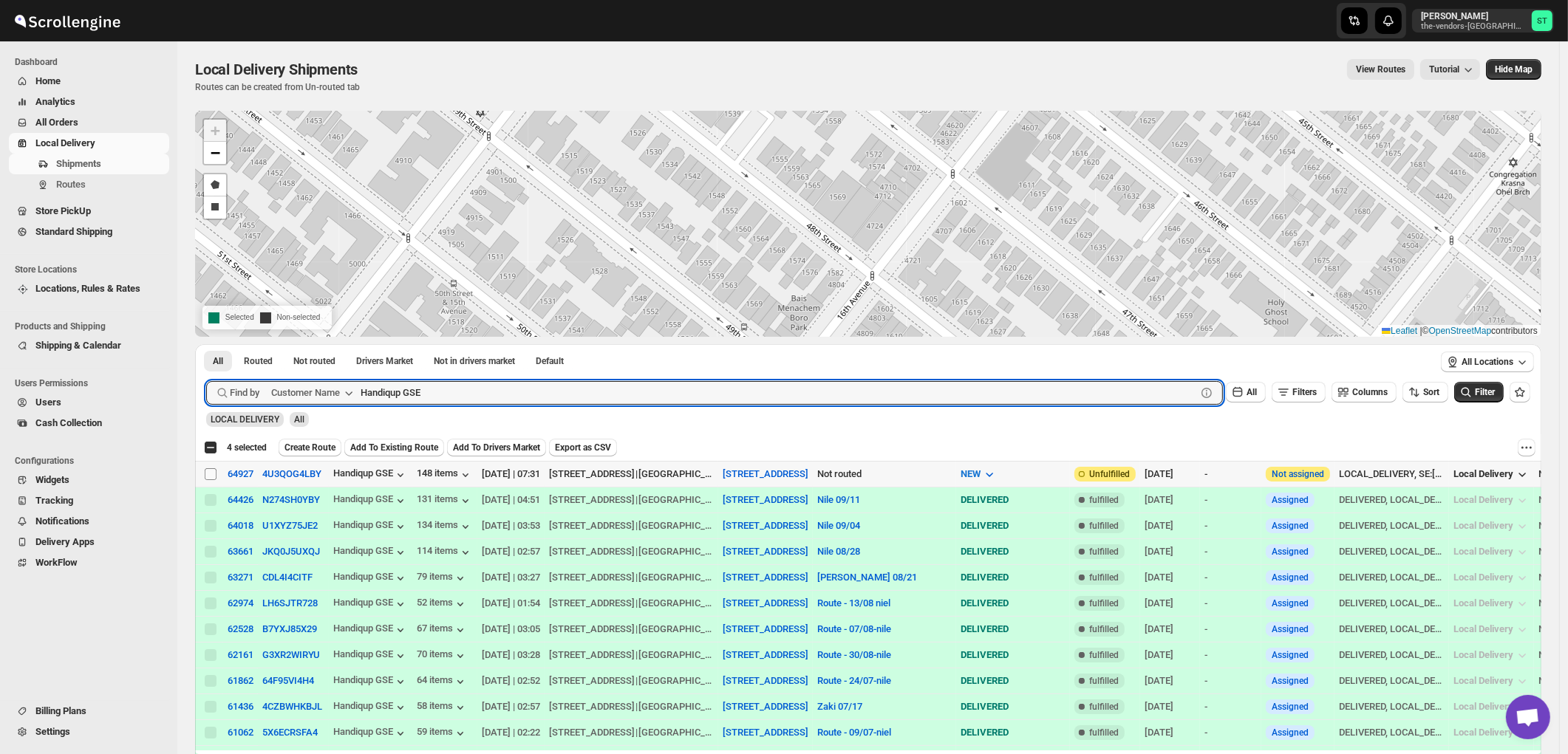
click at [210, 474] on input "Select shipment" at bounding box center [210, 473] width 12 height 12
checkbox input "true"
click at [457, 386] on input "Handiqup GSE" at bounding box center [765, 393] width 809 height 23
paste input "Perinta Operations"
click at [206, 344] on button "Submit" at bounding box center [227, 351] width 42 height 15
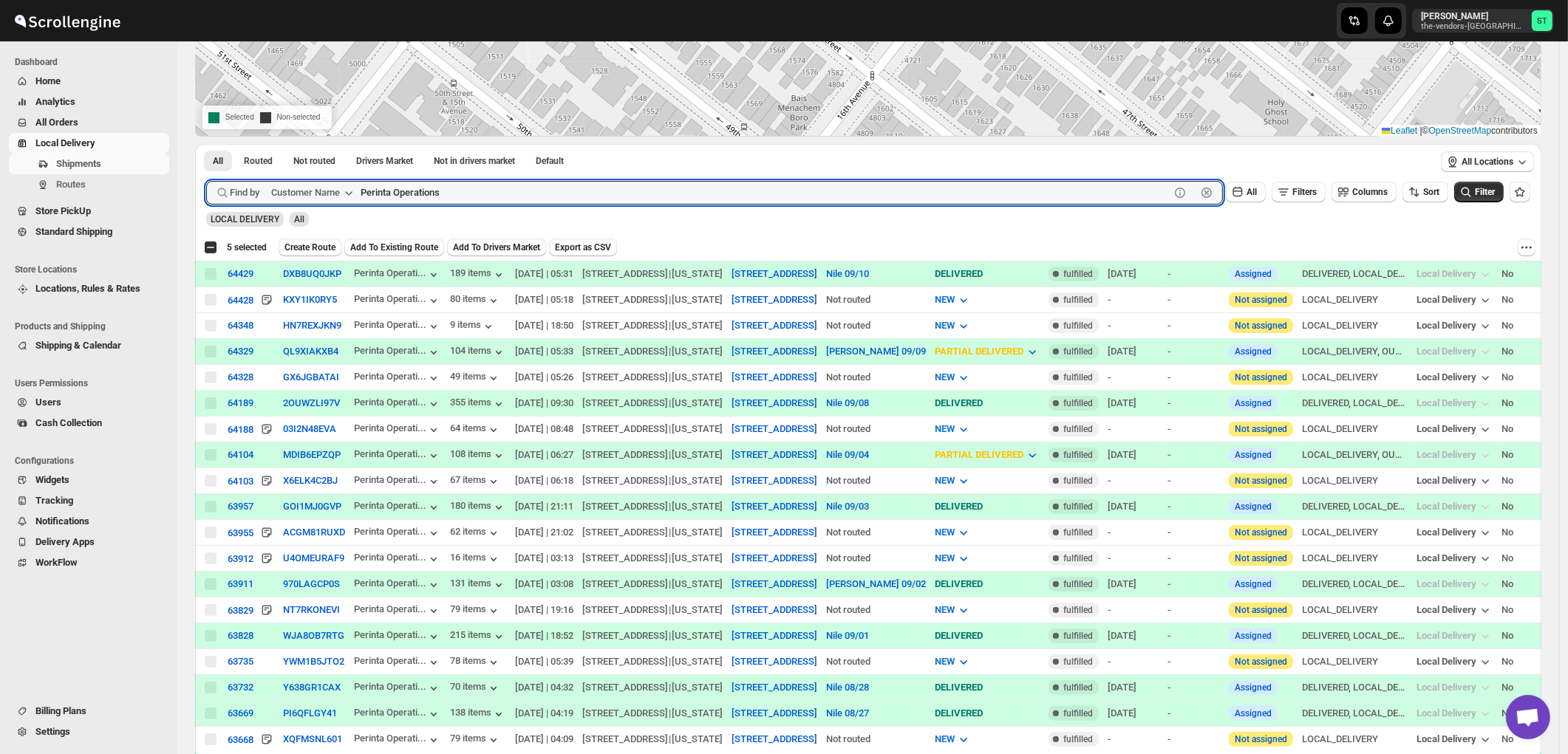
scroll to position [90, 0]
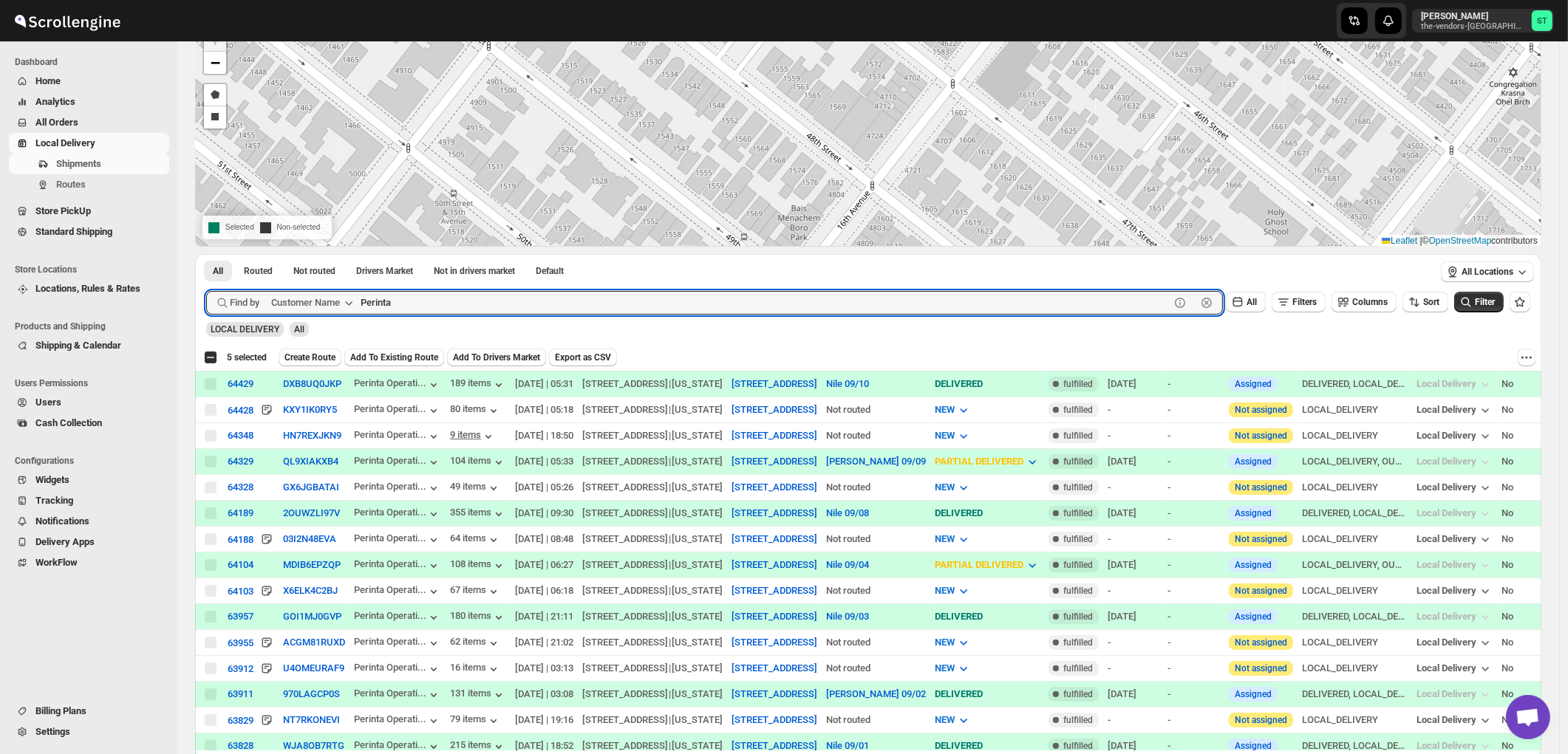
type input "Perinta"
click at [206, 254] on button "Submit" at bounding box center [227, 261] width 42 height 15
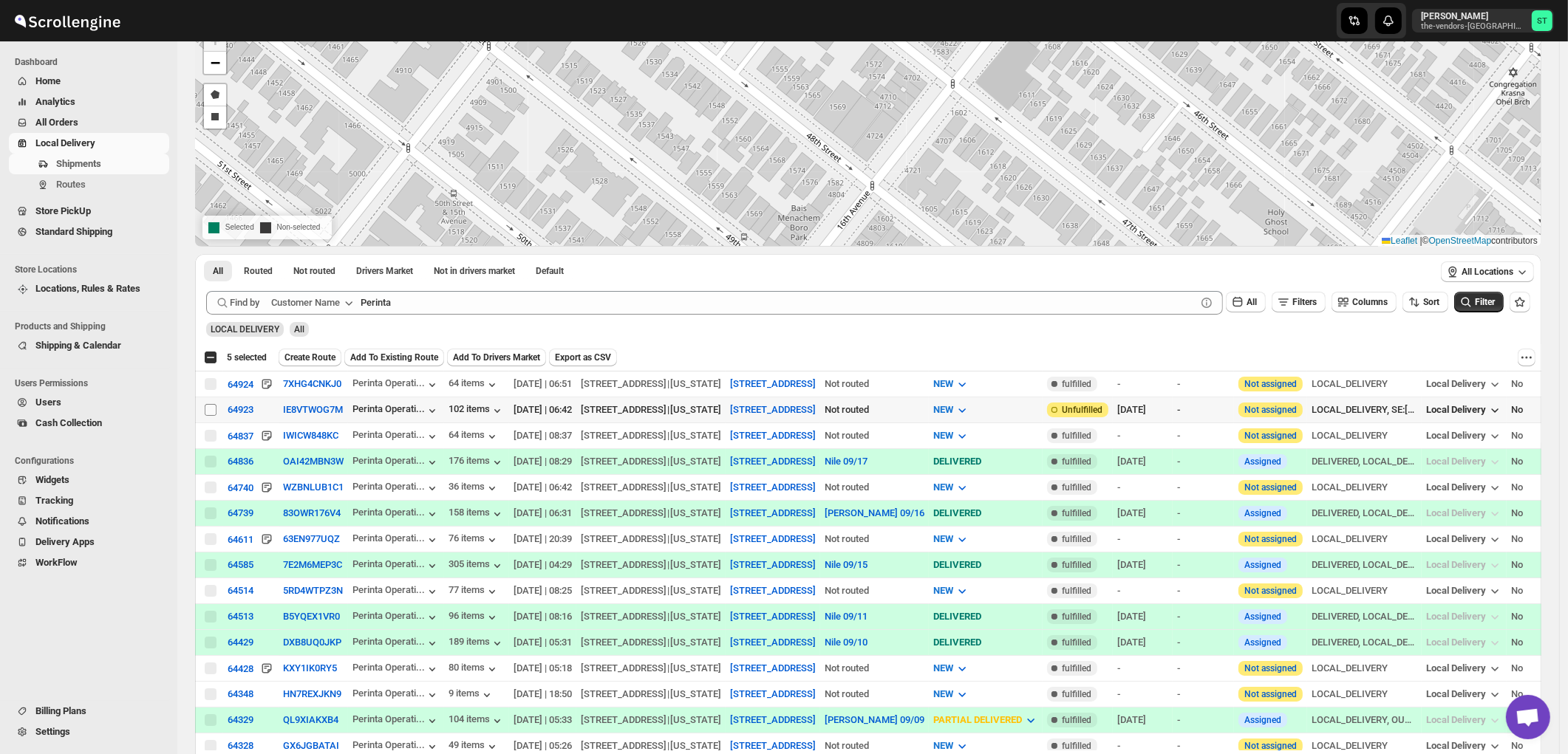
click at [207, 411] on input "Select shipment" at bounding box center [210, 410] width 12 height 12
checkbox input "true"
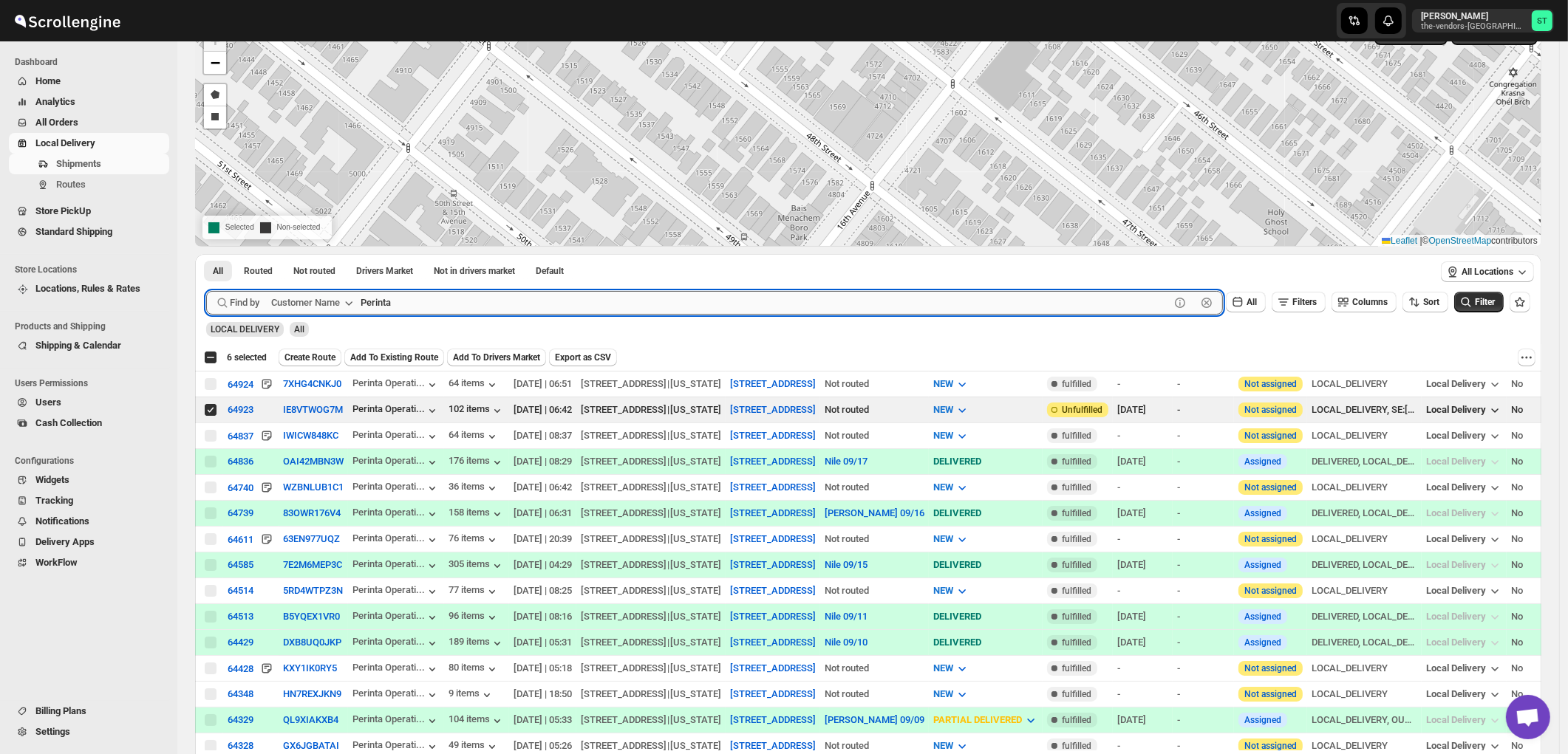
click at [522, 298] on input "Perinta" at bounding box center [765, 303] width 809 height 23
paste input "World Wide Plumbing"
type input "World Wide Plumbing"
click at [206, 254] on button "Submit" at bounding box center [227, 261] width 42 height 15
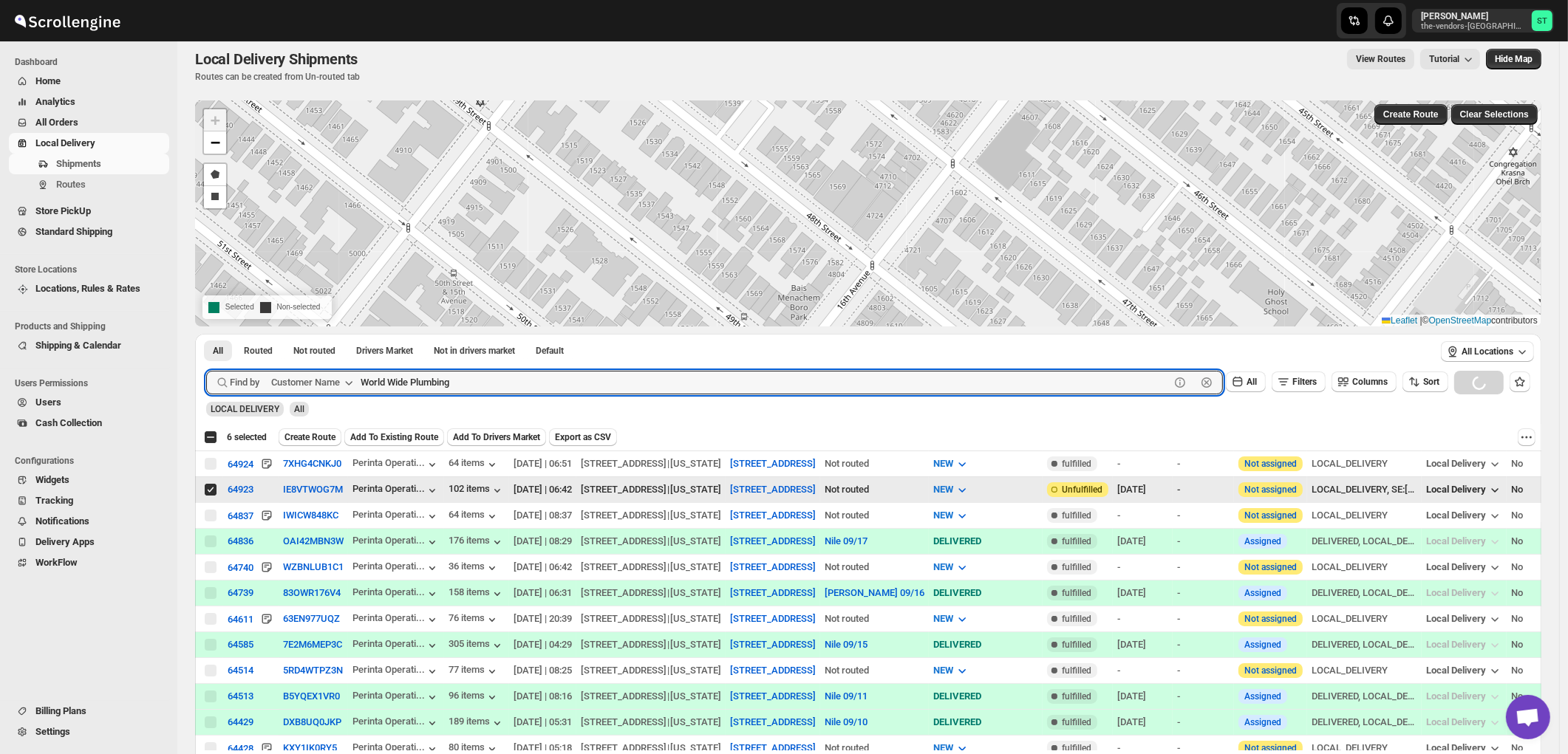
scroll to position [0, 0]
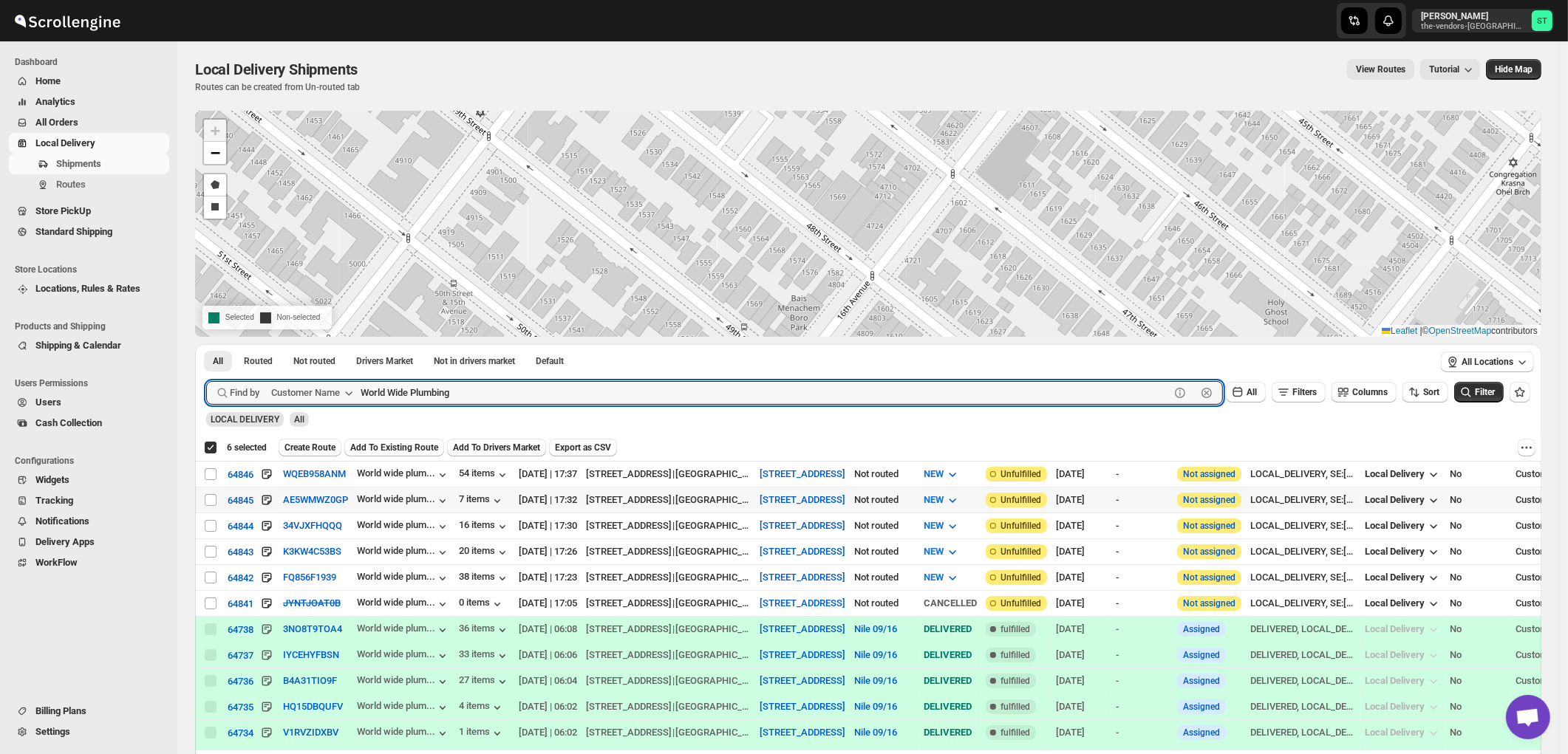
checkbox input "true"
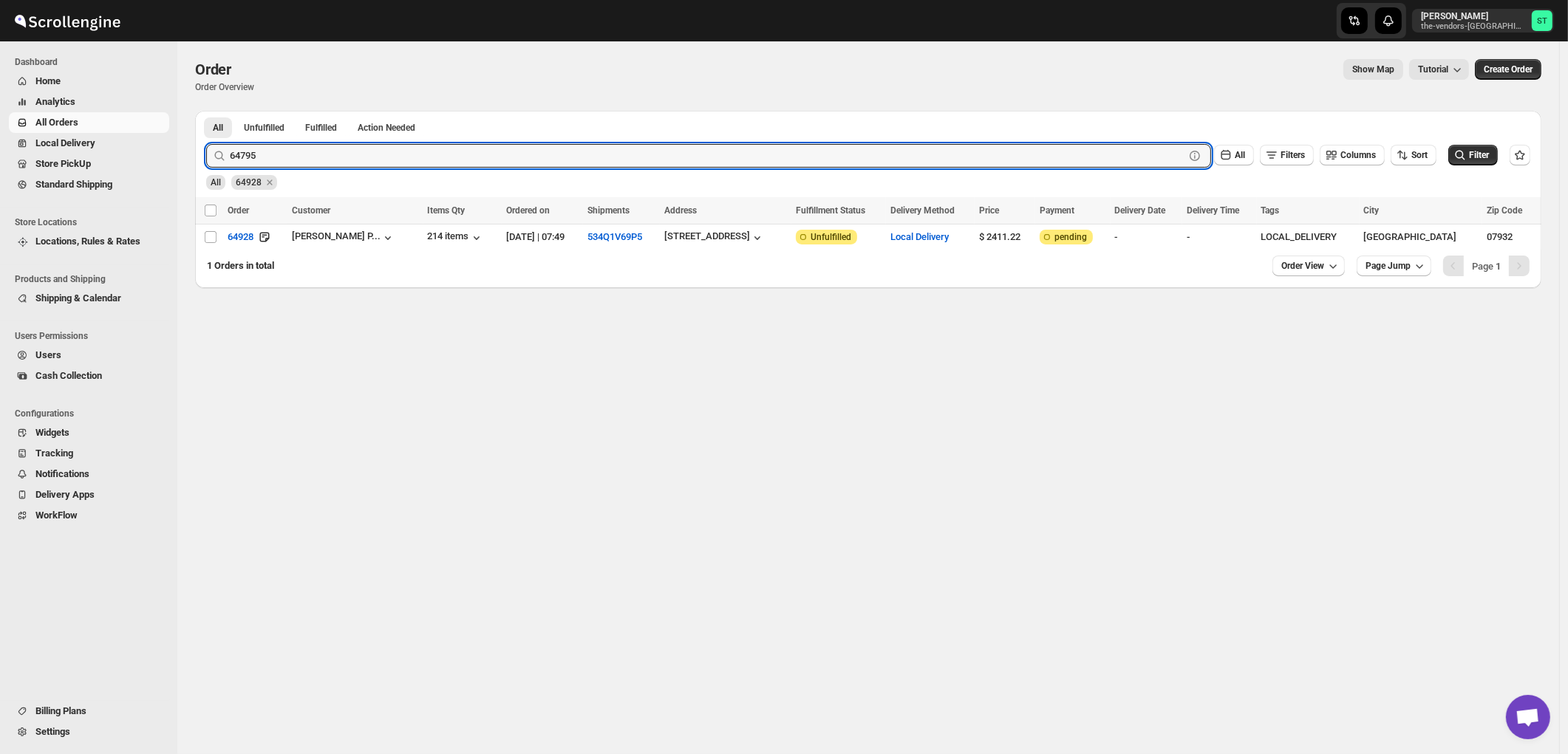
click at [206, 111] on button "Submit" at bounding box center [227, 118] width 42 height 15
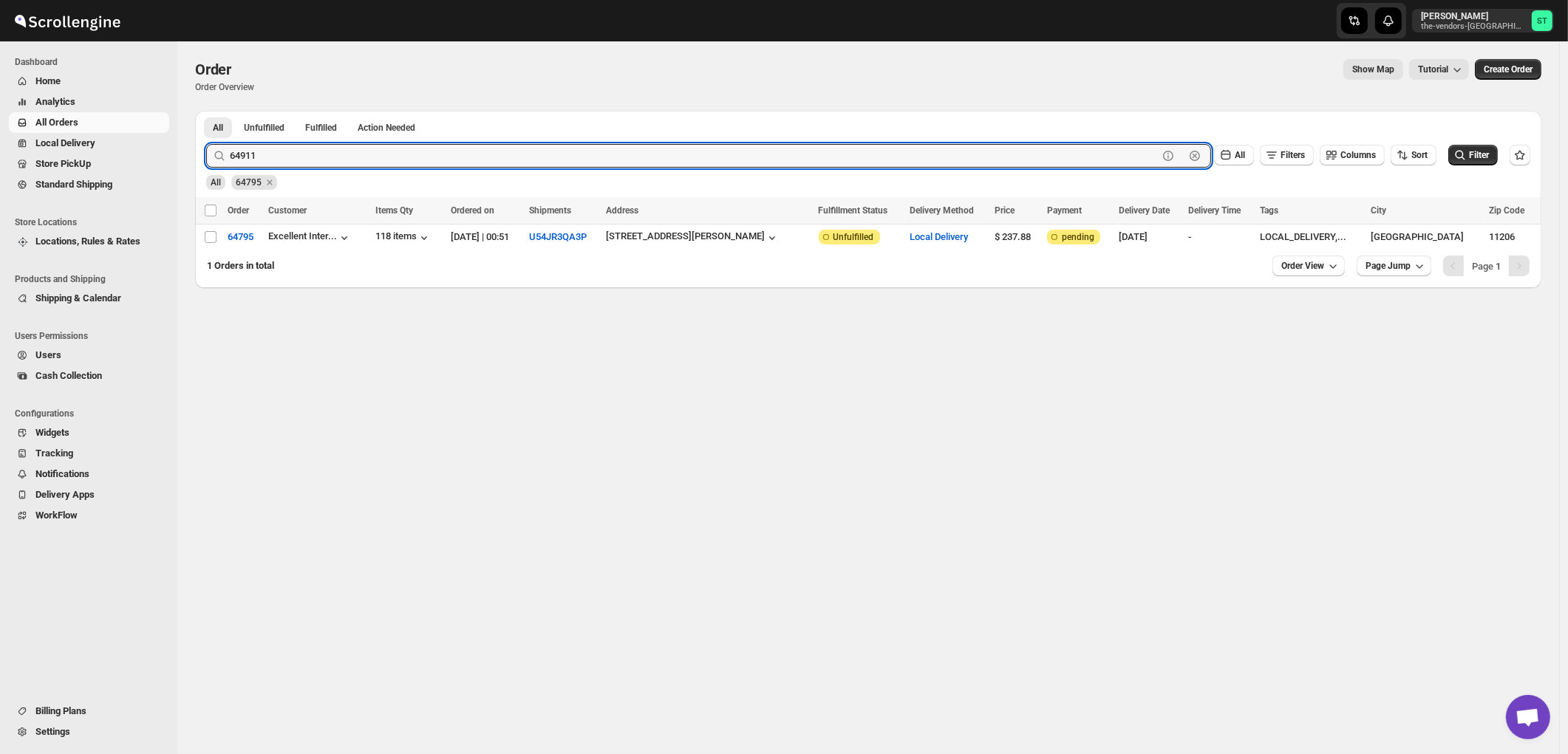
type input "64911"
click at [206, 111] on button "Submit" at bounding box center [227, 118] width 42 height 15
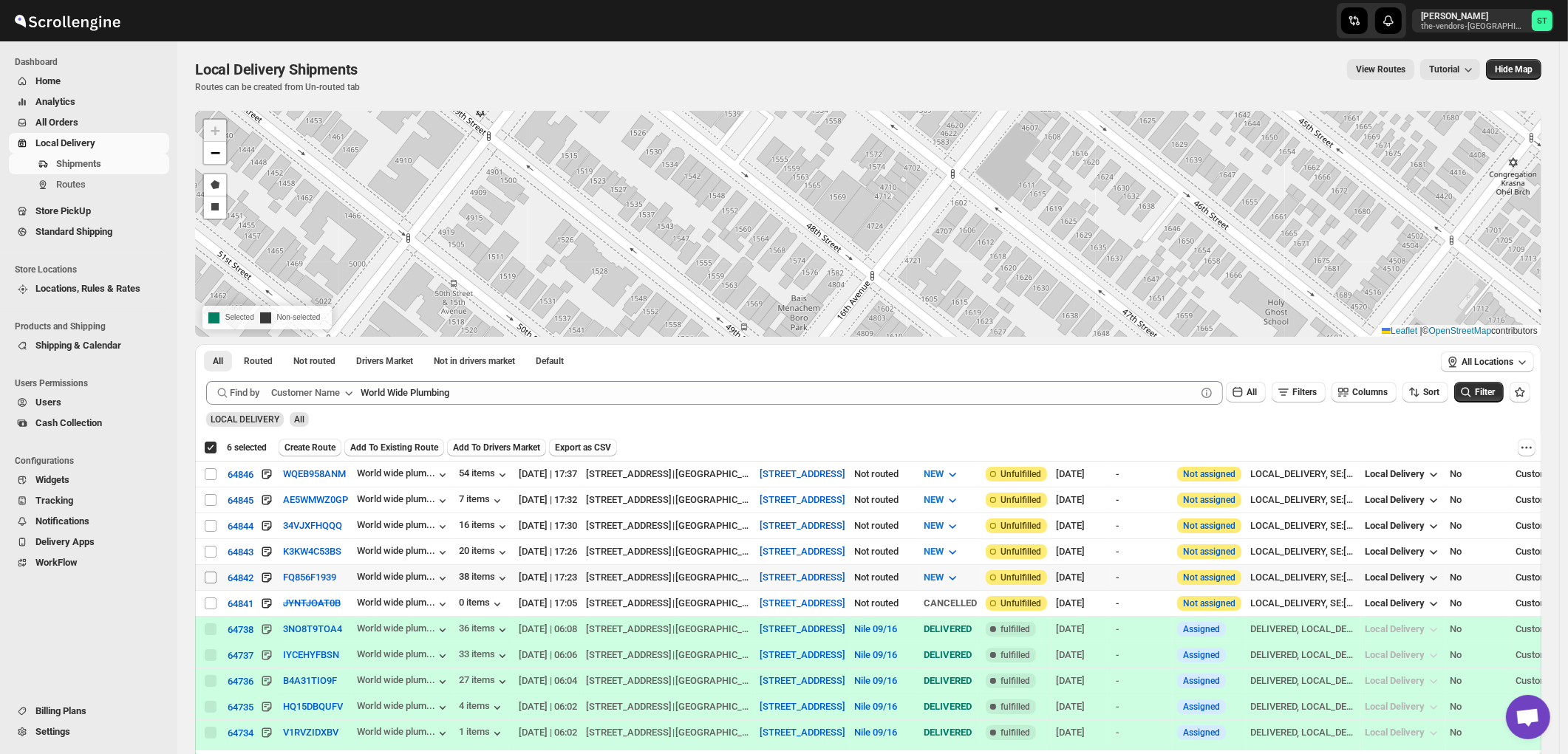
click at [212, 578] on input "Select shipment" at bounding box center [210, 577] width 12 height 12
checkbox input "true"
checkbox input "false"
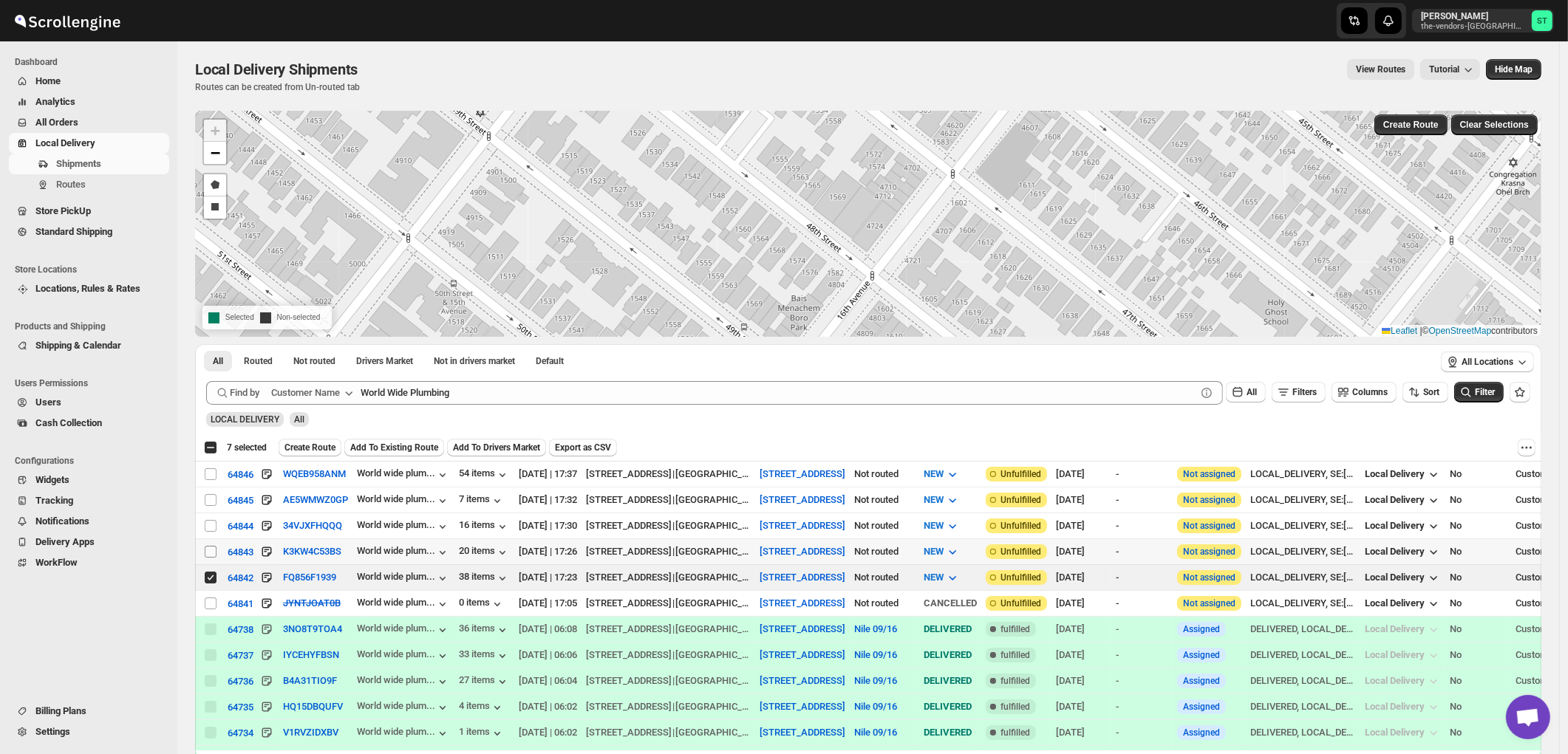
click at [211, 550] on input "Select shipment" at bounding box center [210, 551] width 12 height 12
checkbox input "true"
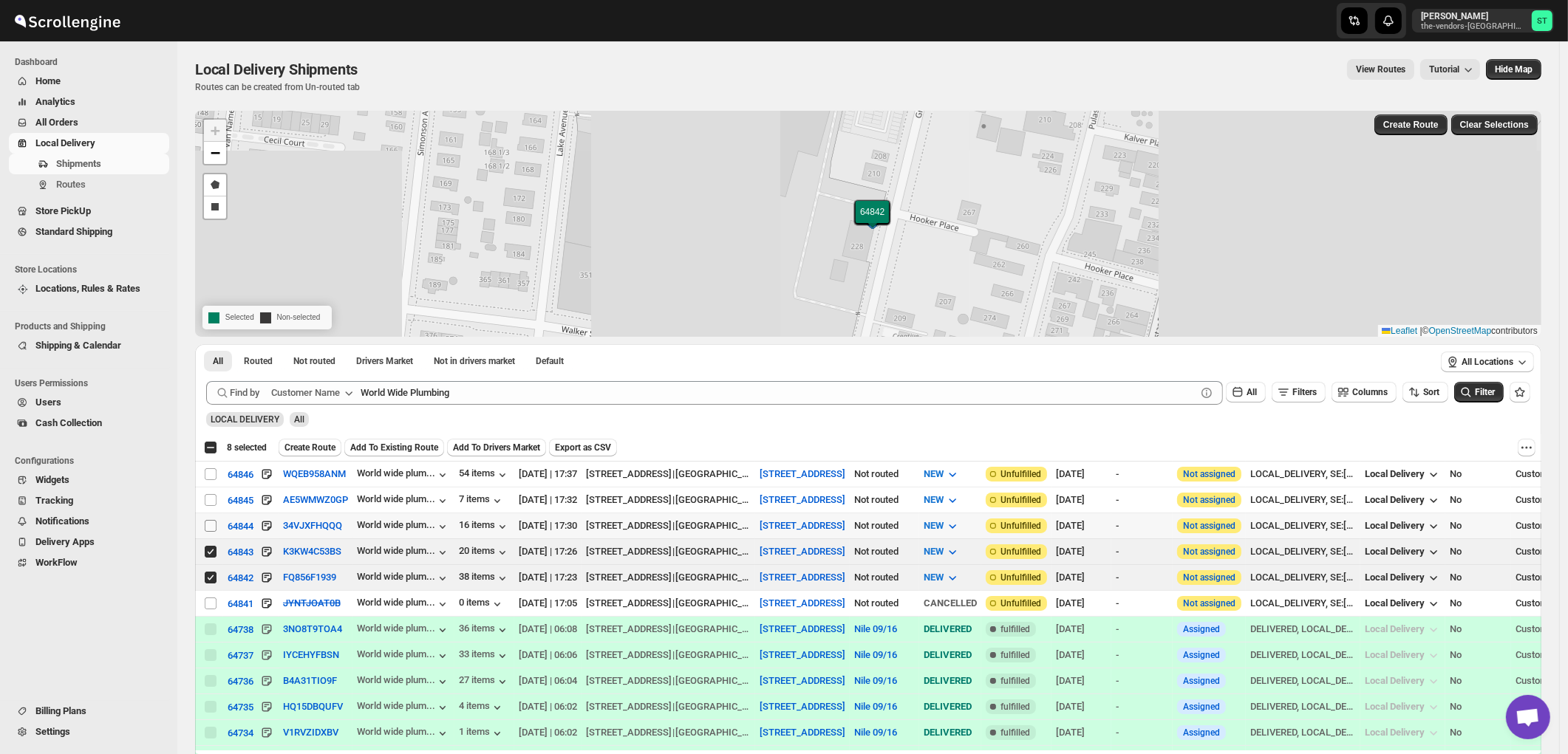
click at [210, 524] on input "Select shipment" at bounding box center [210, 525] width 12 height 12
checkbox input "true"
click at [210, 491] on td "Select shipment" at bounding box center [208, 500] width 28 height 26
checkbox input "true"
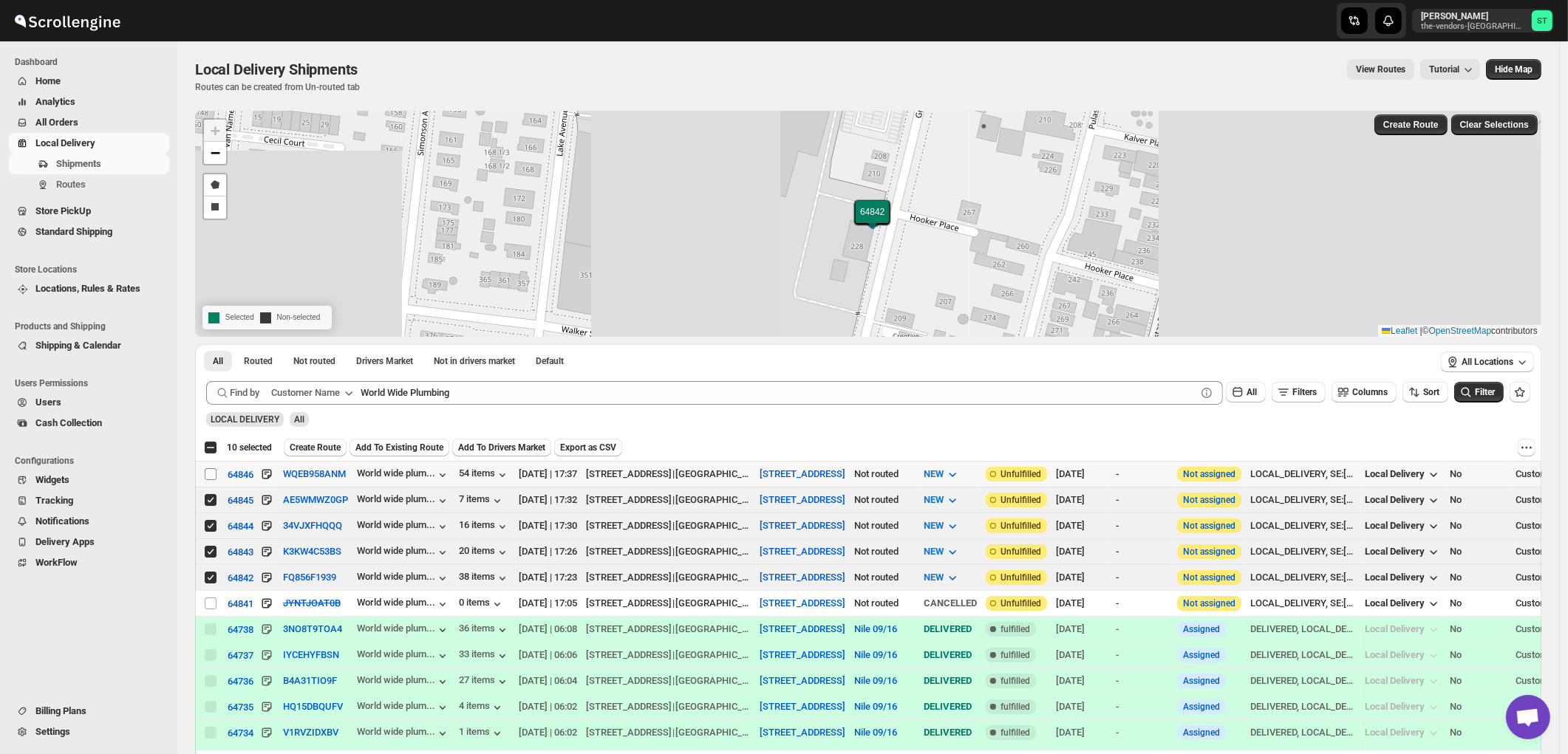
click at [210, 472] on input "Select shipment" at bounding box center [210, 473] width 12 height 12
checkbox input "true"
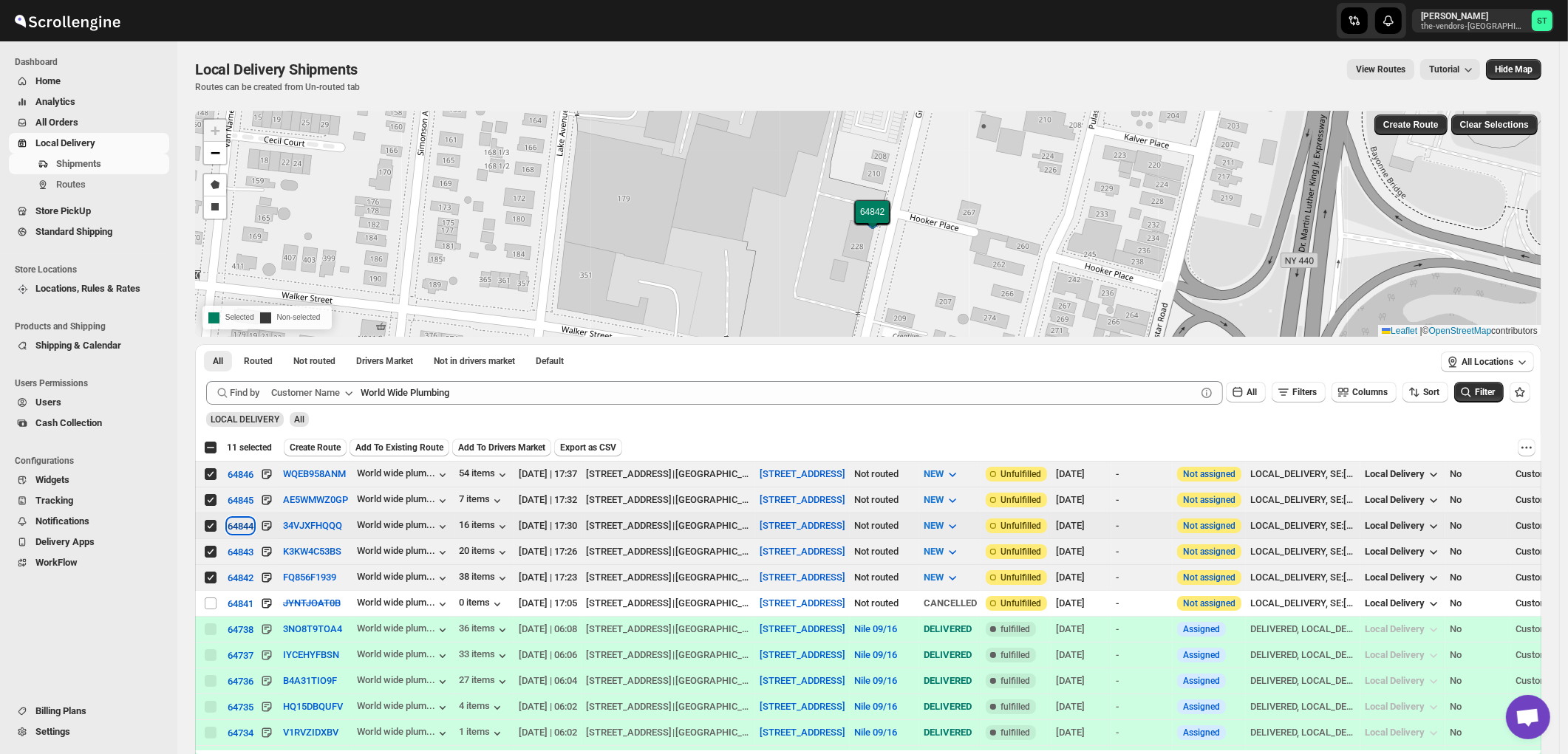
click at [244, 525] on div "64844" at bounding box center [240, 526] width 26 height 11
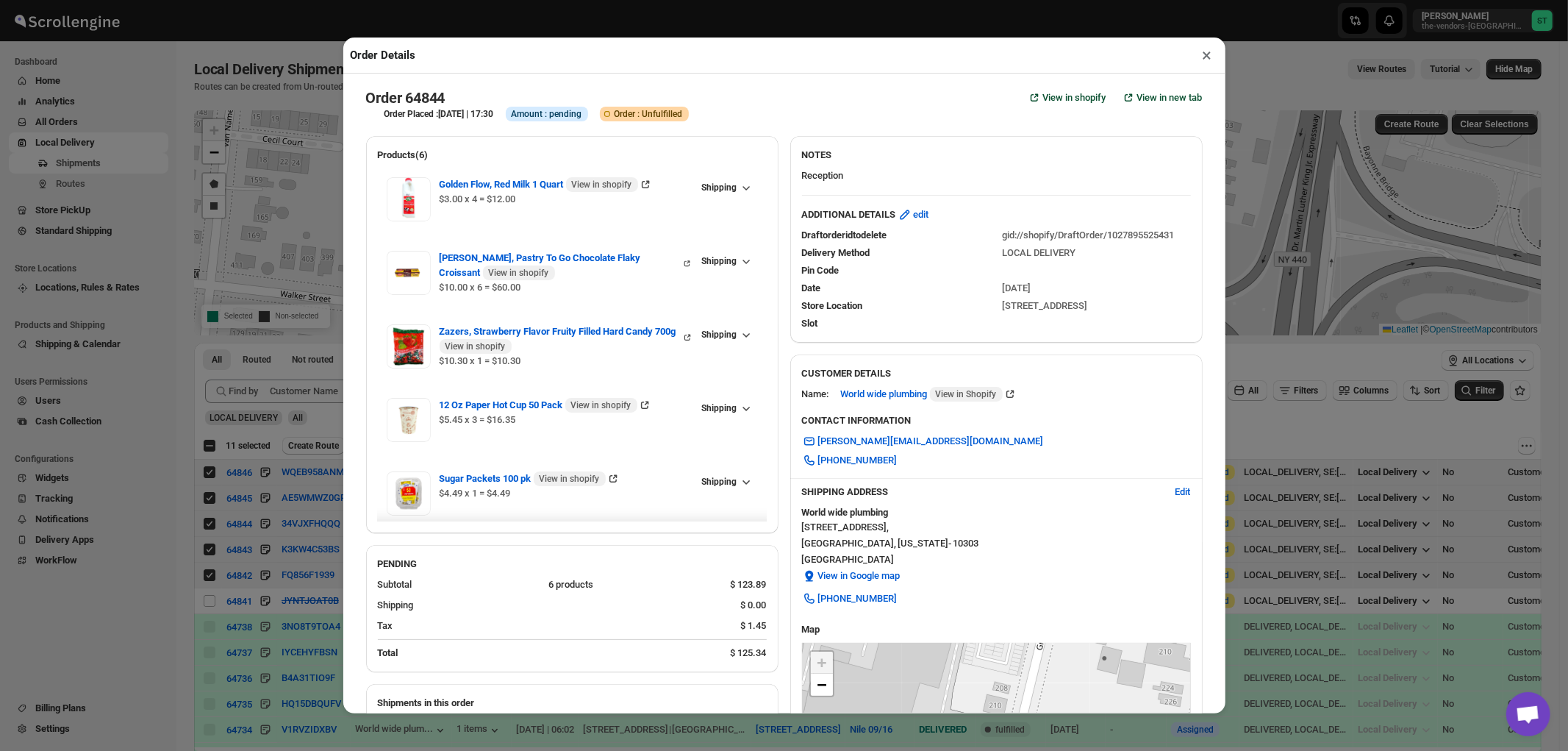
click at [806, 179] on p "Reception" at bounding box center [997, 176] width 389 height 14
click at [1203, 54] on button "×" at bounding box center [1207, 54] width 21 height 21
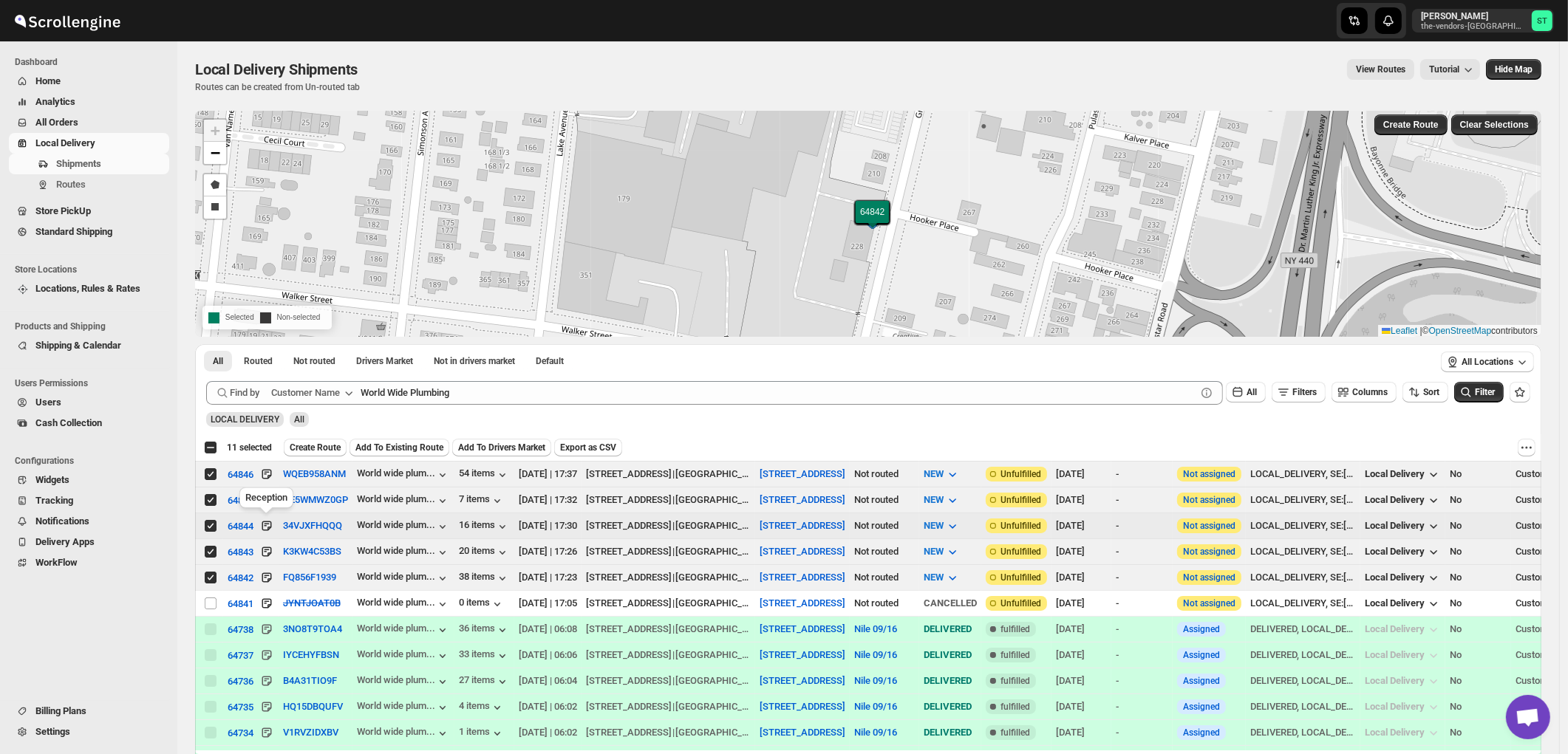
click at [266, 523] on icon at bounding box center [266, 525] width 14 height 14
click at [316, 451] on span "Create Route" at bounding box center [315, 447] width 51 height 12
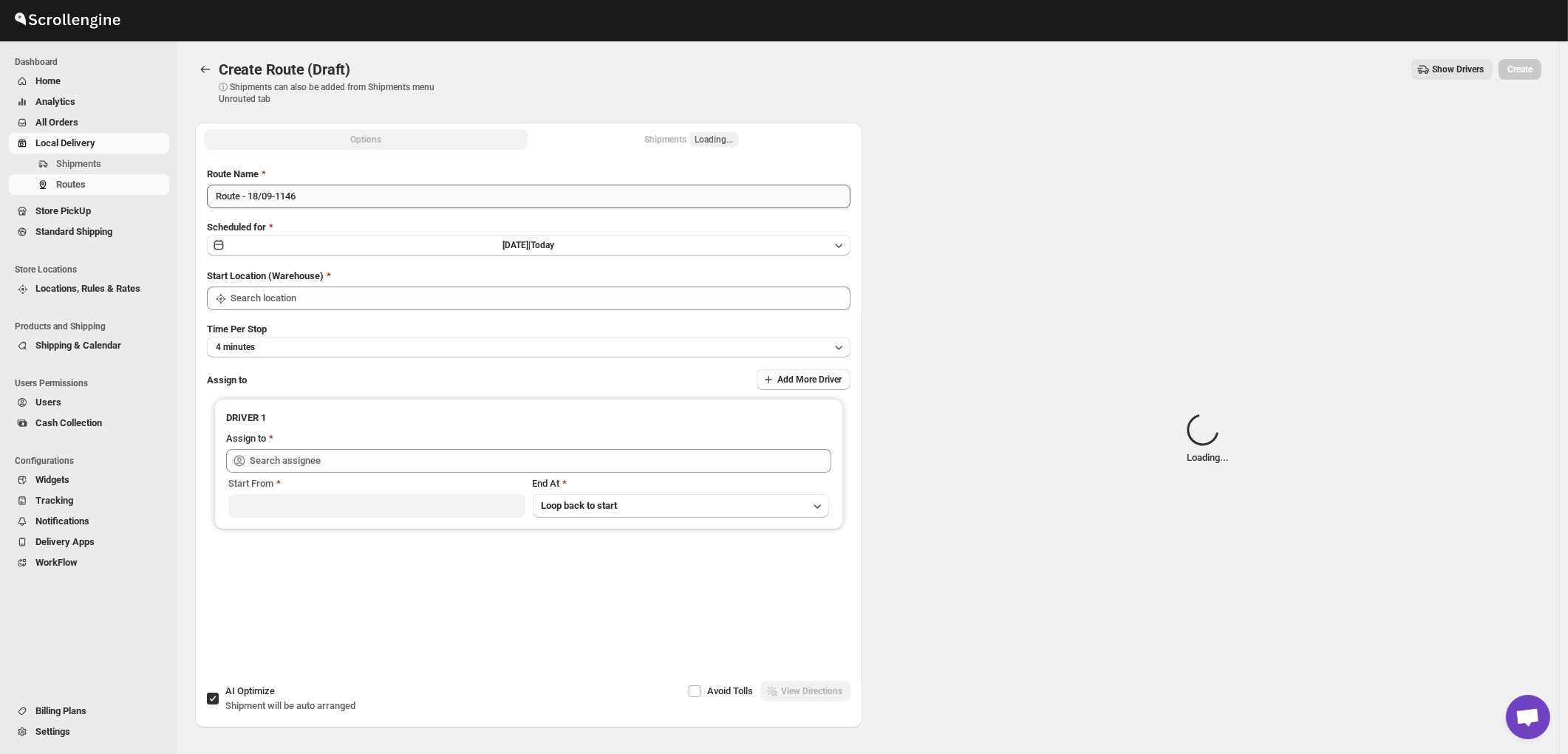
type input "445 Park Ave"
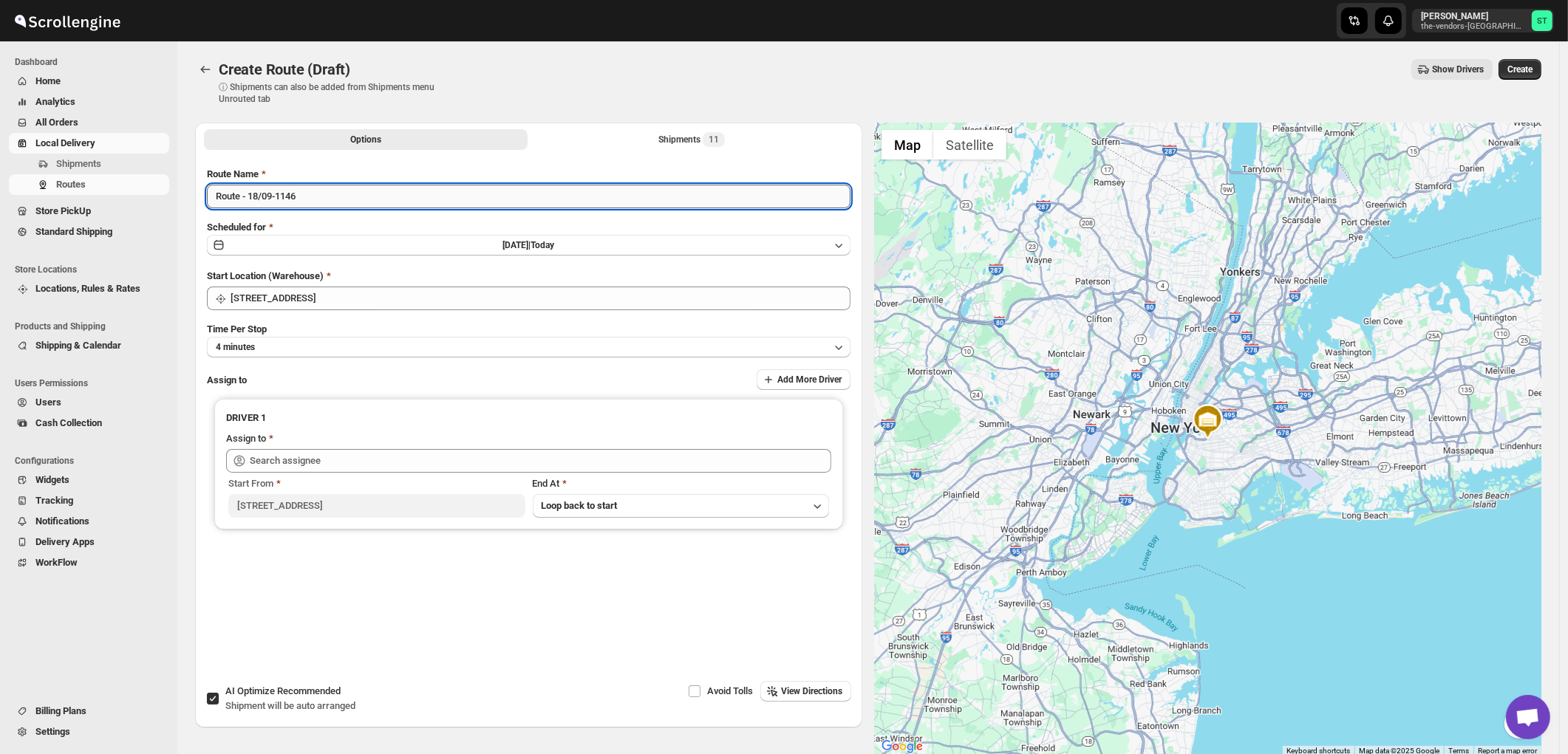
click at [438, 195] on input "Route - 18/09-1146" at bounding box center [528, 196] width 643 height 23
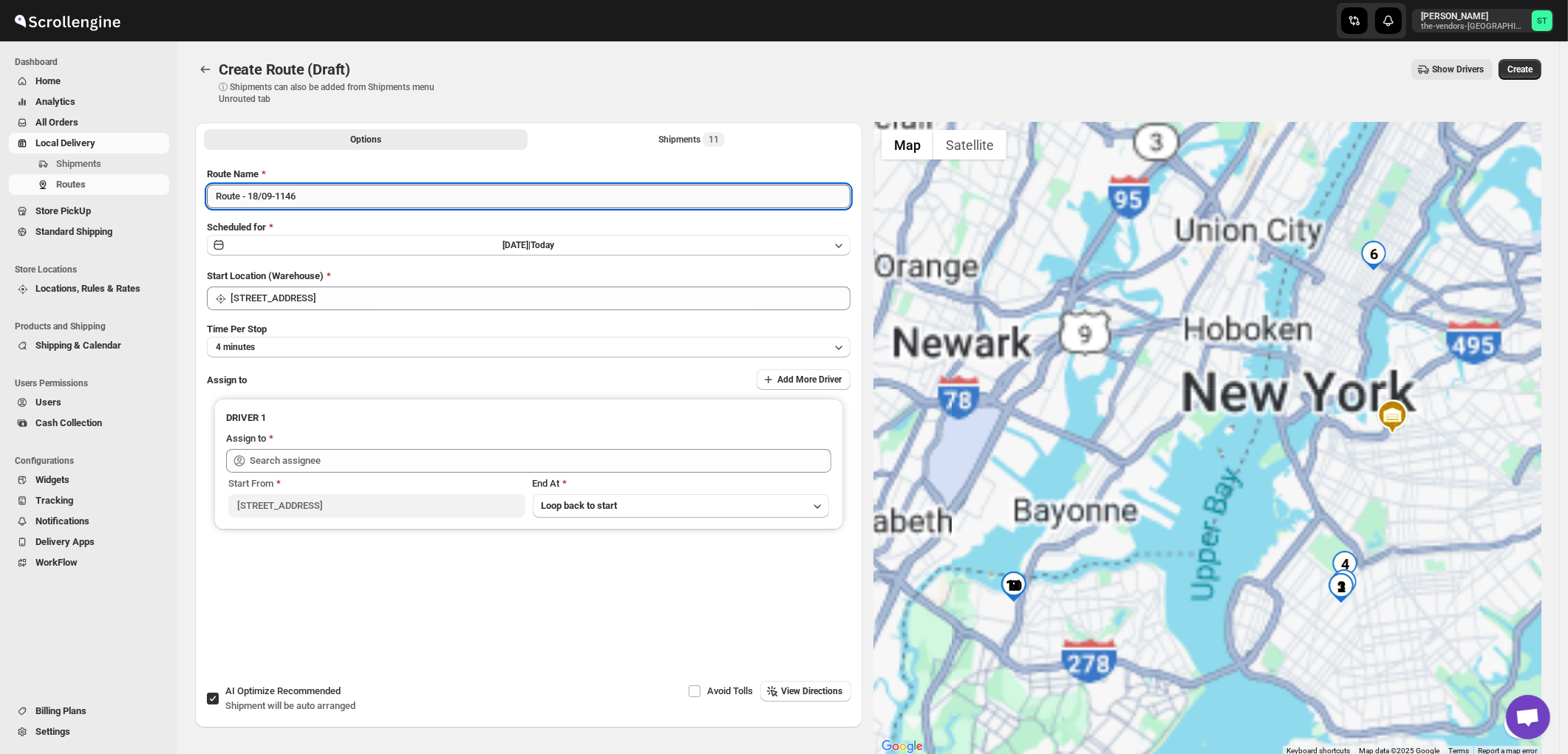
paste input "Nile"
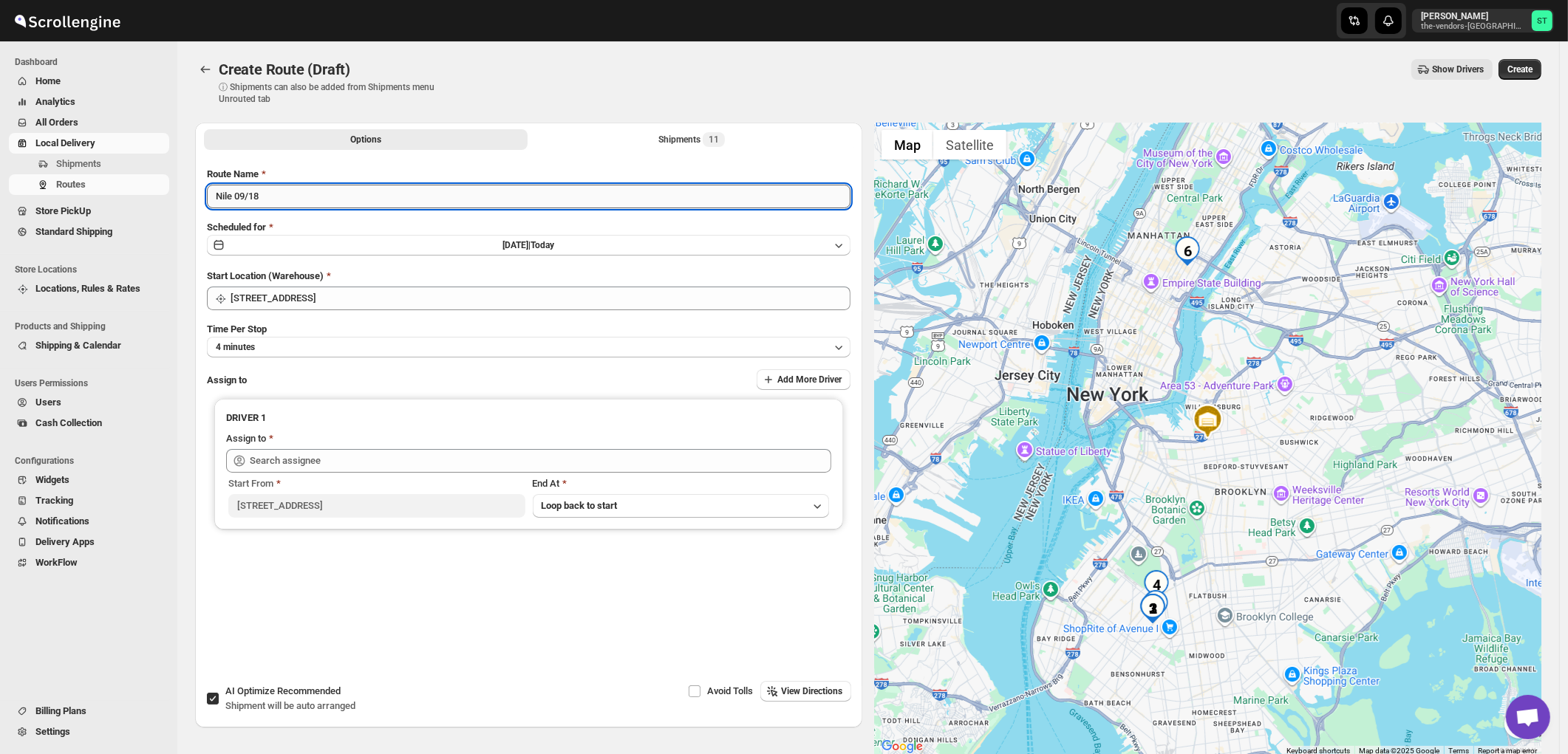
type input "Nile 09/18"
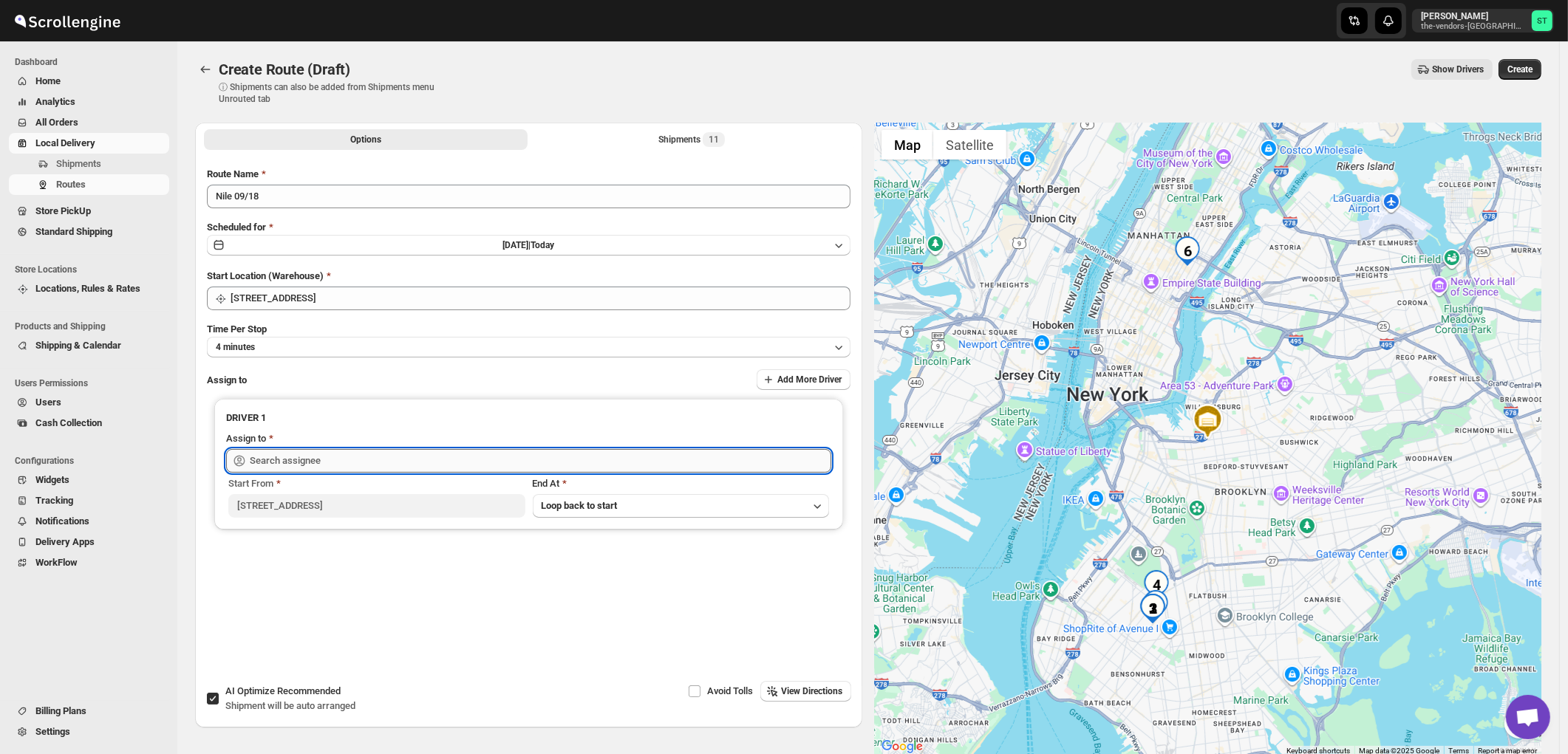
click at [322, 449] on input "text" at bounding box center [540, 461] width 581 height 23
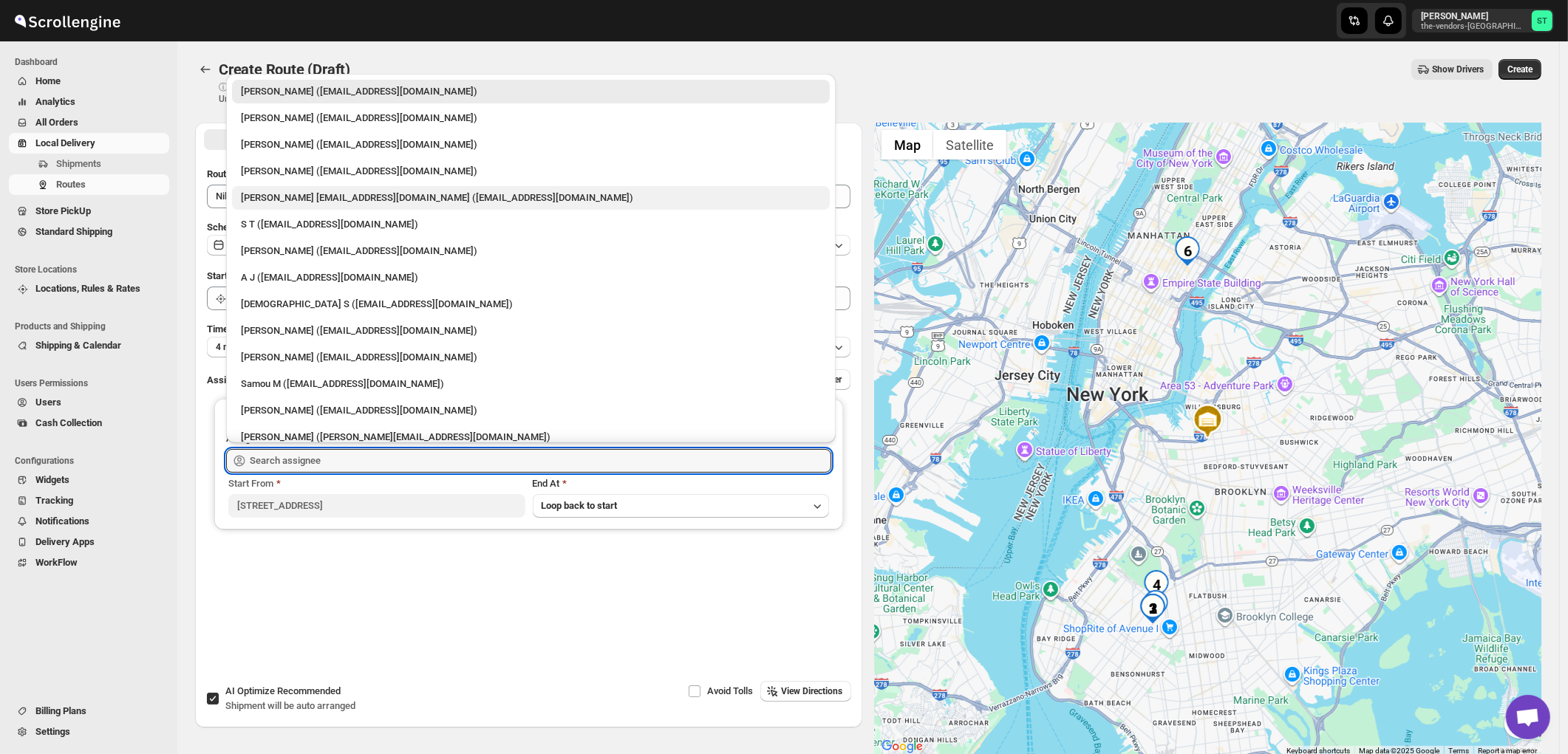
click at [311, 197] on div "Neil Sunilragnath22@Gmail.com (Sunilragnath22@Gmail.com)" at bounding box center [531, 198] width 580 height 14
type input "Neil Sunilragnath22@Gmail.com (Sunilragnath22@Gmail.com)"
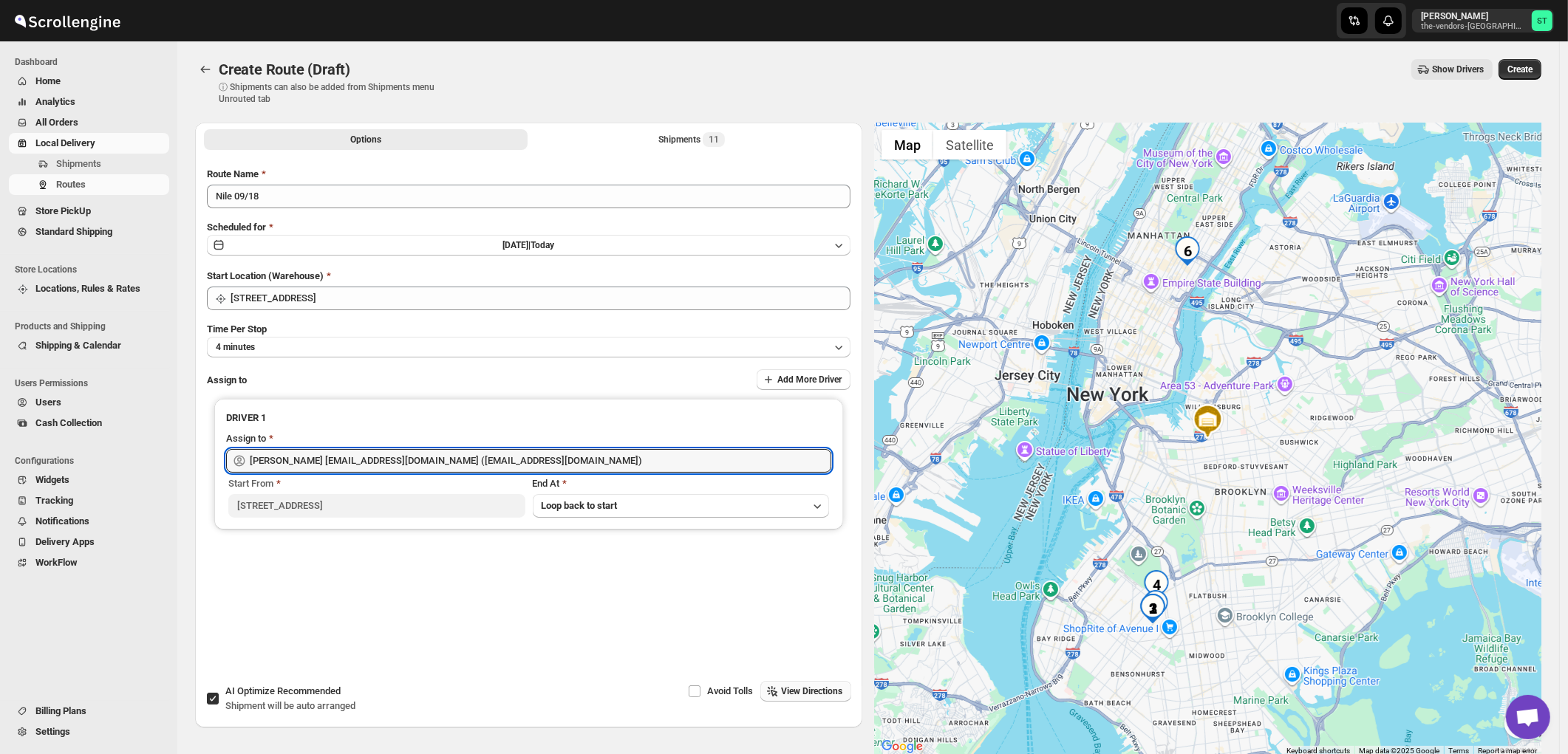
click at [828, 692] on span "View Directions" at bounding box center [812, 690] width 61 height 12
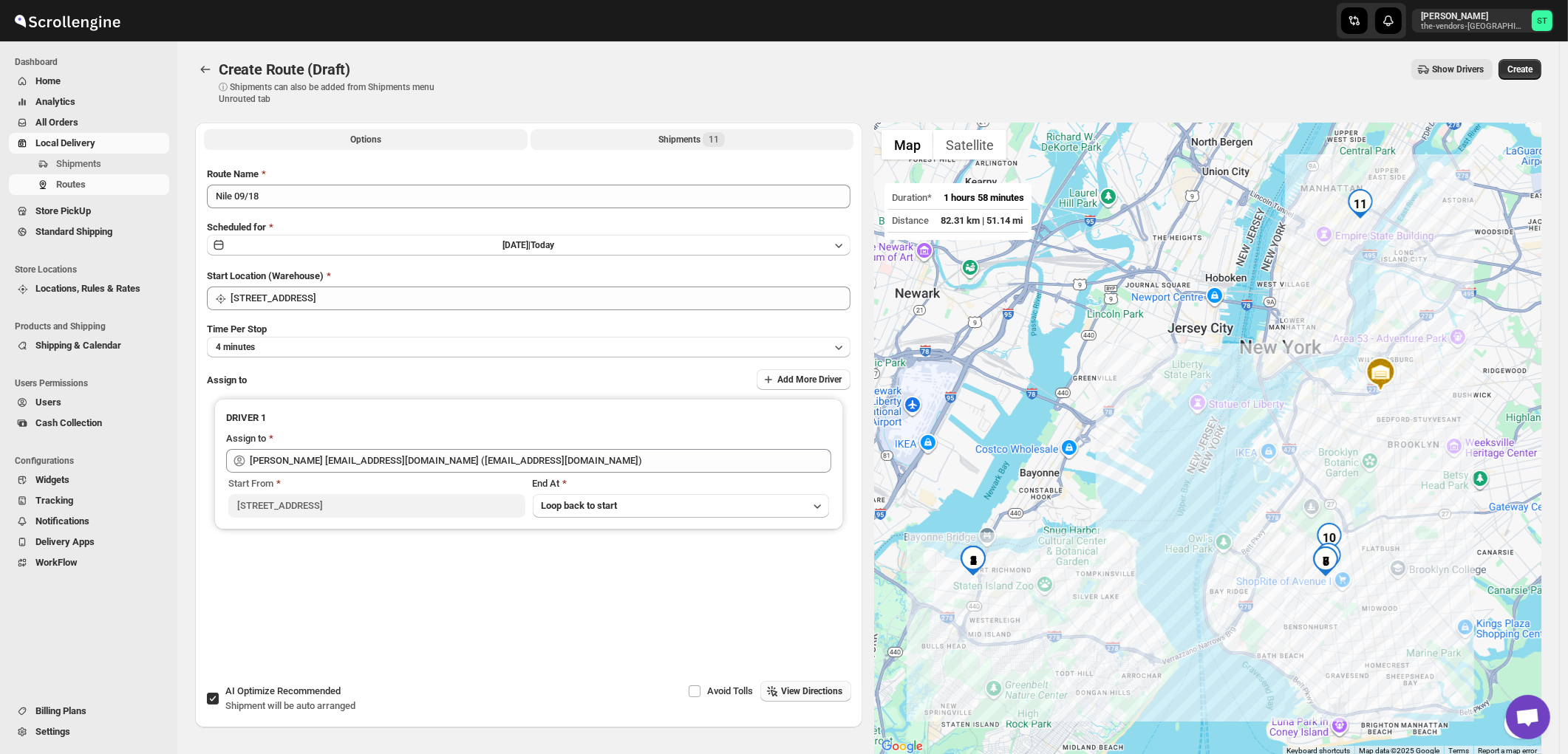
click at [714, 142] on span "11" at bounding box center [714, 139] width 11 height 12
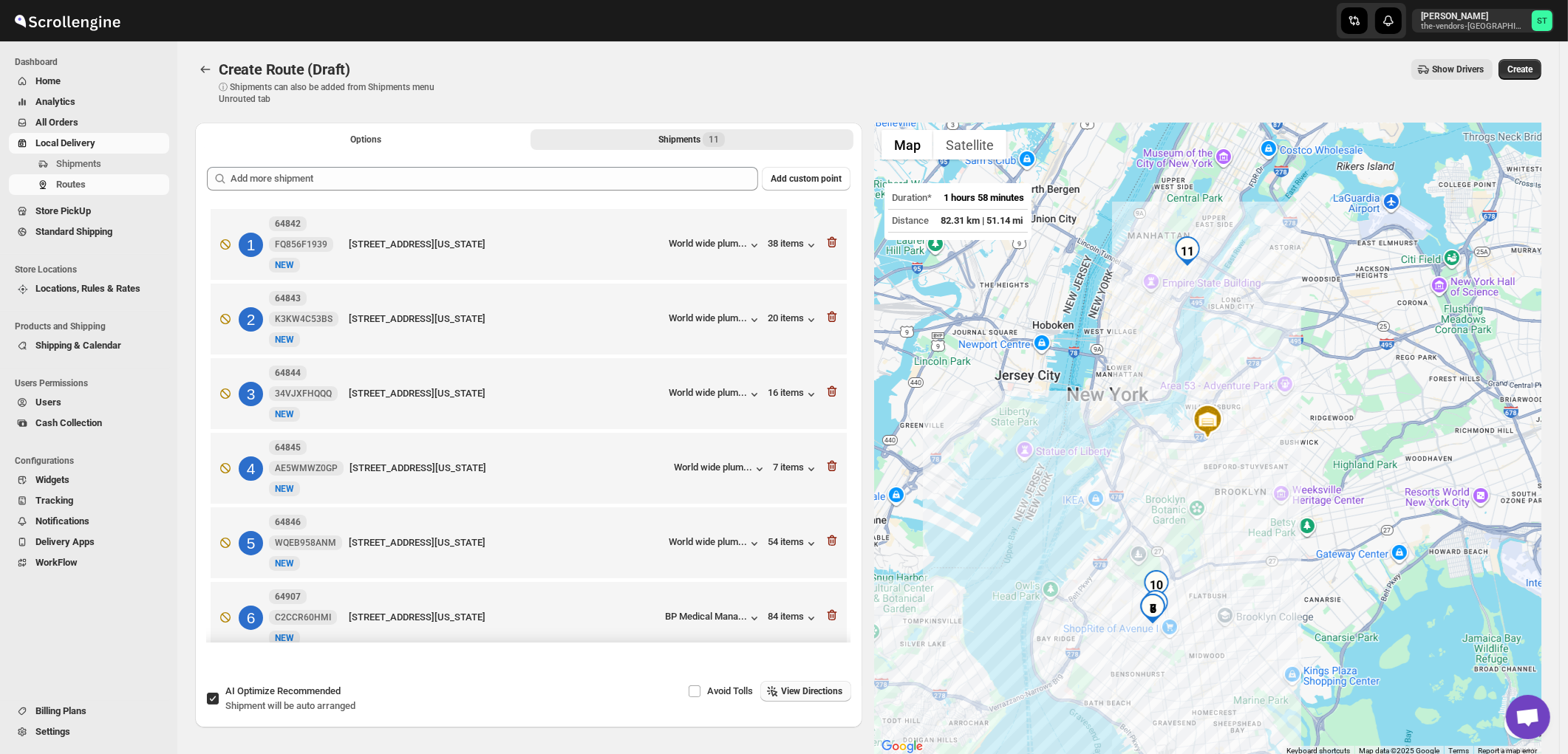
click at [325, 696] on span "Recommended" at bounding box center [309, 690] width 64 height 11
click at [219, 696] on input "AI Optimize Recommended Shipment will be auto arranged" at bounding box center [213, 698] width 12 height 12
checkbox input "false"
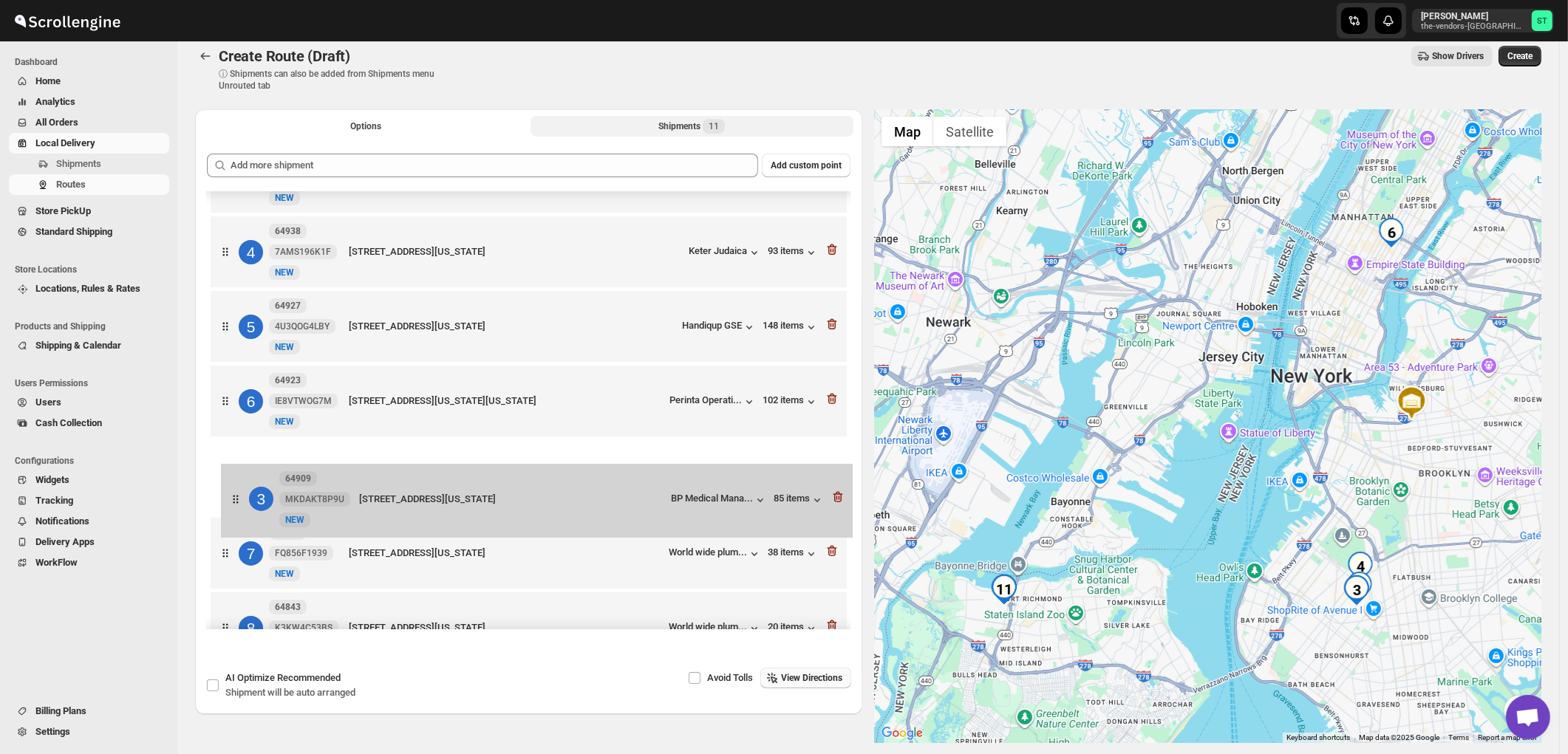
scroll to position [130, 0]
drag, startPoint x: 645, startPoint y: 320, endPoint x: 656, endPoint y: 500, distance: 180.3
click at [656, 500] on div "1 64907 C2CCR60HMI New NEW 4714 16 ave, Suite 300, Brooklyn, New York, 11204, U…" at bounding box center [528, 477] width 643 height 831
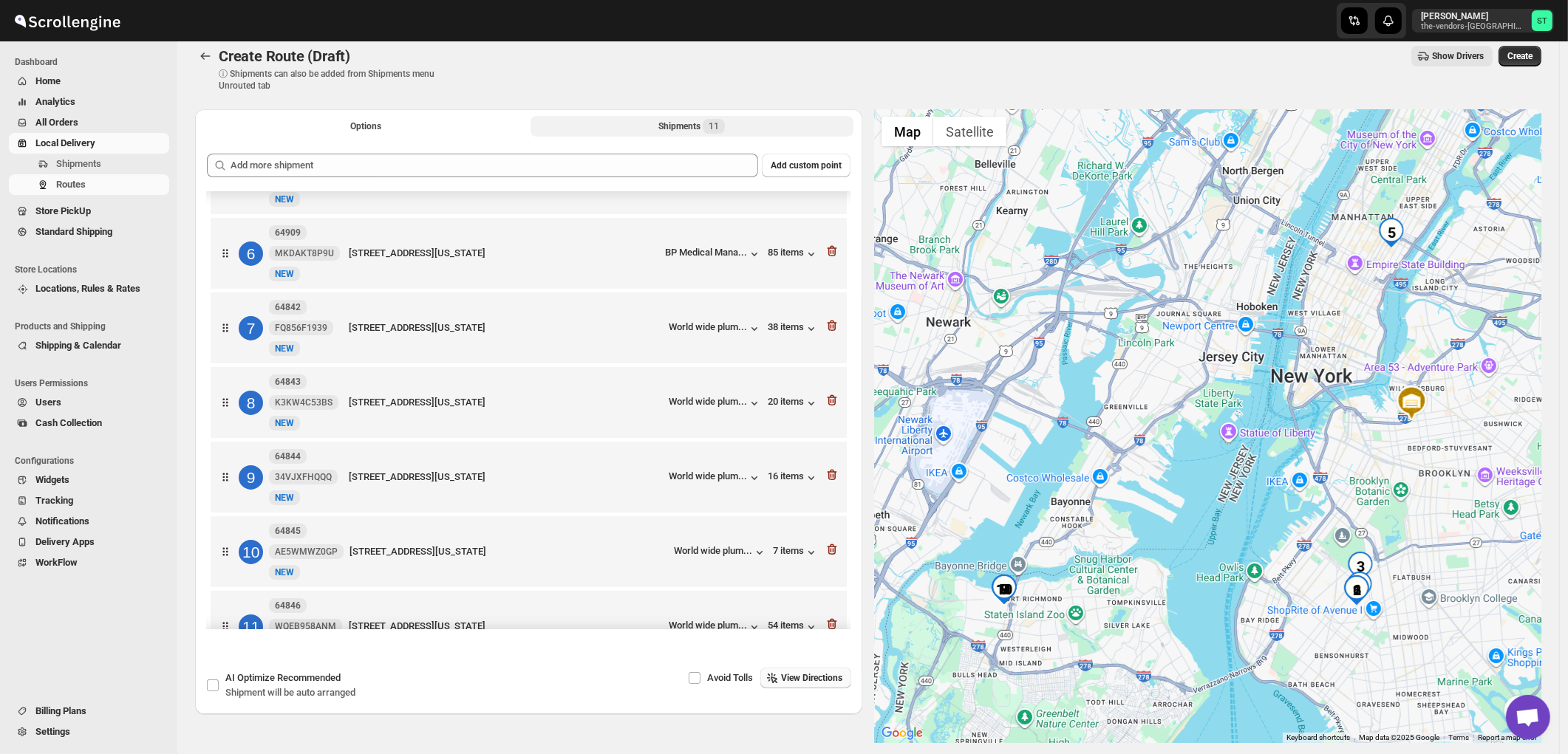
scroll to position [422, 0]
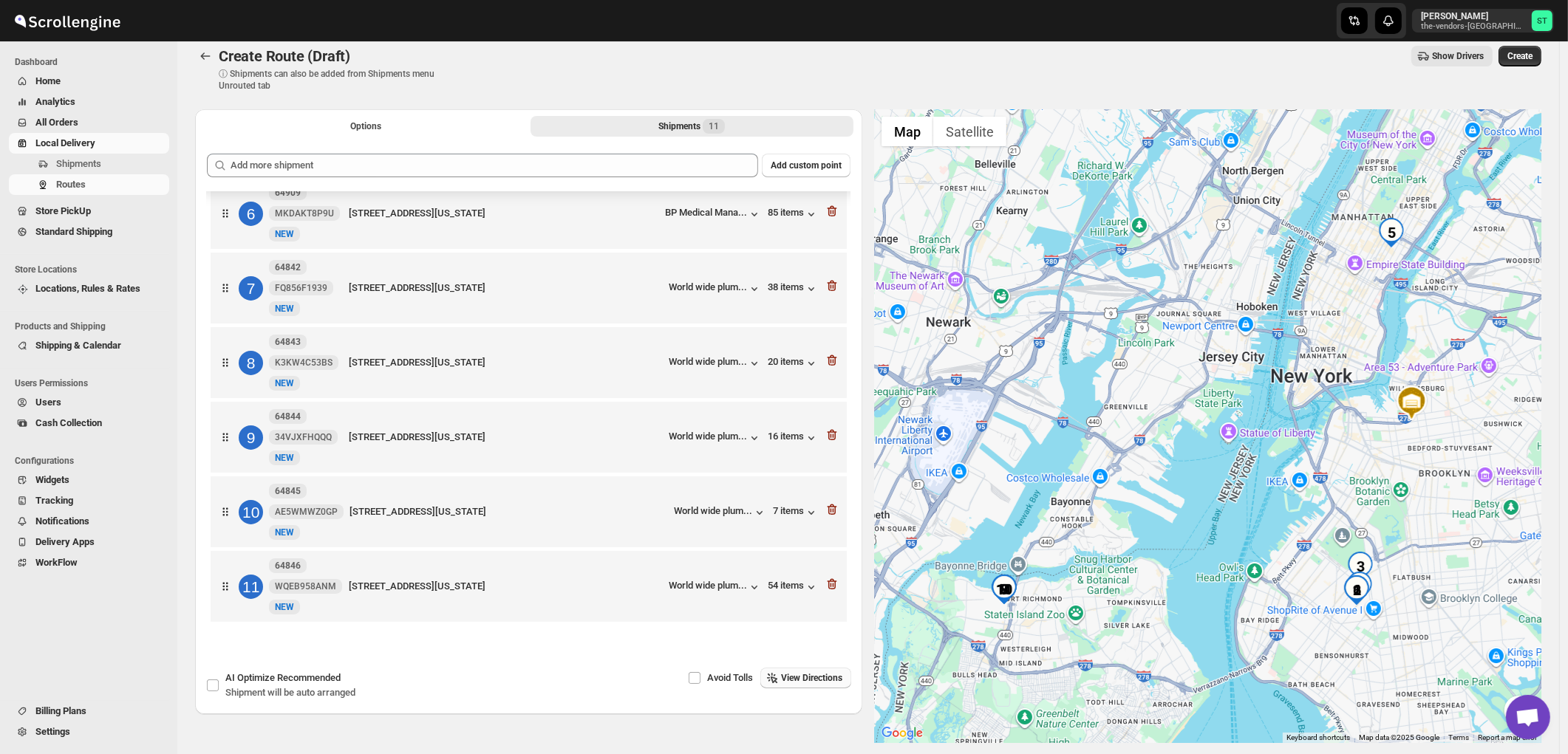
click at [830, 680] on span "View Directions" at bounding box center [812, 678] width 61 height 12
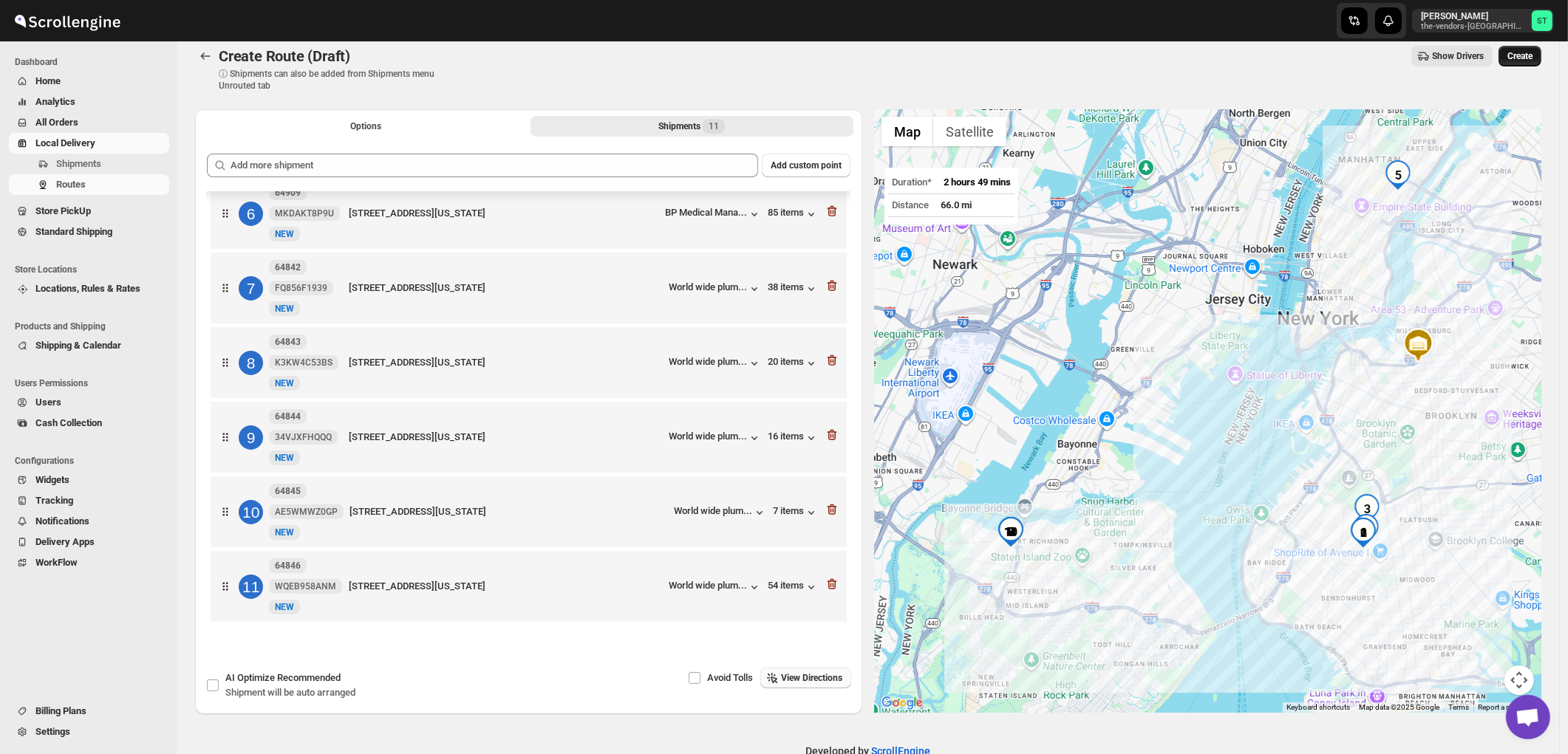
click at [1530, 54] on span "Create" at bounding box center [1520, 56] width 25 height 12
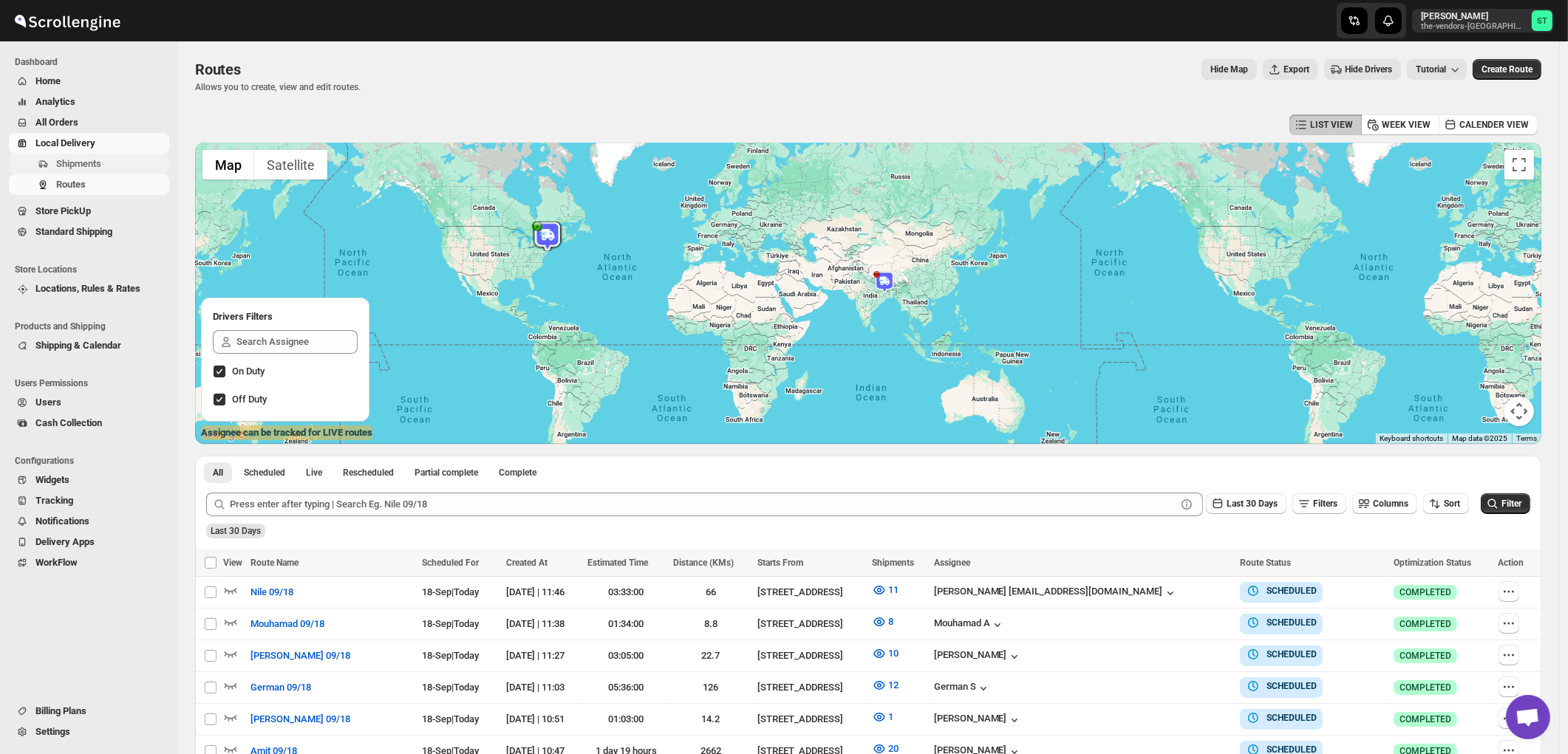
click at [78, 166] on span "Shipments" at bounding box center [79, 163] width 45 height 11
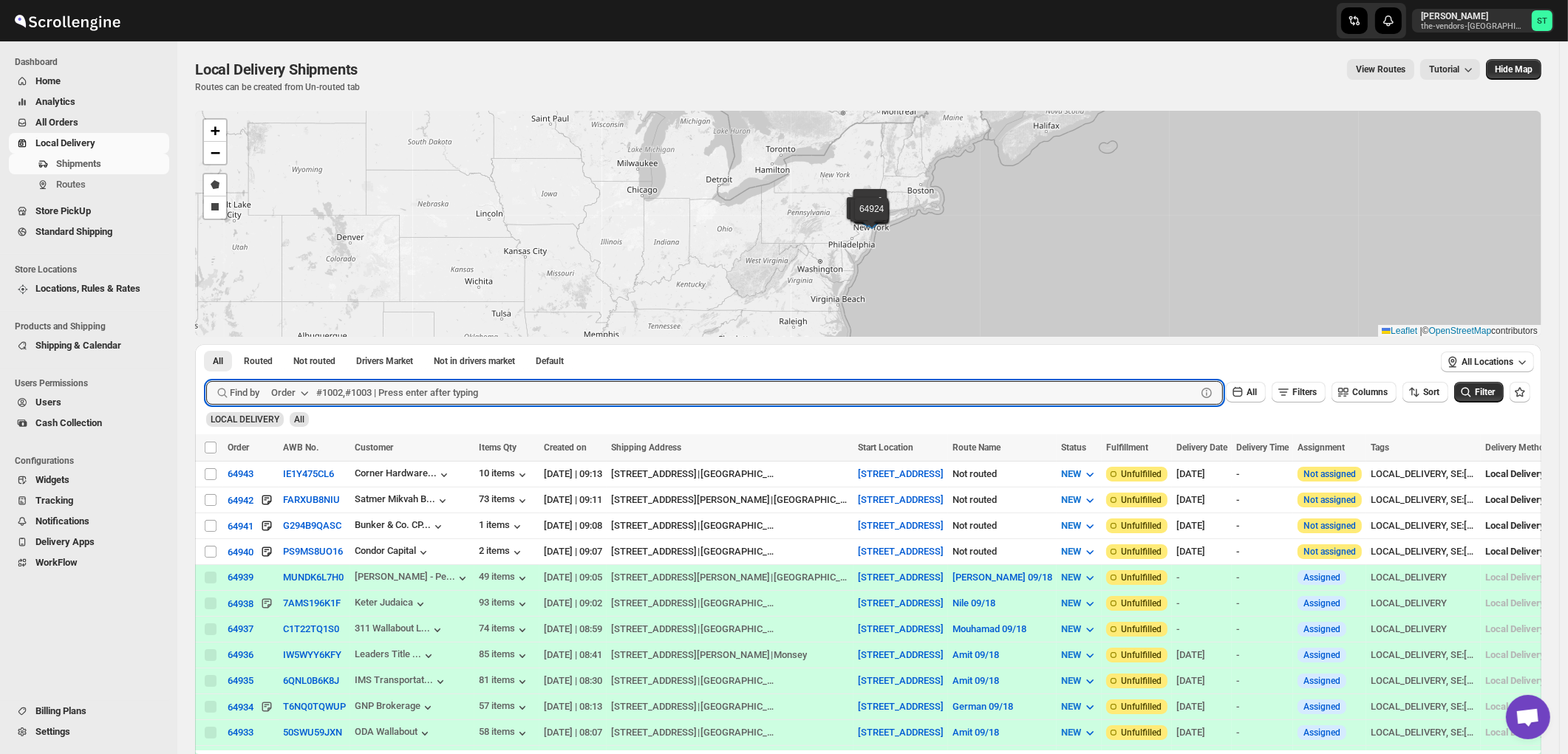
click at [291, 388] on div "Order" at bounding box center [283, 393] width 24 height 14
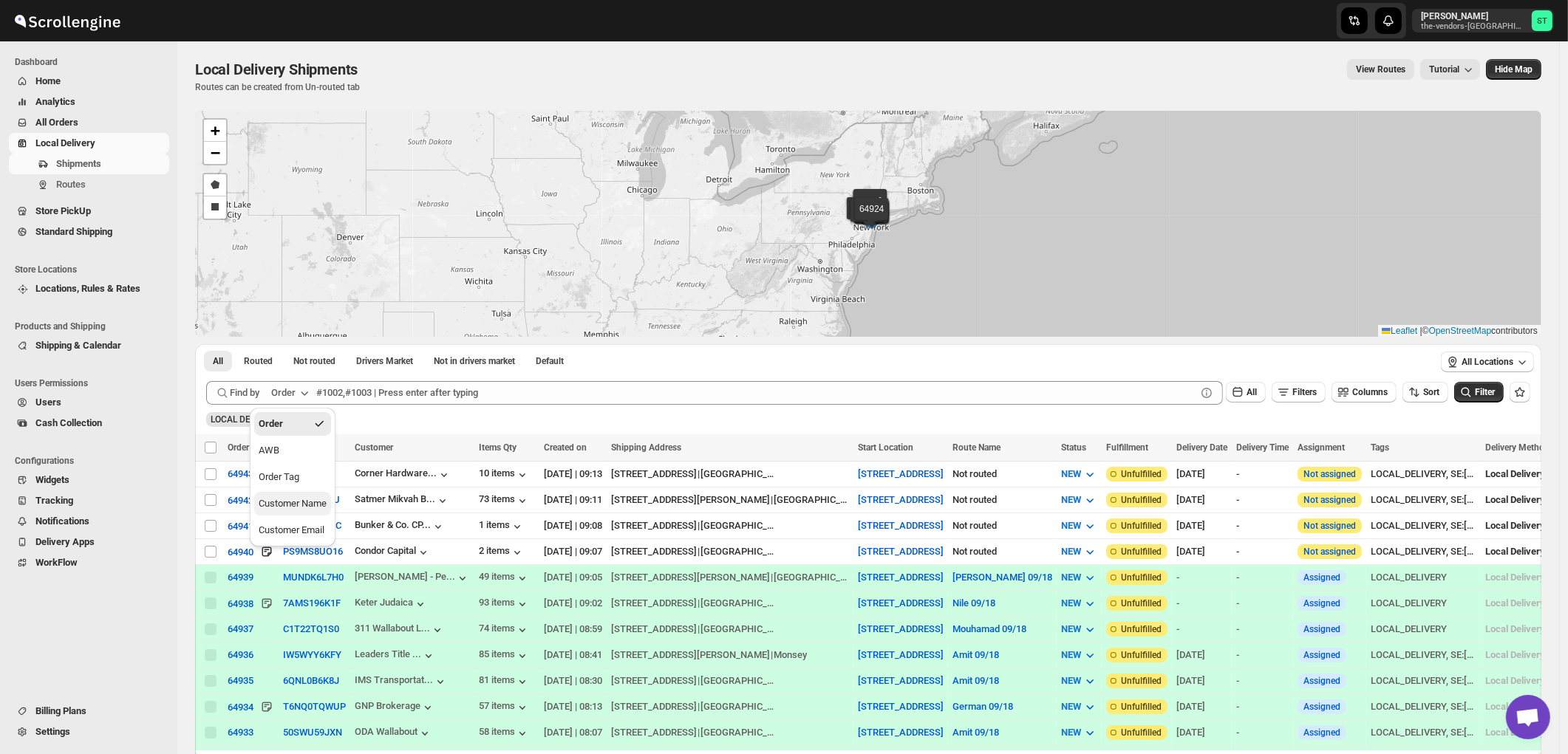
click at [276, 506] on div "Customer Name" at bounding box center [292, 504] width 68 height 14
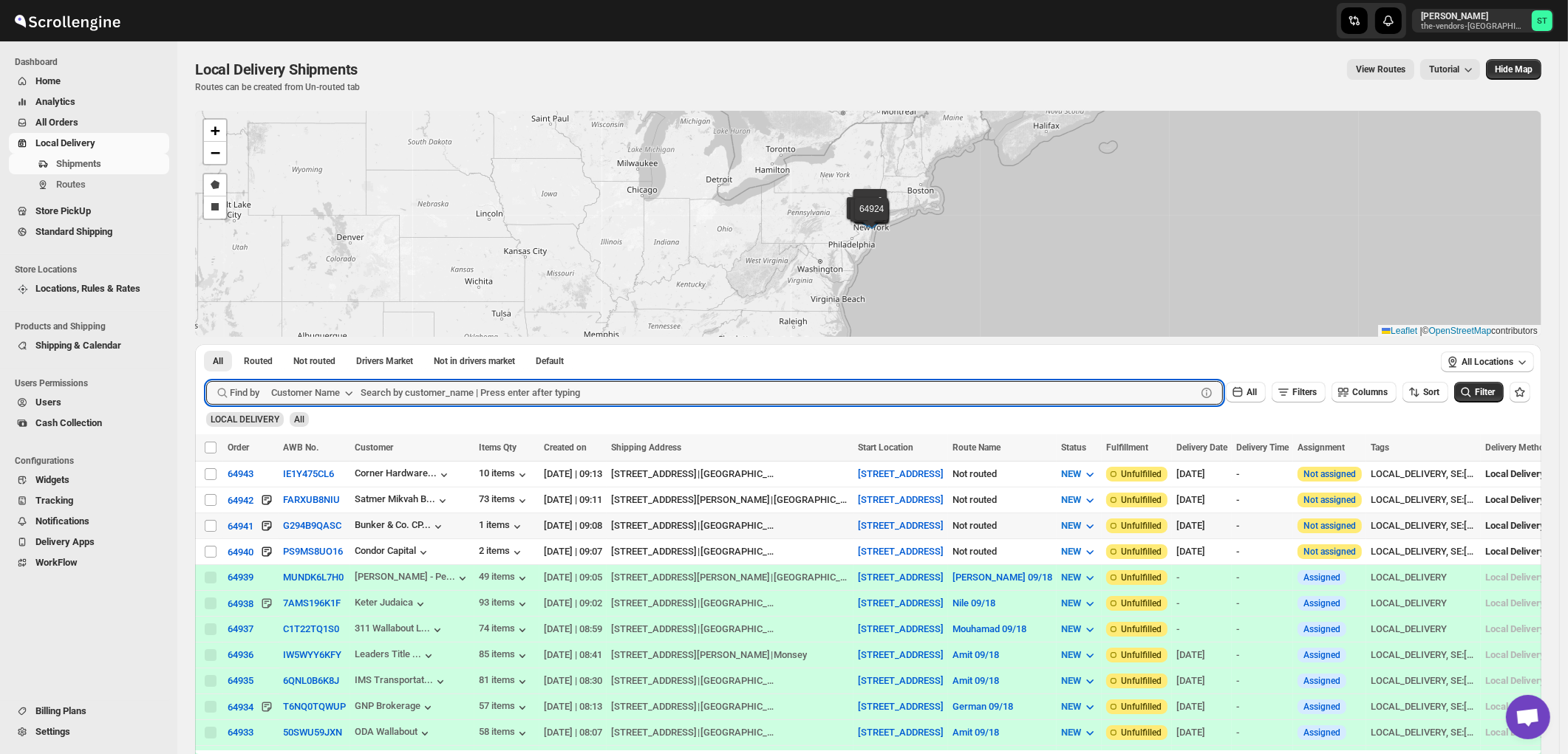
paste input "boro park insurance lakewood"
type input "boro park insurance"
click at [206, 344] on button "Submit" at bounding box center [227, 351] width 42 height 15
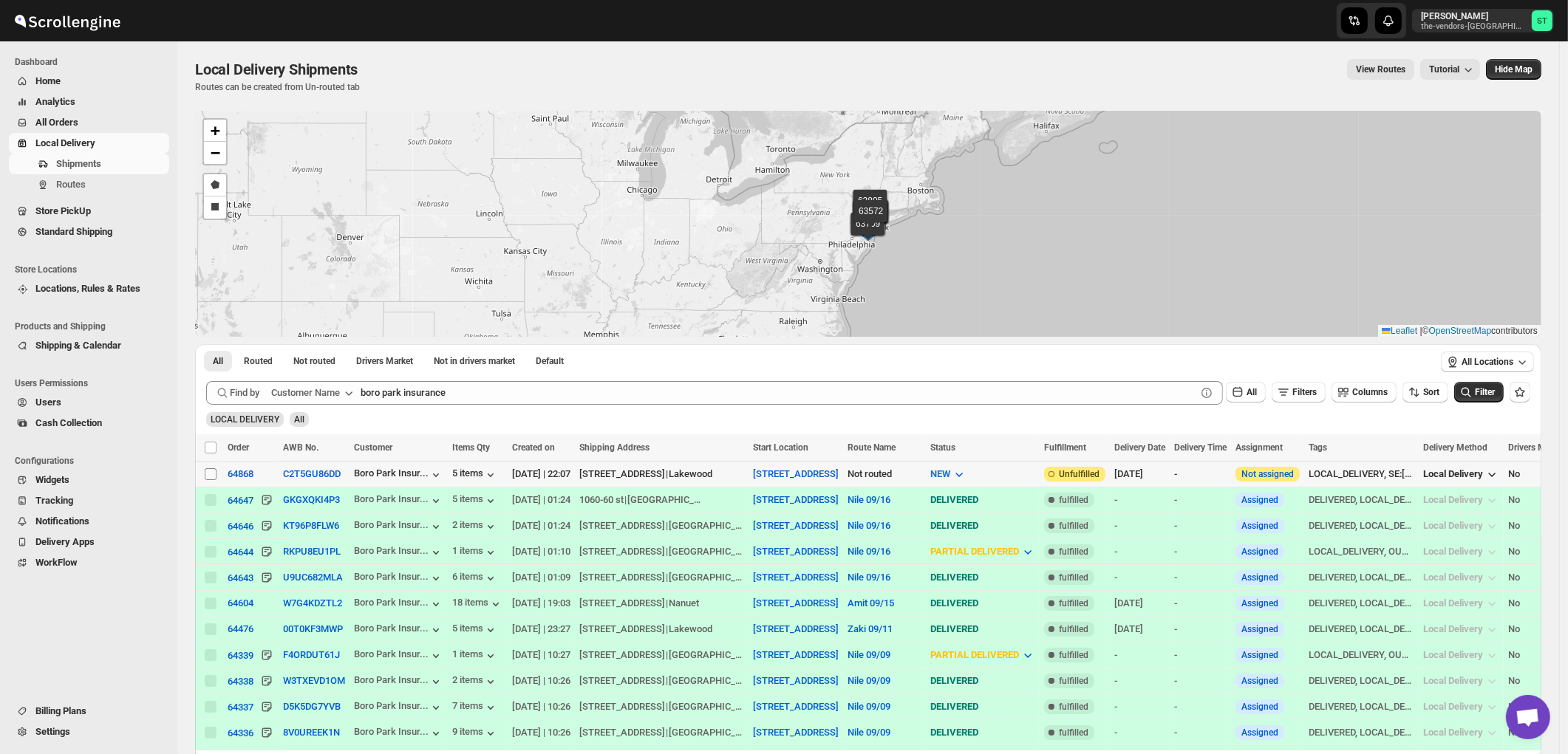
click at [211, 475] on input "Select shipment" at bounding box center [210, 473] width 12 height 12
checkbox input "true"
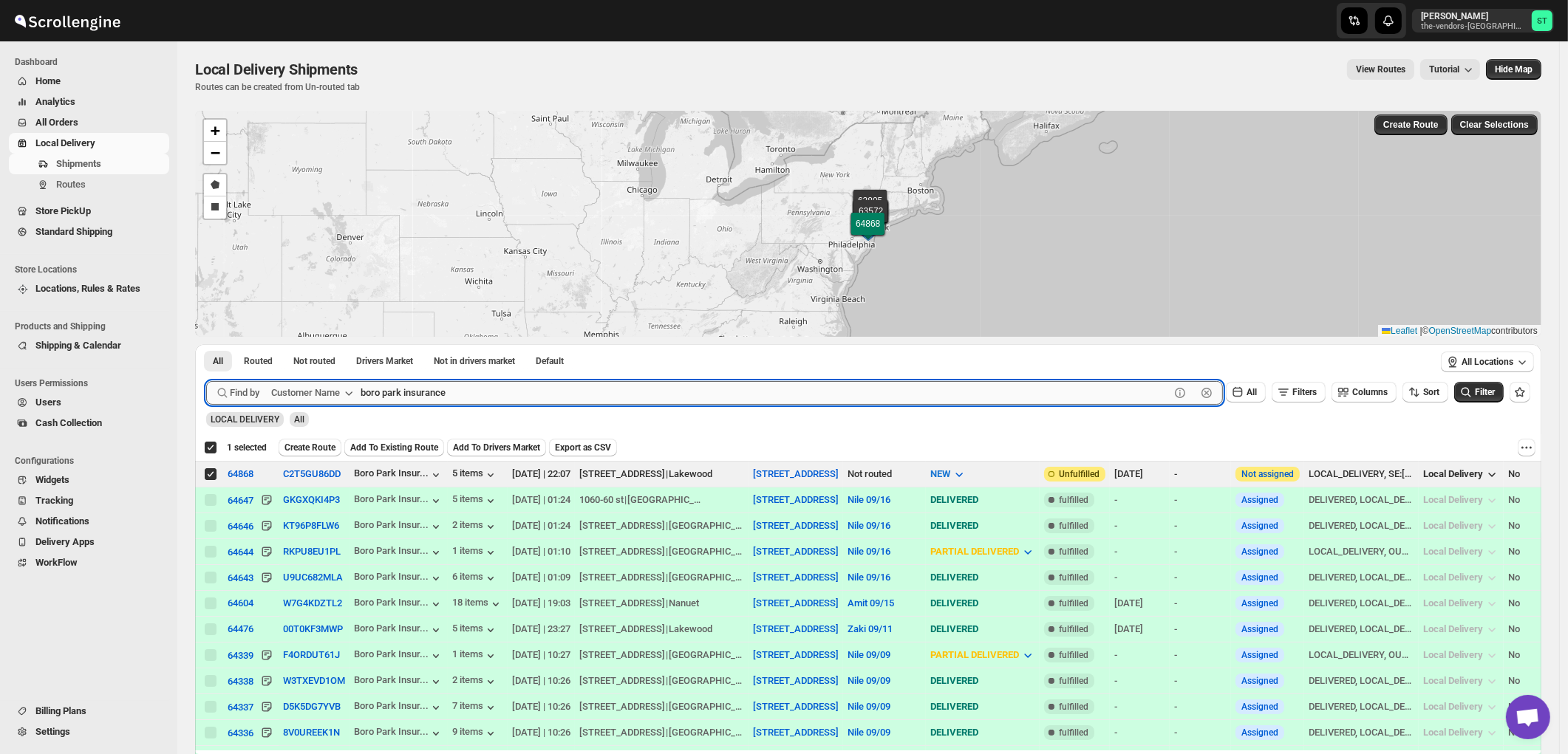
click at [544, 388] on input "boro park insurance" at bounding box center [765, 393] width 809 height 23
paste input "Noble Car"
type input "Noble"
click at [206, 344] on button "Submit" at bounding box center [227, 351] width 42 height 15
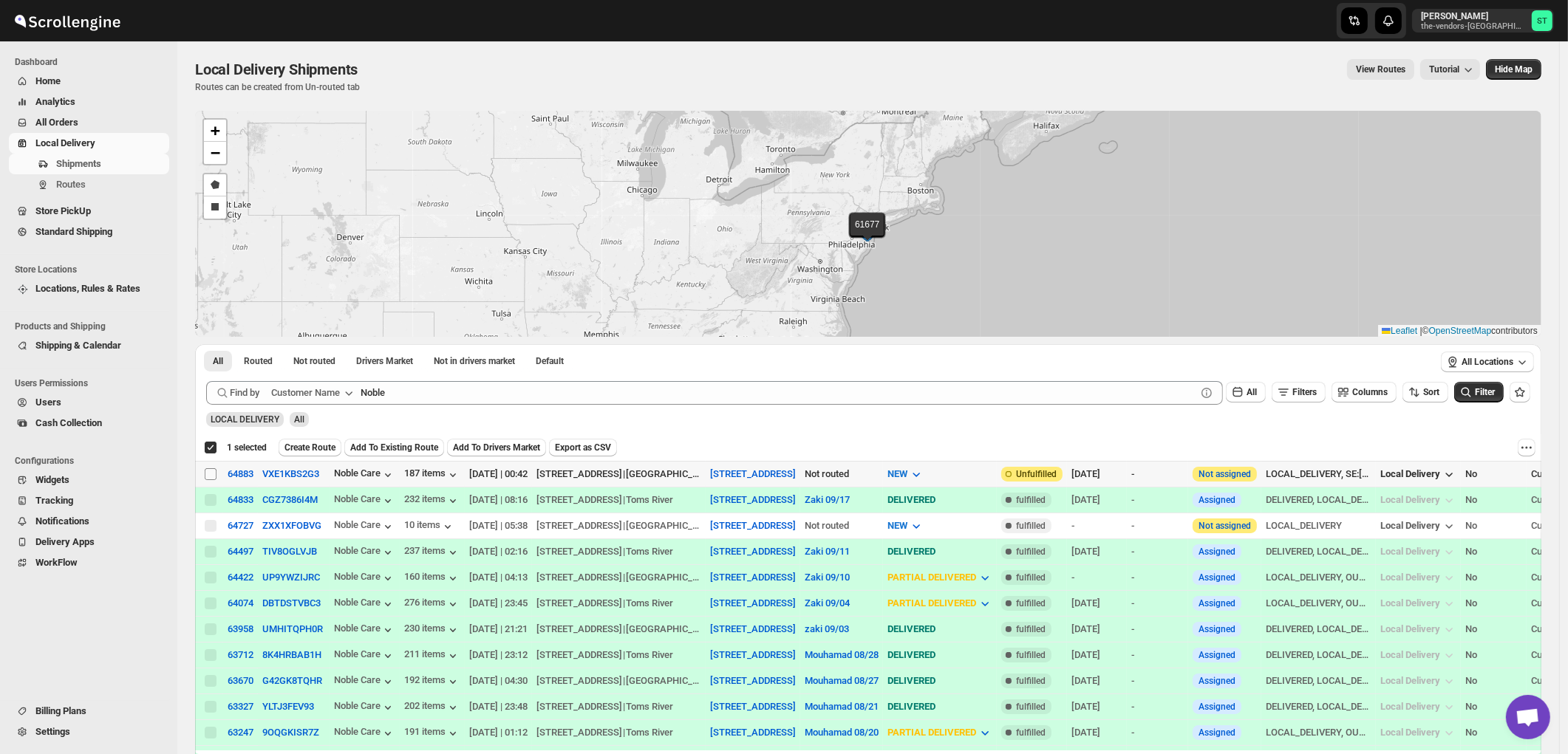
click at [210, 475] on input "Select shipment" at bounding box center [210, 473] width 12 height 12
checkbox input "true"
checkbox input "false"
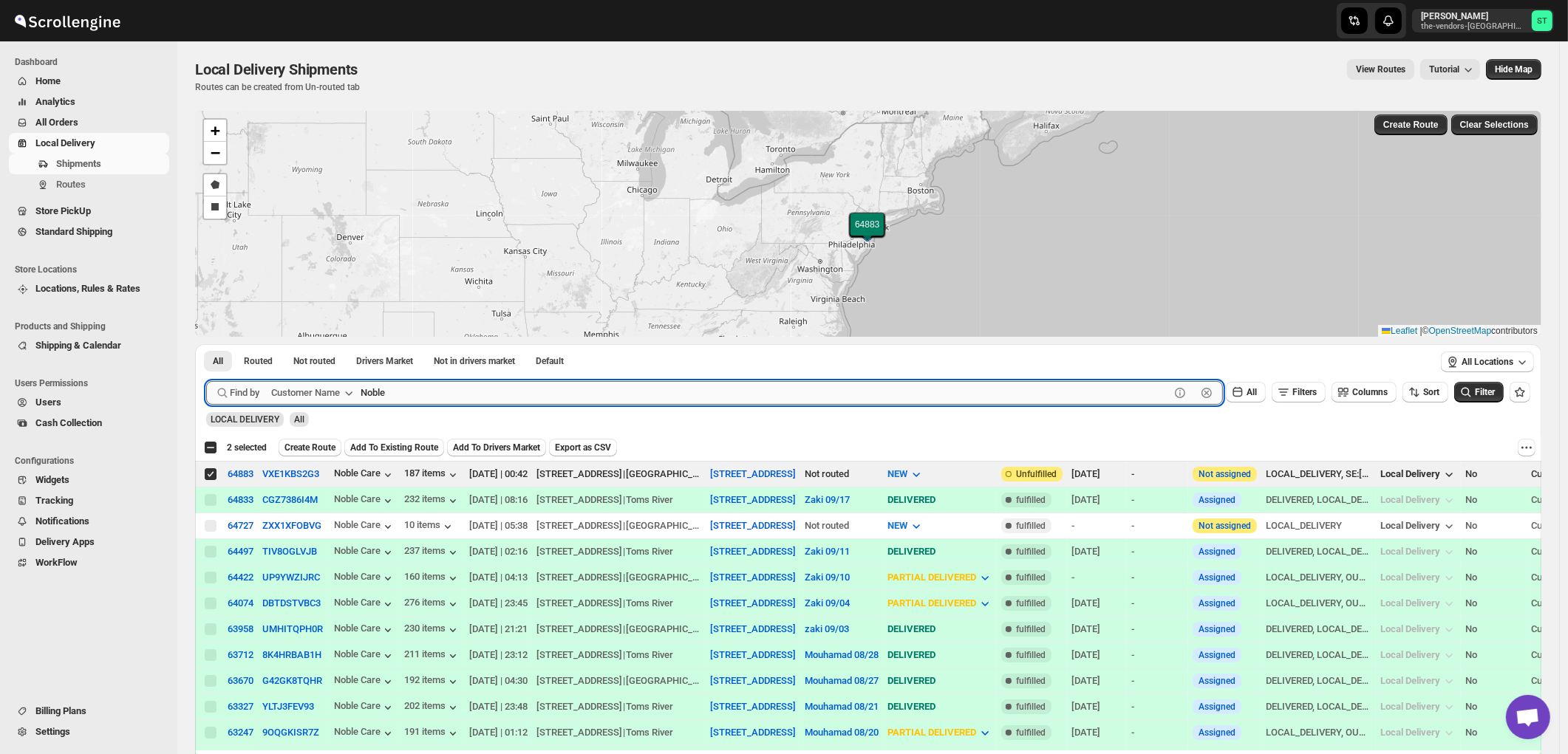
click at [545, 384] on input "Noble" at bounding box center [765, 393] width 809 height 23
paste input "P&G Lakewood"
type input "P&G Lakewood"
click at [206, 344] on button "Submit" at bounding box center [227, 351] width 42 height 15
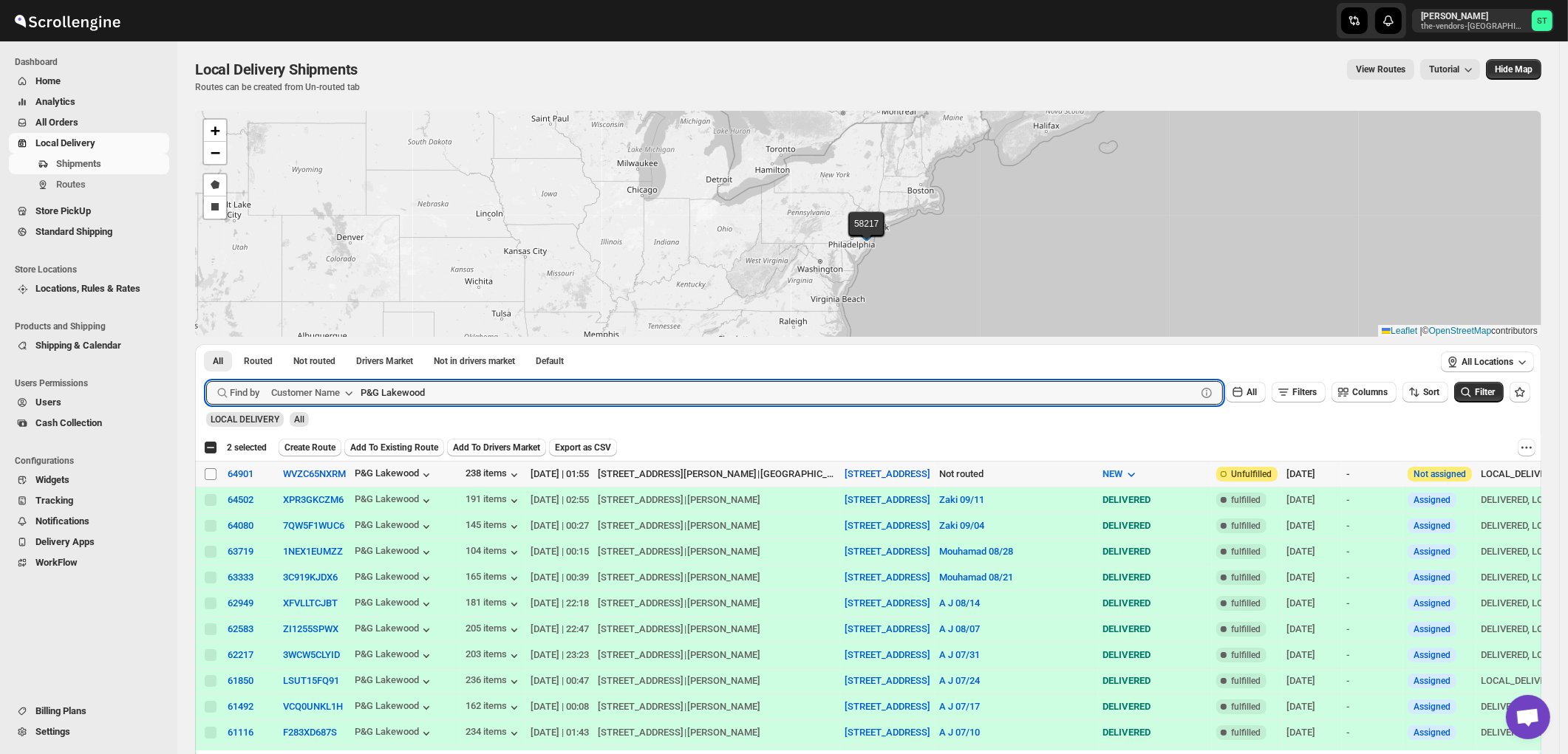
click at [211, 473] on input "Select shipment" at bounding box center [210, 473] width 12 height 12
checkbox input "true"
click at [446, 389] on input "P&G Lakewood" at bounding box center [765, 393] width 809 height 23
paste input "Future Care"
type input "Future Care"
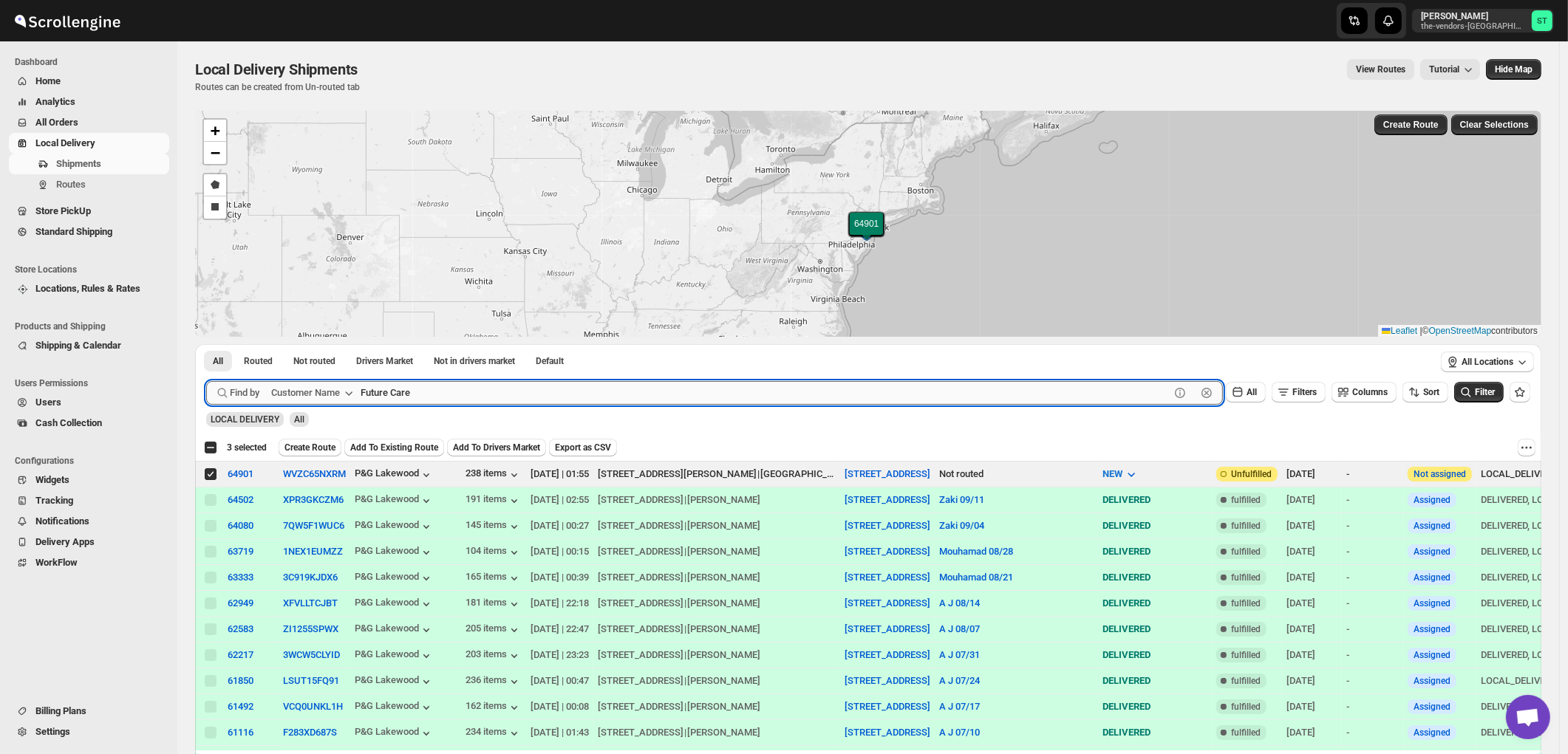
click at [206, 344] on button "Submit" at bounding box center [227, 351] width 42 height 15
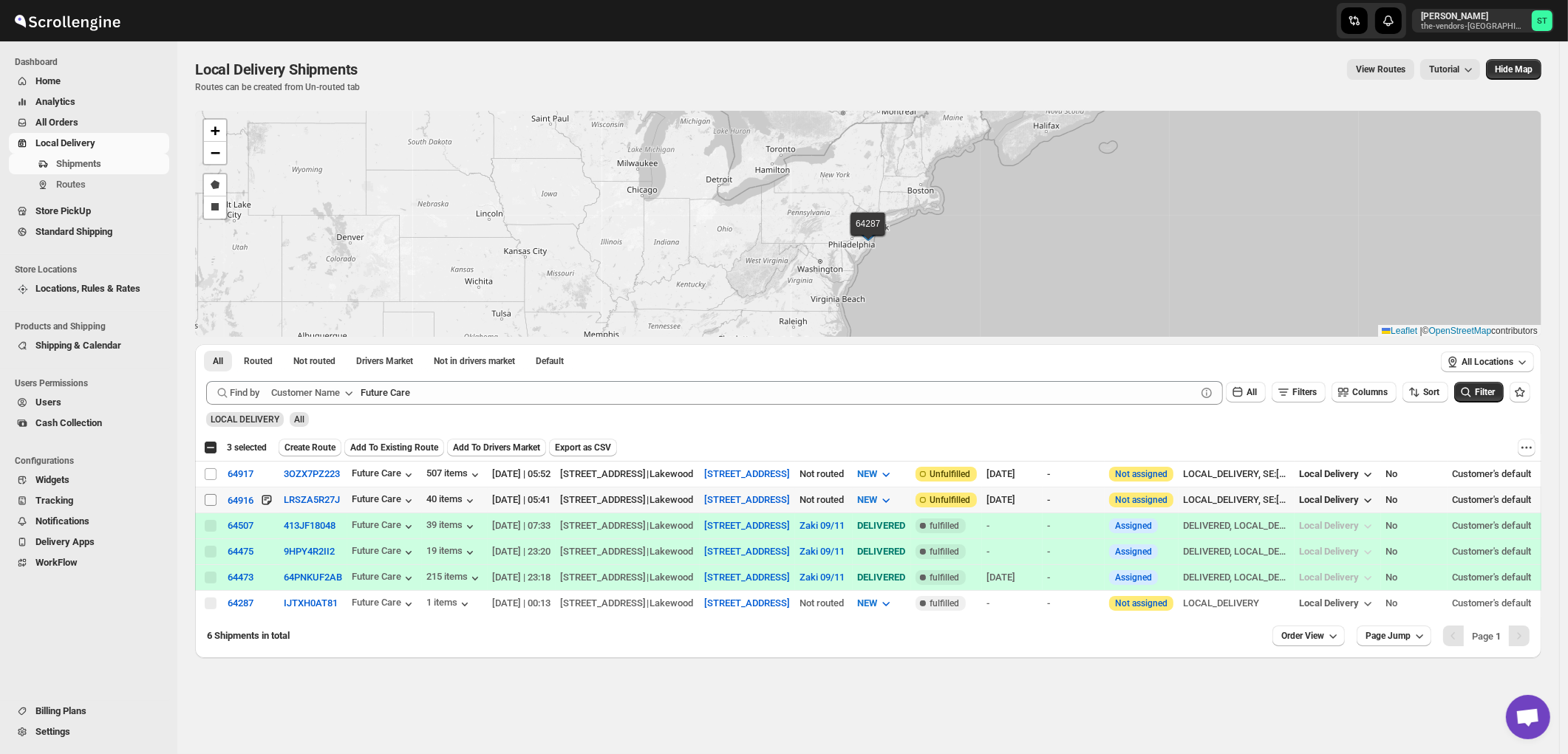
click at [212, 503] on input "Select shipment" at bounding box center [210, 499] width 12 height 12
checkbox input "true"
click at [209, 475] on input "Select shipment" at bounding box center [210, 473] width 12 height 12
checkbox input "true"
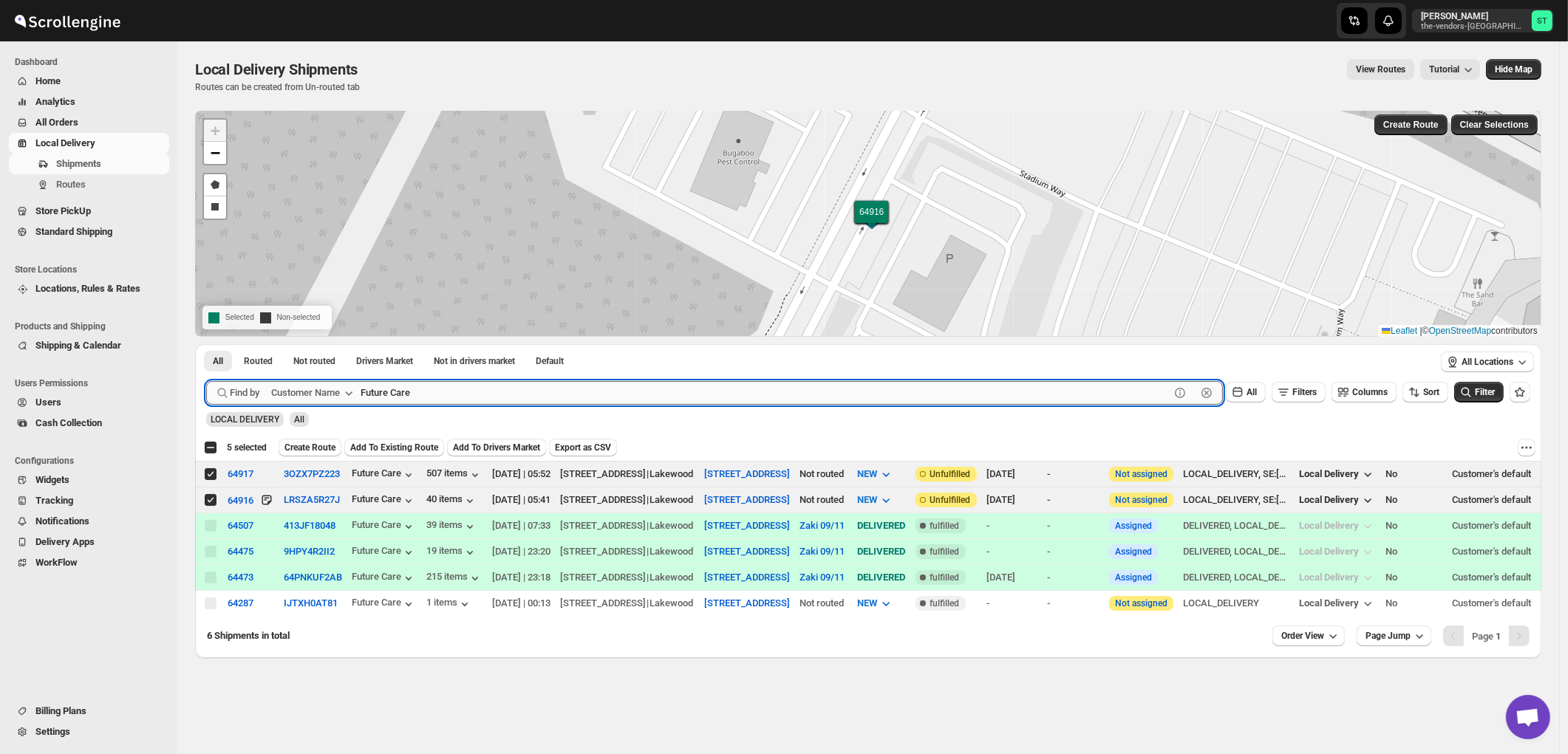
click at [419, 385] on input "Future Care" at bounding box center [765, 393] width 809 height 23
paste input "The Gallery"
type input "The Gallery"
click at [206, 344] on button "Submit" at bounding box center [227, 351] width 42 height 15
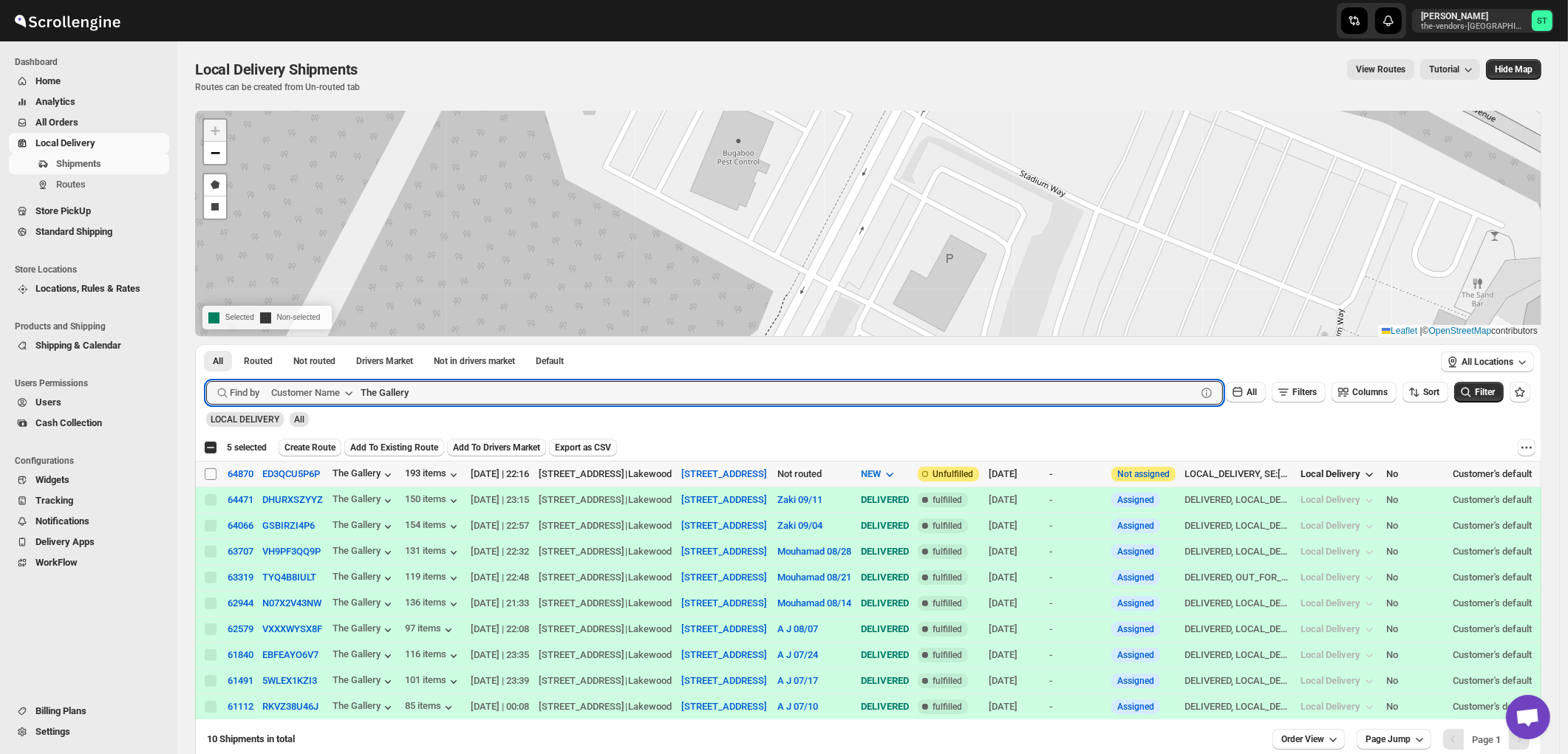
click at [209, 473] on input "Select shipment" at bounding box center [210, 473] width 12 height 12
checkbox input "true"
click at [480, 387] on input "The Gallery" at bounding box center [765, 393] width 809 height 23
paste input "Dekal Abstract"
click at [206, 344] on button "Submit" at bounding box center [227, 351] width 42 height 15
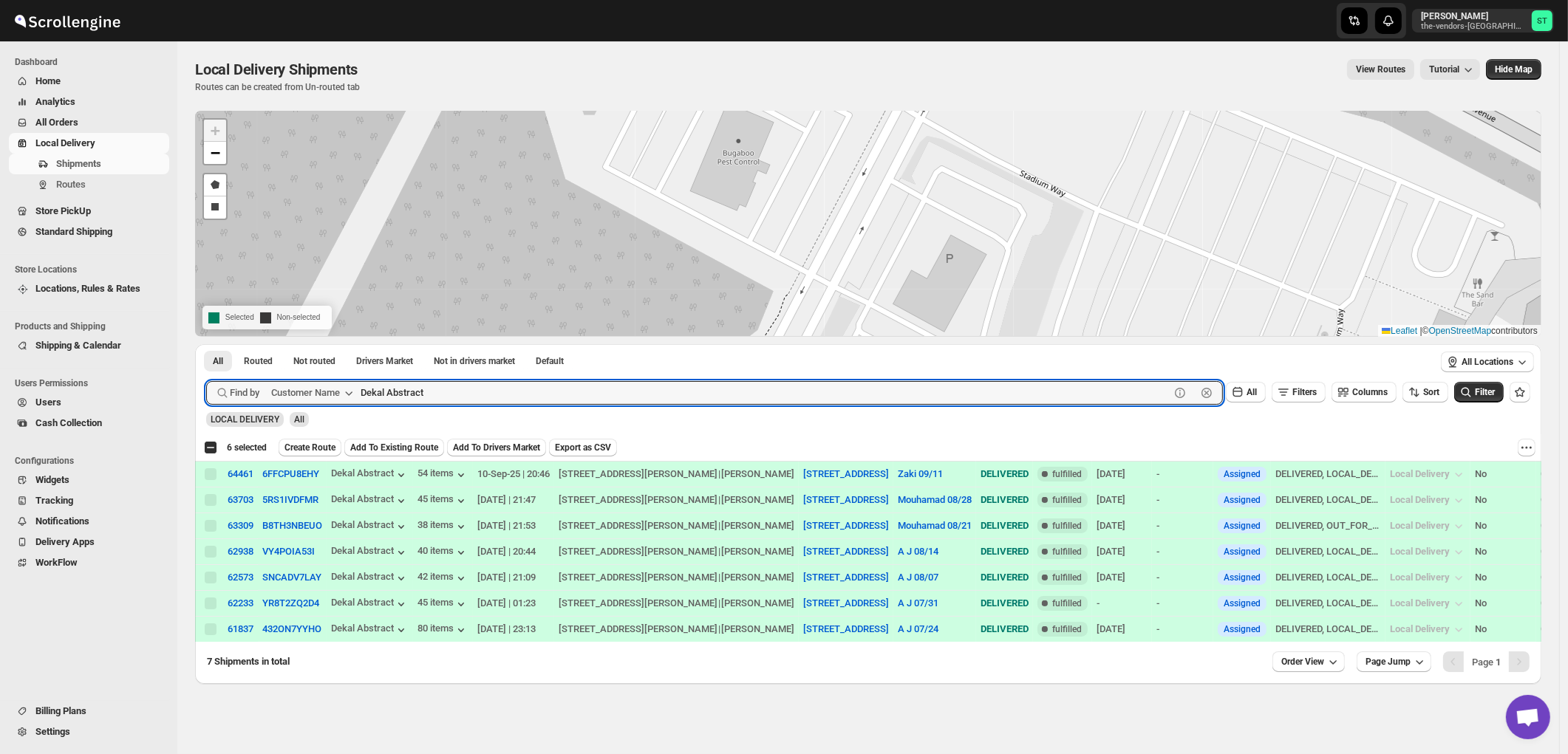
paste input "Mid State Brokerage"
type input "Mid State Brokerage"
click at [206, 344] on button "Submit" at bounding box center [227, 351] width 42 height 15
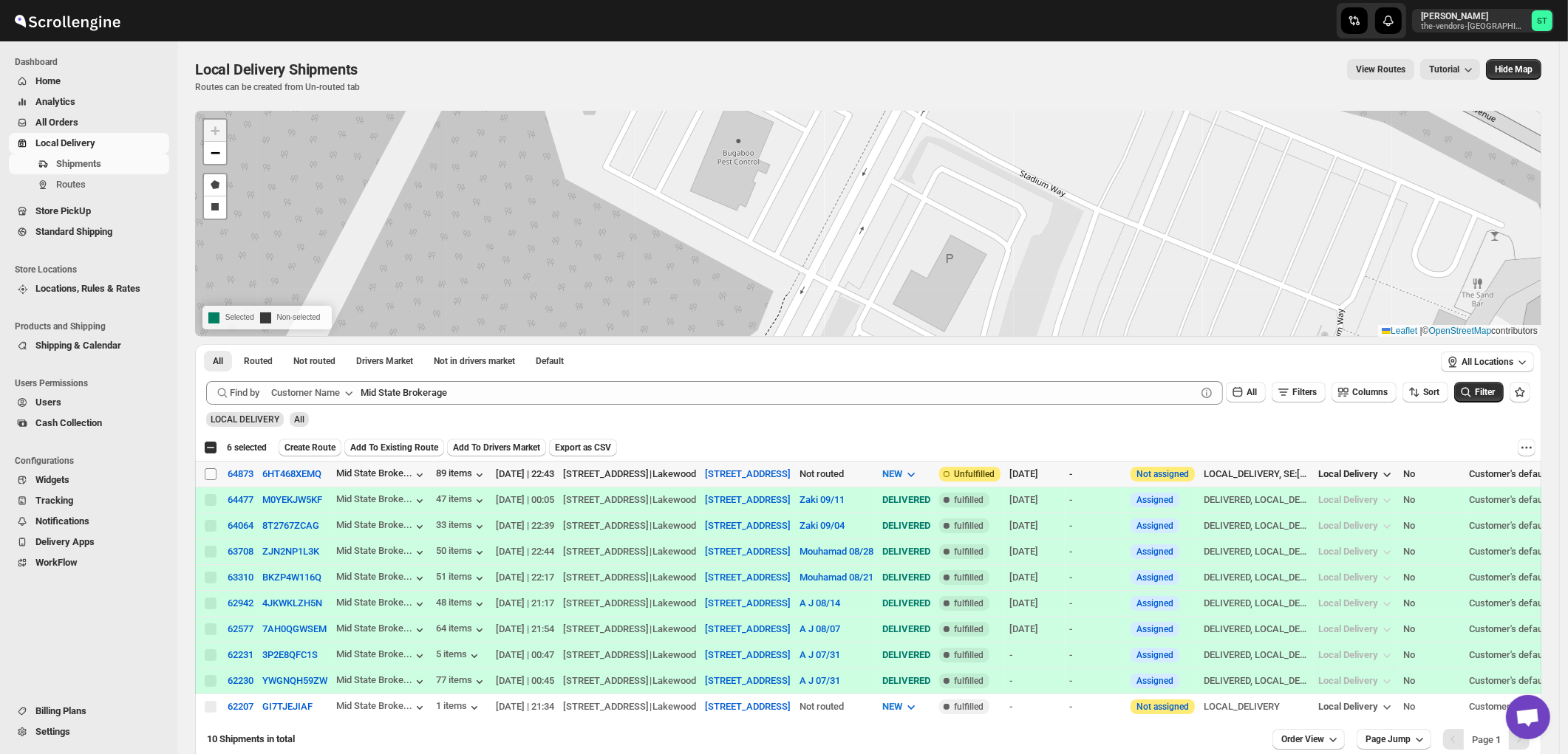
click at [210, 477] on input "Select shipment" at bounding box center [210, 473] width 12 height 12
checkbox input "true"
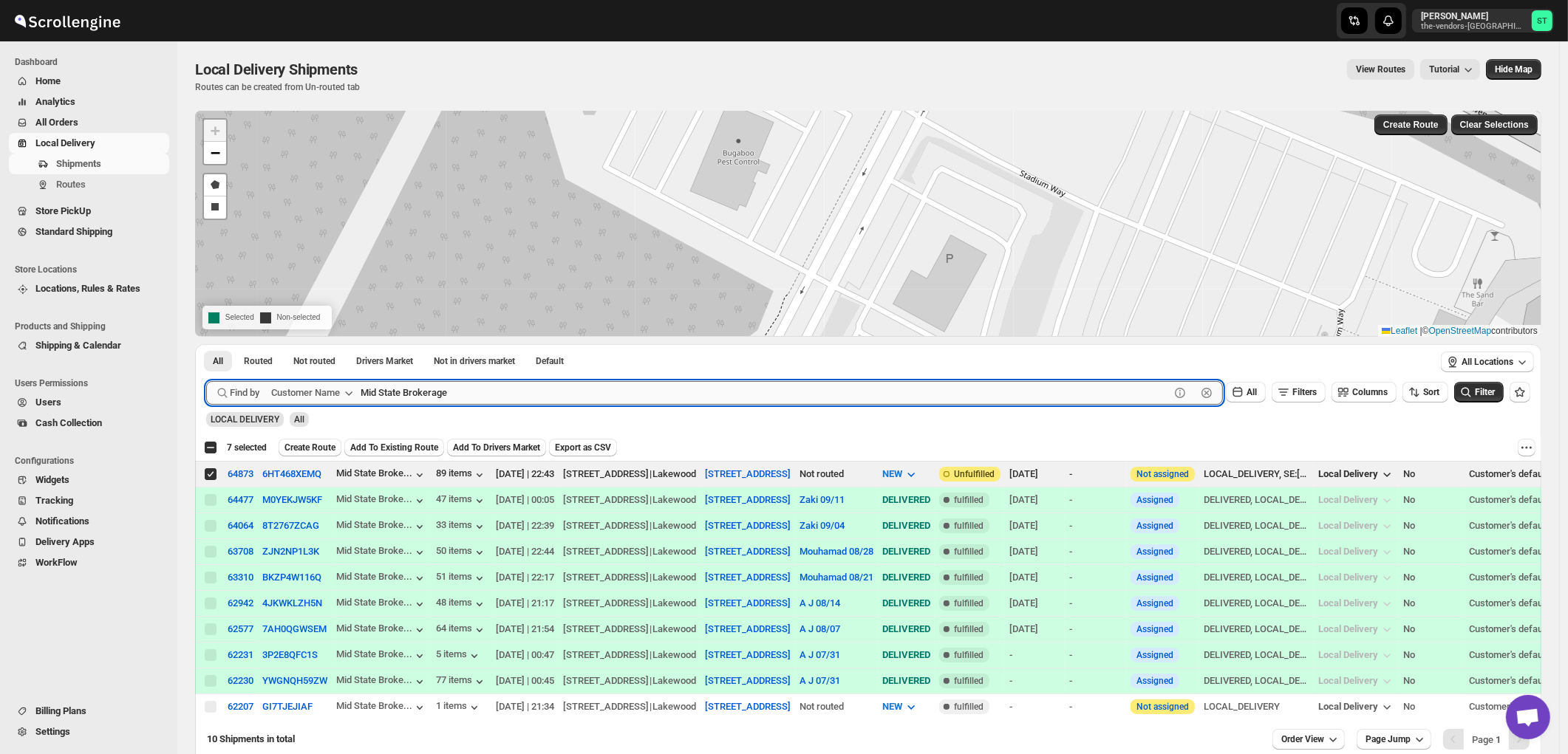
click at [454, 381] on input "Mid State Brokerage" at bounding box center [765, 393] width 809 height 23
paste input "Bayrock Insurance Lakewood"
click at [206, 344] on button "Submit" at bounding box center [227, 351] width 42 height 15
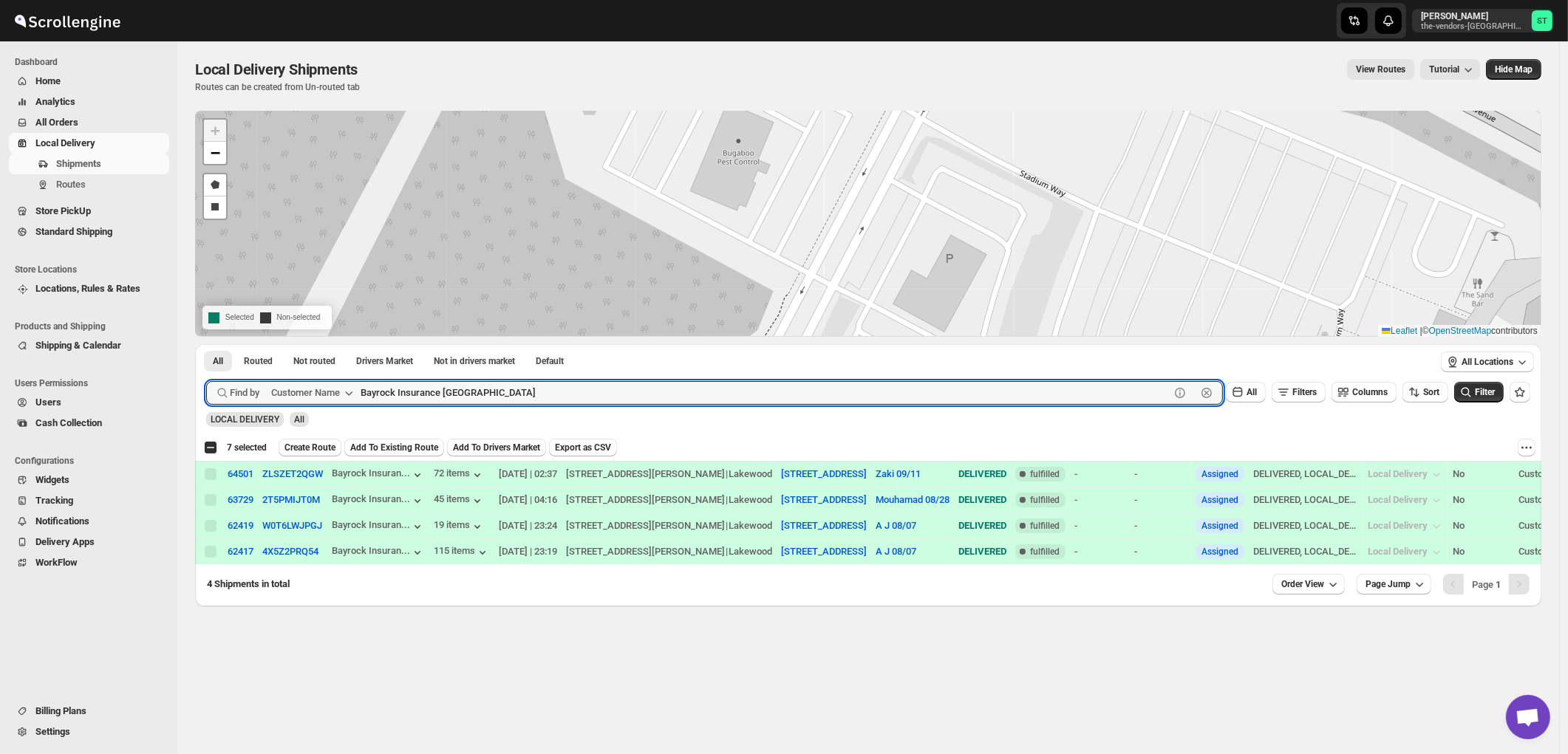
paste input "Whisper Laser LLC 207 (Lakewood Office)"
type input "Whisper Laser LLC"
click at [206, 344] on button "Submit" at bounding box center [227, 351] width 42 height 15
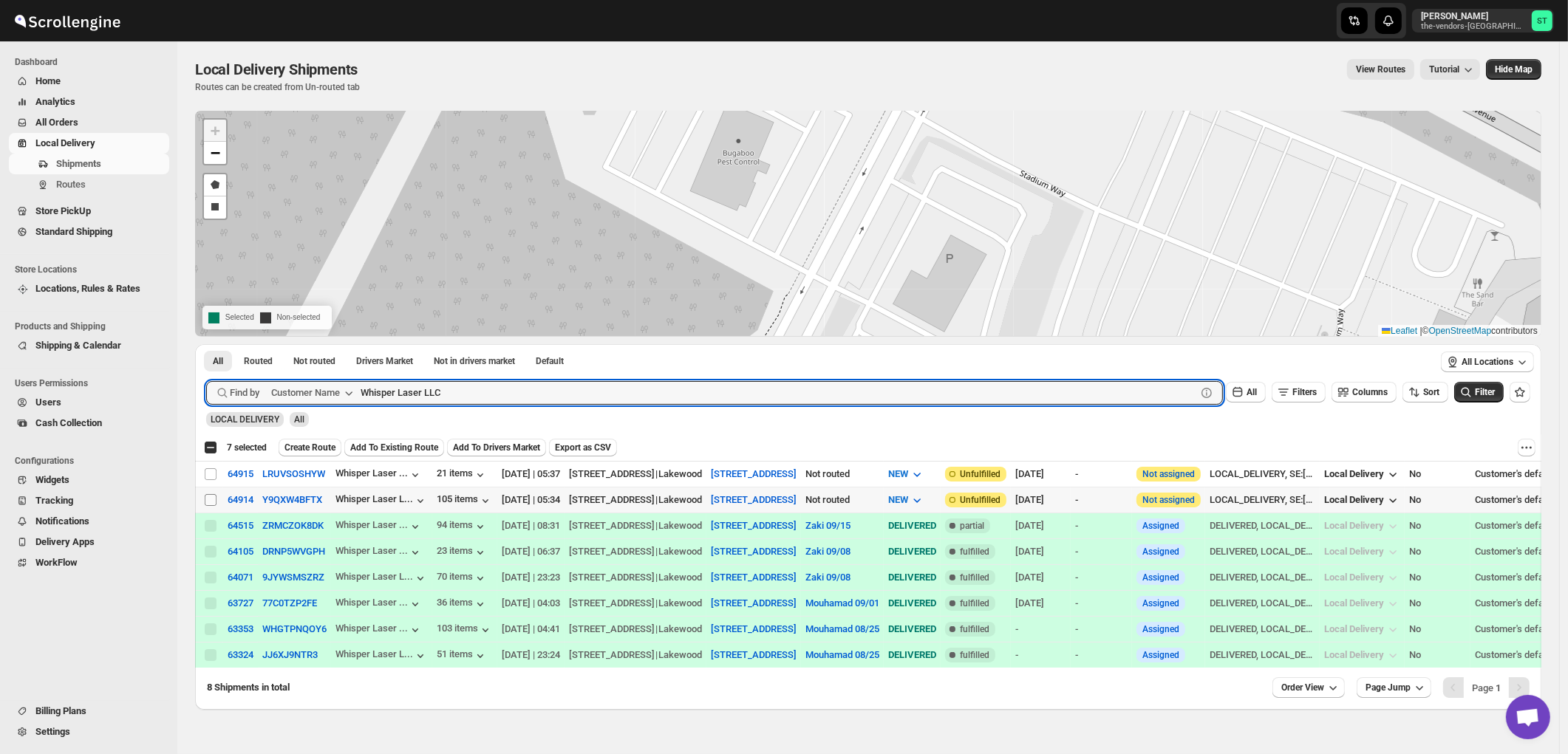
click at [213, 500] on input "Select shipment" at bounding box center [210, 499] width 12 height 12
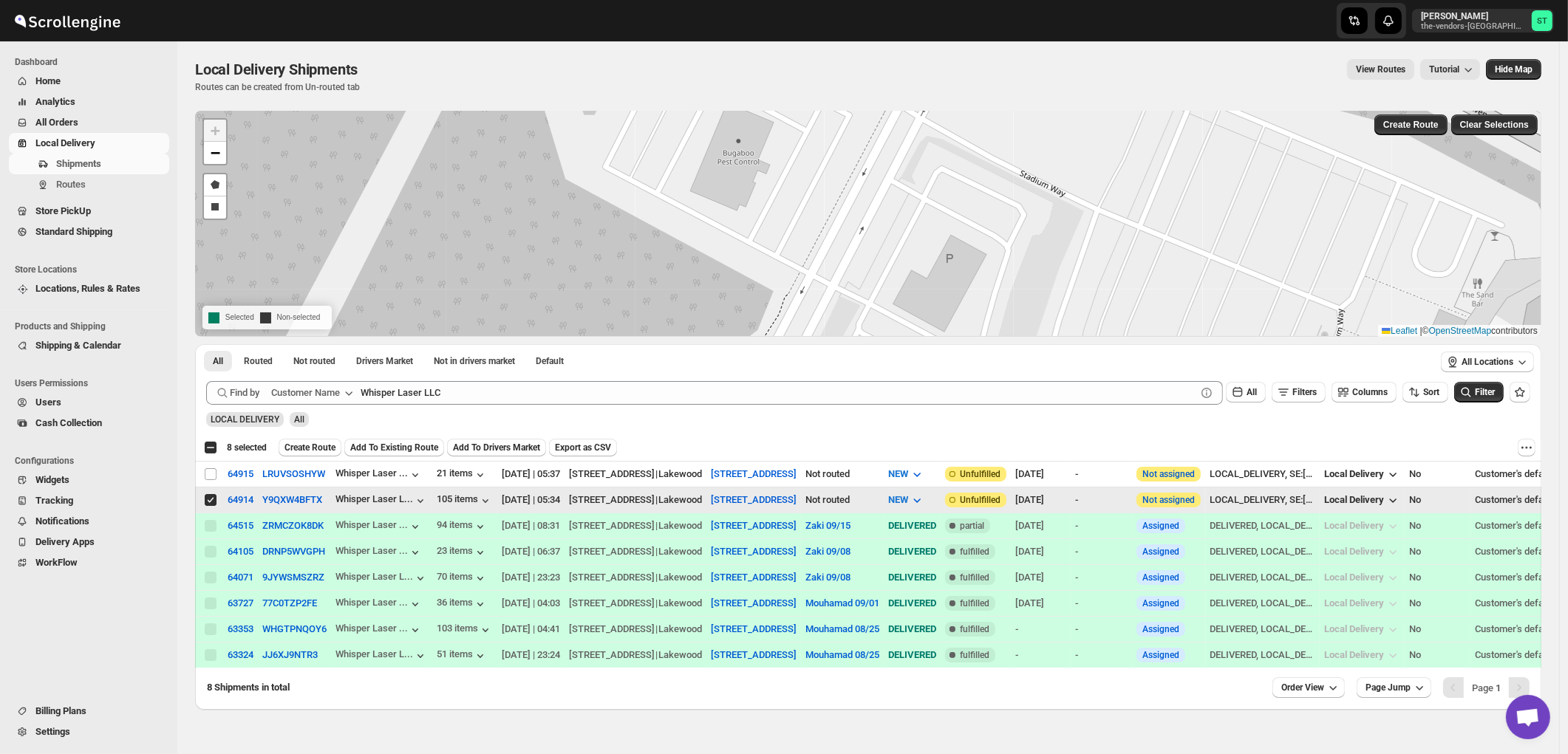
click at [211, 503] on input "Select shipment" at bounding box center [210, 499] width 12 height 12
checkbox input "false"
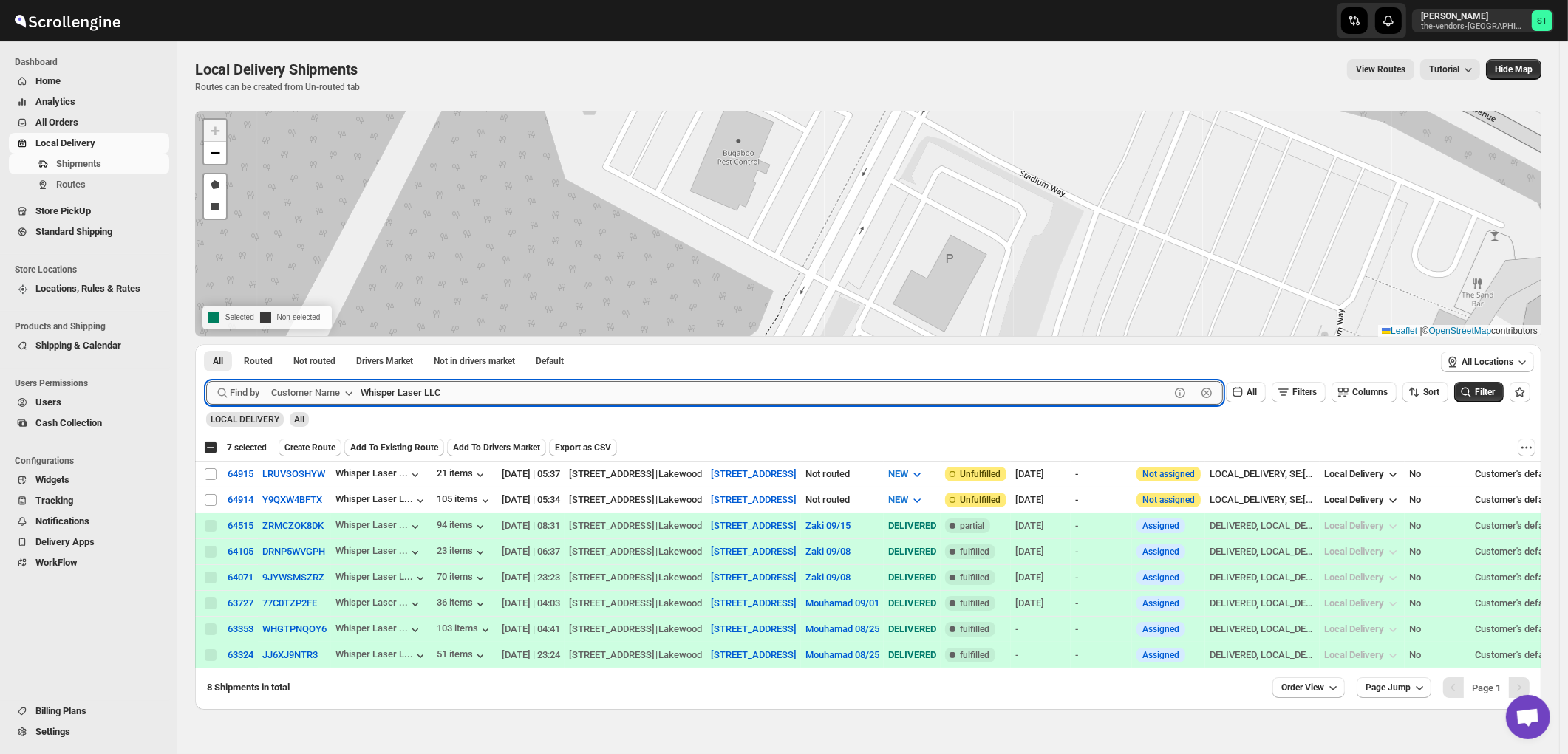
click at [518, 394] on input "Whisper Laser LLC" at bounding box center [765, 393] width 809 height 23
paste input "David Breier"
click at [206, 344] on button "Submit" at bounding box center [227, 351] width 42 height 15
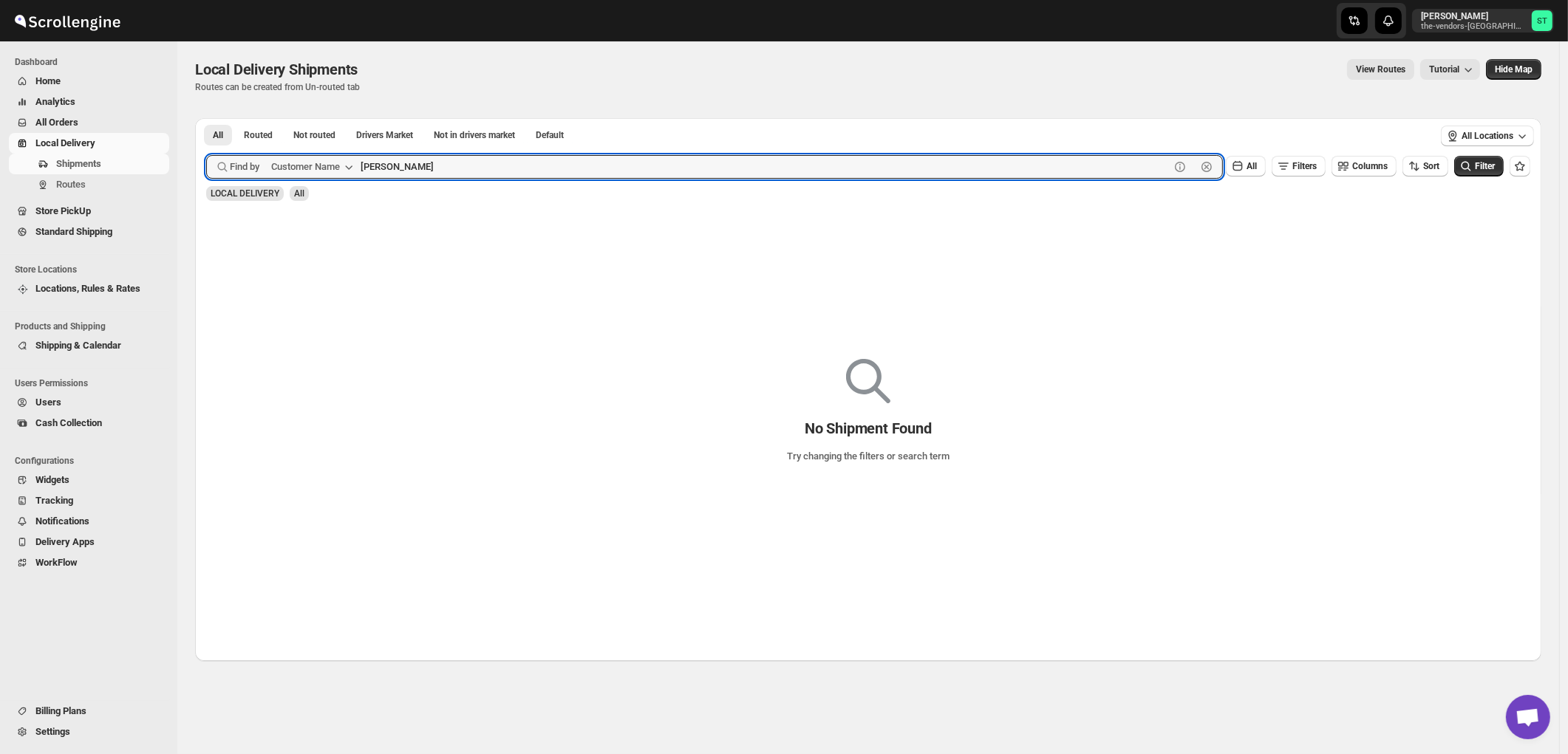
click at [206, 118] on button "Submit" at bounding box center [227, 126] width 42 height 15
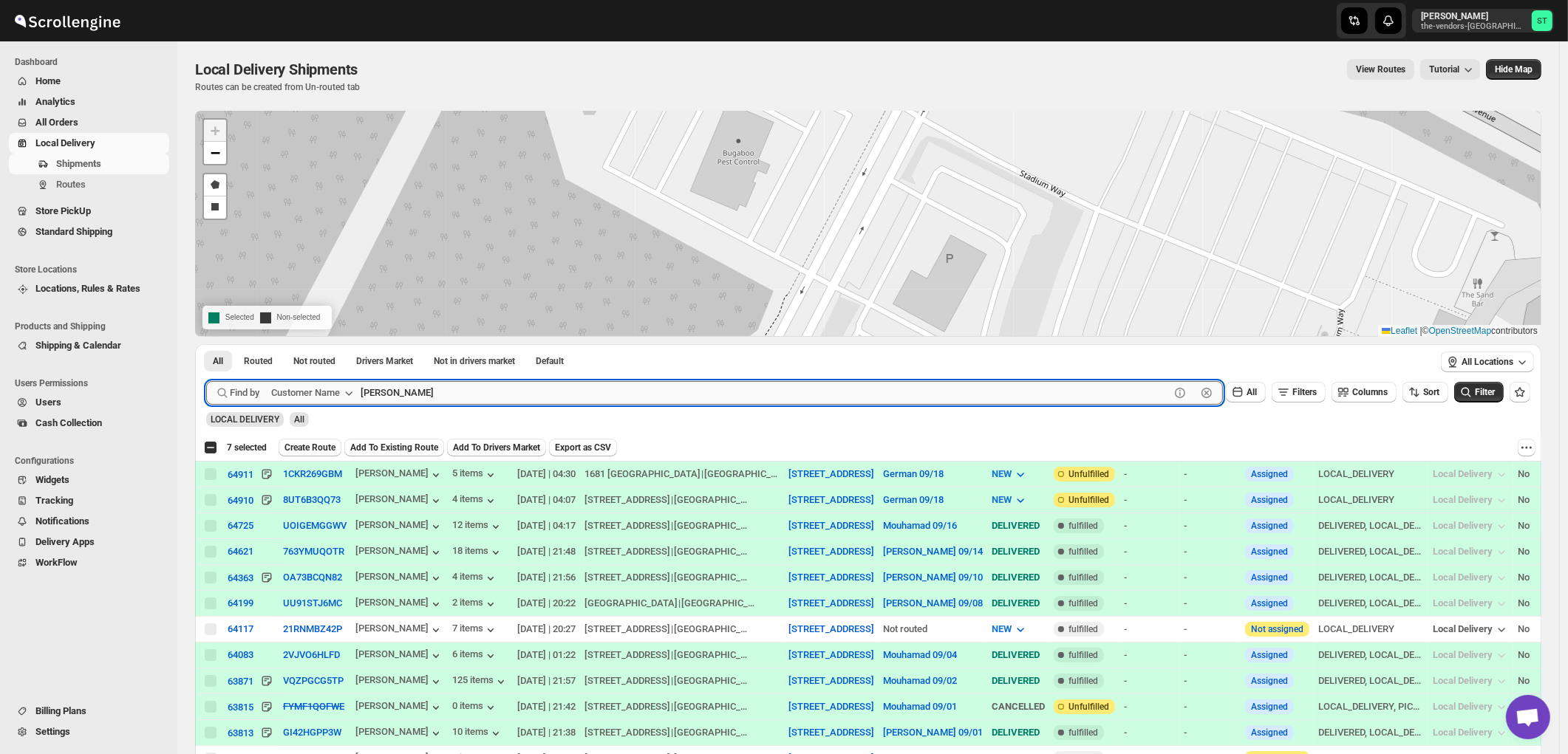
type input "david"
click at [206, 344] on button "Submit" at bounding box center [227, 351] width 42 height 15
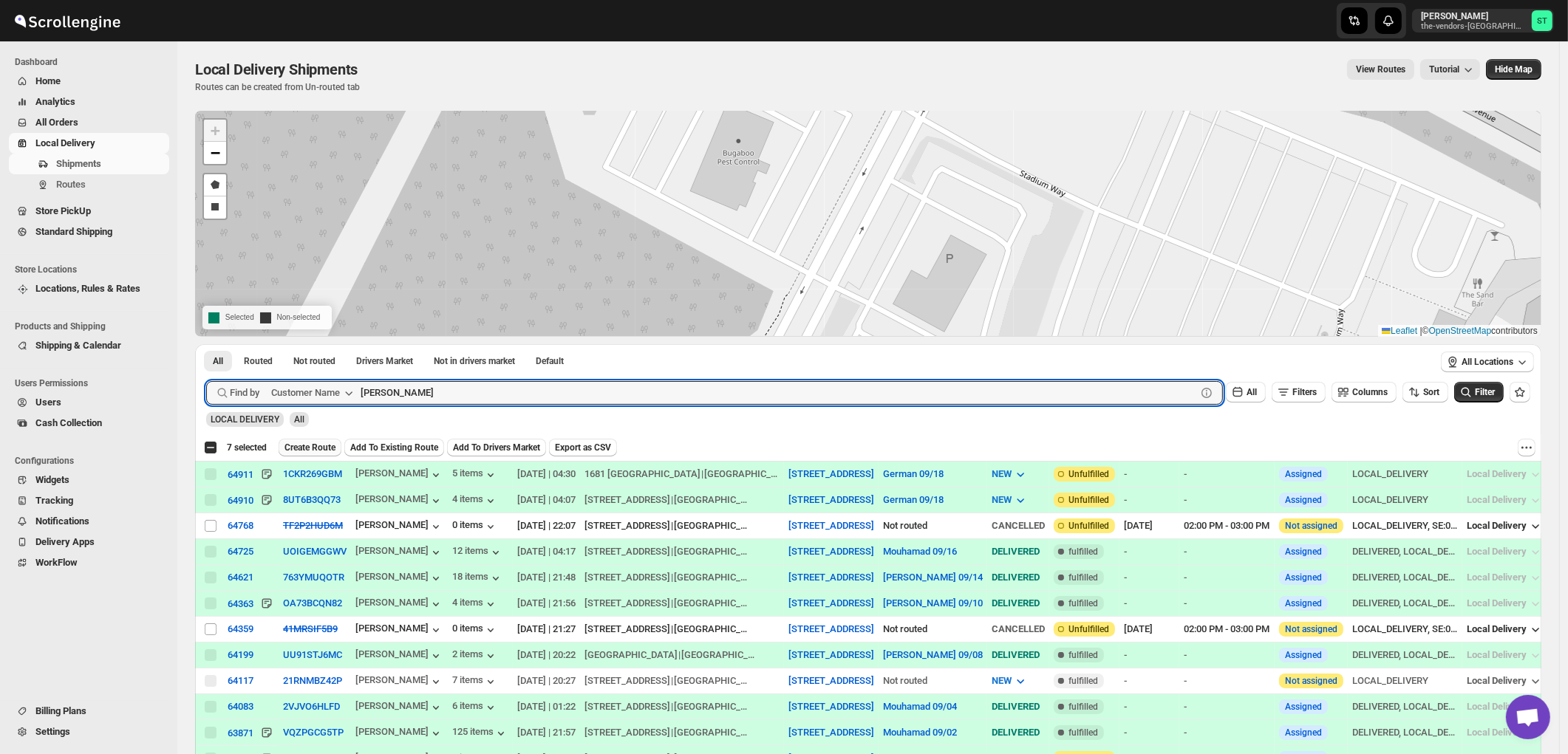
click at [331, 446] on span "Create Route" at bounding box center [309, 447] width 51 height 12
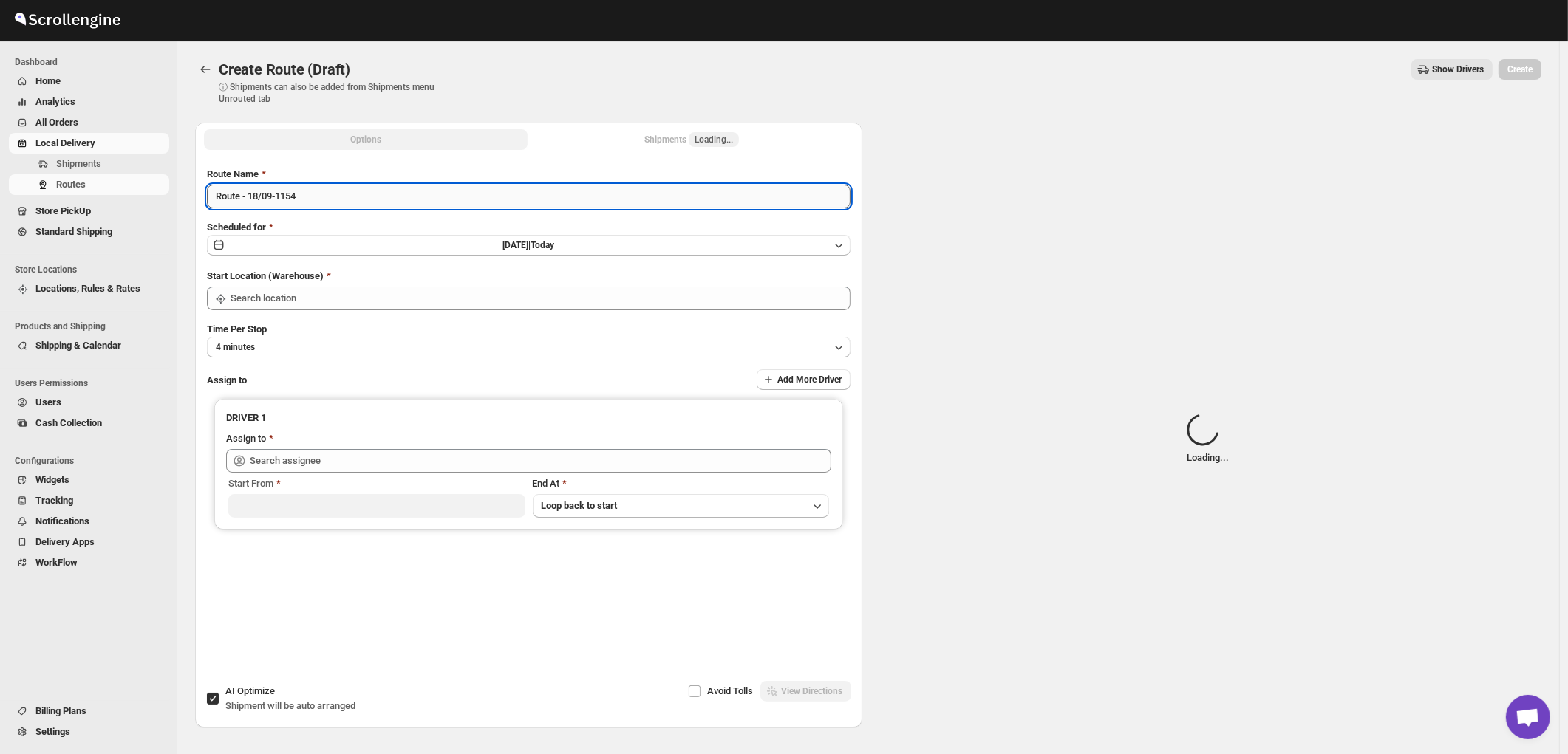
type input "445 Park Ave"
click at [440, 191] on input "Route - 18/09-1154" at bounding box center [528, 196] width 643 height 23
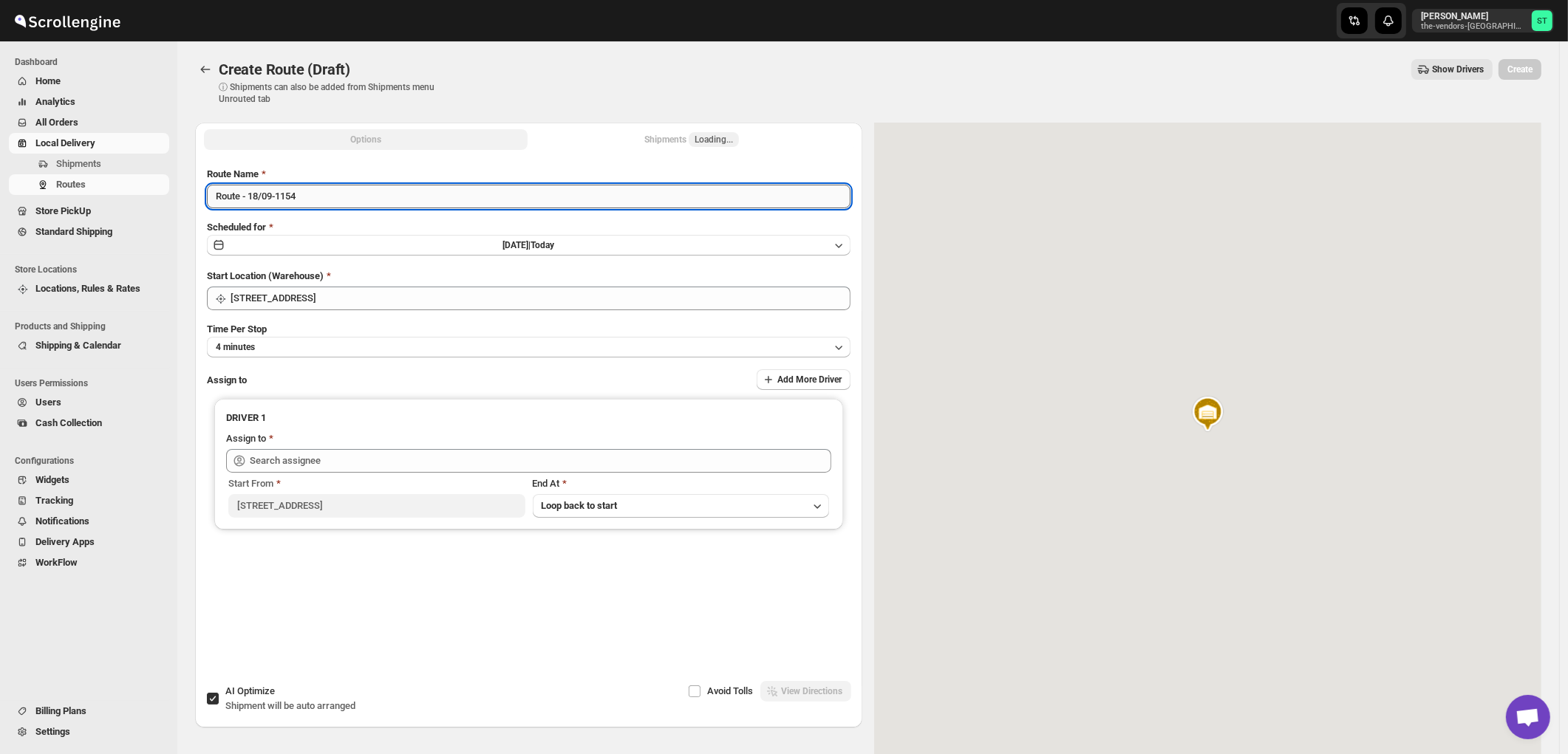
paste input "Zaki"
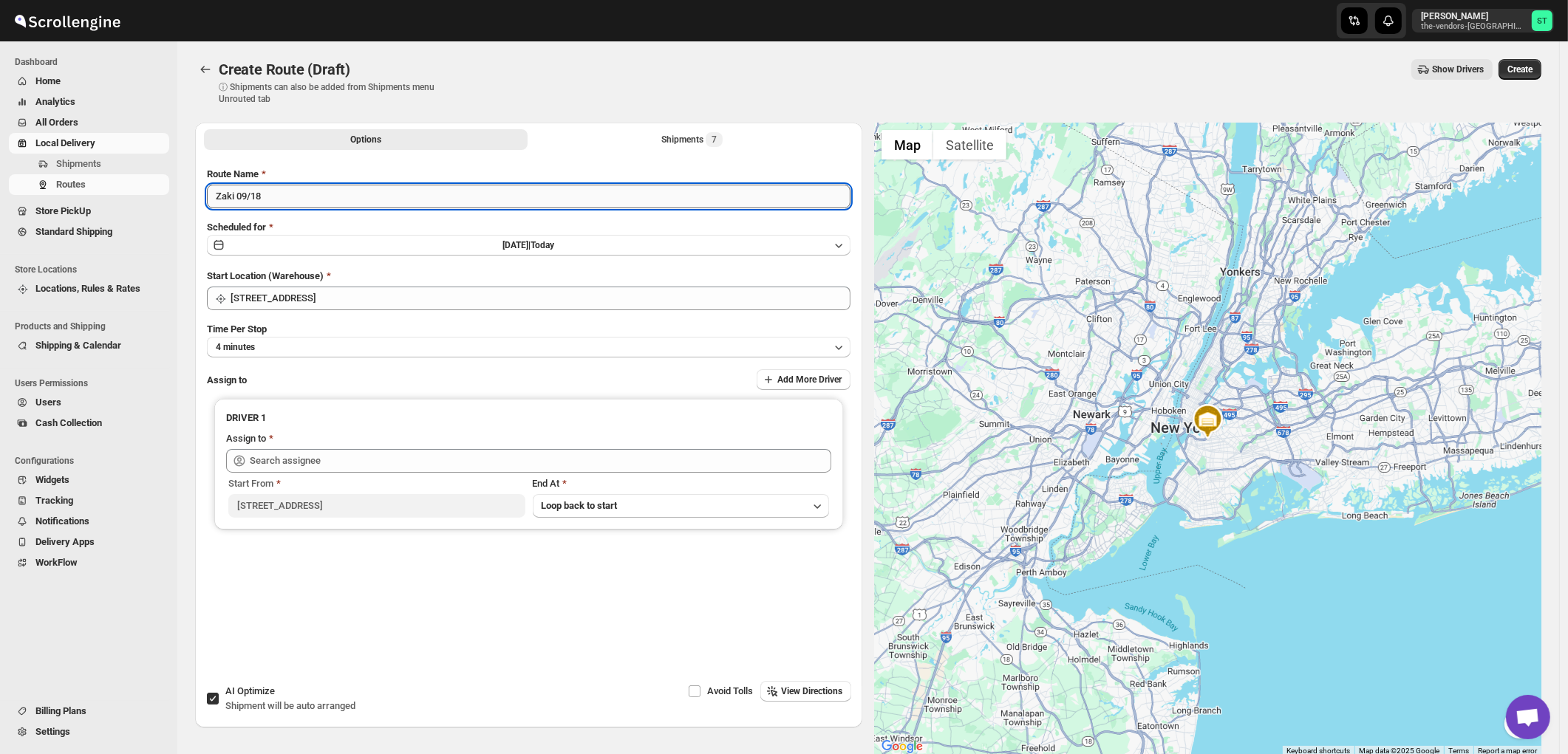
type input "Zaki 09/18"
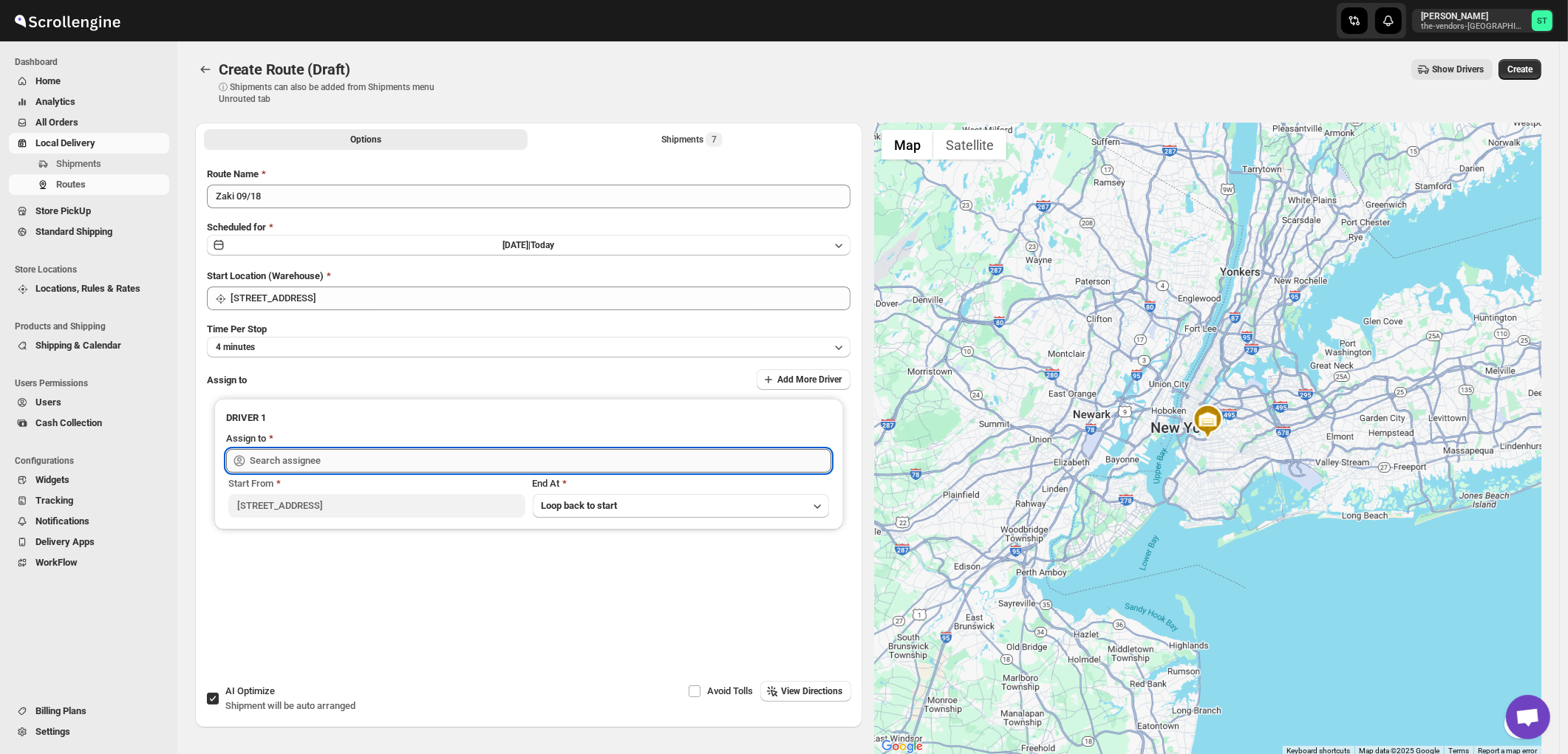
click at [370, 458] on input "text" at bounding box center [540, 461] width 581 height 23
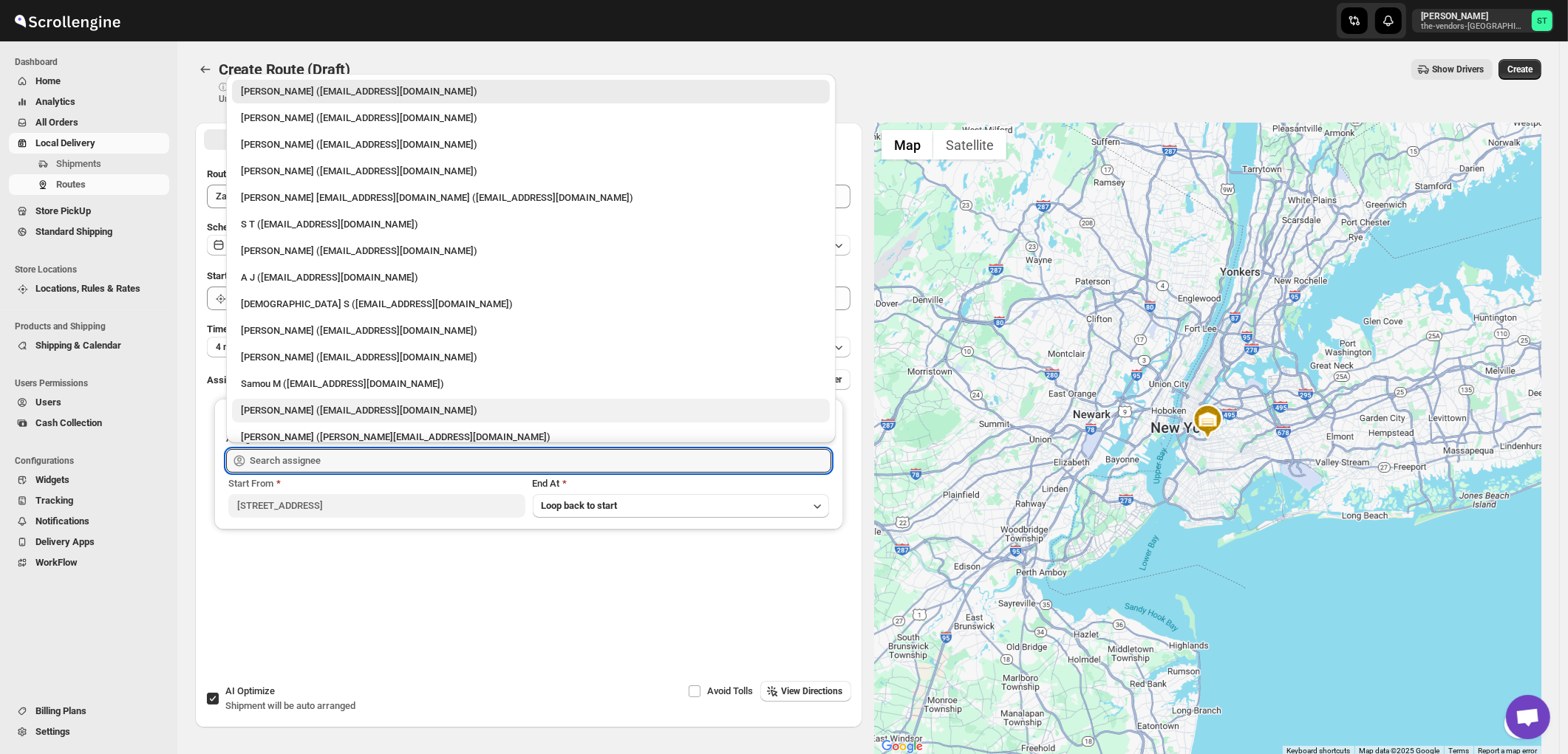
click at [301, 412] on div "Zaki Bouteche (zakarya.bouteche@gmail.com)" at bounding box center [531, 411] width 580 height 14
type input "Zaki Bouteche (zakarya.bouteche@gmail.com)"
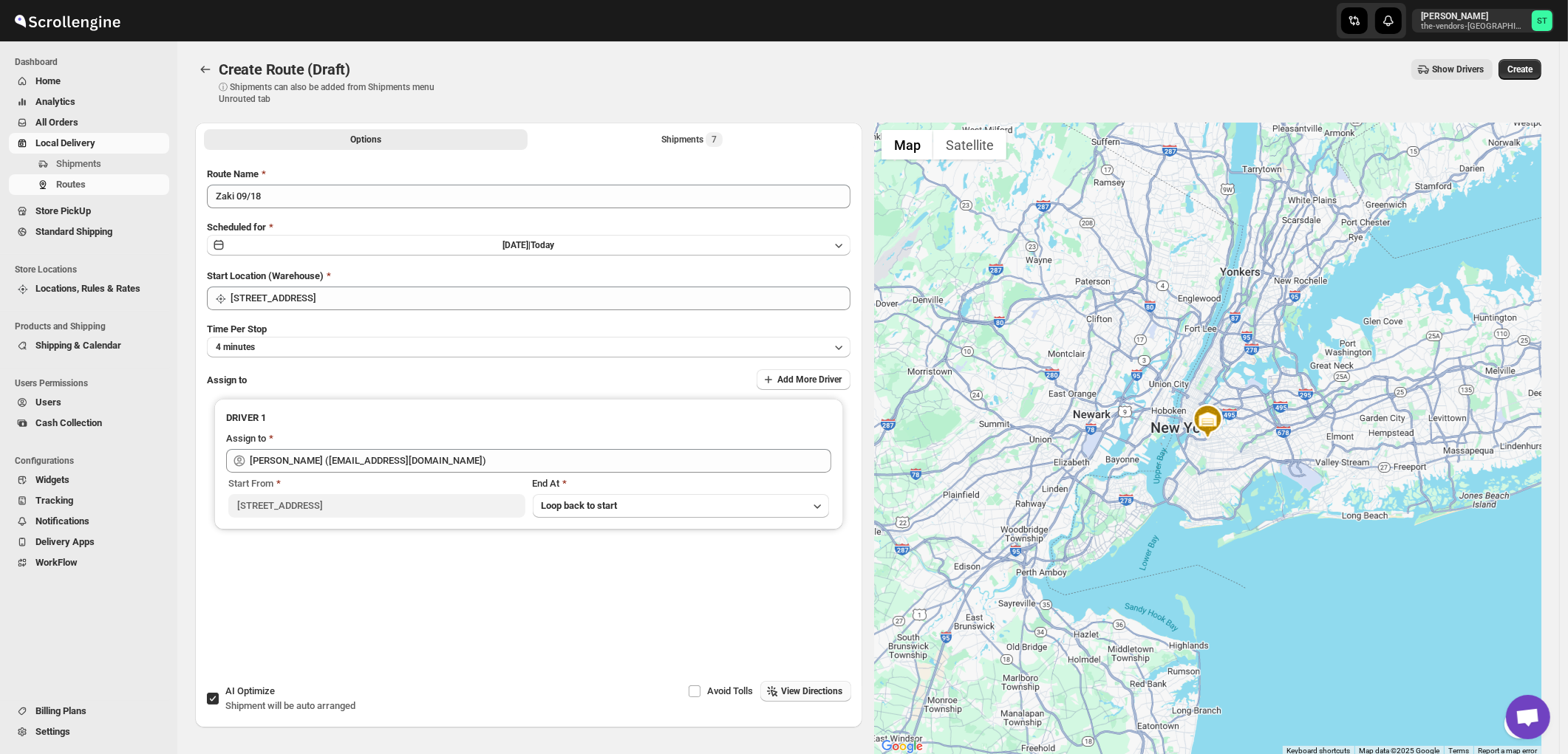
click at [798, 691] on span "View Directions" at bounding box center [812, 690] width 61 height 12
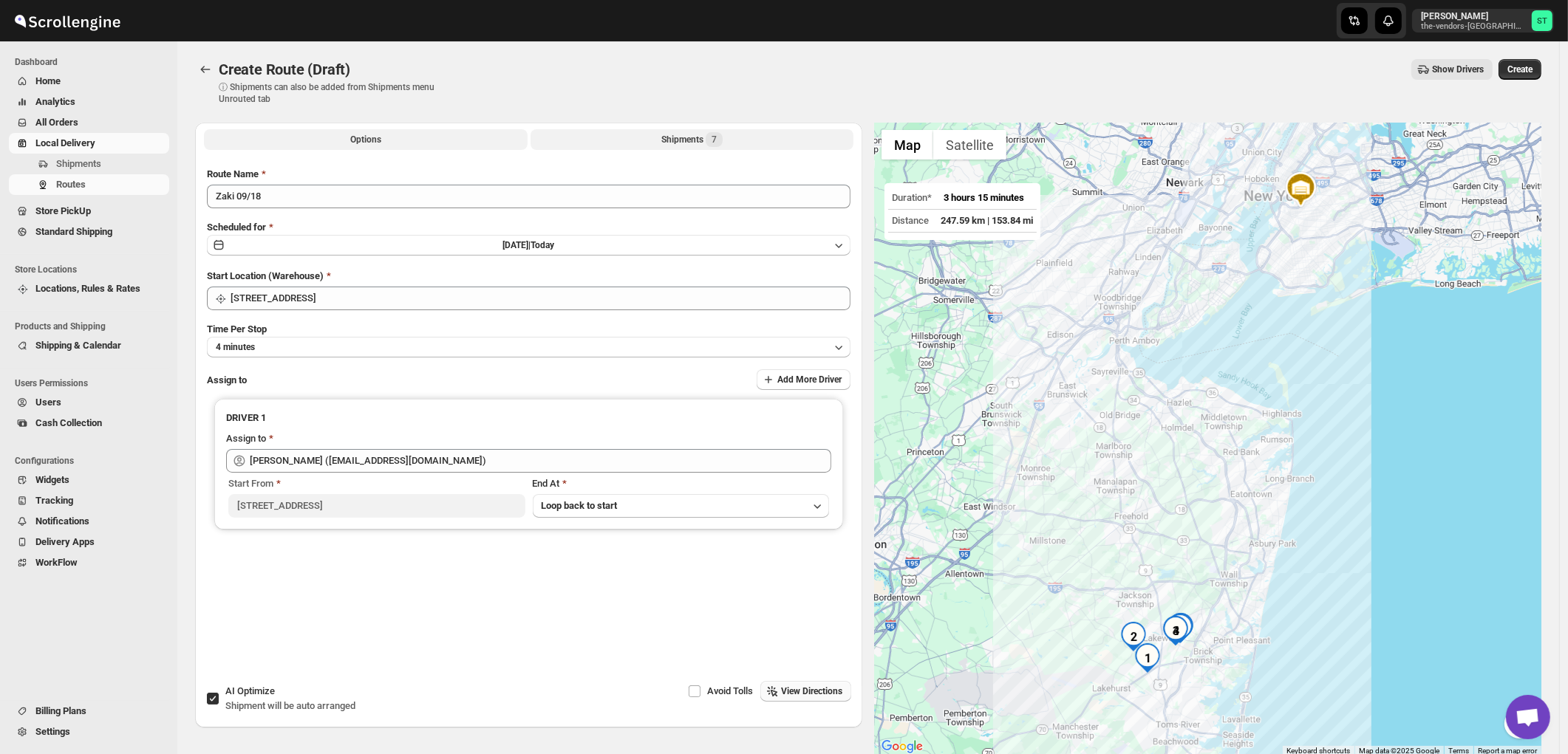
click at [719, 137] on span "7" at bounding box center [714, 139] width 17 height 14
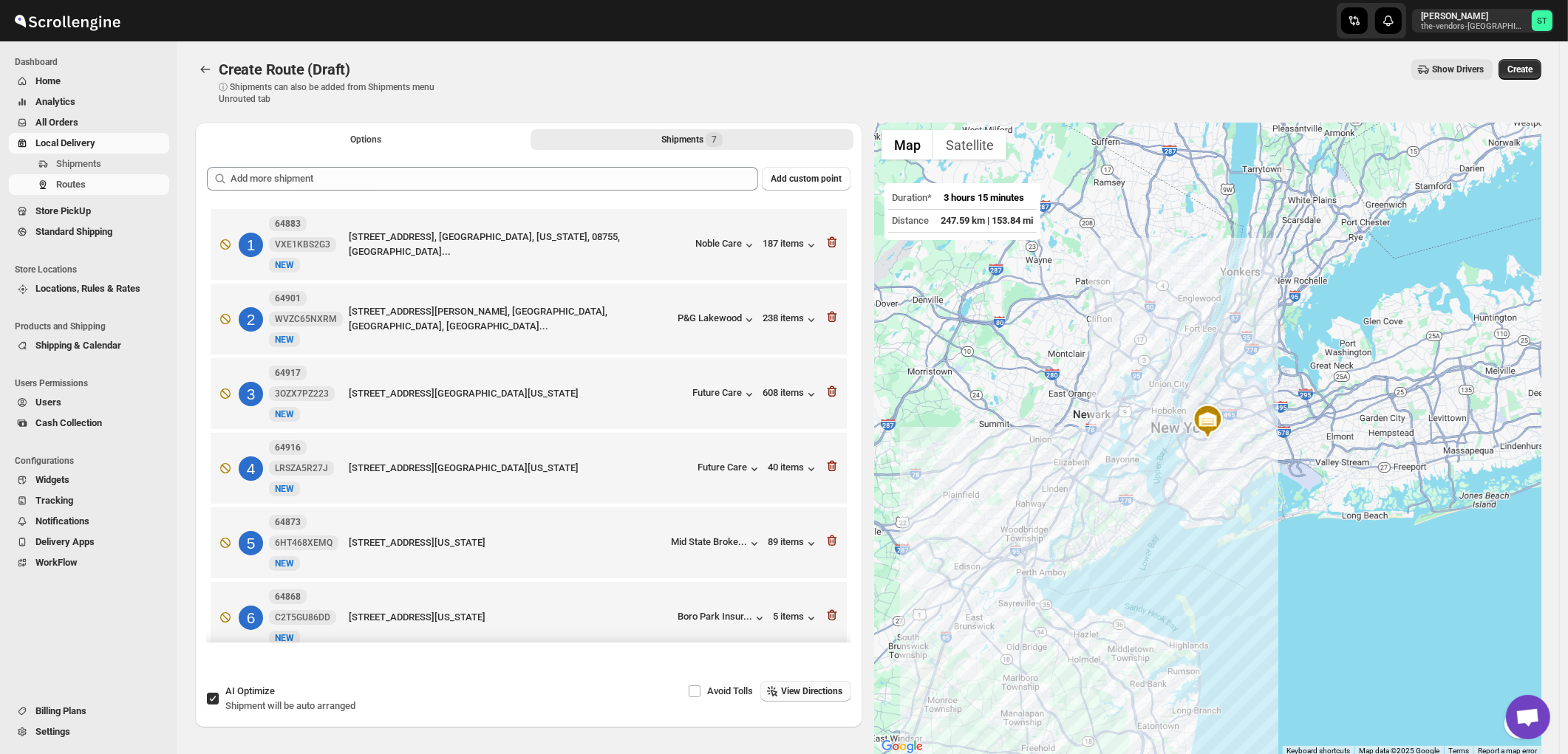
click at [262, 697] on span "AI Optimize" at bounding box center [249, 690] width 49 height 11
click at [219, 698] on input "AI Optimize Shipment will be auto arranged" at bounding box center [213, 698] width 12 height 12
checkbox input "false"
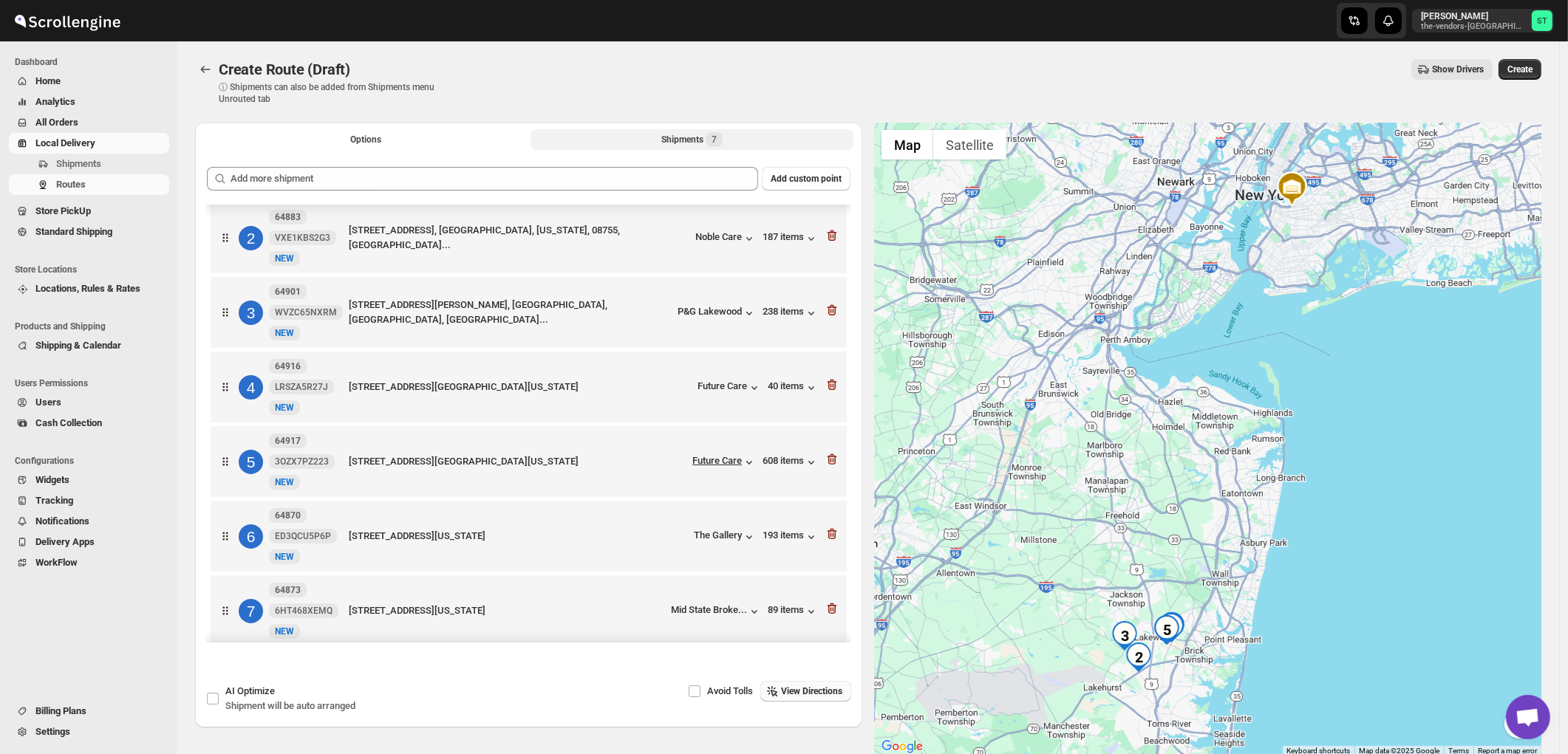
scroll to position [82, 0]
click at [835, 689] on span "View Directions" at bounding box center [812, 690] width 61 height 12
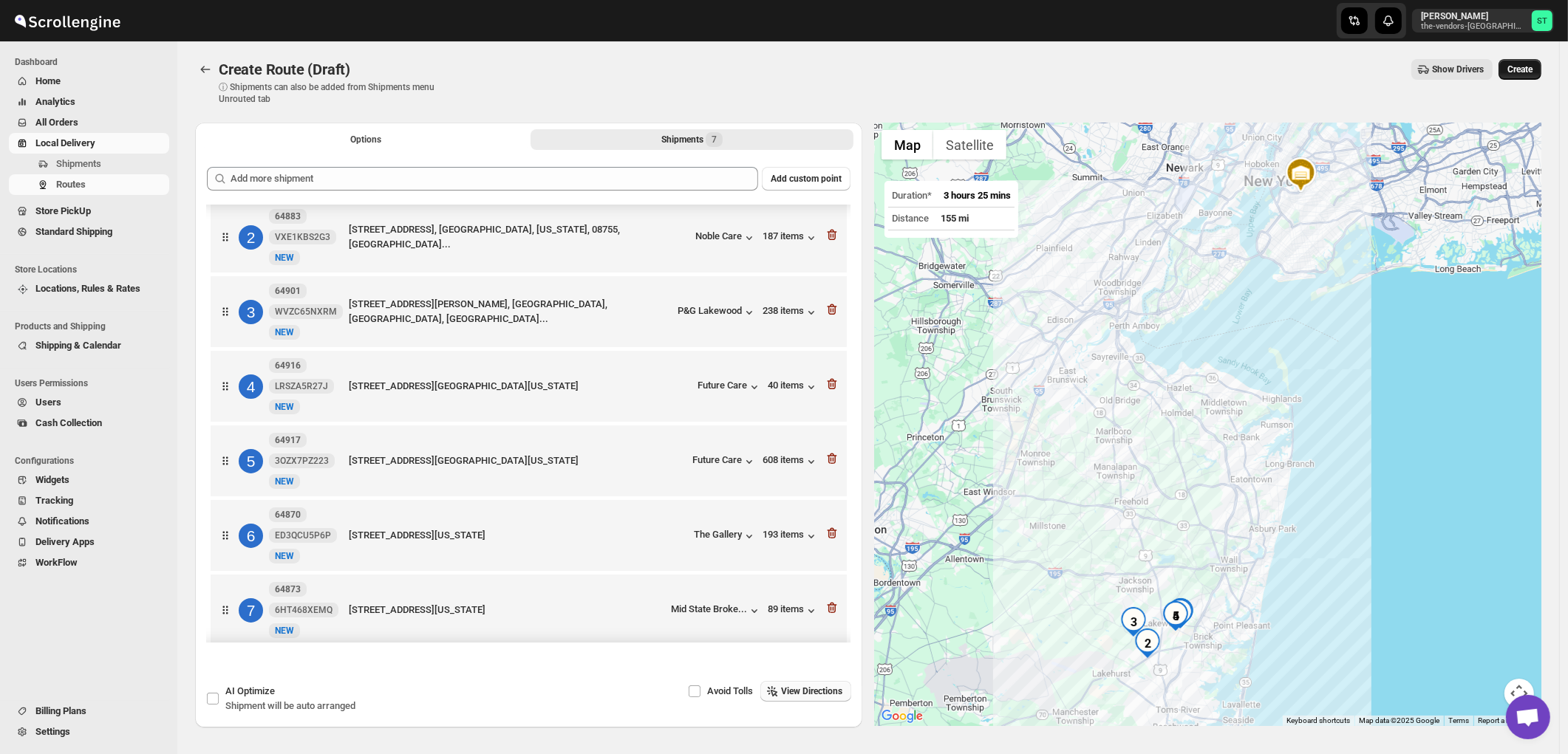
click at [1525, 70] on span "Create" at bounding box center [1520, 69] width 25 height 12
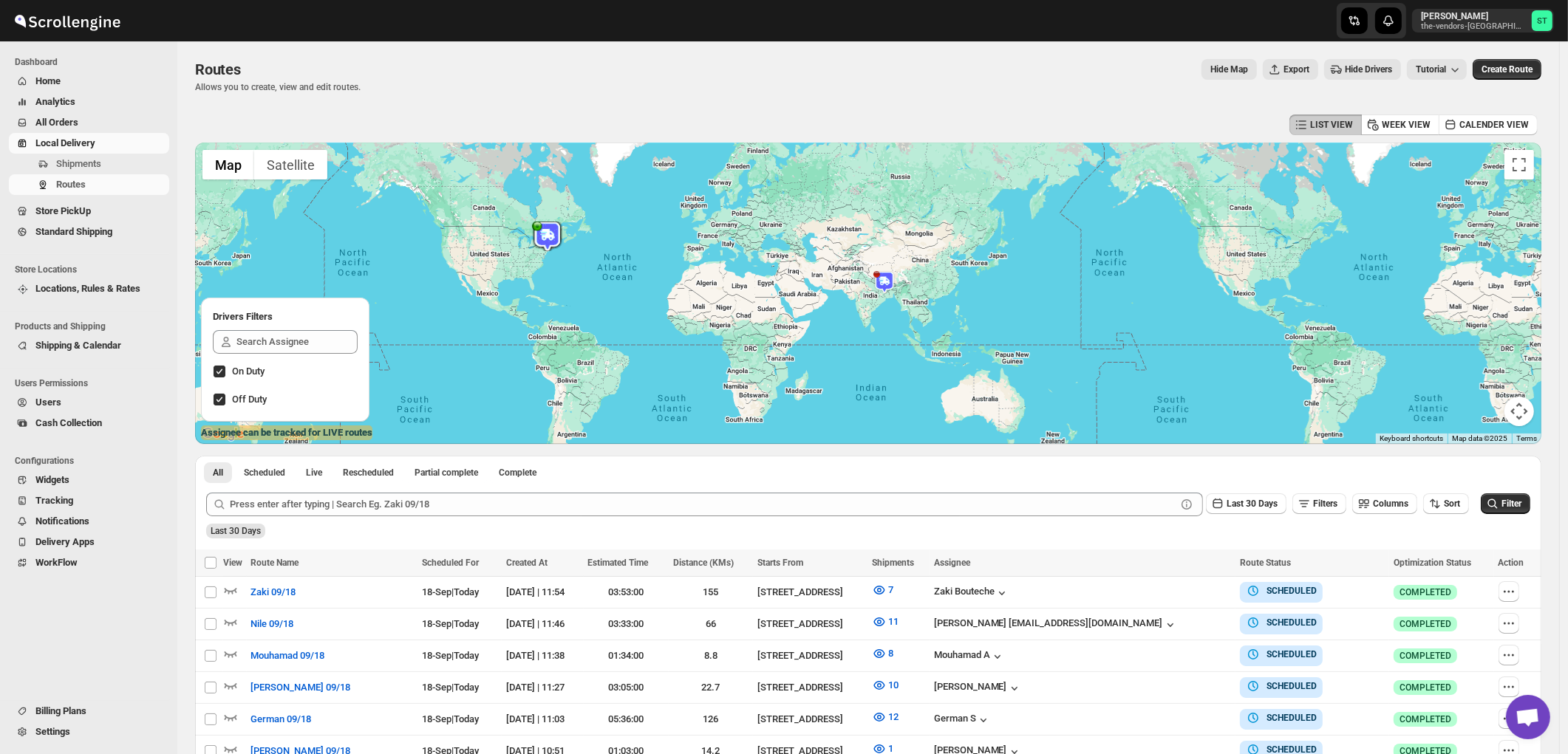
click at [1510, 717] on span "Open chat" at bounding box center [1528, 716] width 44 height 44
click at [1506, 717] on span "Open chat" at bounding box center [1528, 716] width 44 height 44
click at [1498, 714] on button "button" at bounding box center [1508, 718] width 21 height 21
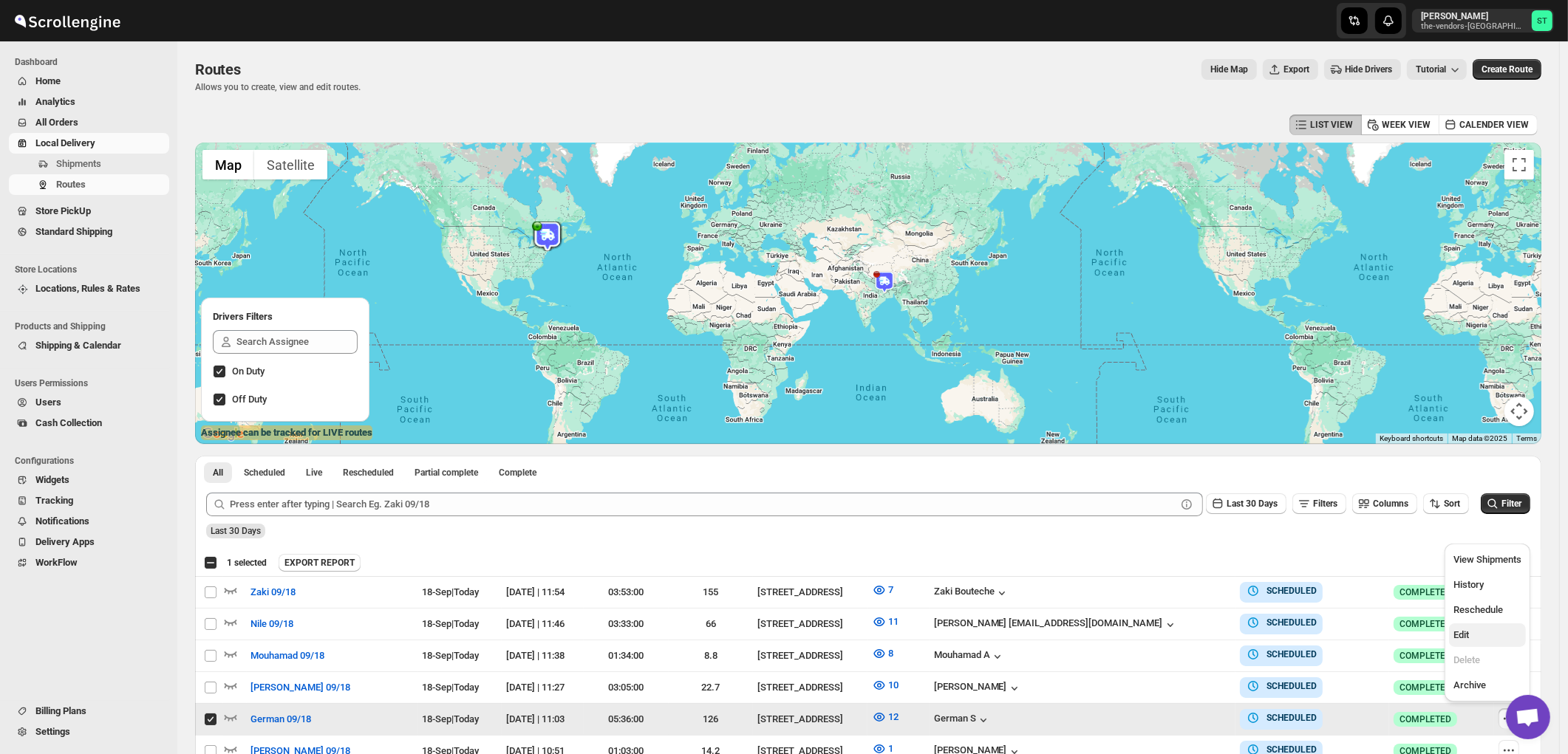
click at [1468, 640] on span "Edit" at bounding box center [1460, 635] width 15 height 11
checkbox input "false"
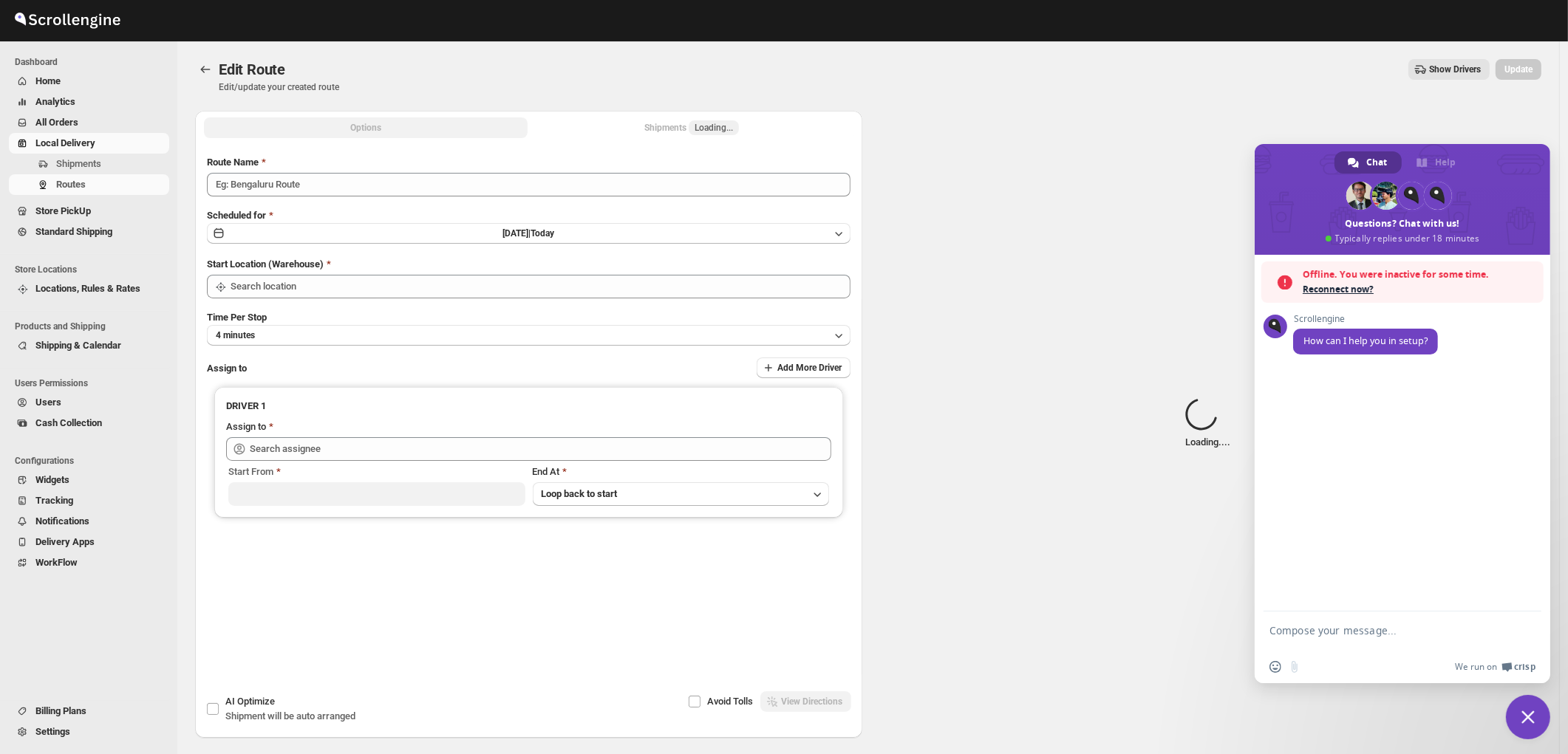
type input "German 09/18"
type input "445 Park Ave"
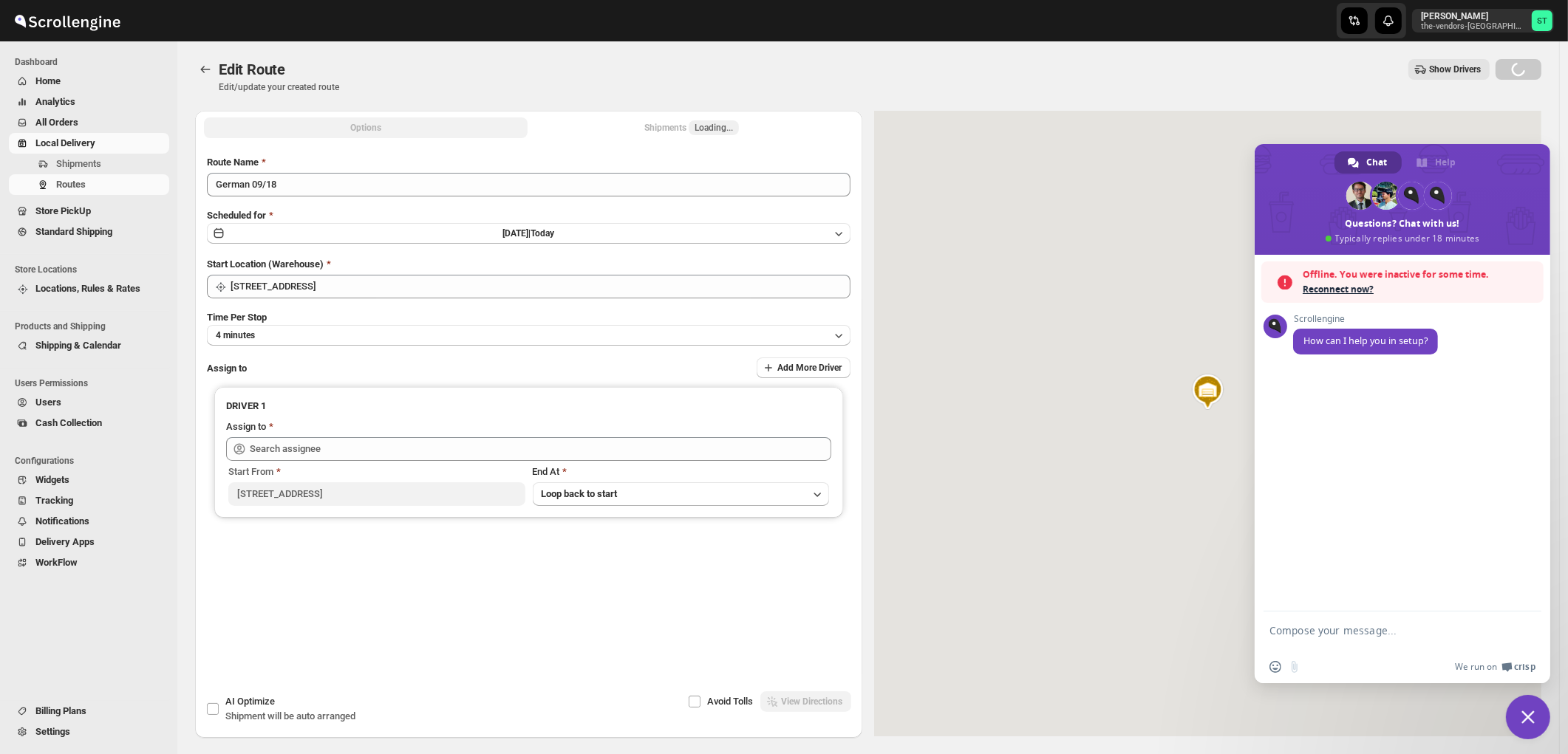
type input "German S (germansarri@gmail.com)"
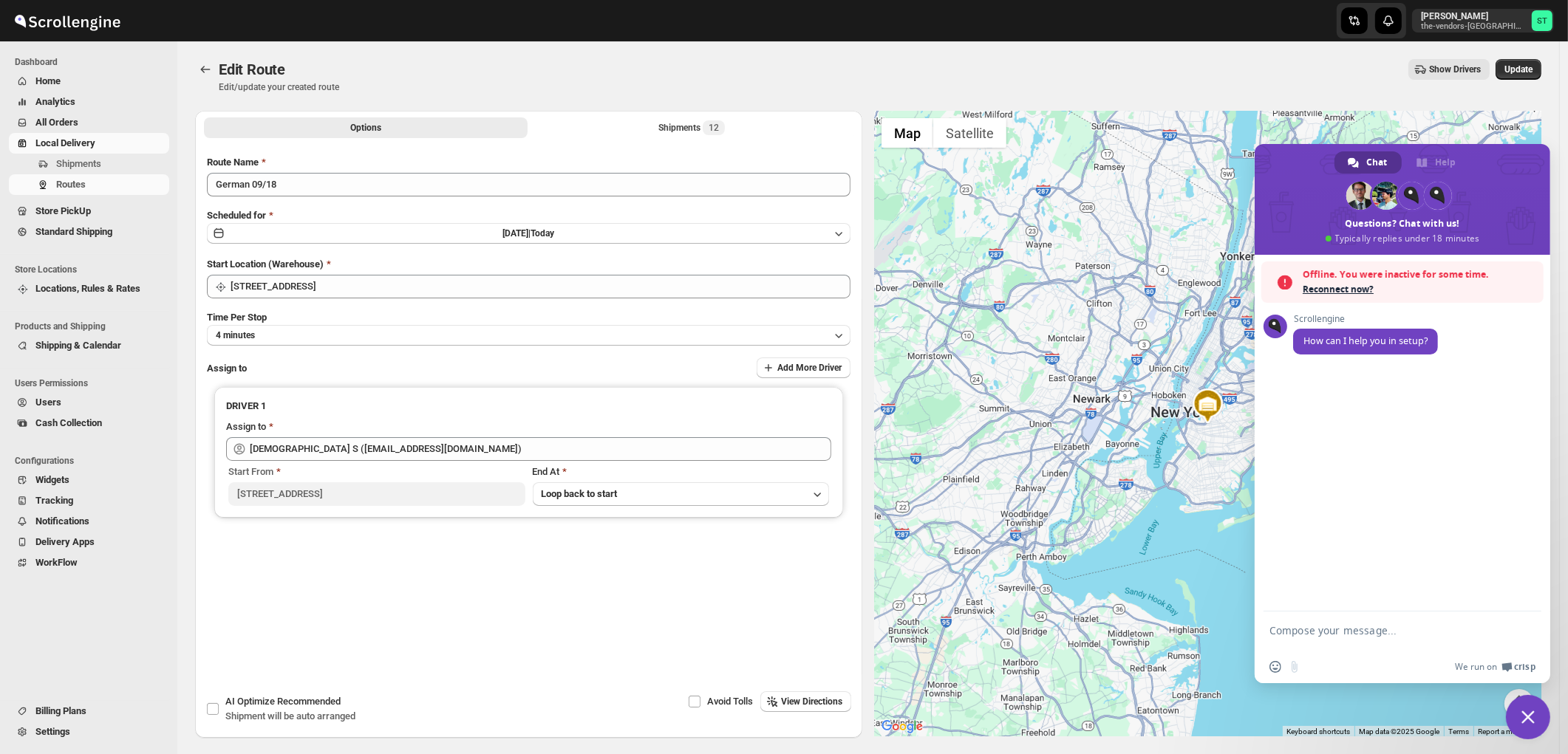
click at [1559, 143] on div "Edit Route. This page is ready Edit Route Edit/update your created route Show D…" at bounding box center [868, 389] width 1381 height 697
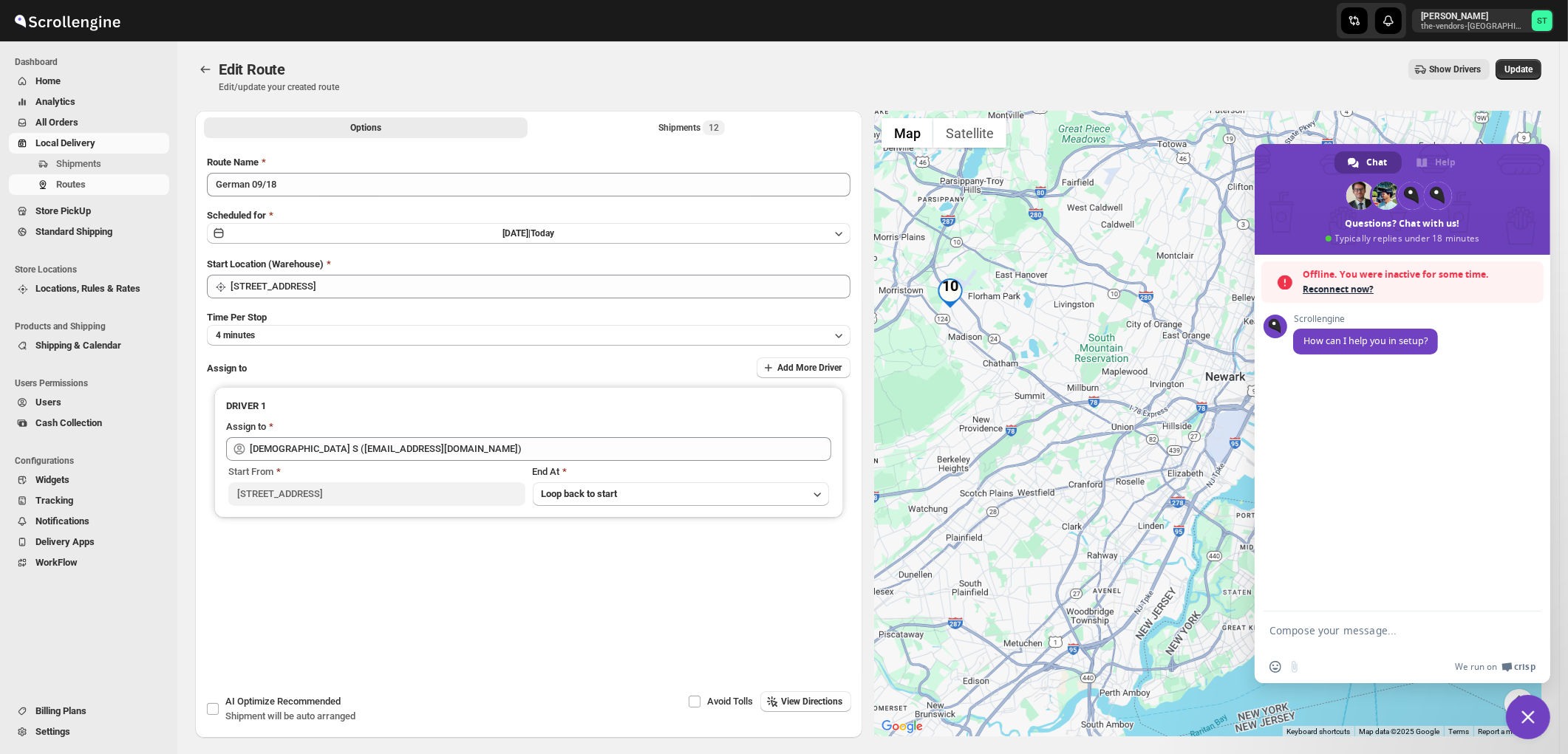
click at [1532, 710] on span "Close chat" at bounding box center [1528, 716] width 13 height 13
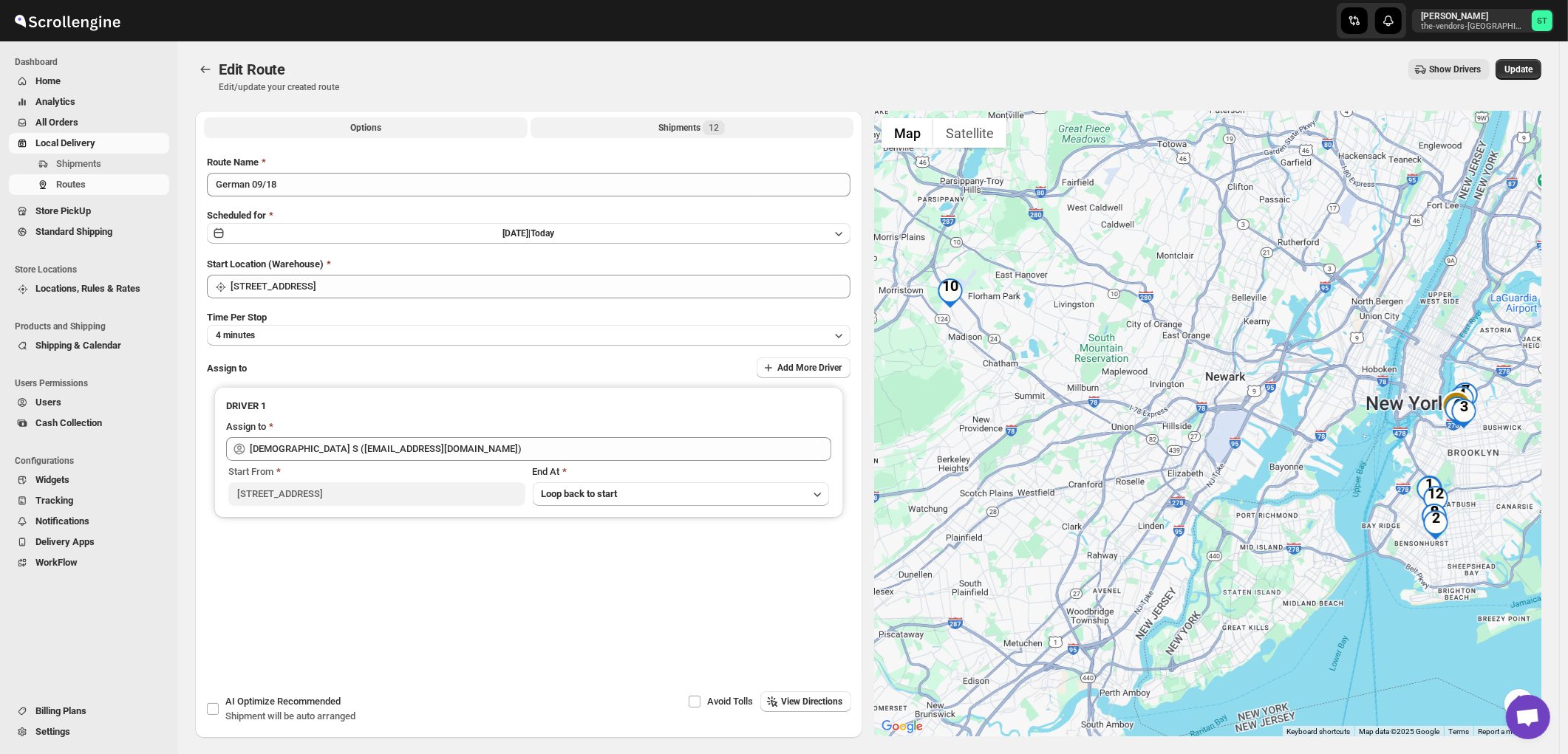
click at [702, 130] on div "Shipments 12" at bounding box center [692, 127] width 66 height 14
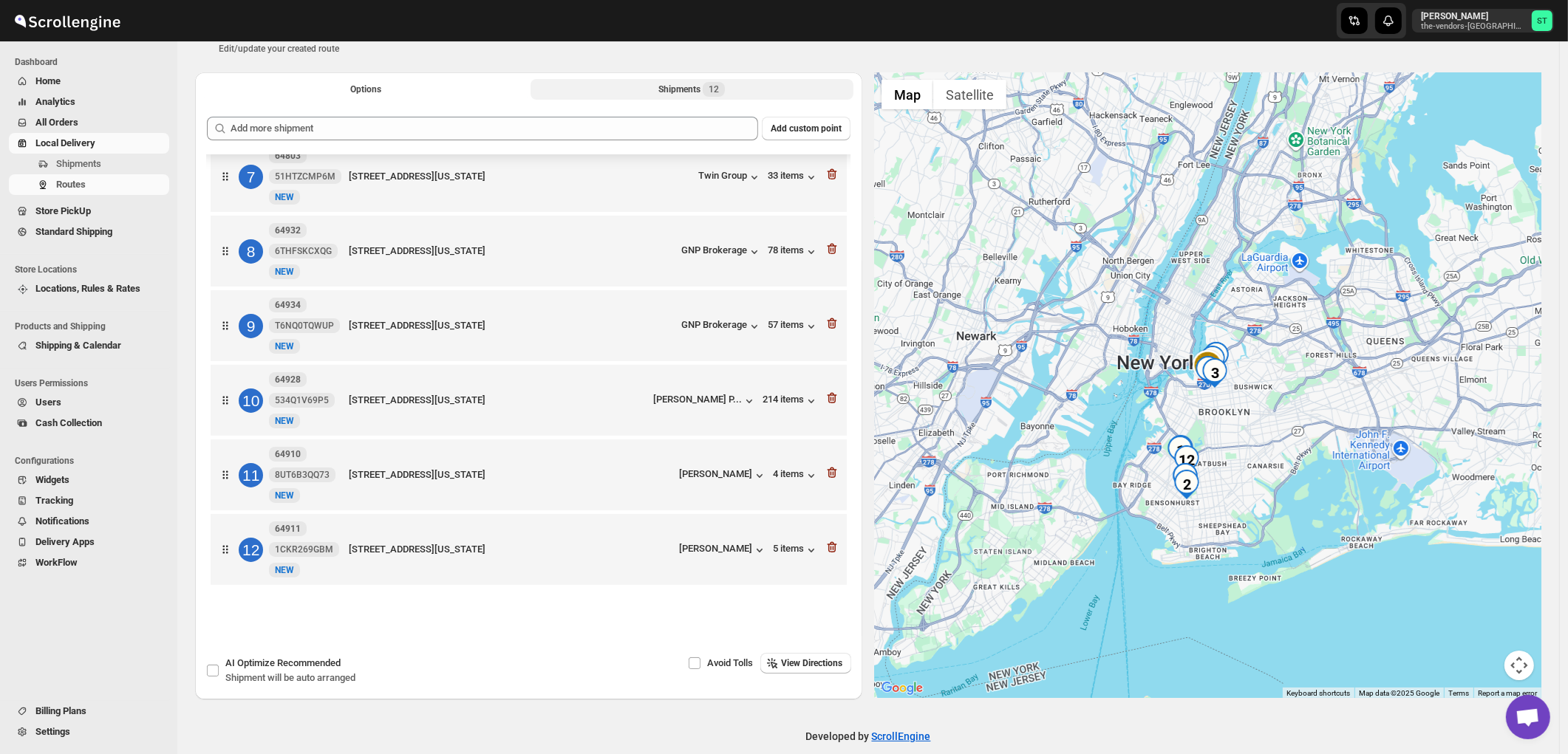
scroll to position [56, 0]
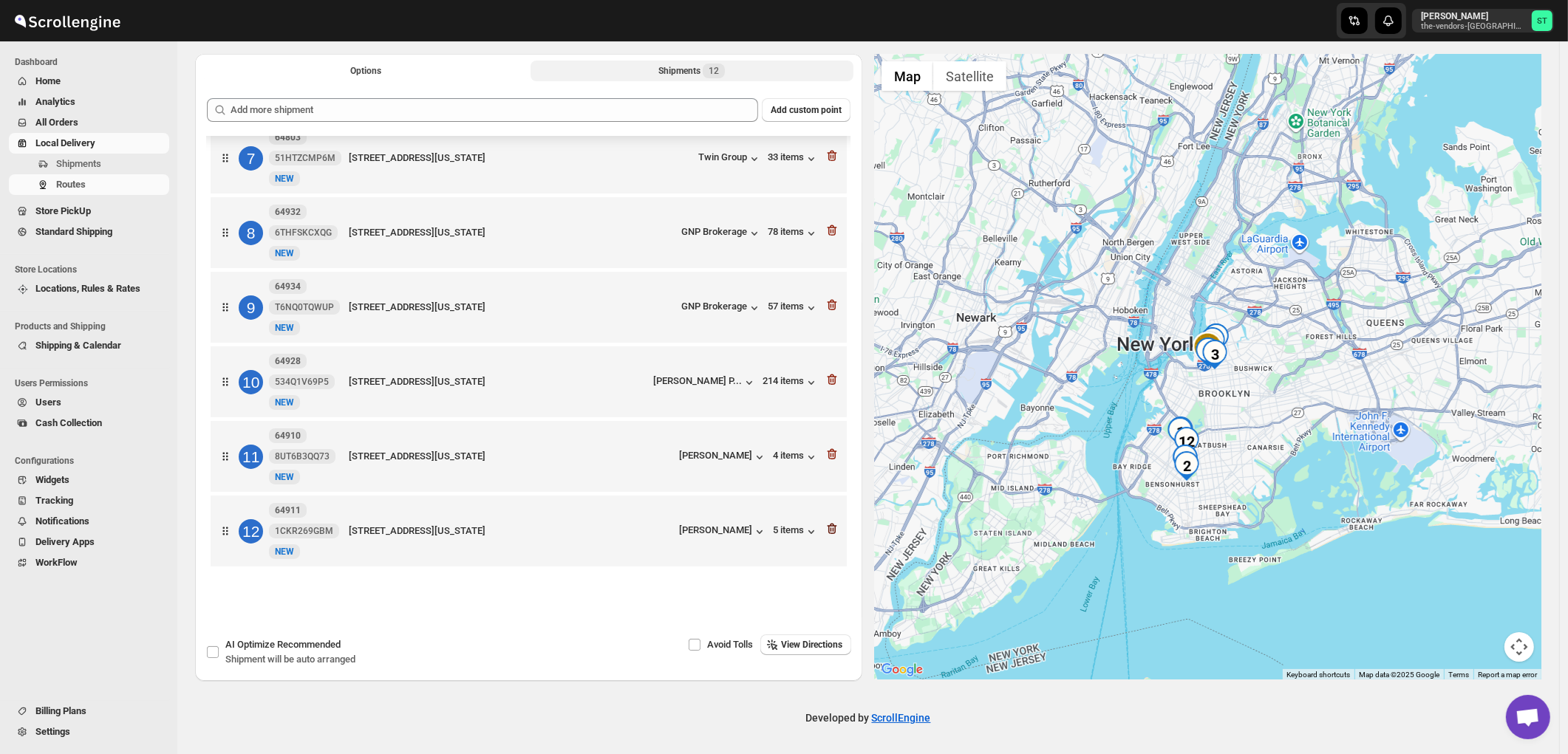
click at [832, 534] on icon "button" at bounding box center [832, 529] width 14 height 14
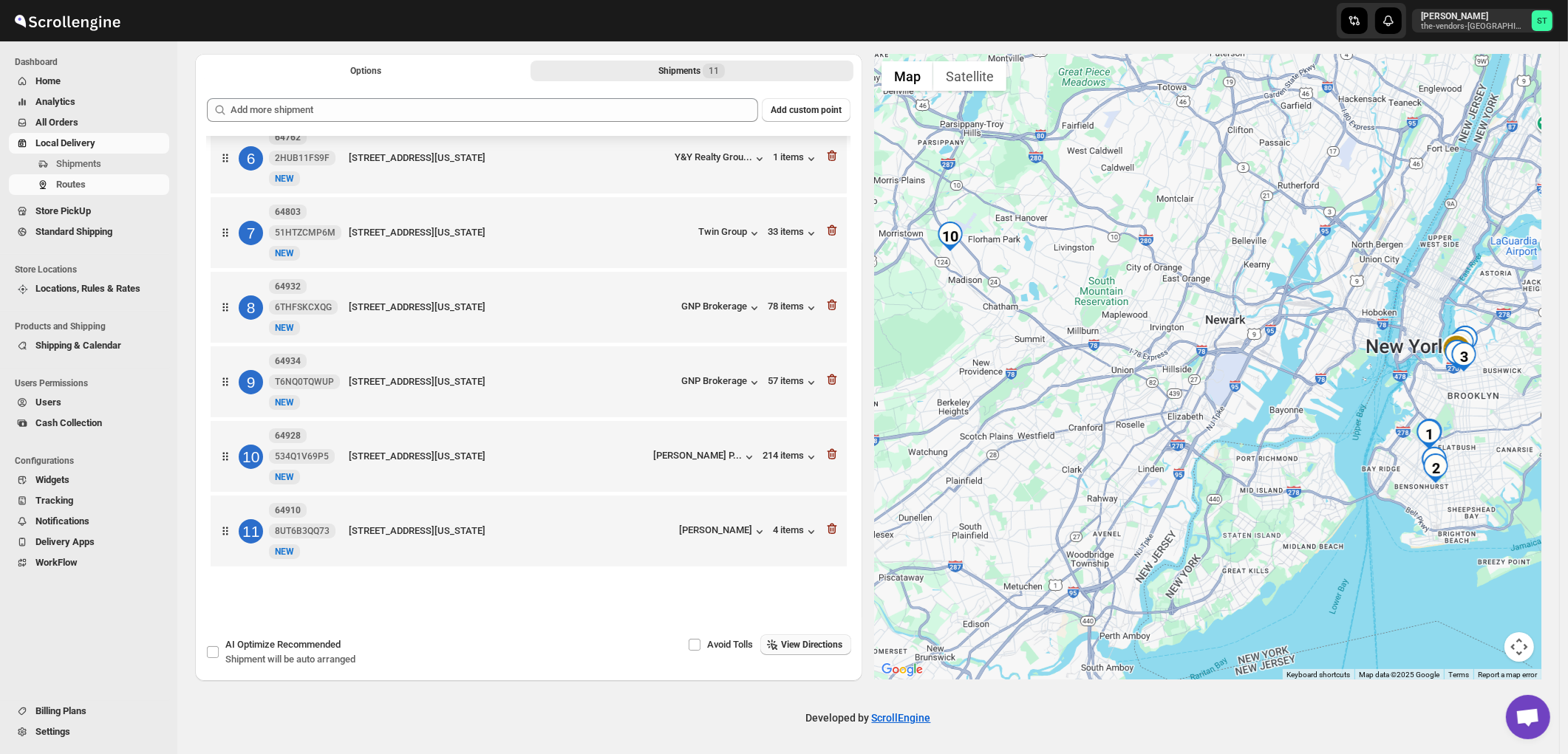
click at [819, 647] on span "View Directions" at bounding box center [812, 644] width 61 height 12
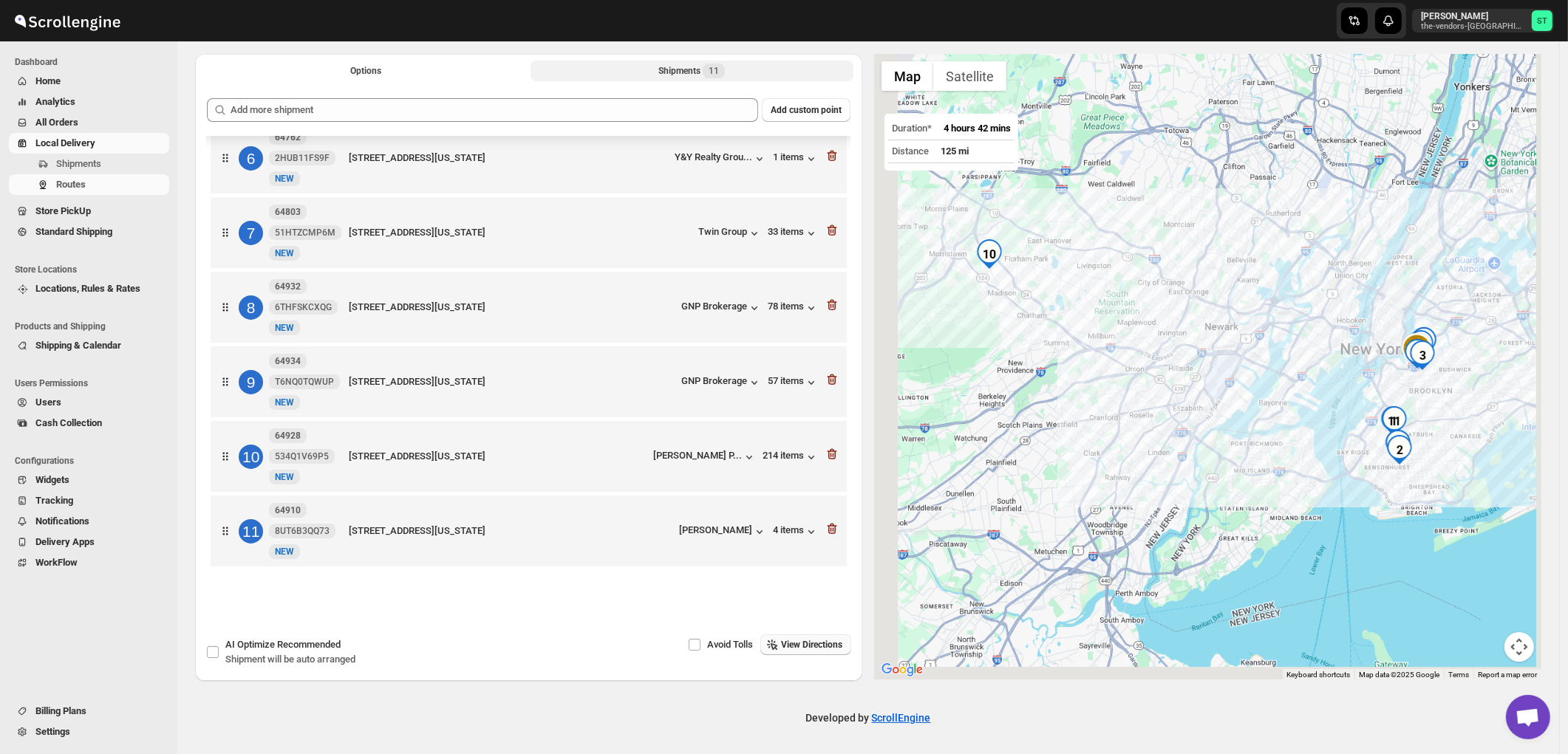
scroll to position [0, 0]
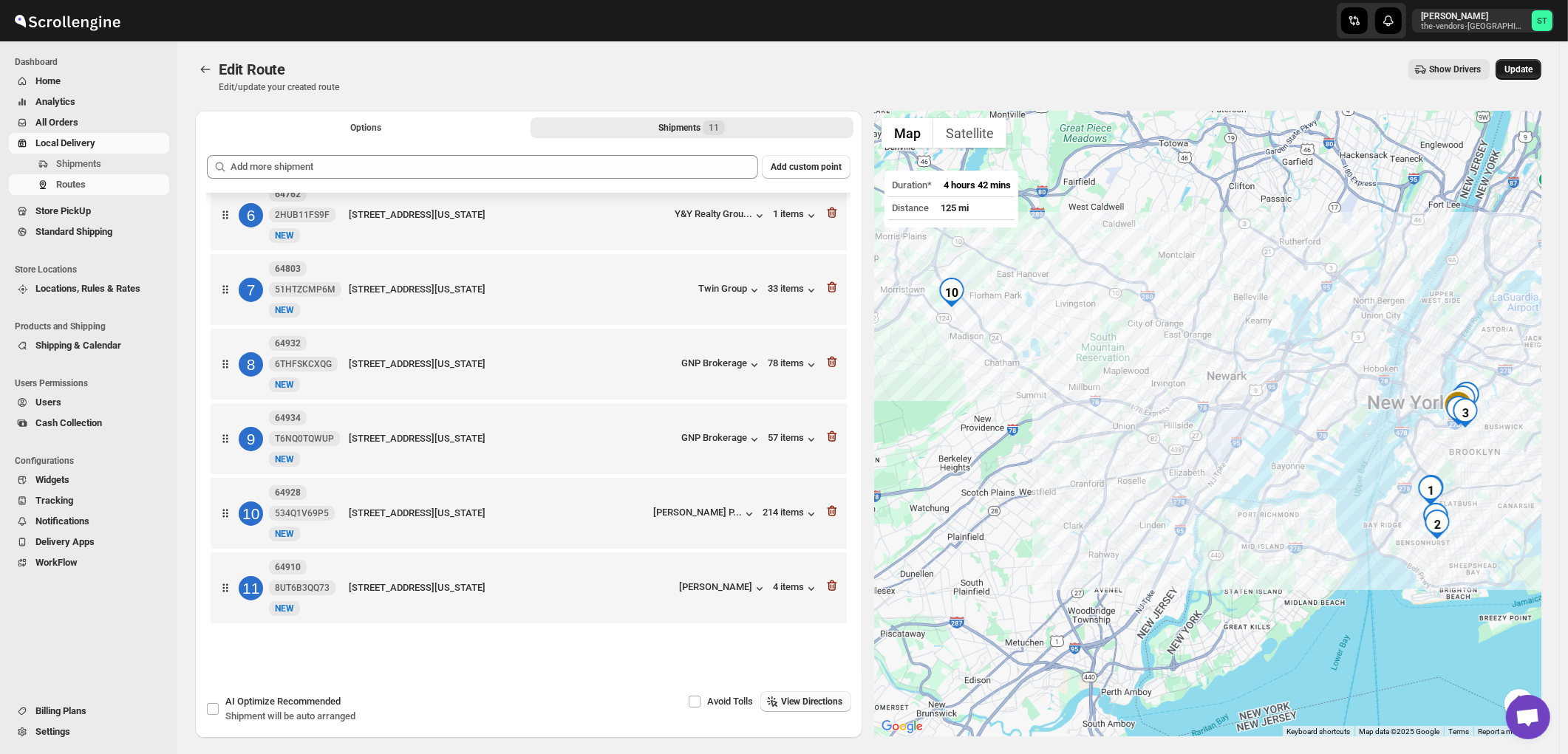
click at [1530, 66] on span "Update" at bounding box center [1518, 69] width 28 height 12
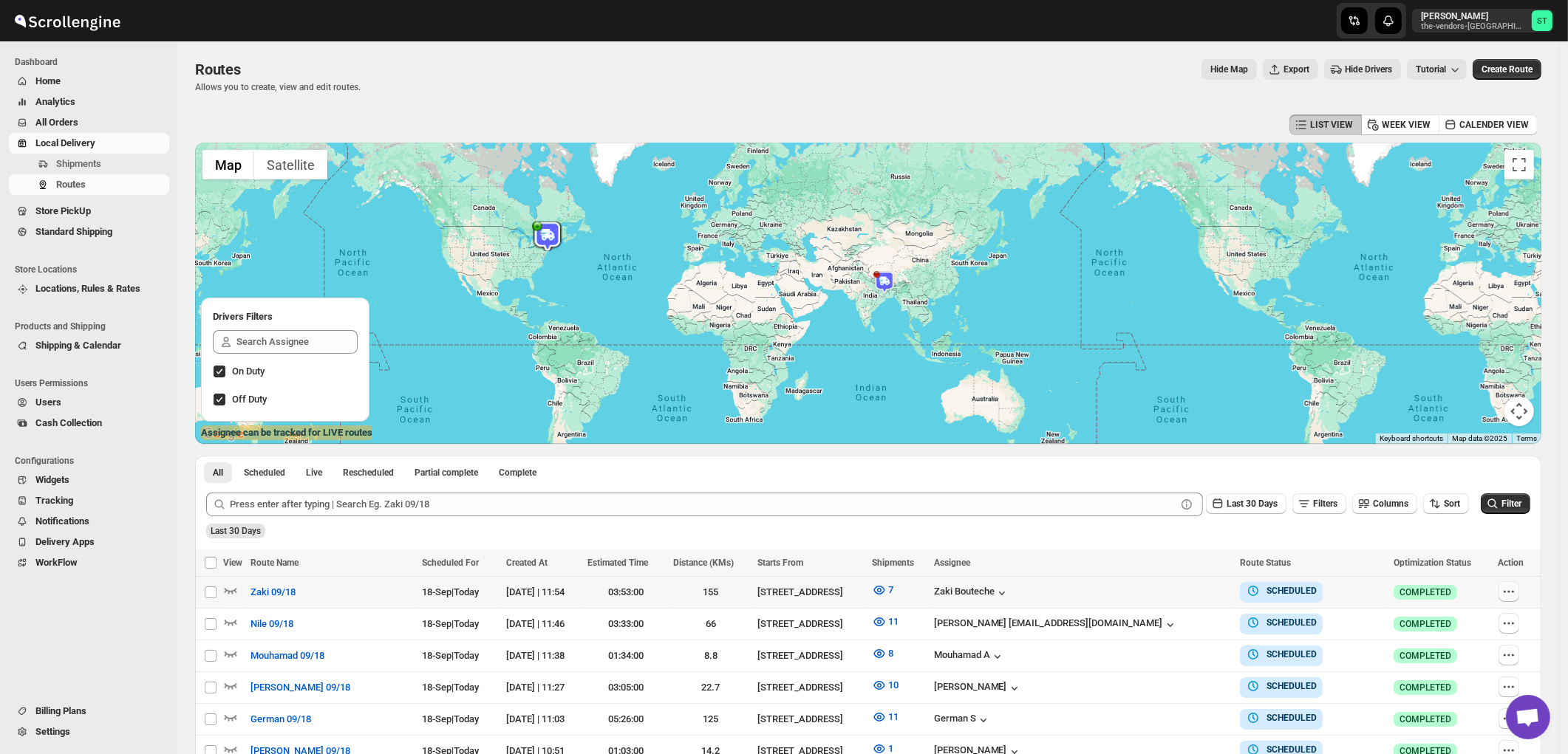
click at [1511, 593] on icon "button" at bounding box center [1509, 592] width 14 height 14
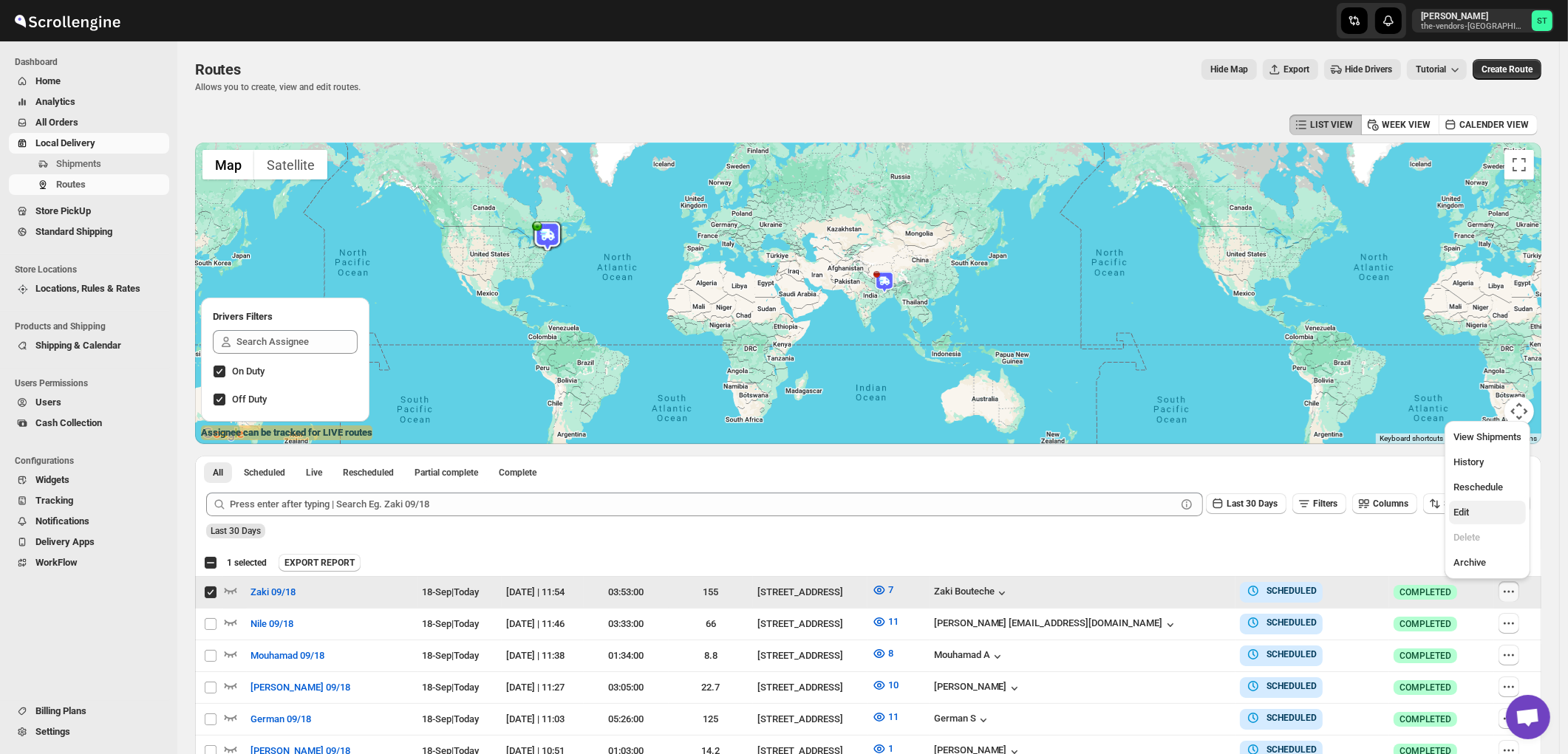
click at [1477, 517] on span "Edit" at bounding box center [1487, 512] width 68 height 14
checkbox input "false"
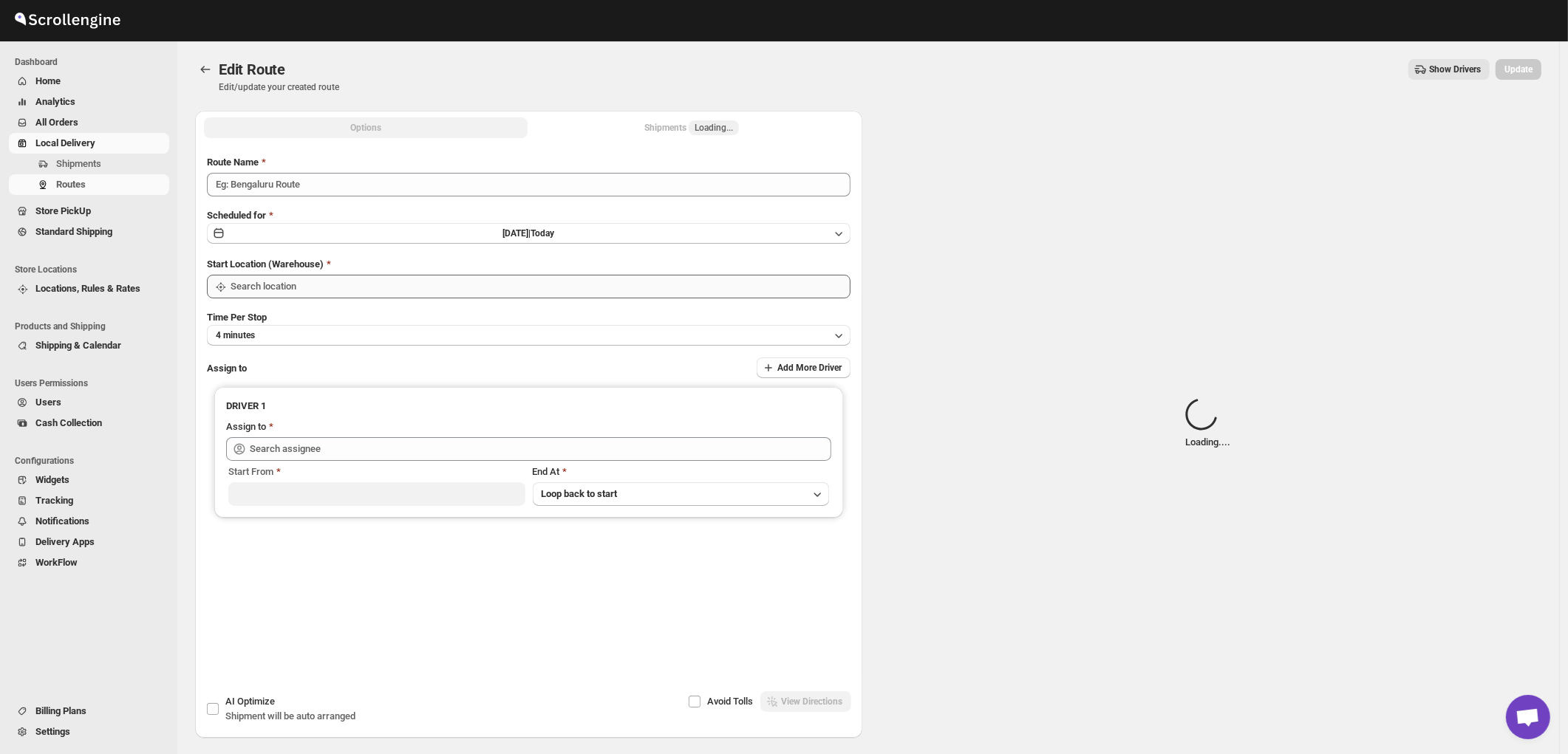
type input "Zaki 09/18"
type input "445 Park Ave"
type input "Zaki Bouteche (zakarya.bouteche@gmail.com)"
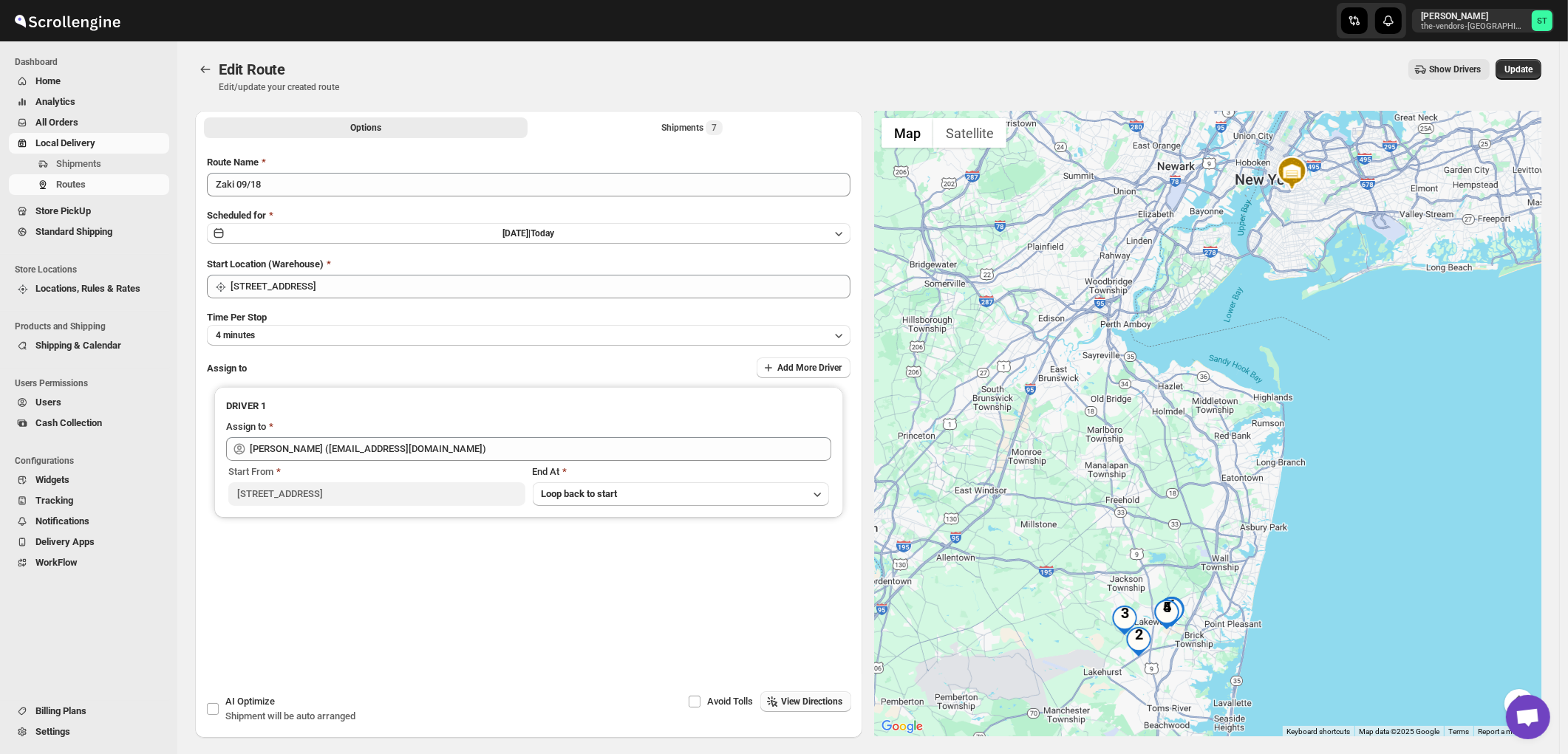
click at [828, 703] on span "View Directions" at bounding box center [812, 701] width 61 height 12
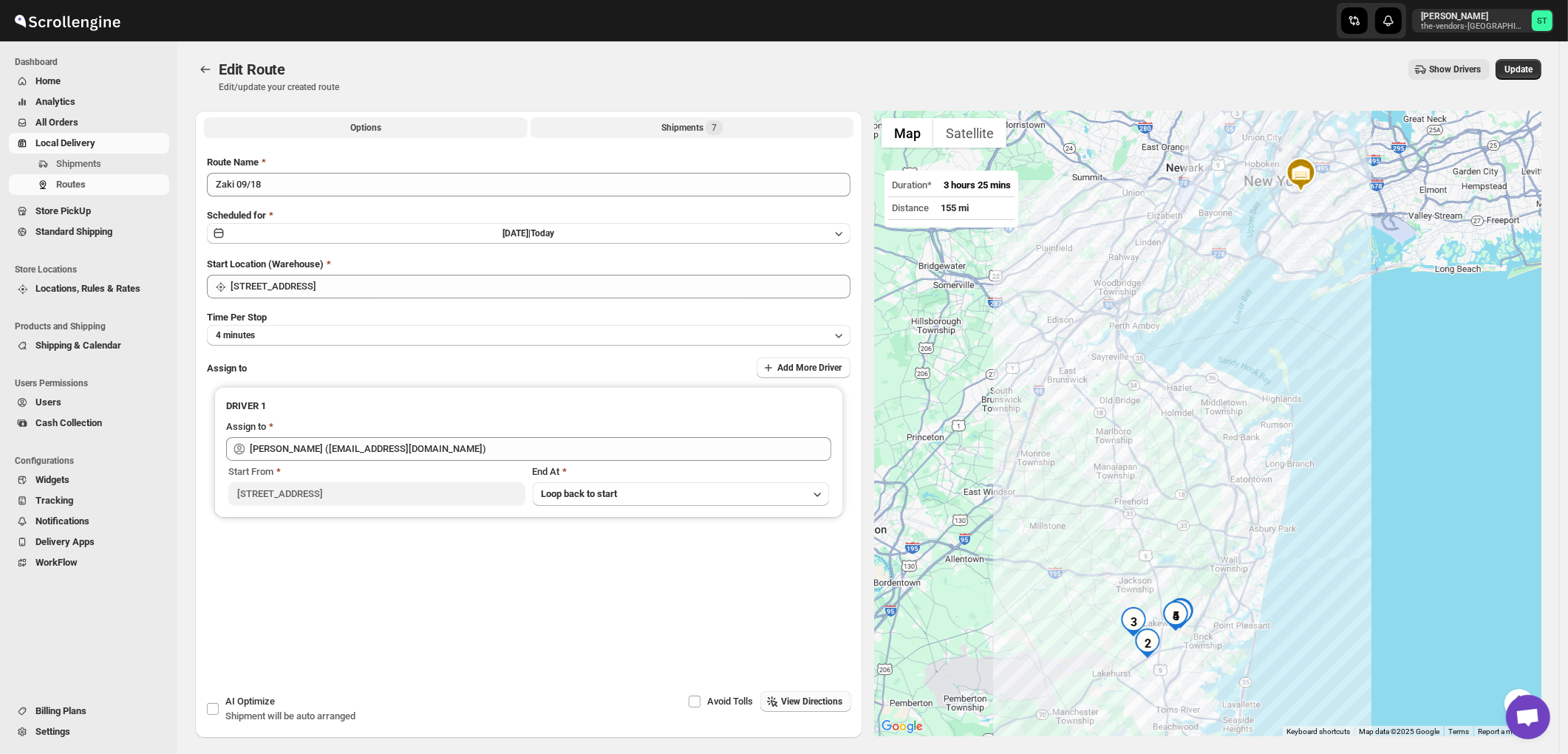
click at [688, 124] on div "Shipments 7" at bounding box center [692, 127] width 61 height 14
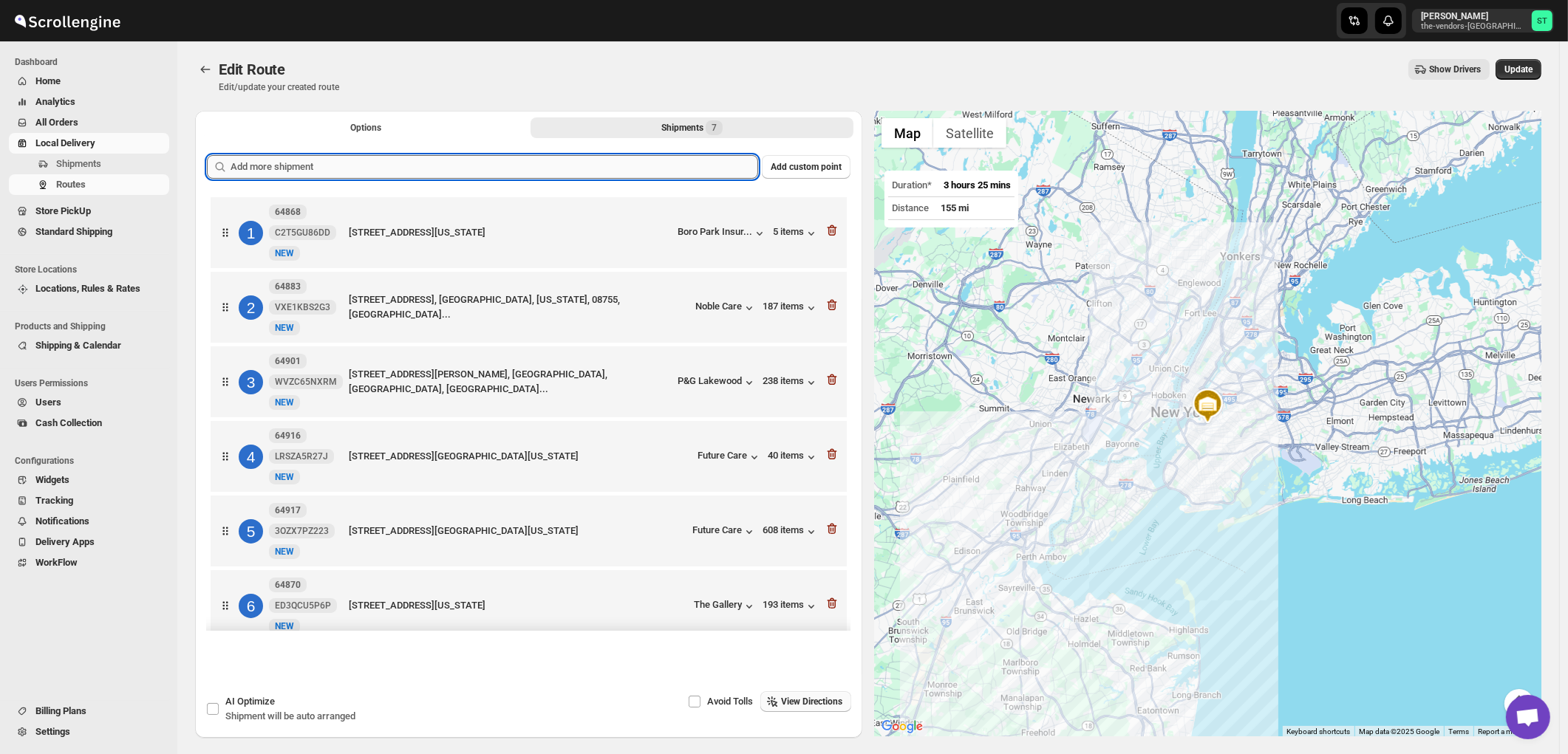
click at [403, 168] on input "text" at bounding box center [494, 167] width 527 height 23
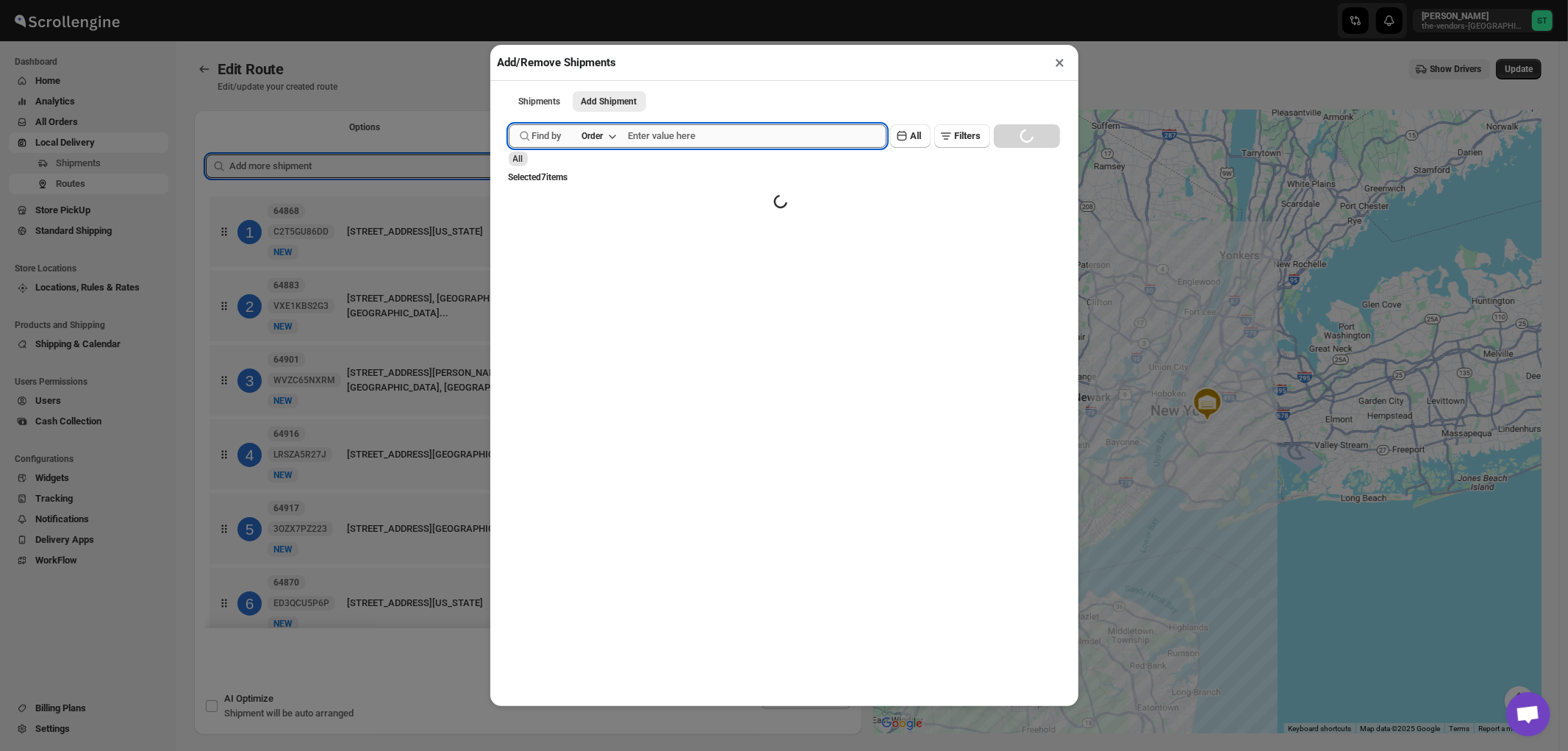
click at [661, 144] on input "text" at bounding box center [757, 136] width 258 height 23
type input "64911"
click at [509, 0] on button "Submit" at bounding box center [529, 7] width 42 height 15
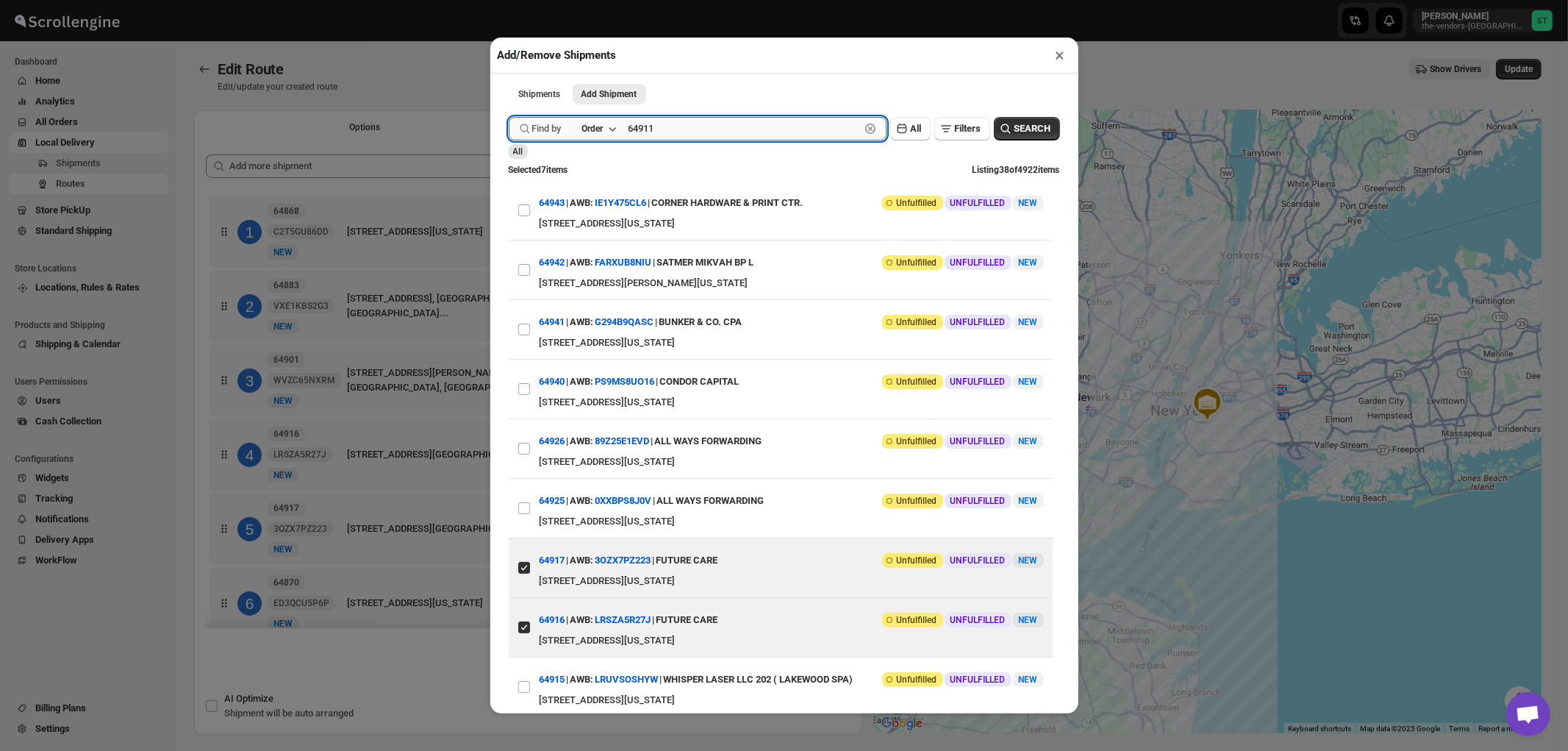
click at [509, 0] on button "Submit" at bounding box center [529, 7] width 42 height 15
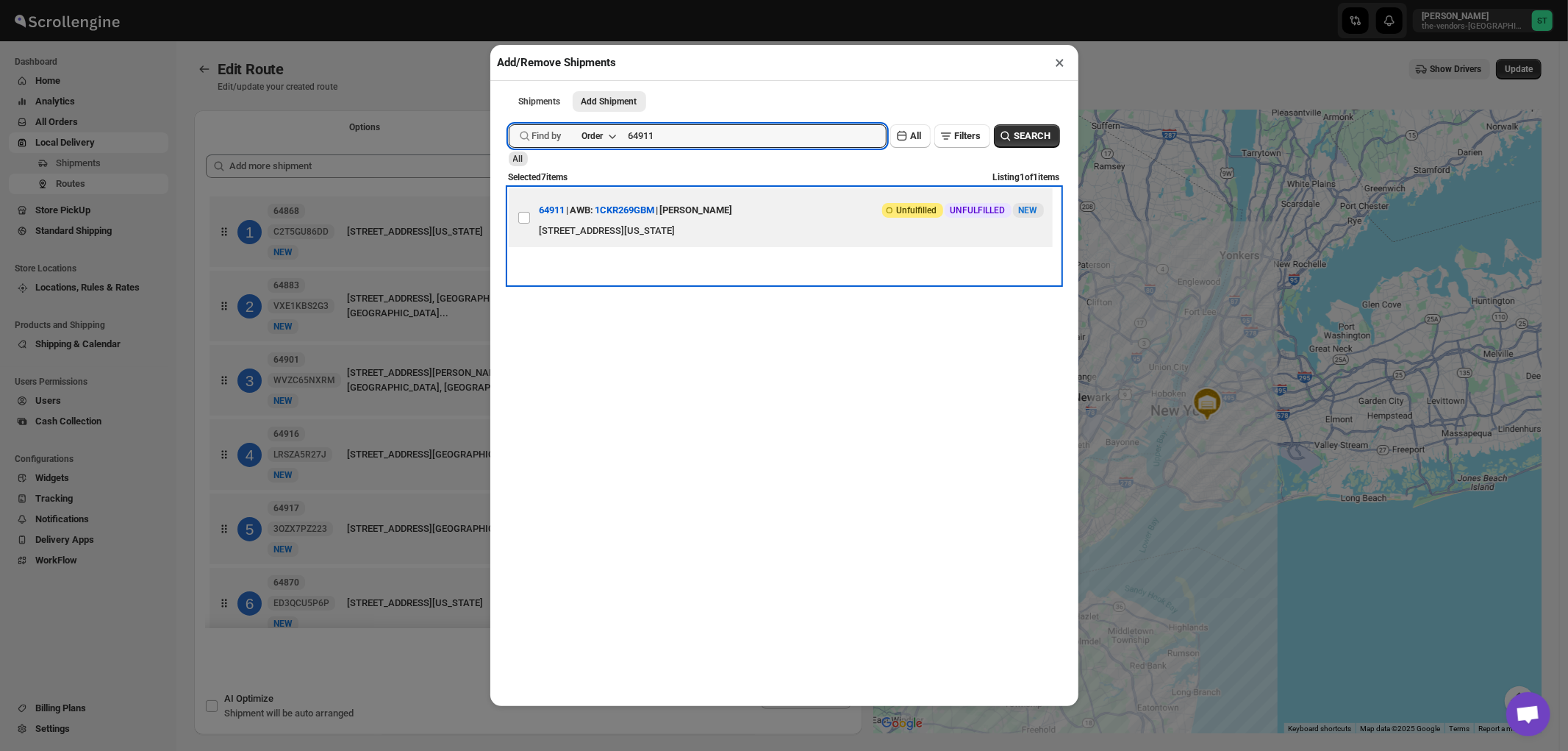
click at [731, 227] on div "1681 42nd Street, Brooklyn, New York, 11204, United States" at bounding box center [792, 230] width 504 height 14
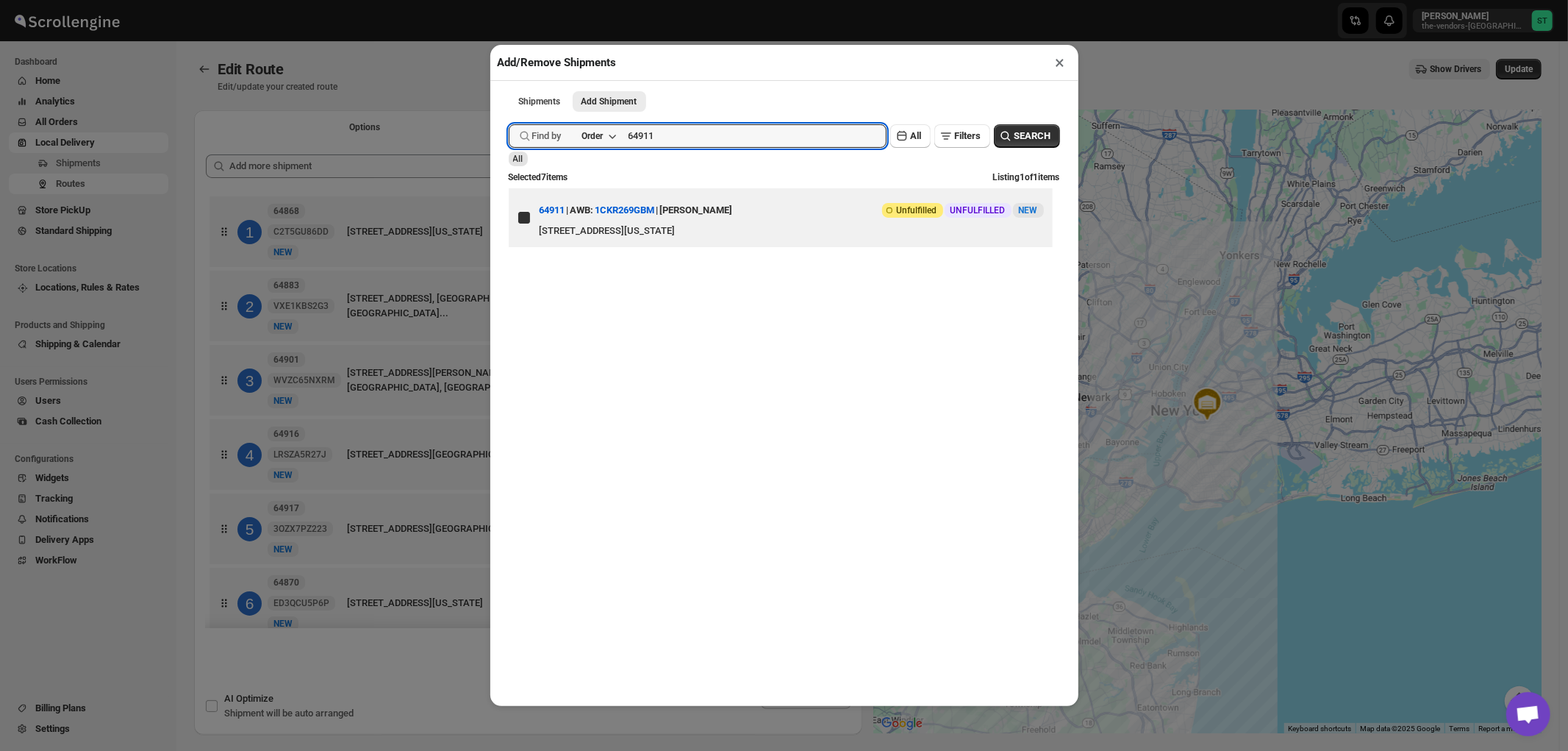
checkbox input "true"
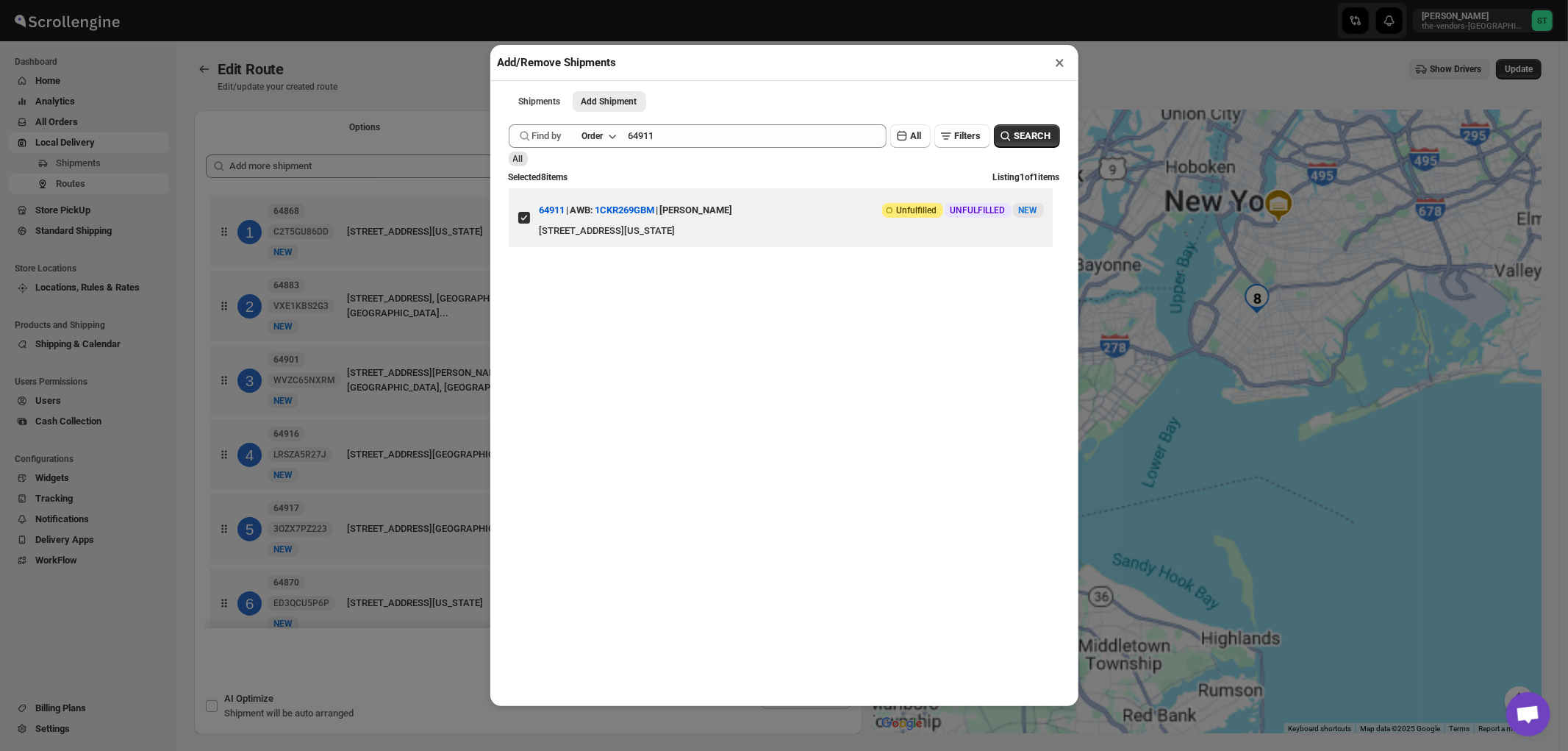
click at [1057, 63] on button "×" at bounding box center [1060, 62] width 21 height 21
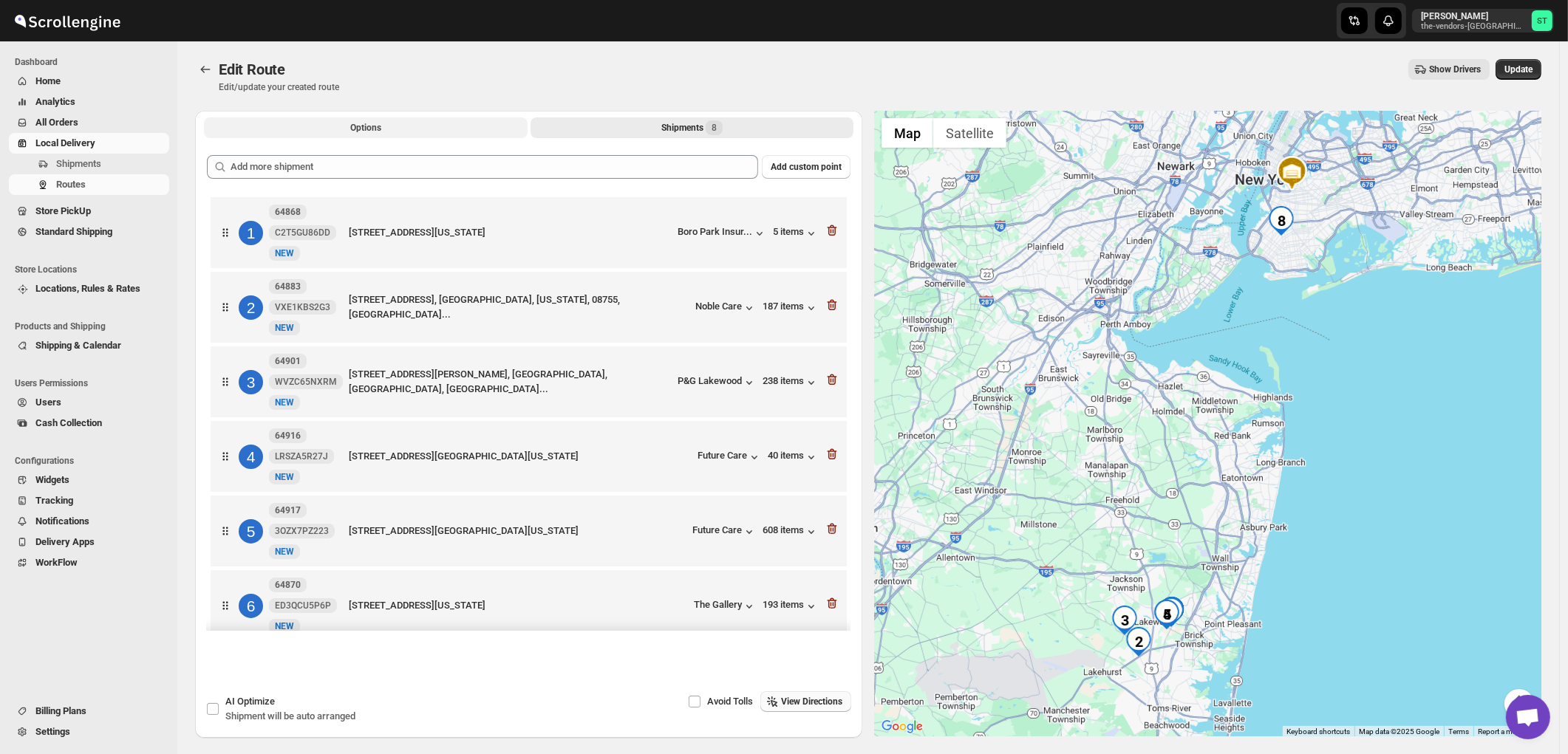
click at [362, 124] on span "Options" at bounding box center [365, 127] width 31 height 12
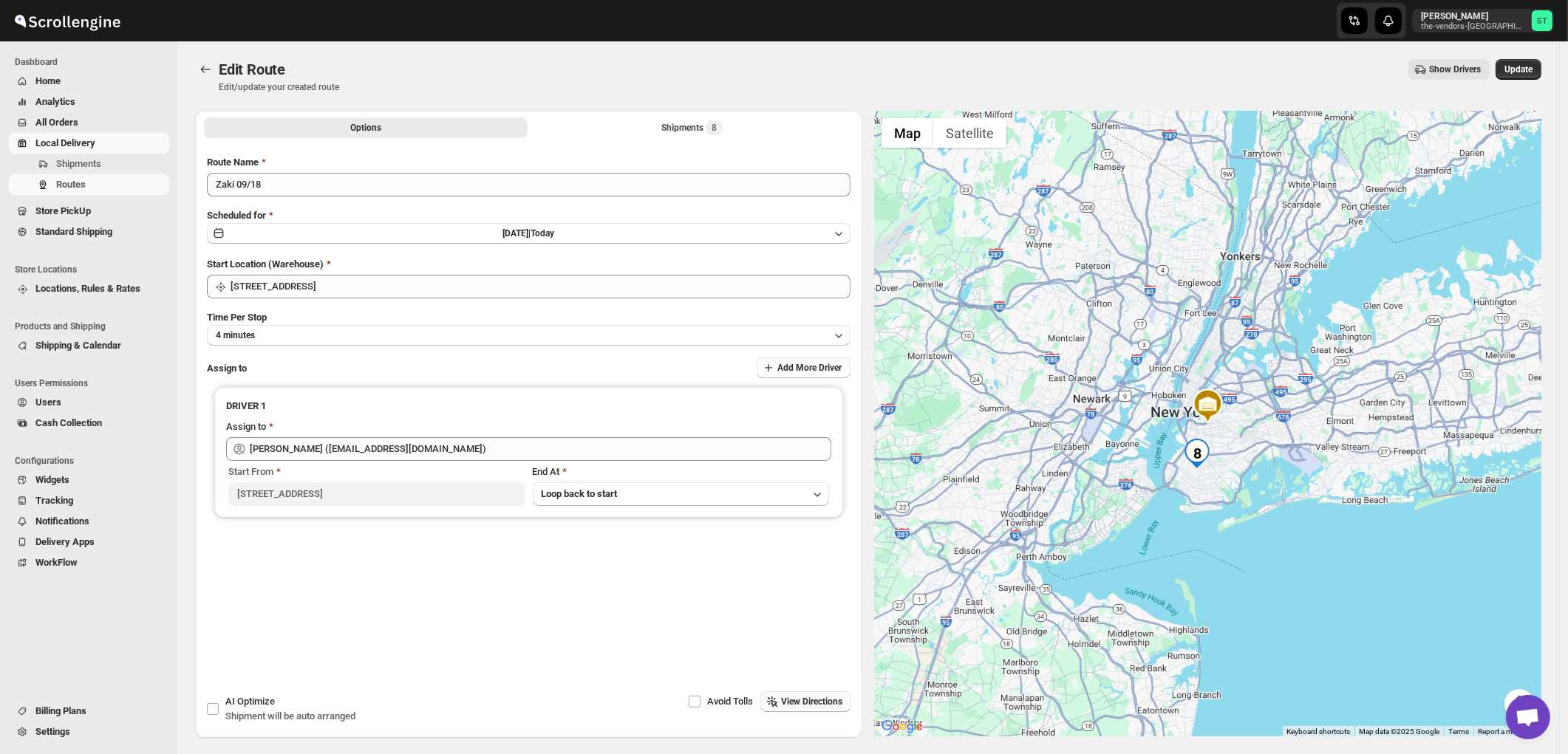
click at [811, 705] on span "View Directions" at bounding box center [812, 701] width 61 height 12
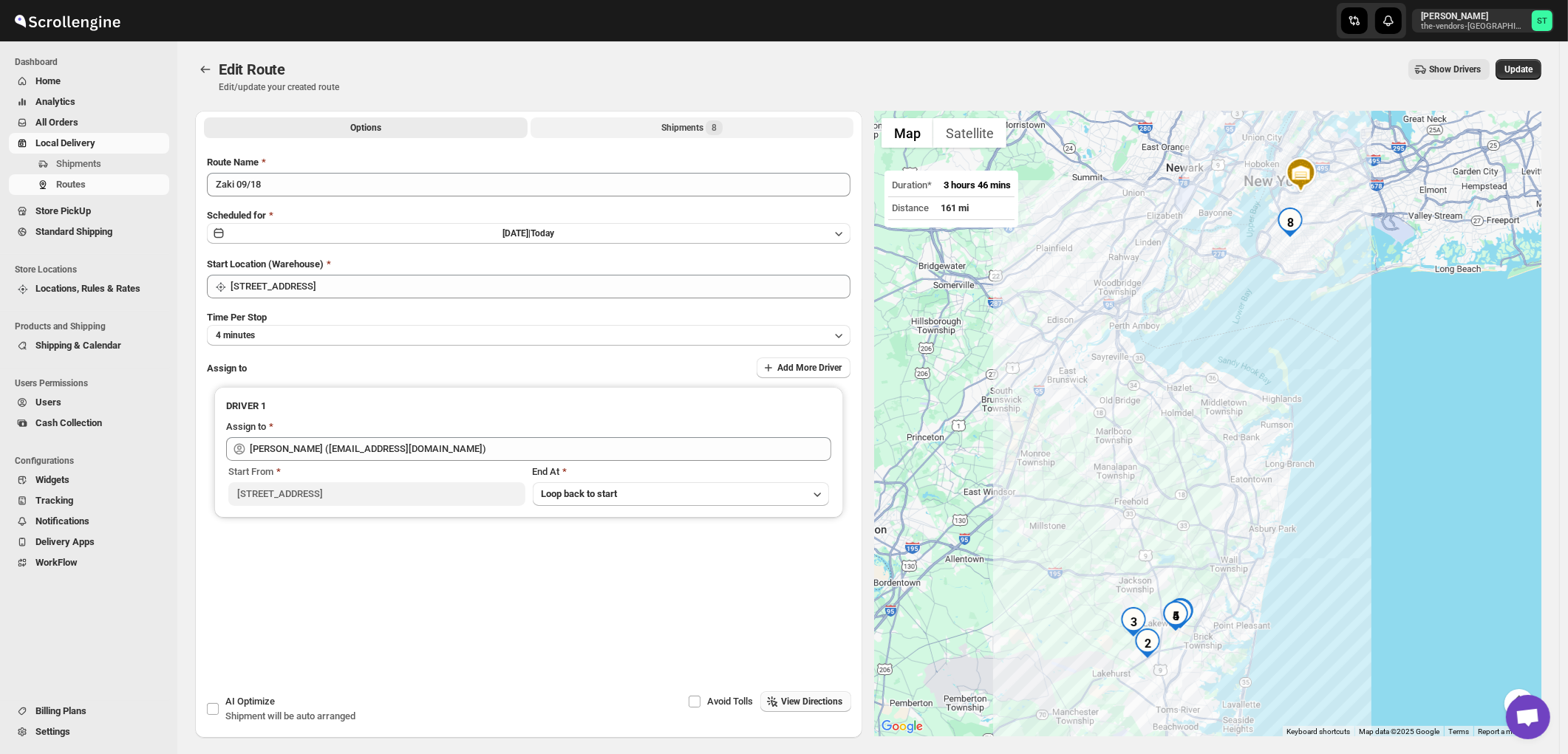
click at [710, 128] on span "8" at bounding box center [714, 127] width 17 height 14
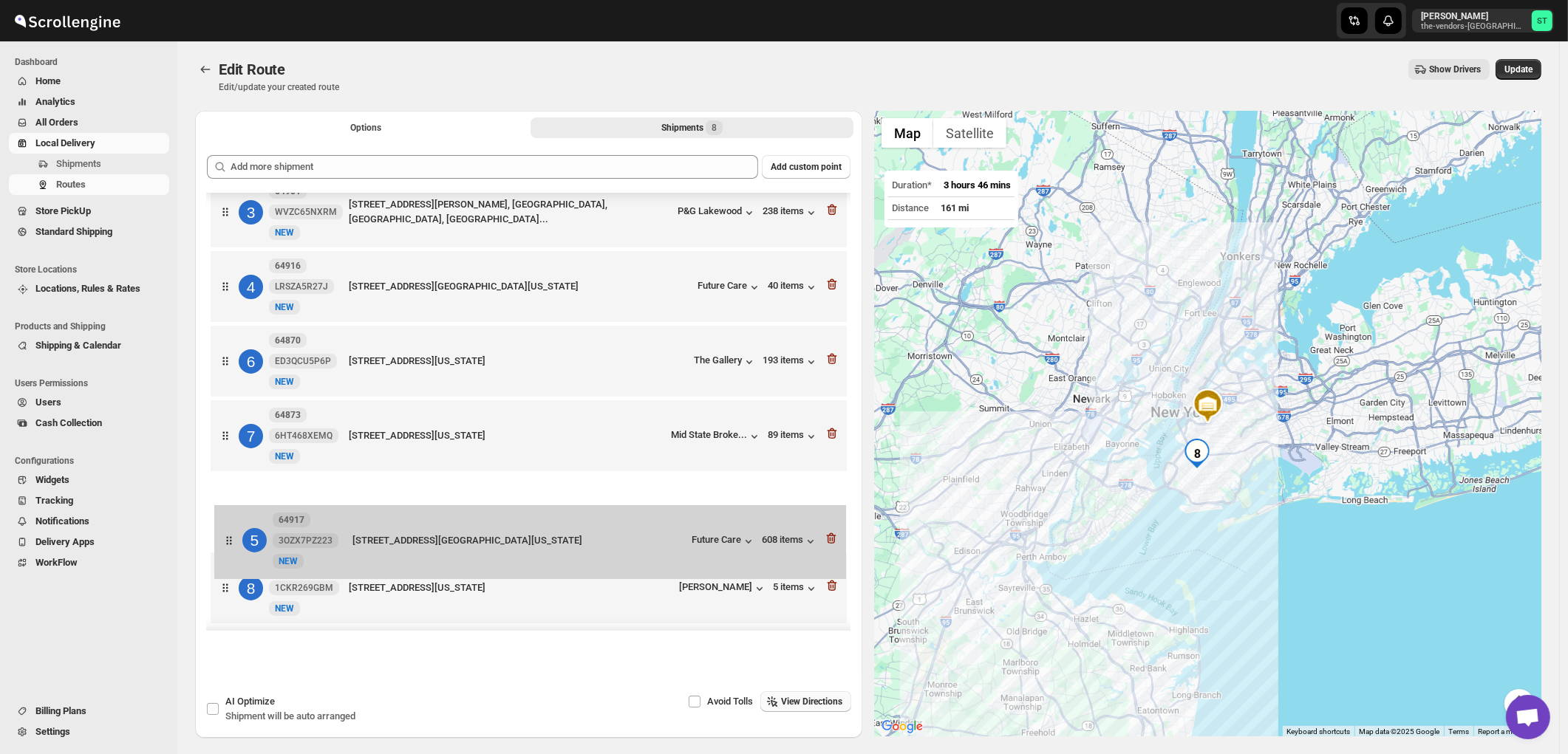
scroll to position [190, 0]
drag, startPoint x: 630, startPoint y: 389, endPoint x: 646, endPoint y: 530, distance: 141.9
click at [633, 559] on div "1 64868 C2T5GU86DD New NEW 15 America Avenue, 401, Lakewood, New Jersey, 08701,…" at bounding box center [528, 326] width 643 height 607
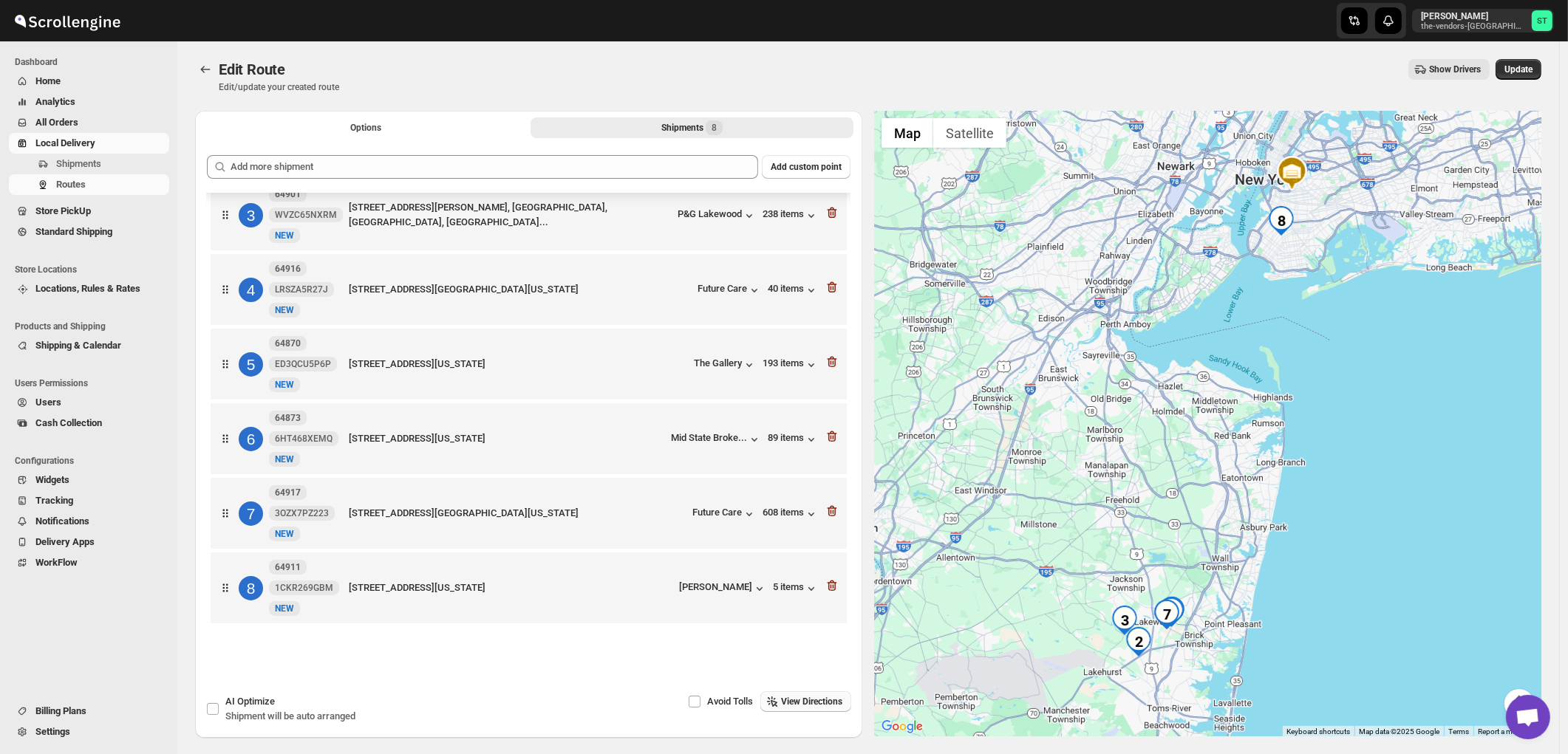
scroll to position [56, 0]
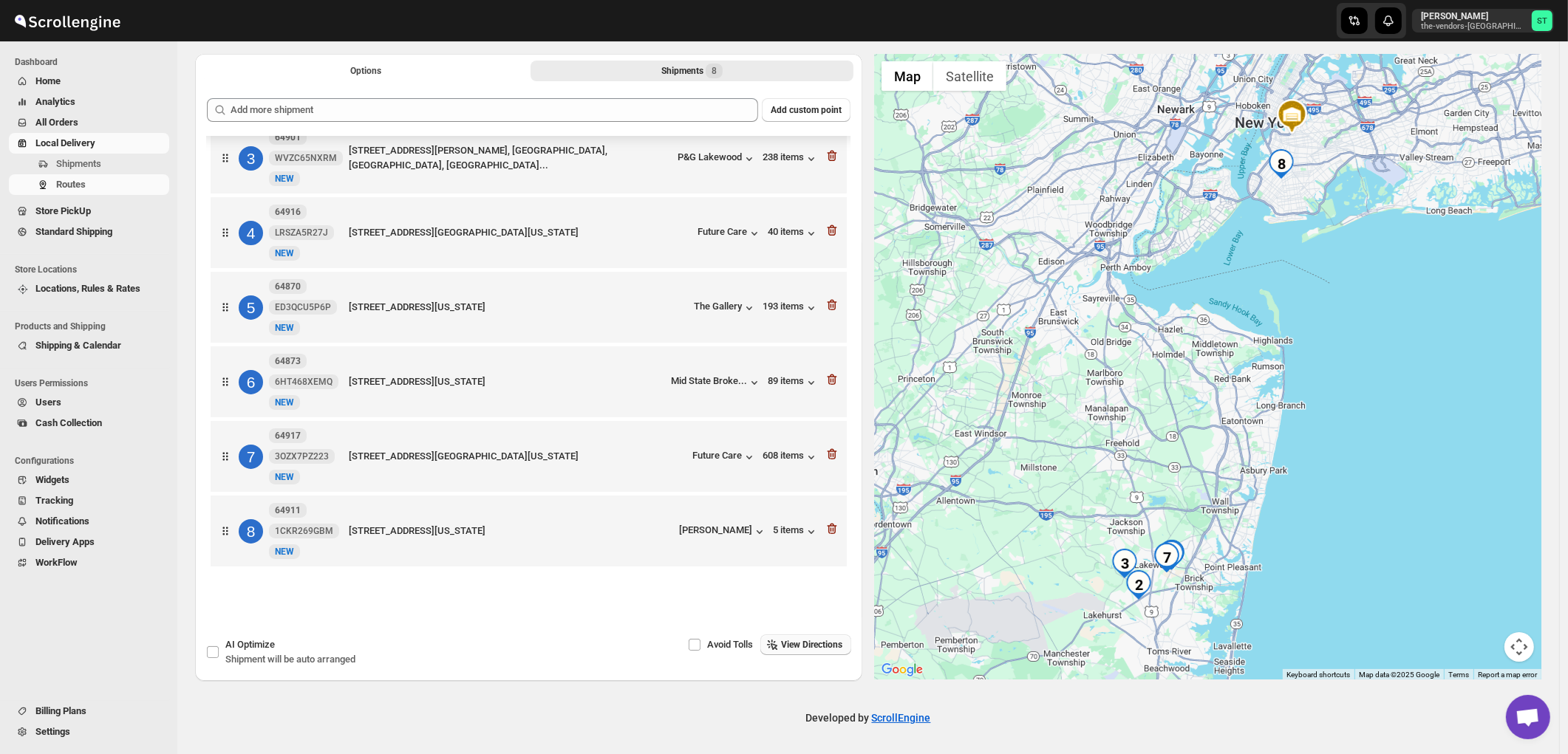
click at [823, 651] on button "View Directions" at bounding box center [806, 645] width 91 height 21
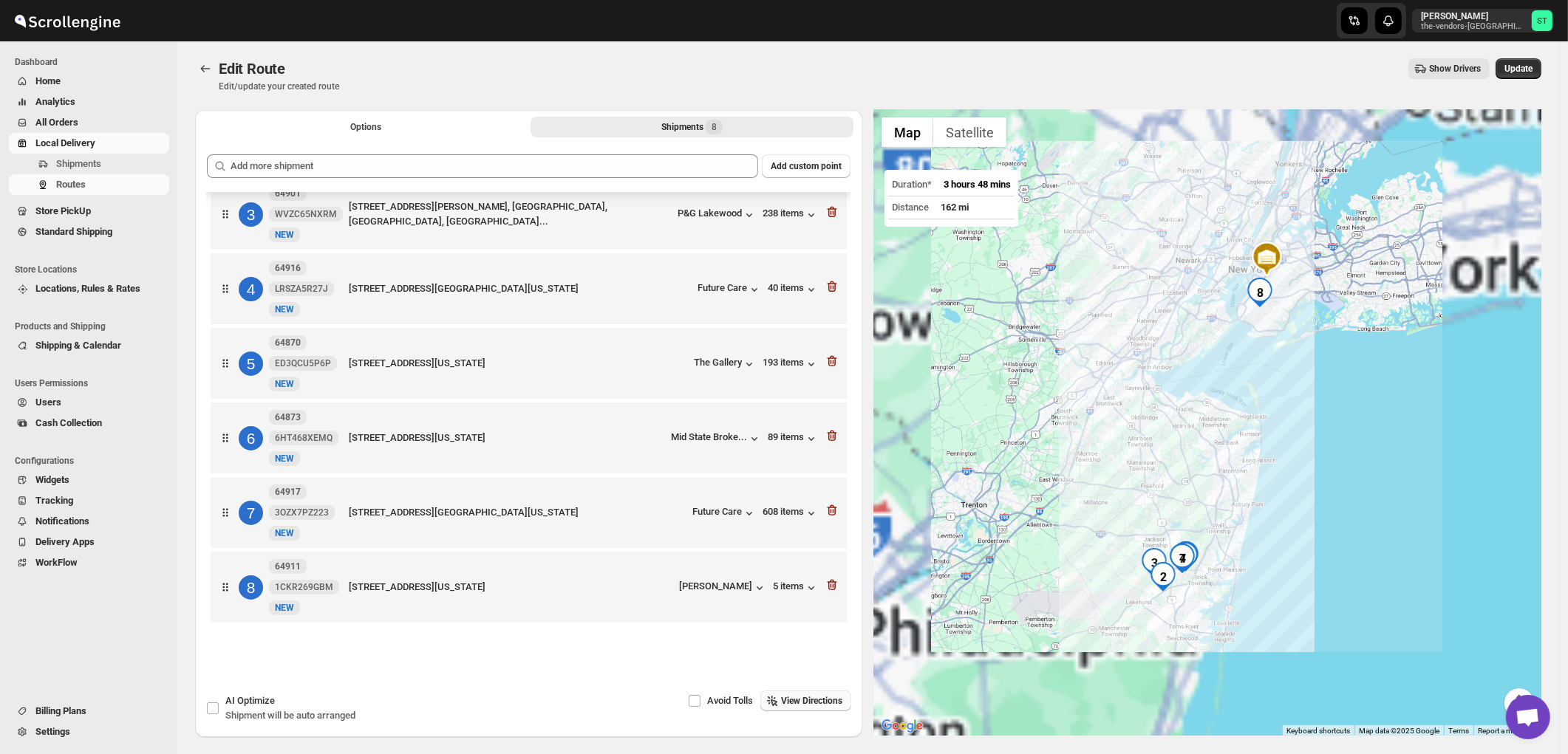
scroll to position [0, 0]
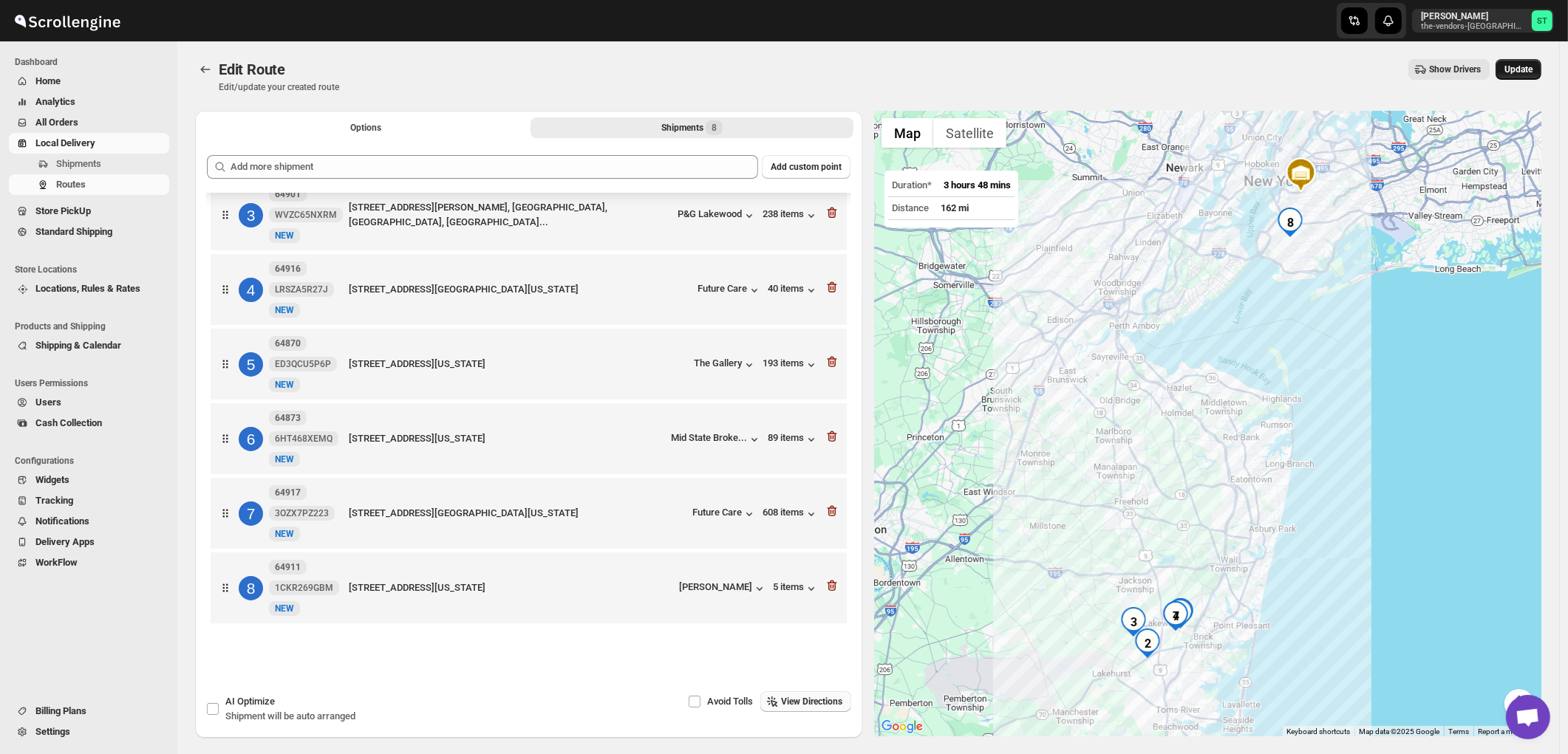
click at [1531, 69] on span "Update" at bounding box center [1518, 69] width 28 height 12
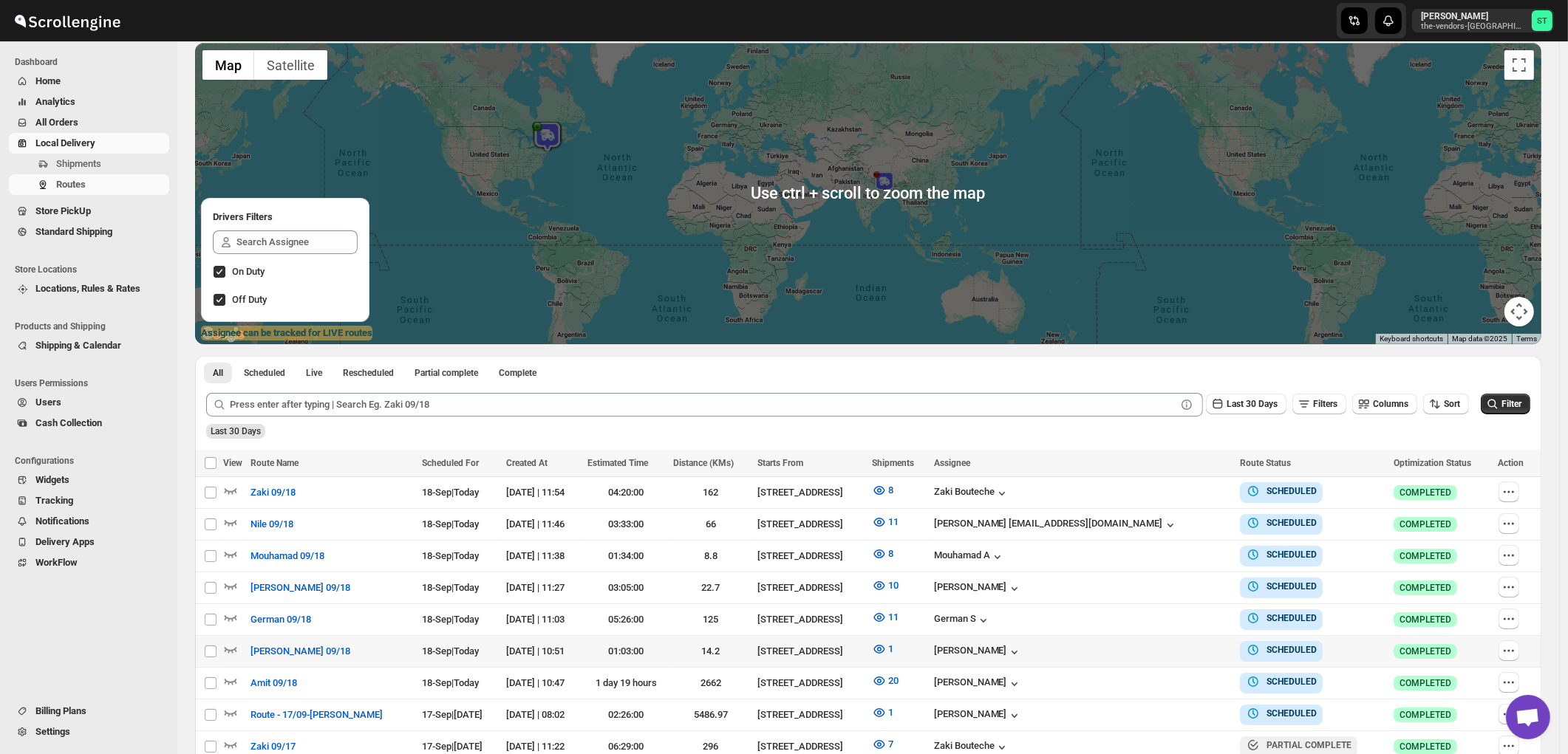
scroll to position [164, 0]
